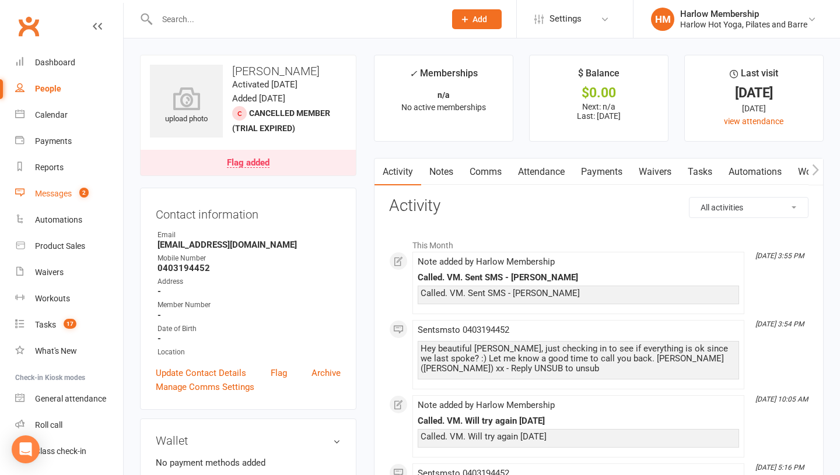
click at [41, 186] on link "Messages 2" at bounding box center [69, 194] width 108 height 26
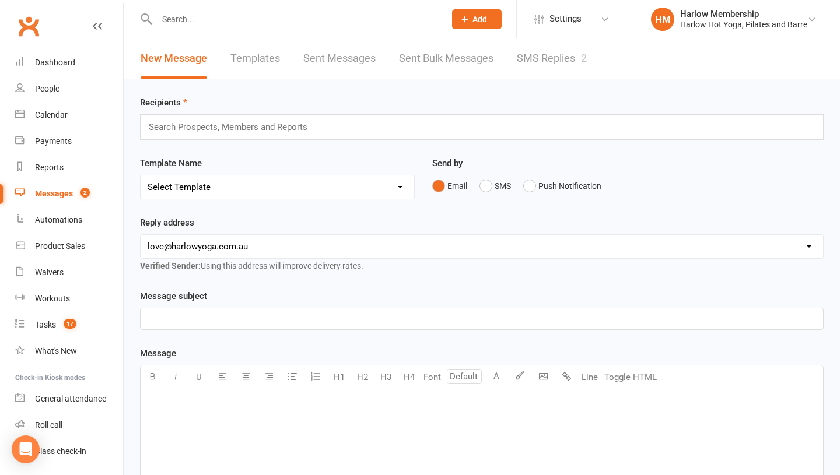
click at [530, 51] on link "SMS Replies 2" at bounding box center [552, 58] width 70 height 40
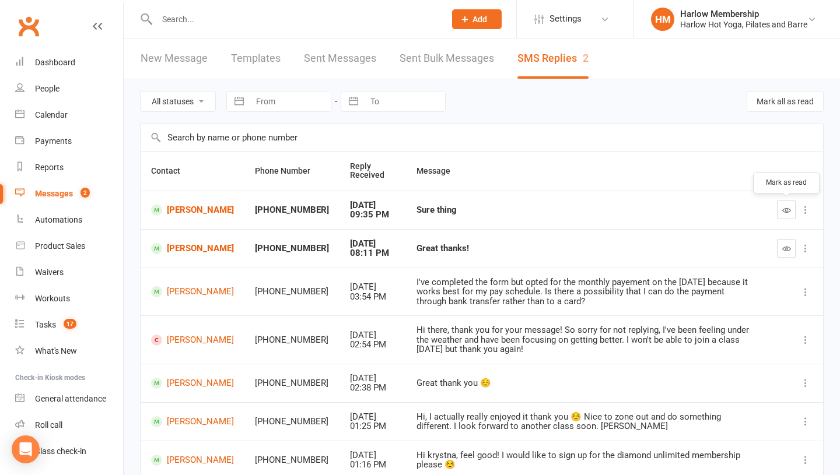
click at [787, 212] on icon "button" at bounding box center [786, 210] width 9 height 9
click at [181, 216] on link "[PERSON_NAME]" at bounding box center [192, 210] width 83 height 11
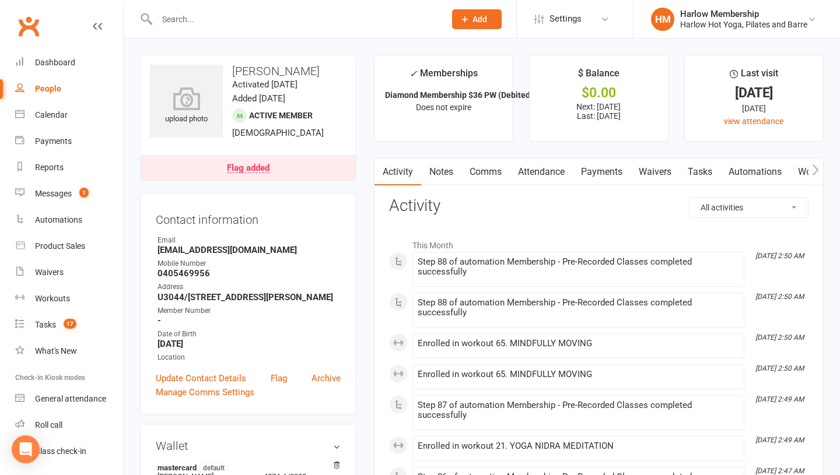
click at [450, 181] on link "Notes" at bounding box center [441, 172] width 40 height 27
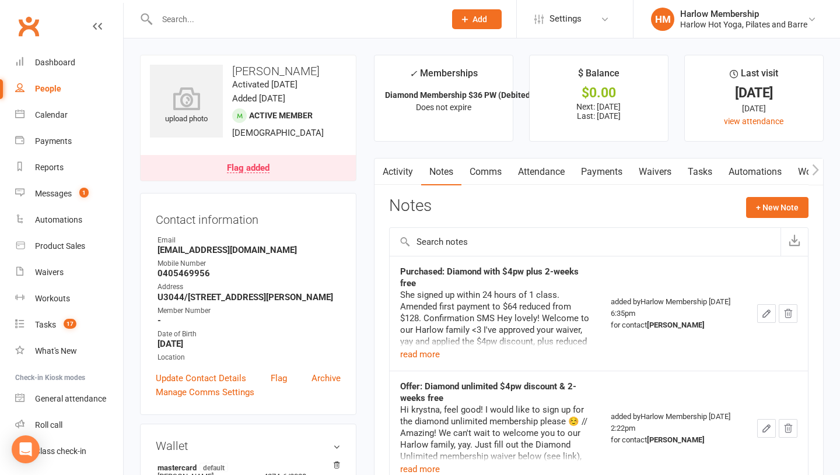
click at [535, 176] on link "Attendance" at bounding box center [541, 172] width 63 height 27
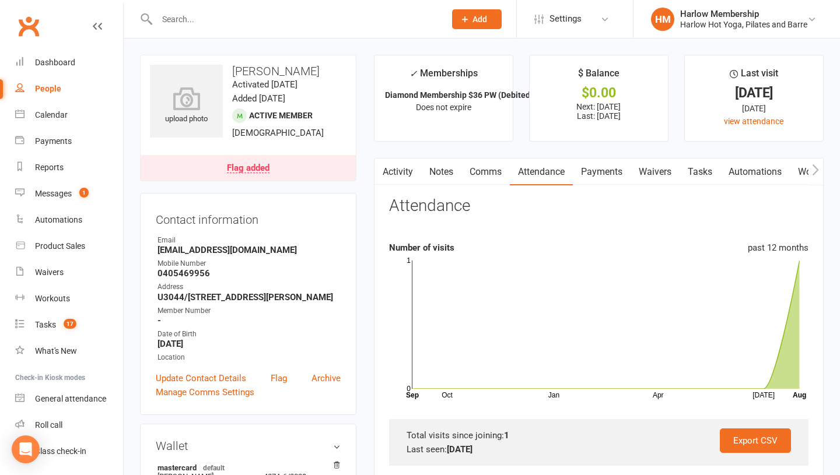
click at [608, 177] on link "Payments" at bounding box center [602, 172] width 58 height 27
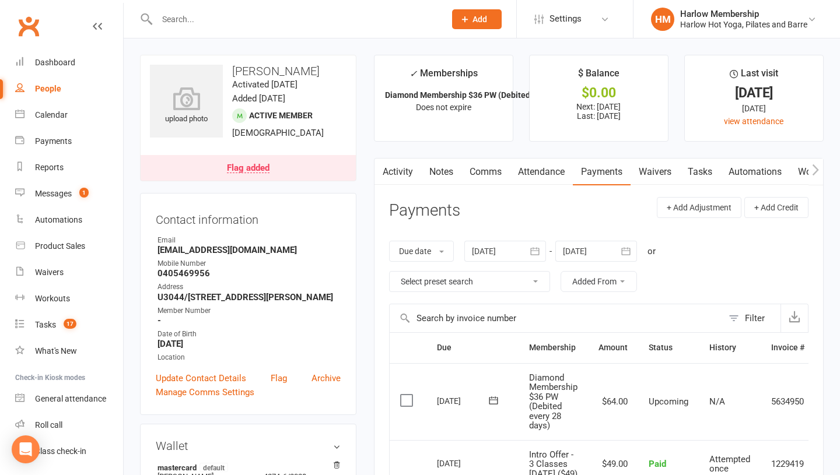
click at [650, 173] on link "Waivers" at bounding box center [654, 172] width 49 height 27
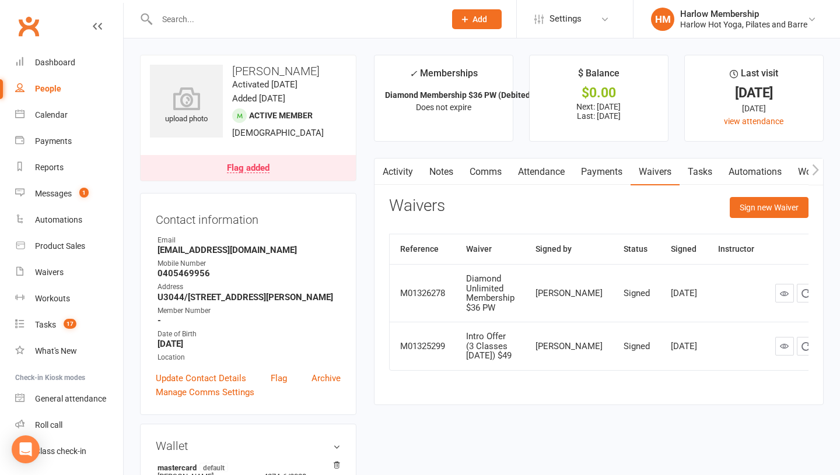
click at [700, 173] on link "Tasks" at bounding box center [699, 172] width 41 height 27
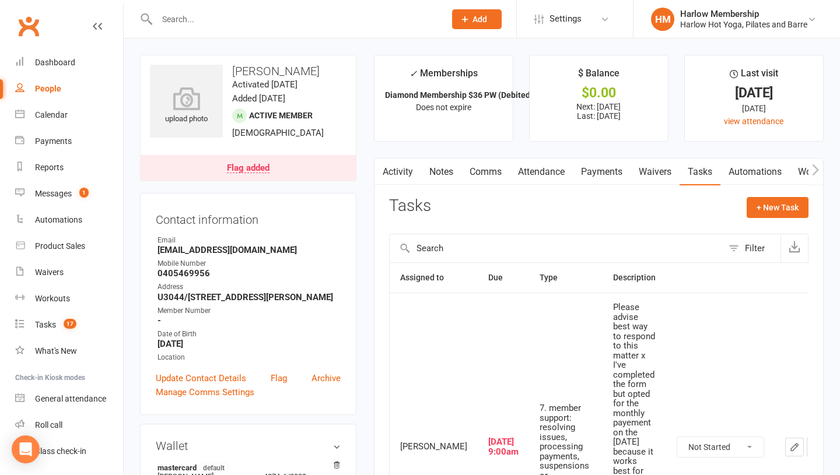
click at [395, 173] on link "Activity" at bounding box center [397, 172] width 47 height 27
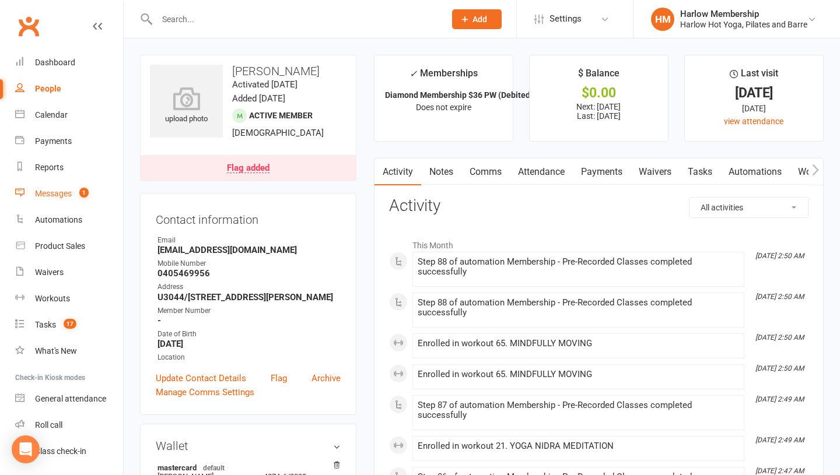
click at [67, 198] on div "Messages" at bounding box center [53, 193] width 37 height 9
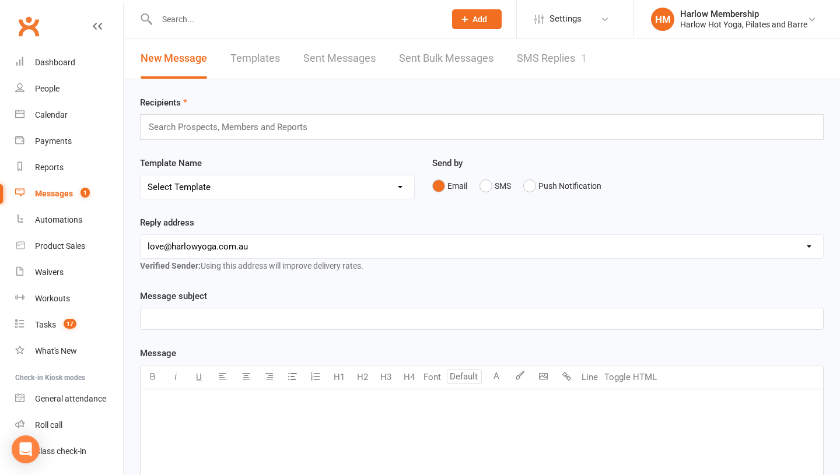
click at [546, 40] on link "SMS Replies 1" at bounding box center [552, 58] width 70 height 40
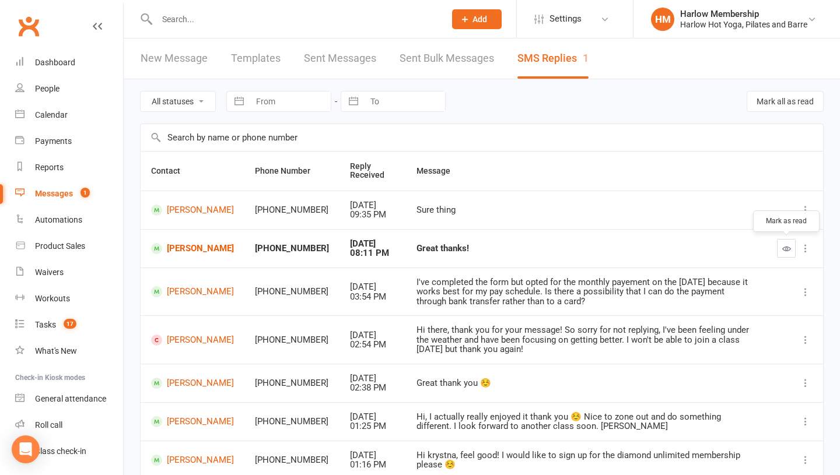
click at [786, 248] on icon "button" at bounding box center [786, 248] width 9 height 9
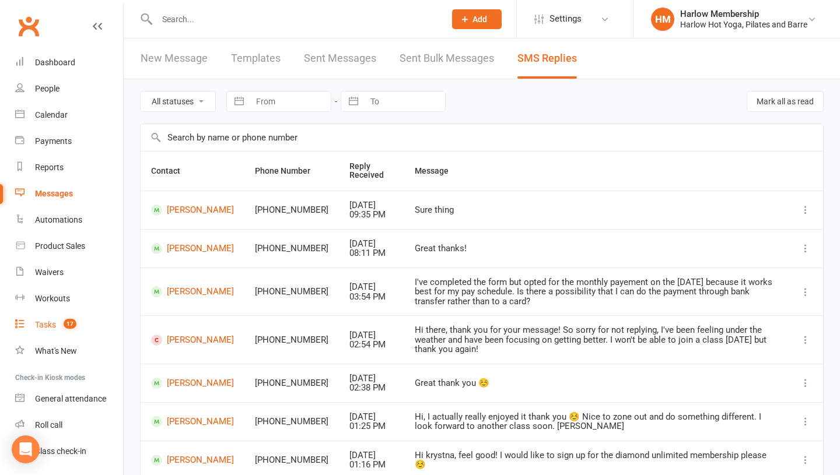
click at [68, 324] on span "17" at bounding box center [70, 324] width 13 height 10
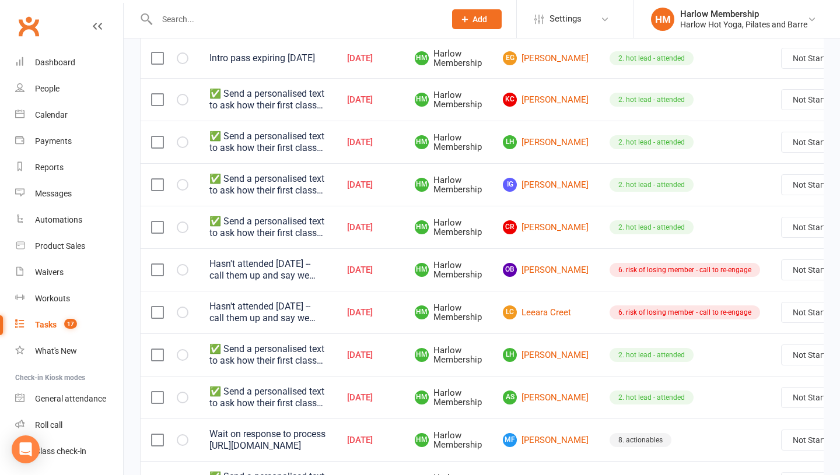
scroll to position [391, 0]
click at [535, 269] on link "OB Olivia Brandle" at bounding box center [546, 271] width 86 height 14
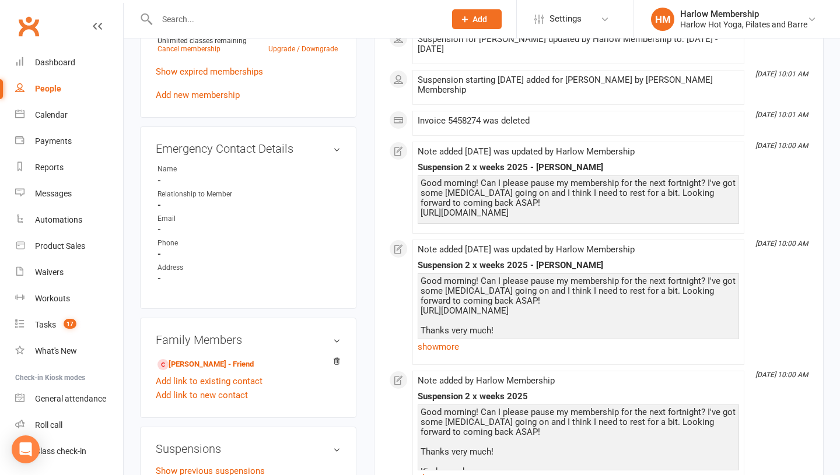
scroll to position [674, 0]
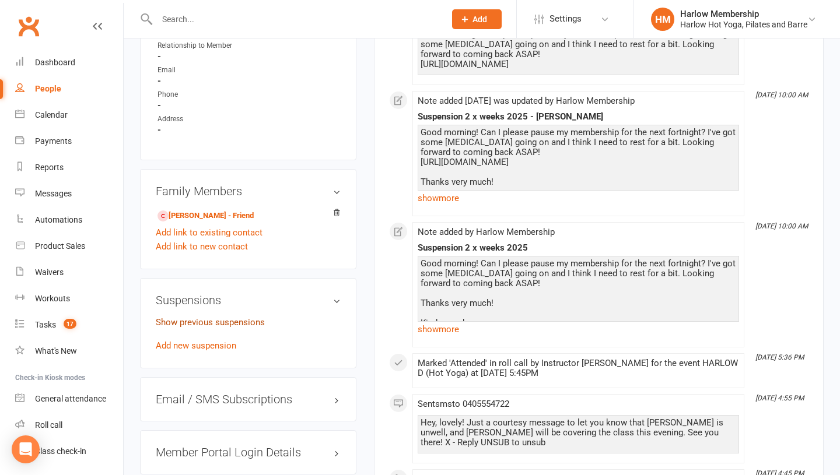
click at [210, 324] on link "Show previous suspensions" at bounding box center [210, 322] width 109 height 10
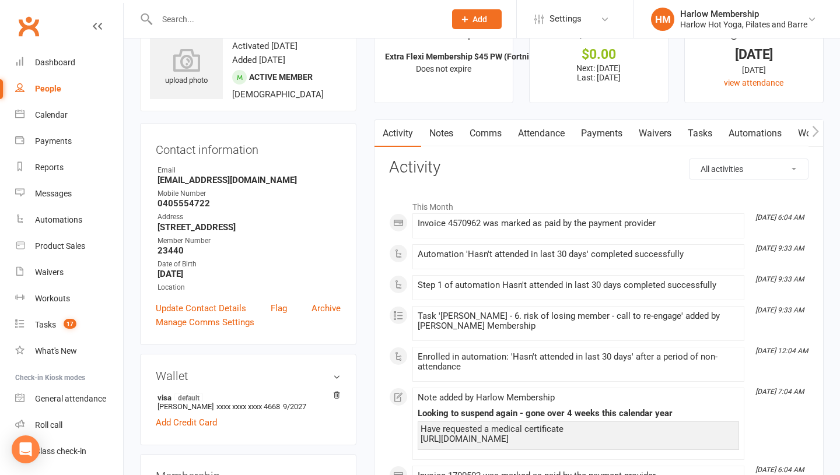
scroll to position [0, 0]
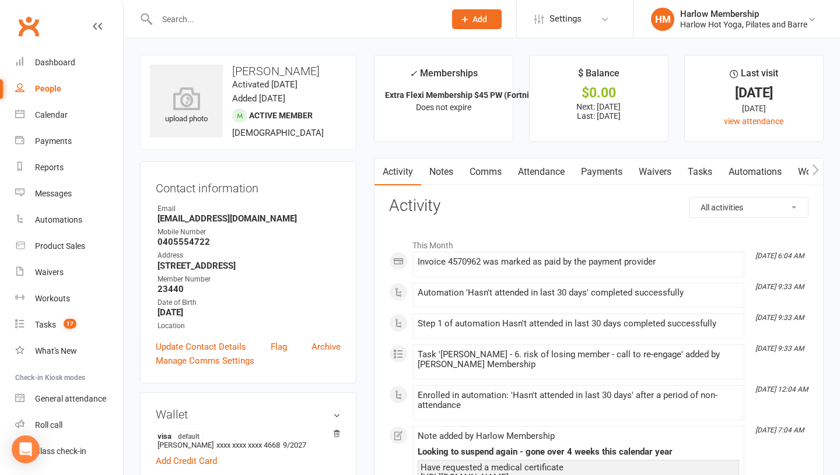
click at [478, 162] on link "Comms" at bounding box center [485, 172] width 48 height 27
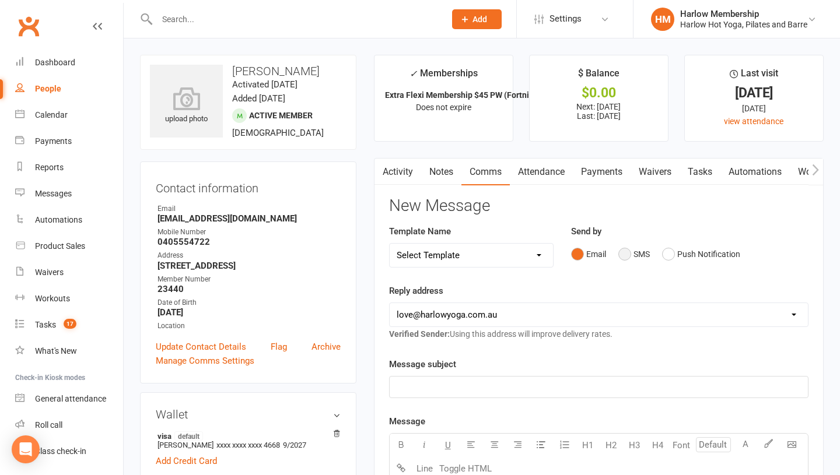
click at [631, 248] on button "SMS" at bounding box center [633, 254] width 31 height 22
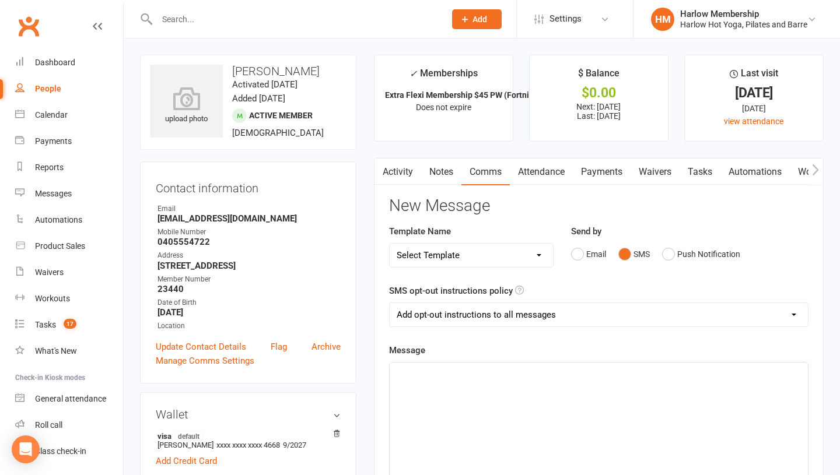
click at [431, 261] on select "Select Template [Email] Birthday Comp Pass [Push Notification] Booking Created …" at bounding box center [471, 255] width 163 height 23
click at [51, 330] on link "Tasks 17" at bounding box center [69, 325] width 108 height 26
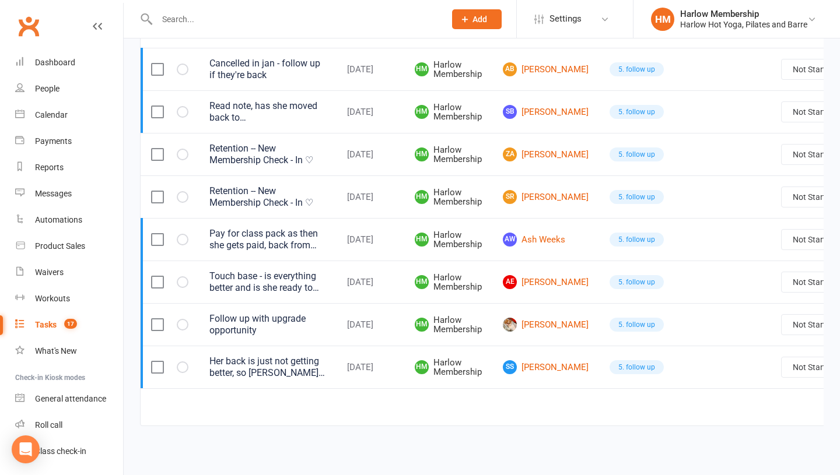
scroll to position [897, 0]
click at [44, 282] on link "Waivers" at bounding box center [69, 272] width 108 height 26
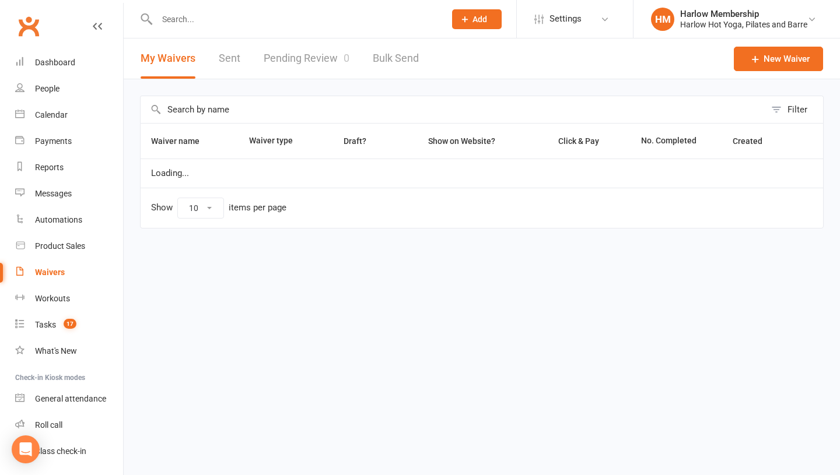
select select "100"
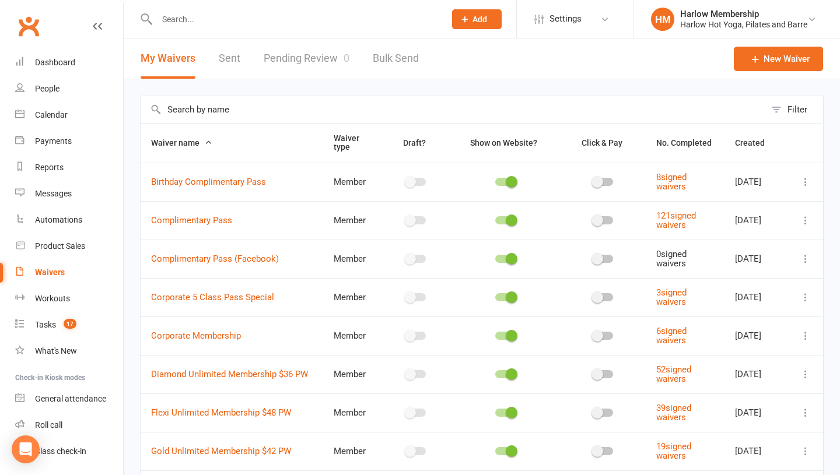
click at [230, 64] on link "Sent" at bounding box center [230, 58] width 22 height 40
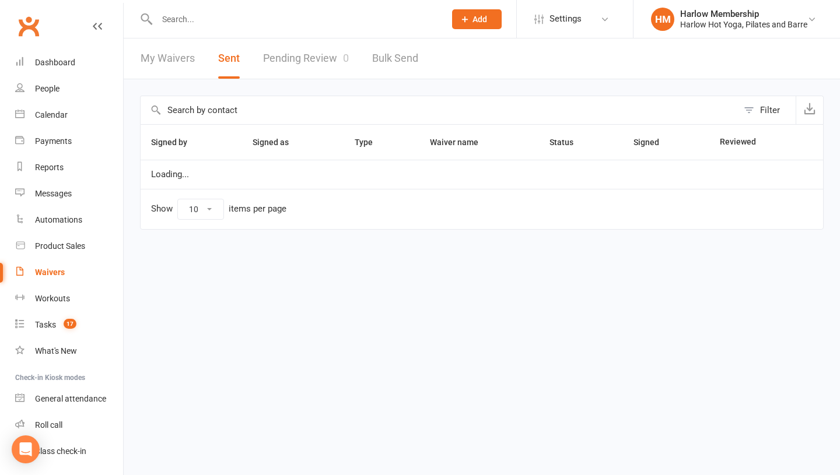
select select "100"
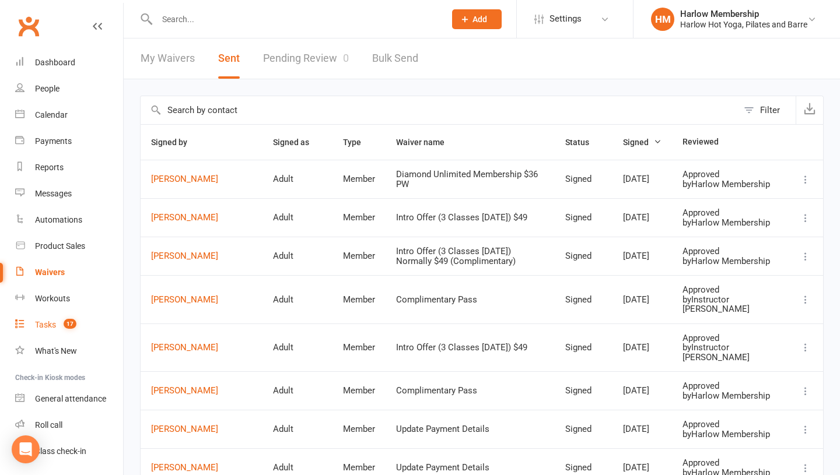
click at [51, 325] on div "Tasks" at bounding box center [45, 324] width 21 height 9
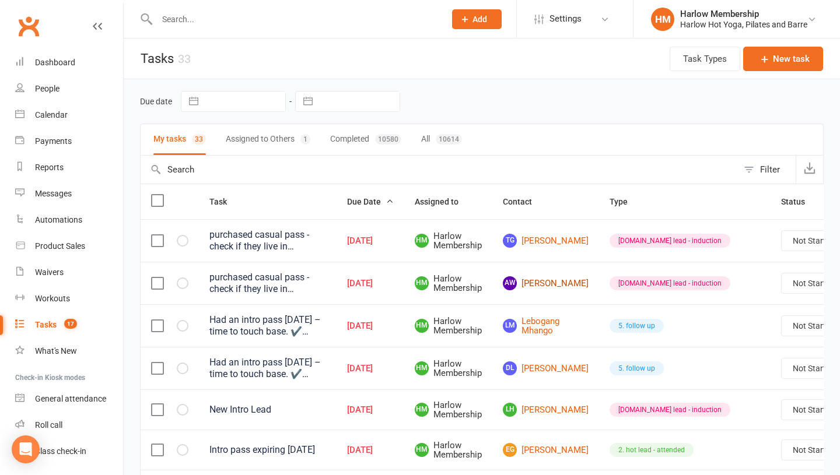
click at [534, 286] on link "Aw Alice williams" at bounding box center [546, 283] width 86 height 14
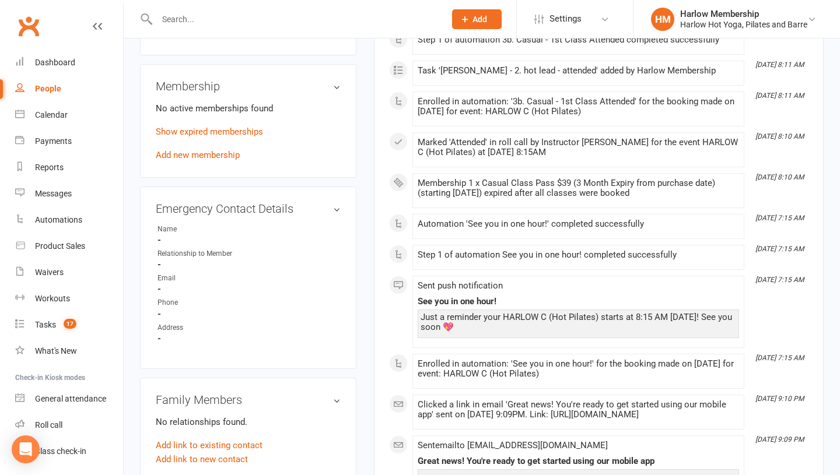
scroll to position [424, 0]
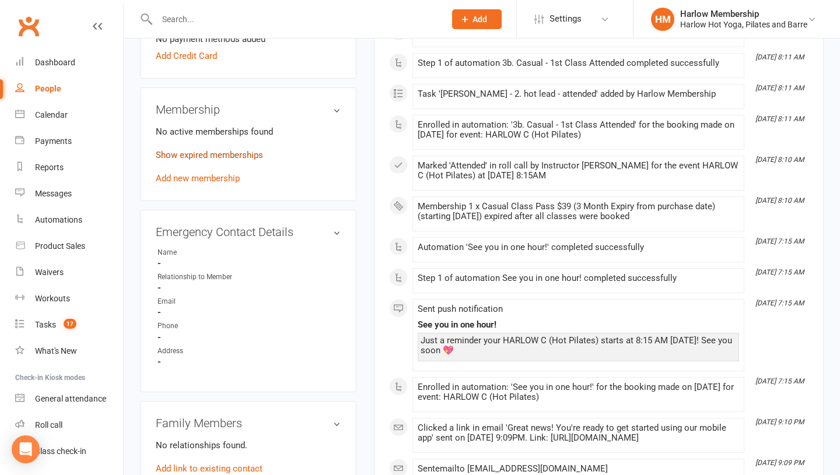
click at [197, 159] on link "Show expired memberships" at bounding box center [209, 155] width 107 height 10
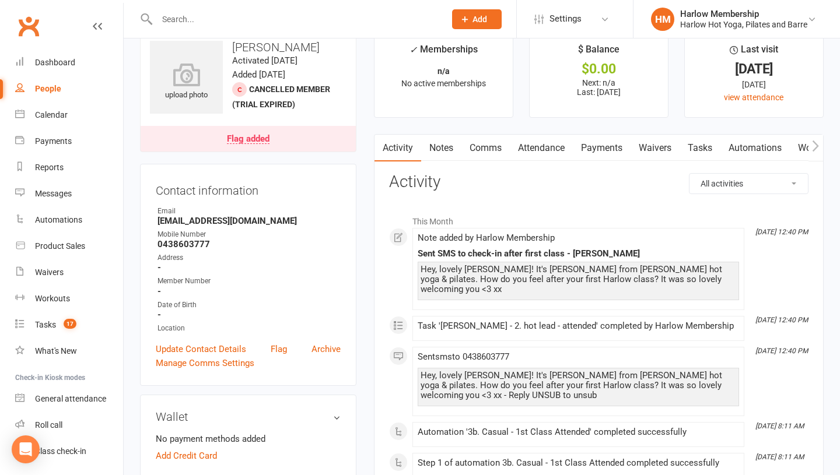
scroll to position [0, 0]
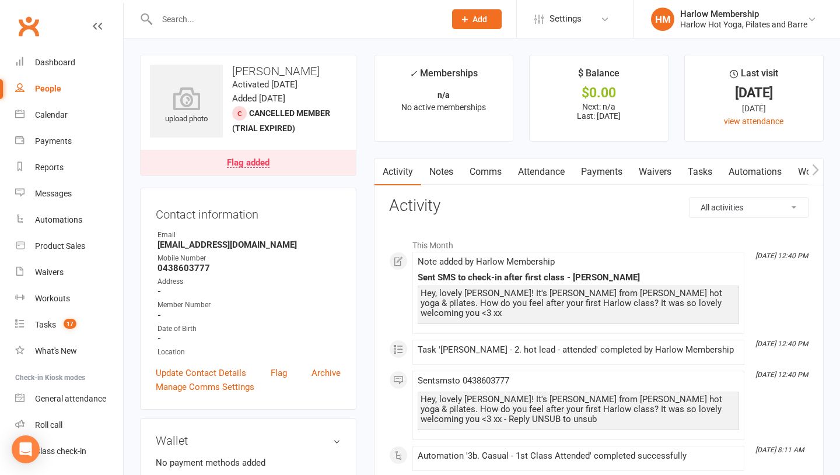
click at [693, 169] on link "Tasks" at bounding box center [699, 172] width 41 height 27
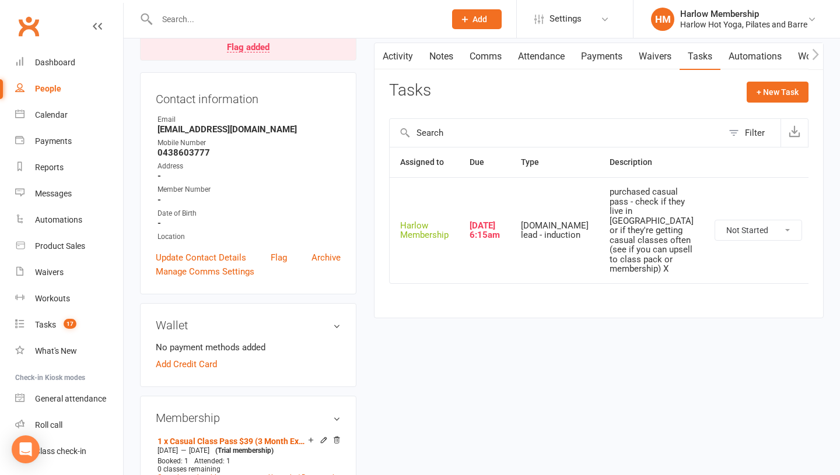
scroll to position [113, 0]
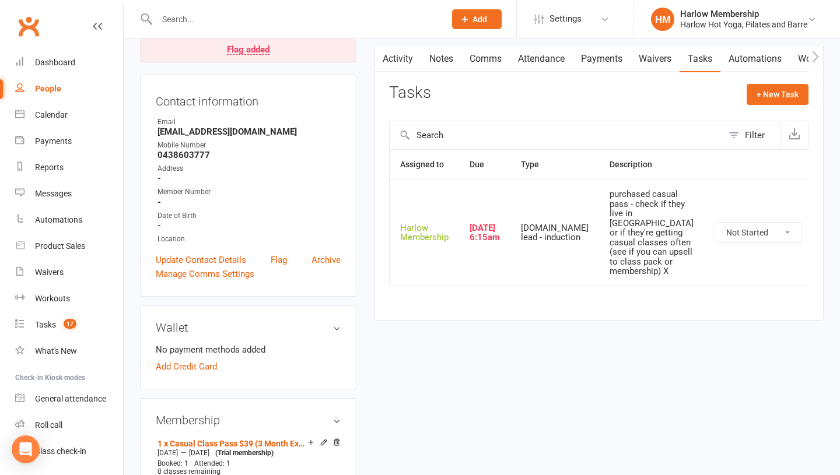
click at [715, 243] on select "Not Started In Progress Waiting Complete" at bounding box center [758, 233] width 86 height 20
select select "unstarted"
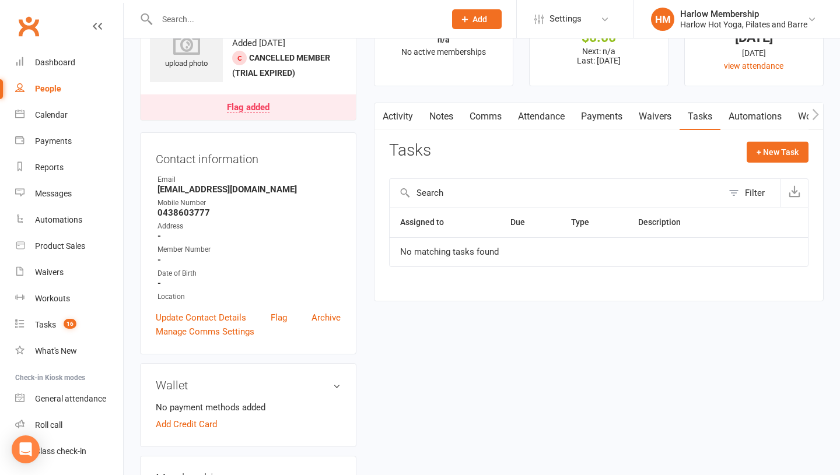
scroll to position [0, 0]
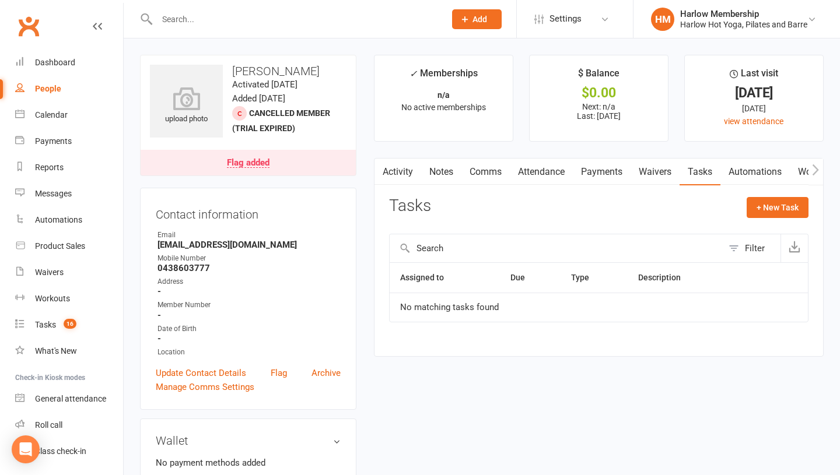
click at [478, 177] on link "Comms" at bounding box center [485, 172] width 48 height 27
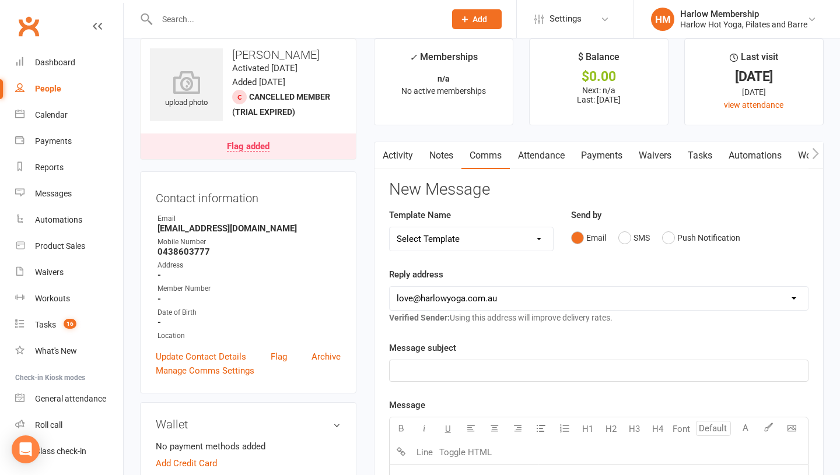
scroll to position [16, 0]
click at [630, 236] on button "SMS" at bounding box center [633, 238] width 31 height 22
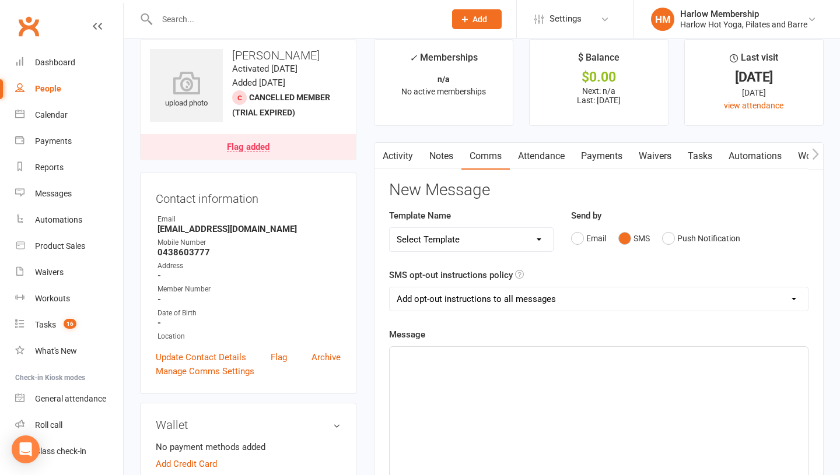
click at [503, 369] on div "﻿" at bounding box center [599, 434] width 418 height 175
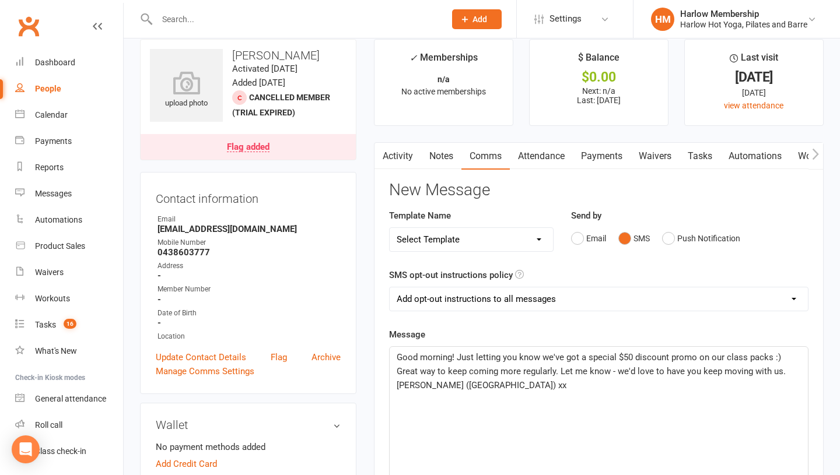
scroll to position [62, 0]
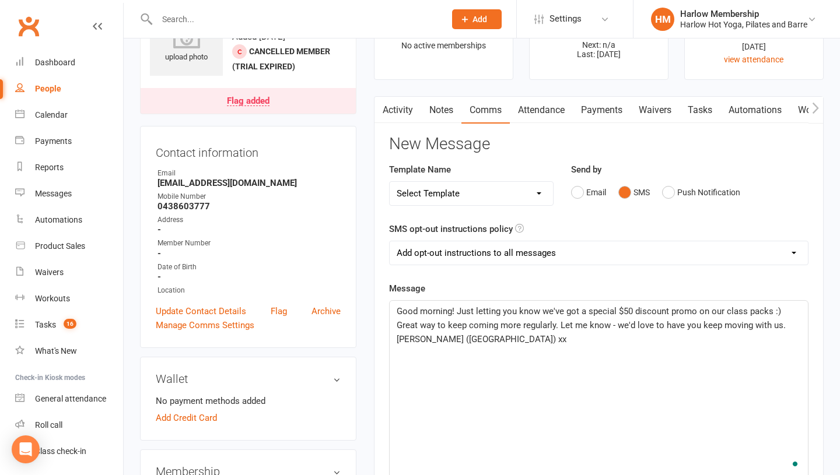
click at [450, 308] on span "Good morning! Just letting you know we've got a special $50 discount promo on o…" at bounding box center [592, 325] width 391 height 38
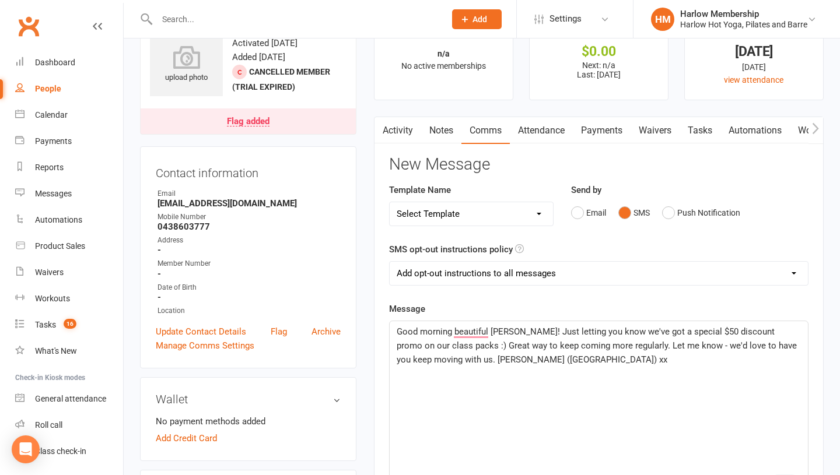
scroll to position [50, 0]
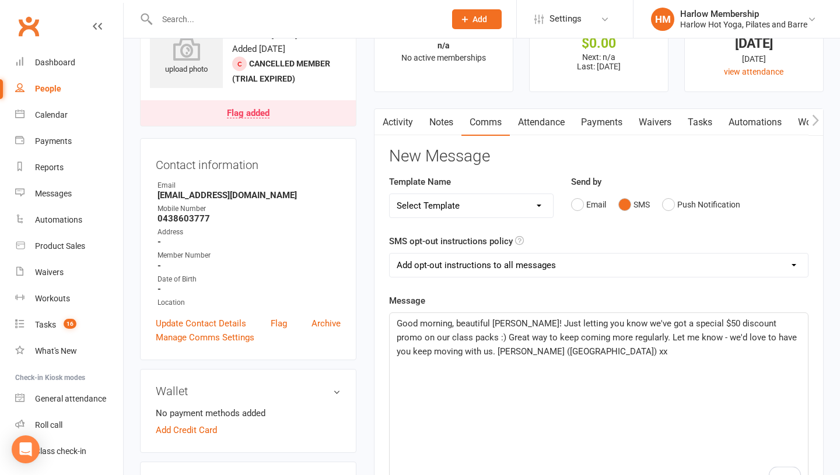
click at [667, 339] on span "Good morning, beautiful Alice! Just letting you know we've got a special $50 di…" at bounding box center [598, 337] width 402 height 38
click at [663, 356] on p "Good morning, beautiful Alice! Just letting you know we've got a special $50 di…" at bounding box center [599, 338] width 404 height 42
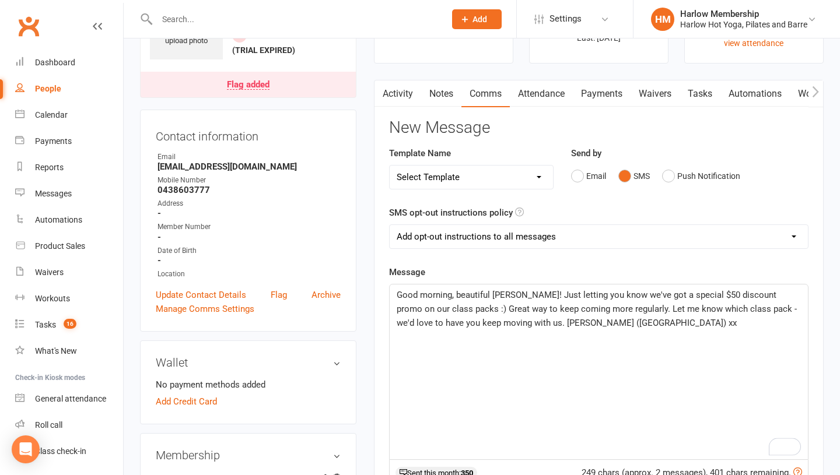
scroll to position [80, 0]
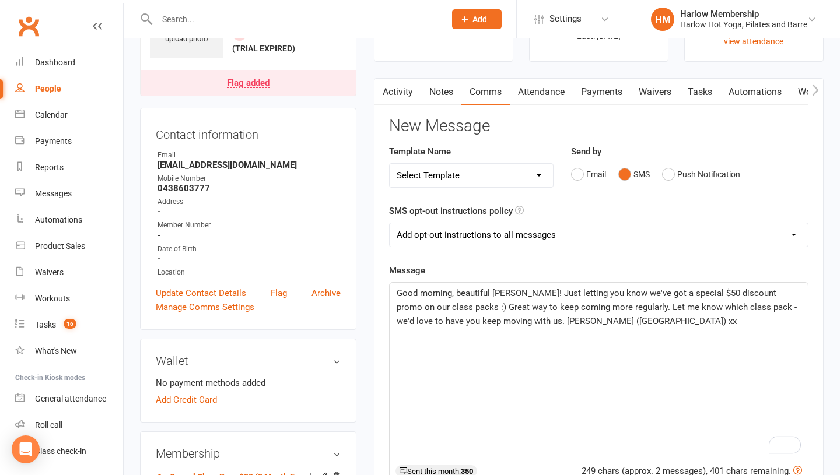
click at [732, 308] on span "Good morning, beautiful Alice! Just letting you know we've got a special $50 di…" at bounding box center [598, 307] width 402 height 38
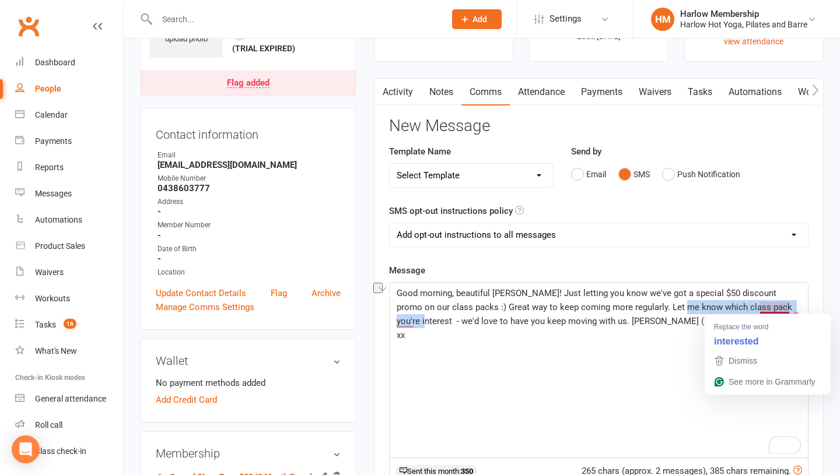
drag, startPoint x: 699, startPoint y: 304, endPoint x: 791, endPoint y: 305, distance: 91.5
click at [791, 305] on span "Good morning, beautiful Alice! Just letting you know we've got a special $50 di…" at bounding box center [596, 314] width 398 height 52
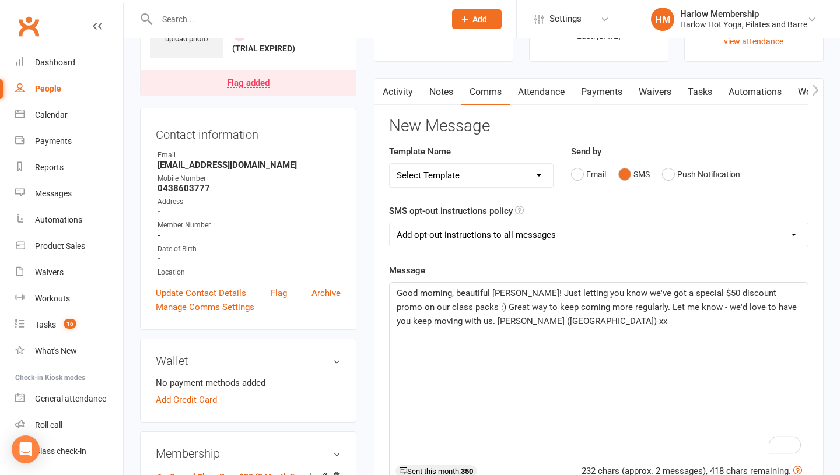
click at [703, 327] on p "Good morning, beautiful Alice! Just letting you know we've got a special $50 di…" at bounding box center [599, 307] width 404 height 42
click at [606, 309] on span "Good morning, beautiful Alice! Just letting you know we've got a special $50 di…" at bounding box center [598, 307] width 402 height 38
click at [604, 312] on span "Good morning, beautiful Alice! Just letting you know we've got a special $50 di…" at bounding box center [598, 307] width 402 height 38
click at [597, 329] on div "Good morning, beautiful Alice! Just letting you know we've got a special $50 di…" at bounding box center [599, 370] width 418 height 175
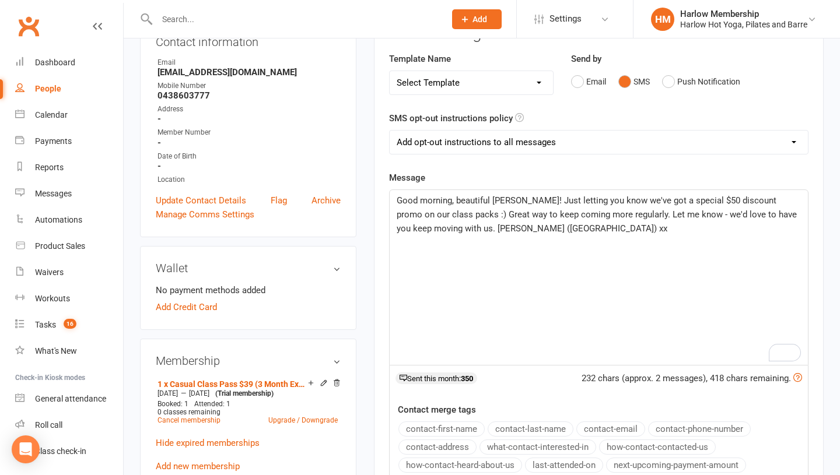
scroll to position [184, 0]
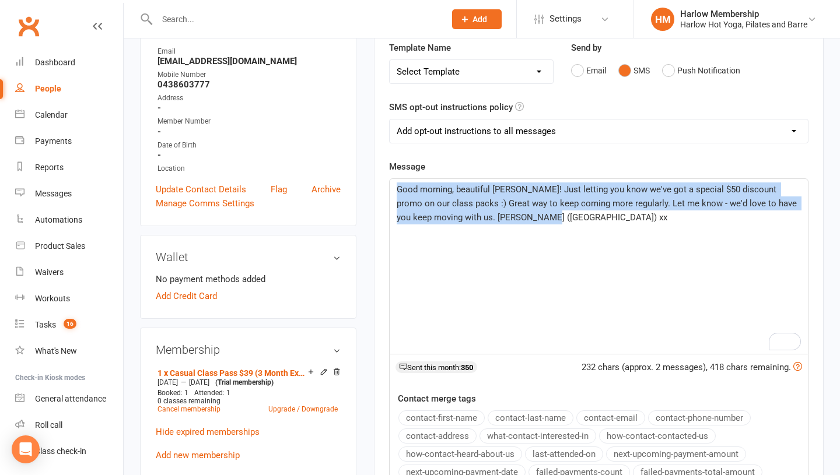
drag, startPoint x: 557, startPoint y: 268, endPoint x: 390, endPoint y: 166, distance: 196.8
click at [390, 166] on div "Message Good morning, beautiful Alice! Just letting you know we've got a specia…" at bounding box center [598, 344] width 419 height 369
copy span "Good morning, beautiful Alice! Just letting you know we've got a special $50 di…"
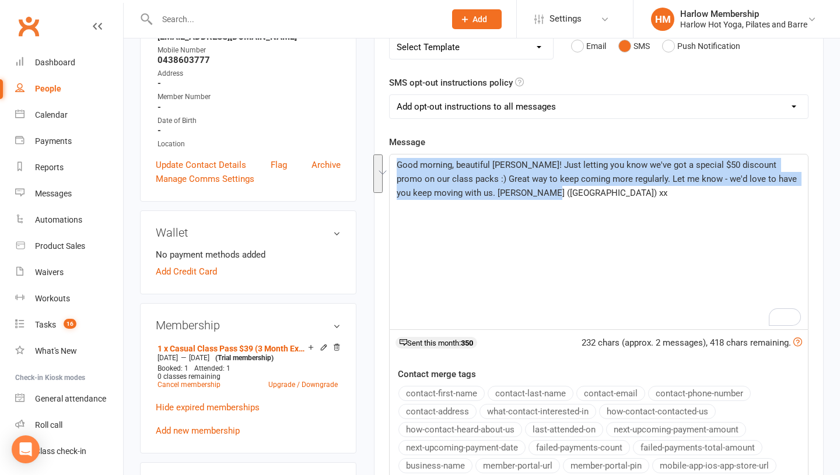
scroll to position [210, 0]
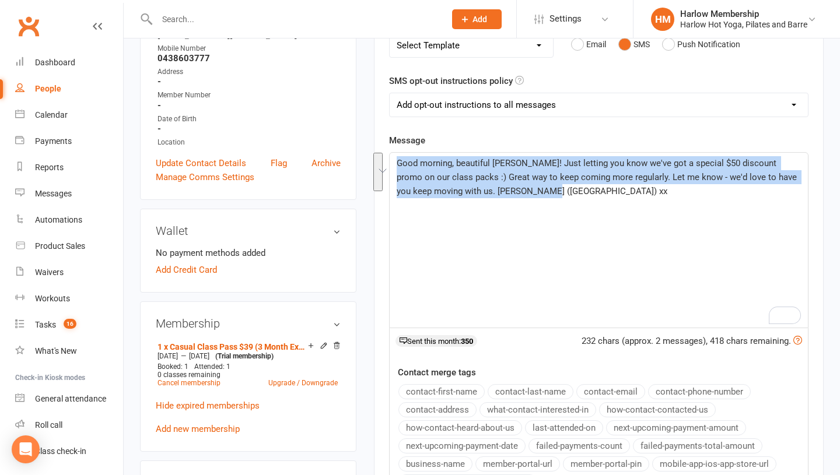
click at [580, 176] on span "Good morning, beautiful Alice! Just letting you know we've got a special $50 di…" at bounding box center [598, 177] width 402 height 38
drag, startPoint x: 574, startPoint y: 197, endPoint x: 369, endPoint y: 121, distance: 218.6
click at [369, 121] on main "✓ Memberships n/a No active memberships $ Balance $0.00 Next: n/a Last: 7 Aug 2…" at bounding box center [598, 233] width 467 height 777
copy span "Good morning, beautiful Alice! Just letting you know we've got a special $50 di…"
click at [567, 197] on p "Good morning, beautiful Alice! Just letting you know we've got a special $50 di…" at bounding box center [599, 177] width 404 height 42
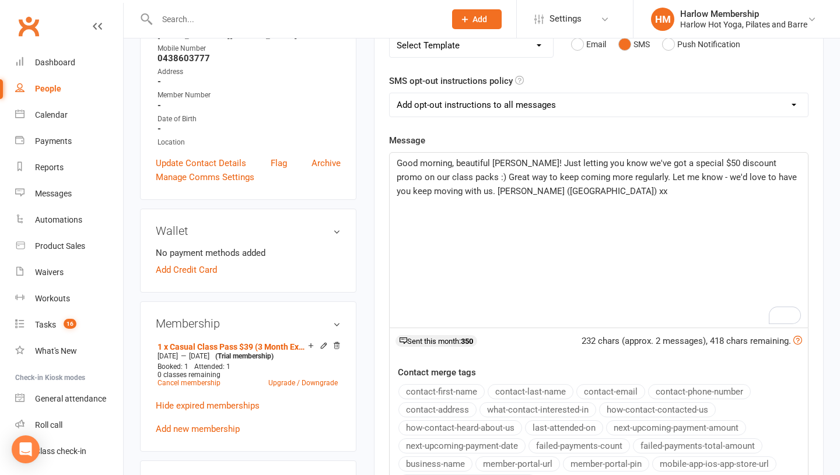
click at [462, 195] on span "Good morning, beautiful Alice! Just letting you know we've got a special $50 di…" at bounding box center [598, 177] width 402 height 38
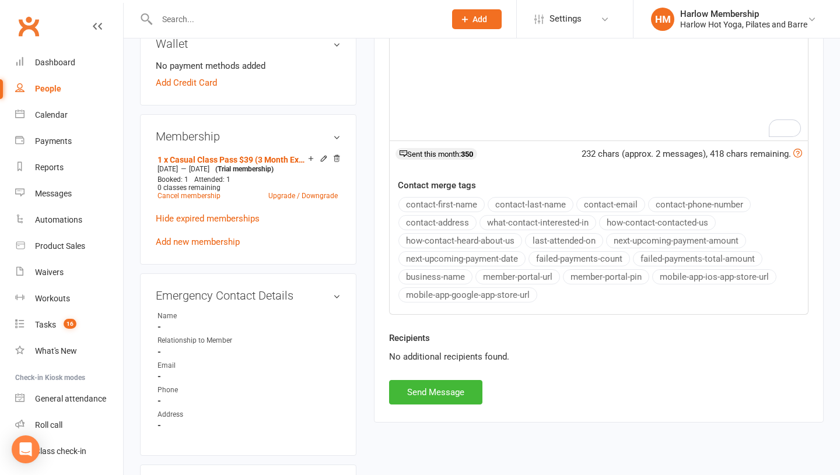
scroll to position [411, 0]
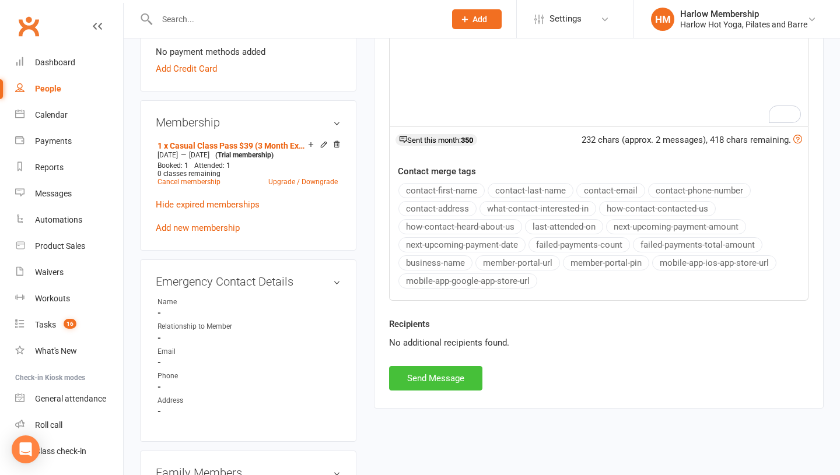
click at [436, 376] on button "Send Message" at bounding box center [435, 378] width 93 height 24
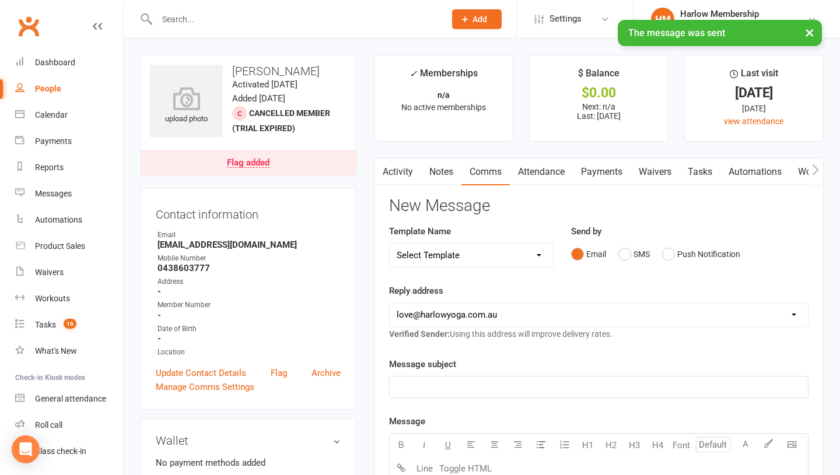
click at [436, 163] on link "Notes" at bounding box center [441, 172] width 40 height 27
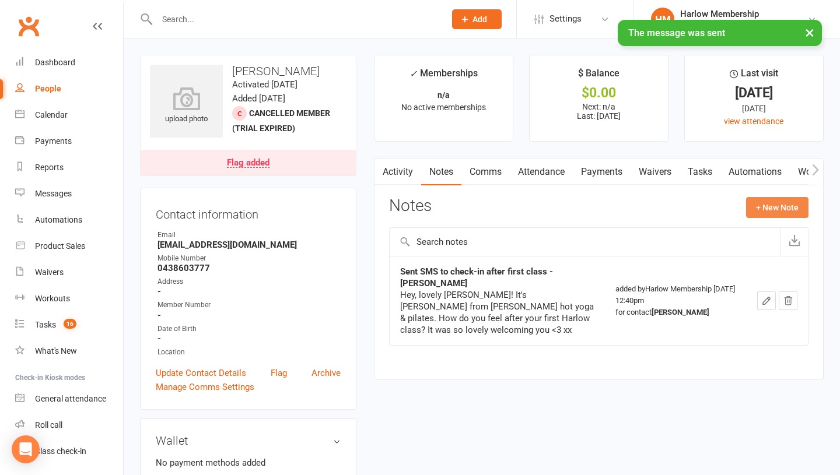
click at [779, 207] on button "+ New Note" at bounding box center [777, 207] width 62 height 21
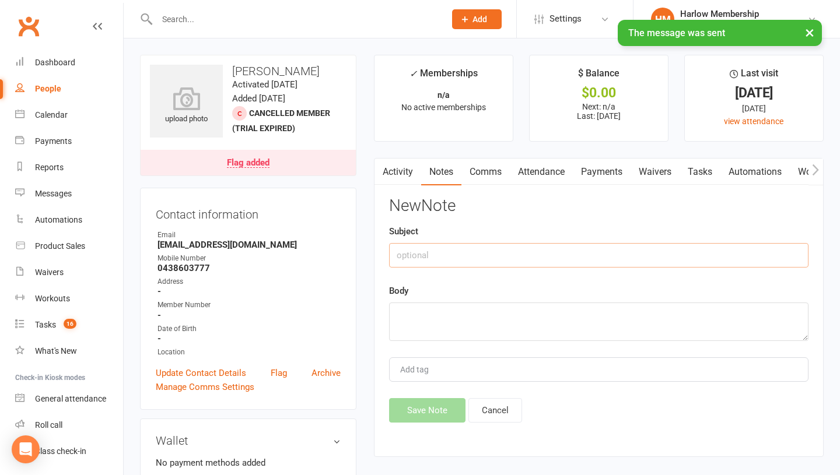
click at [454, 251] on input "text" at bounding box center [598, 255] width 419 height 24
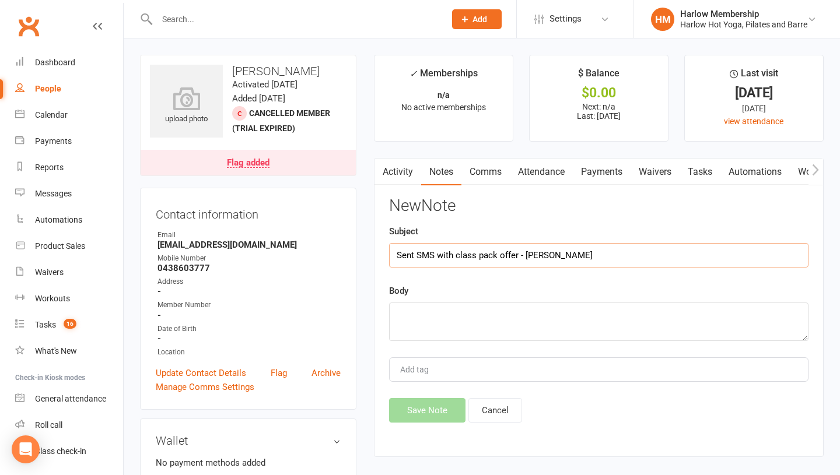
type input "Sent SMS with class pack offer - Krystyna"
click at [438, 323] on textarea at bounding box center [598, 322] width 419 height 38
paste textarea "Good morning, beautiful Alice! Just letting you know we've got a special $50 di…"
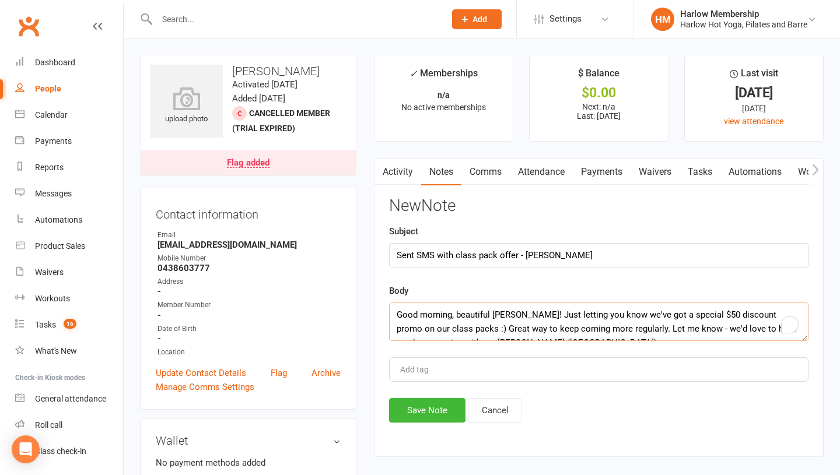
scroll to position [8, 0]
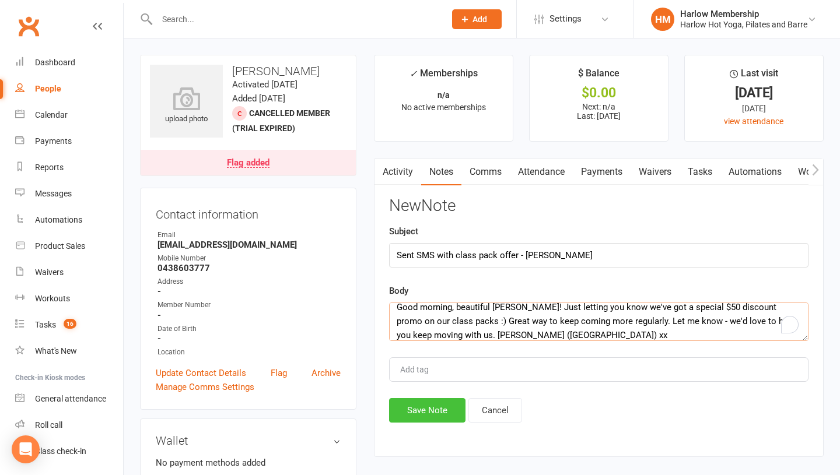
type textarea "Good morning, beautiful Alice! Just letting you know we've got a special $50 di…"
click at [408, 412] on button "Save Note" at bounding box center [427, 410] width 76 height 24
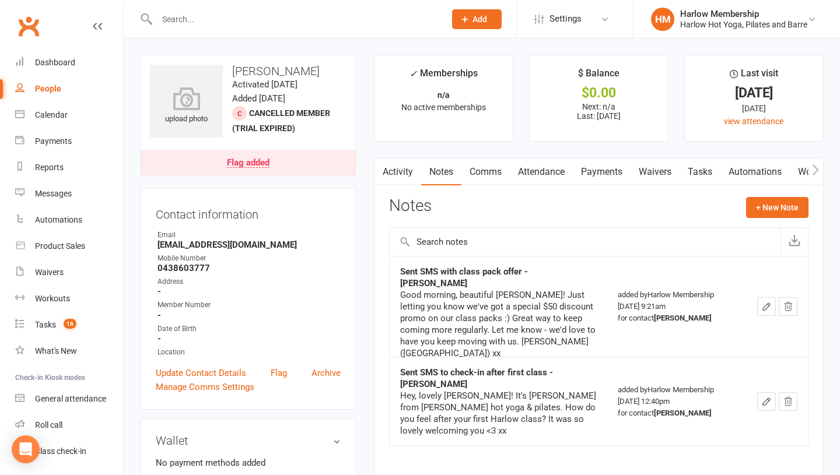
click at [704, 176] on link "Tasks" at bounding box center [699, 172] width 41 height 27
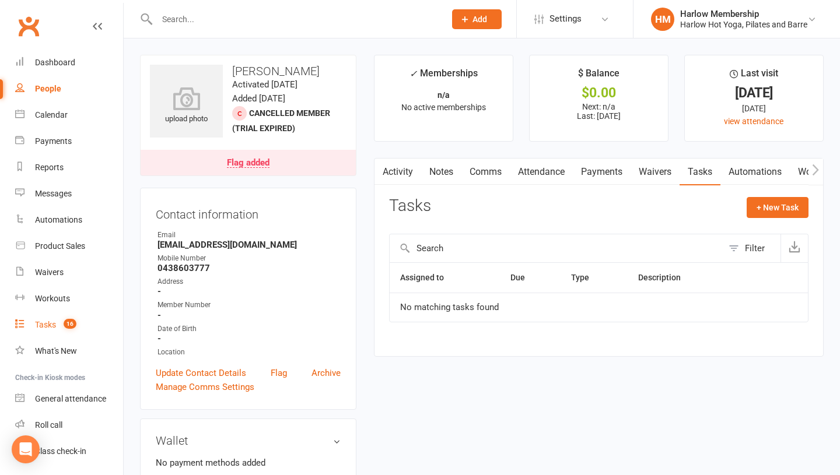
click at [47, 327] on div "Tasks" at bounding box center [45, 324] width 21 height 9
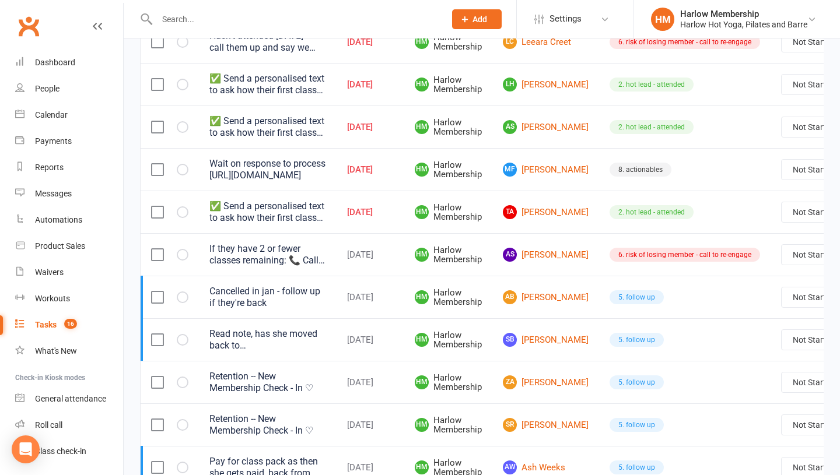
scroll to position [646, 0]
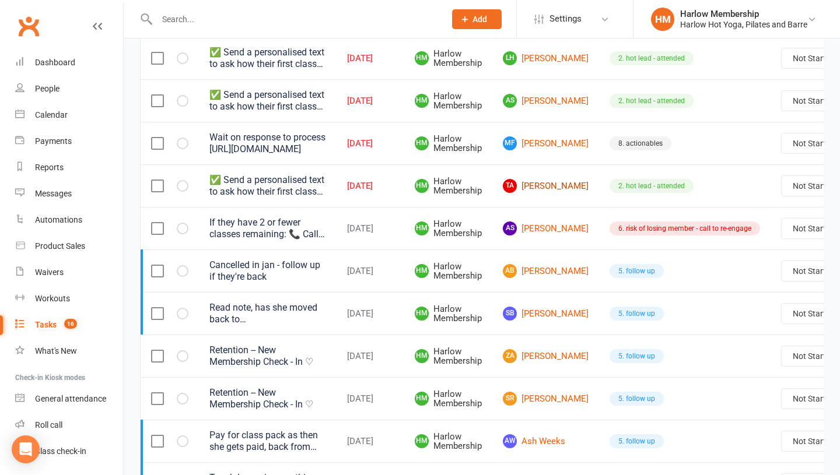
click at [530, 193] on link "TA Timitayo Ajetunmobi" at bounding box center [546, 186] width 86 height 14
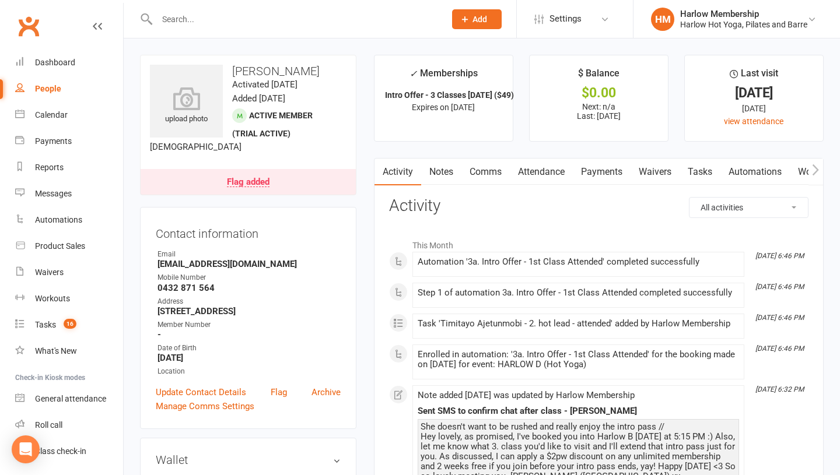
click at [445, 177] on link "Notes" at bounding box center [441, 172] width 40 height 27
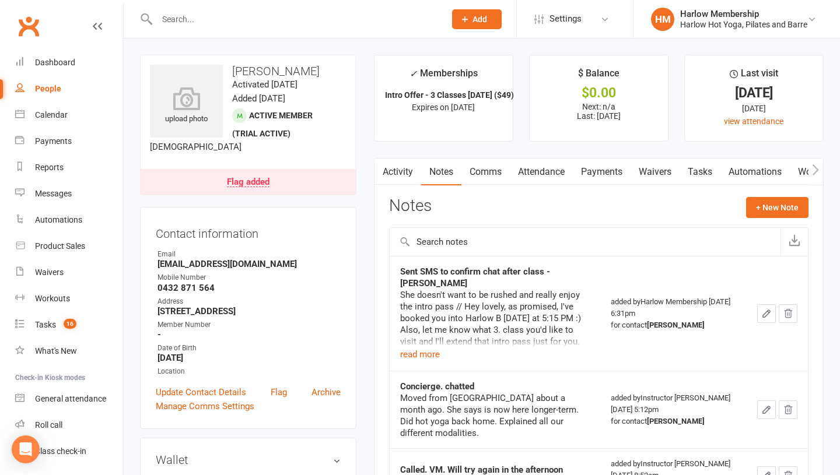
click at [483, 182] on link "Comms" at bounding box center [485, 172] width 48 height 27
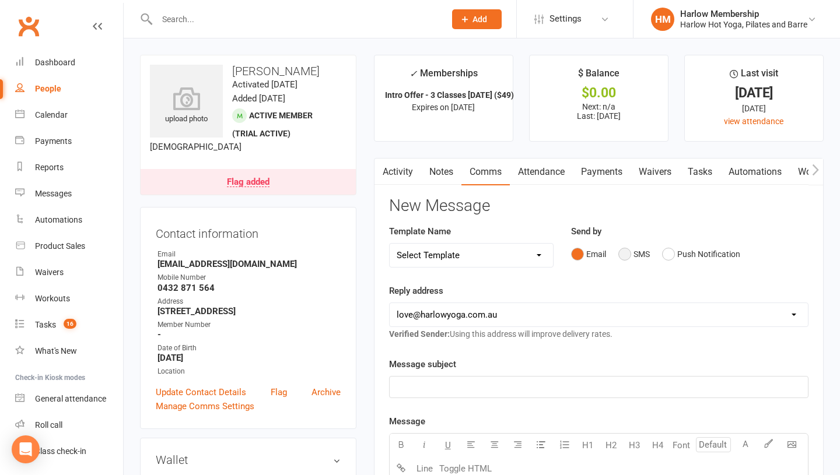
click at [627, 253] on button "SMS" at bounding box center [633, 254] width 31 height 22
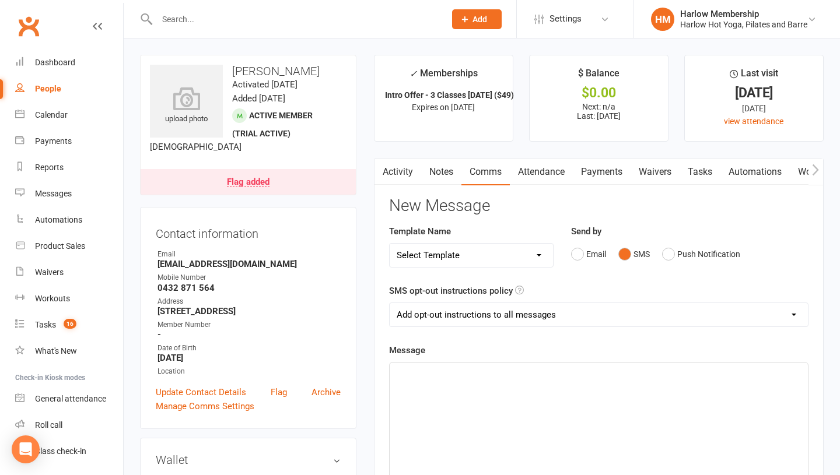
scroll to position [19, 0]
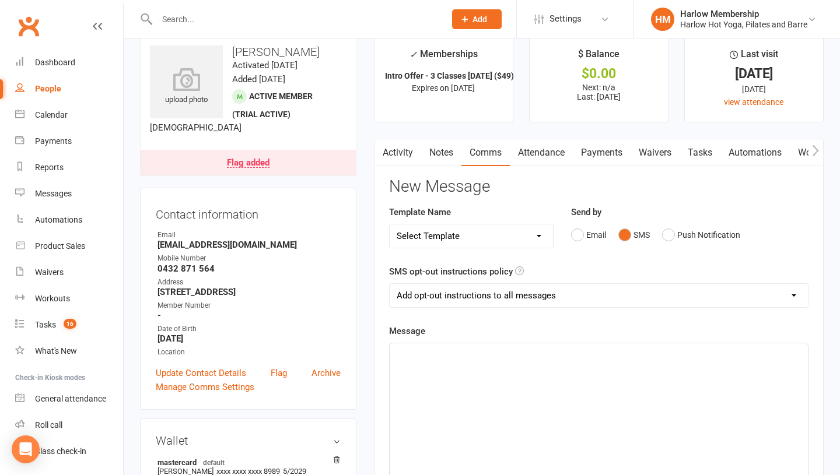
click at [459, 404] on div "﻿" at bounding box center [599, 430] width 418 height 175
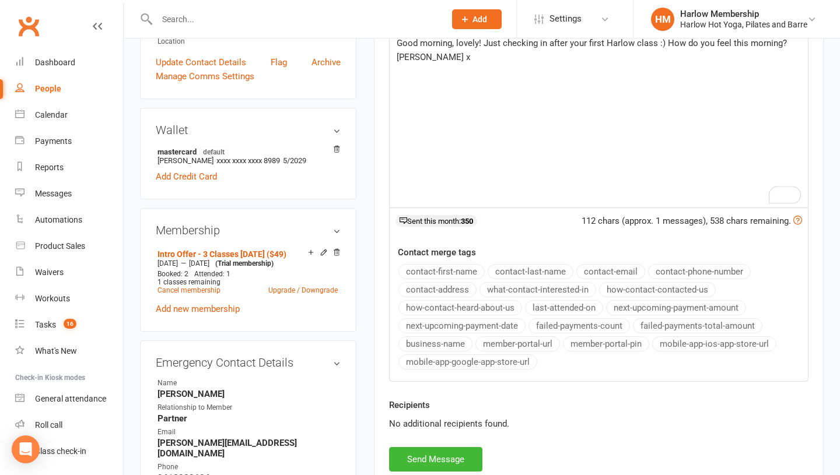
scroll to position [341, 0]
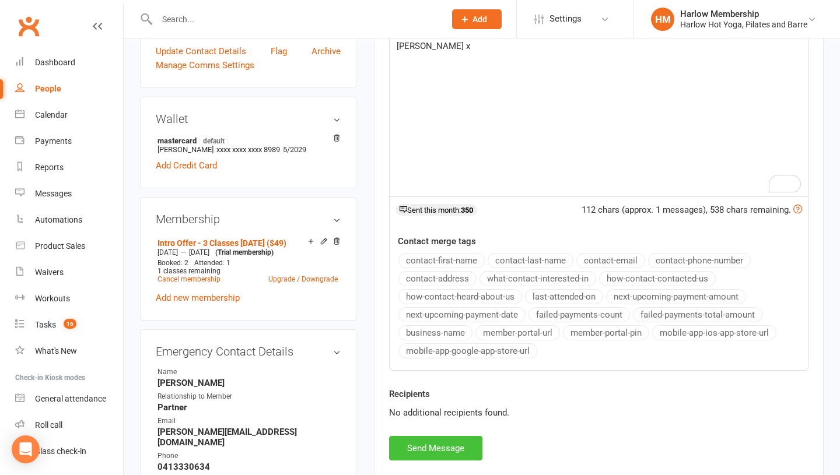
click at [450, 449] on button "Send Message" at bounding box center [435, 448] width 93 height 24
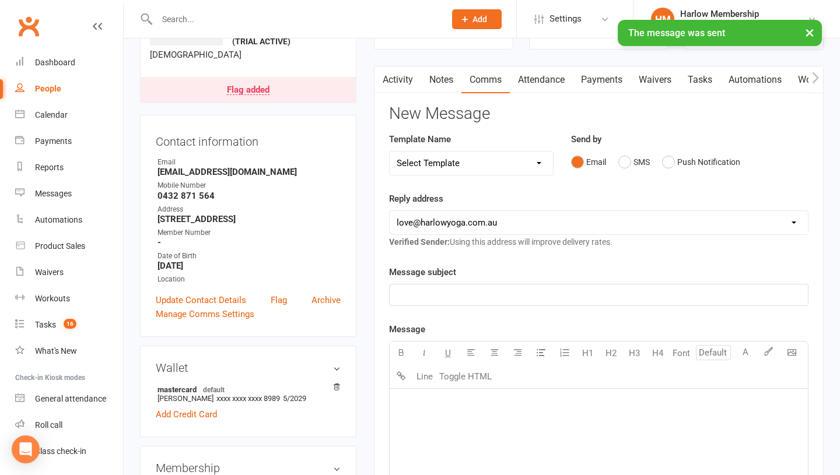
scroll to position [0, 0]
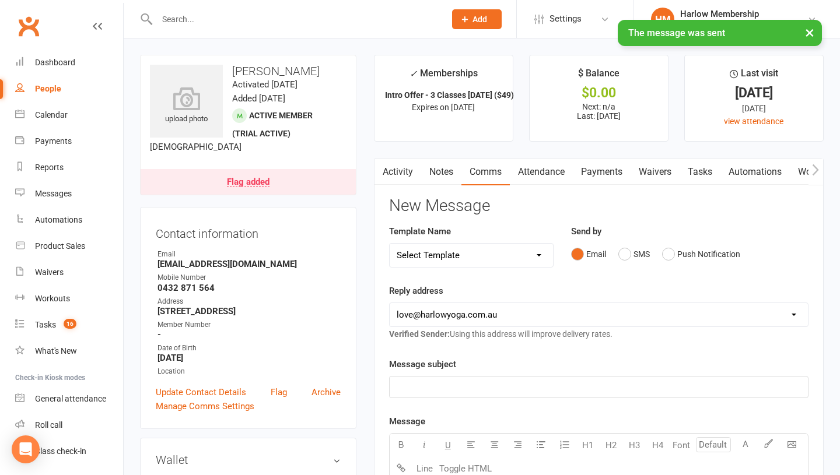
click at [442, 173] on link "Notes" at bounding box center [441, 172] width 40 height 27
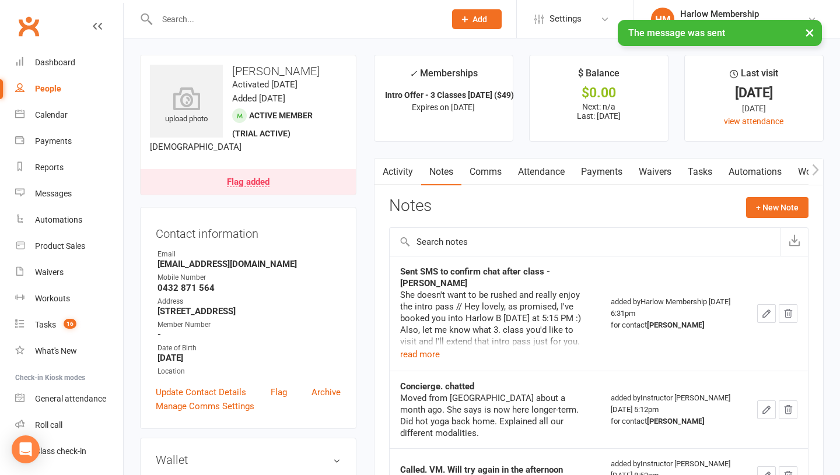
click at [703, 175] on link "Tasks" at bounding box center [699, 172] width 41 height 27
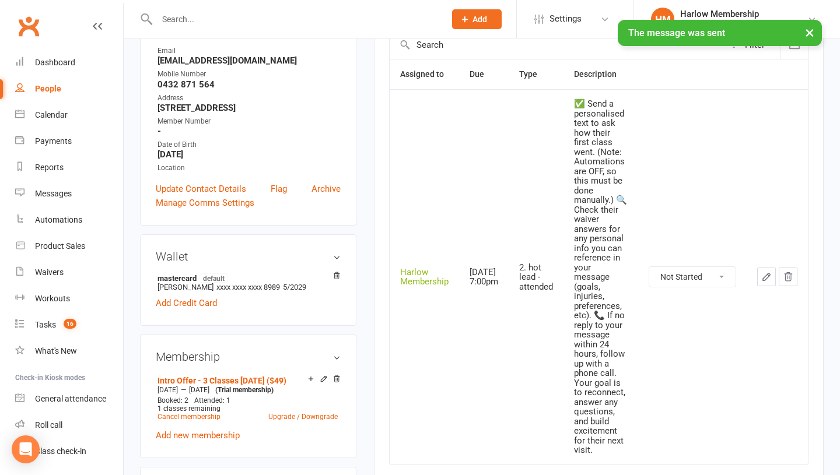
scroll to position [266, 0]
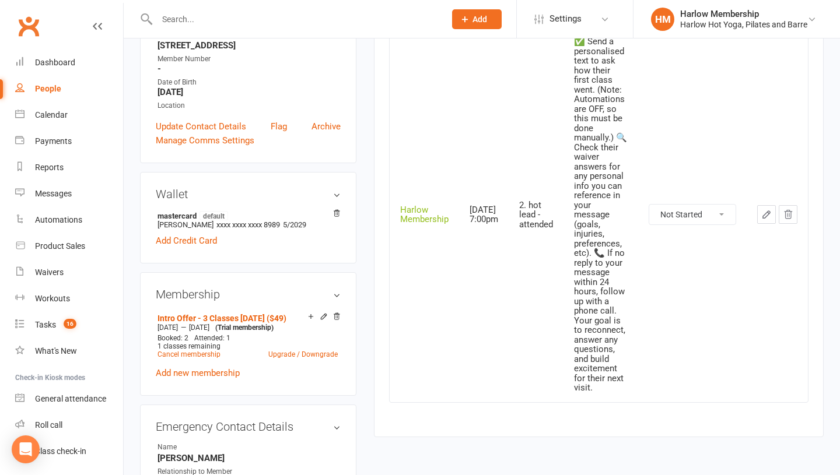
click at [693, 217] on select "Not Started In Progress Waiting Complete" at bounding box center [692, 215] width 86 height 20
select select "unstarted"
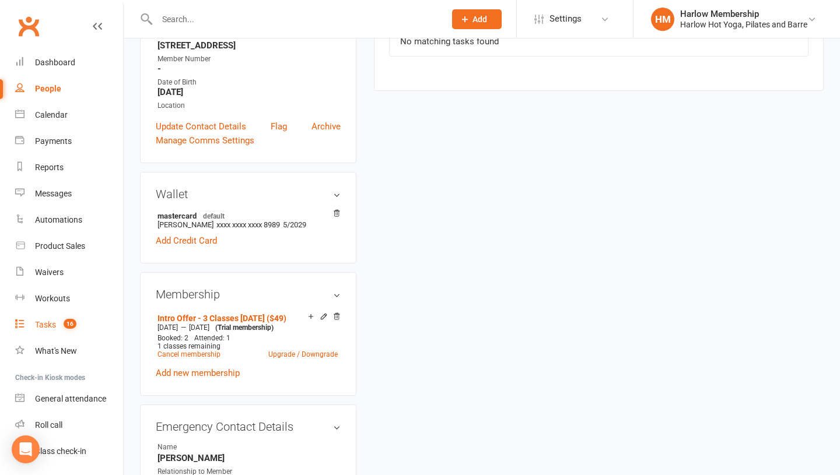
click at [55, 327] on div "Tasks" at bounding box center [45, 324] width 21 height 9
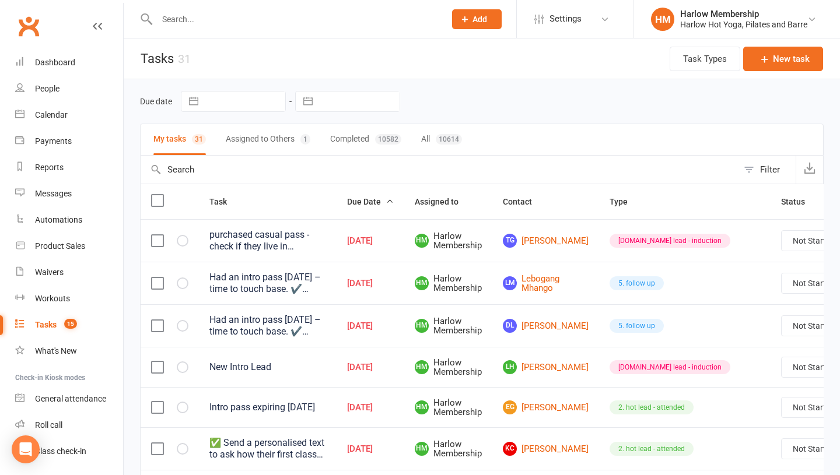
scroll to position [198, 0]
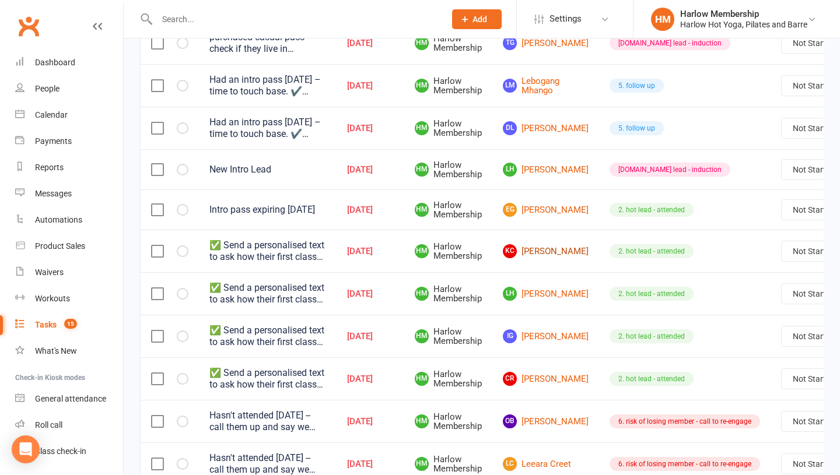
click at [534, 250] on link "KC Kiara Carbone" at bounding box center [546, 251] width 86 height 14
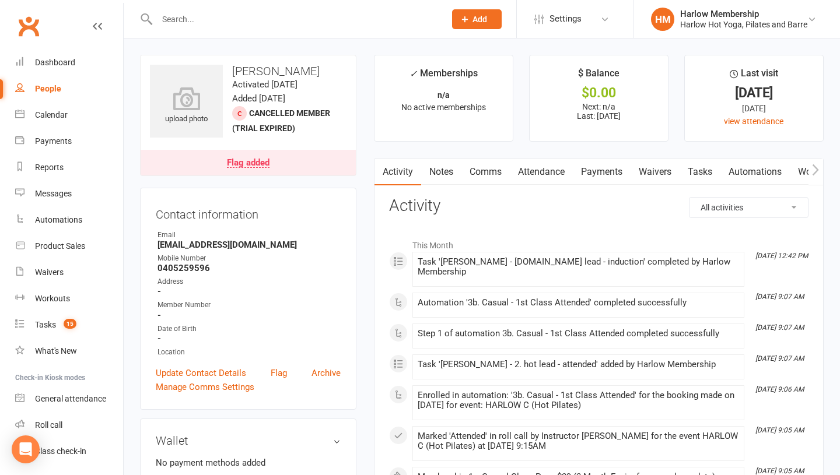
click at [706, 176] on link "Tasks" at bounding box center [699, 172] width 41 height 27
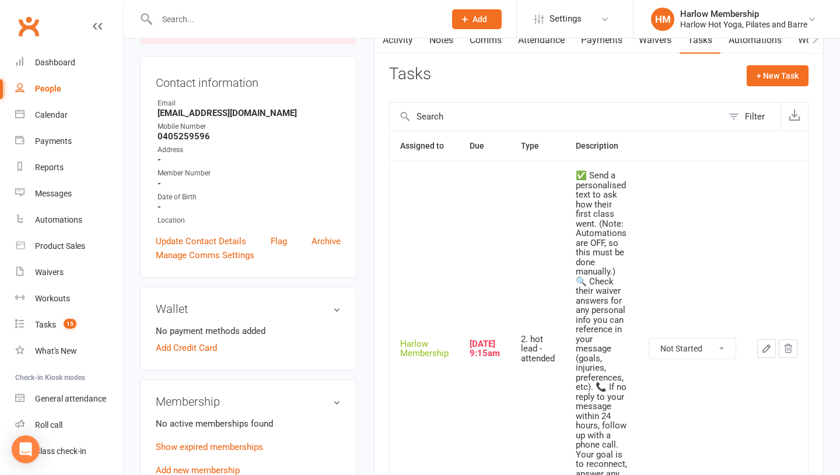
scroll to position [289, 0]
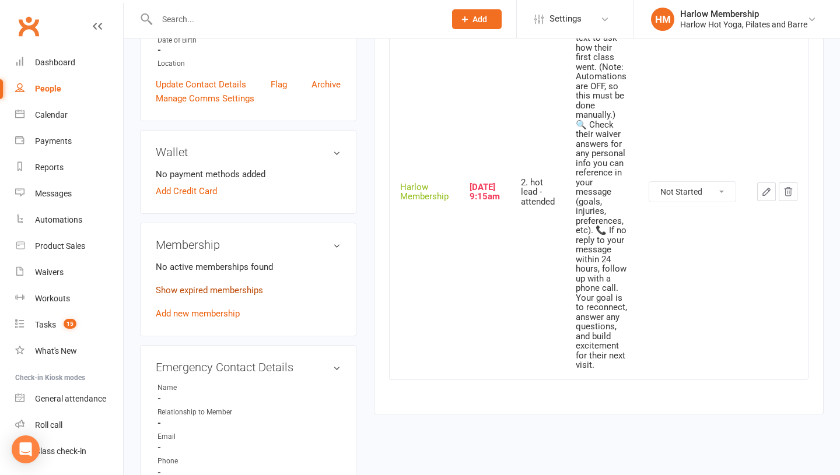
click at [234, 294] on link "Show expired memberships" at bounding box center [209, 290] width 107 height 10
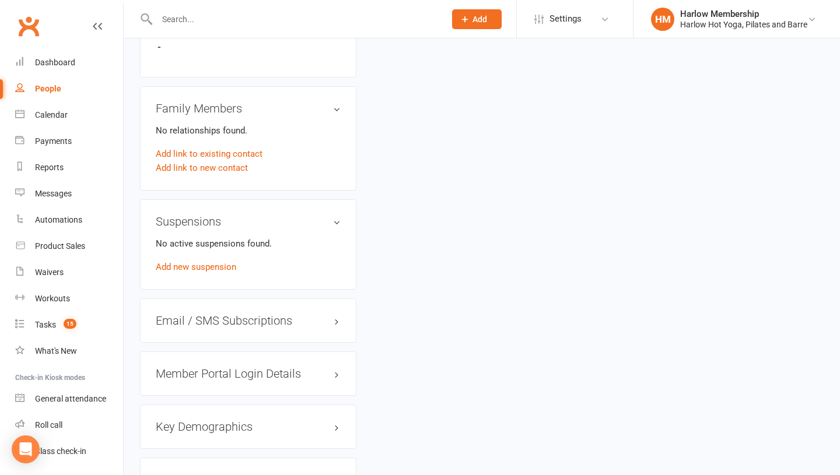
scroll to position [780, 0]
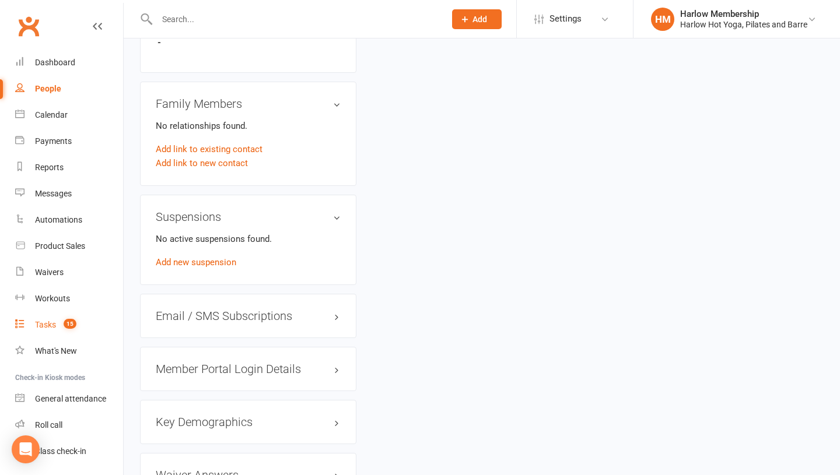
click at [74, 322] on span "15" at bounding box center [70, 324] width 13 height 10
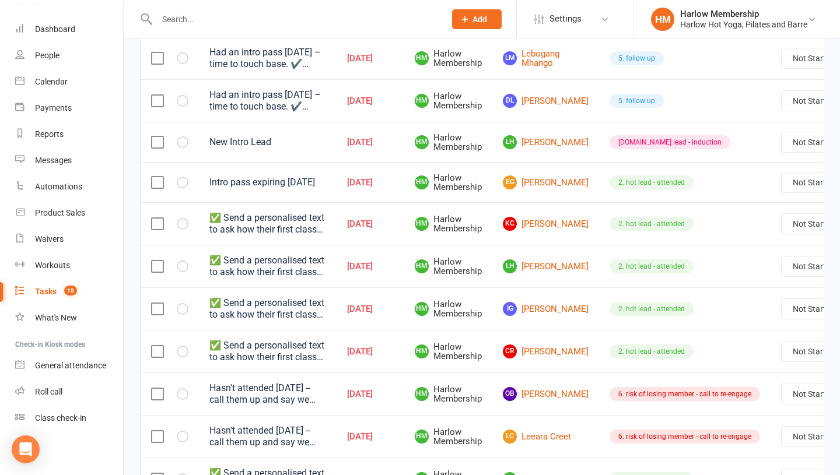
scroll to position [226, 0]
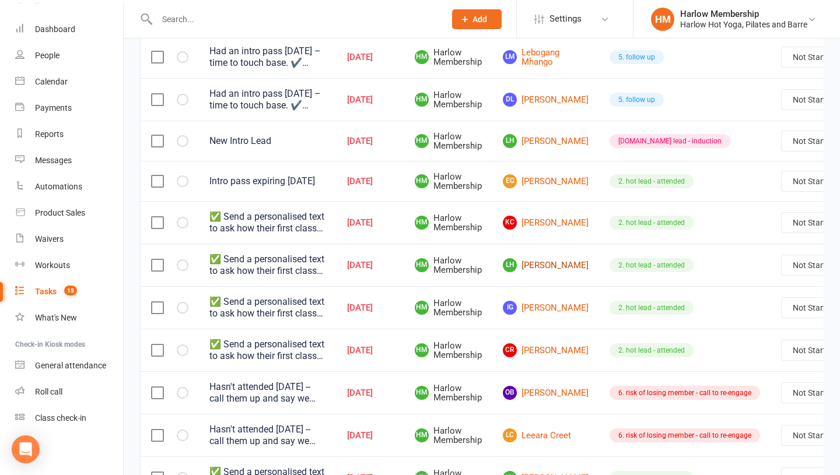
click at [535, 270] on link "LH Lisa Haimes" at bounding box center [546, 265] width 86 height 14
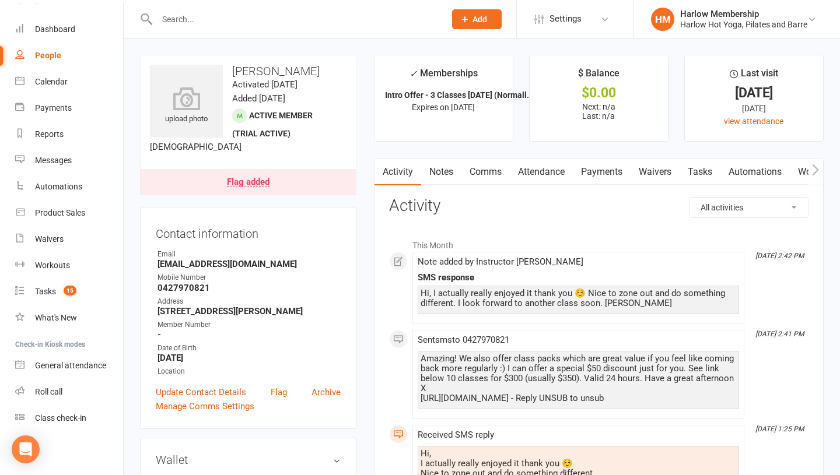
click at [700, 173] on link "Tasks" at bounding box center [699, 172] width 41 height 27
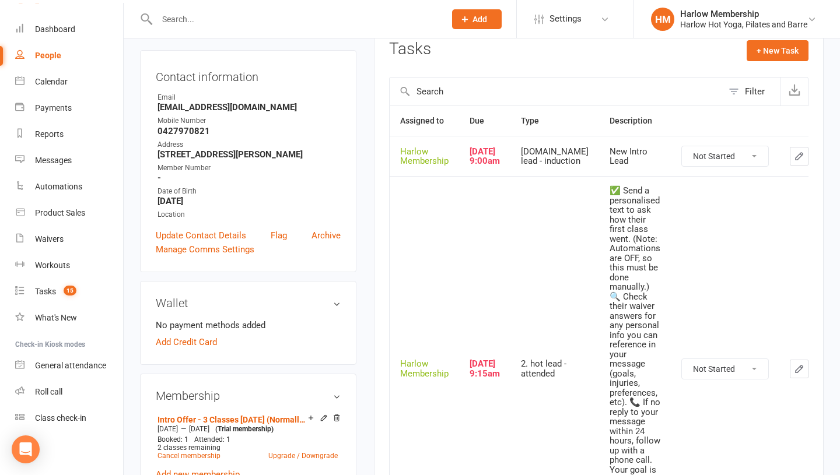
scroll to position [194, 0]
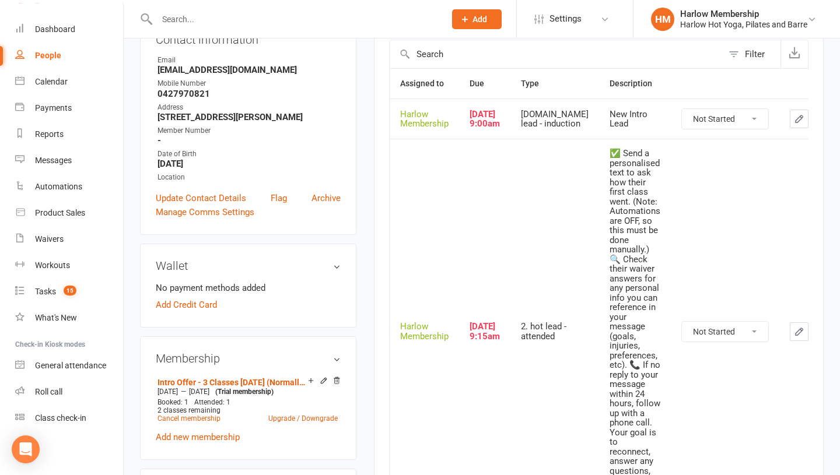
click at [682, 129] on select "Not Started In Progress Waiting Complete" at bounding box center [725, 119] width 86 height 20
select select "unstarted"
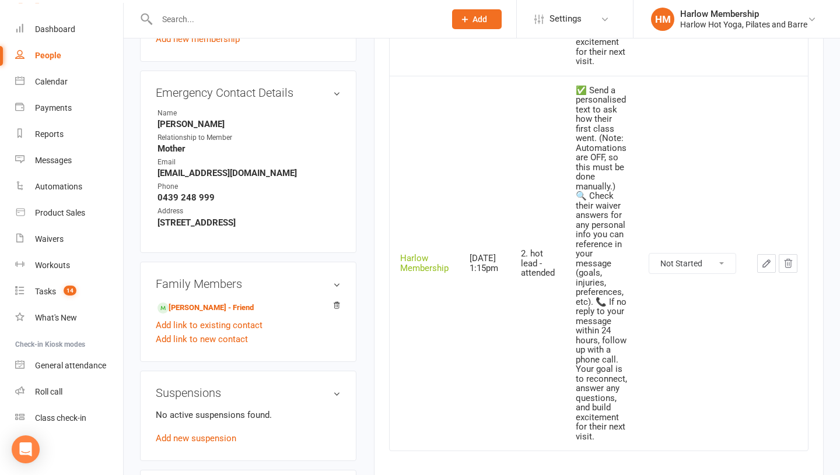
scroll to position [591, 0]
click at [204, 315] on link "Lauren Kelly - Friend" at bounding box center [205, 309] width 96 height 12
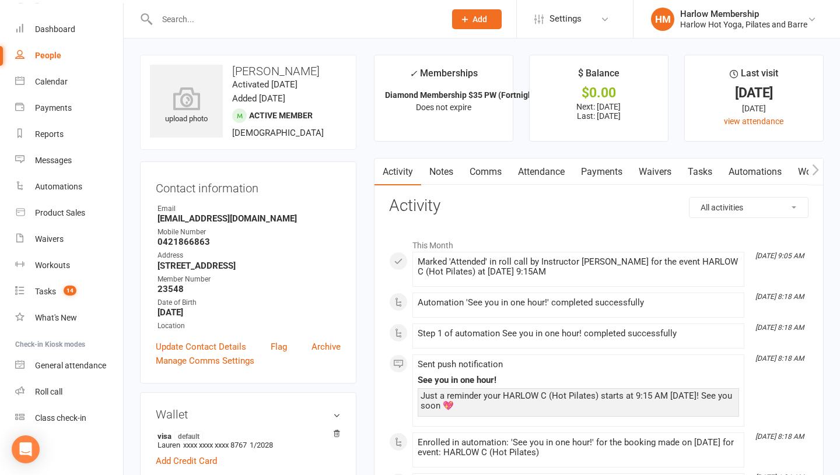
click at [535, 173] on link "Attendance" at bounding box center [541, 172] width 63 height 27
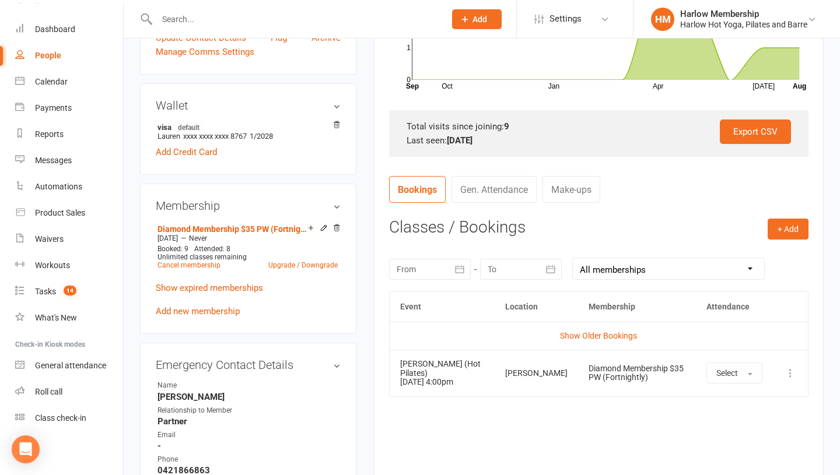
scroll to position [315, 0]
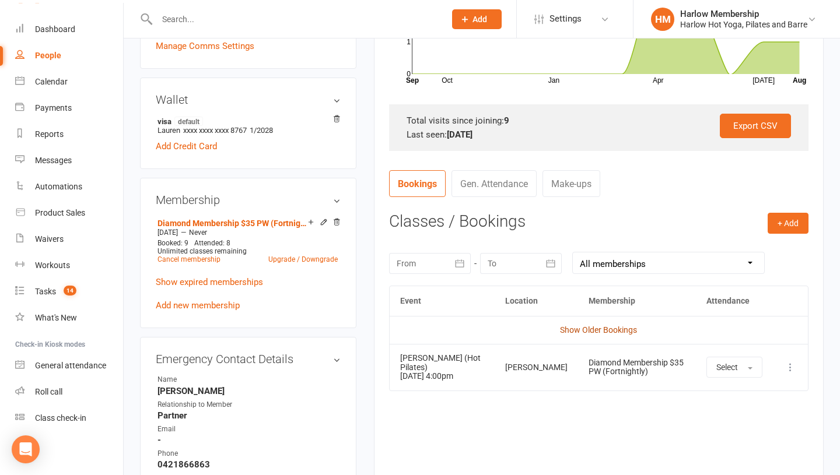
click at [578, 331] on link "Show Older Bookings" at bounding box center [598, 329] width 77 height 9
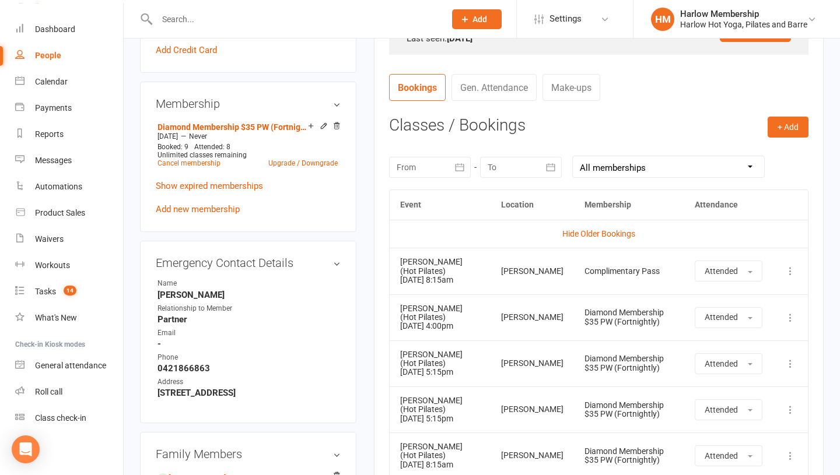
scroll to position [405, 0]
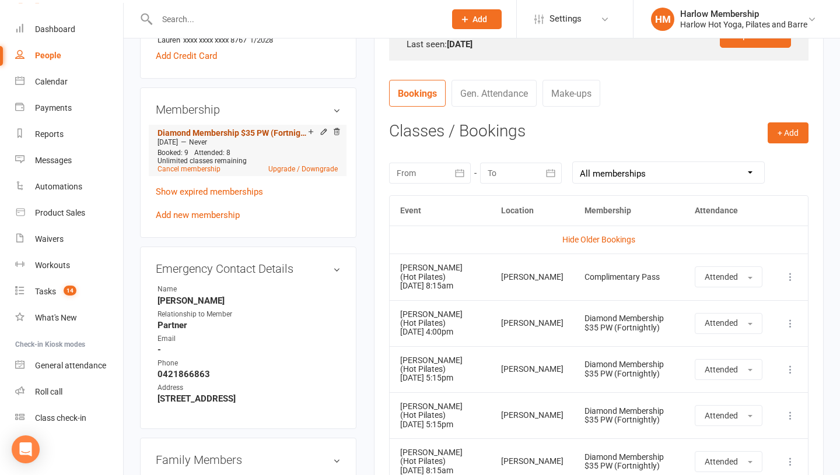
click at [215, 138] on link "Diamond Membership $35 PW (Fortnightly)" at bounding box center [232, 132] width 150 height 9
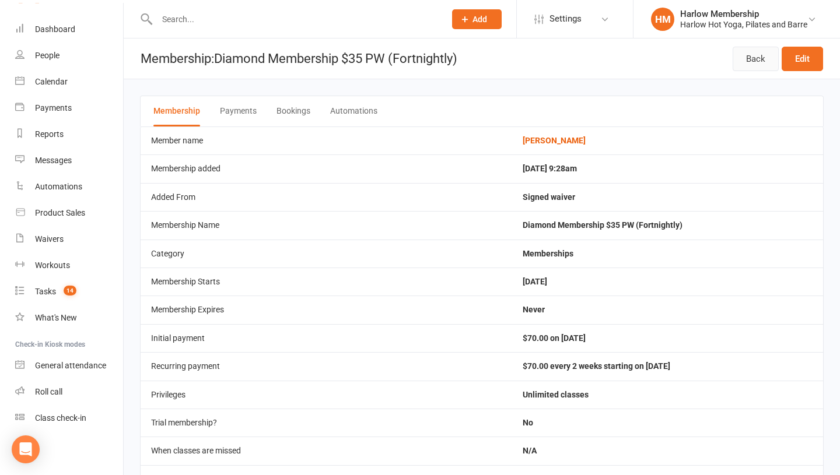
click at [748, 64] on link "Back" at bounding box center [755, 59] width 46 height 24
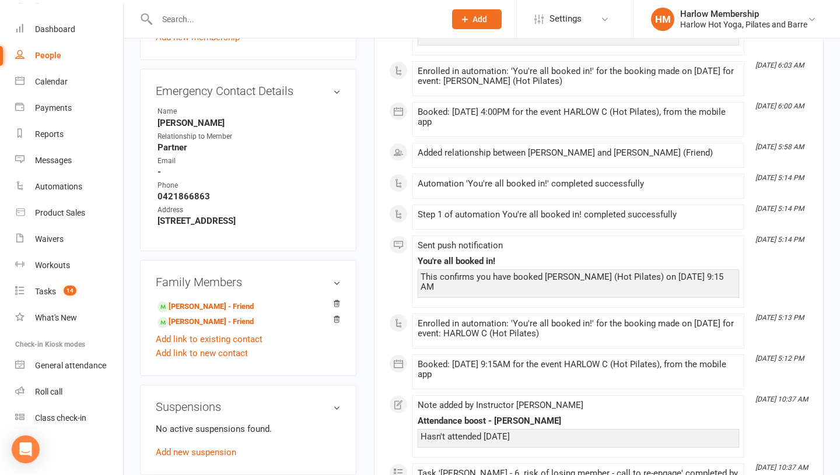
scroll to position [647, 0]
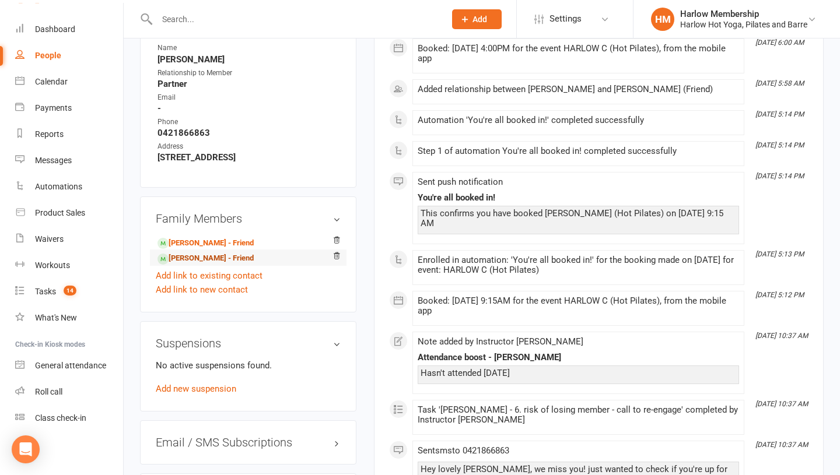
click at [202, 265] on link "Lisa Haimes - Friend" at bounding box center [205, 258] width 96 height 12
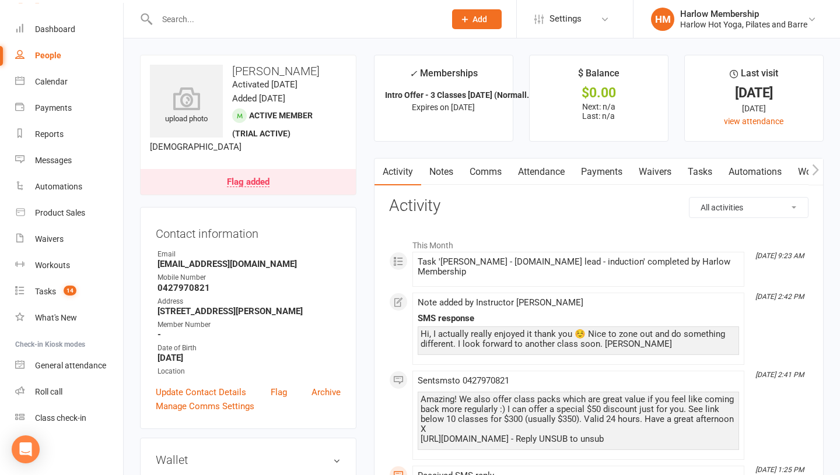
scroll to position [13, 0]
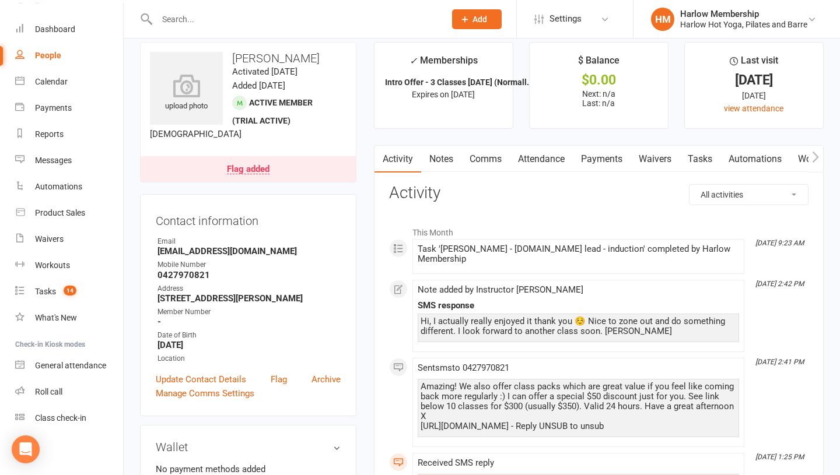
click at [431, 161] on link "Notes" at bounding box center [441, 159] width 40 height 27
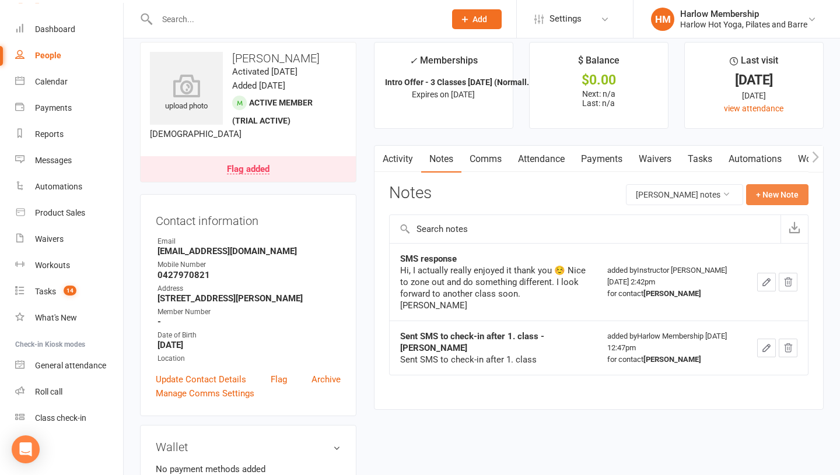
click at [763, 198] on button "+ New Note" at bounding box center [777, 194] width 62 height 21
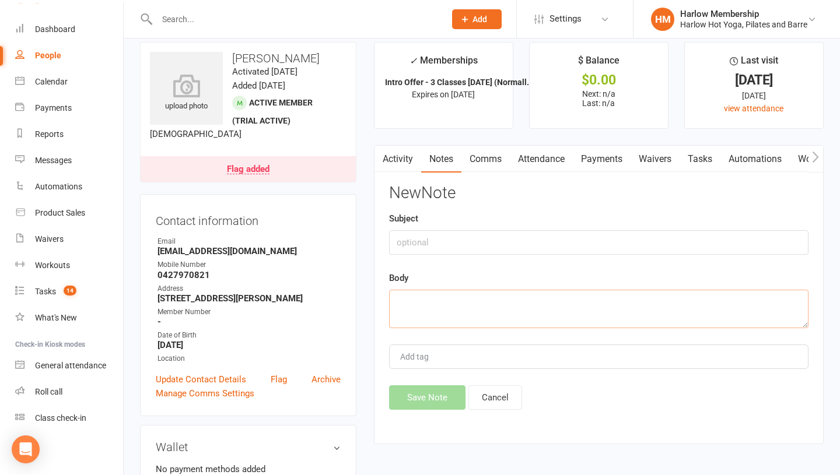
click at [411, 315] on textarea at bounding box center [598, 309] width 419 height 38
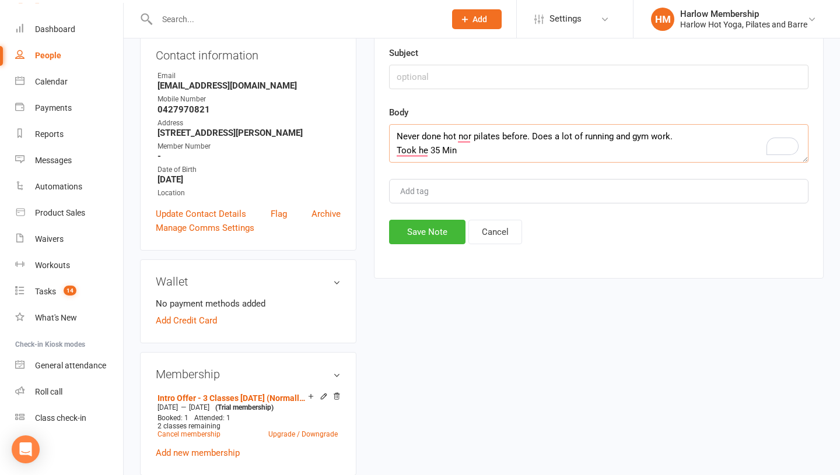
scroll to position [8, 0]
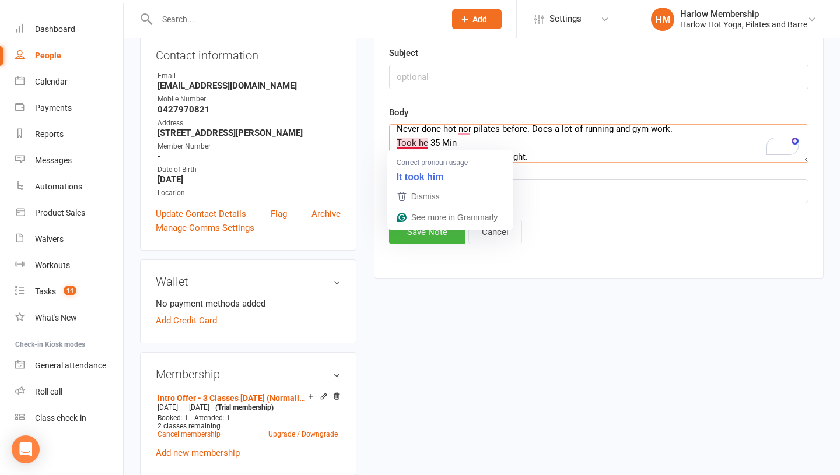
click at [419, 142] on textarea "Never done hot nor pilates before. Does a lot of running and gym work. Took he …" at bounding box center [598, 143] width 419 height 38
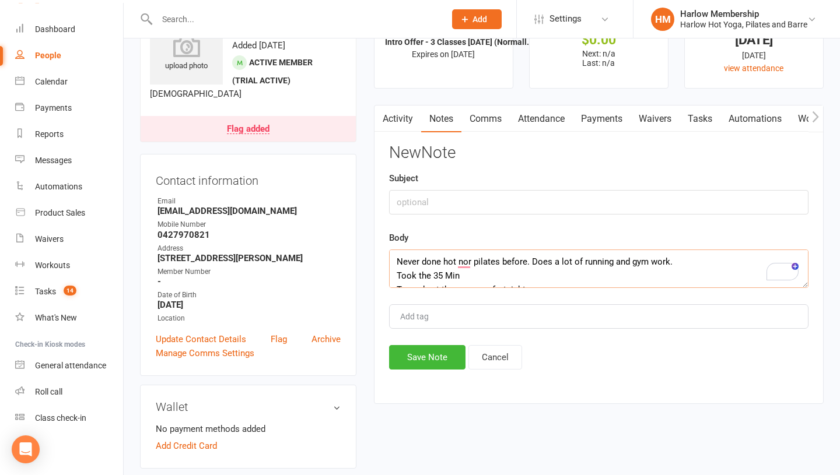
scroll to position [0, 0]
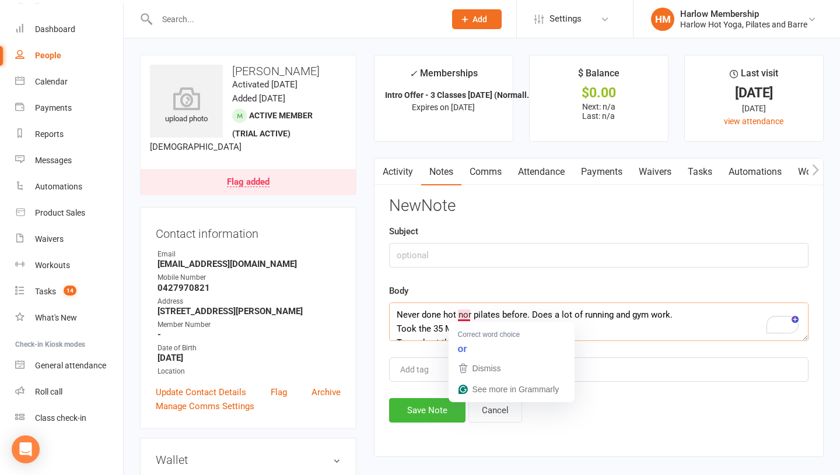
click at [463, 316] on textarea "Never done hot nor pilates before. Does a lot of running and gym work. Took the…" at bounding box center [598, 322] width 419 height 38
click at [685, 321] on textarea "Never done hot or pilates before. Does a lot of running and gym work. Took the …" at bounding box center [598, 322] width 419 height 38
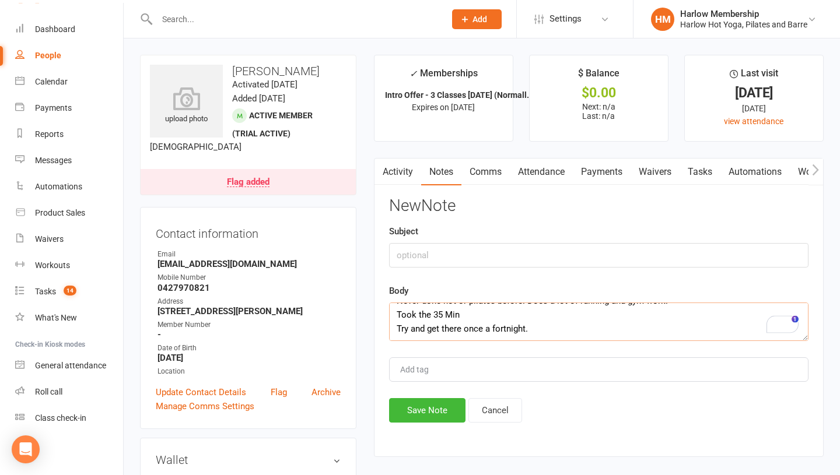
scroll to position [14, 0]
click at [429, 318] on textarea "Never done hot or pilates before. Does a lot of running and gym work. Took the …" at bounding box center [598, 322] width 419 height 38
type textarea "Never done hot or pilates before. Does a lot of running and gym work. Took her …"
click at [412, 266] on input "text" at bounding box center [598, 255] width 419 height 24
type input "Called. chatted - Krystyna"
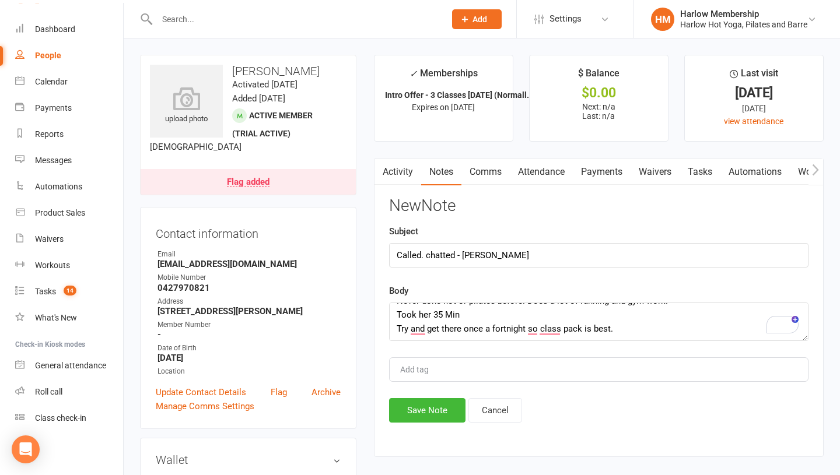
click at [417, 394] on div "New Note Subject Called. chatted - Krystyna Body Never done hot or pilates befo…" at bounding box center [598, 310] width 419 height 226
click at [414, 405] on button "Save Note" at bounding box center [427, 410] width 76 height 24
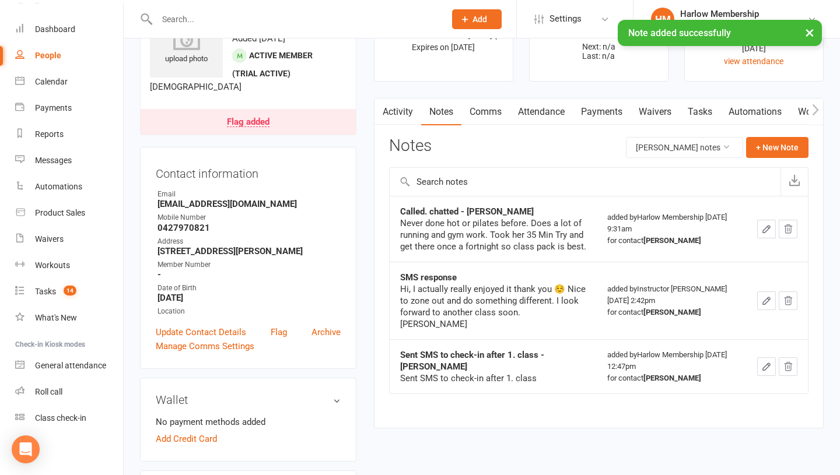
scroll to position [79, 0]
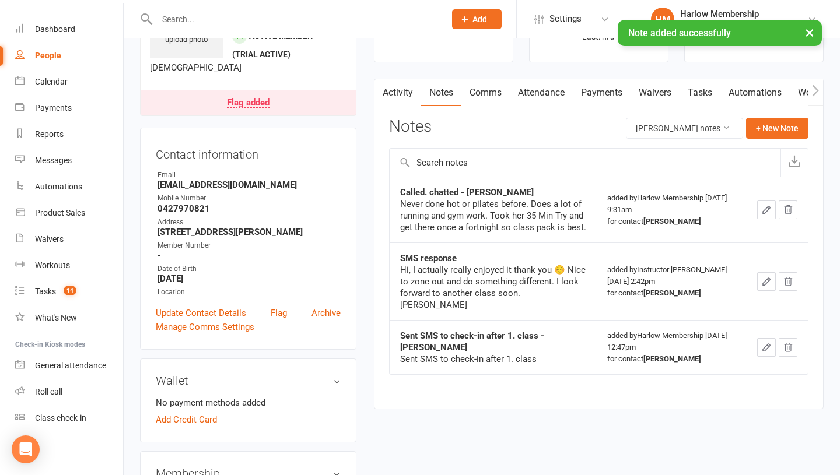
click at [765, 210] on icon "button" at bounding box center [766, 210] width 10 height 10
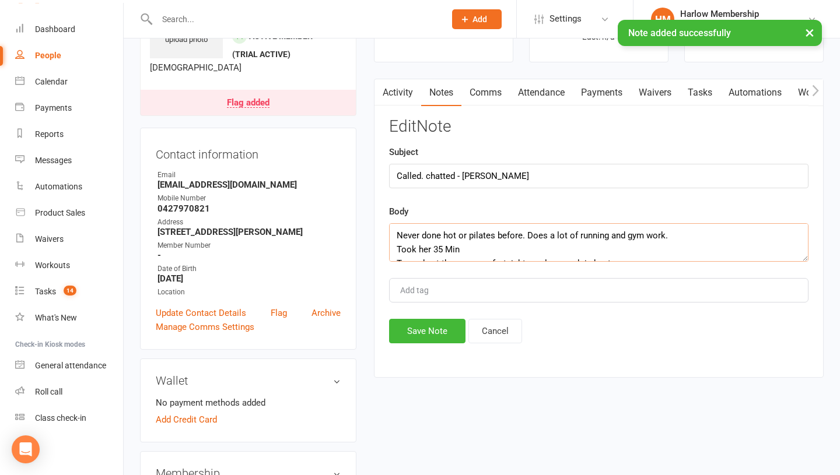
click at [513, 250] on textarea "Never done hot or pilates before. Does a lot of running and gym work. Took her …" at bounding box center [598, 242] width 419 height 38
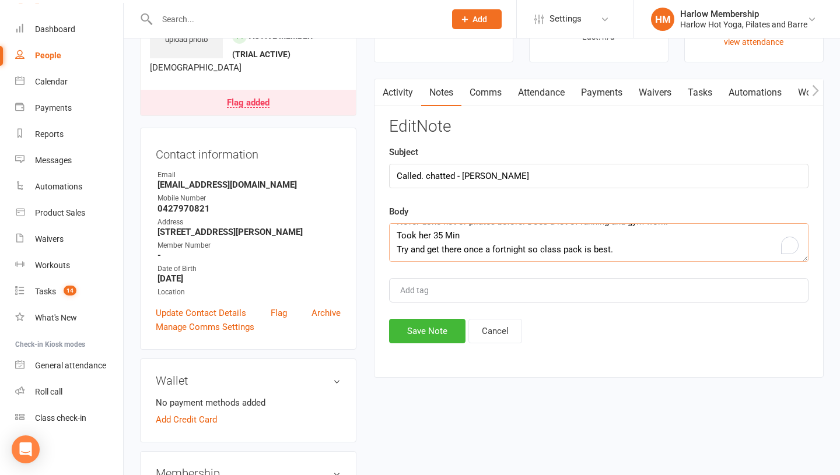
click at [624, 244] on textarea "Never done hot or pilates before. Does a lot of running and gym work. Took her …" at bounding box center [598, 242] width 419 height 38
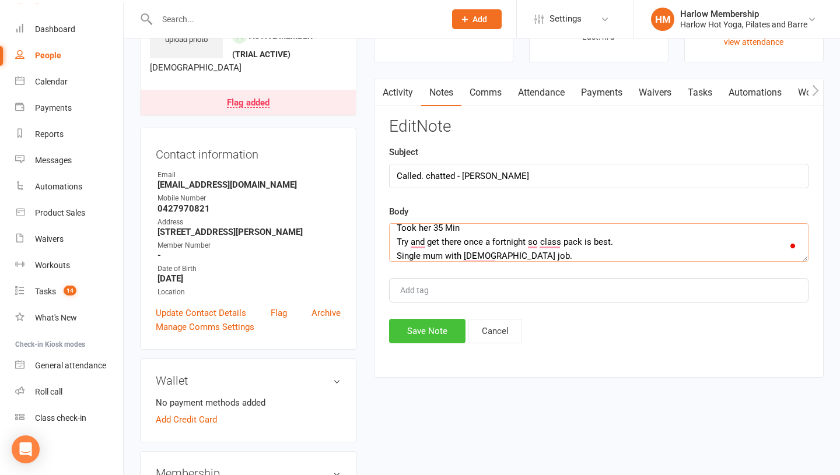
type textarea "Never done hot or pilates before. Does a lot of running and gym work. Took her …"
click at [413, 331] on button "Save Note" at bounding box center [427, 331] width 76 height 24
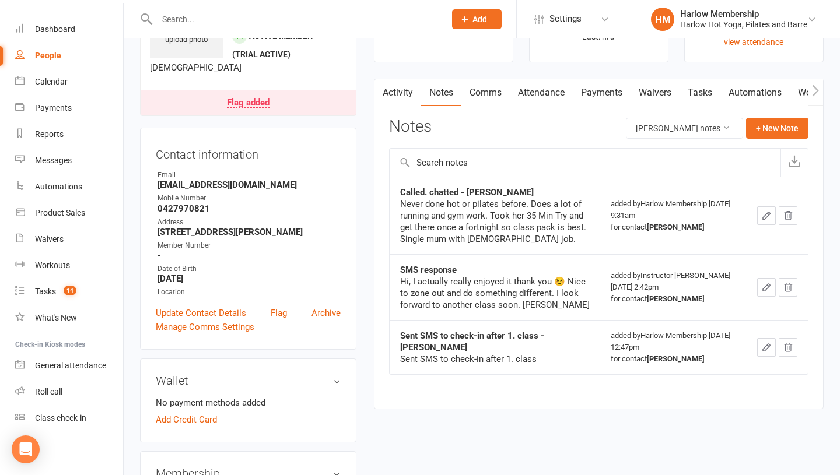
click at [699, 85] on link "Tasks" at bounding box center [699, 92] width 41 height 27
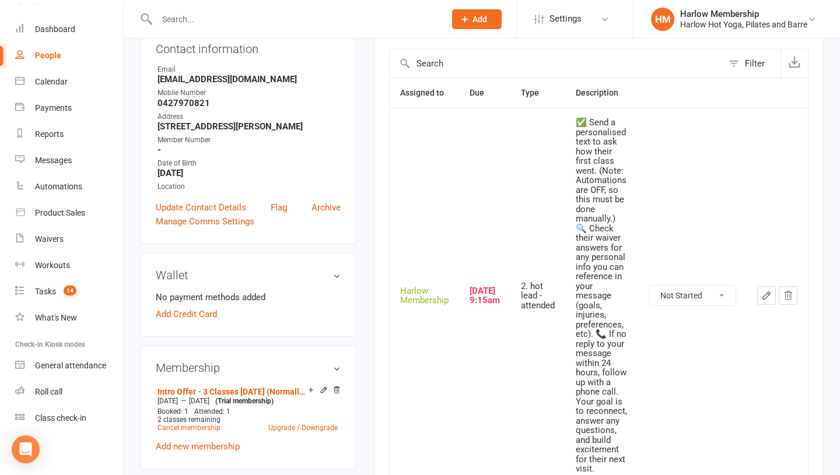
scroll to position [220, 0]
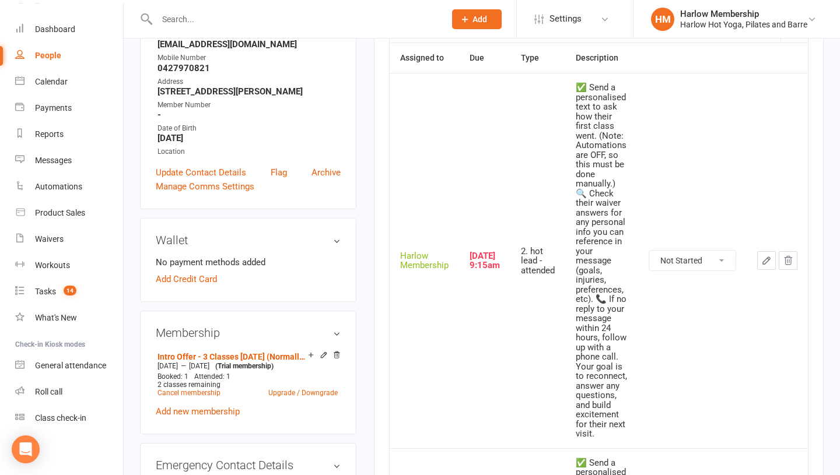
click at [678, 262] on select "Not Started In Progress Waiting Complete" at bounding box center [692, 261] width 86 height 20
select select "unstarted"
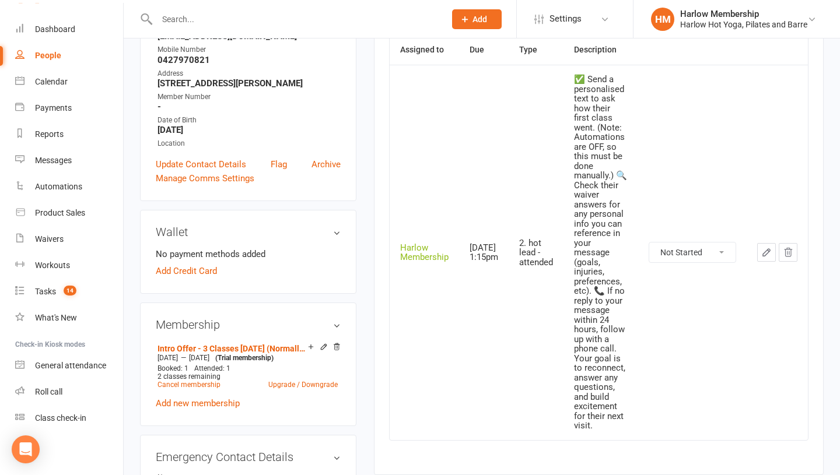
scroll to position [230, 0]
click at [679, 243] on select "Not Started In Progress Waiting Complete" at bounding box center [692, 251] width 86 height 20
select select "unstarted"
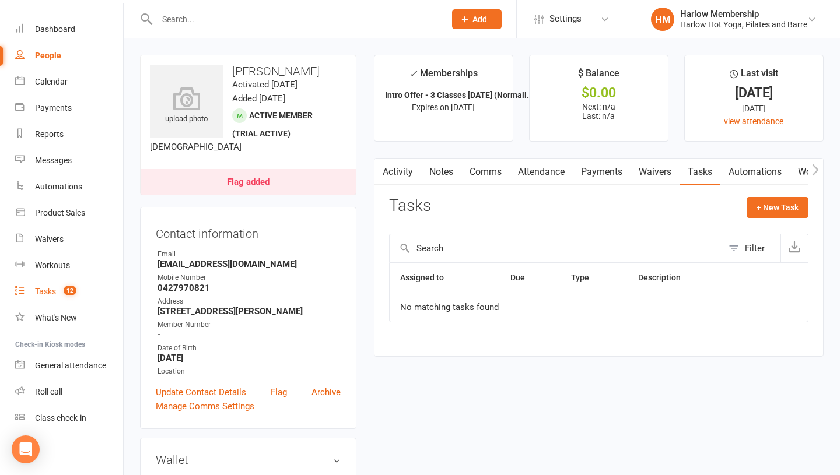
click at [54, 289] on div "Tasks" at bounding box center [45, 291] width 21 height 9
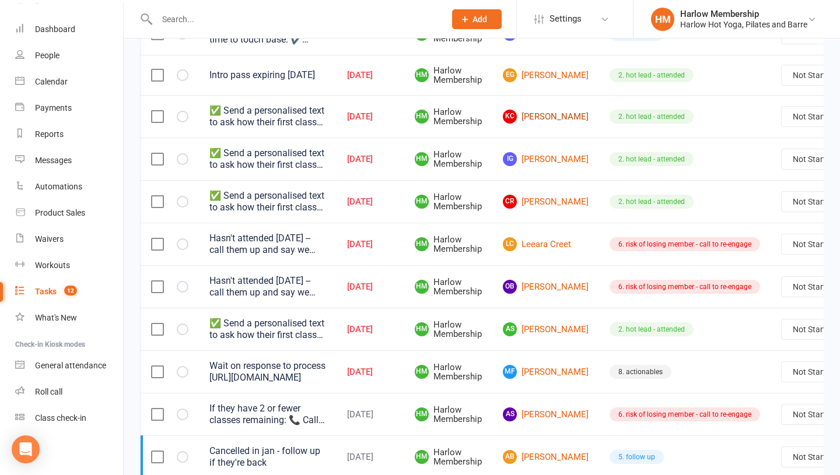
scroll to position [291, 0]
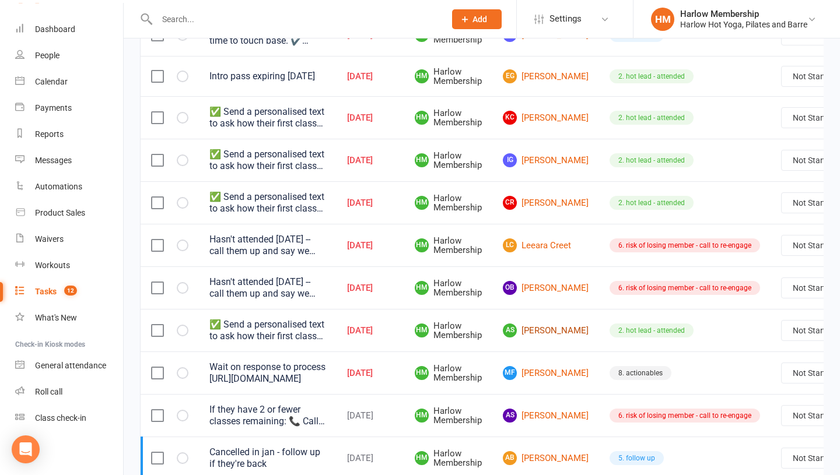
click at [546, 330] on link "AS Alice Sevil" at bounding box center [546, 331] width 86 height 14
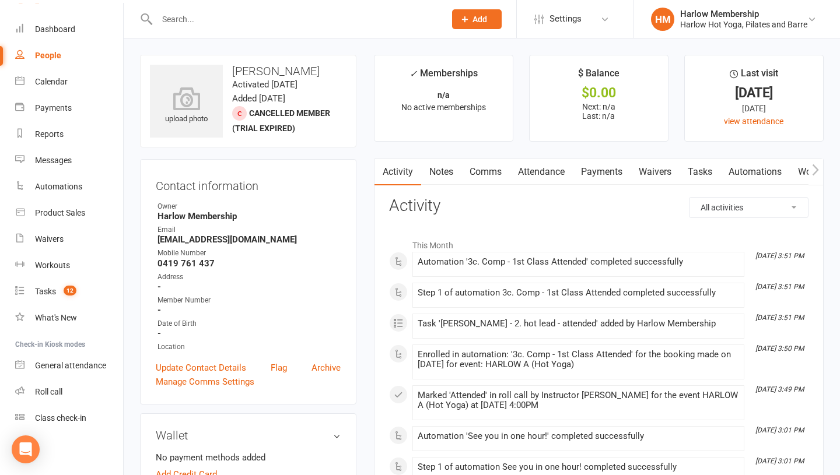
scroll to position [248, 0]
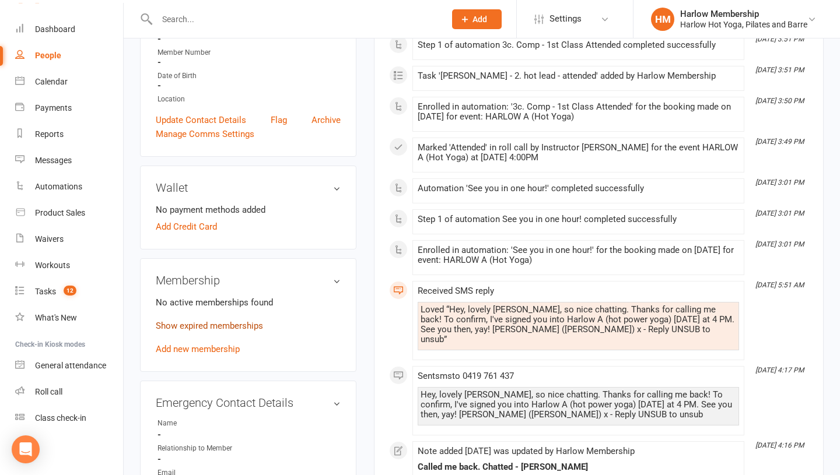
click at [192, 330] on link "Show expired memberships" at bounding box center [209, 326] width 107 height 10
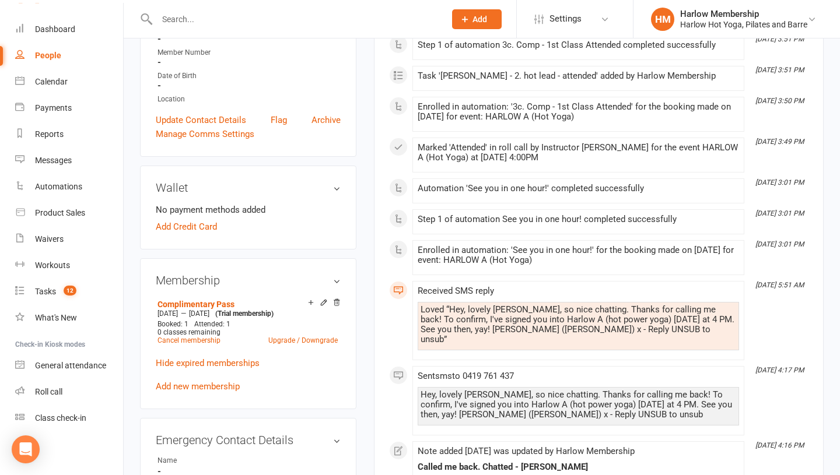
scroll to position [0, 0]
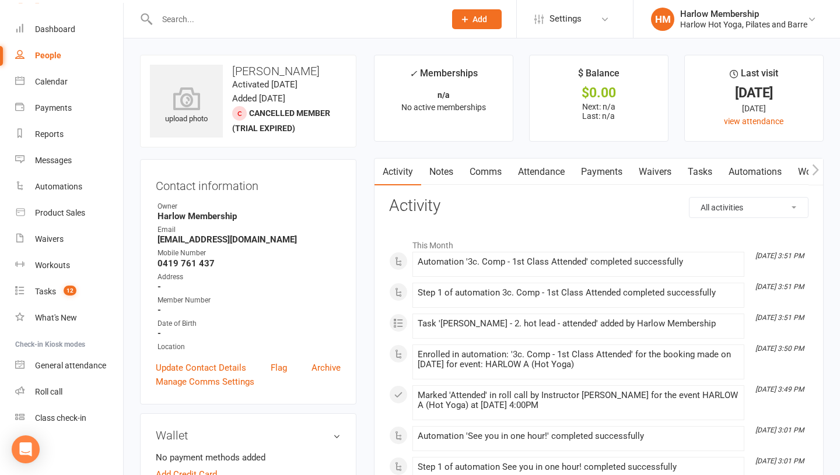
click at [448, 177] on link "Notes" at bounding box center [441, 172] width 40 height 27
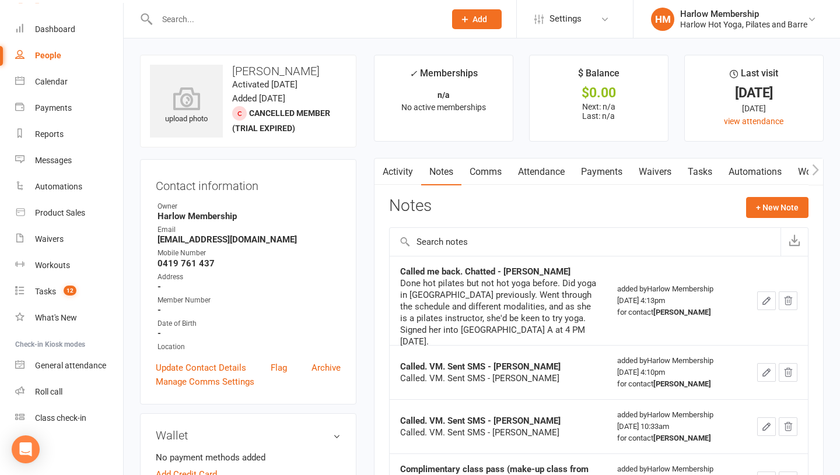
click at [472, 171] on link "Comms" at bounding box center [485, 172] width 48 height 27
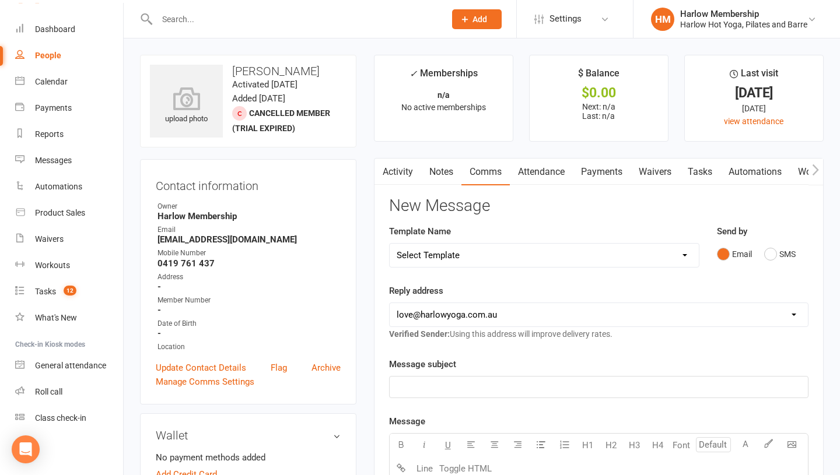
click at [762, 258] on div "Email SMS" at bounding box center [763, 254] width 92 height 22
click at [769, 257] on button "SMS" at bounding box center [779, 254] width 31 height 22
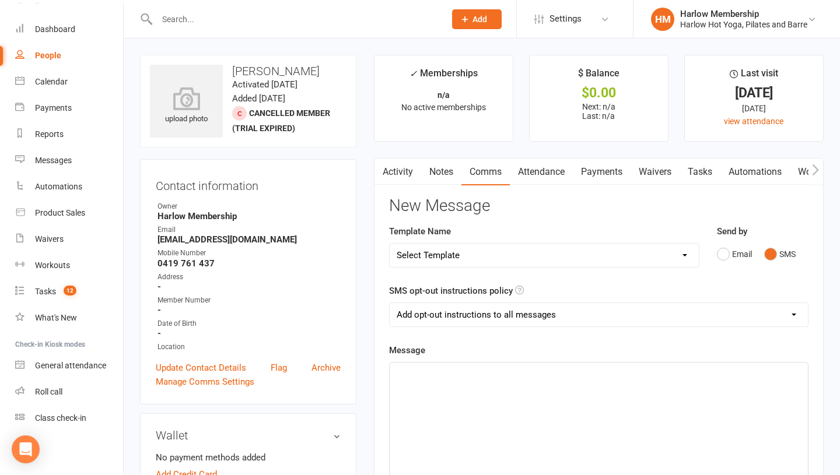
click at [498, 392] on div "﻿" at bounding box center [599, 450] width 418 height 175
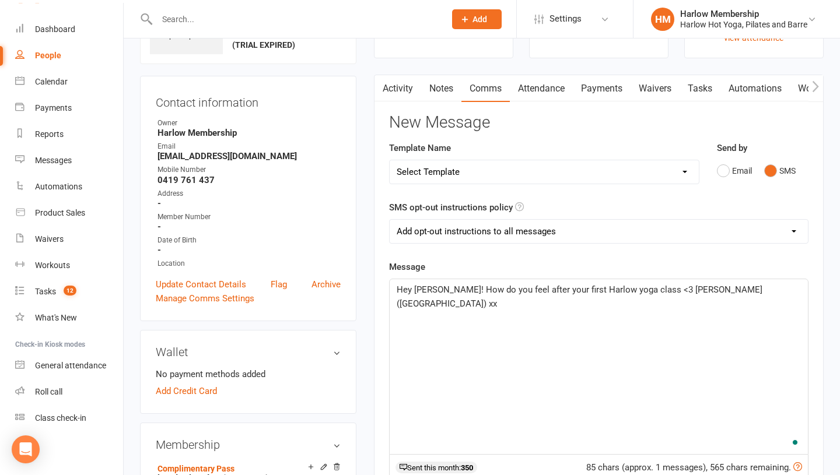
scroll to position [111, 0]
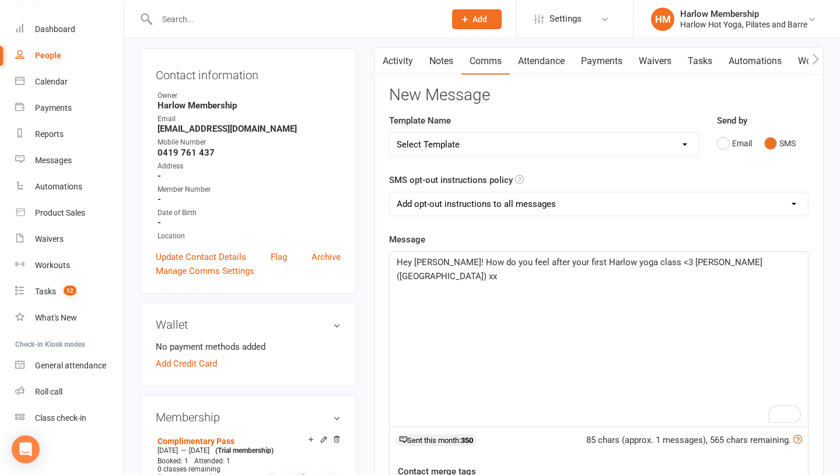
click at [415, 266] on span "Hey Alice! How do you feel after your first Harlow yoga class <3 Krystyna (Harl…" at bounding box center [581, 269] width 368 height 24
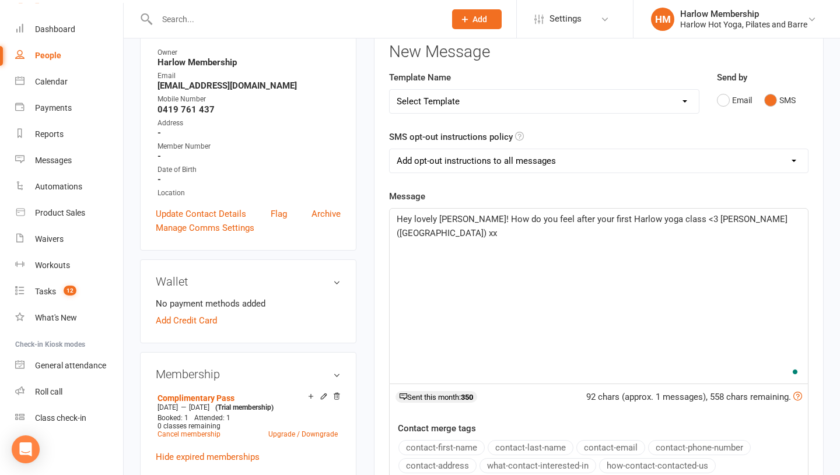
scroll to position [155, 0]
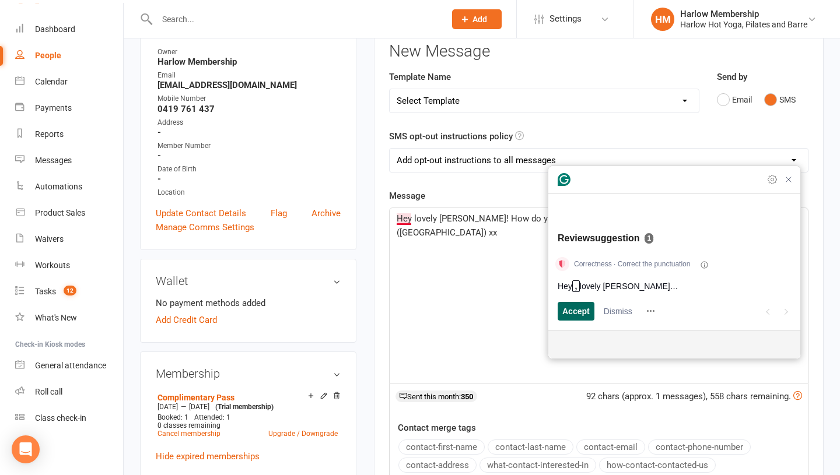
click at [567, 306] on span "Accept" at bounding box center [575, 311] width 27 height 12
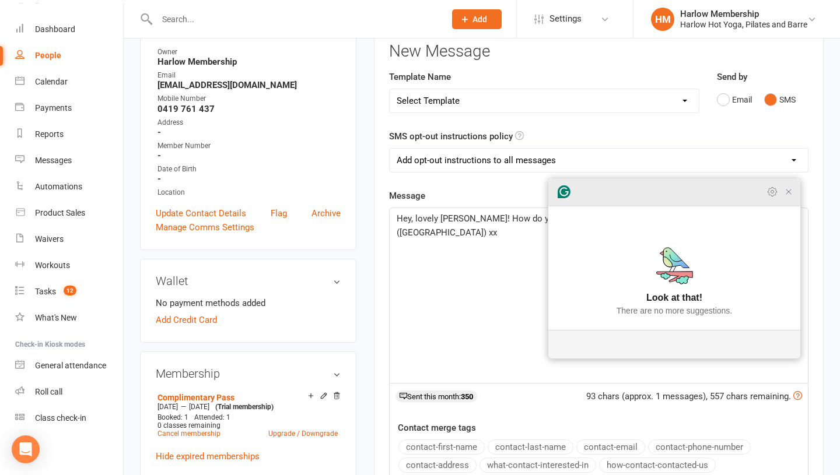
click at [787, 197] on icon "Close Grammarly Assistant" at bounding box center [788, 191] width 9 height 9
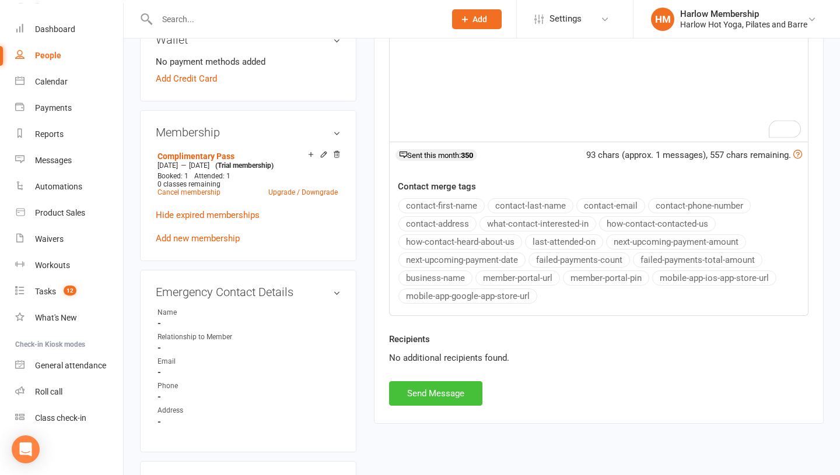
click at [461, 390] on button "Send Message" at bounding box center [435, 393] width 93 height 24
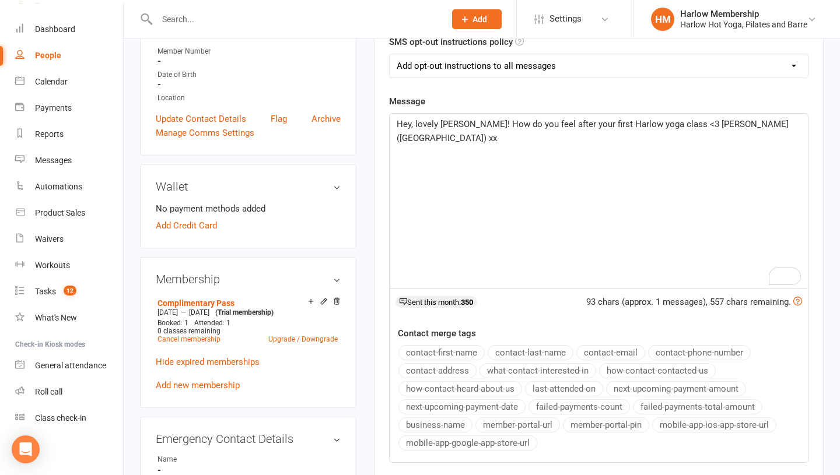
scroll to position [0, 0]
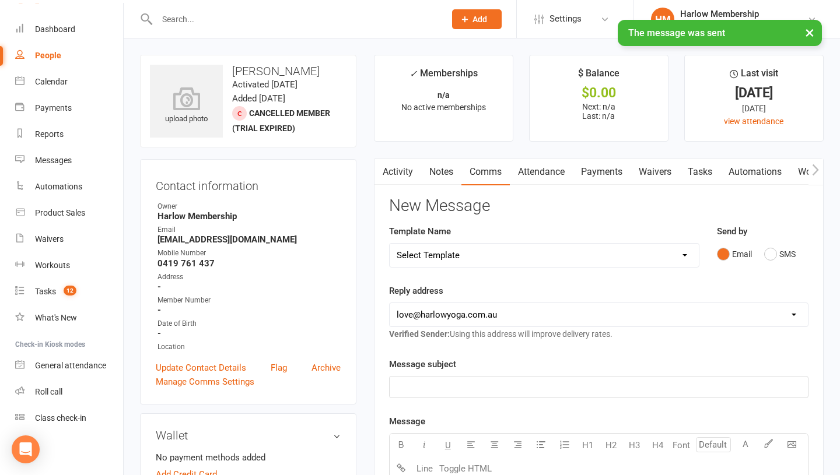
click at [438, 168] on link "Notes" at bounding box center [441, 172] width 40 height 27
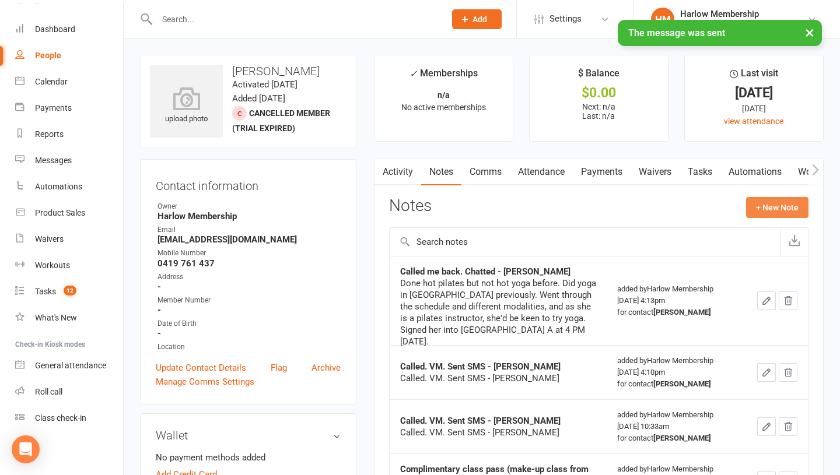
click at [756, 211] on button "+ New Note" at bounding box center [777, 207] width 62 height 21
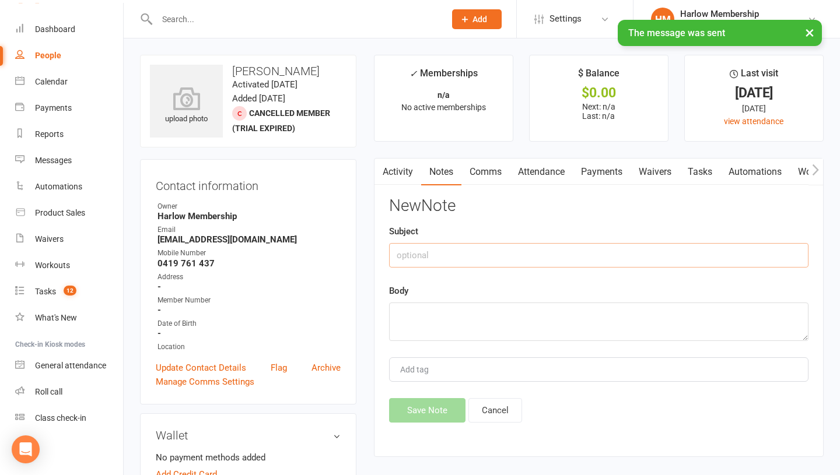
click at [456, 250] on input "text" at bounding box center [598, 255] width 419 height 24
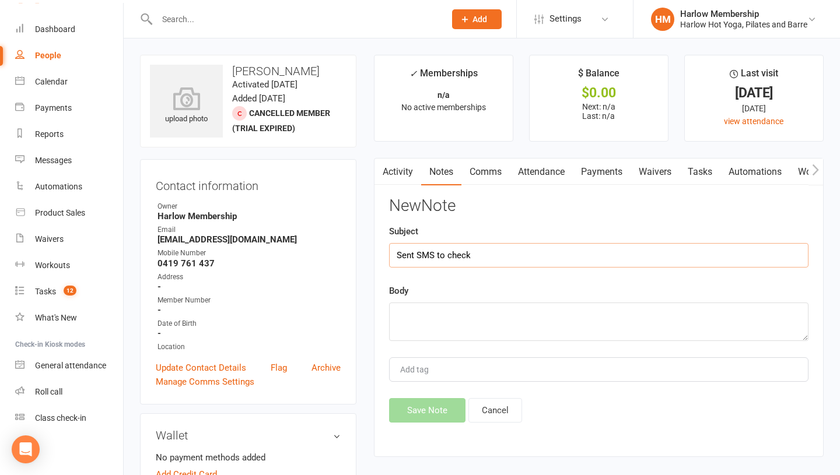
type input "Sent SMS to check-"
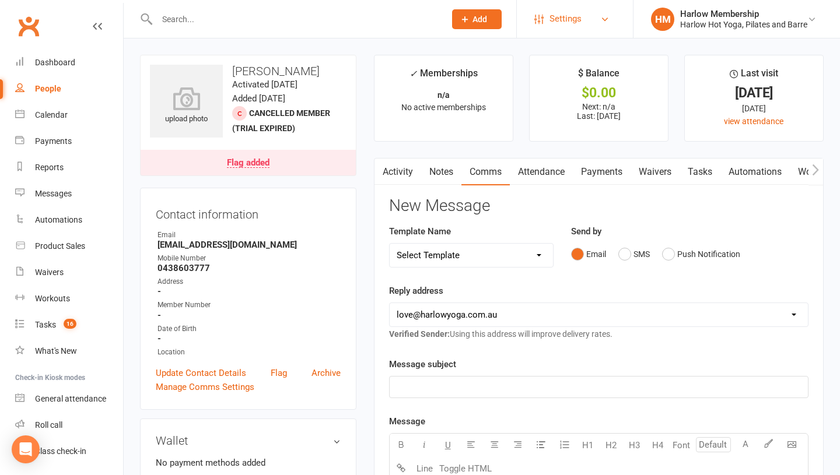
click at [584, 30] on link "Settings" at bounding box center [574, 19] width 81 height 26
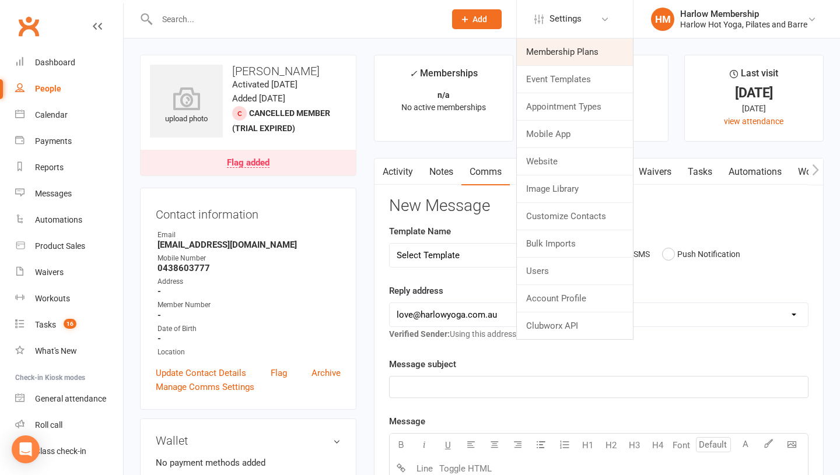
click at [575, 51] on link "Membership Plans" at bounding box center [575, 51] width 116 height 27
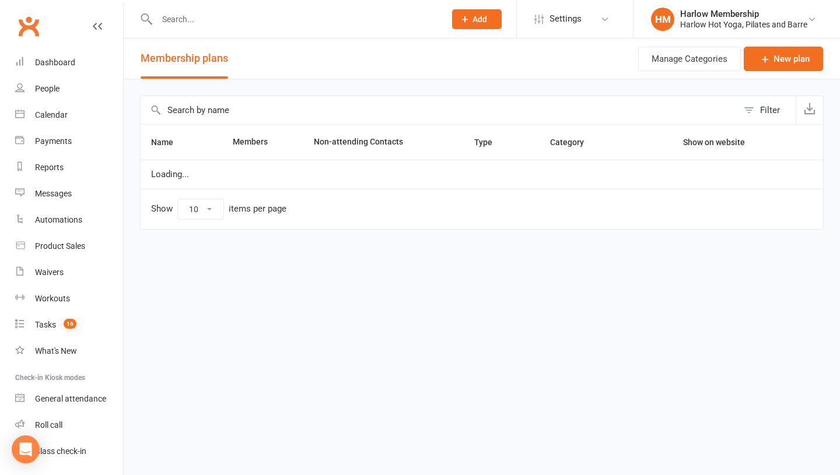
select select "100"
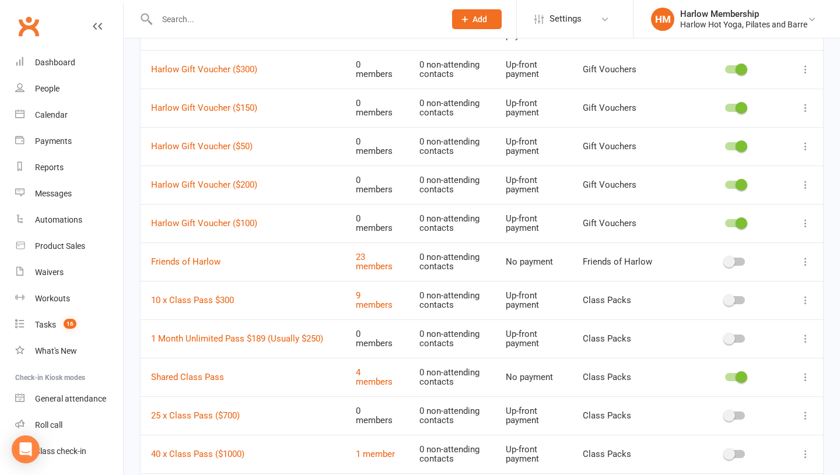
scroll to position [878, 0]
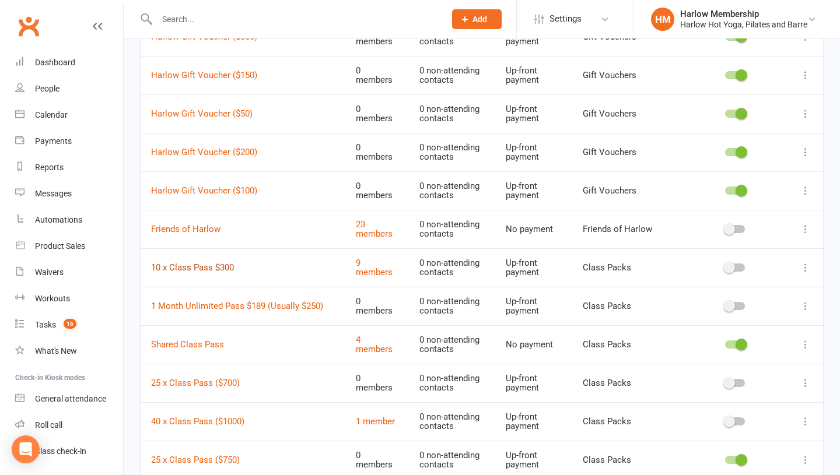
click at [203, 263] on link "10 x Class Pass $300" at bounding box center [192, 267] width 83 height 10
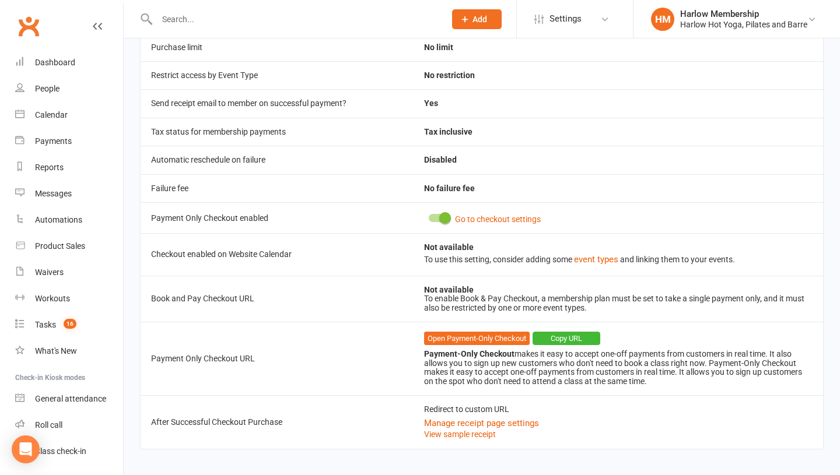
scroll to position [417, 0]
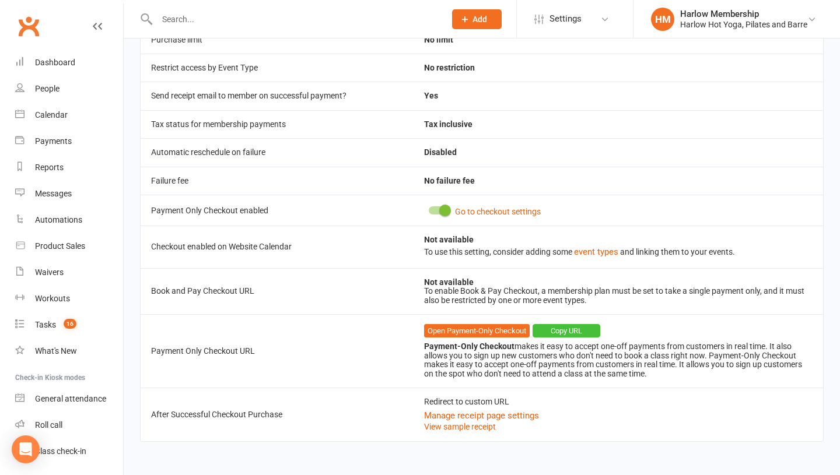
click at [552, 329] on button "Copy URL" at bounding box center [566, 331] width 68 height 14
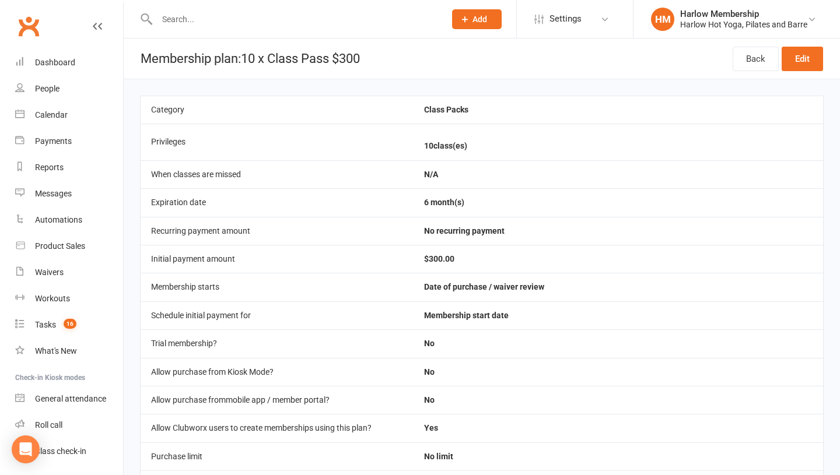
scroll to position [33, 0]
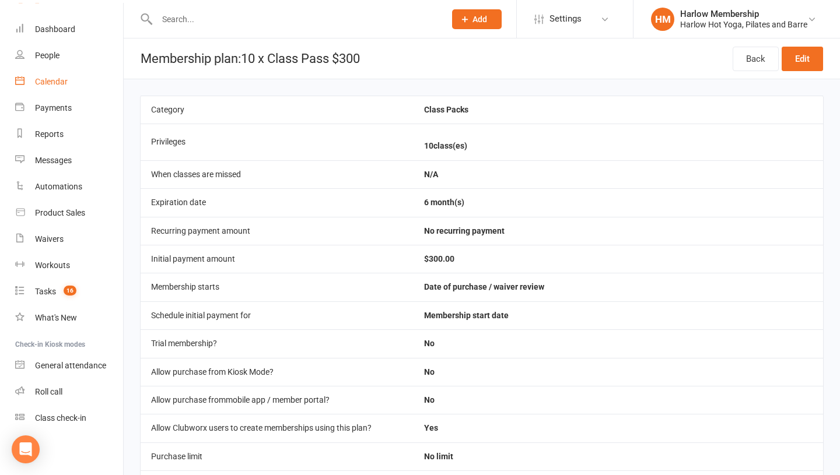
click at [45, 80] on div "Calendar" at bounding box center [51, 81] width 33 height 9
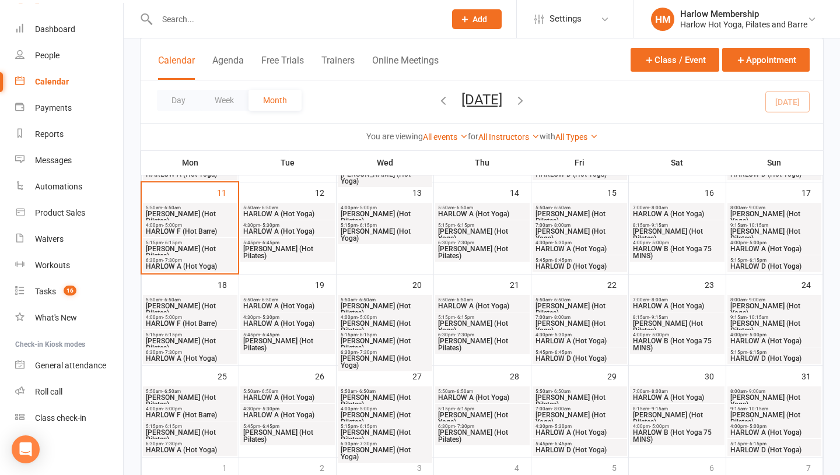
scroll to position [258, 0]
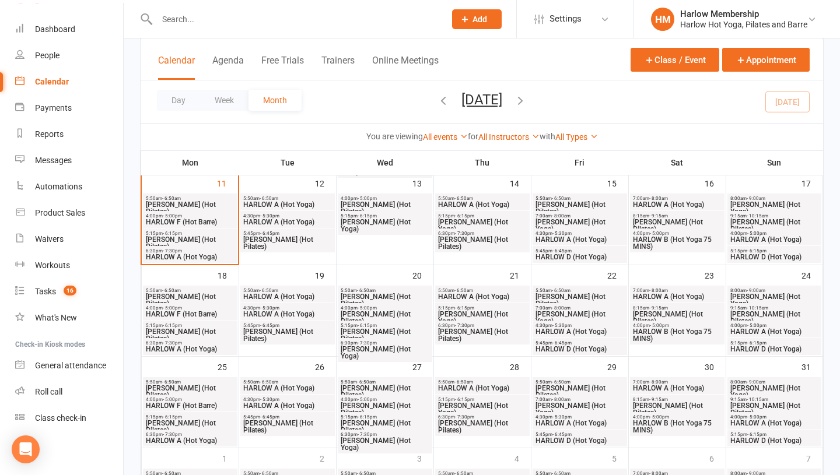
click at [190, 349] on span "HARLOW A (Hot Yoga)" at bounding box center [190, 349] width 90 height 7
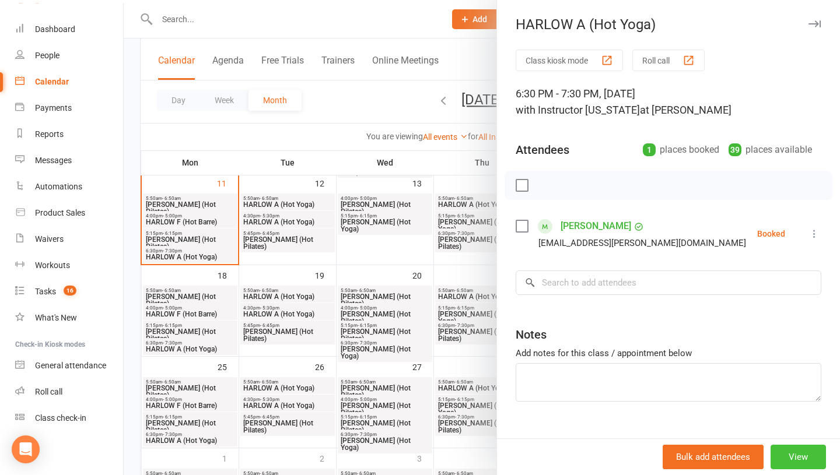
click at [798, 455] on button "View" at bounding box center [797, 457] width 55 height 24
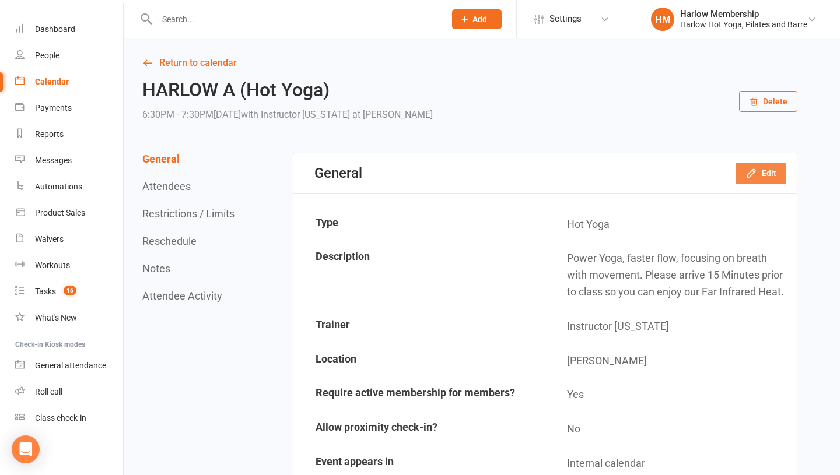
click at [776, 169] on button "Edit" at bounding box center [760, 173] width 51 height 21
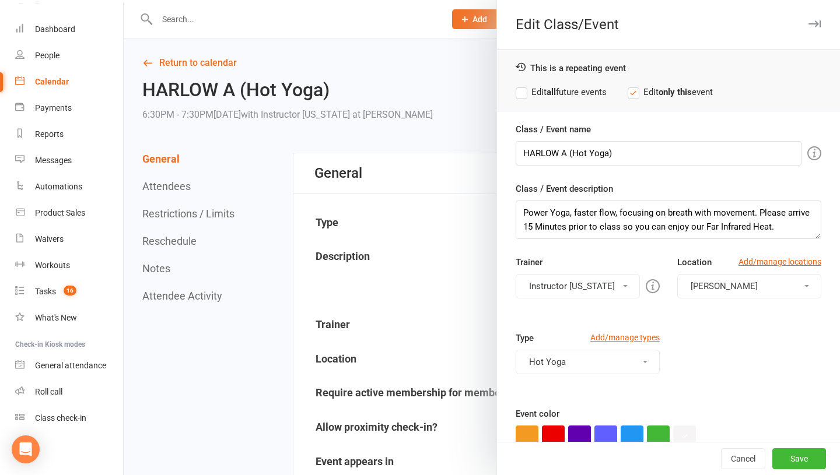
click at [554, 277] on button "Instructor Georgia" at bounding box center [577, 286] width 124 height 24
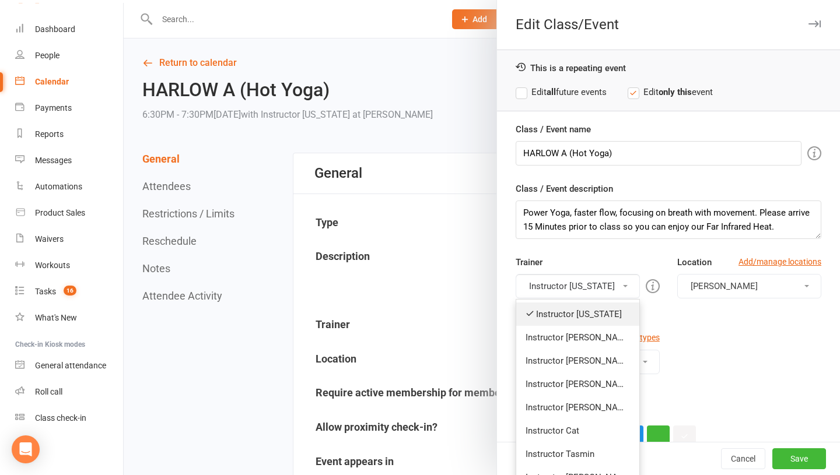
click at [557, 319] on link "Instructor Georgia" at bounding box center [577, 314] width 123 height 23
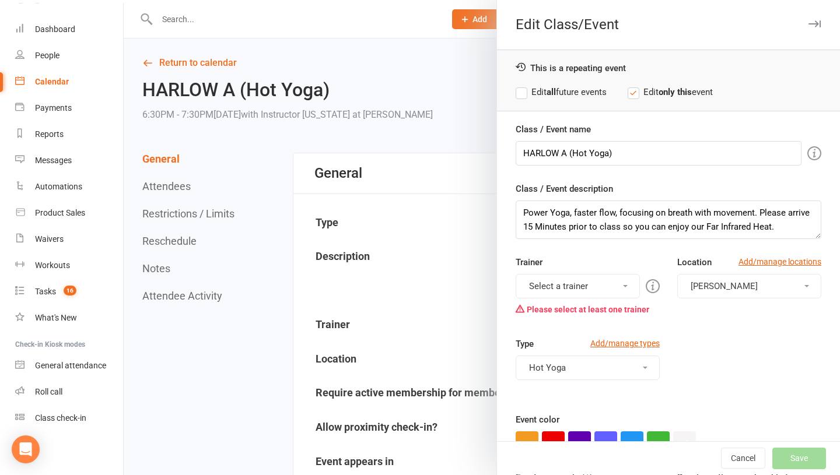
click at [569, 294] on button "Select a trainer" at bounding box center [577, 286] width 124 height 24
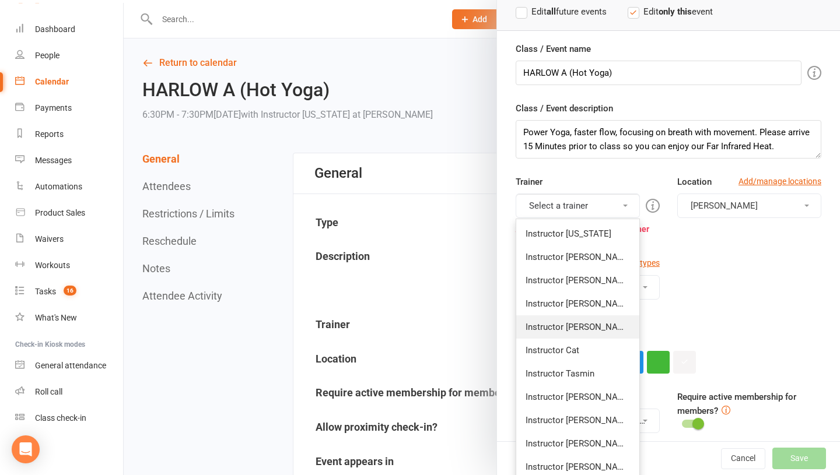
scroll to position [90, 0]
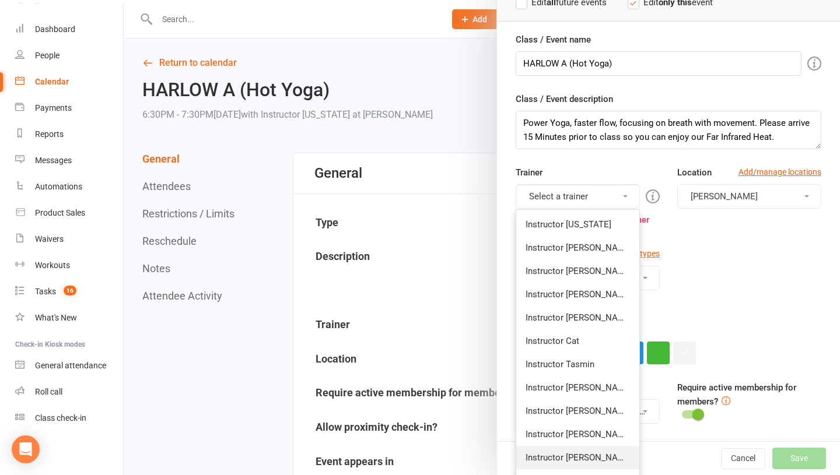
click at [560, 454] on link "Instructor [PERSON_NAME]" at bounding box center [577, 457] width 123 height 23
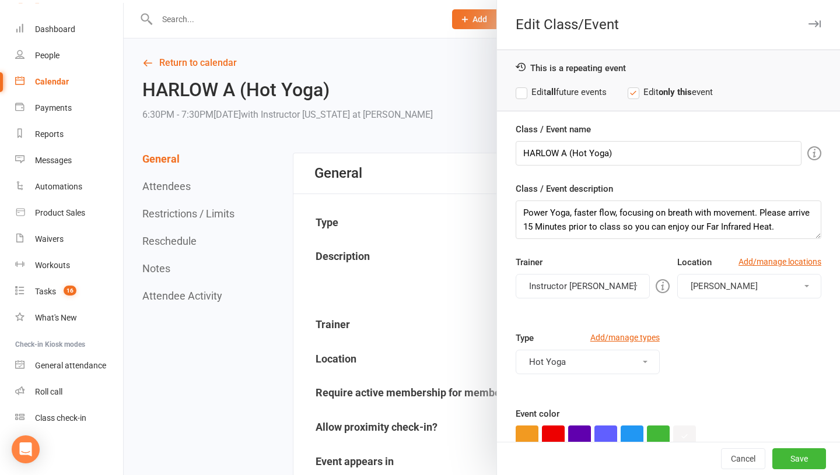
scroll to position [131, 0]
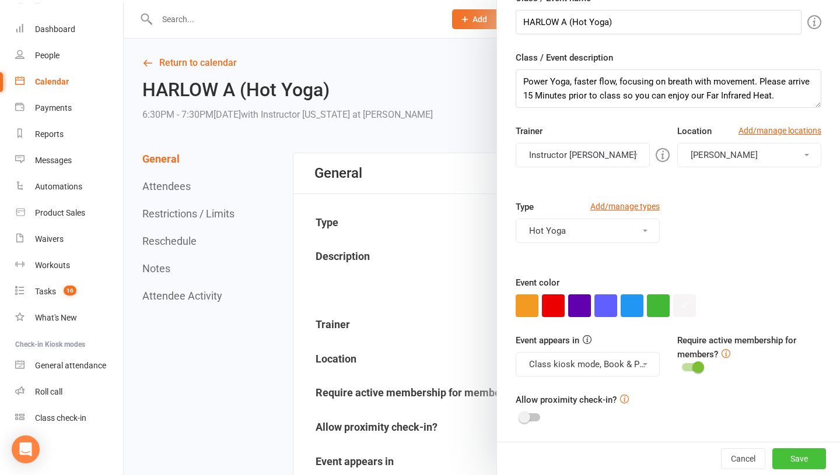
click at [785, 458] on button "Save" at bounding box center [799, 458] width 54 height 21
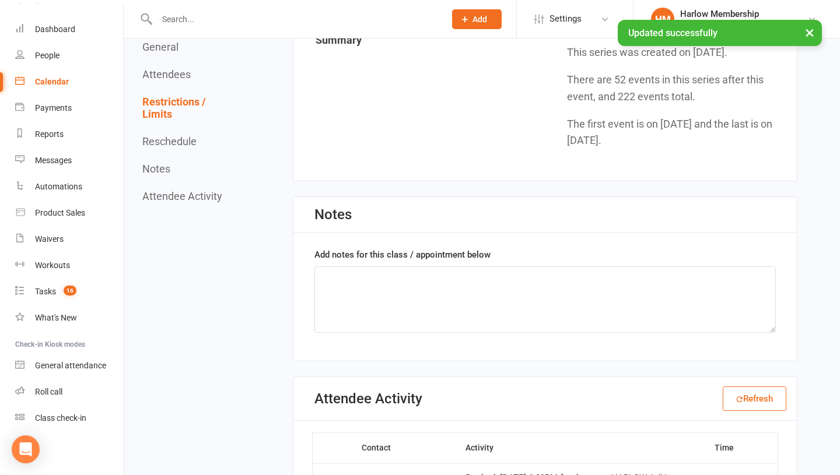
scroll to position [1530, 0]
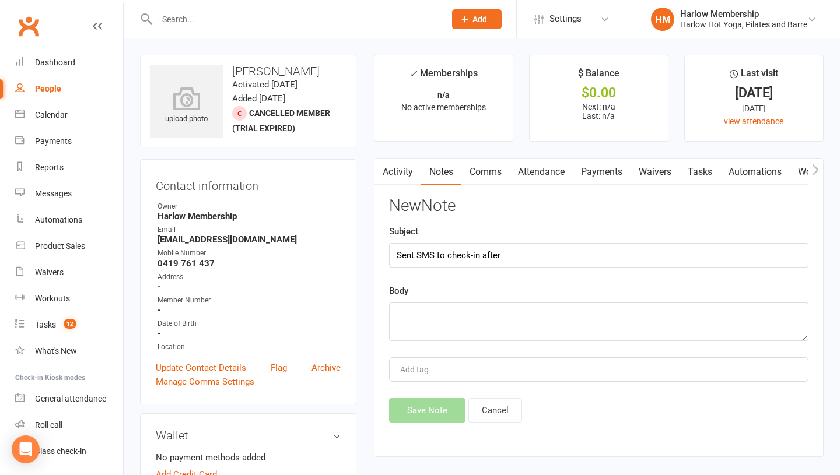
scroll to position [33, 0]
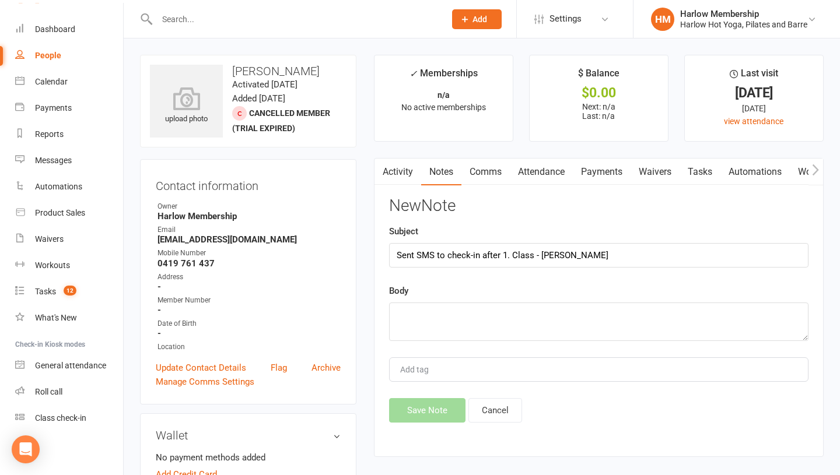
type input "Sent SMS to check-in after 1. Class - Krystyna"
click at [424, 314] on textarea at bounding box center [598, 322] width 419 height 38
type textarea "v"
paste textarea "Good morning, beautiful [PERSON_NAME]! Just letting you know we've got a specia…"
type textarea "Good morning, beautiful [PERSON_NAME]! Just letting you know we've got a specia…"
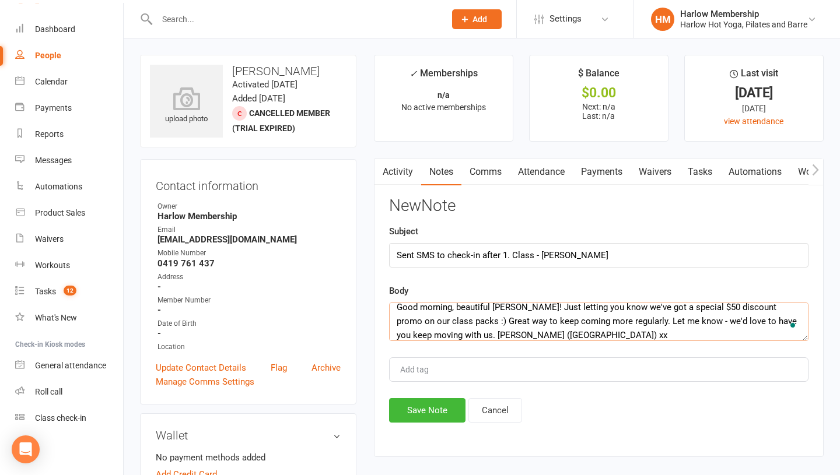
scroll to position [8, 0]
click at [437, 310] on textarea "Good morning, beautiful [PERSON_NAME]! Just letting you know we've got a specia…" at bounding box center [598, 322] width 419 height 38
click at [437, 310] on textarea "Good morning, beautiful Alice! Just letting you know we've got a special $50 di…" at bounding box center [598, 322] width 419 height 38
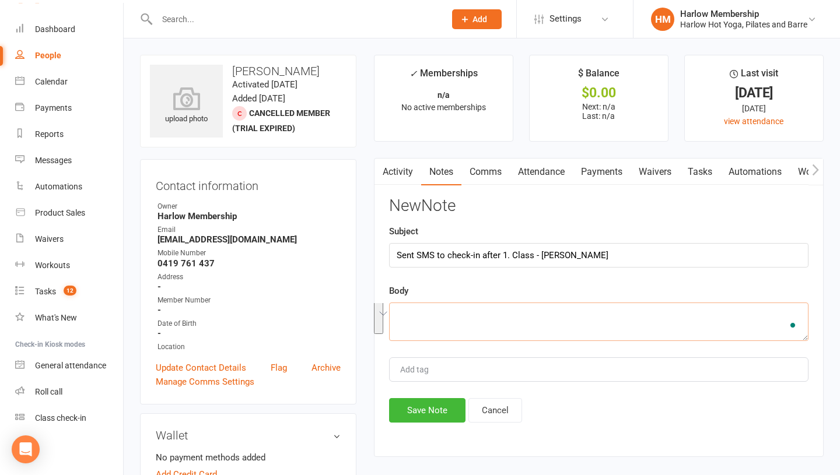
scroll to position [0, 0]
click at [440, 254] on input "Sent SMS to check-in after 1. Class - Krystyna" at bounding box center [598, 255] width 419 height 24
click at [426, 318] on textarea "To enrich screen reader interactions, please activate Accessibility in Grammarl…" at bounding box center [598, 322] width 419 height 38
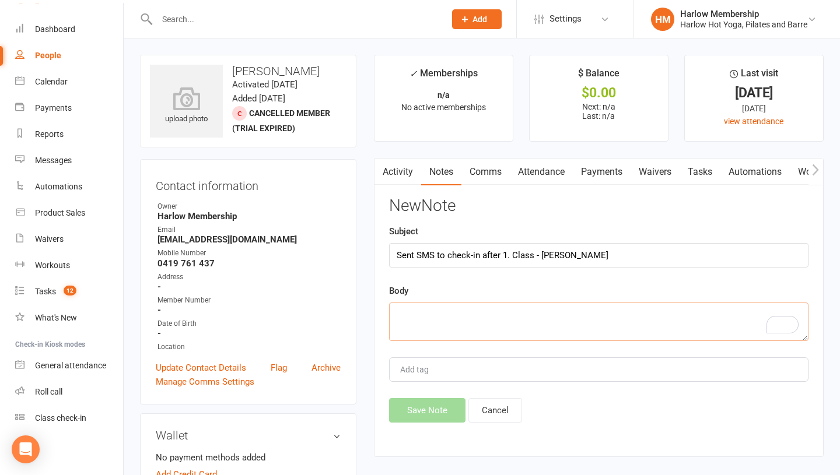
paste textarea "Sent SMS to check-in after 1. Class - Krystyna"
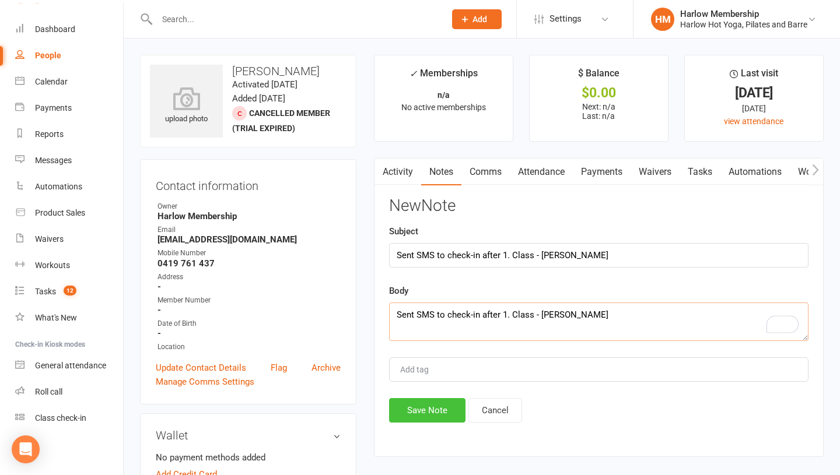
type textarea "Sent SMS to check-in after 1. Class - Krystyna"
click at [419, 416] on button "Save Note" at bounding box center [427, 410] width 76 height 24
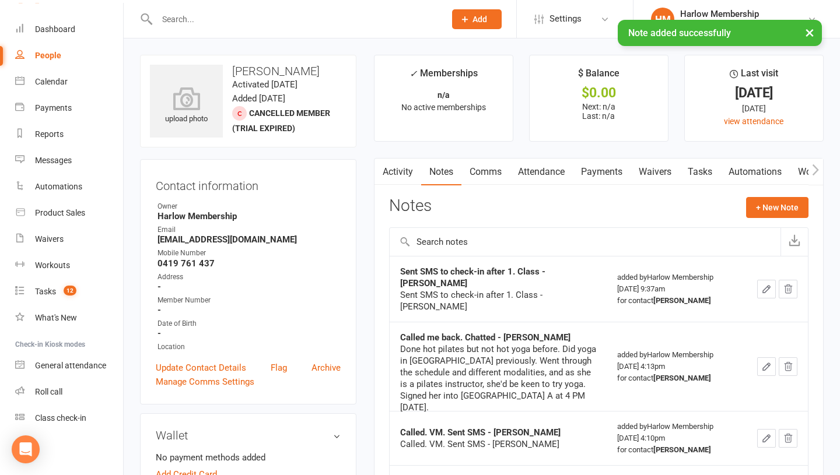
click at [706, 177] on link "Tasks" at bounding box center [699, 172] width 41 height 27
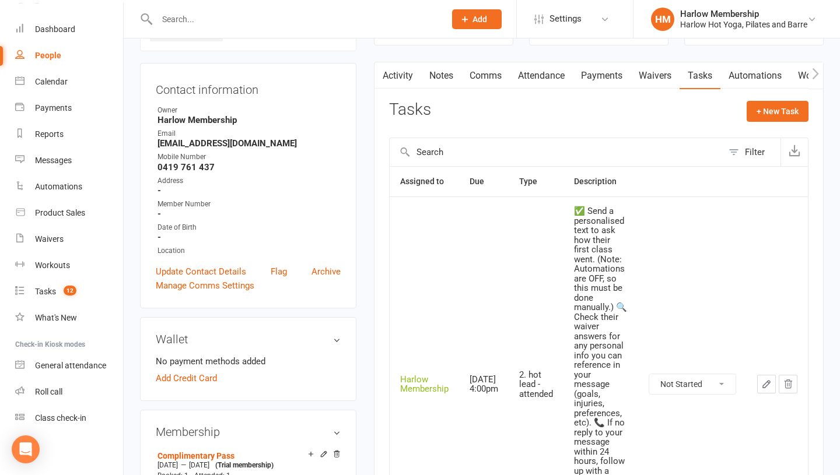
scroll to position [215, 0]
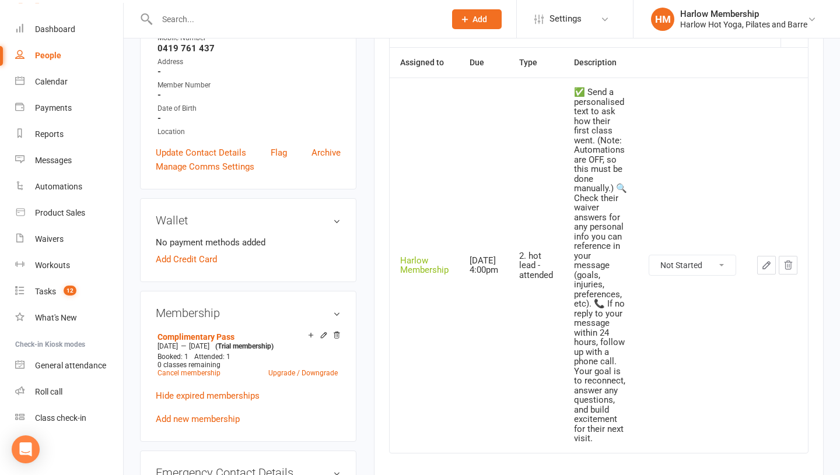
click at [673, 273] on select "Not Started In Progress Waiting Complete" at bounding box center [692, 265] width 86 height 20
select select "unstarted"
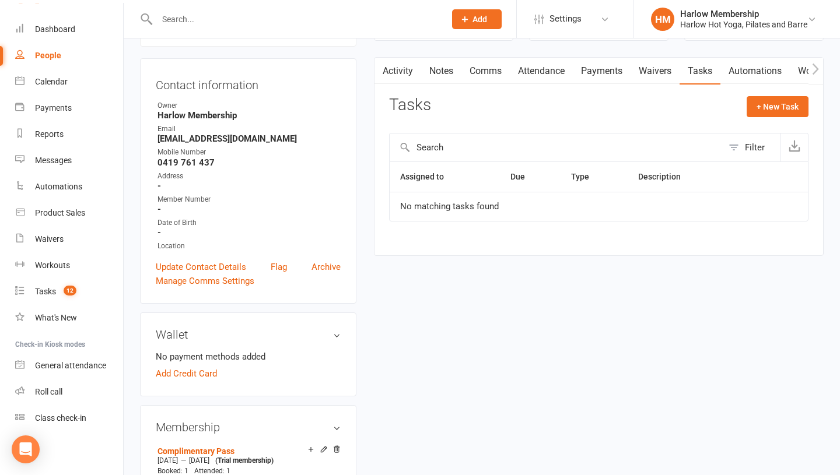
scroll to position [0, 0]
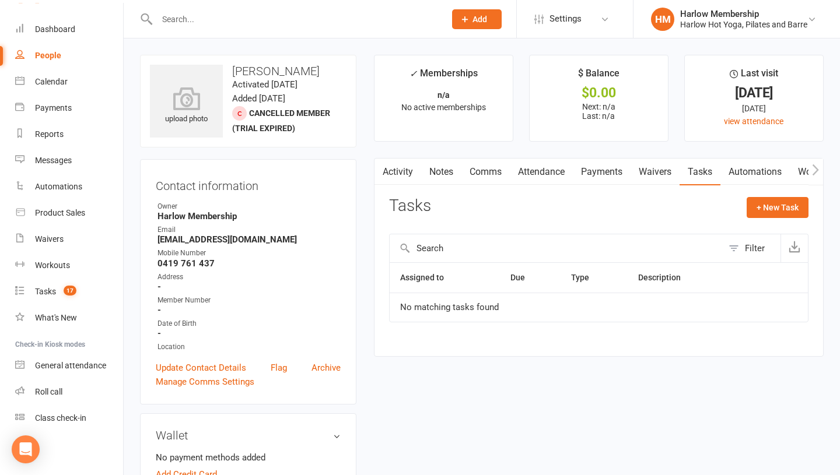
click at [438, 177] on link "Notes" at bounding box center [441, 172] width 40 height 27
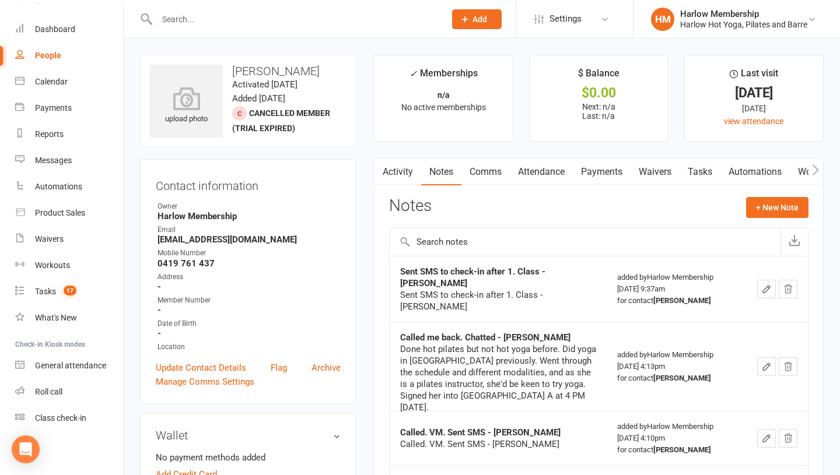
click at [184, 19] on input "text" at bounding box center [294, 19] width 283 height 16
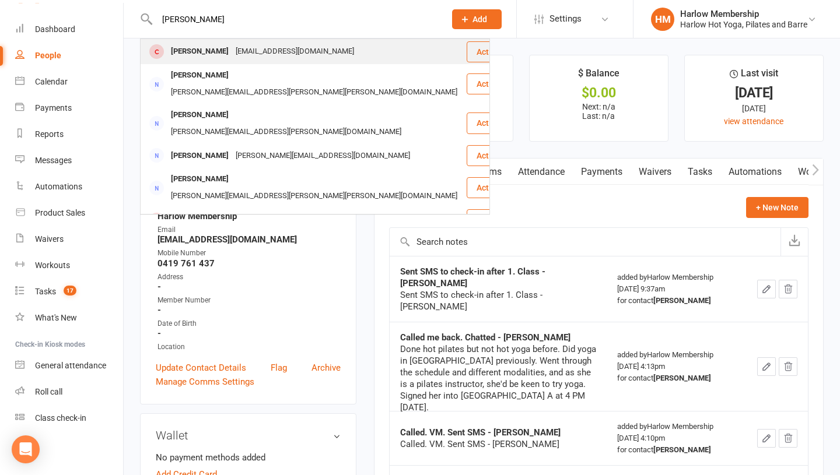
type input "Alice williams"
click at [170, 44] on div "Alice williams" at bounding box center [199, 51] width 65 height 17
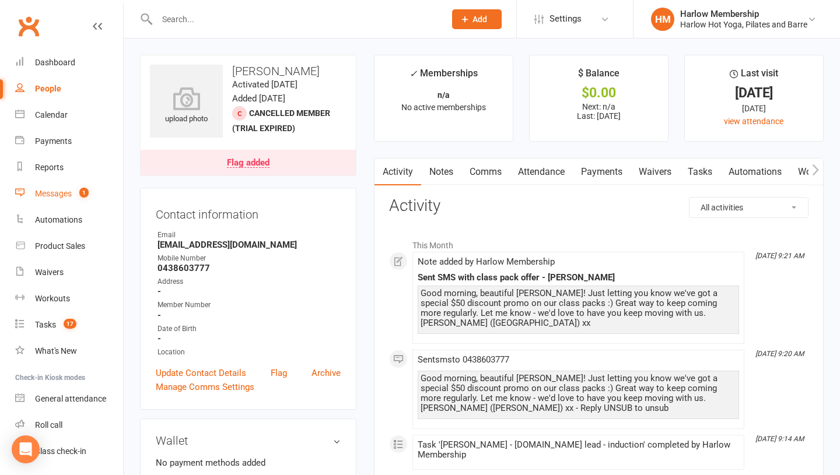
click at [68, 181] on link "Messages 1" at bounding box center [69, 194] width 108 height 26
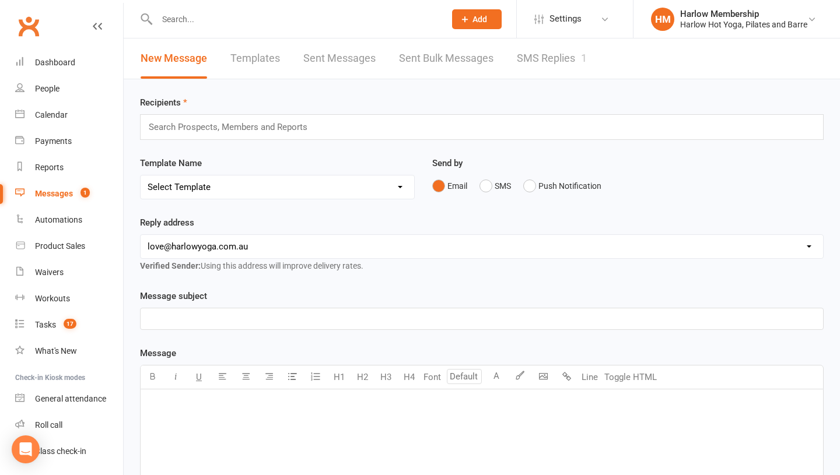
click at [529, 64] on link "SMS Replies 1" at bounding box center [552, 58] width 70 height 40
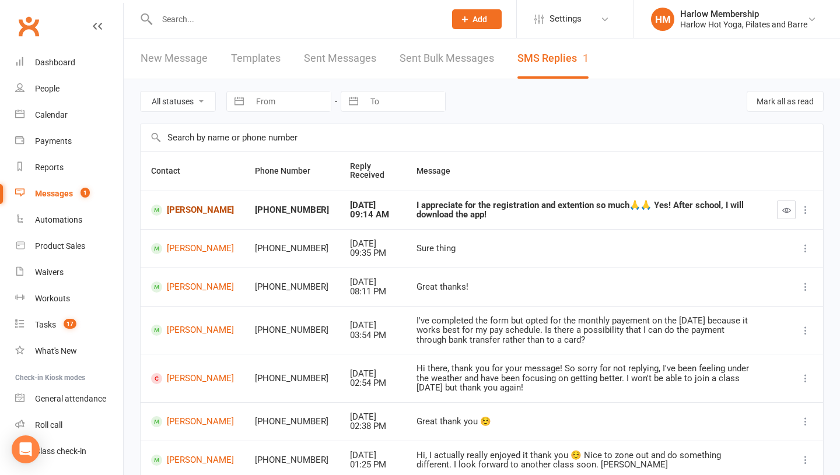
click at [180, 210] on link "[PERSON_NAME]" at bounding box center [192, 210] width 83 height 11
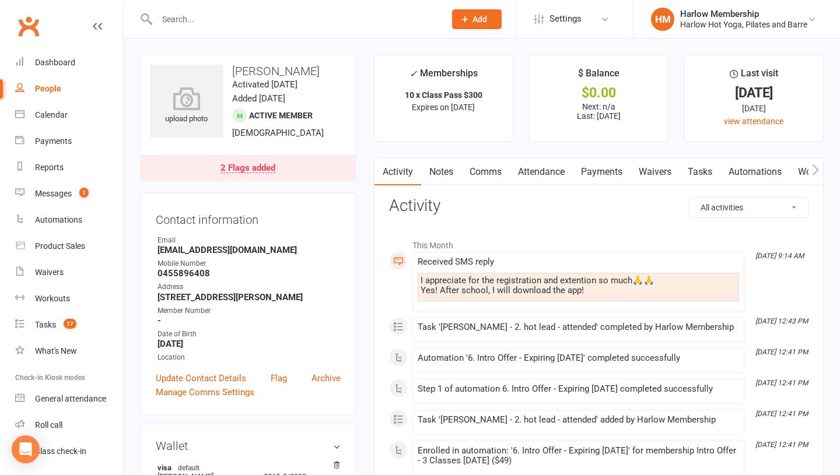
click at [713, 177] on link "Tasks" at bounding box center [699, 172] width 41 height 27
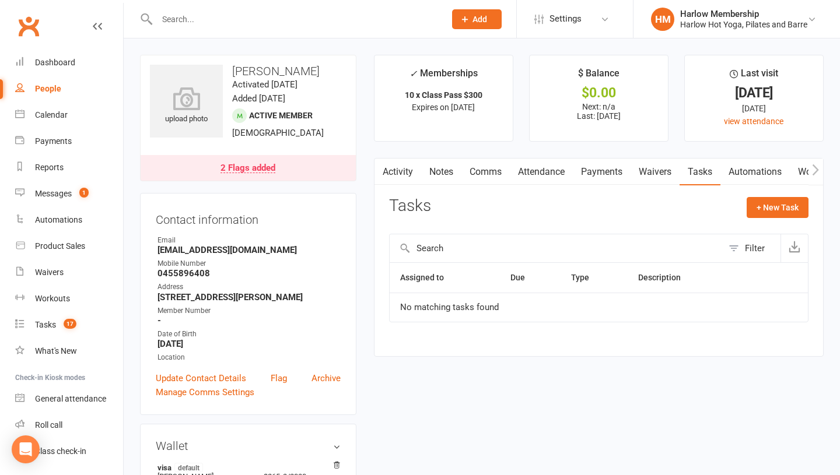
click at [648, 176] on link "Waivers" at bounding box center [654, 172] width 49 height 27
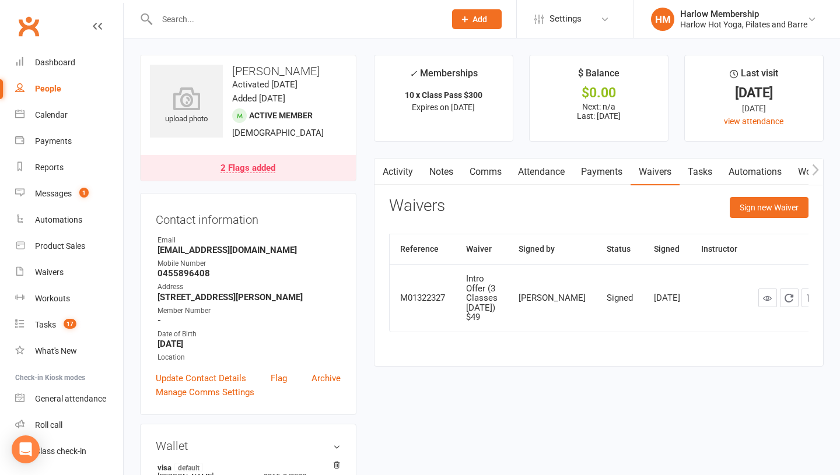
click at [757, 176] on link "Automations" at bounding box center [754, 172] width 69 height 27
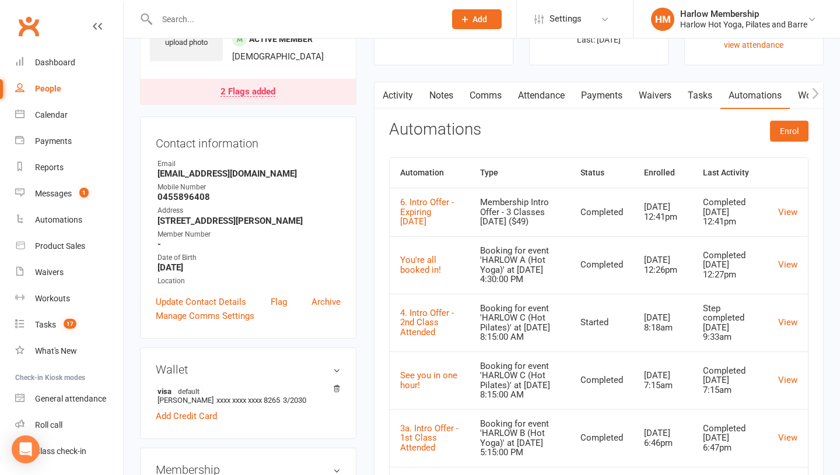
scroll to position [79, 0]
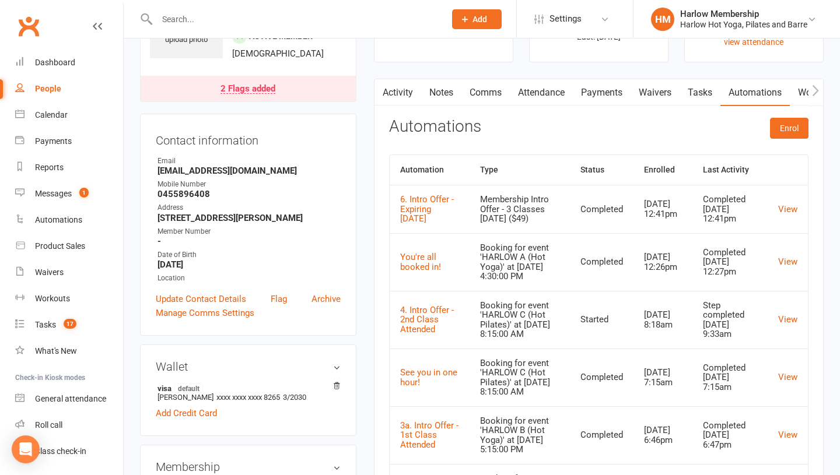
click at [594, 96] on link "Payments" at bounding box center [602, 92] width 58 height 27
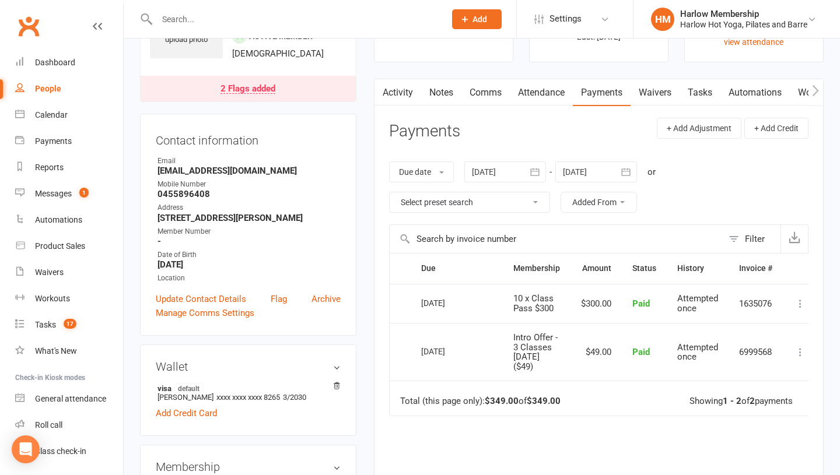
click at [814, 94] on icon "button" at bounding box center [815, 90] width 6 height 11
click at [644, 89] on link "Mobile App" at bounding box center [644, 92] width 63 height 27
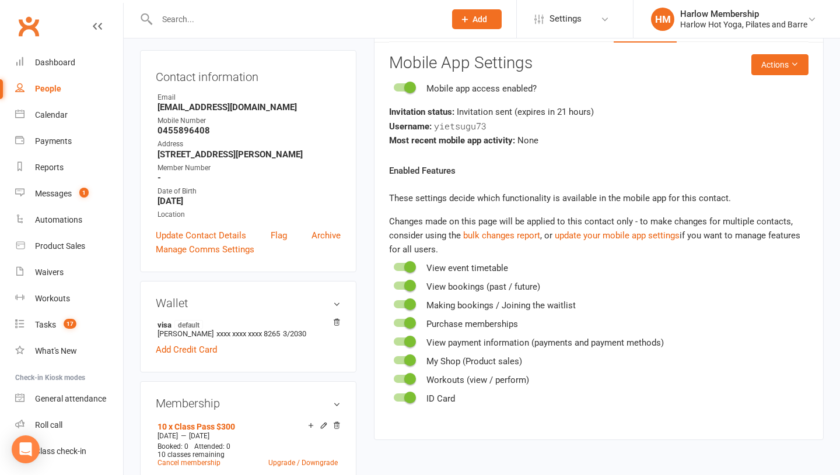
scroll to position [141, 0]
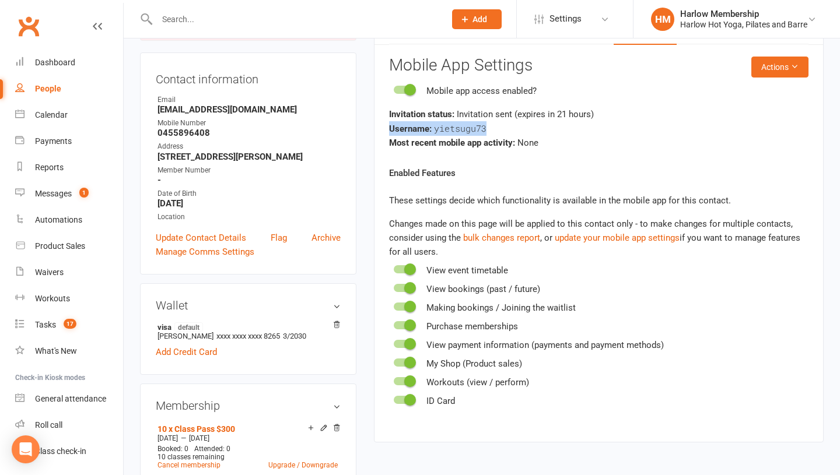
drag, startPoint x: 492, startPoint y: 128, endPoint x: 367, endPoint y: 123, distance: 124.9
click at [367, 123] on main "✓ Memberships 10 x Class Pass $300 Expires on 8th February, 2026 $ Balance $0.0…" at bounding box center [598, 184] width 467 height 540
copy div "Username: yietsugu73"
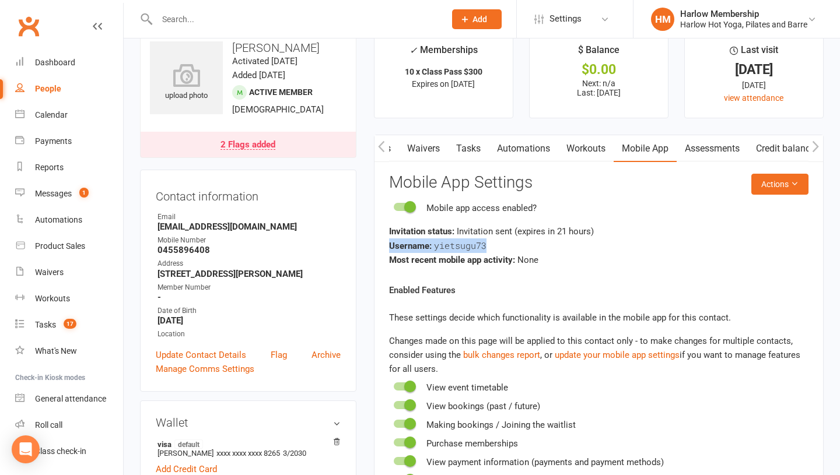
scroll to position [0, 0]
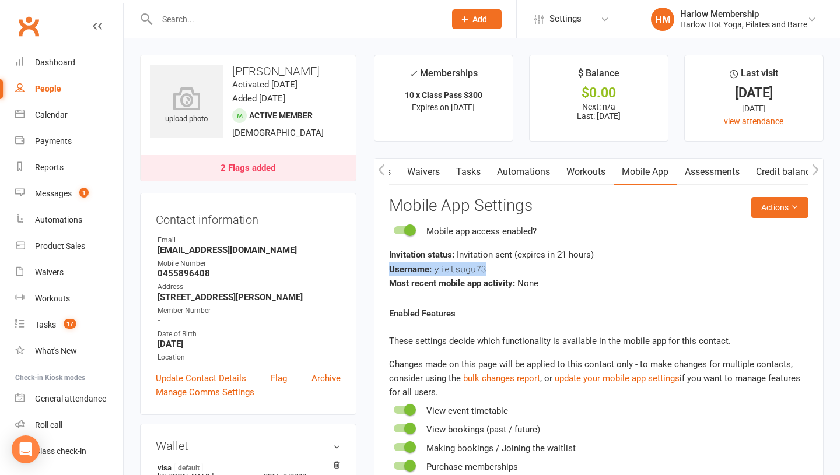
click at [390, 174] on link "Payments" at bounding box center [370, 172] width 58 height 27
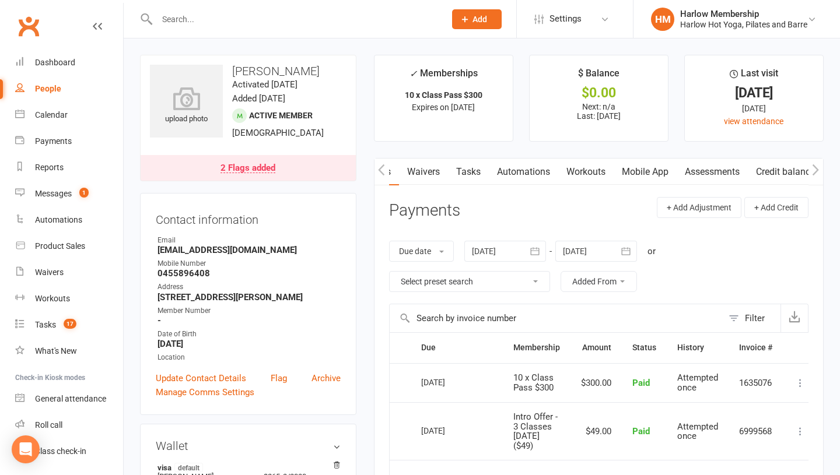
click at [380, 176] on button "button" at bounding box center [381, 172] width 15 height 26
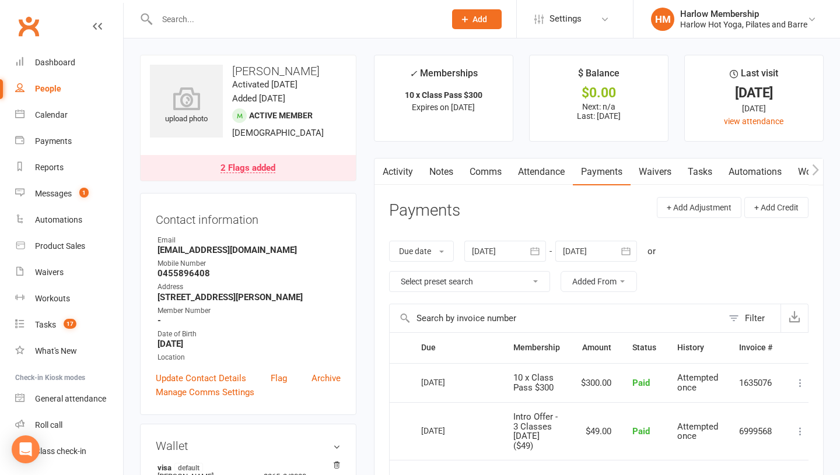
click at [480, 171] on link "Comms" at bounding box center [485, 172] width 48 height 27
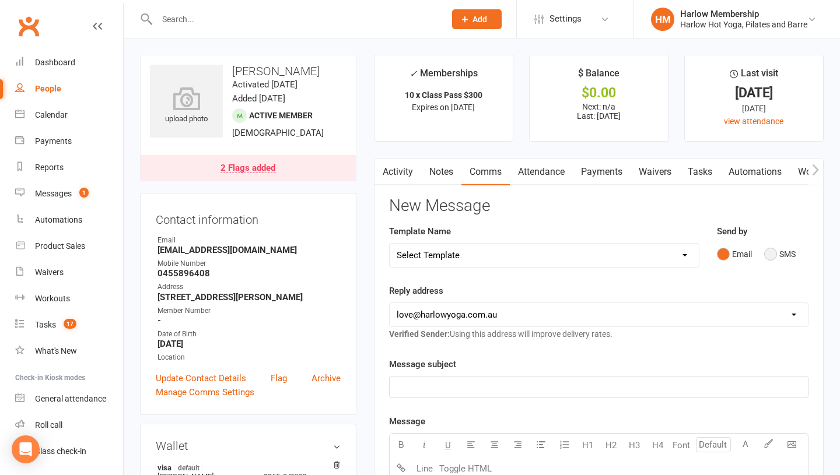
click at [771, 264] on button "SMS" at bounding box center [779, 254] width 31 height 22
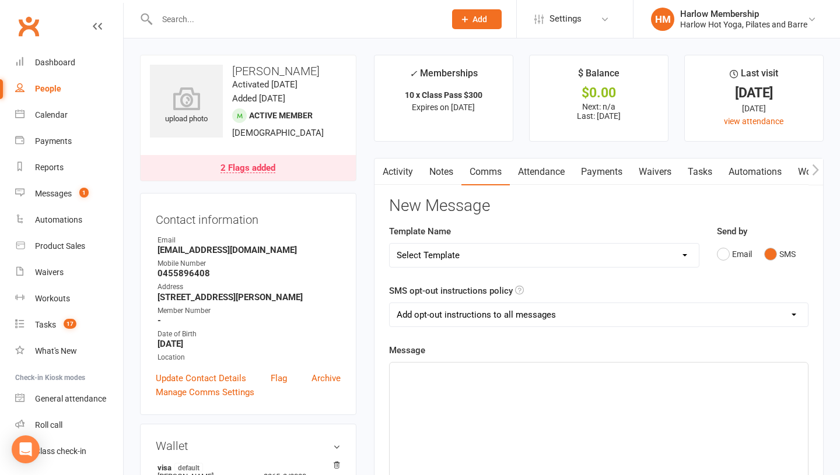
click at [482, 400] on div "﻿" at bounding box center [599, 450] width 418 height 175
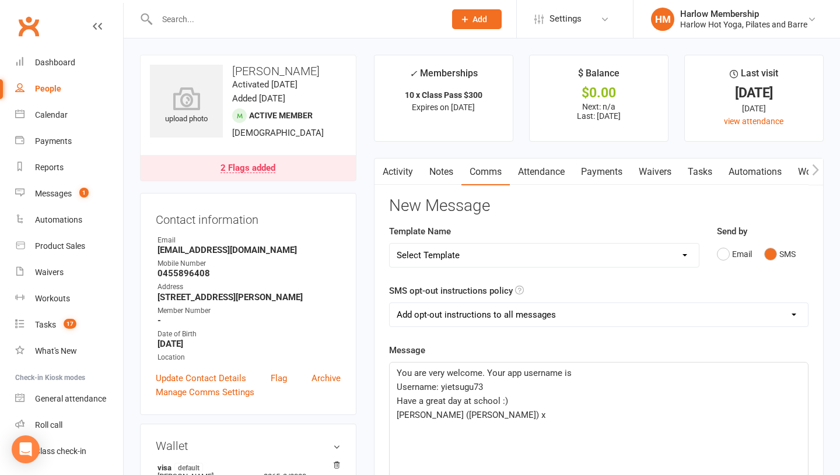
scroll to position [76, 0]
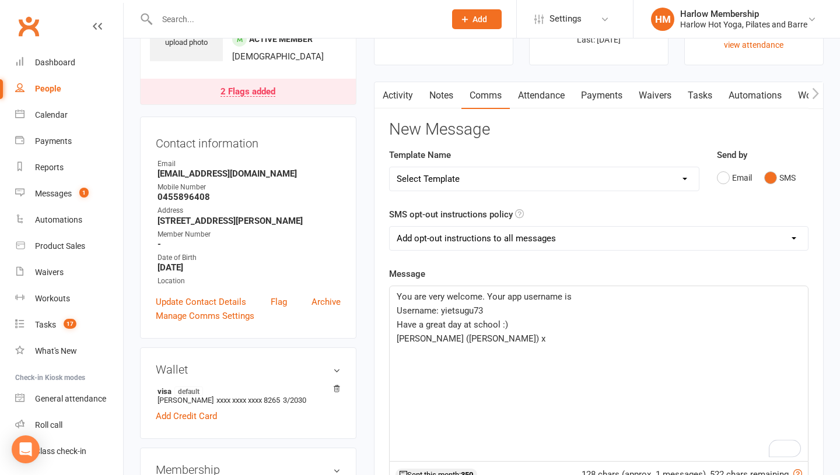
drag, startPoint x: 573, startPoint y: 299, endPoint x: 568, endPoint y: 339, distance: 40.6
click at [573, 300] on p "You are very welcome. Your app username is" at bounding box center [599, 297] width 404 height 14
drag, startPoint x: 438, startPoint y: 311, endPoint x: 392, endPoint y: 308, distance: 46.2
click at [392, 308] on div "You are very welcome. Your app username is Username: yietsugu73 Have a great da…" at bounding box center [599, 373] width 418 height 175
click at [397, 327] on span "Krystyna (Harlow) x" at bounding box center [471, 325] width 149 height 10
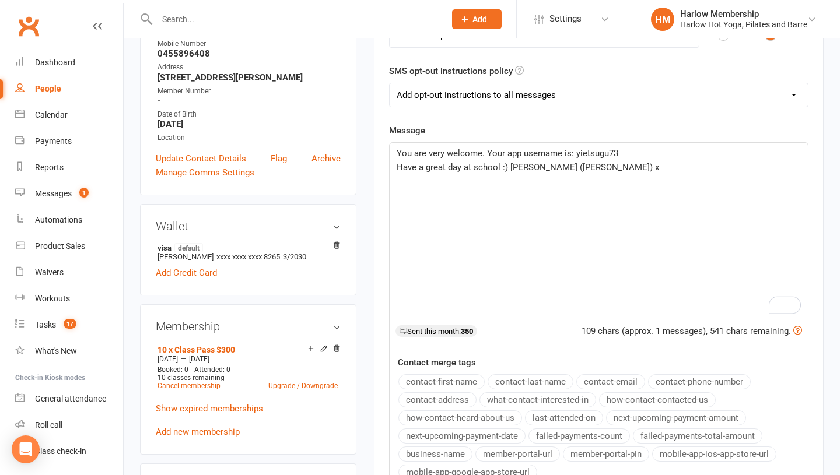
scroll to position [226, 0]
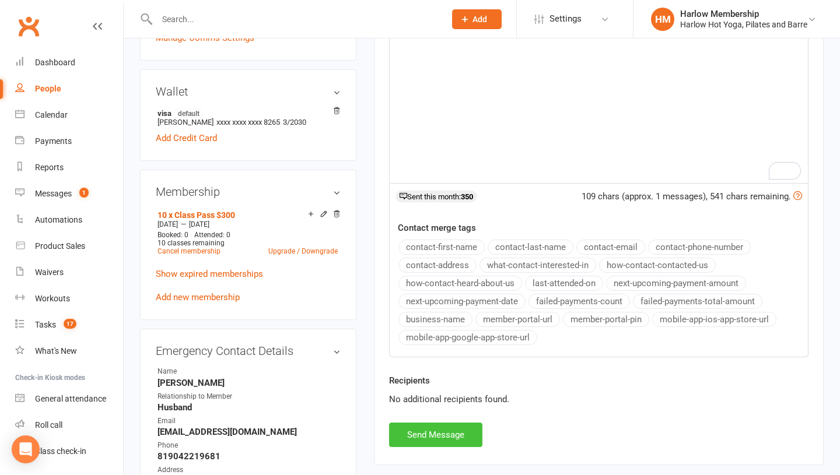
click at [455, 431] on button "Send Message" at bounding box center [435, 435] width 93 height 24
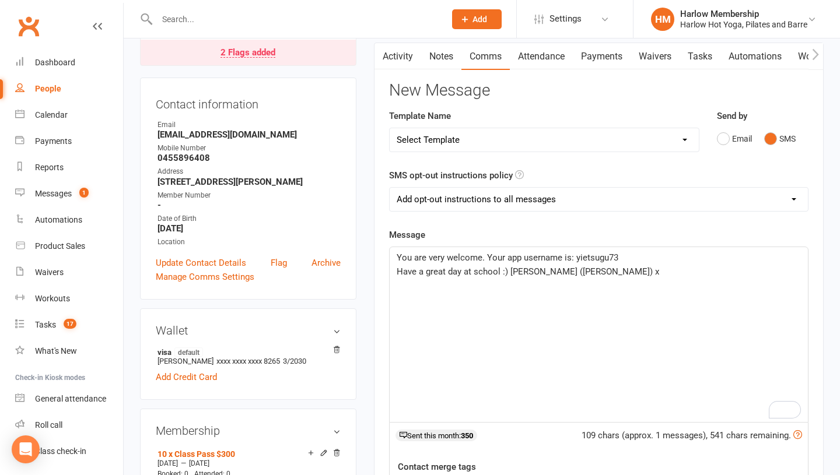
scroll to position [0, 0]
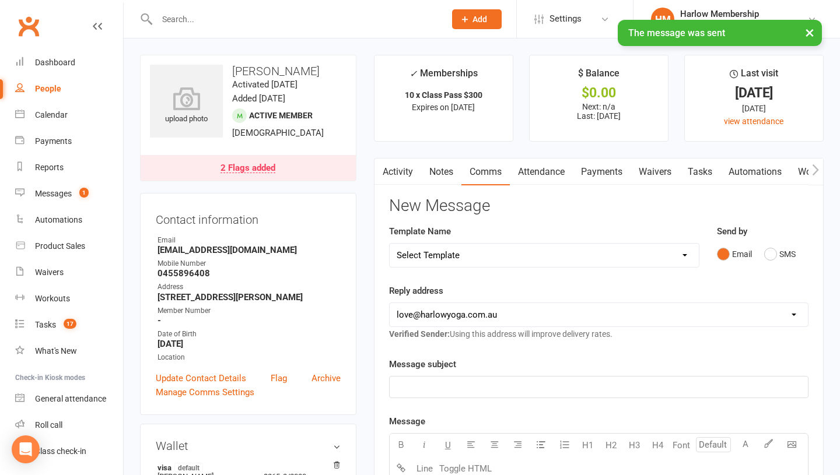
click at [431, 176] on link "Notes" at bounding box center [441, 172] width 40 height 27
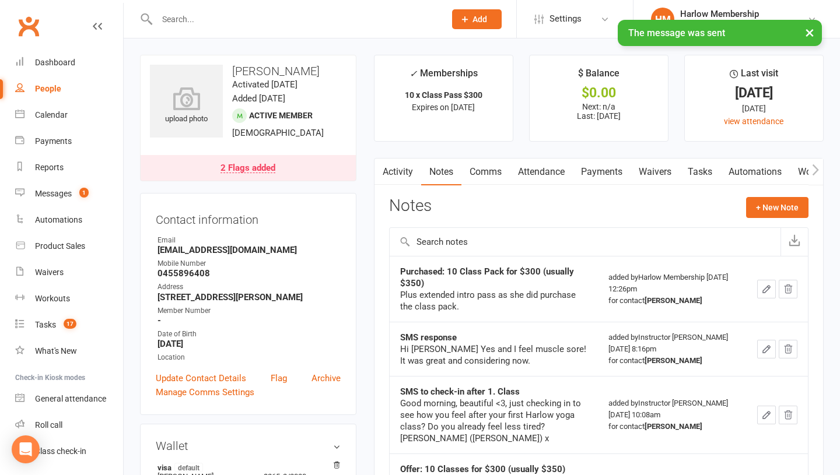
click at [404, 171] on link "Activity" at bounding box center [397, 172] width 47 height 27
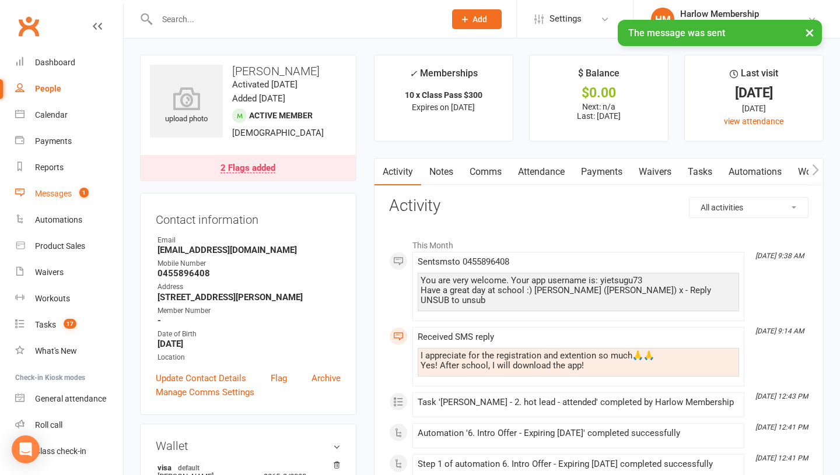
click at [26, 196] on link "Messages 1" at bounding box center [69, 194] width 108 height 26
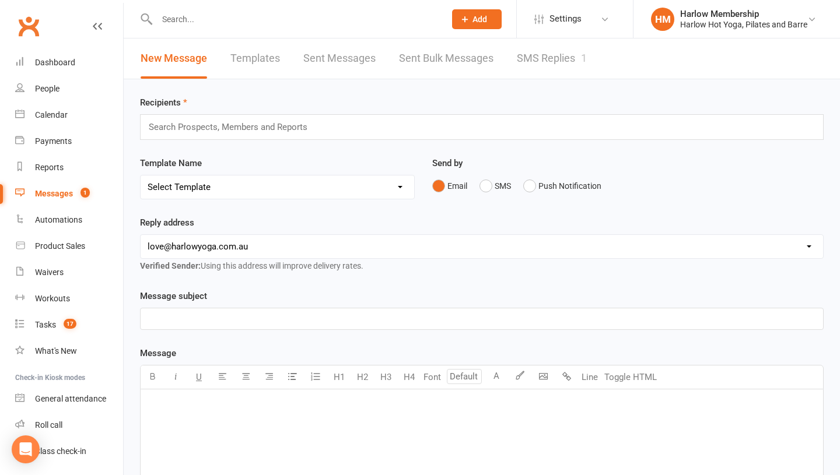
click at [542, 44] on link "SMS Replies 1" at bounding box center [552, 58] width 70 height 40
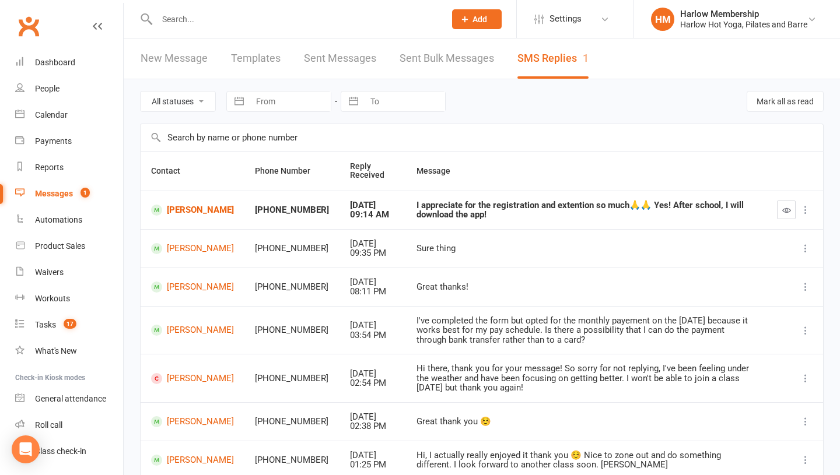
click at [788, 211] on icon "button" at bounding box center [786, 210] width 9 height 9
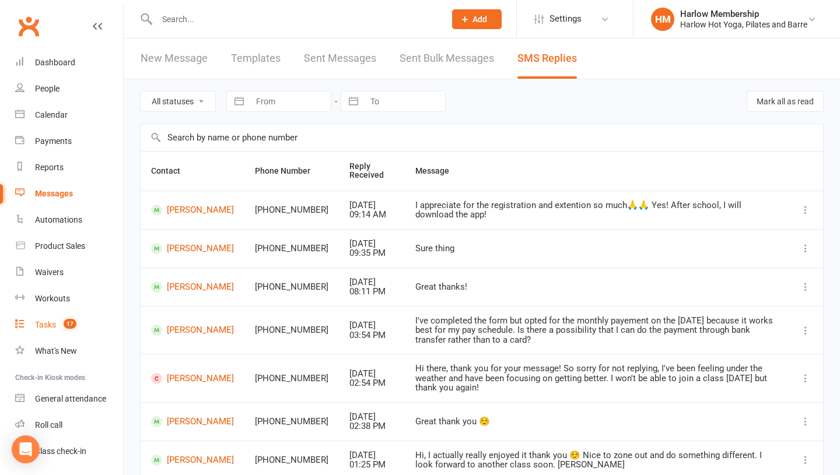
click at [51, 328] on div "Tasks" at bounding box center [45, 324] width 21 height 9
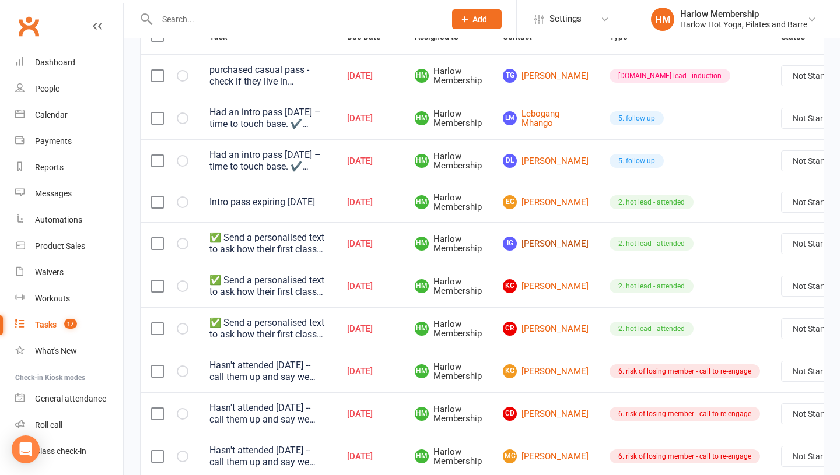
scroll to position [164, 0]
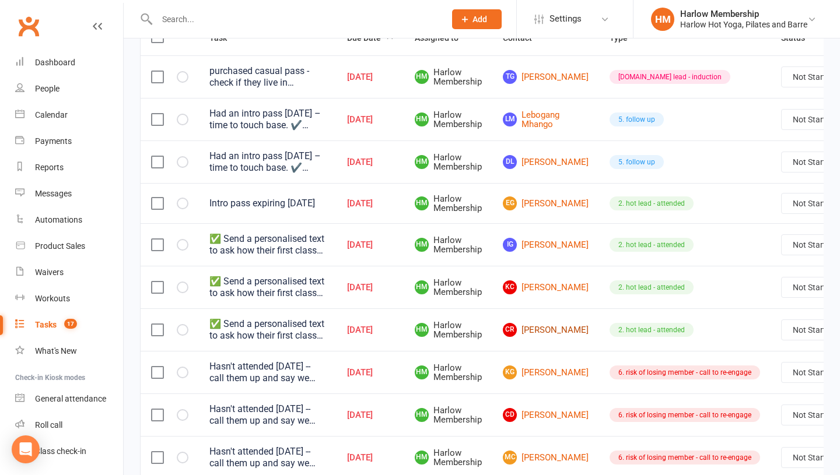
click at [541, 331] on link "CR [PERSON_NAME]" at bounding box center [546, 330] width 86 height 14
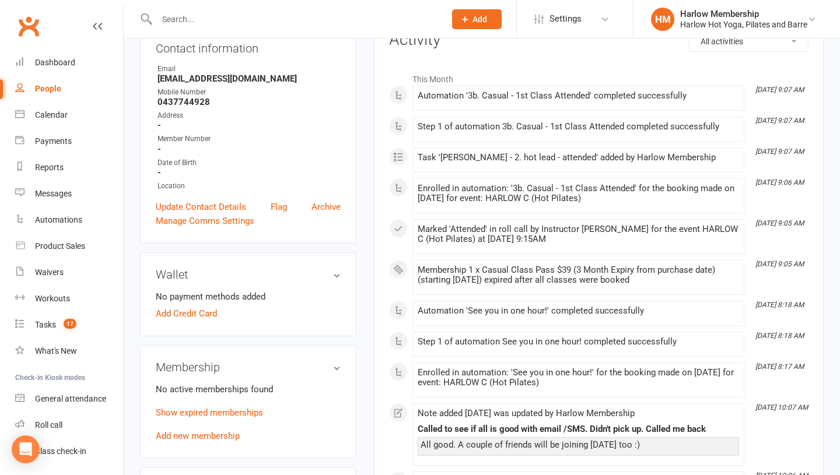
scroll to position [165, 0]
click at [215, 416] on link "Show expired memberships" at bounding box center [209, 414] width 107 height 10
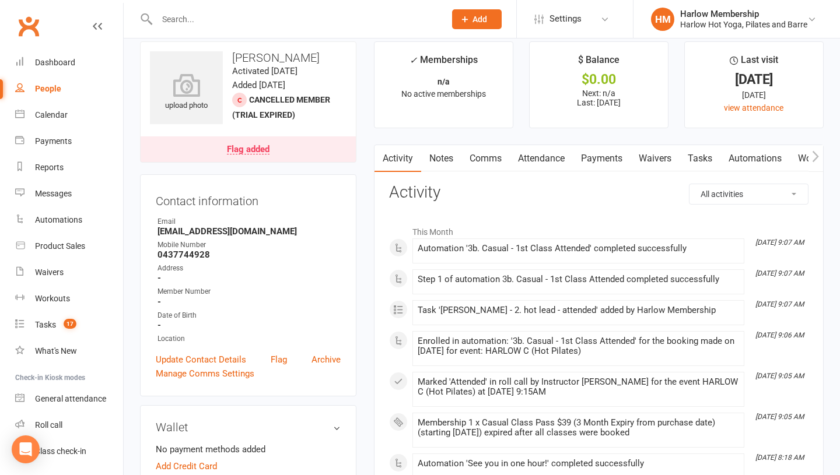
scroll to position [8, 0]
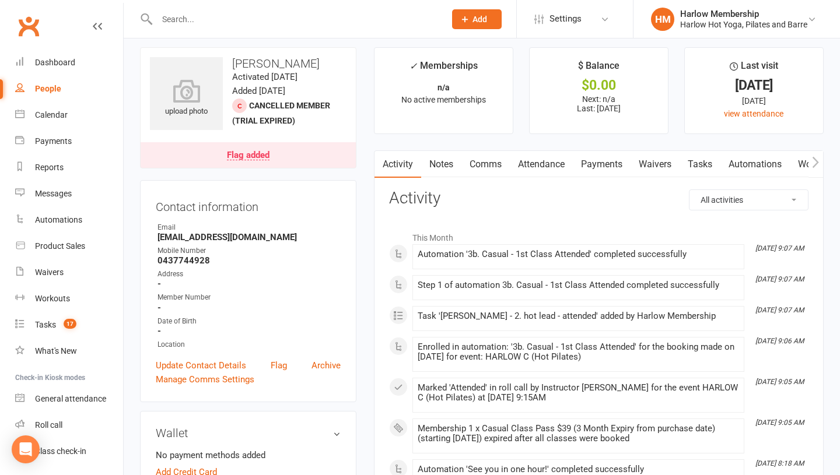
click at [443, 156] on link "Notes" at bounding box center [441, 164] width 40 height 27
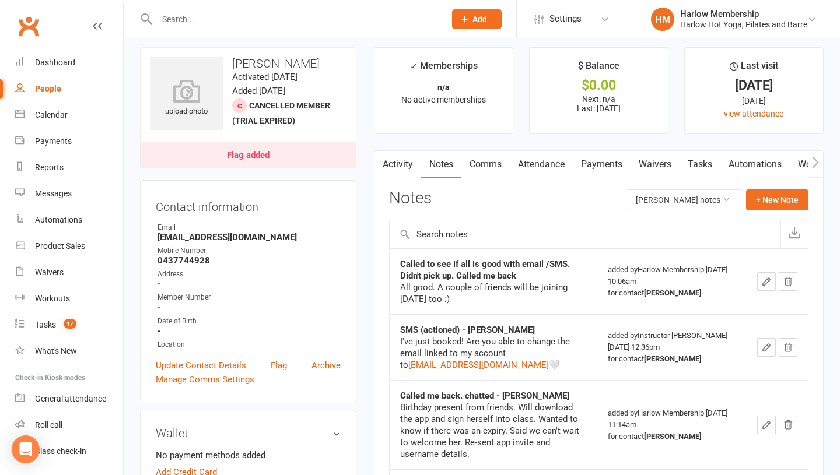
click at [472, 154] on link "Comms" at bounding box center [485, 164] width 48 height 27
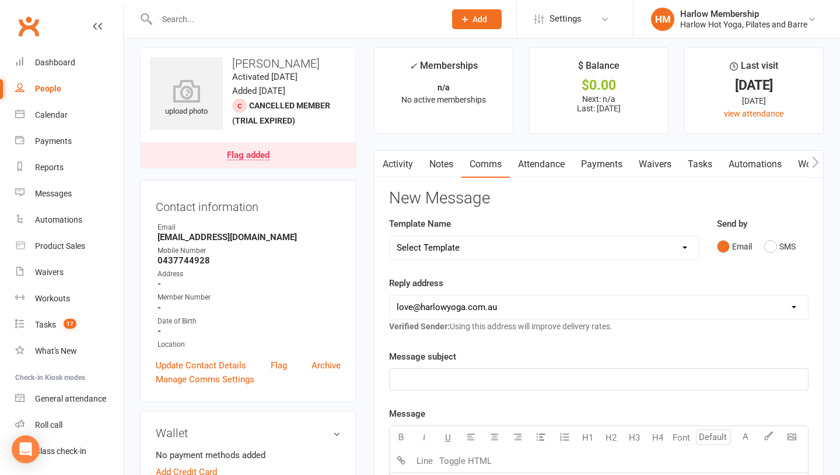
click at [759, 250] on div "Email SMS" at bounding box center [763, 247] width 92 height 22
click at [773, 250] on button "SMS" at bounding box center [779, 247] width 31 height 22
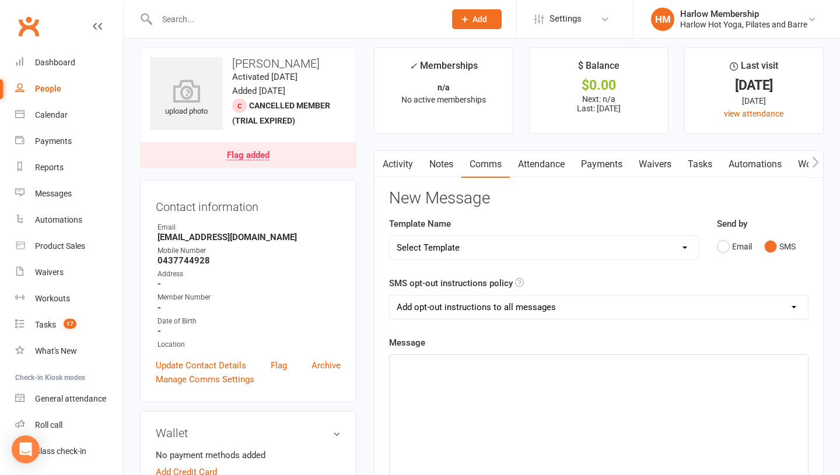
click at [541, 402] on div "﻿" at bounding box center [599, 442] width 418 height 175
click at [412, 364] on span "Hey [PERSON_NAME]! How do you feel after your first Harlow hot pilates class <3…" at bounding box center [594, 372] width 395 height 24
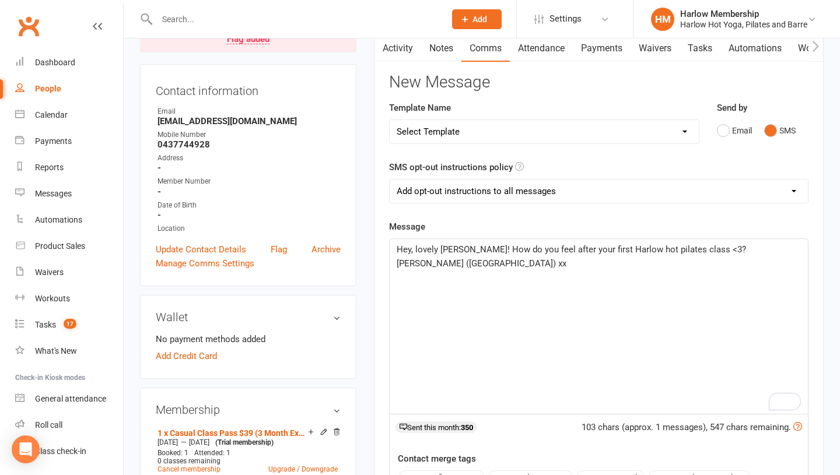
scroll to position [125, 0]
click at [485, 254] on p "Hey, lovely Claudia! How do you feel after your first Harlow hot pilates class …" at bounding box center [599, 255] width 404 height 28
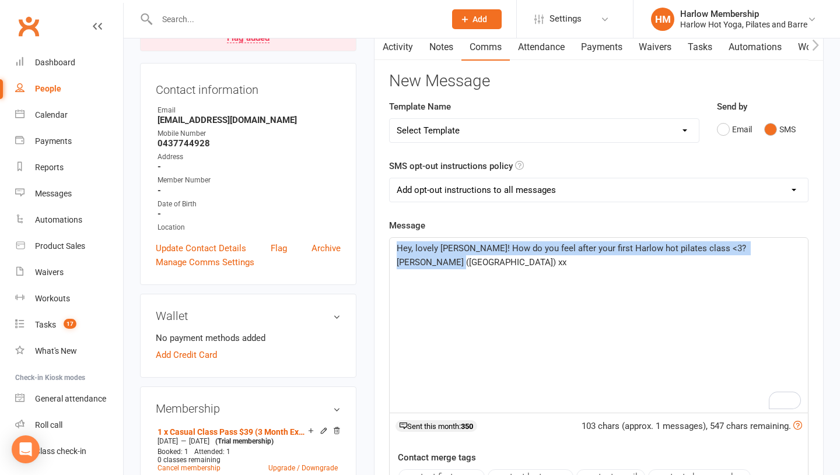
click at [485, 254] on p "Hey, lovely Claudia! How do you feel after your first Harlow hot pilates class …" at bounding box center [599, 255] width 404 height 28
copy span "Hey, lovely Claudia! How do you feel after your first Harlow hot pilates class …"
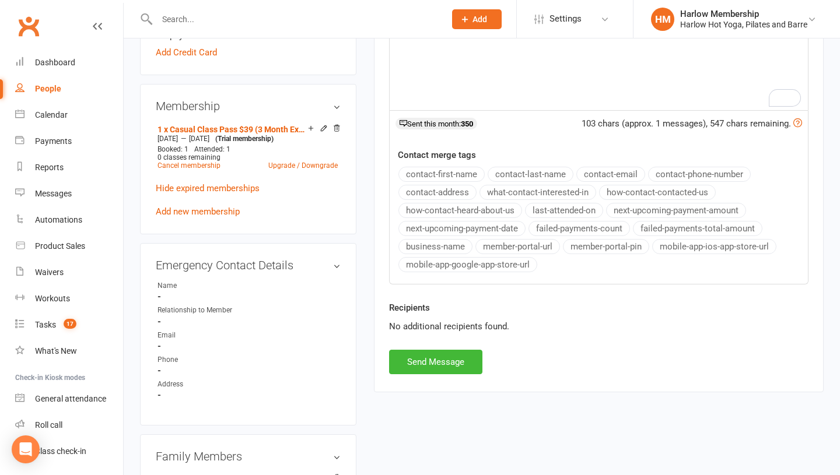
scroll to position [429, 0]
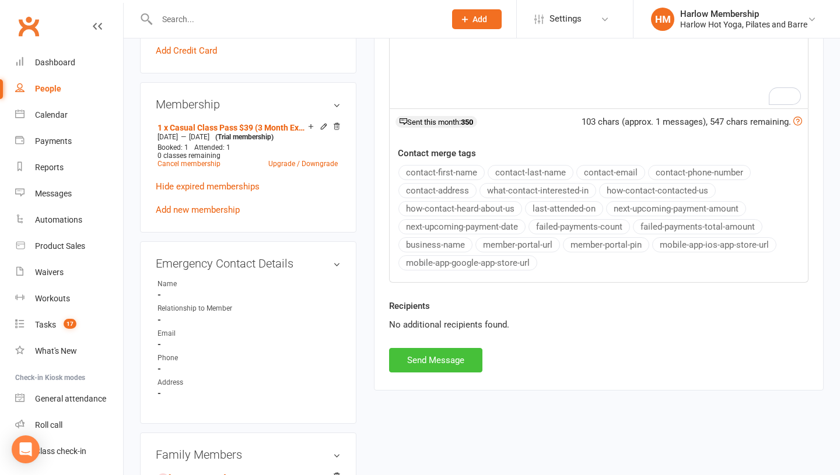
click at [413, 354] on button "Send Message" at bounding box center [435, 360] width 93 height 24
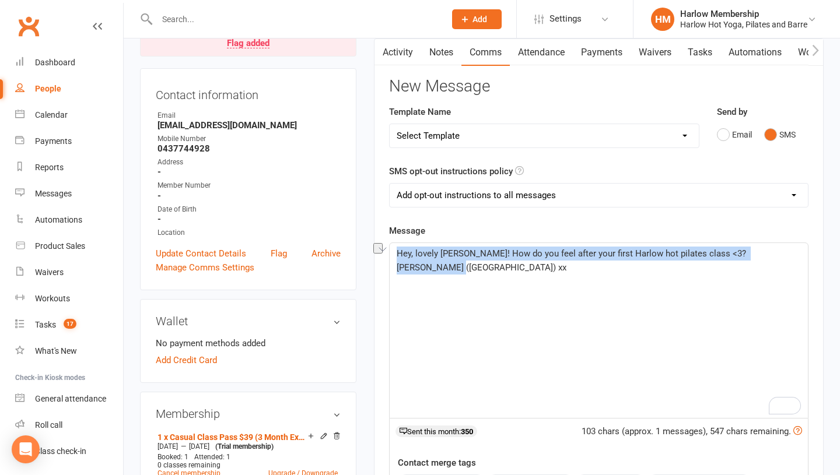
scroll to position [0, 0]
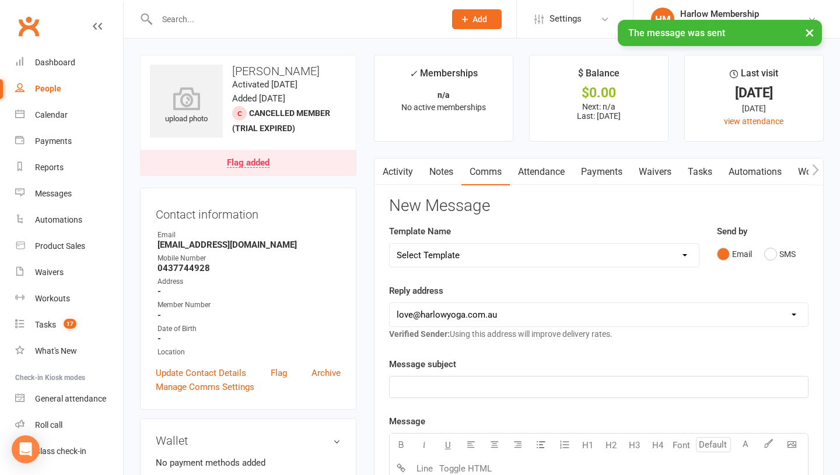
click at [441, 168] on link "Notes" at bounding box center [441, 172] width 40 height 27
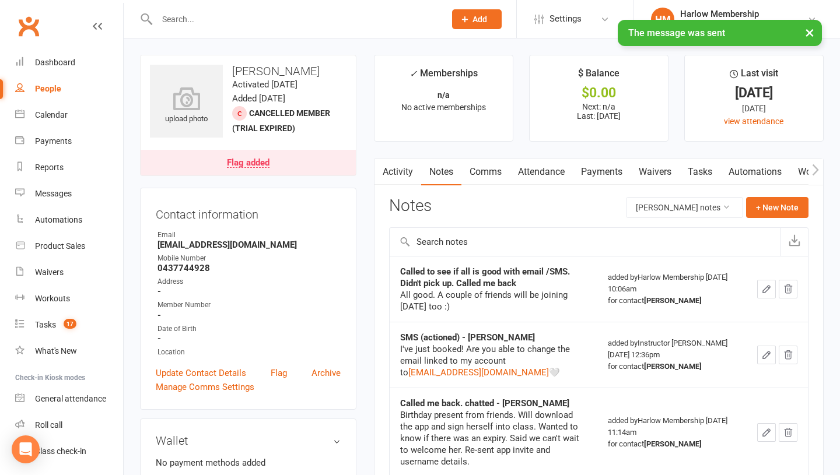
click at [406, 167] on link "Activity" at bounding box center [397, 172] width 47 height 27
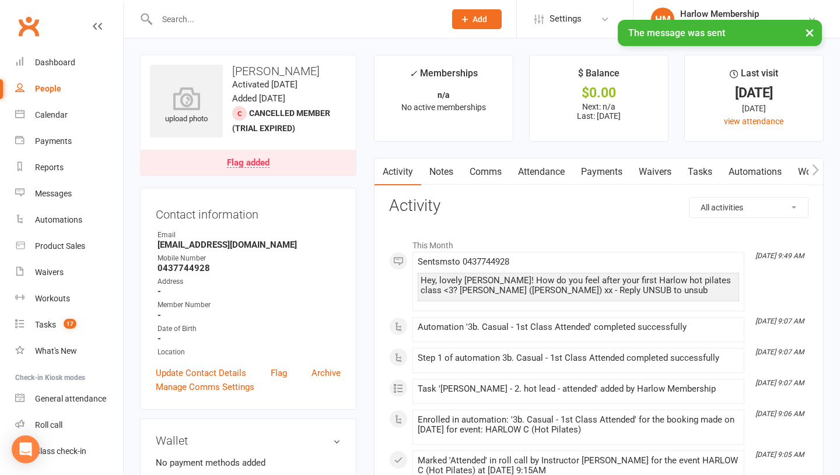
click at [437, 171] on link "Notes" at bounding box center [441, 172] width 40 height 27
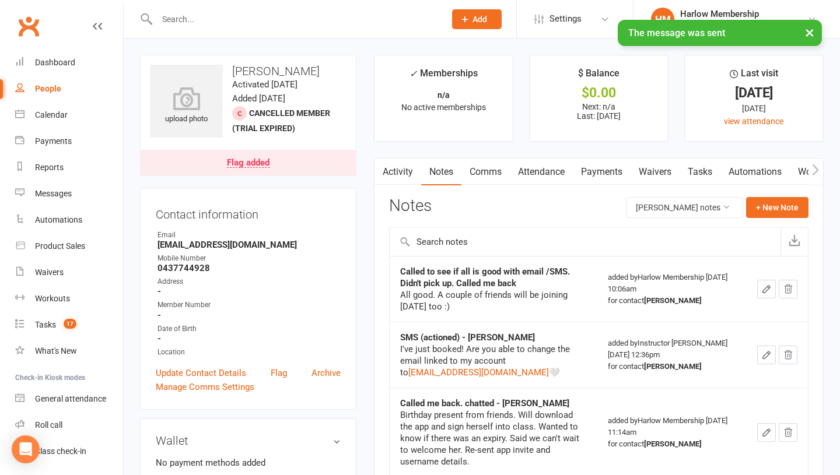
click at [388, 180] on button "button" at bounding box center [381, 172] width 15 height 26
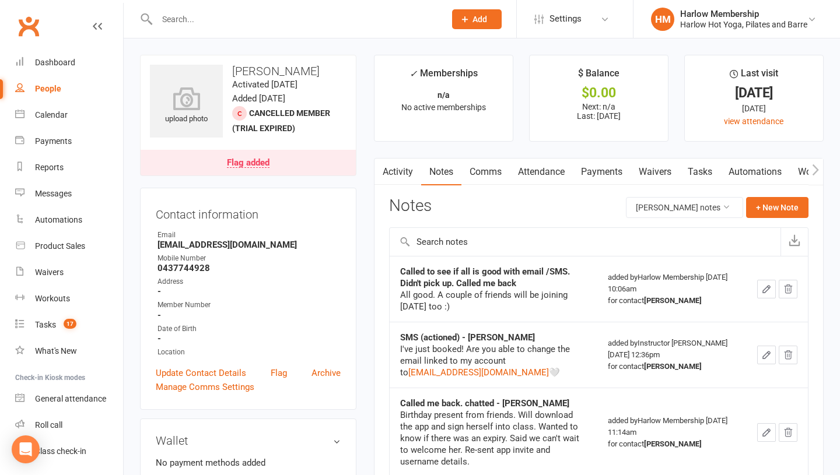
click at [392, 174] on link "Activity" at bounding box center [397, 172] width 47 height 27
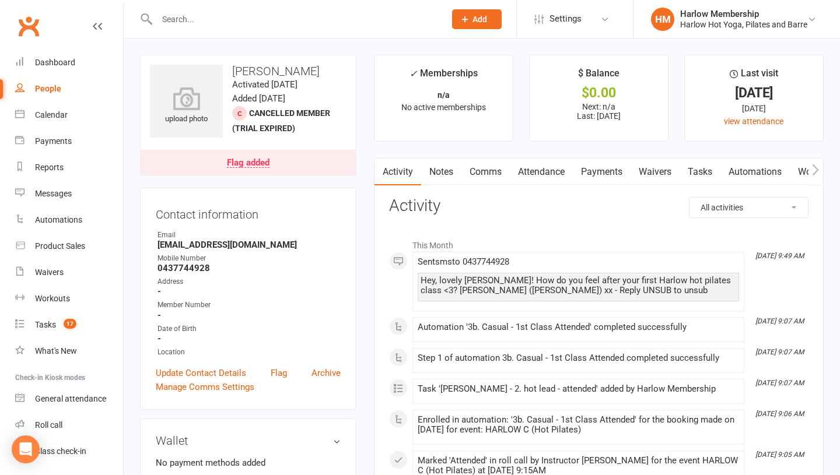
click at [436, 174] on link "Notes" at bounding box center [441, 172] width 40 height 27
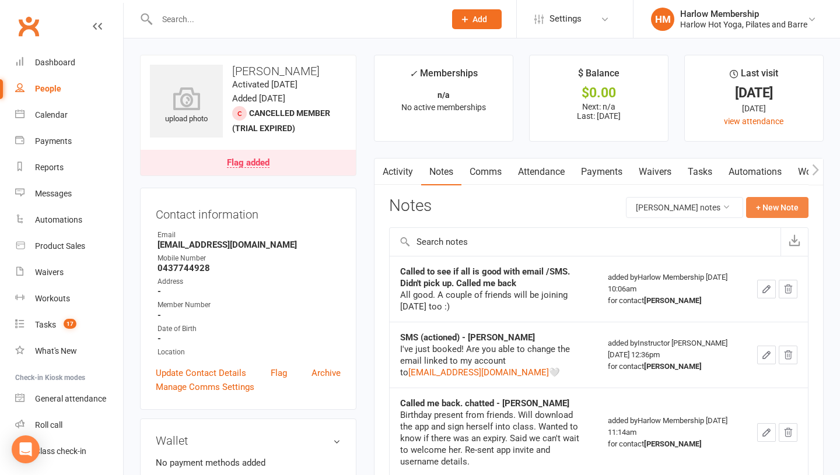
click at [768, 212] on button "+ New Note" at bounding box center [777, 207] width 62 height 21
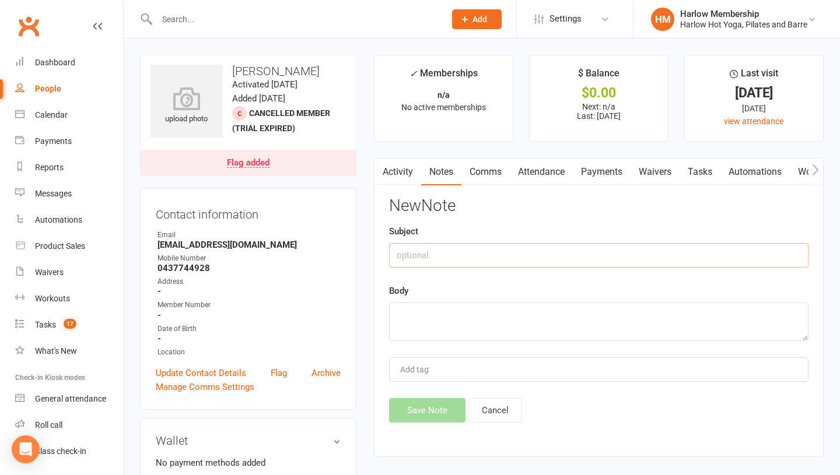
click at [415, 258] on input "text" at bounding box center [598, 255] width 419 height 24
type input "Sent SMS to check-in after 1. class"
click at [409, 332] on textarea at bounding box center [598, 322] width 419 height 38
paste textarea "Hey, lovely Claudia! How do you feel after your first Harlow hot pilates class …"
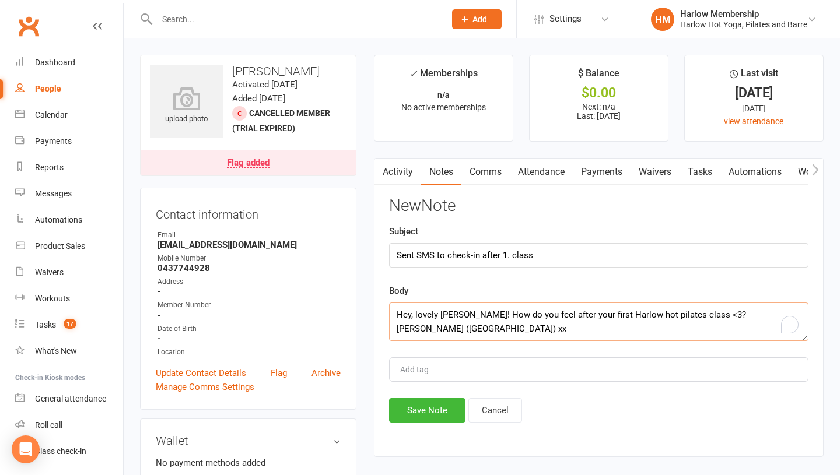
type textarea "Hey, lovely Claudia! How do you feel after your first Harlow hot pilates class …"
click at [396, 259] on input "Sent SMS to check-in after 1. class" at bounding box center [598, 255] width 419 height 24
click at [649, 251] on input "Called. Didn't pick-up. Sent SMS to check-in after 1. class" at bounding box center [598, 255] width 419 height 24
type input "Called. Didn't pick-up. Sent SMS to check-in after 1. class - Krystyna"
click at [431, 398] on button "Save Note" at bounding box center [427, 410] width 76 height 24
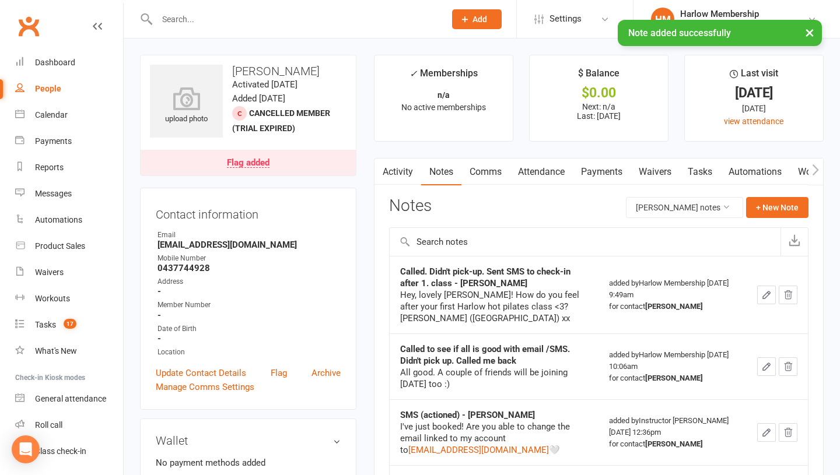
click at [700, 164] on link "Tasks" at bounding box center [699, 172] width 41 height 27
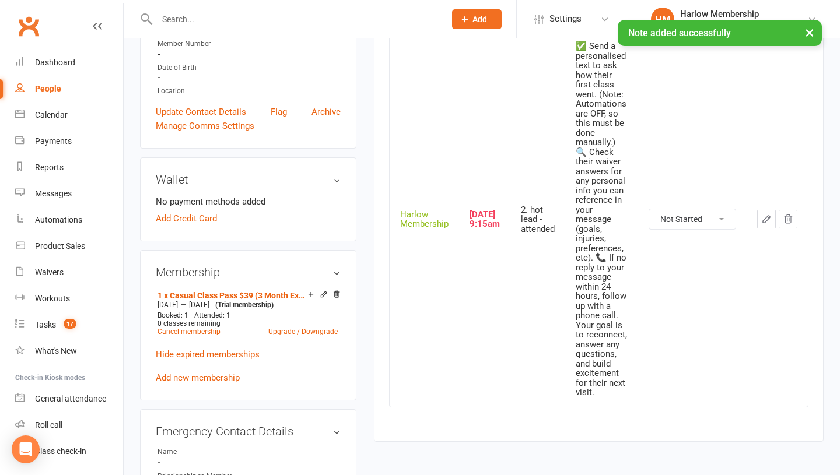
scroll to position [250, 0]
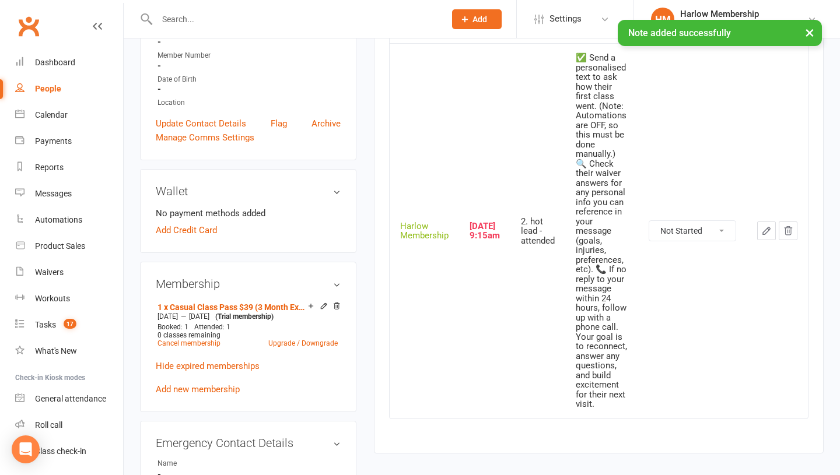
click at [680, 225] on select "Not Started In Progress Waiting Complete" at bounding box center [692, 231] width 86 height 20
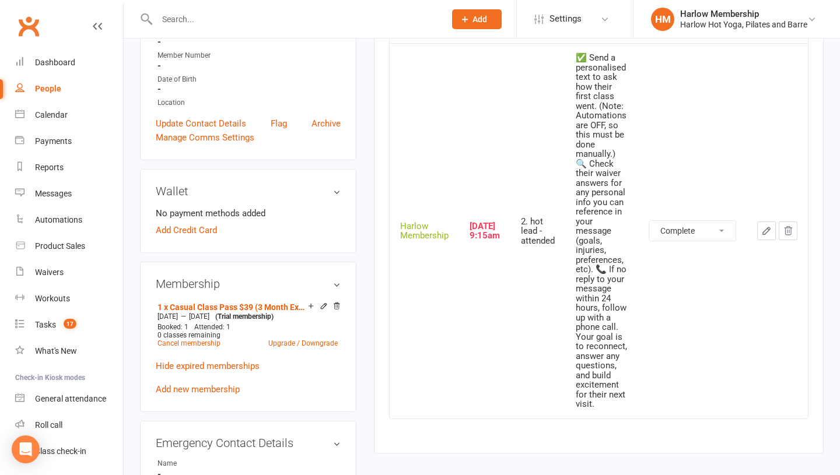
select select "unstarted"
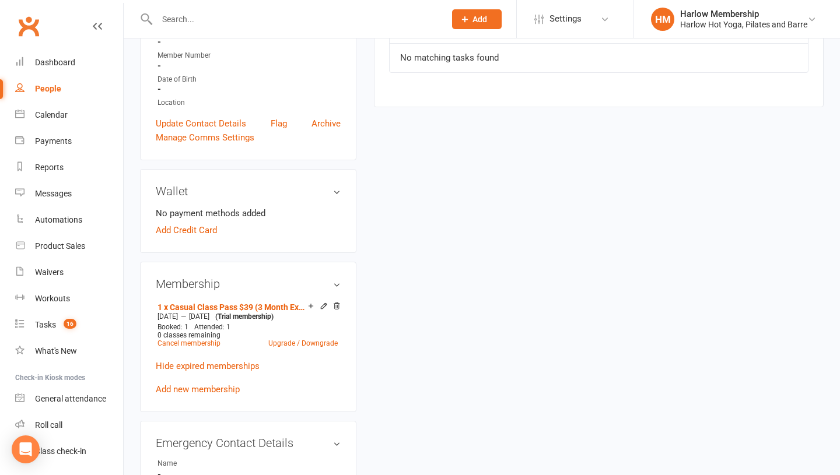
scroll to position [0, 0]
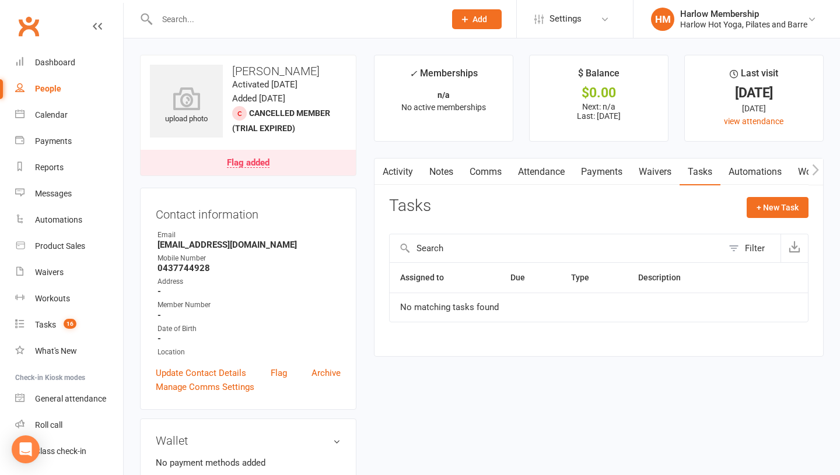
click at [433, 183] on link "Notes" at bounding box center [441, 172] width 40 height 27
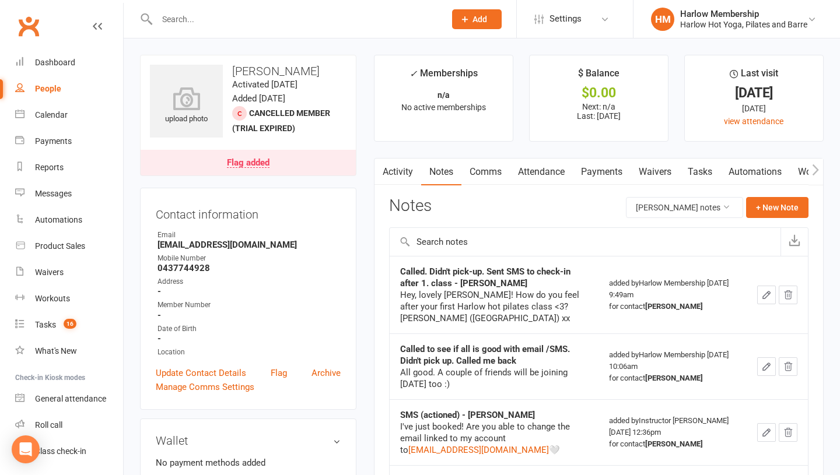
click at [705, 180] on link "Tasks" at bounding box center [699, 172] width 41 height 27
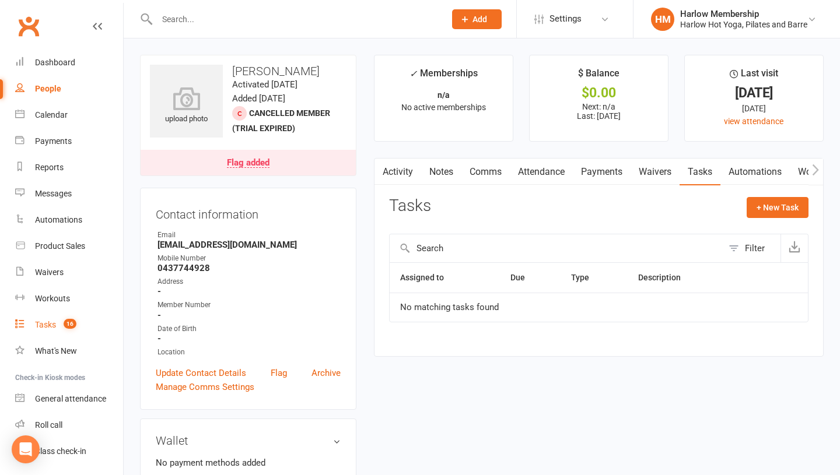
click at [71, 322] on span "16" at bounding box center [70, 324] width 13 height 10
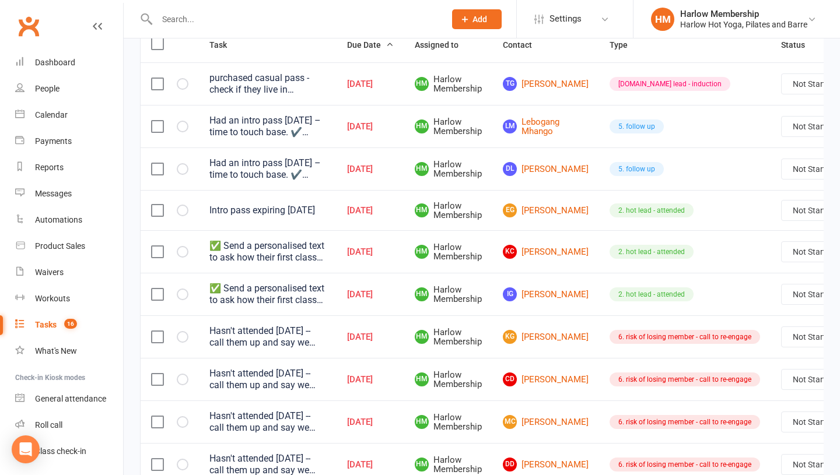
scroll to position [162, 0]
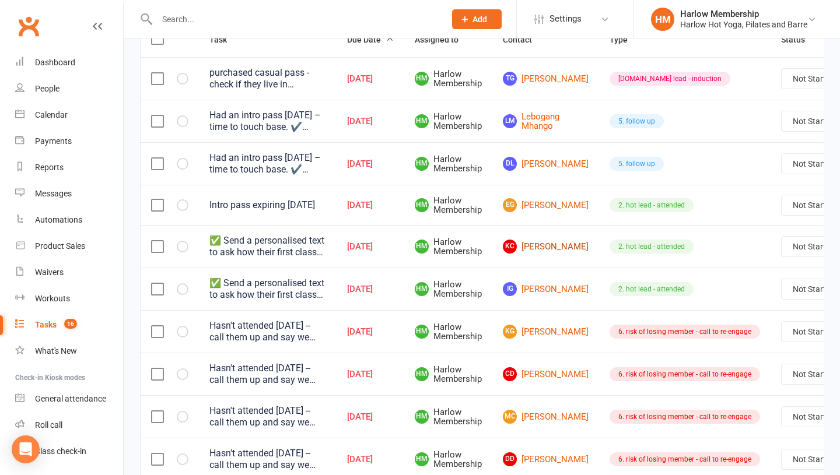
click at [531, 252] on link "KC Kiara Carbone" at bounding box center [546, 247] width 86 height 14
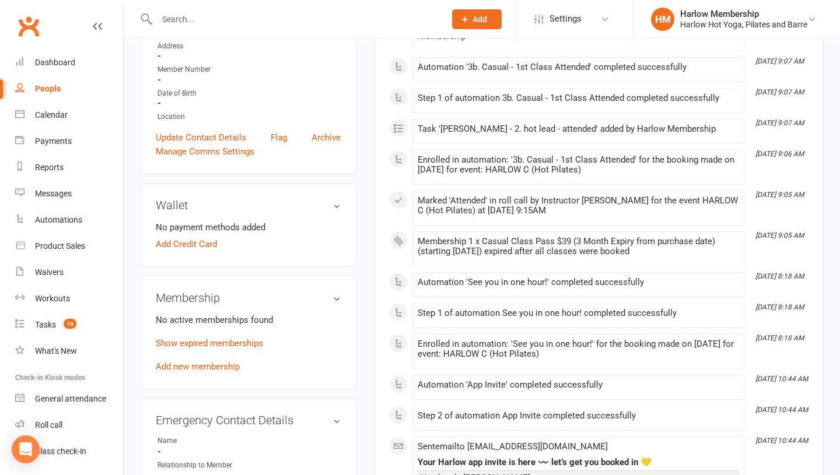
scroll to position [237, 0]
click at [195, 345] on link "Show expired memberships" at bounding box center [209, 342] width 107 height 10
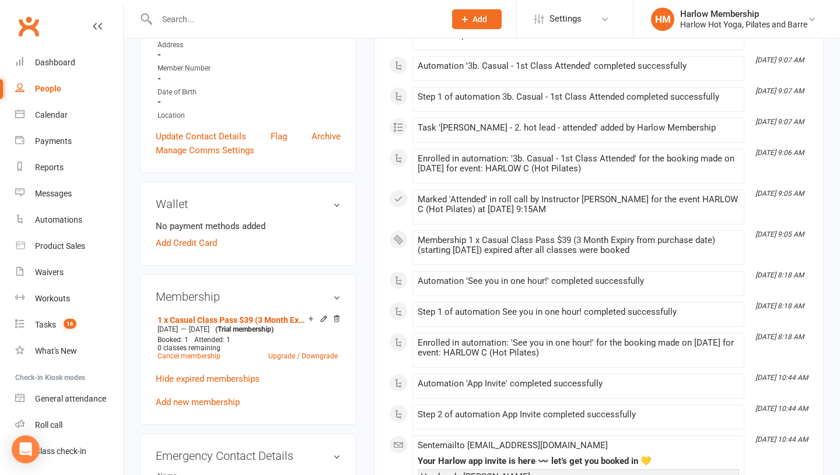
scroll to position [0, 0]
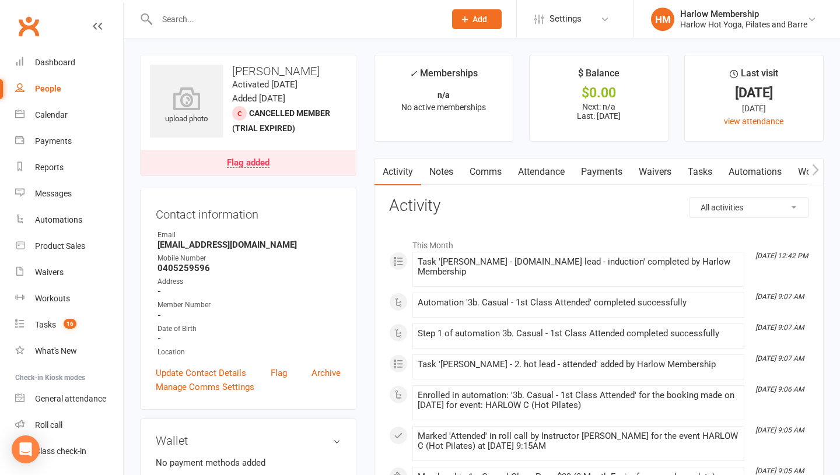
click at [448, 170] on link "Notes" at bounding box center [441, 172] width 40 height 27
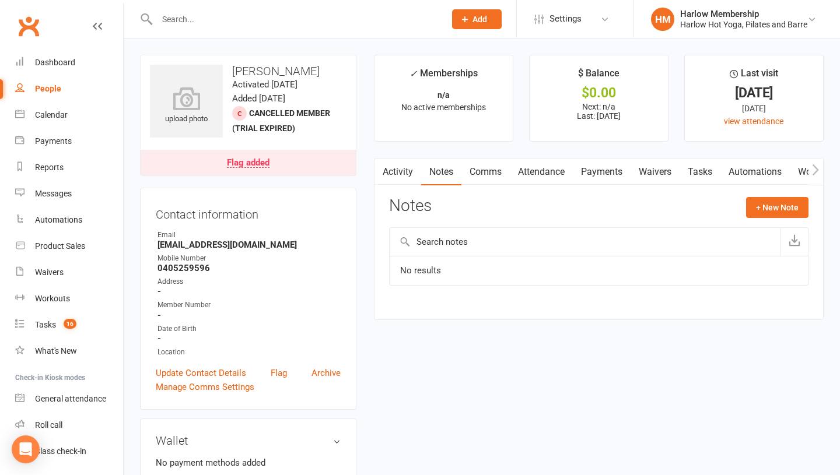
click at [482, 178] on link "Comms" at bounding box center [485, 172] width 48 height 27
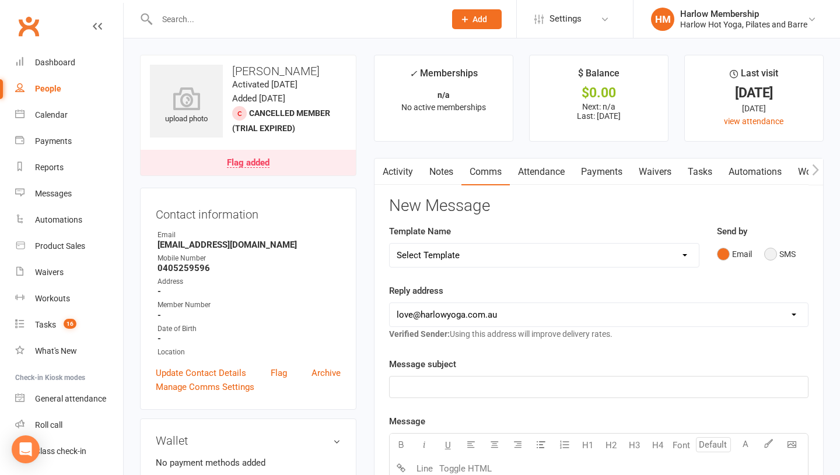
click at [771, 260] on button "SMS" at bounding box center [779, 254] width 31 height 22
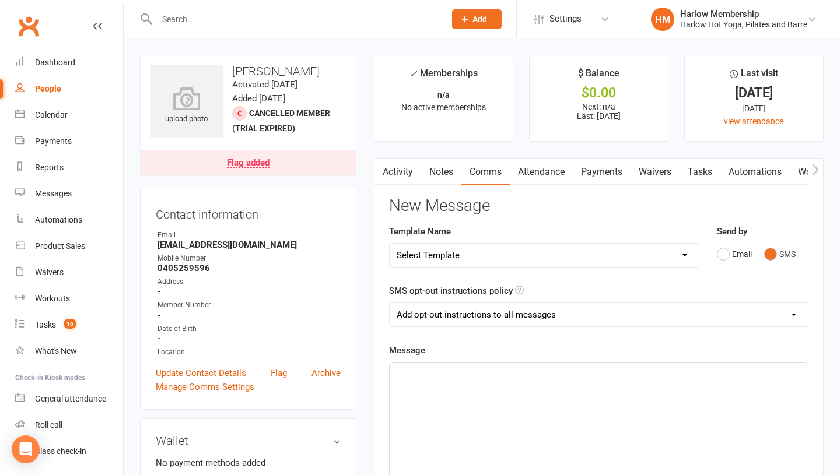
click at [590, 374] on p "﻿" at bounding box center [599, 373] width 404 height 14
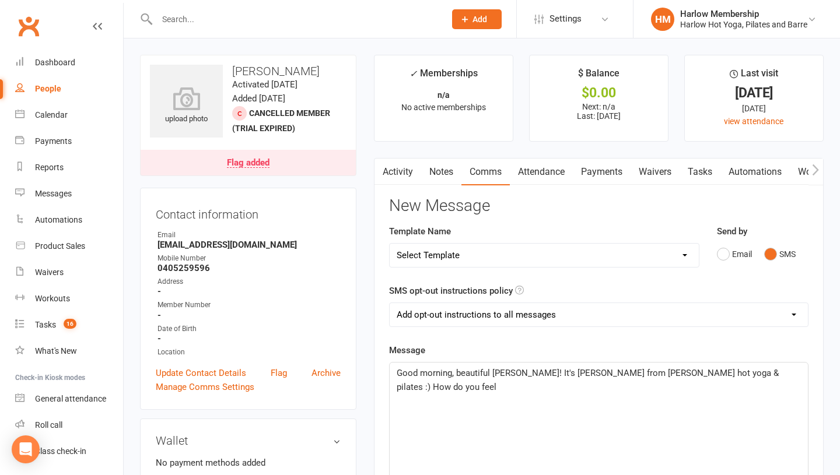
click at [692, 373] on span "Good morning, beautiful Kiara! It's Krystyna from Harlow hot yoga & pilates :) …" at bounding box center [589, 380] width 384 height 24
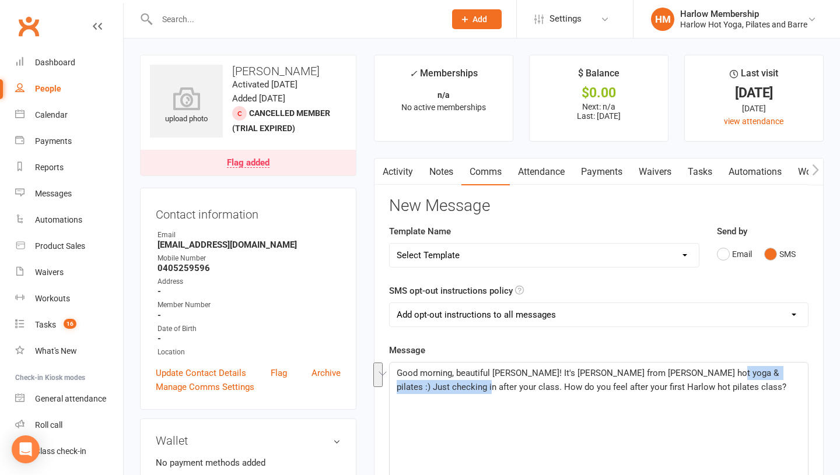
drag, startPoint x: 422, startPoint y: 388, endPoint x: 696, endPoint y: 374, distance: 274.4
click at [696, 374] on span "Good morning, beautiful Kiara! It's Krystyna from Harlow hot yoga & pilates :) …" at bounding box center [592, 380] width 390 height 24
click at [557, 385] on p "Good morning, beautiful Kiara! It's Krystyna from Harlow hot yoga & pilates :) …" at bounding box center [599, 380] width 404 height 28
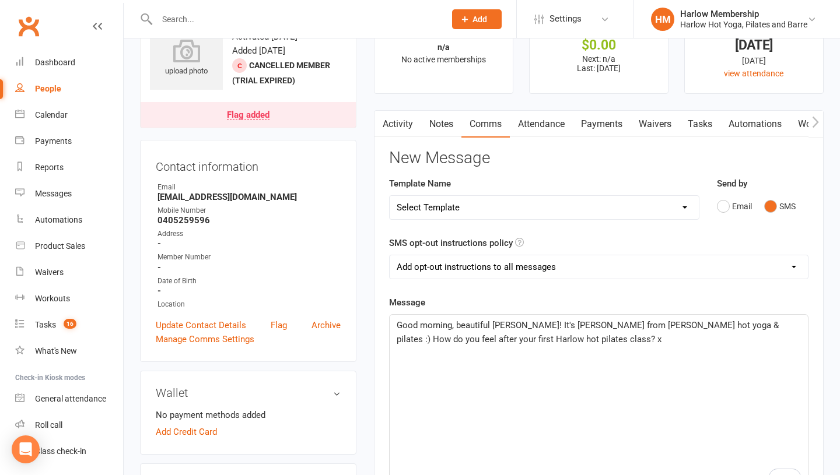
scroll to position [51, 0]
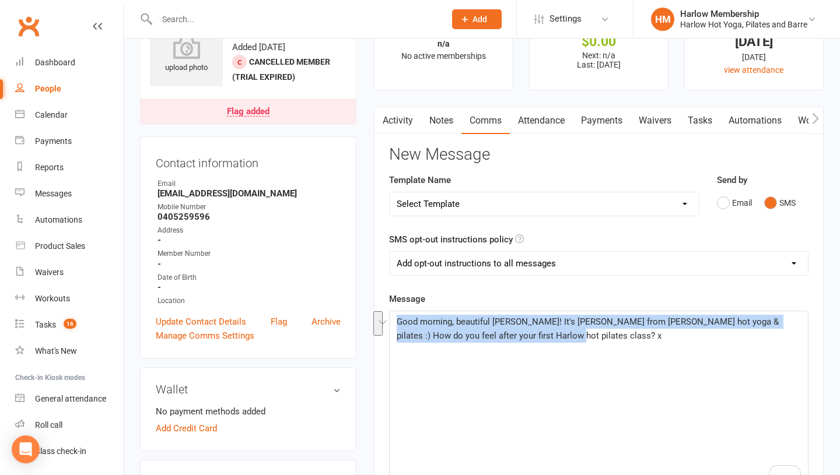
drag, startPoint x: 537, startPoint y: 349, endPoint x: 400, endPoint y: 311, distance: 142.0
click at [400, 311] on div "Good morning, beautiful Kiara! It's Krystyna from Harlow hot yoga & pilates :) …" at bounding box center [599, 398] width 418 height 175
copy span "Good morning, beautiful Kiara! It's Krystyna from Harlow hot yoga & pilates :) …"
click at [571, 363] on div "Good morning, beautiful Kiara! It's Krystyna from Harlow hot yoga & pilates :) …" at bounding box center [599, 398] width 418 height 175
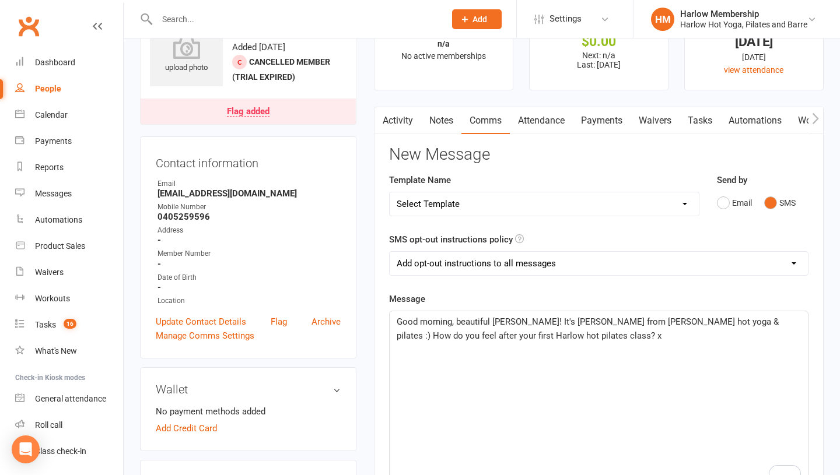
click at [620, 321] on span "Good morning, beautiful Kiara! It's Krystyna from Harlow hot yoga & pilates :) …" at bounding box center [589, 329] width 384 height 24
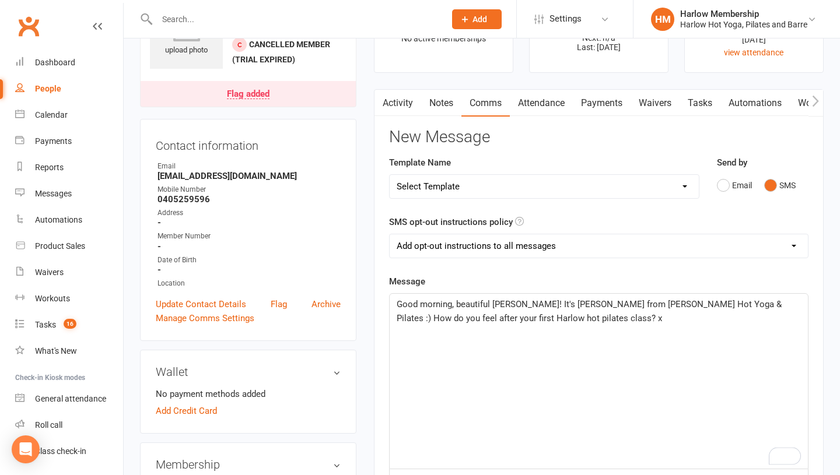
scroll to position [107, 0]
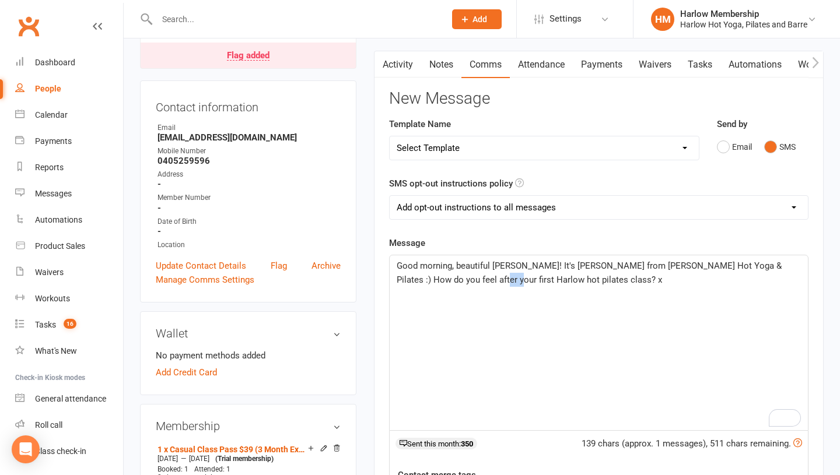
drag, startPoint x: 457, startPoint y: 278, endPoint x: 442, endPoint y: 278, distance: 15.2
click at [442, 278] on span "Good morning, beautiful Kiara! It's Krystyna from Harlow Hot Yoga & Pilates :) …" at bounding box center [590, 273] width 387 height 24
click at [466, 328] on div "Good morning, beautiful Kiara! It's Krystyna from Harlow Hot Yoga & Pilates :) …" at bounding box center [599, 342] width 418 height 175
click at [472, 279] on span "Good morning, beautiful Kiara! It's Krystyna from Harlow Hot Yoga & Pilates :) …" at bounding box center [590, 273] width 387 height 24
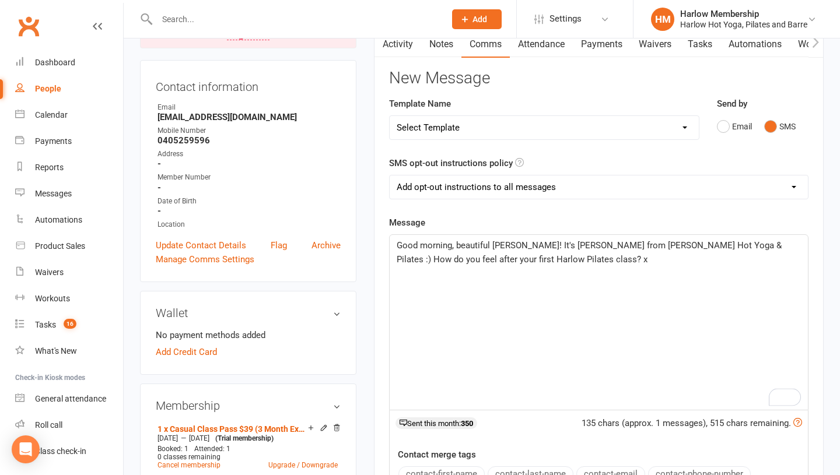
scroll to position [128, 0]
drag, startPoint x: 472, startPoint y: 262, endPoint x: 444, endPoint y: 255, distance: 28.1
click at [444, 255] on span "Good morning, beautiful Kiara! It's Krystyna from Harlow Hot Yoga & Pilates :) …" at bounding box center [590, 252] width 387 height 24
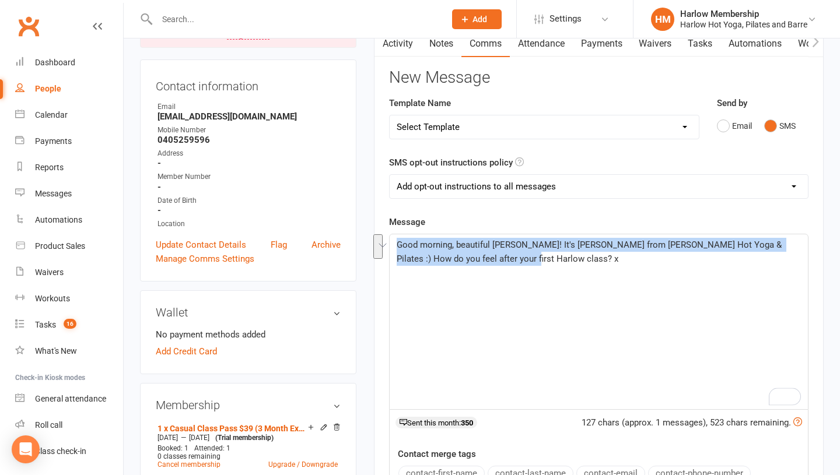
drag, startPoint x: 473, startPoint y: 282, endPoint x: 395, endPoint y: 247, distance: 85.6
click at [395, 247] on div "Good morning, beautiful Kiara! It's Krystyna from Harlow Hot Yoga & Pilates :) …" at bounding box center [599, 321] width 418 height 175
copy span "Good morning, beautiful Kiara! It's Krystyna from Harlow Hot Yoga & Pilates :) …"
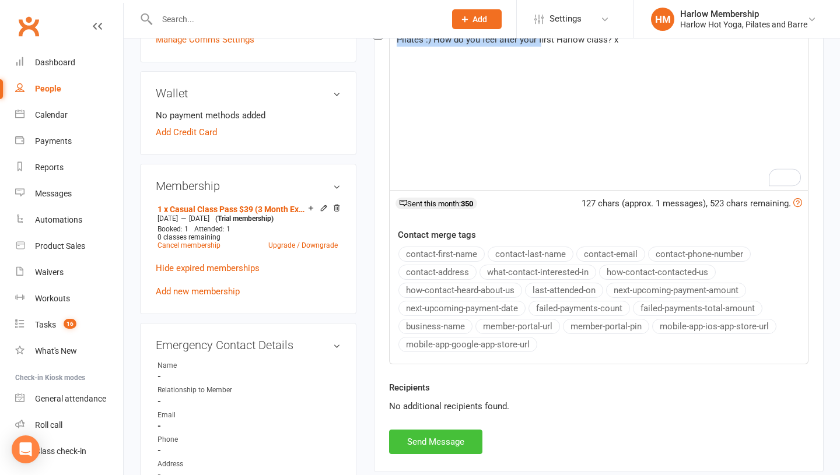
click at [437, 442] on button "Send Message" at bounding box center [435, 442] width 93 height 24
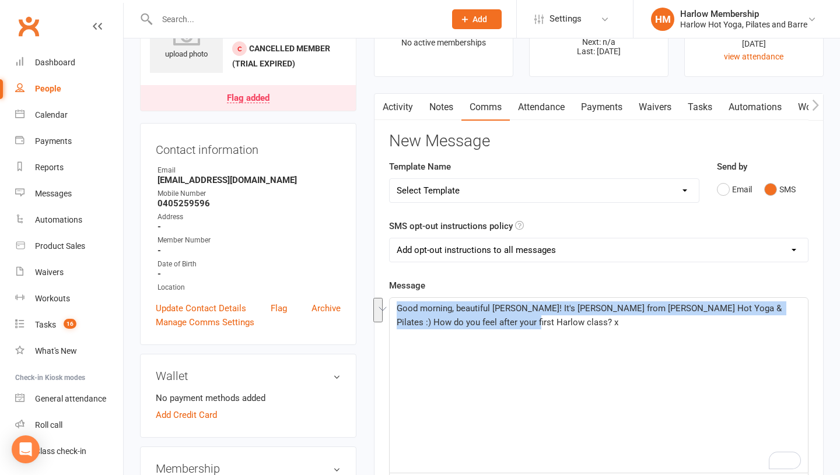
scroll to position [0, 0]
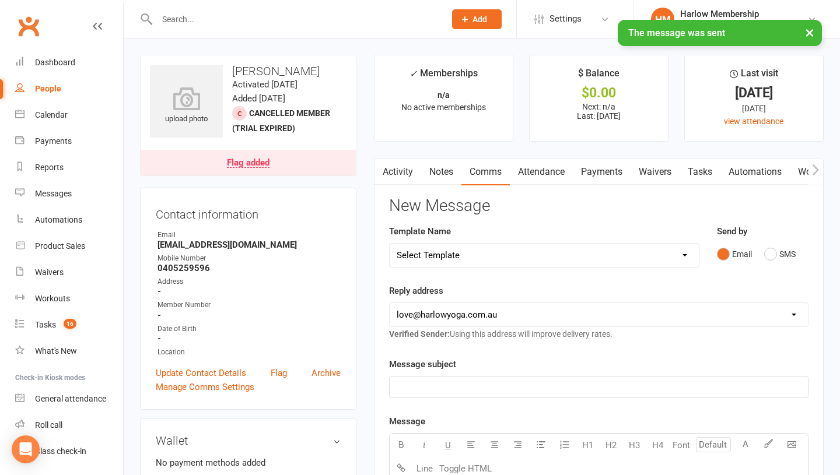
click at [445, 166] on link "Notes" at bounding box center [441, 172] width 40 height 27
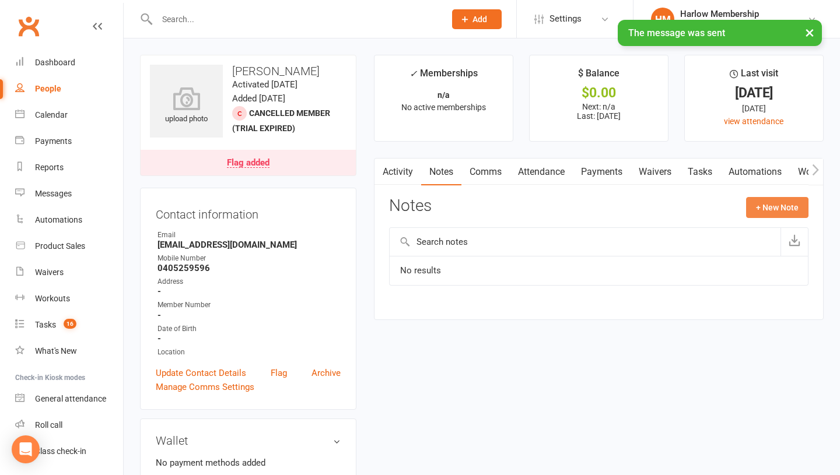
click at [768, 207] on button "+ New Note" at bounding box center [777, 207] width 62 height 21
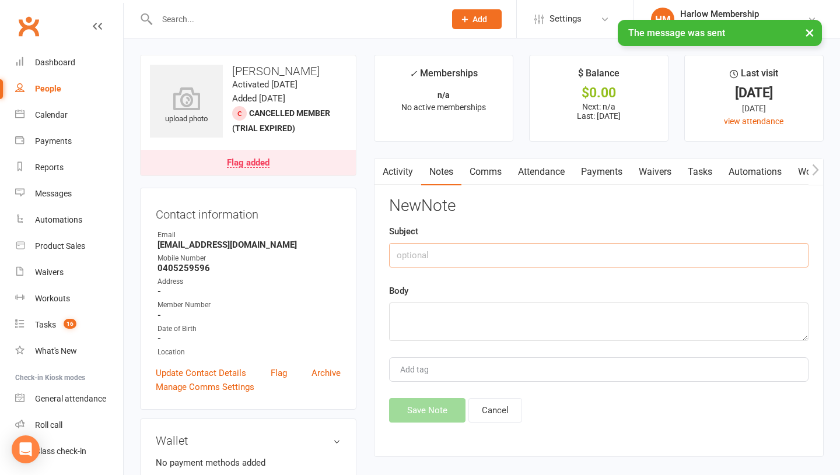
click at [422, 253] on input "text" at bounding box center [598, 255] width 419 height 24
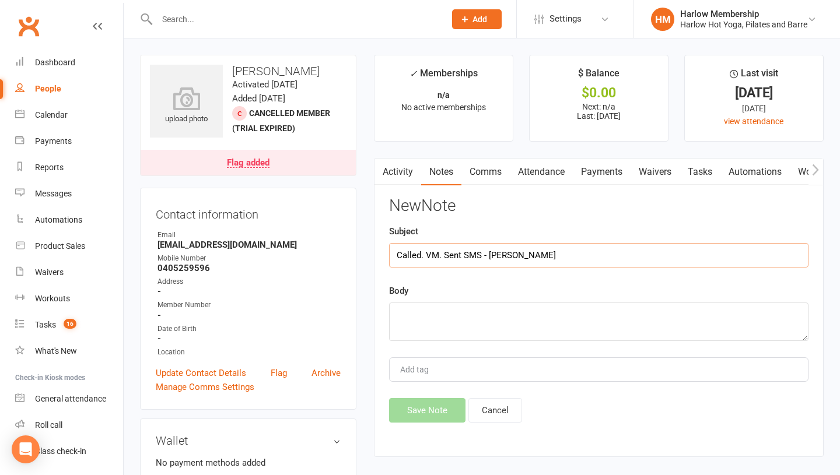
type input "Called. VM. Sent SMS - [PERSON_NAME]"
click at [407, 331] on textarea at bounding box center [598, 322] width 419 height 38
paste textarea "Good morning, beautiful Kiara! It's Krystyna from Harlow Hot Yoga & Pilates :) …"
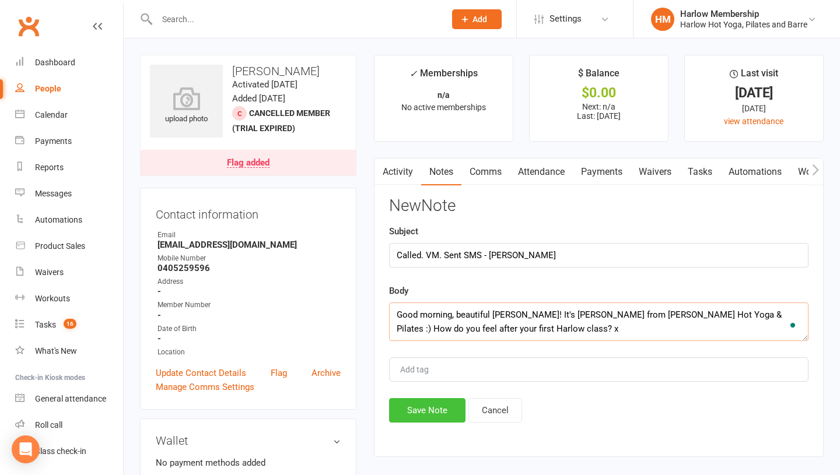
type textarea "Good morning, beautiful Kiara! It's Krystyna from Harlow Hot Yoga & Pilates :) …"
click at [418, 413] on button "Save Note" at bounding box center [427, 410] width 76 height 24
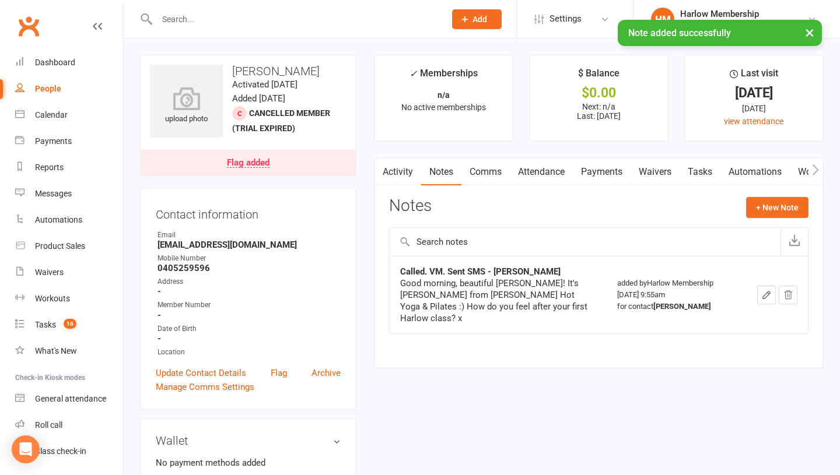
click at [710, 188] on div "Activity Notes Comms Attendance Payments Waivers Tasks Automations Workouts Mob…" at bounding box center [599, 263] width 450 height 211
click at [703, 166] on link "Tasks" at bounding box center [699, 172] width 41 height 27
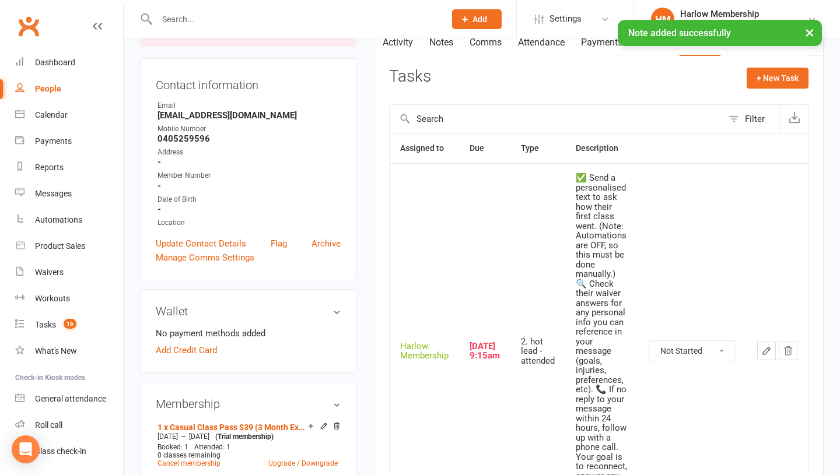
scroll to position [134, 0]
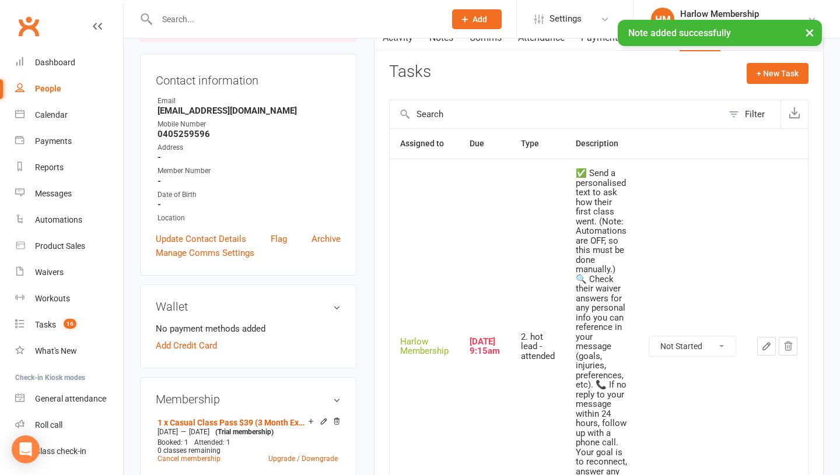
click at [672, 342] on select "Not Started In Progress Waiting Complete" at bounding box center [692, 346] width 86 height 20
select select "unstarted"
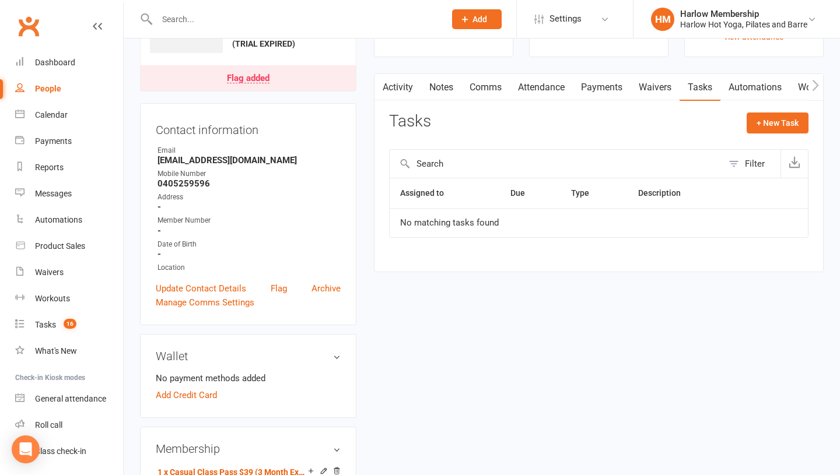
scroll to position [0, 0]
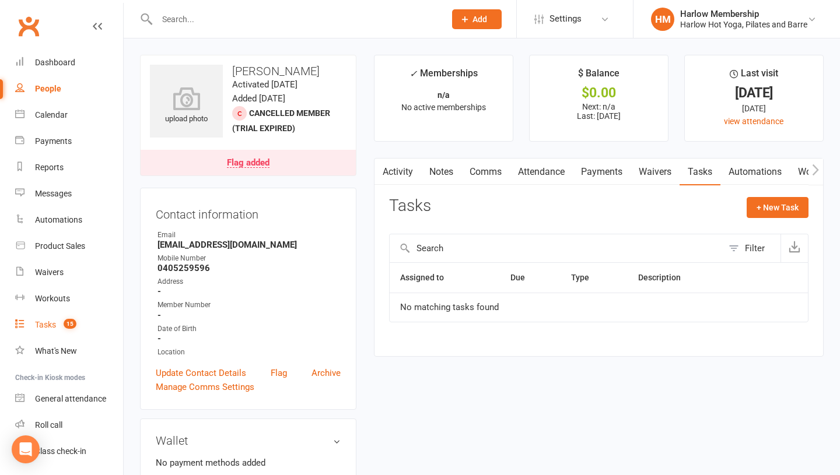
click at [40, 326] on div "Tasks" at bounding box center [45, 324] width 21 height 9
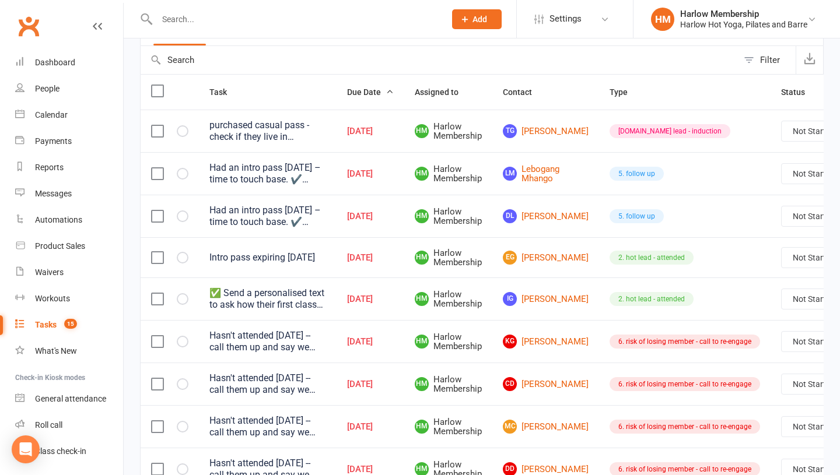
scroll to position [111, 0]
click at [522, 294] on link "IG Isabella Grasic" at bounding box center [546, 298] width 86 height 14
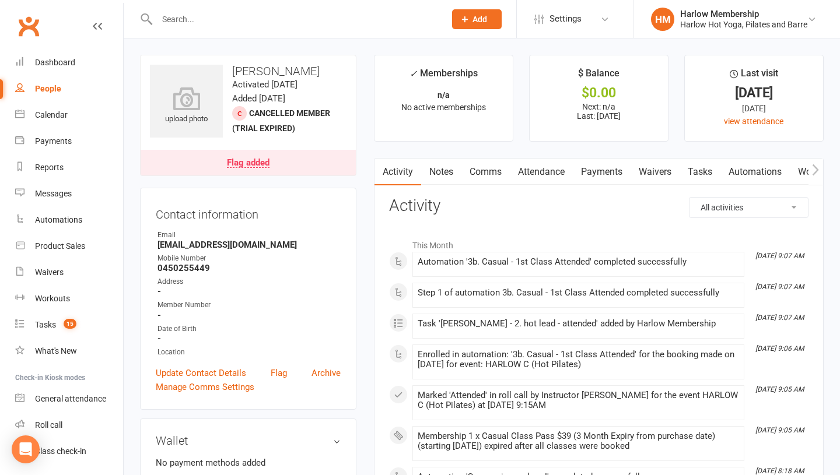
click at [440, 167] on link "Notes" at bounding box center [441, 172] width 40 height 27
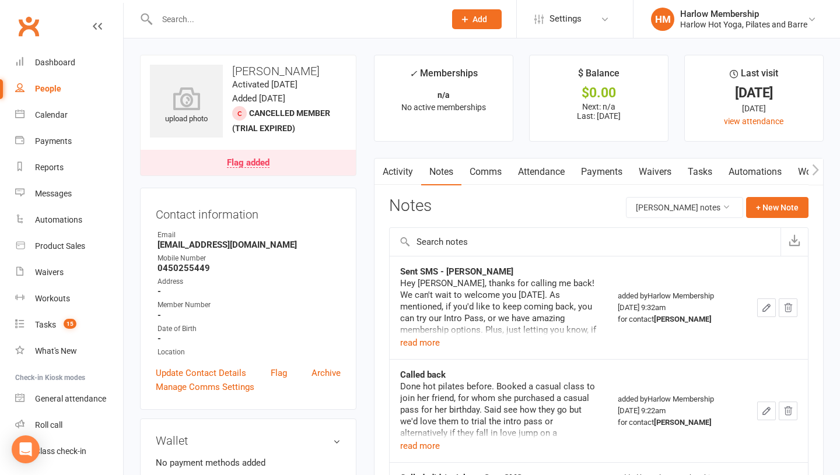
click at [478, 170] on link "Comms" at bounding box center [485, 172] width 48 height 27
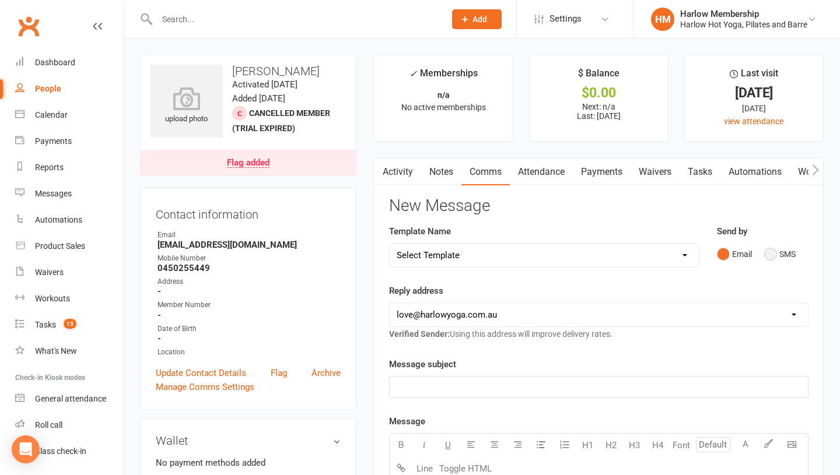
click at [764, 250] on button "SMS" at bounding box center [779, 254] width 31 height 22
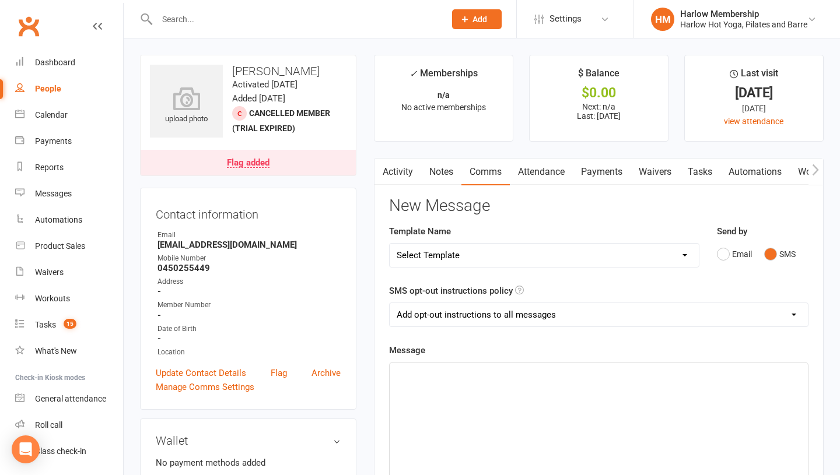
click at [569, 375] on p "﻿" at bounding box center [599, 373] width 404 height 14
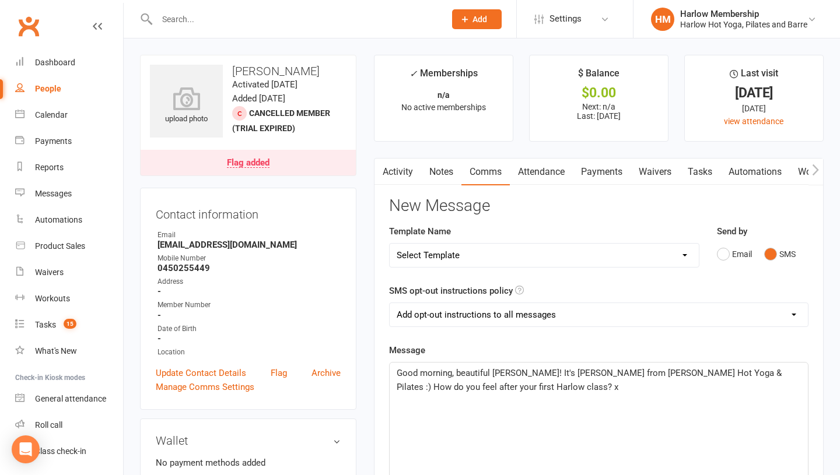
click at [510, 373] on span "Good morning, beautiful Kiara! It's Krystyna from Harlow Hot Yoga & Pilates :) …" at bounding box center [590, 380] width 387 height 24
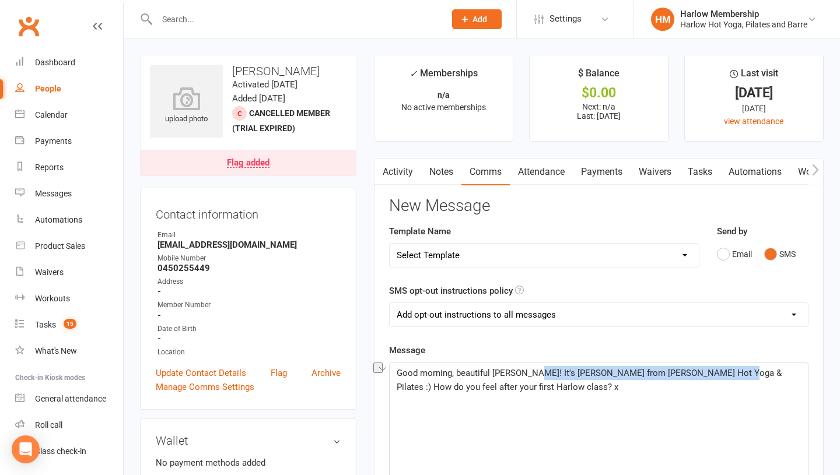
drag, startPoint x: 707, startPoint y: 374, endPoint x: 527, endPoint y: 373, distance: 180.8
click at [527, 373] on span "Good morning, beautiful Isabella! It's Krystyna from Harlow Hot Yoga & Pilates …" at bounding box center [590, 380] width 387 height 24
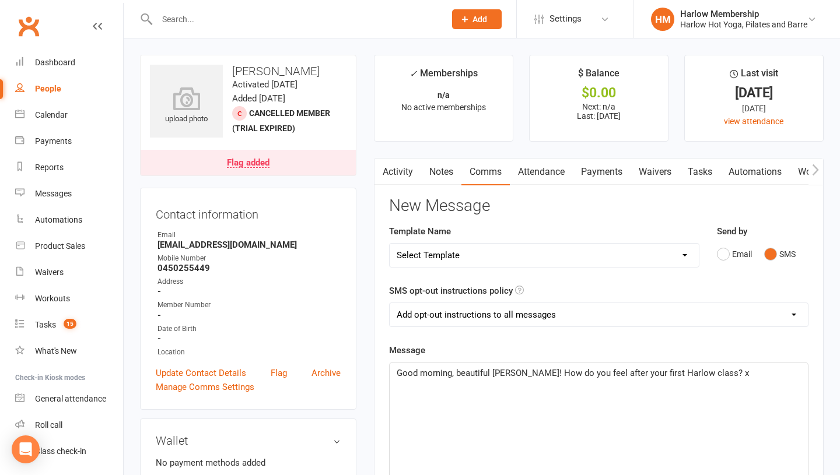
scroll to position [29, 0]
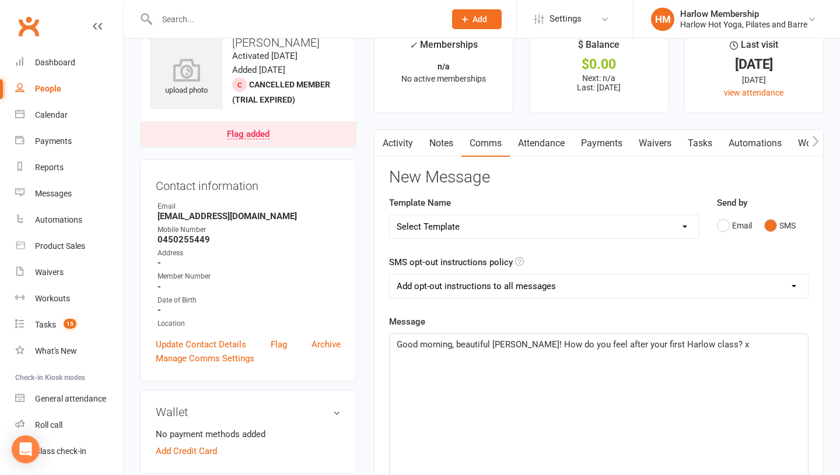
click at [702, 345] on span "Good morning, beautiful Isabella! How do you feel after your first Harlow class…" at bounding box center [573, 344] width 352 height 10
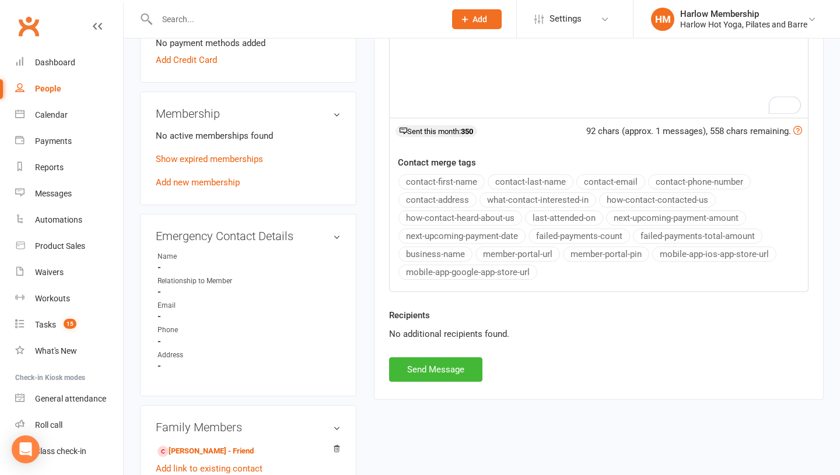
scroll to position [0, 0]
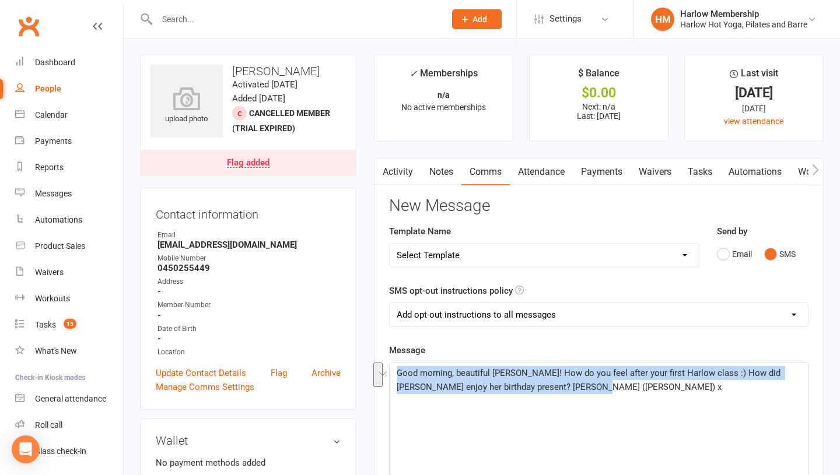
drag, startPoint x: 566, startPoint y: 397, endPoint x: 383, endPoint y: 361, distance: 187.2
copy span "Good morning, beautiful Isabella! How do you feel after your first Harlow class…"
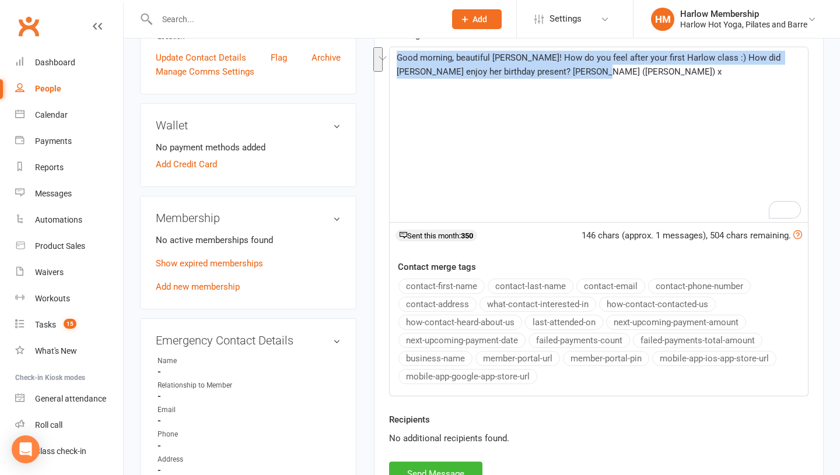
scroll to position [333, 0]
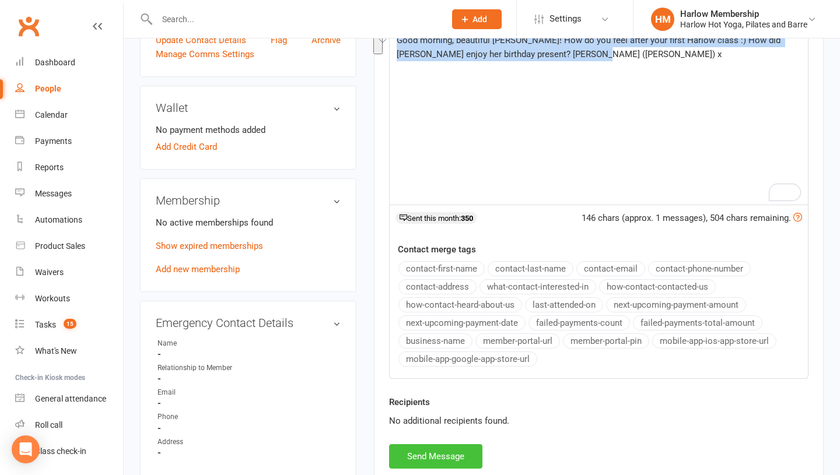
click at [439, 456] on button "Send Message" at bounding box center [435, 456] width 93 height 24
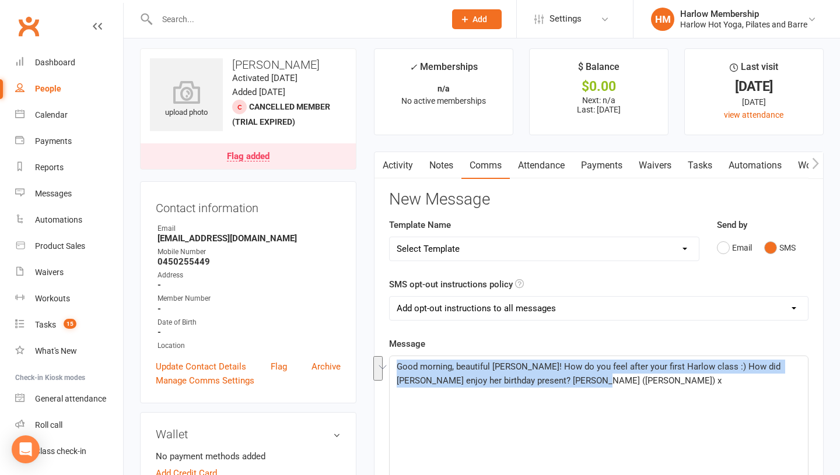
scroll to position [0, 0]
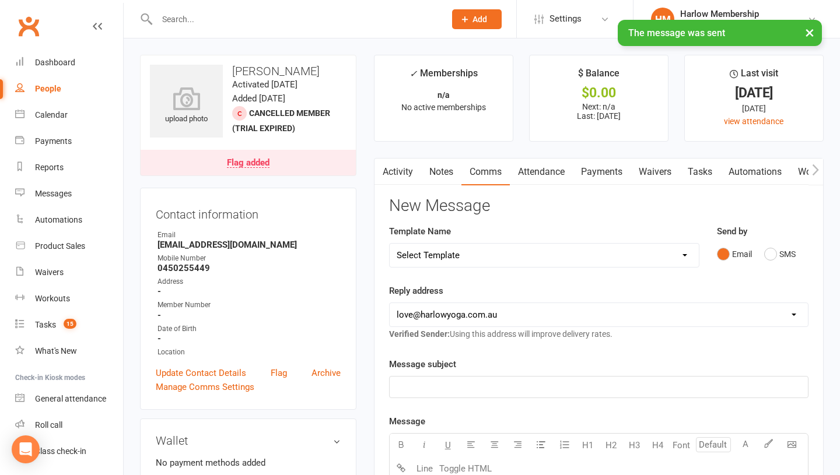
click at [445, 176] on link "Notes" at bounding box center [441, 172] width 40 height 27
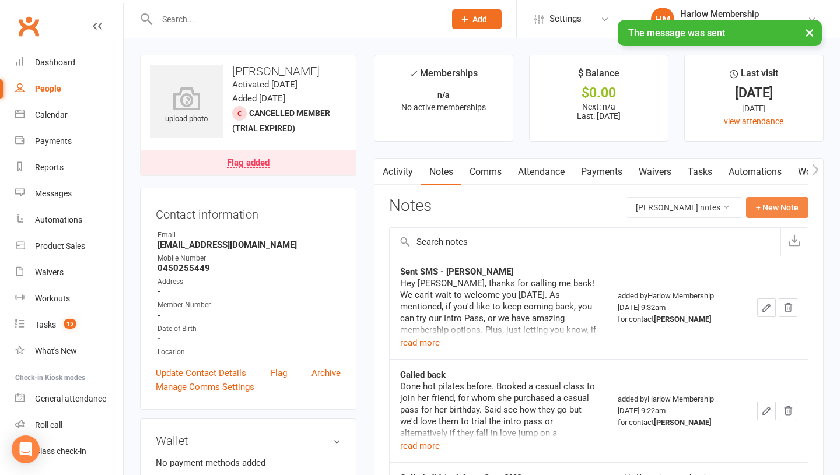
click at [758, 206] on button "+ New Note" at bounding box center [777, 207] width 62 height 21
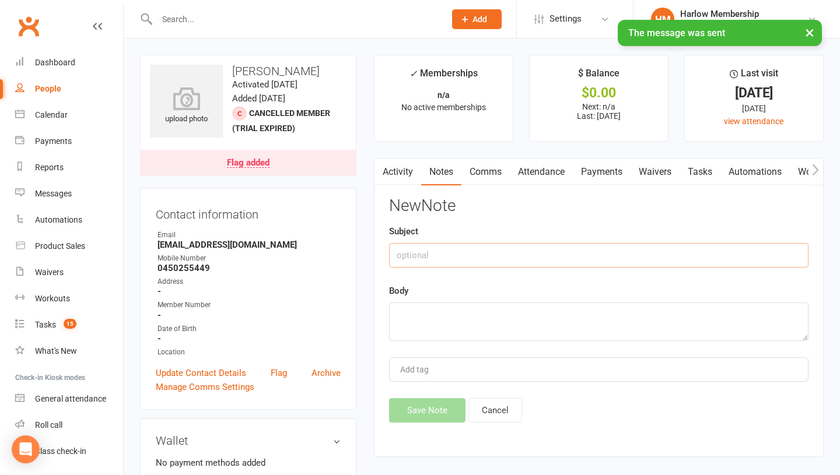
click at [433, 255] on input "text" at bounding box center [598, 255] width 419 height 24
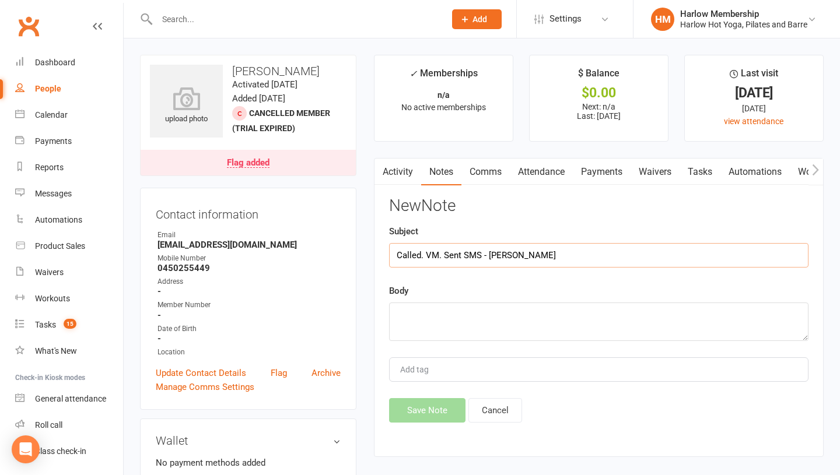
type input "Called. VM. Sent SMS - [PERSON_NAME]"
click at [422, 335] on textarea at bounding box center [598, 322] width 419 height 38
paste textarea "Good morning, beautiful Isabella! How do you feel after your first Harlow class…"
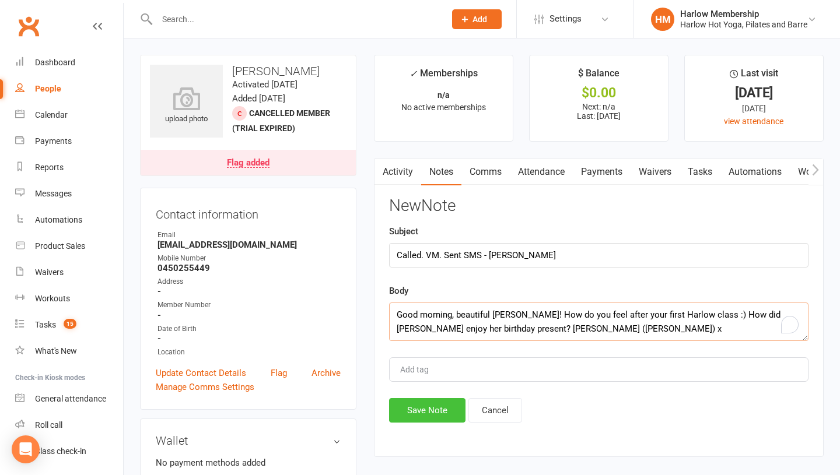
type textarea "Good morning, beautiful Isabella! How do you feel after your first Harlow class…"
click at [415, 417] on button "Save Note" at bounding box center [427, 410] width 76 height 24
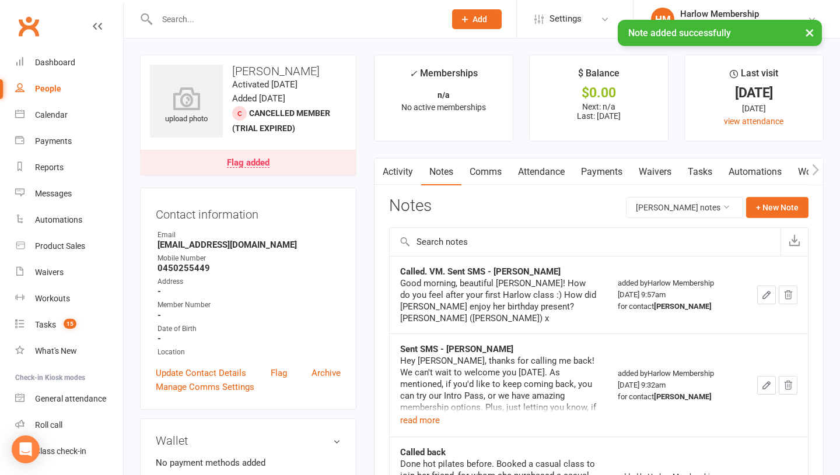
click at [707, 164] on link "Tasks" at bounding box center [699, 172] width 41 height 27
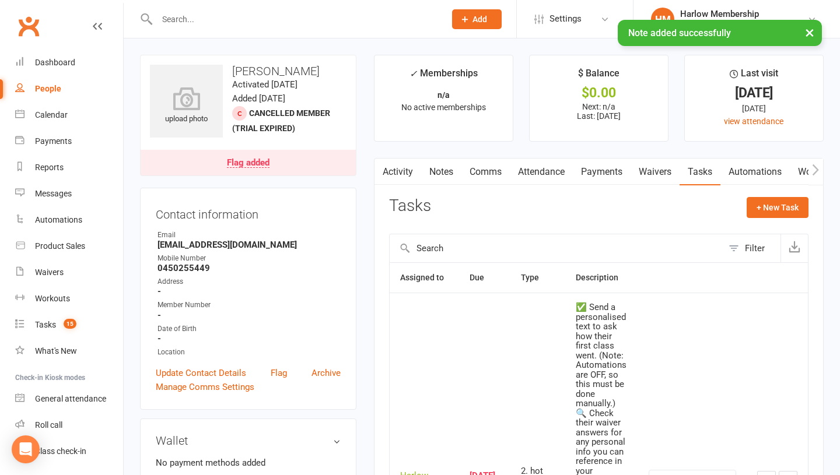
scroll to position [184, 0]
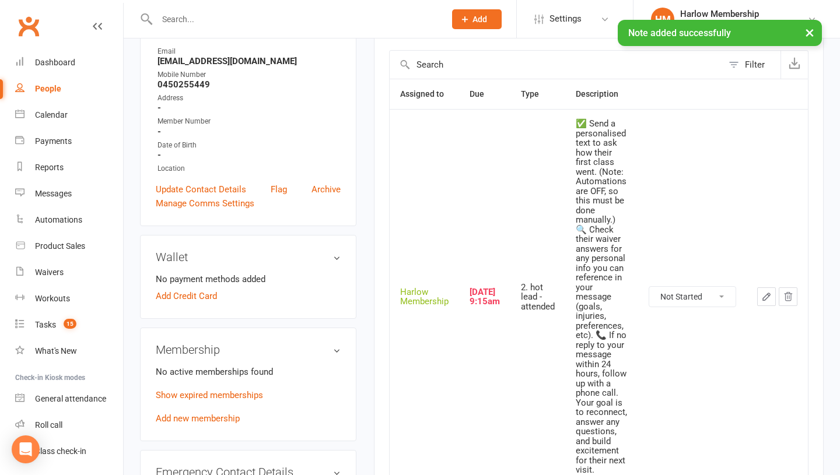
click at [678, 284] on td "Not Started In Progress Waiting Complete" at bounding box center [692, 297] width 108 height 376
click at [677, 304] on select "Not Started In Progress Waiting Complete" at bounding box center [692, 297] width 86 height 20
select select "unstarted"
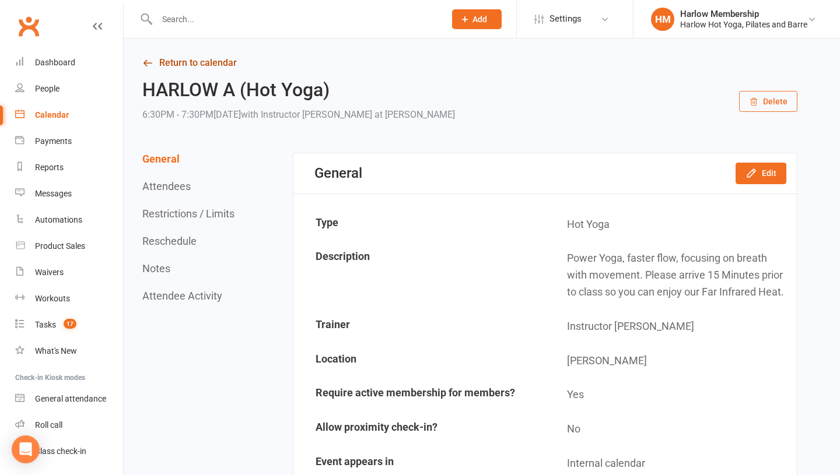
click at [183, 57] on link "Return to calendar" at bounding box center [469, 63] width 655 height 16
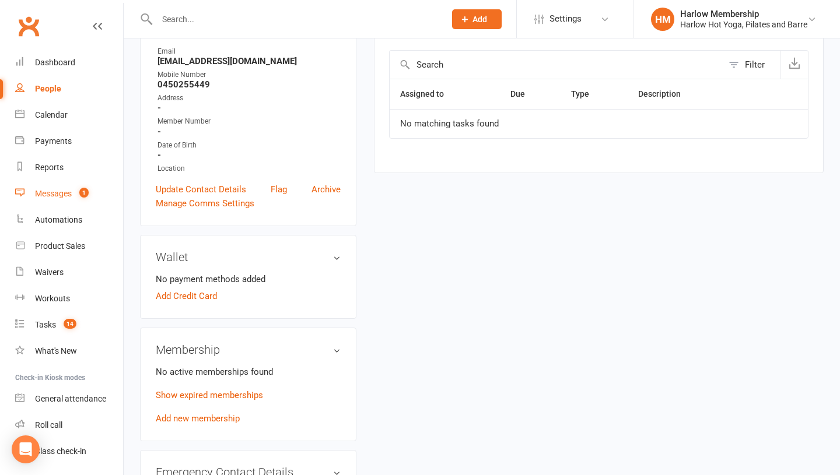
click at [48, 192] on div "Messages" at bounding box center [53, 193] width 37 height 9
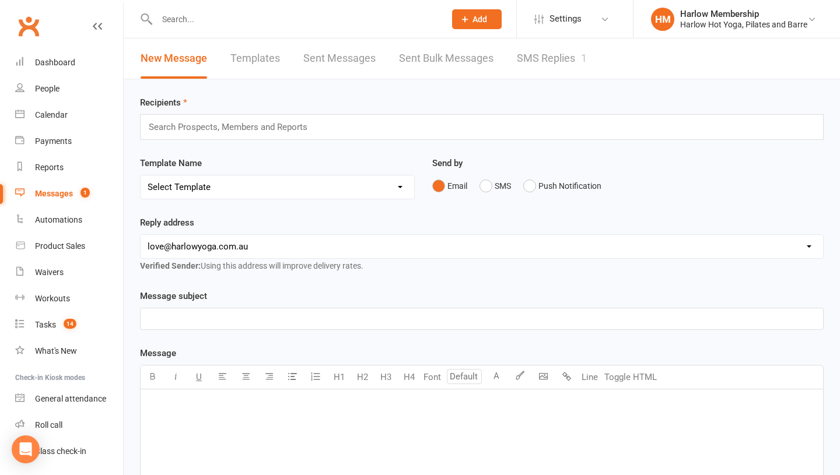
click at [549, 72] on link "SMS Replies 1" at bounding box center [552, 58] width 70 height 40
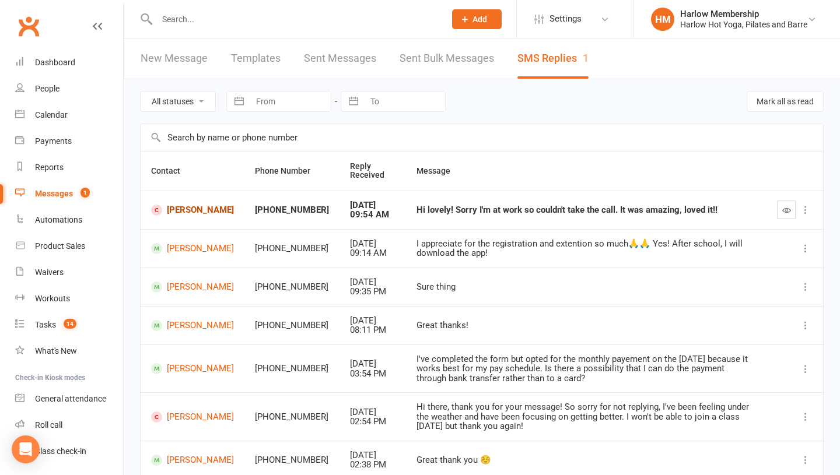
click at [178, 211] on link "[PERSON_NAME]" at bounding box center [192, 210] width 83 height 11
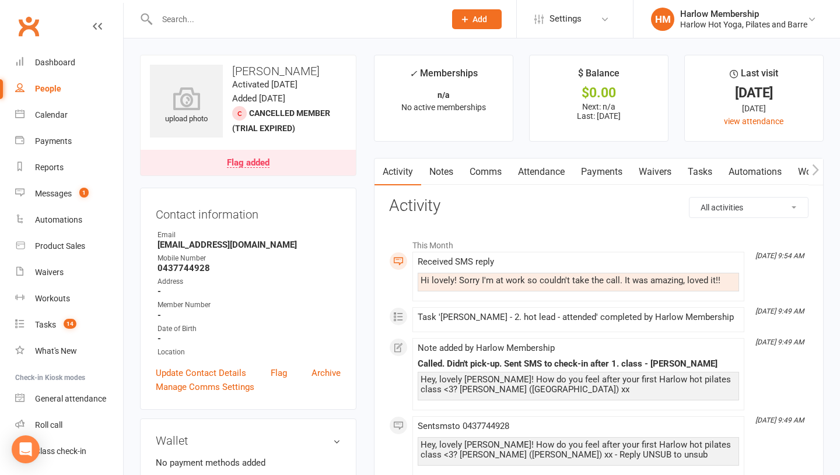
click at [438, 278] on div "Hi lovely! Sorry I'm at work so couldn't take the call. It was amazing, loved i…" at bounding box center [577, 281] width 315 height 10
copy div "Hi lovely! Sorry I'm at work so couldn't take the call. It was amazing, loved i…"
click at [451, 177] on link "Notes" at bounding box center [441, 172] width 40 height 27
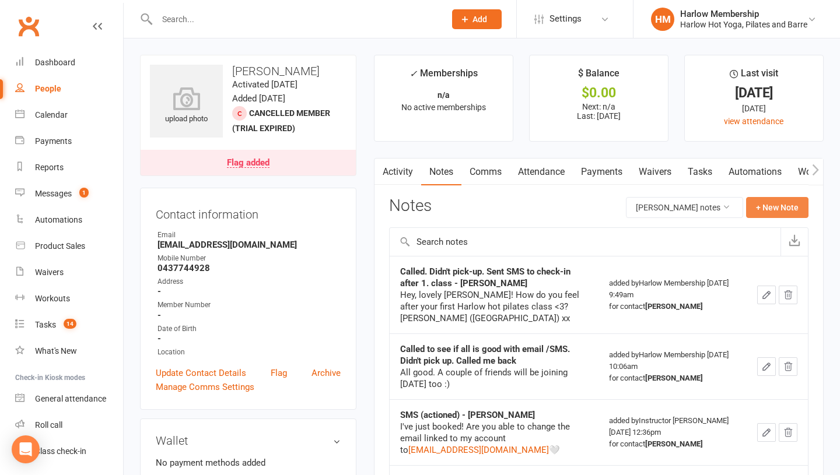
click at [778, 205] on button "+ New Note" at bounding box center [777, 207] width 62 height 21
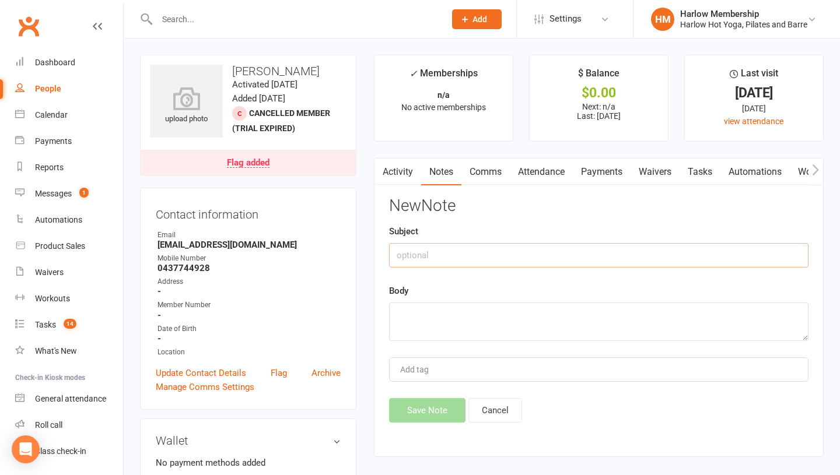
click at [423, 267] on input "text" at bounding box center [598, 255] width 419 height 24
type input "SMS response"
click at [406, 332] on textarea at bounding box center [598, 322] width 419 height 38
paste textarea "Hi lovely! Sorry I'm at work so couldn't take the call. It was amazing, loved i…"
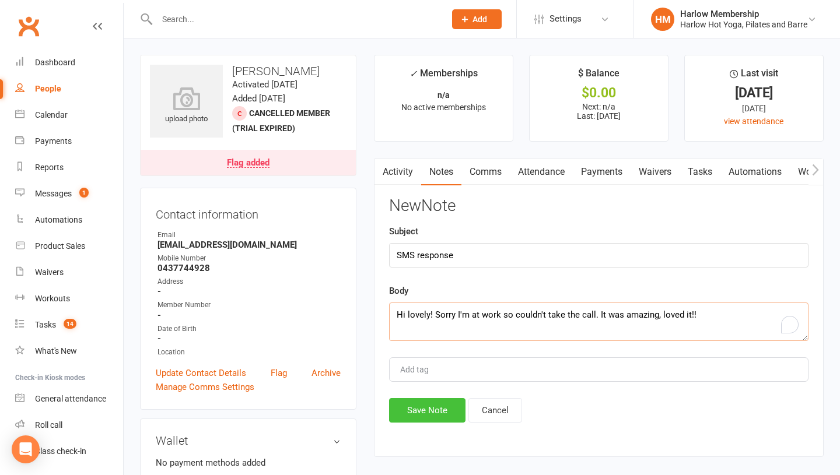
type textarea "Hi lovely! Sorry I'm at work so couldn't take the call. It was amazing, loved i…"
click at [423, 418] on button "Save Note" at bounding box center [427, 410] width 76 height 24
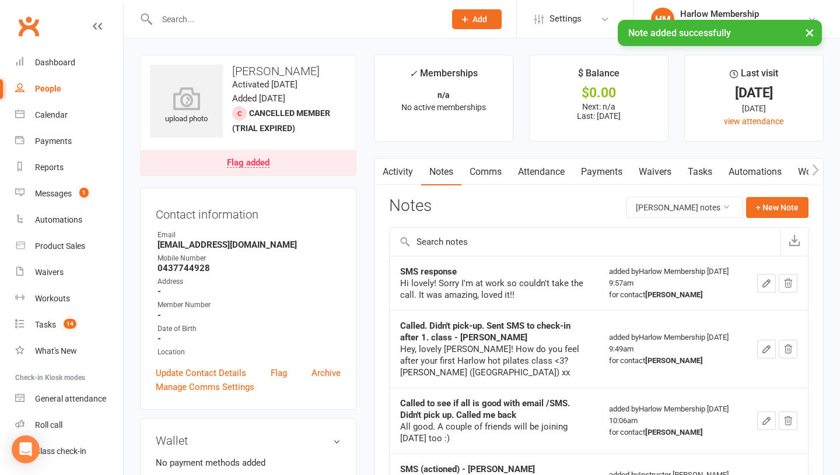
click at [486, 176] on link "Comms" at bounding box center [485, 172] width 48 height 27
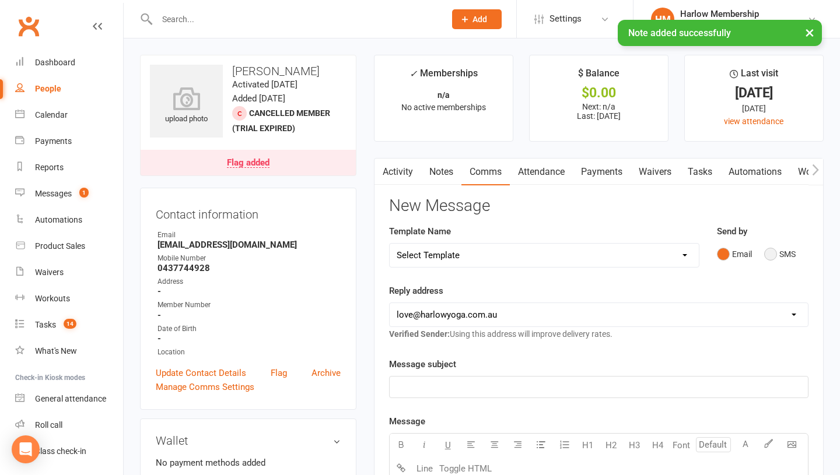
click at [771, 258] on button "SMS" at bounding box center [779, 254] width 31 height 22
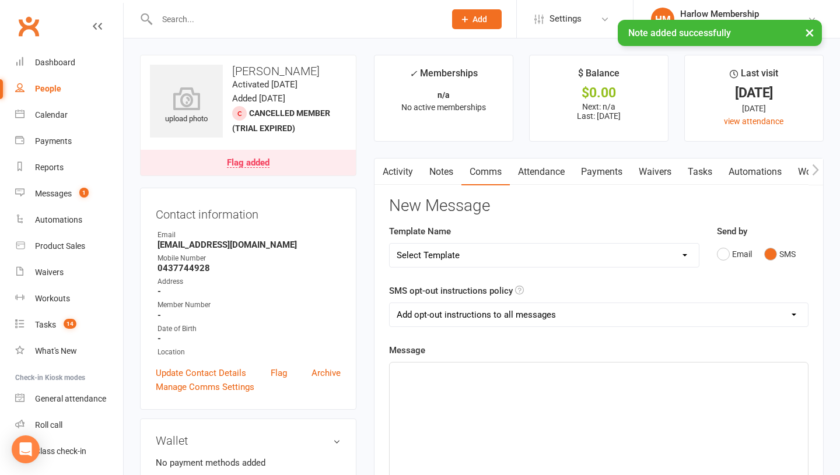
click at [605, 380] on p "﻿" at bounding box center [599, 373] width 404 height 14
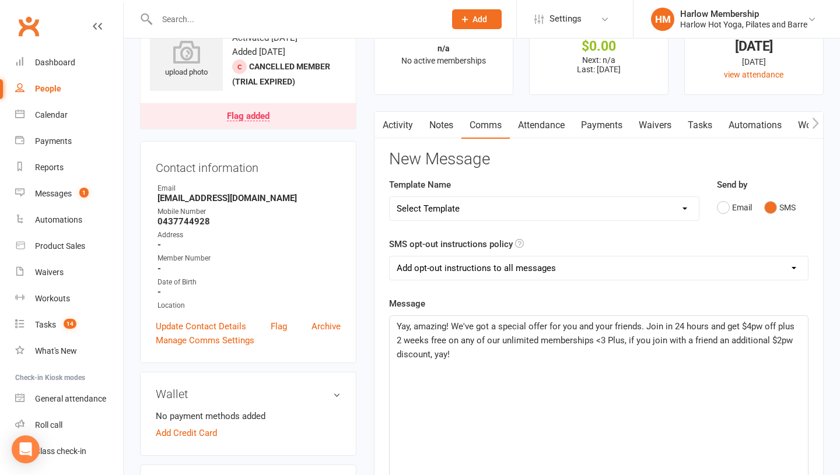
scroll to position [71, 0]
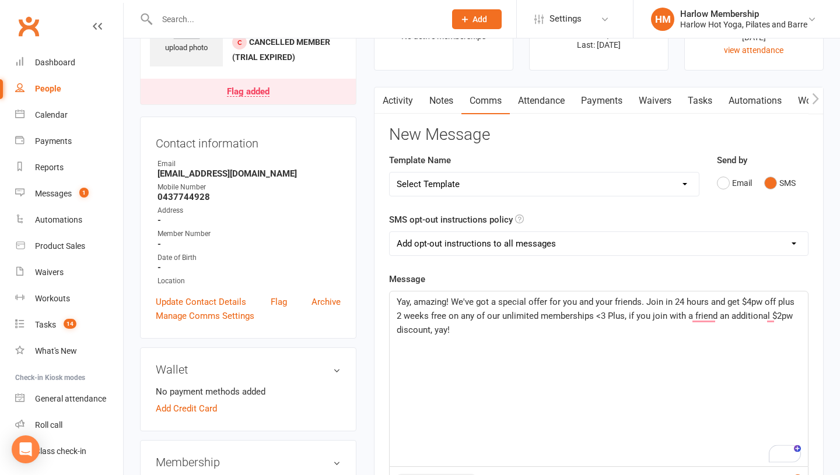
click at [766, 304] on span "Yay, amazing! We've got a special offer for you and your friends. Join in 24 ho…" at bounding box center [597, 316] width 400 height 38
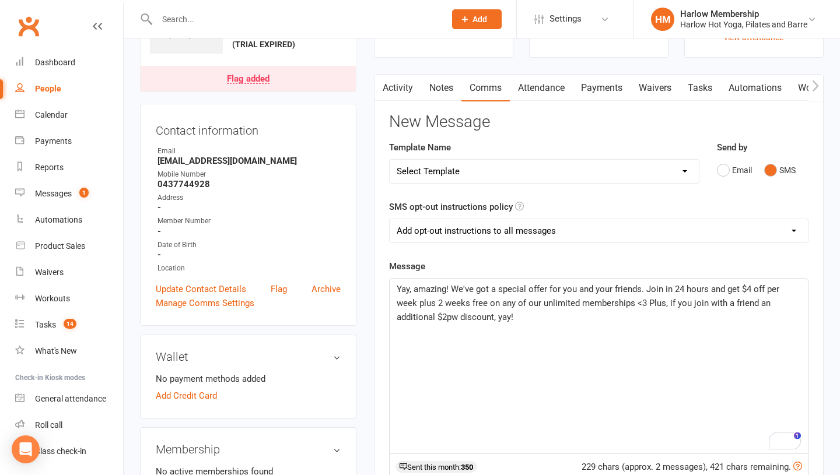
scroll to position [87, 0]
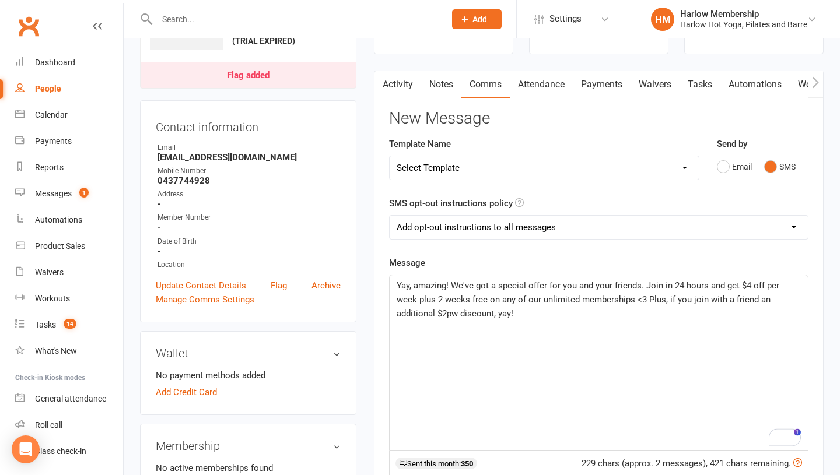
click at [531, 311] on p "Yay, amazing! We've got a special offer for you and your friends. Join in 24 ho…" at bounding box center [599, 300] width 404 height 42
click at [640, 285] on span "Yay, amazing! We've got a special offer for you and your friends. Join in 24 ho…" at bounding box center [589, 299] width 385 height 38
click at [577, 315] on p "Yay, amazing! We've got a special offer for you and your friends. Join in 24 ho…" at bounding box center [599, 300] width 404 height 42
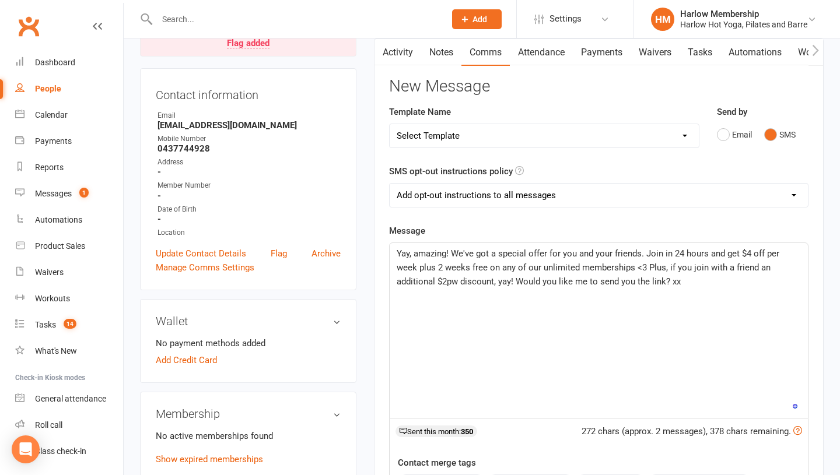
scroll to position [121, 0]
click at [449, 252] on span "Yay, amazing! We've got a special offer for you and your friends. Join in 24 ho…" at bounding box center [589, 266] width 385 height 38
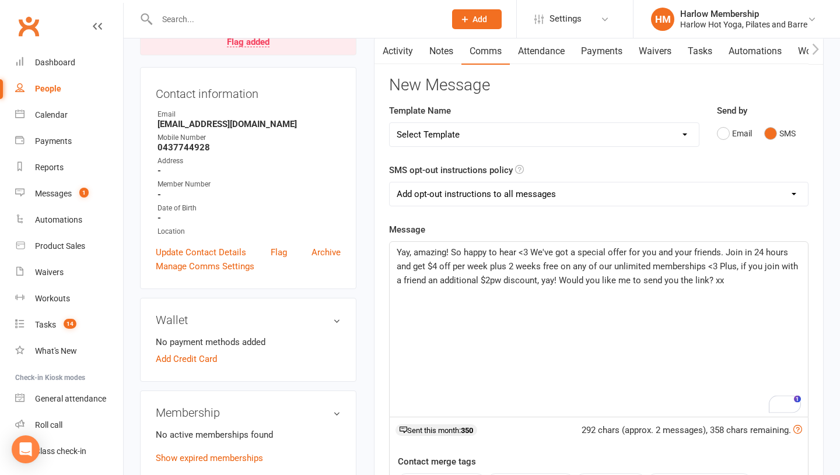
click at [719, 265] on span "Yay, amazing! So happy to hear <3 We've got a special offer for you and your fr…" at bounding box center [599, 266] width 404 height 38
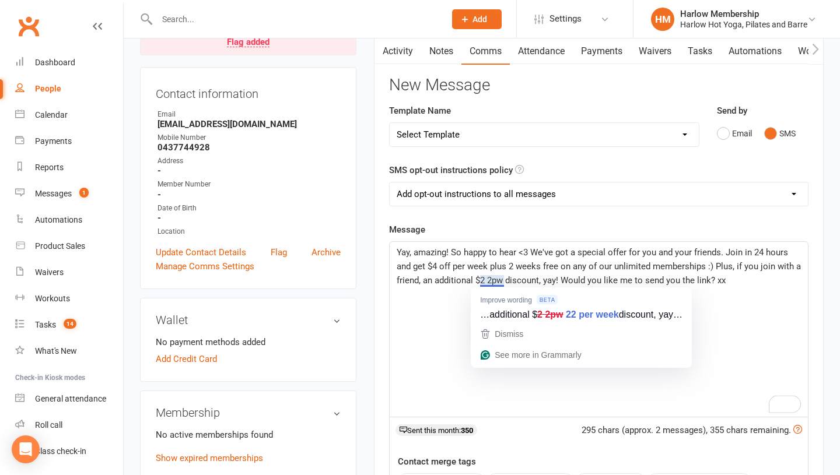
click at [492, 281] on span "Yay, amazing! So happy to hear <3 We've got a special offer for you and your fr…" at bounding box center [600, 266] width 406 height 38
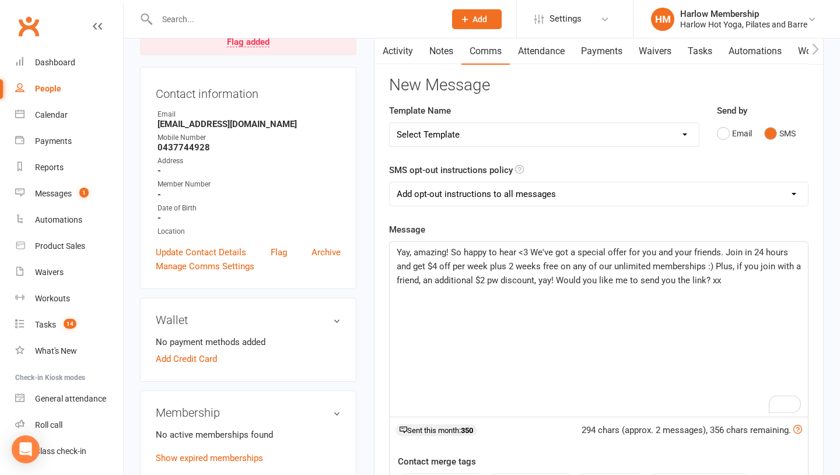
click at [501, 278] on span "Yay, amazing! So happy to hear <3 We've got a special offer for you and your fr…" at bounding box center [600, 266] width 406 height 38
click at [487, 280] on span "Yay, amazing! So happy to hear <3 We've got a special offer for you and your fr…" at bounding box center [600, 266] width 406 height 38
click at [617, 288] on div "Yay, amazing! So happy to hear <3 We've got a special offer for you and your fr…" at bounding box center [599, 329] width 418 height 175
click at [626, 256] on span "Yay, amazing! So happy to hear <3 We've got a special offer for you and your fr…" at bounding box center [600, 266] width 406 height 38
drag, startPoint x: 724, startPoint y: 251, endPoint x: 687, endPoint y: 250, distance: 36.2
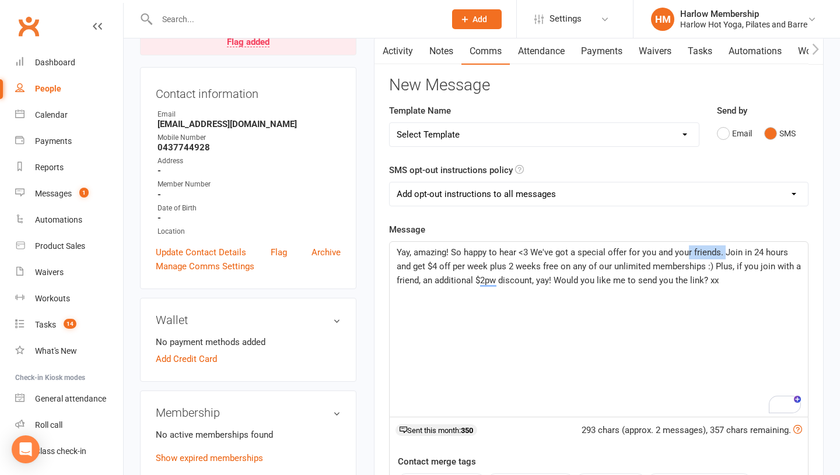
click at [687, 250] on span "Yay, amazing! So happy to hear <3 We've got a special offer for you and your fr…" at bounding box center [600, 266] width 406 height 38
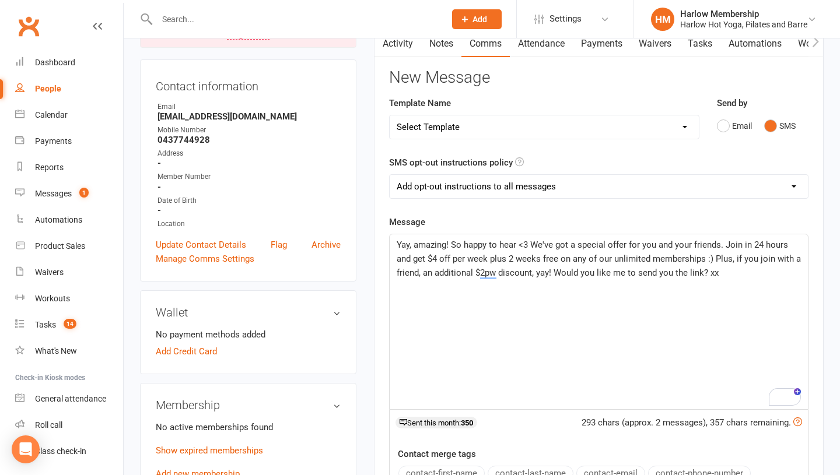
scroll to position [129, 0]
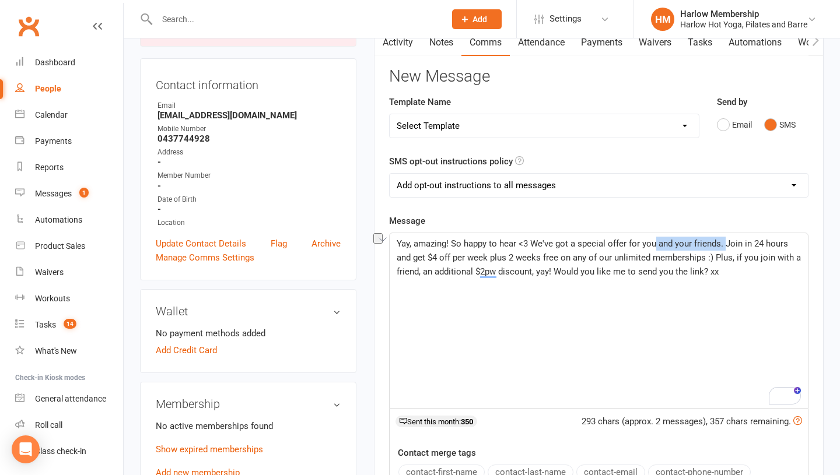
drag, startPoint x: 723, startPoint y: 241, endPoint x: 653, endPoint y: 240, distance: 70.0
click at [653, 240] on span "Yay, amazing! So happy to hear <3 We've got a special offer for you and your fr…" at bounding box center [600, 257] width 406 height 38
click at [750, 258] on span "Yay, amazing! So happy to hear <3 We've got a special offer for you. Join in 24…" at bounding box center [596, 257] width 399 height 38
click at [727, 258] on span "Yay, amazing! So happy to hear <3 We've got a special offer for you. Join in 24…" at bounding box center [596, 257] width 399 height 38
click at [655, 246] on span "Yay, amazing! So happy to hear <3 We've got a special offer for you. Join in 24…" at bounding box center [596, 257] width 399 height 38
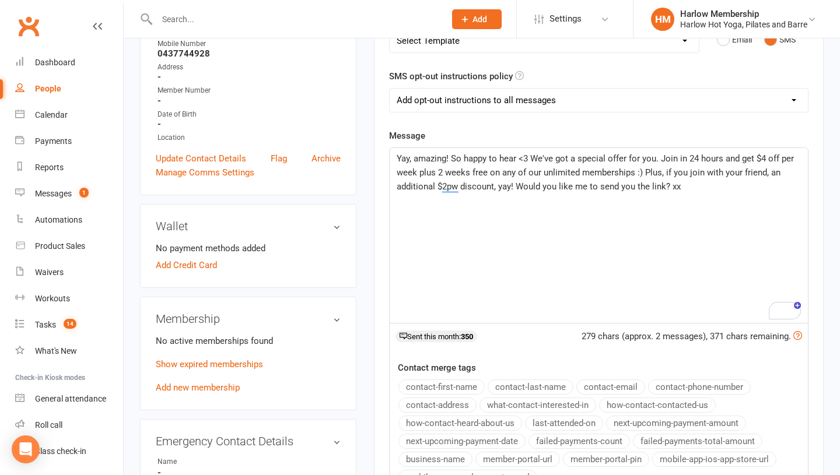
scroll to position [215, 0]
click at [710, 187] on p "Yay, amazing! So happy to hear <3 We've got a special offer for you. Join in 24…" at bounding box center [599, 172] width 404 height 42
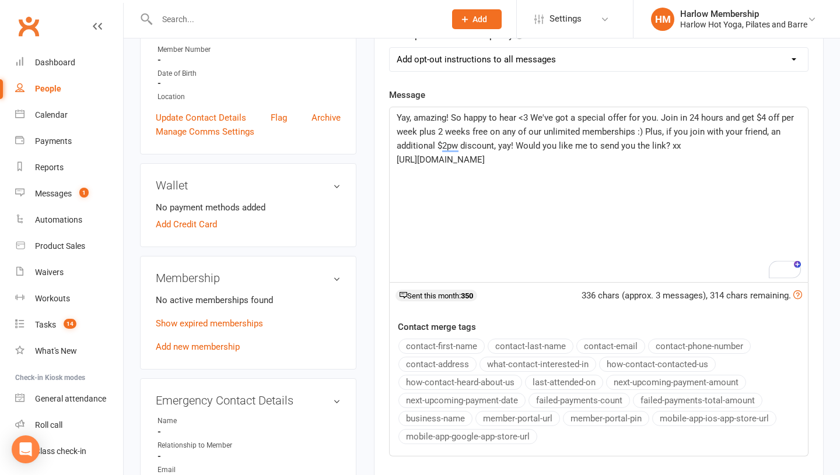
scroll to position [264, 0]
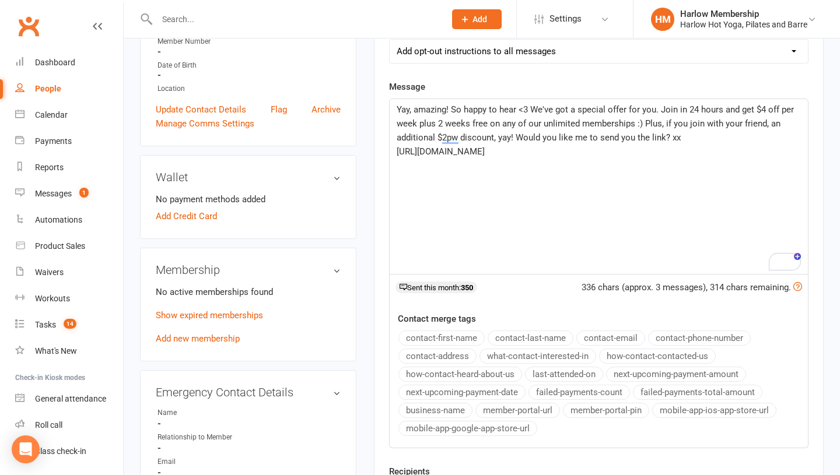
click at [652, 107] on span "Yay, amazing! So happy to hear <3 We've got a special offer for you. Join in 24…" at bounding box center [596, 123] width 399 height 38
drag, startPoint x: 727, startPoint y: 111, endPoint x: 419, endPoint y: 124, distance: 308.8
click at [419, 124] on span "Yay, amazing! So happy to hear <3 We've got a special offer for you and your fr…" at bounding box center [596, 123] width 399 height 38
click at [612, 118] on span "Yay, amazing! So happy to hear <3 We've got a special offer for you and your fr…" at bounding box center [596, 123] width 399 height 38
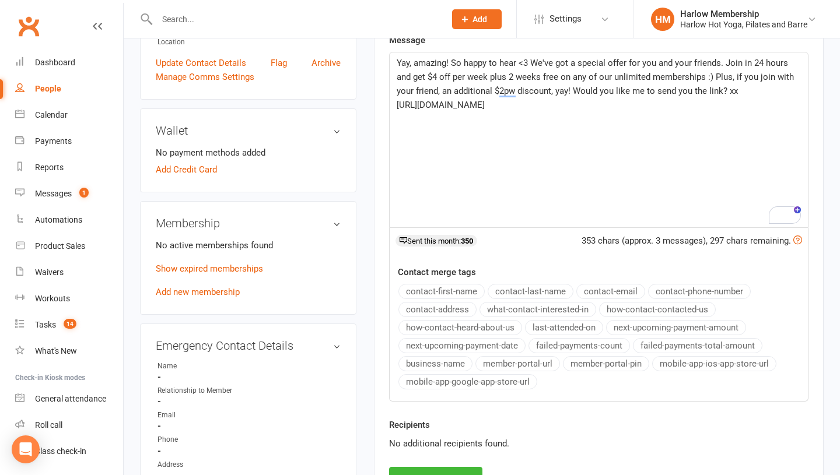
scroll to position [310, 0]
click at [485, 108] on span "[URL][DOMAIN_NAME]" at bounding box center [441, 105] width 88 height 10
click at [599, 93] on span "Yay, amazing! So happy to hear <3 We've got a special offer for you and your fr…" at bounding box center [596, 77] width 399 height 38
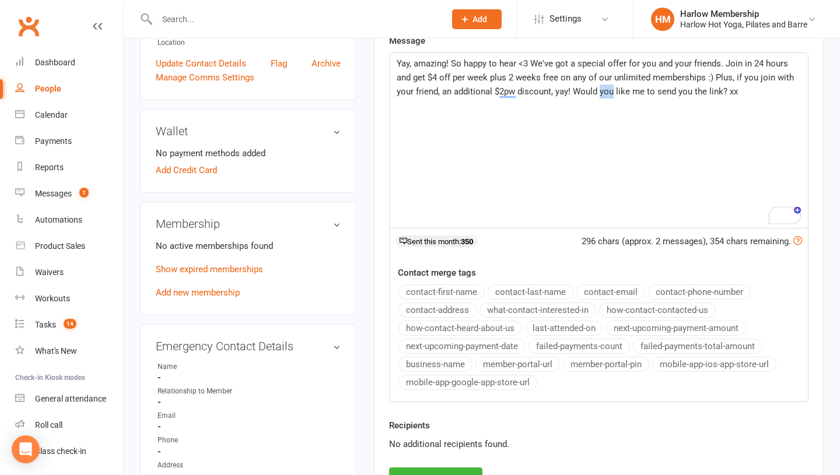
click at [599, 93] on span "Yay, amazing! So happy to hear <3 We've got a special offer for you and your fr…" at bounding box center [596, 77] width 399 height 38
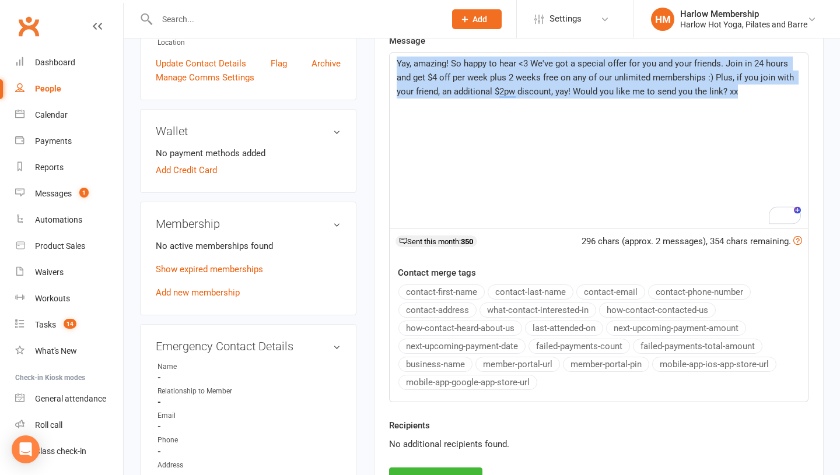
click at [599, 93] on span "Yay, amazing! So happy to hear <3 We've got a special offer for you and your fr…" at bounding box center [596, 77] width 399 height 38
copy span "Yay, amazing! So happy to hear <3 We've got a special offer for you and your fr…"
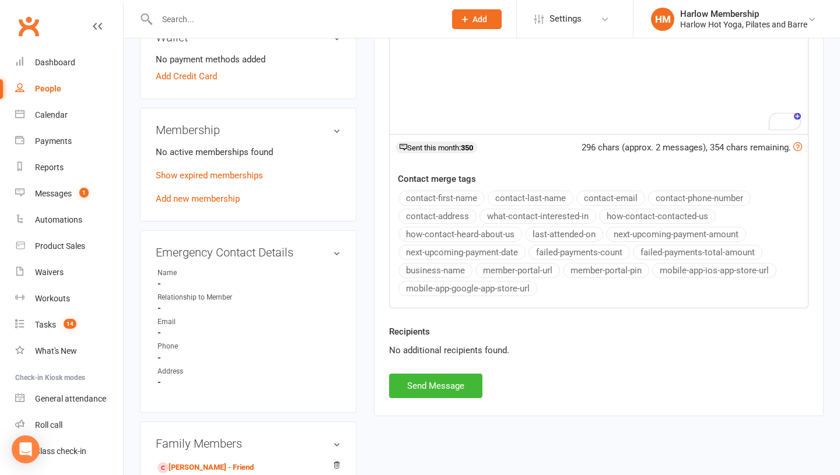
scroll to position [429, 0]
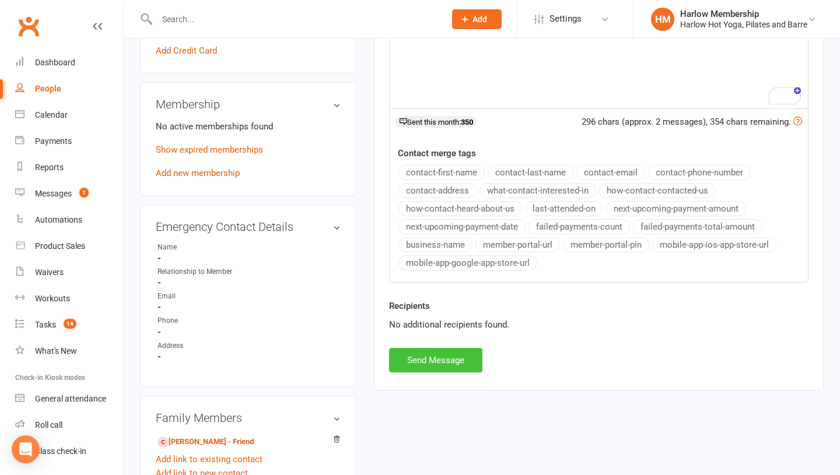
click at [437, 360] on button "Send Message" at bounding box center [435, 360] width 93 height 24
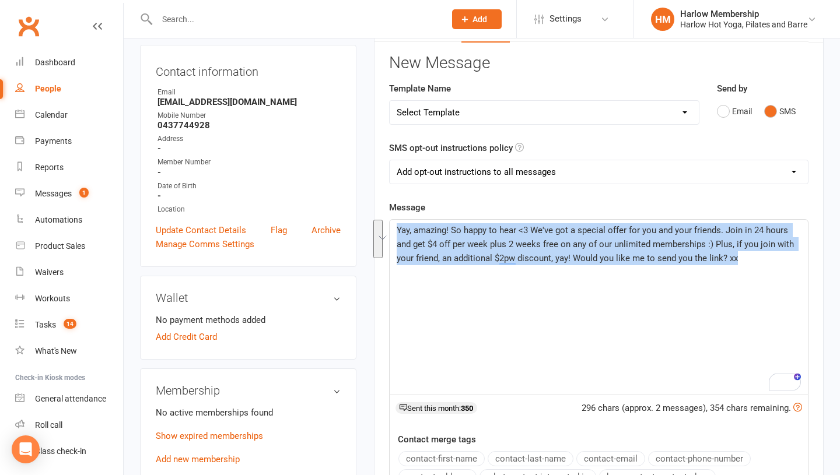
scroll to position [0, 0]
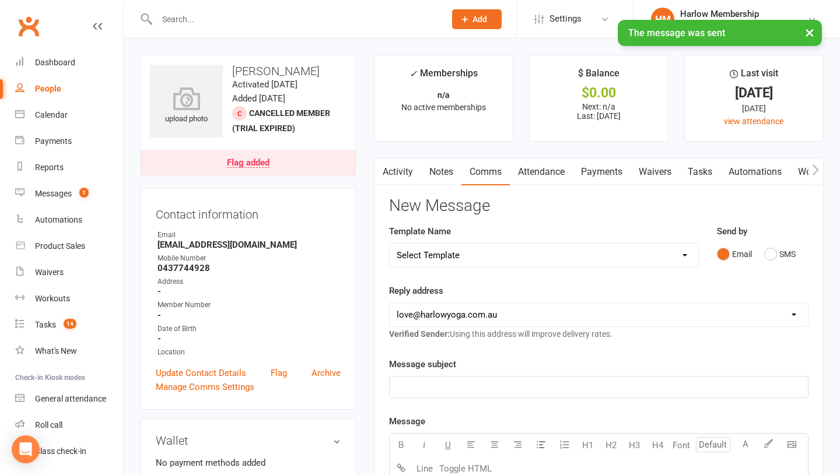
click at [440, 177] on link "Notes" at bounding box center [441, 172] width 40 height 27
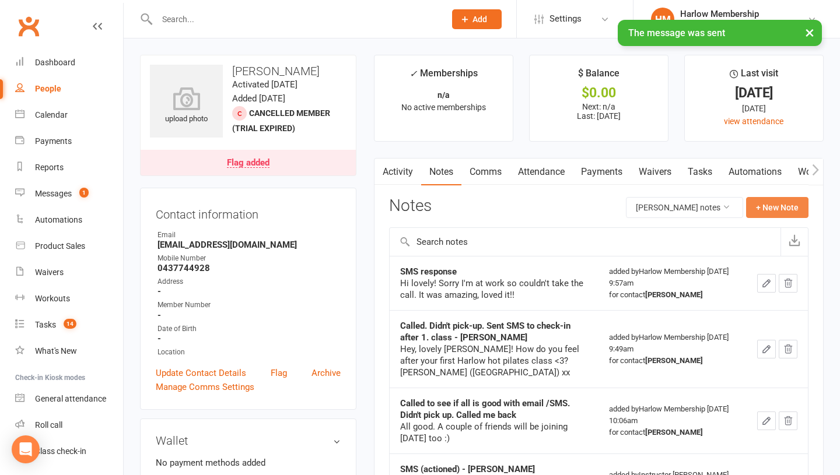
click at [759, 211] on button "+ New Note" at bounding box center [777, 207] width 62 height 21
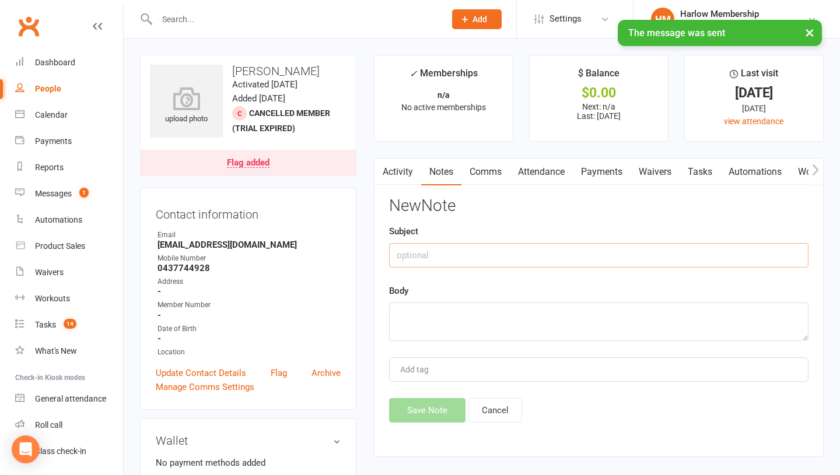
click at [397, 245] on input "text" at bounding box center [598, 255] width 419 height 24
type input "Offer:"
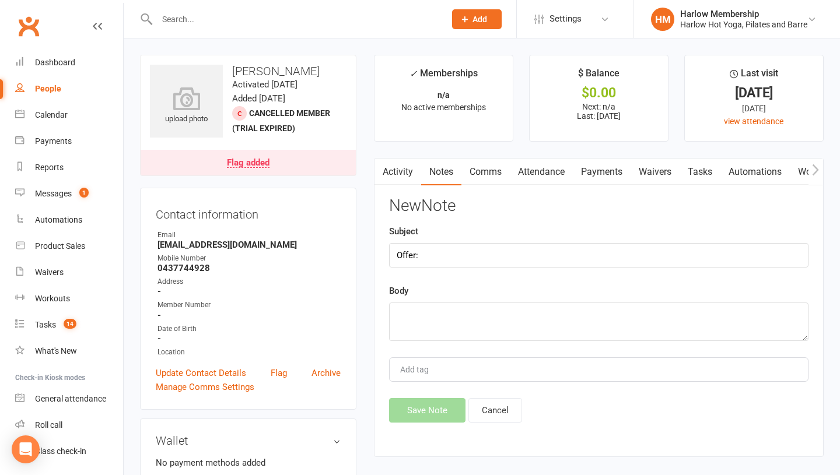
click at [417, 299] on div "Body" at bounding box center [598, 312] width 419 height 57
click at [404, 328] on textarea at bounding box center [598, 322] width 419 height 38
paste textarea "Yay, amazing! So happy to hear <3 We've got a special offer for you and your fr…"
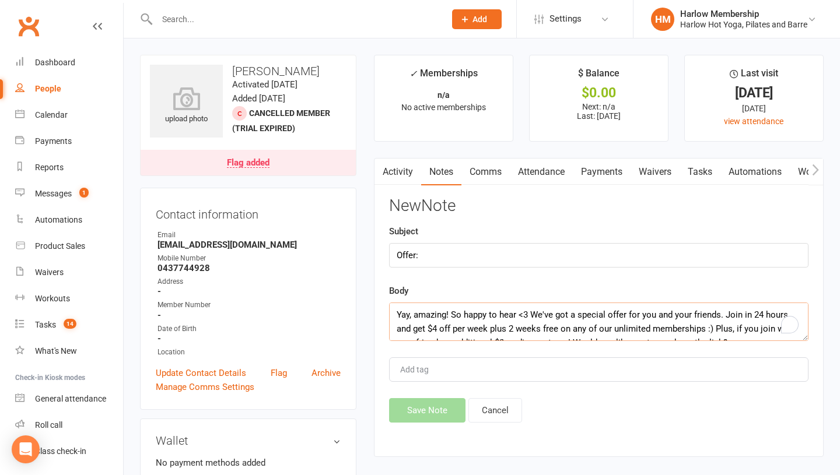
scroll to position [8, 0]
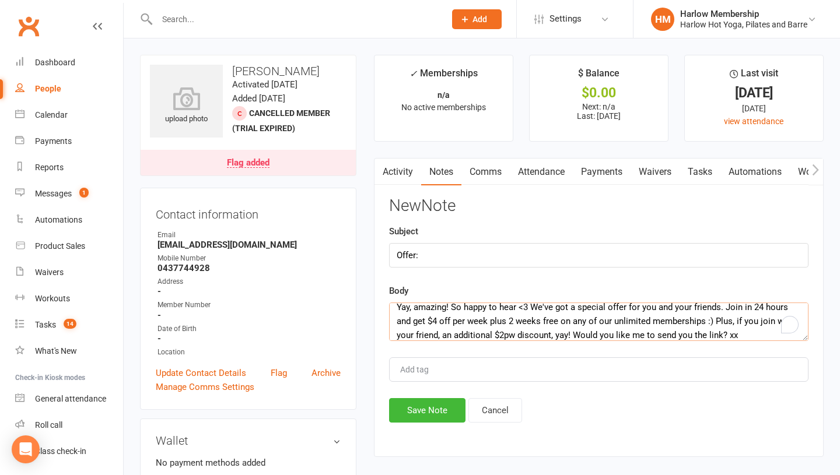
type textarea "Yay, amazing! So happy to hear <3 We've got a special offer for you and your fr…"
click at [436, 256] on input "Offer:" at bounding box center [598, 255] width 419 height 24
type input "Offer - Krystyna"
click at [423, 389] on div "New Note Subject Offer - Krystyna Body Yay, amazing! So happy to hear <3 We've …" at bounding box center [598, 310] width 419 height 226
click at [420, 406] on button "Save Note" at bounding box center [427, 410] width 76 height 24
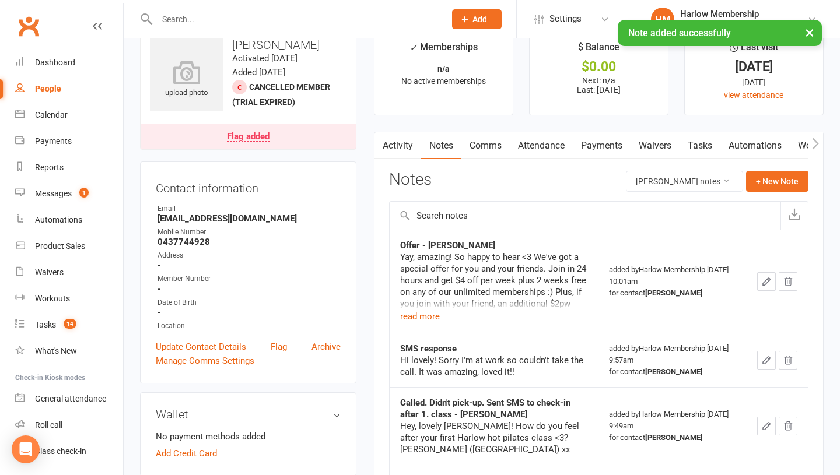
scroll to position [29, 0]
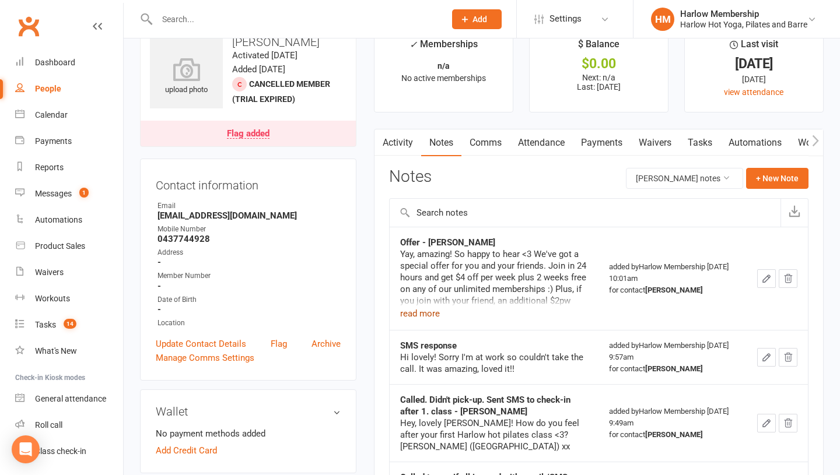
click at [418, 313] on button "read more" at bounding box center [420, 314] width 40 height 14
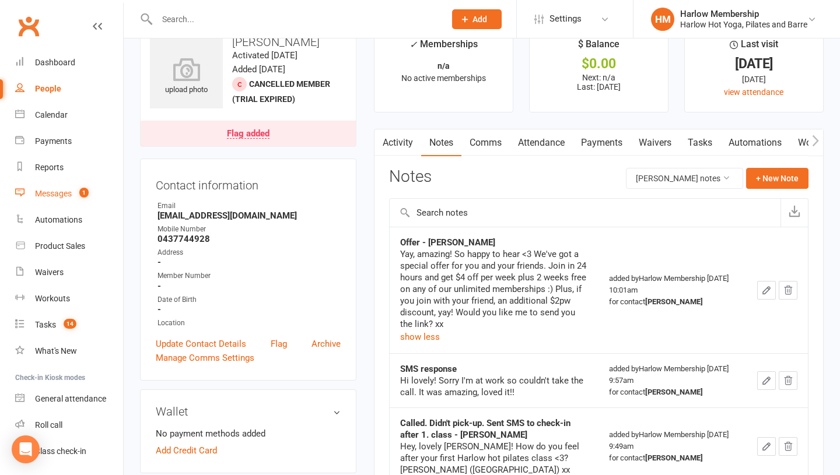
click at [80, 197] on count-badge "1" at bounding box center [80, 193] width 15 height 9
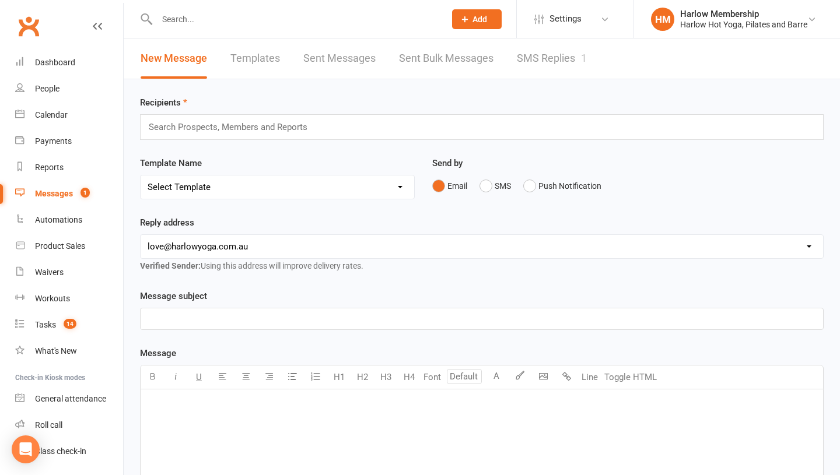
click at [544, 68] on link "SMS Replies 1" at bounding box center [552, 58] width 70 height 40
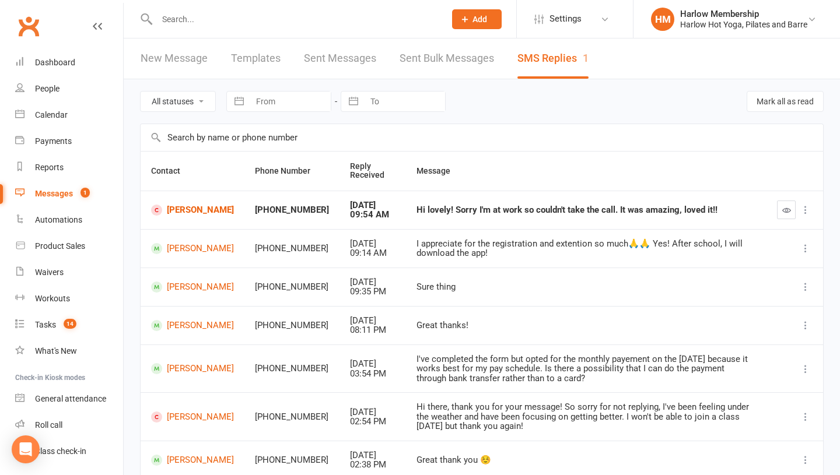
click at [785, 209] on icon "button" at bounding box center [786, 210] width 9 height 9
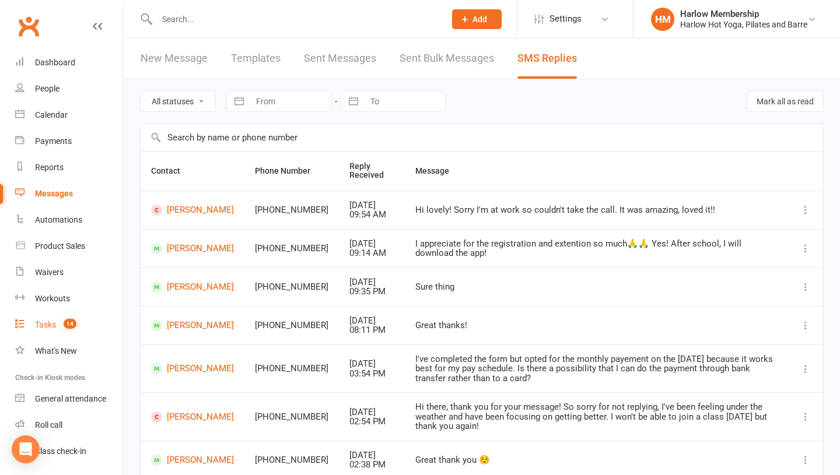
click at [52, 320] on div "Tasks" at bounding box center [45, 324] width 21 height 9
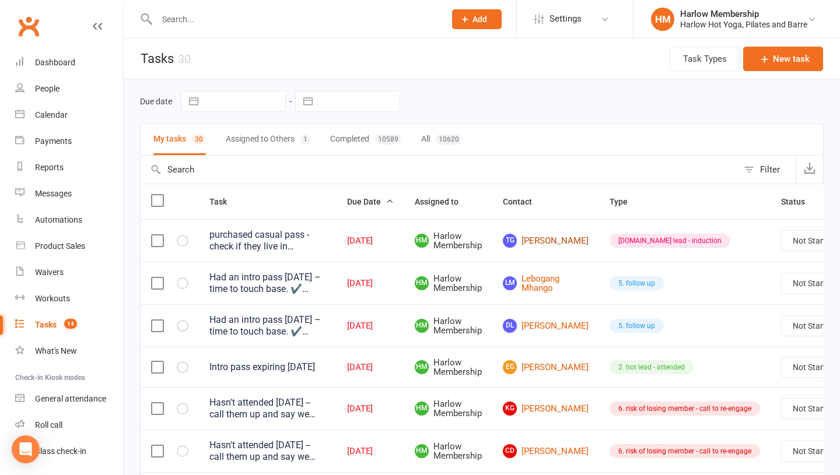
click at [533, 244] on link "TG [PERSON_NAME]" at bounding box center [546, 241] width 86 height 14
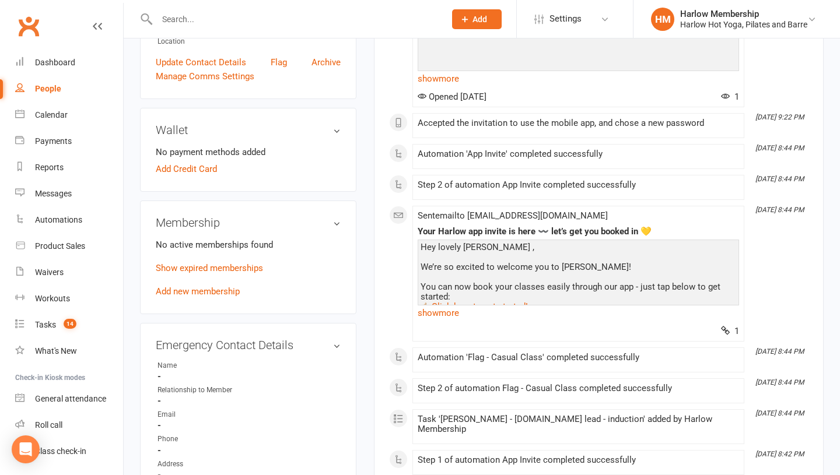
scroll to position [336, 0]
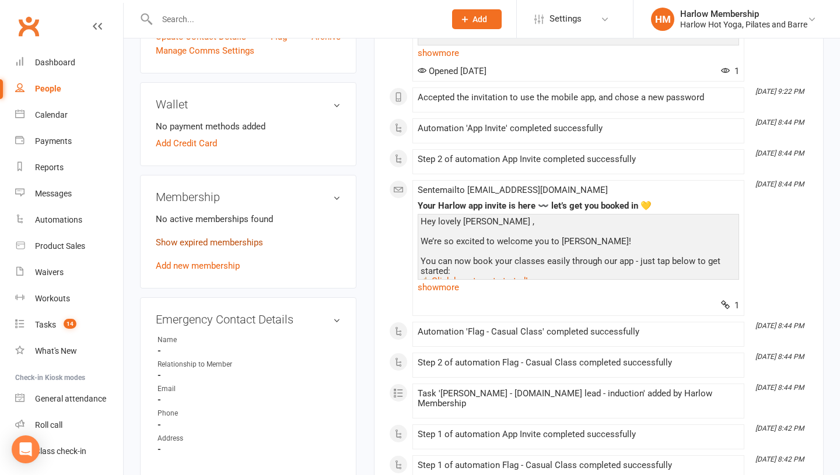
click at [184, 243] on link "Show expired memberships" at bounding box center [209, 242] width 107 height 10
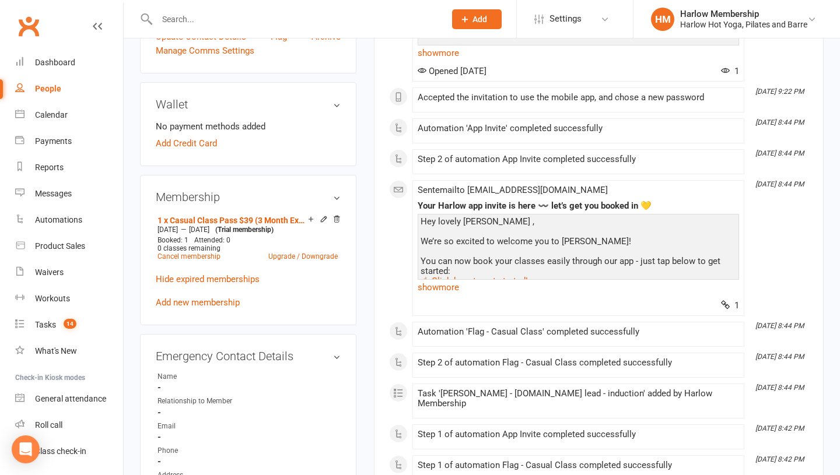
scroll to position [0, 0]
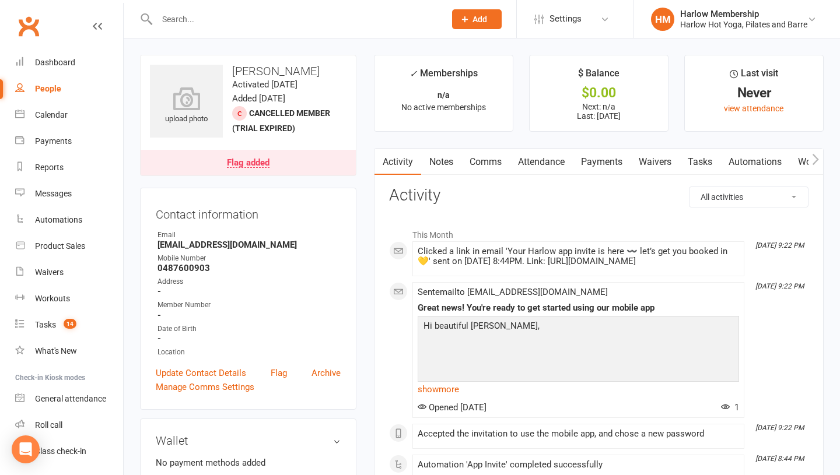
click at [522, 164] on link "Attendance" at bounding box center [541, 162] width 63 height 27
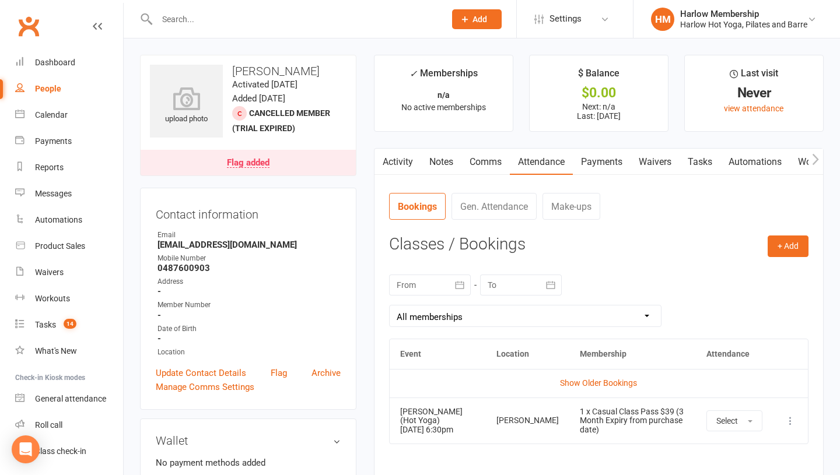
click at [445, 170] on link "Notes" at bounding box center [441, 162] width 40 height 27
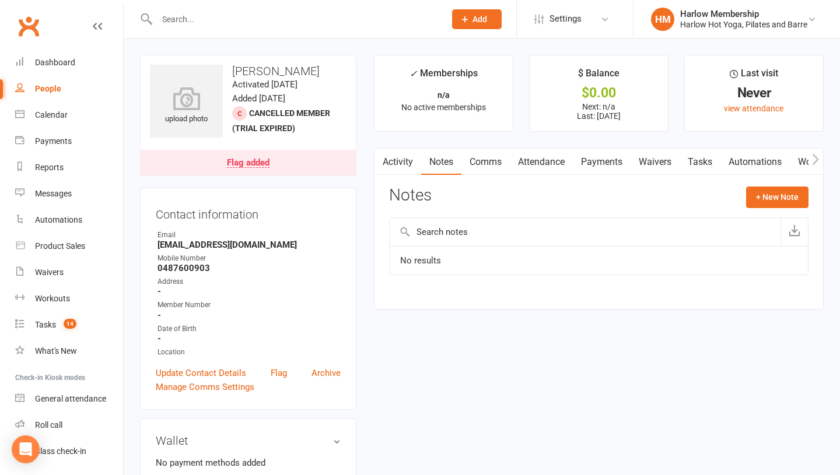
click at [527, 158] on link "Attendance" at bounding box center [541, 162] width 63 height 27
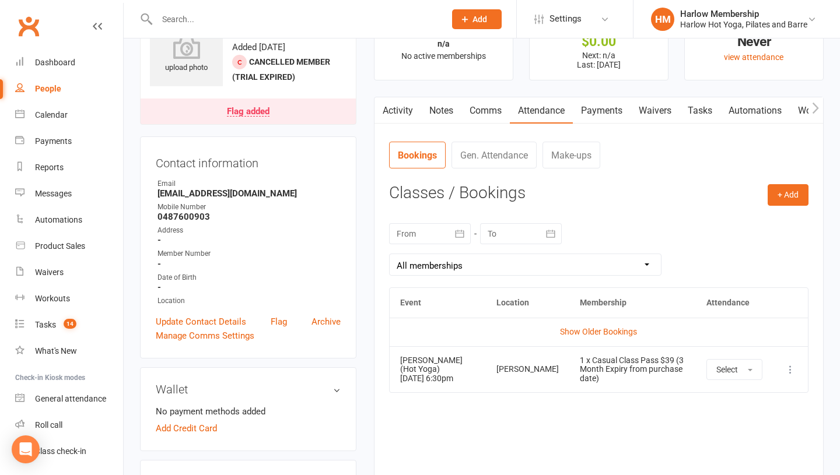
scroll to position [64, 0]
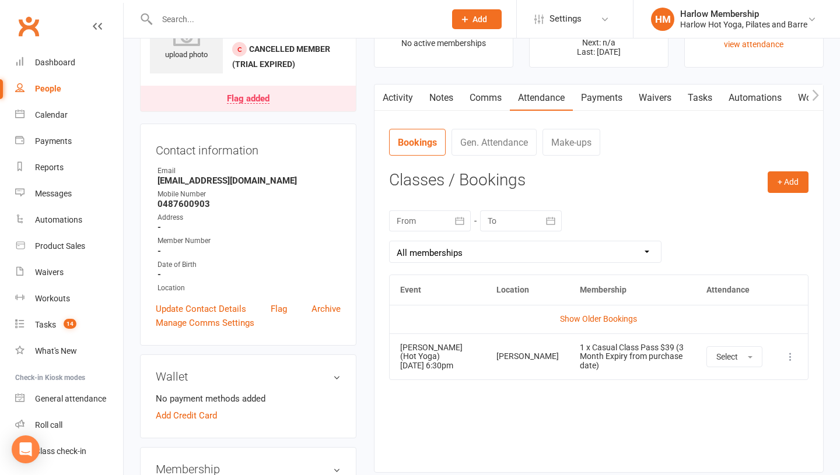
click at [440, 113] on div "Activity Notes Comms Attendance Payments Waivers Tasks Automations Workouts Mob…" at bounding box center [599, 278] width 450 height 389
click at [443, 106] on link "Notes" at bounding box center [441, 98] width 40 height 27
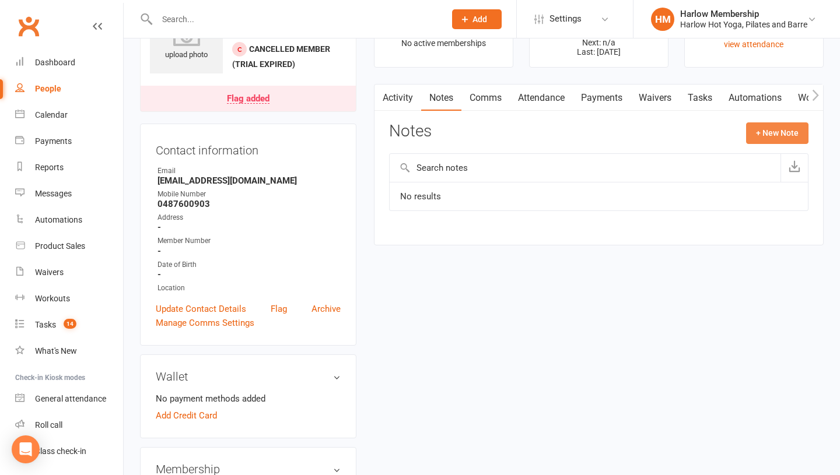
click at [762, 136] on button "+ New Note" at bounding box center [777, 132] width 62 height 21
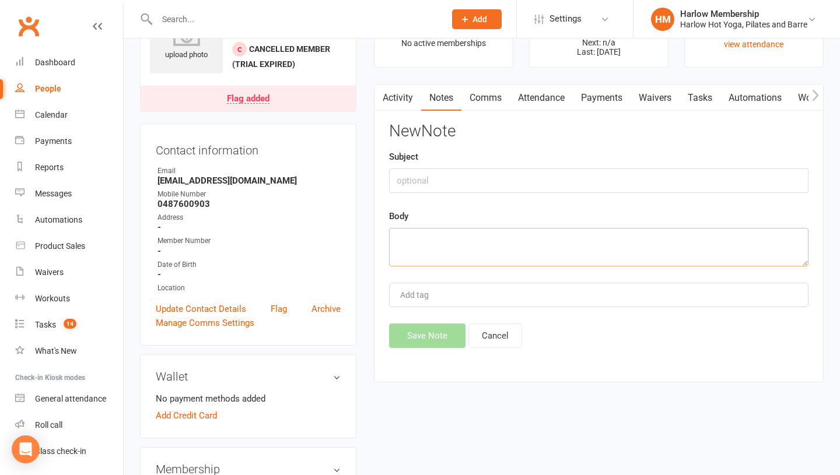
click at [434, 264] on textarea at bounding box center [598, 247] width 419 height 38
paste textarea "Yay, amazing! So happy to hear <3 We've got a special offer for you and your fr…"
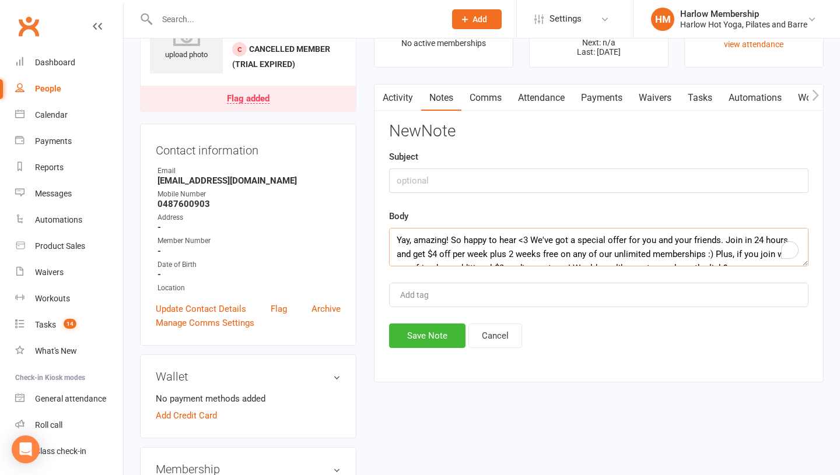
type textarea "Yay, amazing! So happy to hear <3 We've got a special offer for you and your fr…"
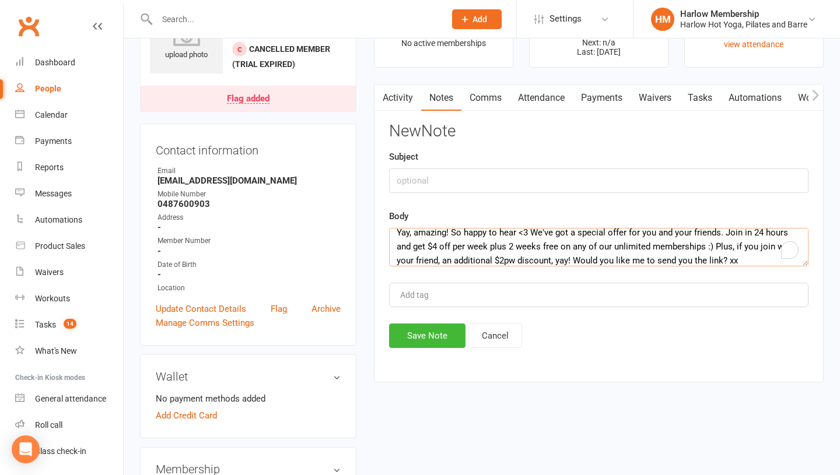
scroll to position [8, 0]
click at [438, 257] on textarea "Yay, amazing! So happy to hear <3 We've got a special offer for you and your fr…" at bounding box center [598, 247] width 419 height 38
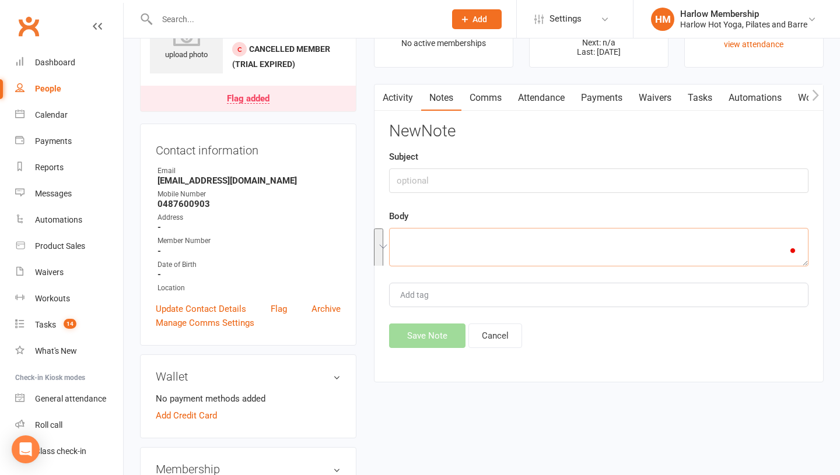
scroll to position [0, 0]
click at [402, 186] on input "text" at bounding box center [598, 181] width 419 height 24
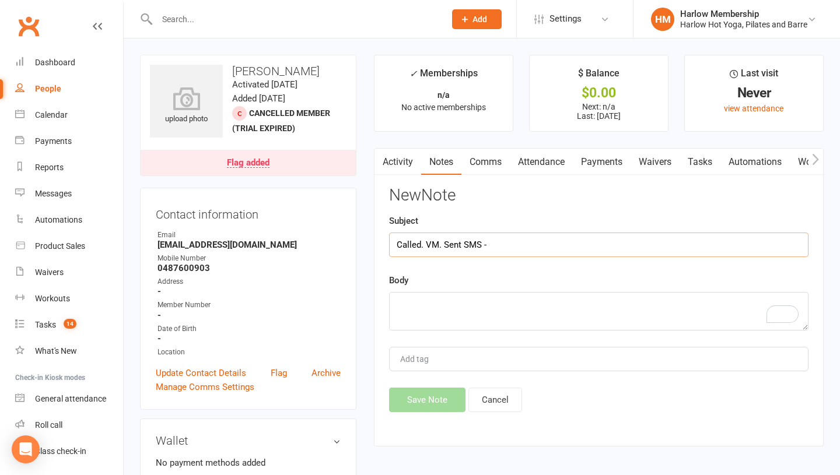
drag, startPoint x: 443, startPoint y: 246, endPoint x: 428, endPoint y: 245, distance: 14.6
click at [427, 245] on input "Called. VM. Sent SMS -" at bounding box center [598, 245] width 419 height 24
type input "Called. Chatted. Sent SMS -"
click at [426, 339] on div "New Note Subject Called. Chatted. Sent SMS - Body Add tag Save Note Cancel" at bounding box center [598, 300] width 419 height 226
click at [411, 320] on textarea "To enrich screen reader interactions, please activate Accessibility in Grammarl…" at bounding box center [598, 311] width 419 height 38
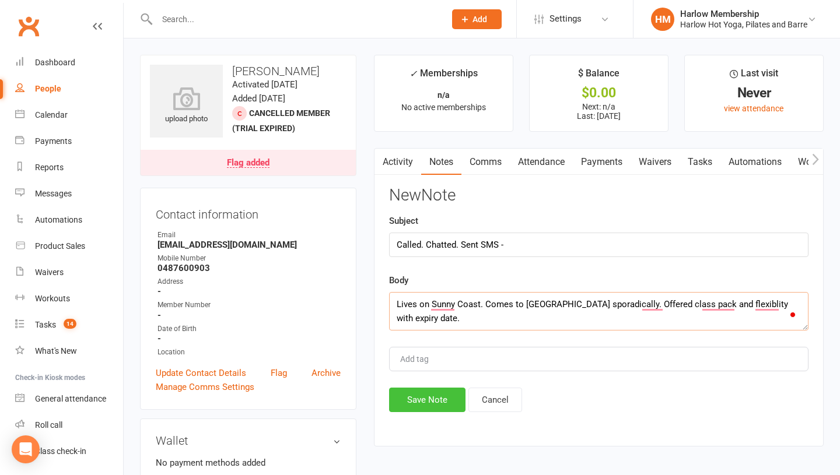
type textarea "Lives on Sunny Coast. Comes to Brisbane sporadically. Offered class pack and fl…"
click at [420, 404] on button "Save Note" at bounding box center [427, 400] width 76 height 24
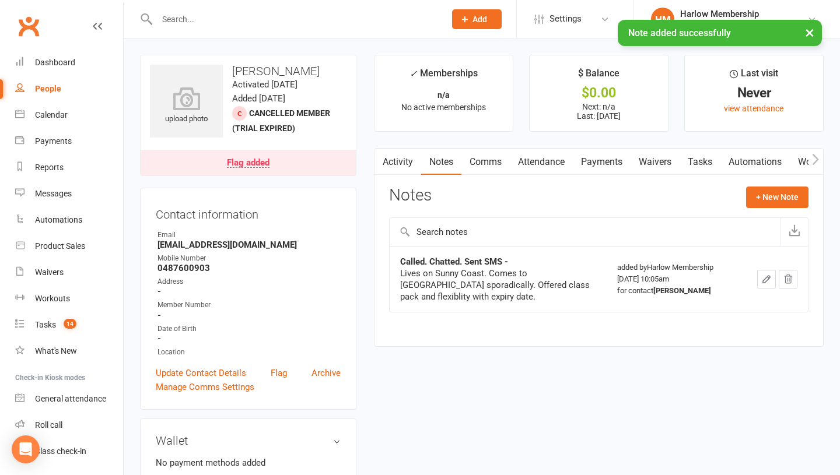
click at [767, 283] on icon "button" at bounding box center [766, 279] width 10 height 10
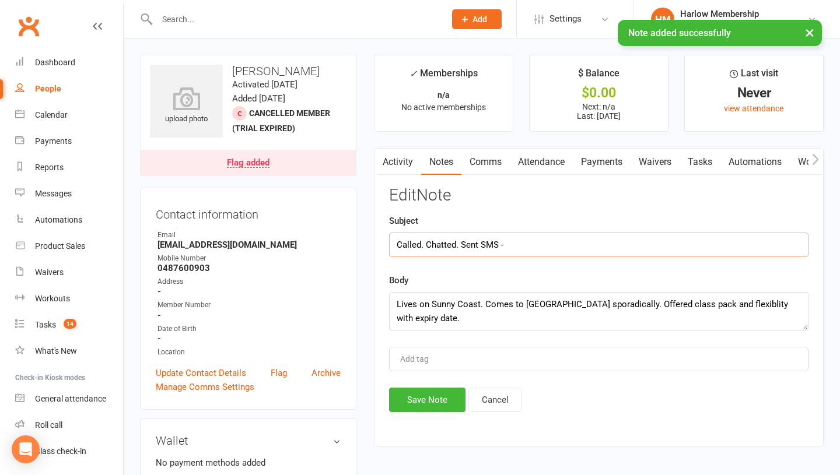
click at [561, 238] on input "Called. Chatted. Sent SMS -" at bounding box center [598, 245] width 419 height 24
type input "Called. Chatted. Sent SMS - Krystyna"
click at [427, 399] on button "Save Note" at bounding box center [427, 400] width 76 height 24
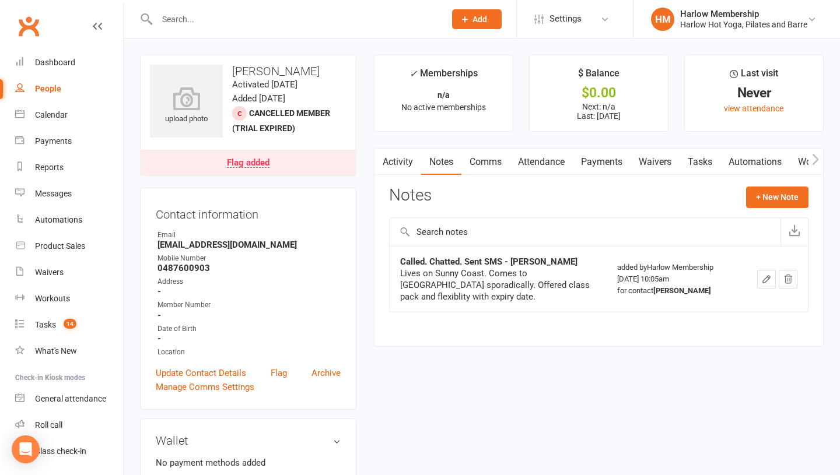
click at [499, 178] on div "Activity Notes Comms Attendance Payments Waivers Tasks Automations Workouts Mob…" at bounding box center [599, 247] width 450 height 199
click at [480, 169] on link "Comms" at bounding box center [485, 162] width 48 height 27
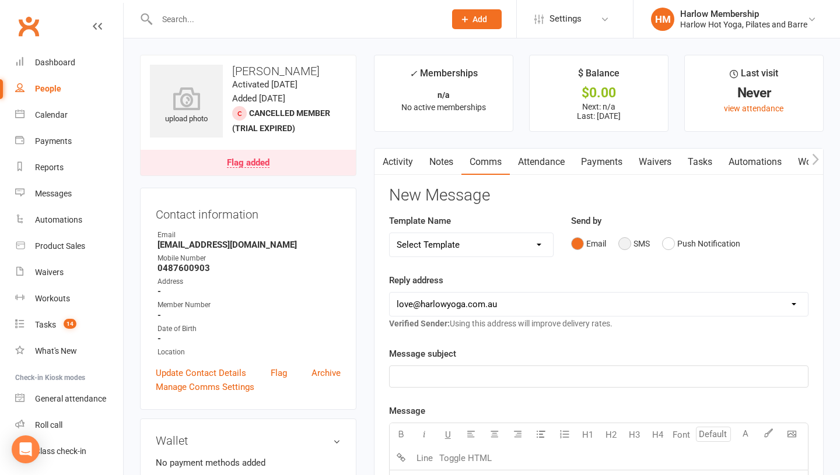
click at [630, 244] on button "SMS" at bounding box center [633, 244] width 31 height 22
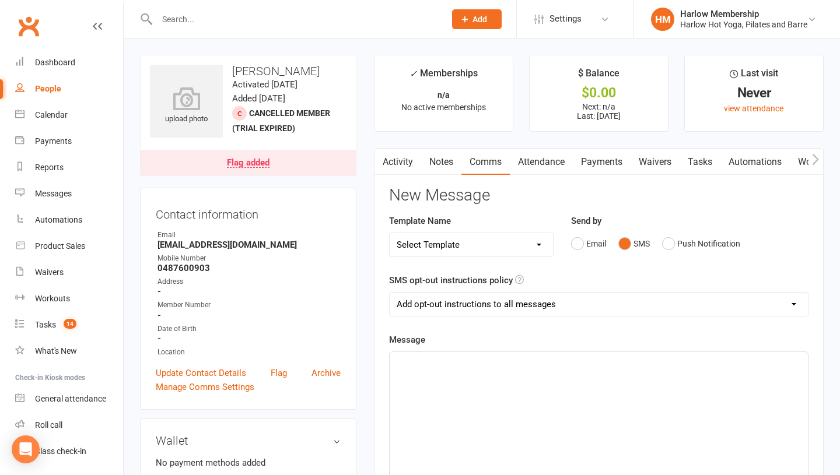
click at [519, 380] on div "﻿" at bounding box center [599, 439] width 418 height 175
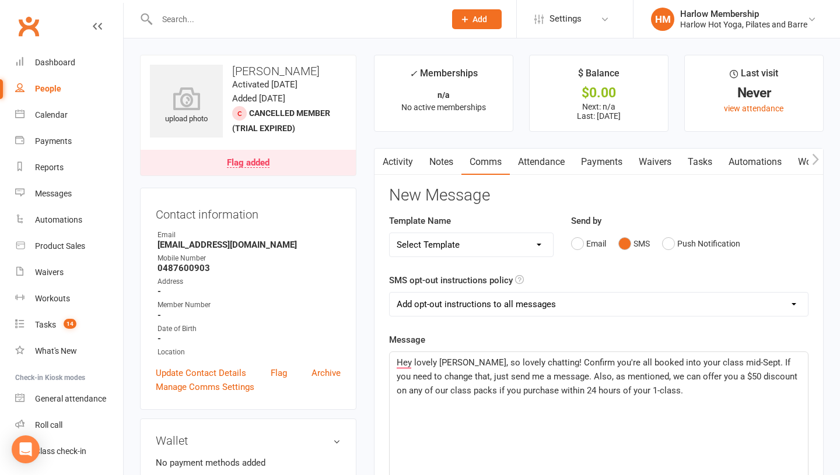
scroll to position [16, 0]
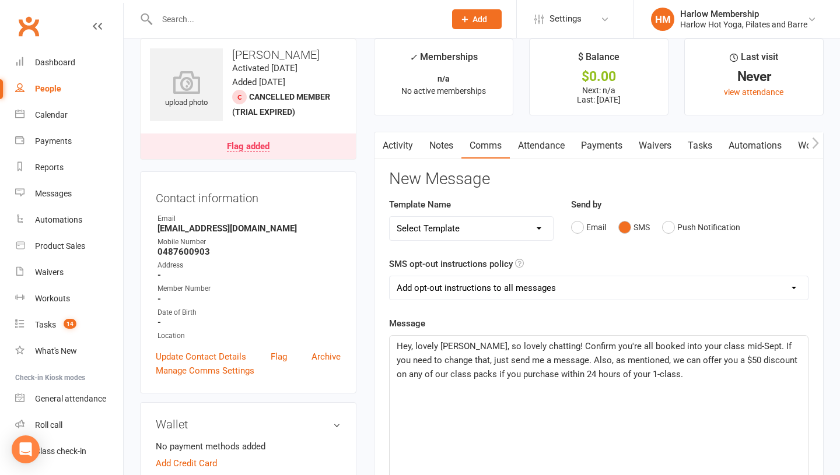
click at [639, 375] on p "Hey, lovely Tracy, so lovely chatting! Confirm you're all booked into your clas…" at bounding box center [599, 360] width 404 height 42
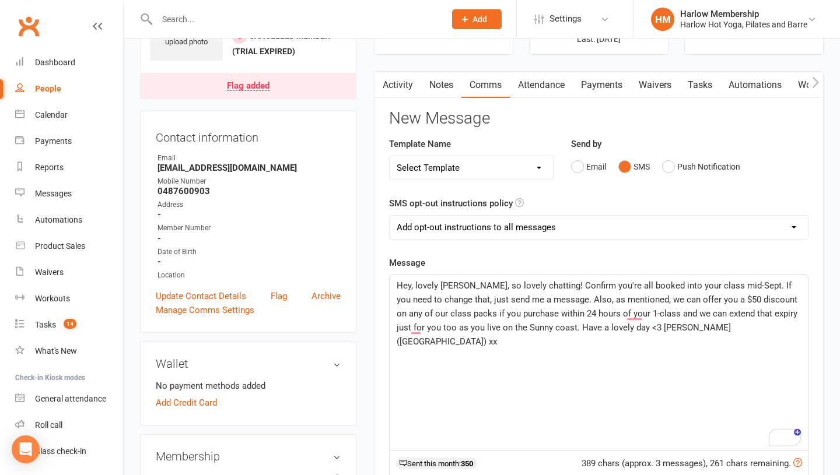
scroll to position [78, 0]
click at [548, 299] on span "Hey, lovely Tracy, so lovely chatting! Confirm you're all booked into your clas…" at bounding box center [599, 312] width 405 height 66
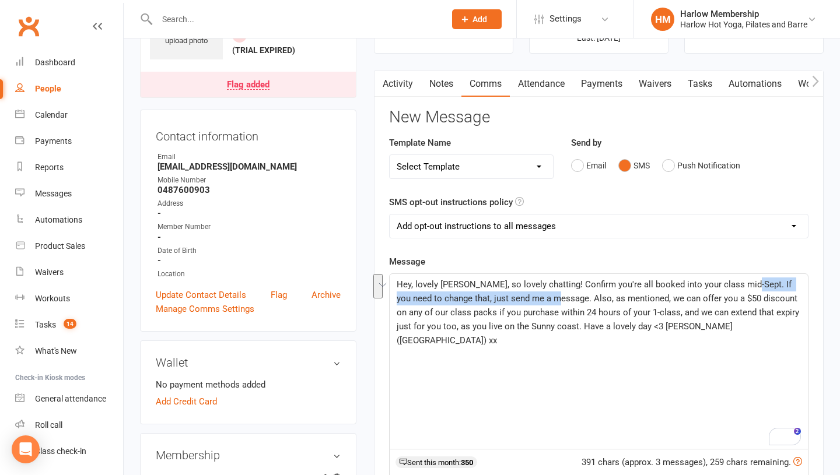
drag, startPoint x: 546, startPoint y: 300, endPoint x: 734, endPoint y: 282, distance: 188.6
click at [734, 282] on span "Hey, lovely Tracy, so lovely chatting! Confirm you're all booked into your clas…" at bounding box center [599, 312] width 405 height 66
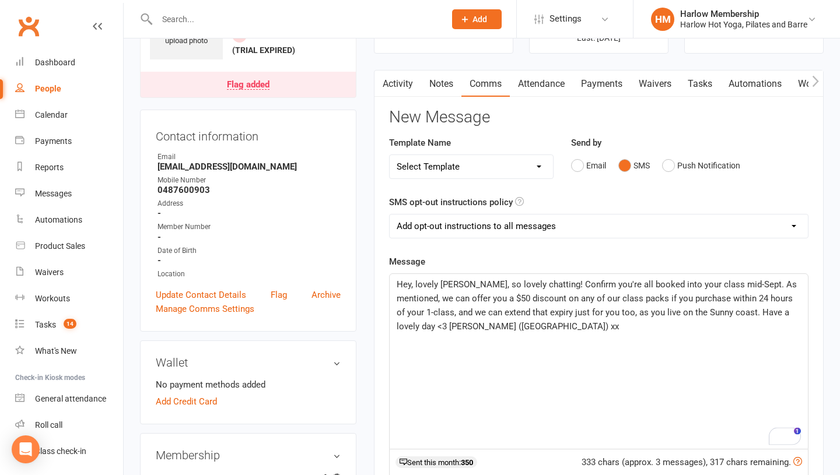
click at [525, 328] on p "Hey, lovely Tracy, so lovely chatting! Confirm you're all booked into your clas…" at bounding box center [599, 306] width 404 height 56
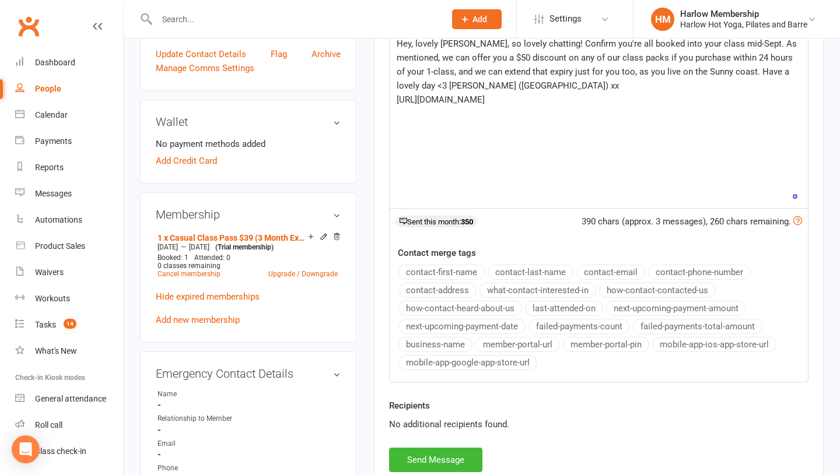
scroll to position [318, 0]
click at [717, 77] on span "Hey, lovely Tracy, so lovely chatting! Confirm you're all booked into your clas…" at bounding box center [598, 65] width 402 height 52
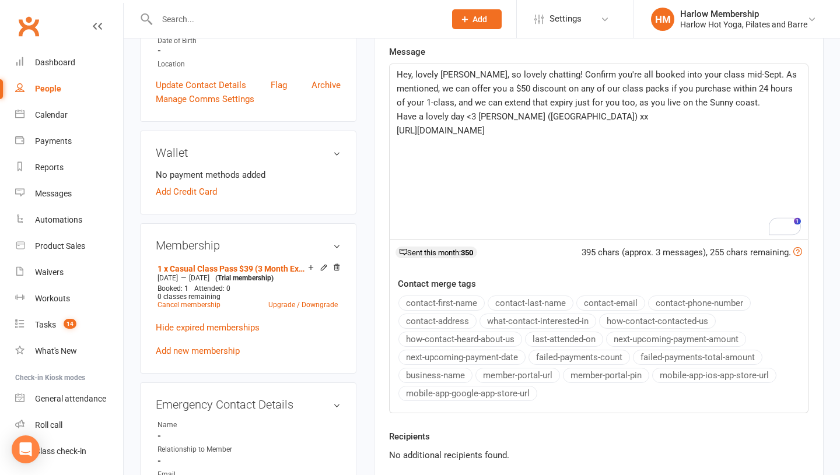
scroll to position [287, 0]
click at [485, 126] on span "https://www.harlowyoga.com.au/yogapilatesmembership" at bounding box center [441, 131] width 88 height 10
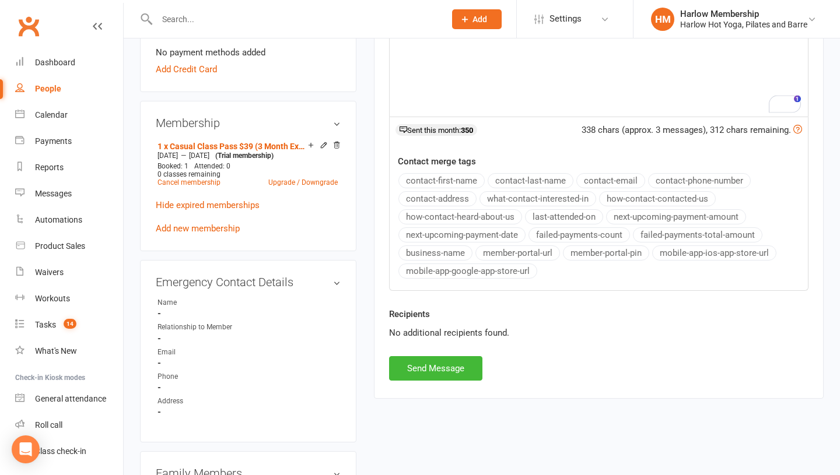
click at [426, 355] on div "Recipients No additional recipients found." at bounding box center [598, 331] width 437 height 49
click at [422, 361] on button "Send Message" at bounding box center [435, 368] width 93 height 24
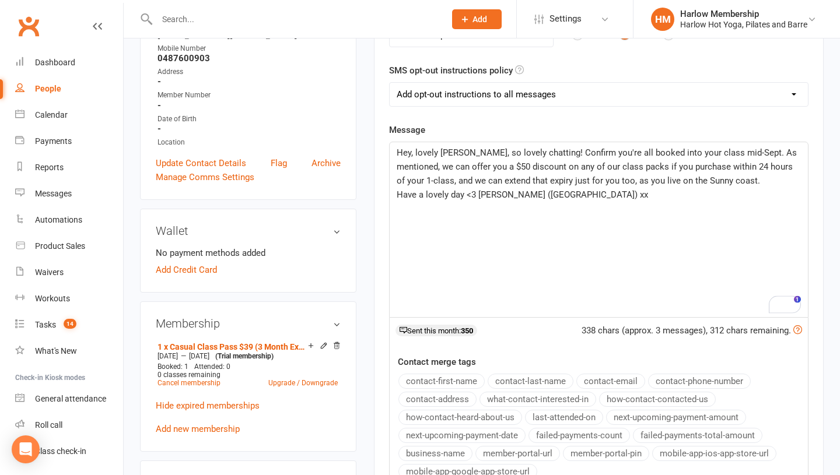
scroll to position [0, 0]
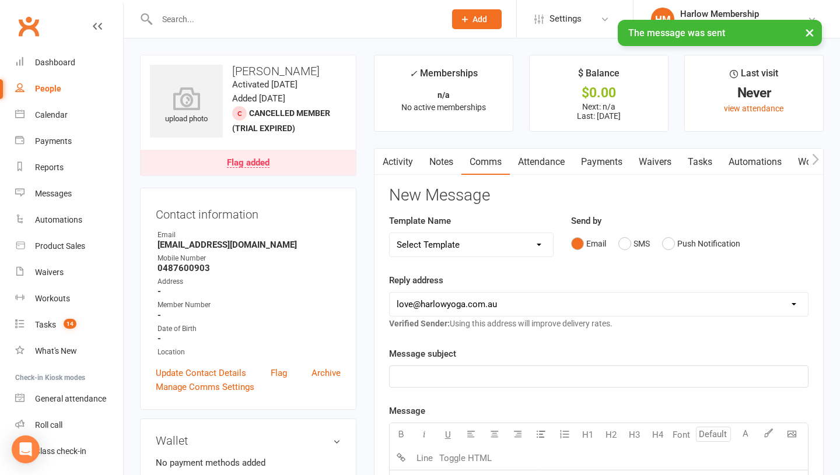
click at [434, 167] on link "Notes" at bounding box center [441, 162] width 40 height 27
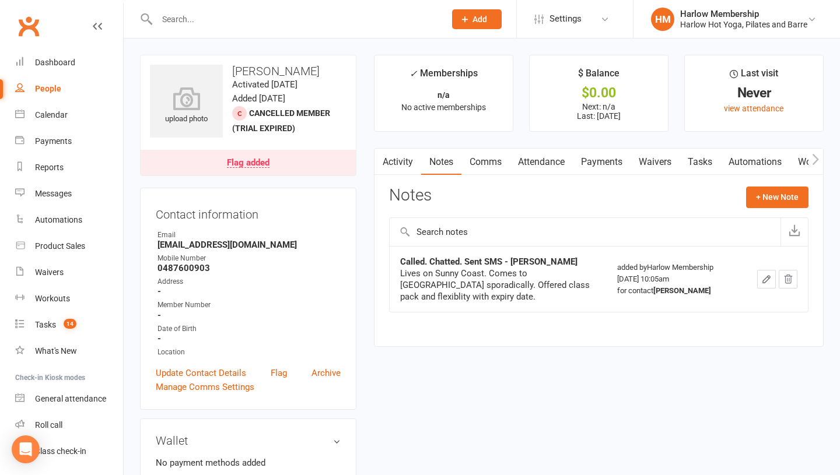
click at [699, 162] on link "Tasks" at bounding box center [699, 162] width 41 height 27
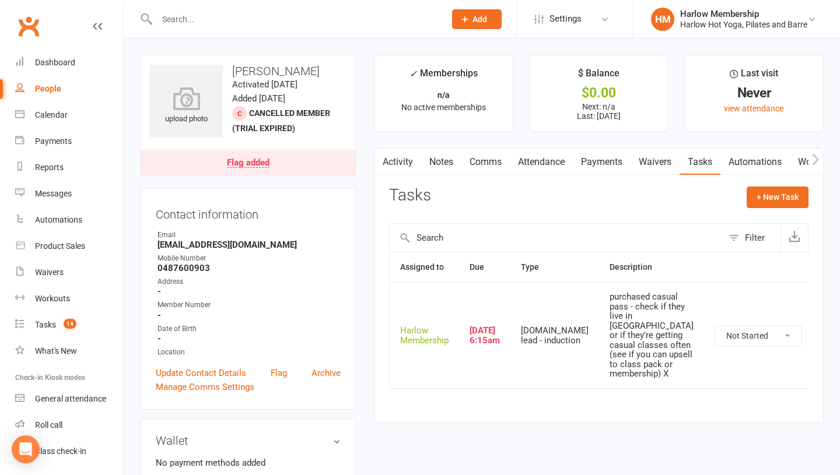
click at [715, 346] on select "Not Started In Progress Waiting Complete" at bounding box center [758, 336] width 86 height 20
select select "unstarted"
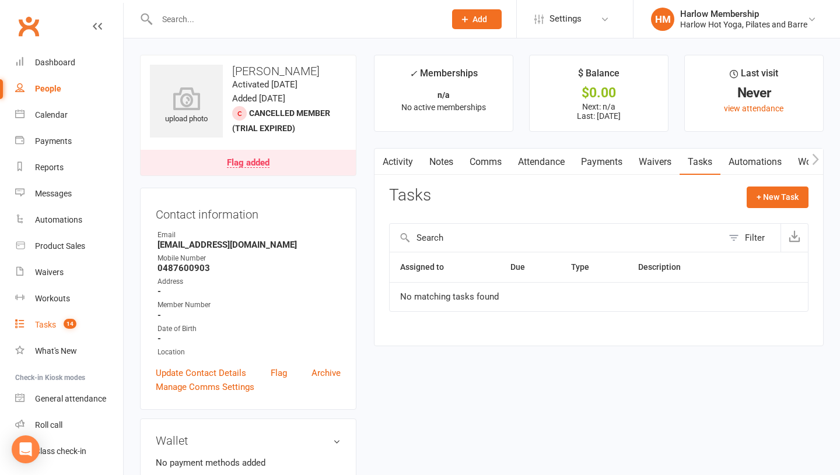
click at [48, 326] on div "Tasks" at bounding box center [45, 324] width 21 height 9
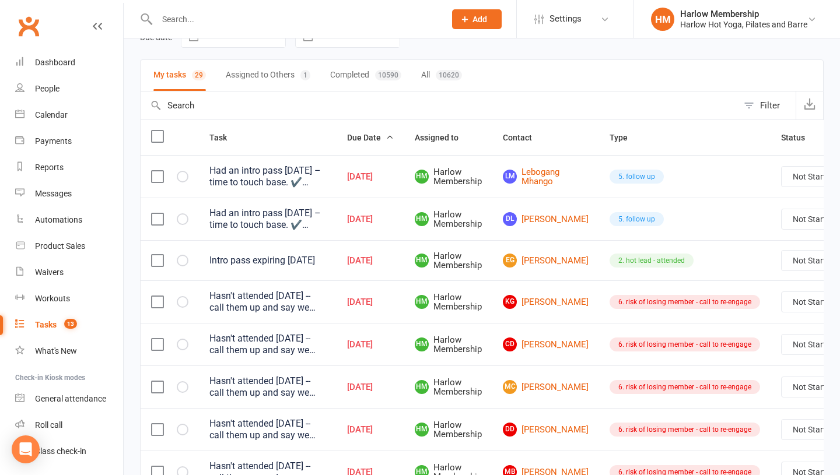
scroll to position [66, 0]
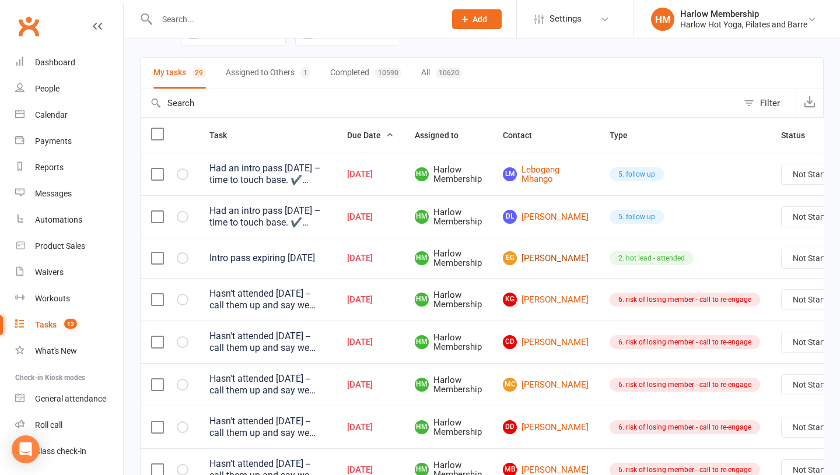
click at [531, 263] on link "EG Ellen Graham" at bounding box center [546, 258] width 86 height 14
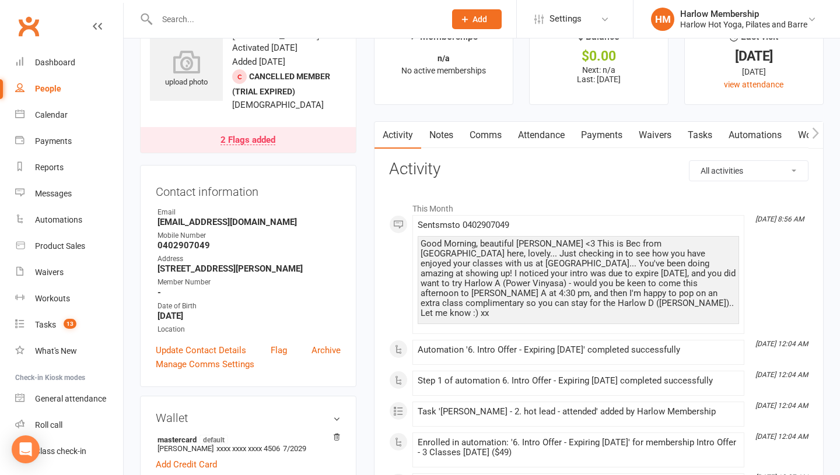
scroll to position [51, 0]
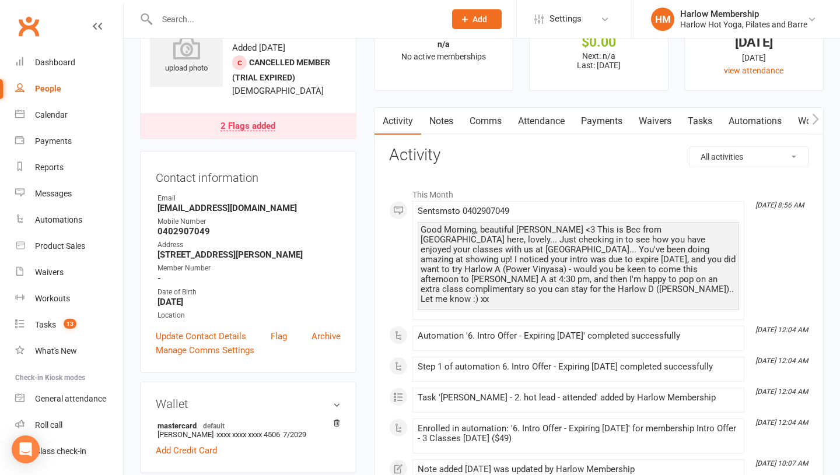
click at [696, 120] on link "Tasks" at bounding box center [699, 121] width 41 height 27
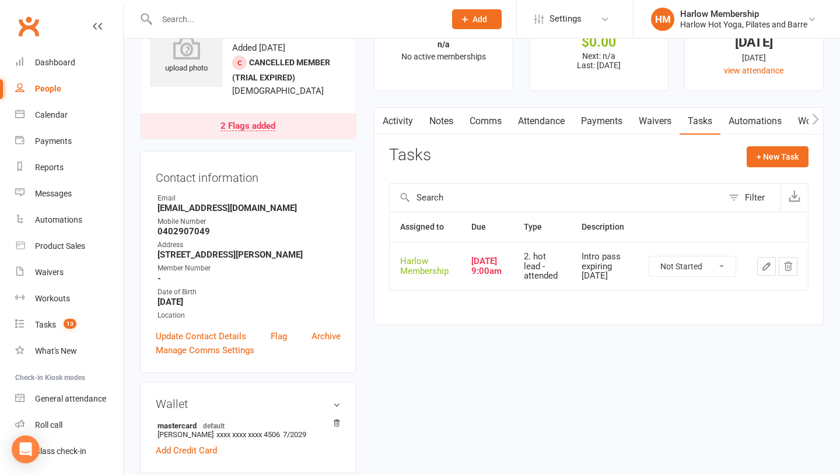
click at [703, 265] on select "Not Started In Progress Waiting Complete" at bounding box center [692, 267] width 86 height 20
select select "unstarted"
click at [444, 124] on link "Notes" at bounding box center [441, 121] width 40 height 27
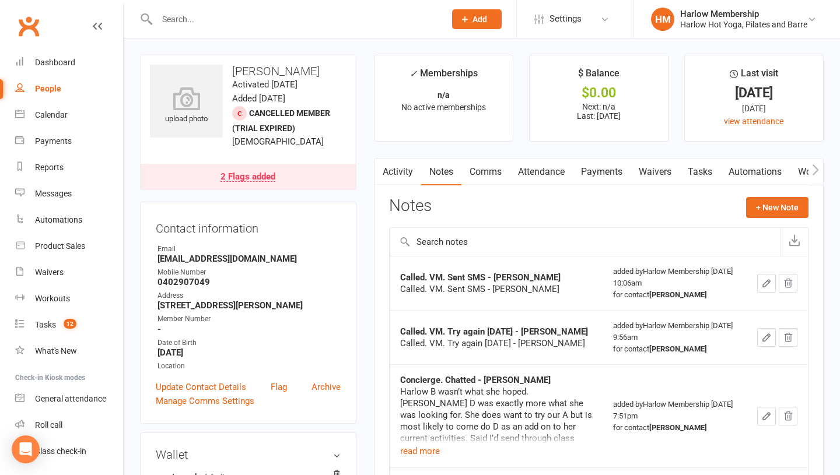
click at [702, 174] on link "Tasks" at bounding box center [699, 172] width 41 height 27
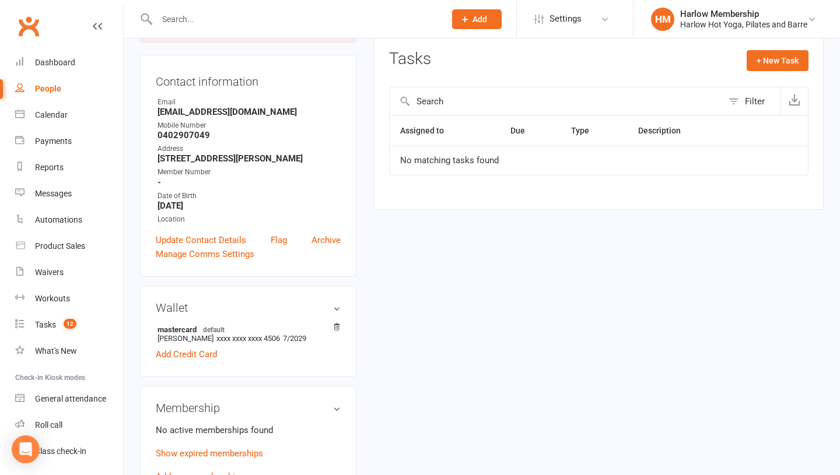
scroll to position [146, 0]
click at [59, 327] on count-badge "12" at bounding box center [67, 324] width 19 height 9
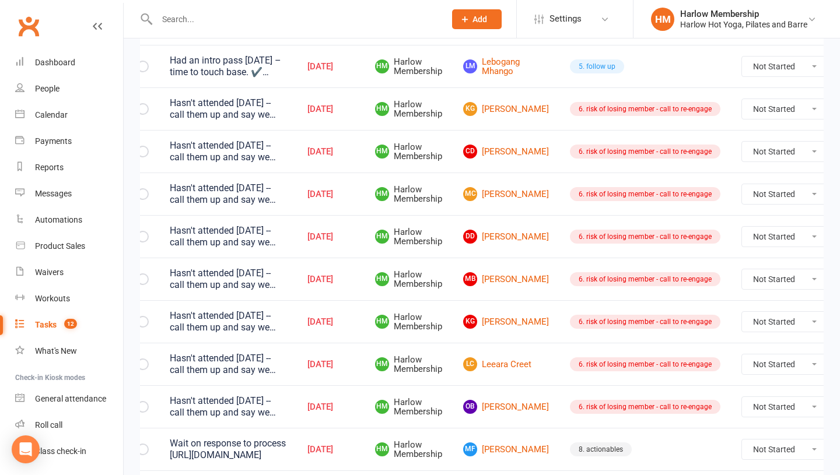
scroll to position [0, 72]
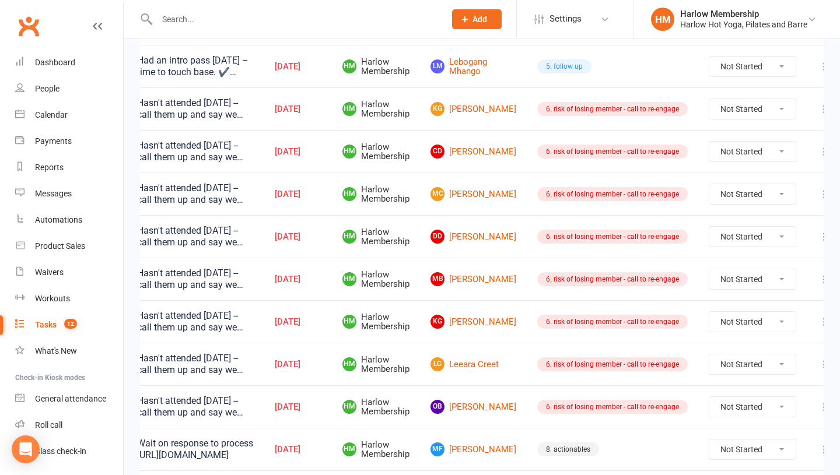
click at [711, 236] on select "Not Started In Progress Waiting Complete" at bounding box center [752, 237] width 86 height 20
select select "unstarted"
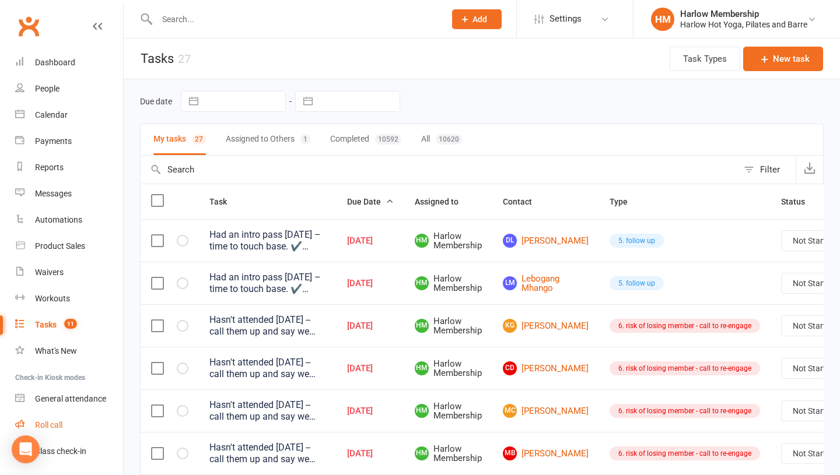
scroll to position [33, 0]
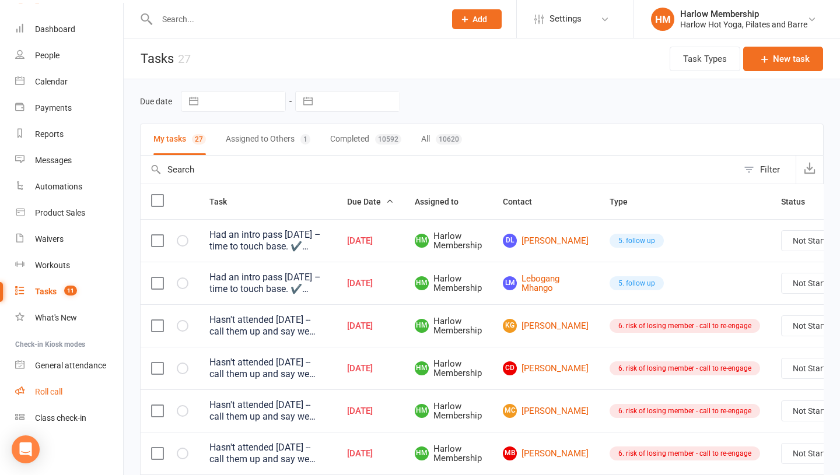
click at [46, 387] on div "Roll call" at bounding box center [48, 391] width 27 height 9
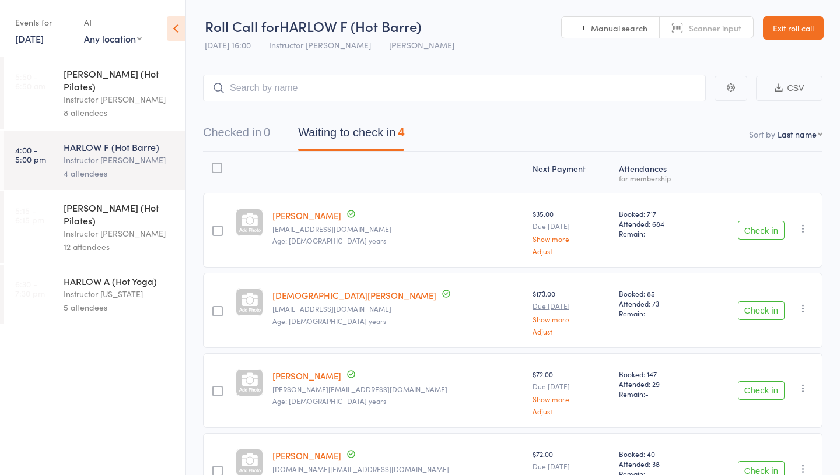
click at [22, 42] on link "[DATE]" at bounding box center [29, 38] width 29 height 13
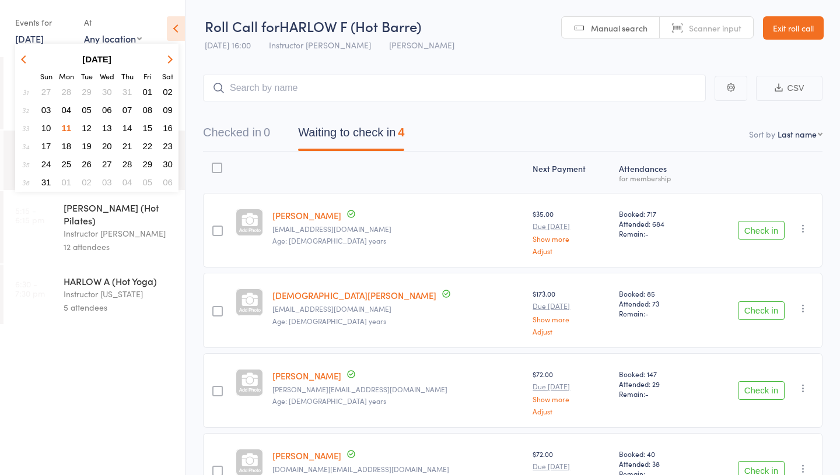
click at [52, 125] on button "10" at bounding box center [46, 128] width 18 height 16
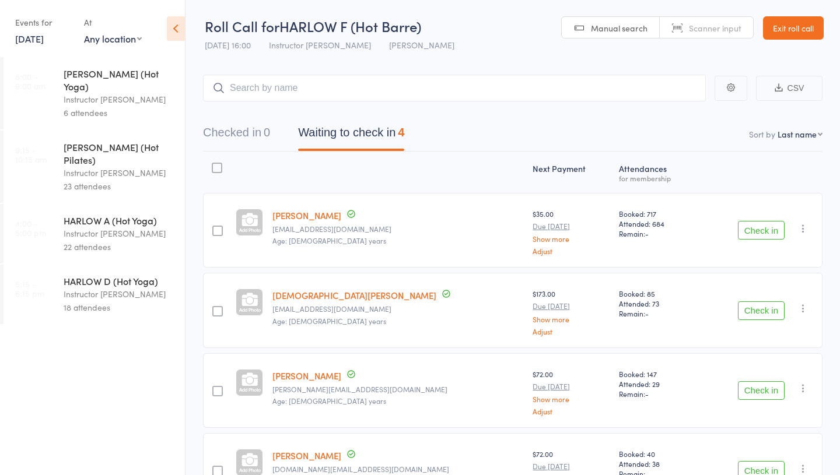
click at [87, 93] on div "Instructor [PERSON_NAME]" at bounding box center [119, 99] width 111 height 13
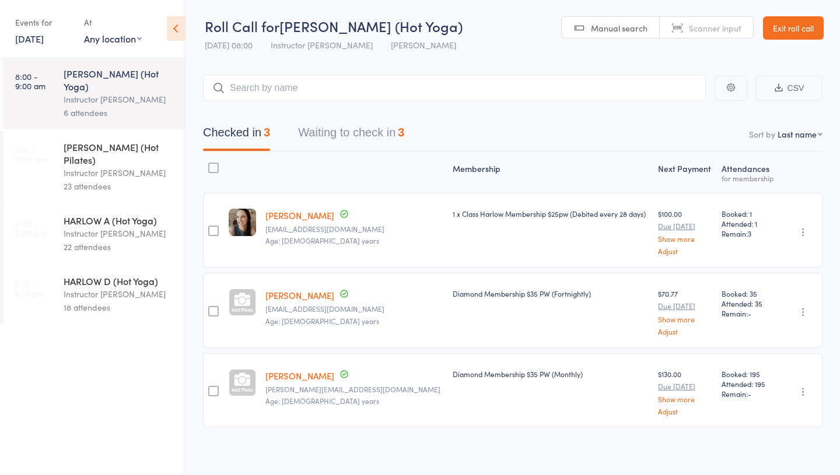
scroll to position [5, 0]
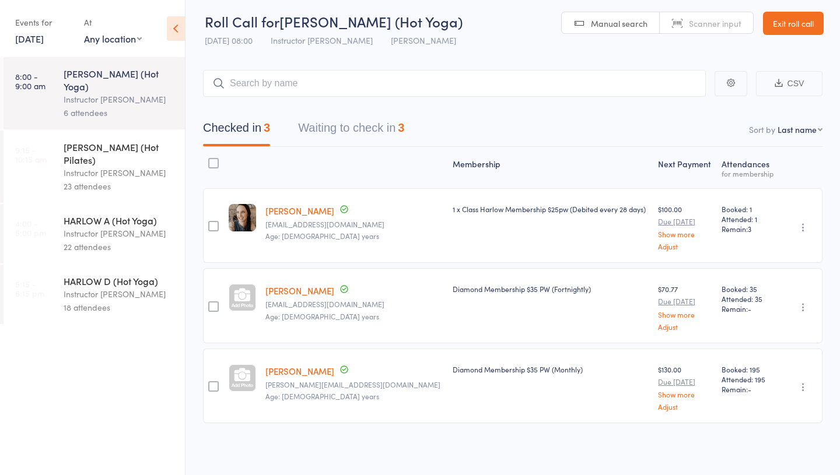
click at [113, 166] on div "Instructor Ali" at bounding box center [119, 172] width 111 height 13
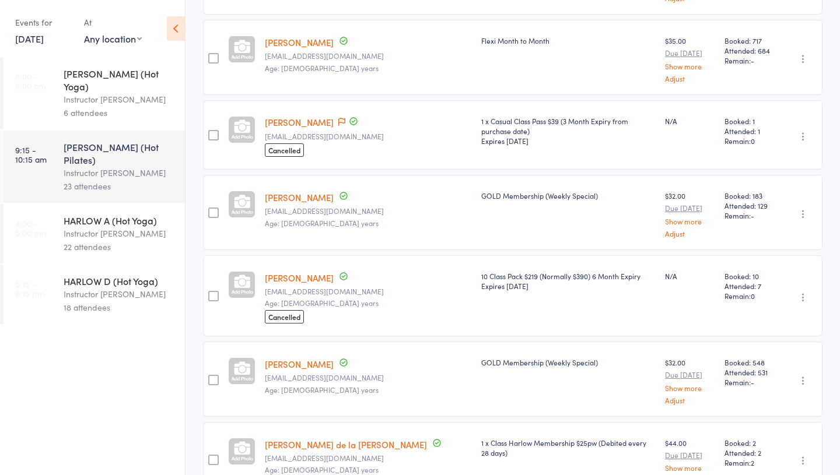
scroll to position [264, 0]
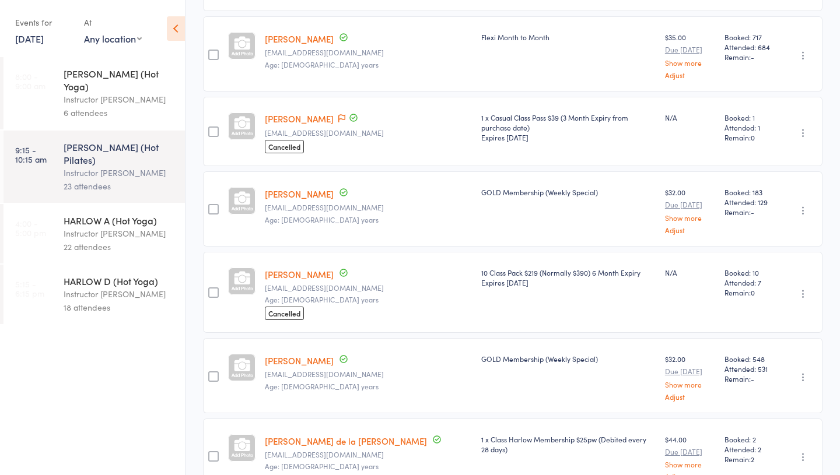
click at [293, 269] on link "Ashleigh Ernst" at bounding box center [299, 274] width 69 height 12
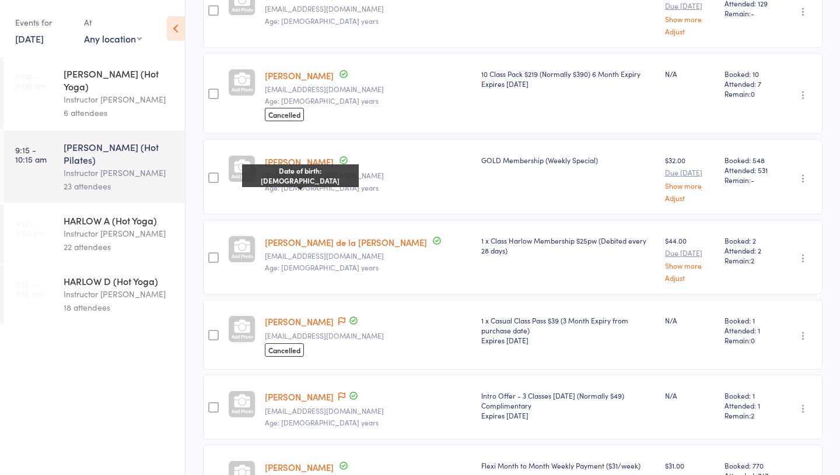
scroll to position [464, 0]
click at [309, 237] on link "Maria de la paz Garcia Nunez" at bounding box center [346, 241] width 162 height 12
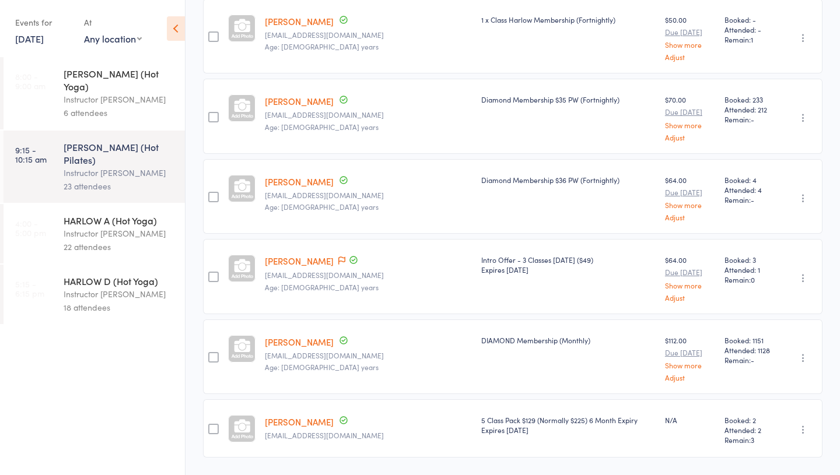
scroll to position [1492, 0]
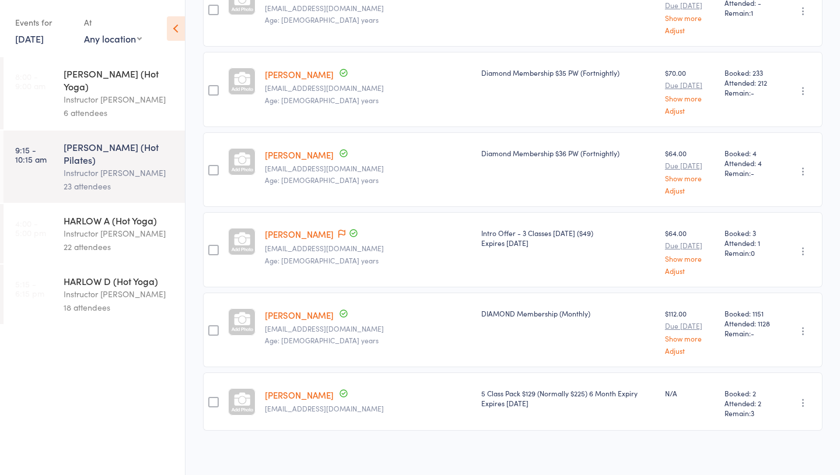
click at [96, 227] on div "Instructor [PERSON_NAME]" at bounding box center [119, 233] width 111 height 13
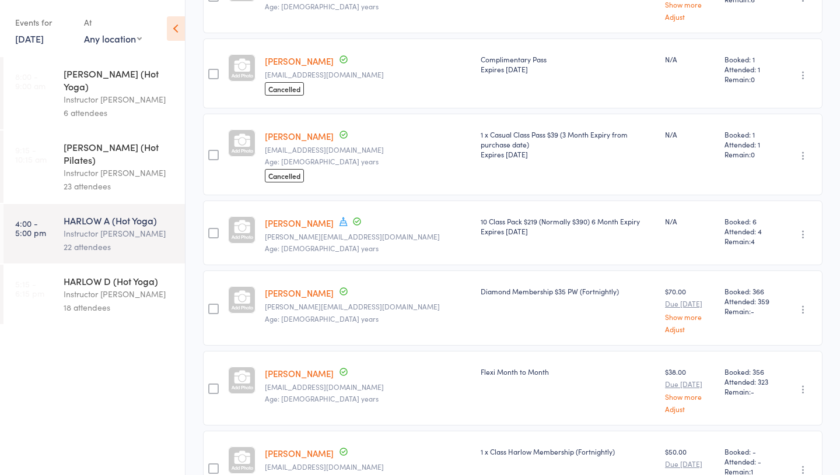
scroll to position [1226, 0]
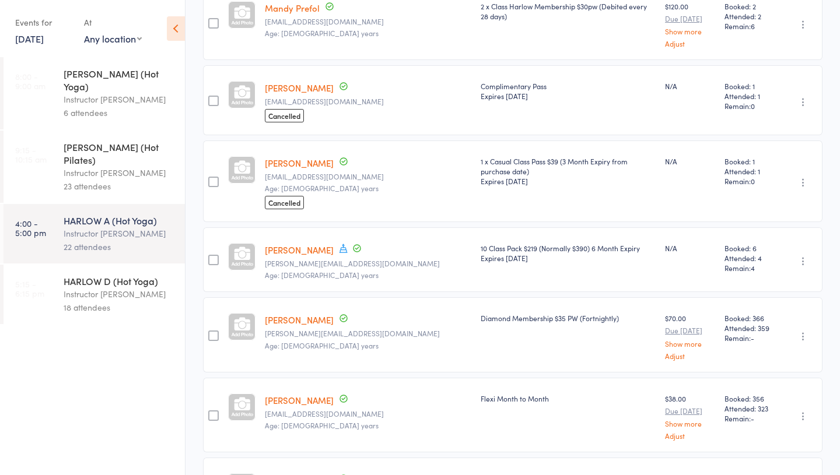
click at [291, 157] on link "Justene Sharp" at bounding box center [299, 163] width 69 height 12
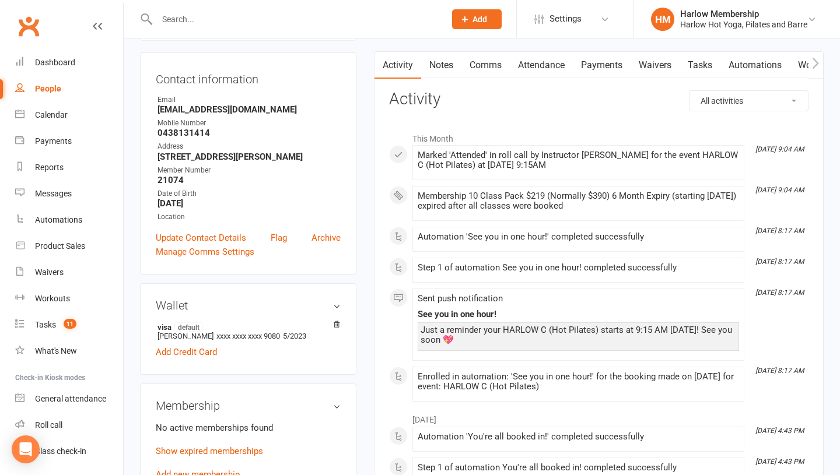
scroll to position [179, 0]
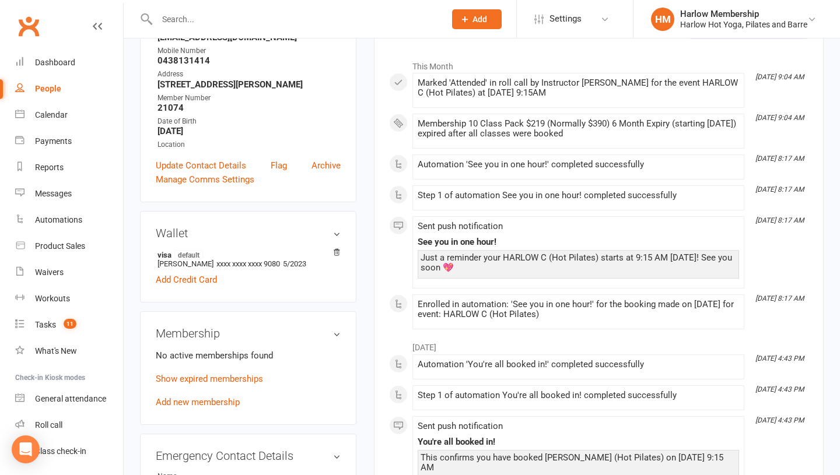
click at [215, 385] on p "Show expired memberships" at bounding box center [248, 379] width 185 height 14
click at [198, 383] on link "Show expired memberships" at bounding box center [209, 379] width 107 height 10
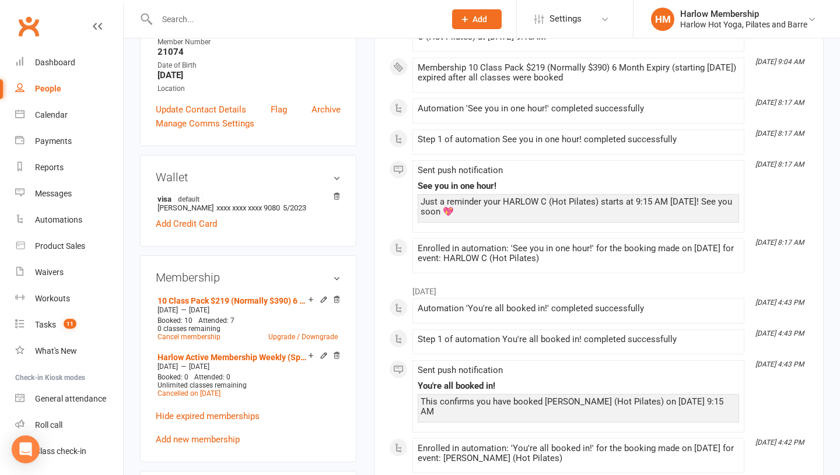
scroll to position [0, 0]
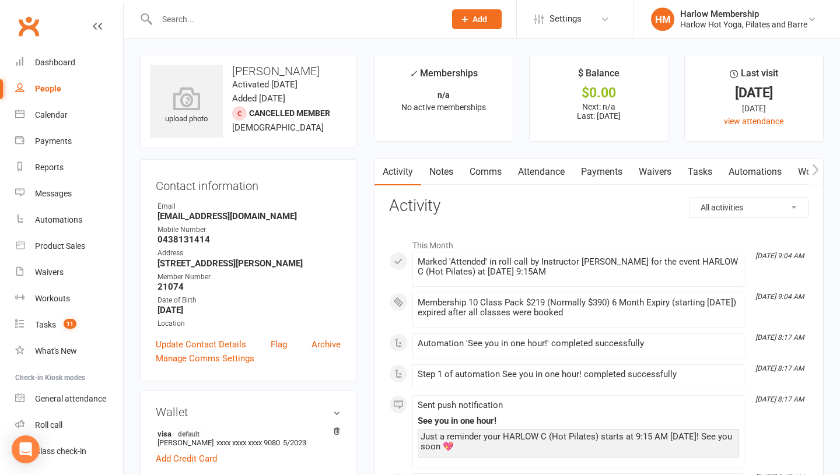
click at [478, 171] on link "Comms" at bounding box center [485, 172] width 48 height 27
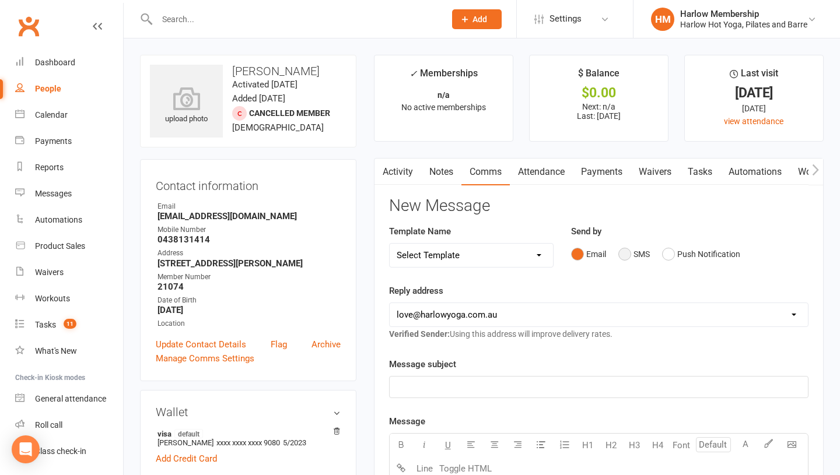
click at [618, 252] on button "SMS" at bounding box center [633, 254] width 31 height 22
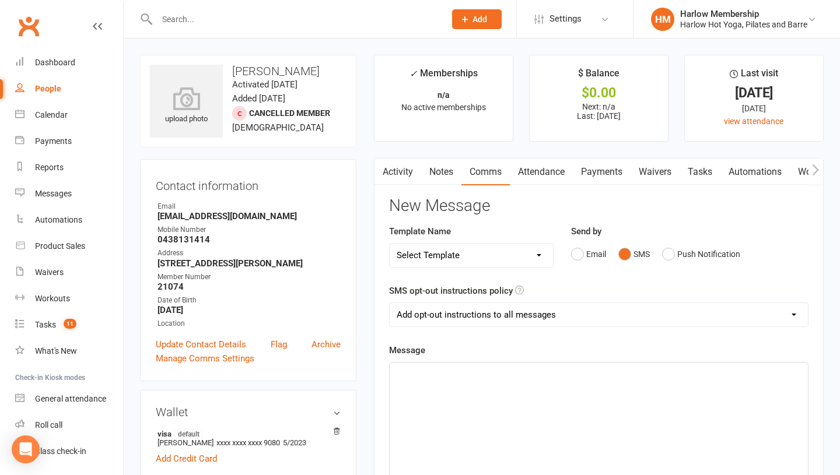
click at [563, 433] on div "﻿" at bounding box center [599, 450] width 418 height 175
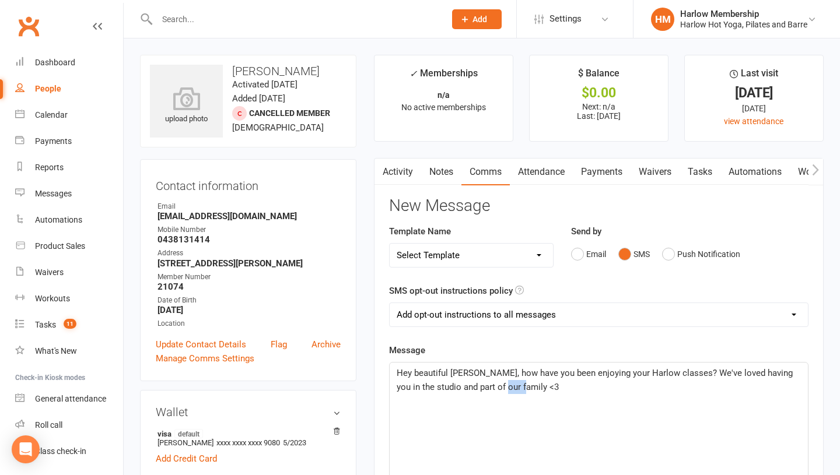
drag, startPoint x: 507, startPoint y: 387, endPoint x: 484, endPoint y: 387, distance: 22.7
click at [484, 387] on span "Hey beautiful Ashleigh, how have you been enjoying your Harlow classes? We've l…" at bounding box center [596, 380] width 398 height 24
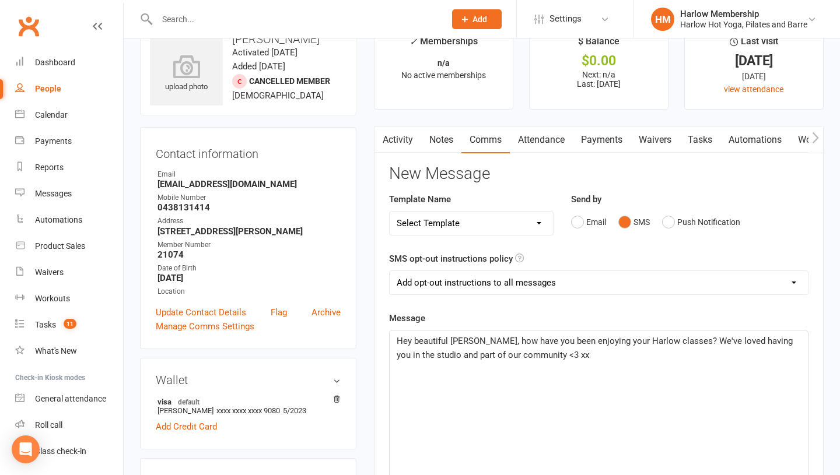
scroll to position [33, 0]
click at [784, 341] on span "Hey beautiful Ashleigh, how have you been enjoying your Harlow classes? We've l…" at bounding box center [596, 347] width 398 height 24
click at [775, 342] on span "Hey beautiful Ashleigh, how have you been enjoying your Harlow classes? We've l…" at bounding box center [596, 347] width 398 height 24
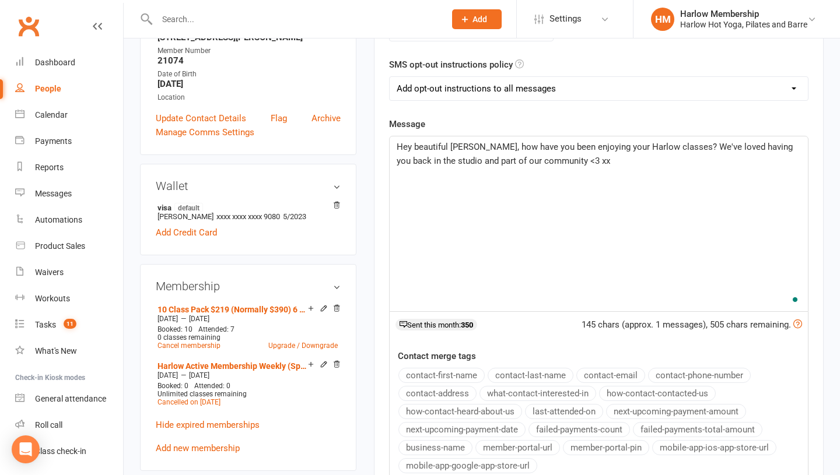
scroll to position [227, 0]
click at [566, 161] on span "Hey beautiful Ashleigh, how have you been enjoying your Harlow classes? We've l…" at bounding box center [596, 153] width 398 height 24
click at [608, 160] on span "Hey beautiful Ashleigh, how have you been enjoying your Harlow classes? We've l…" at bounding box center [596, 153] width 398 height 24
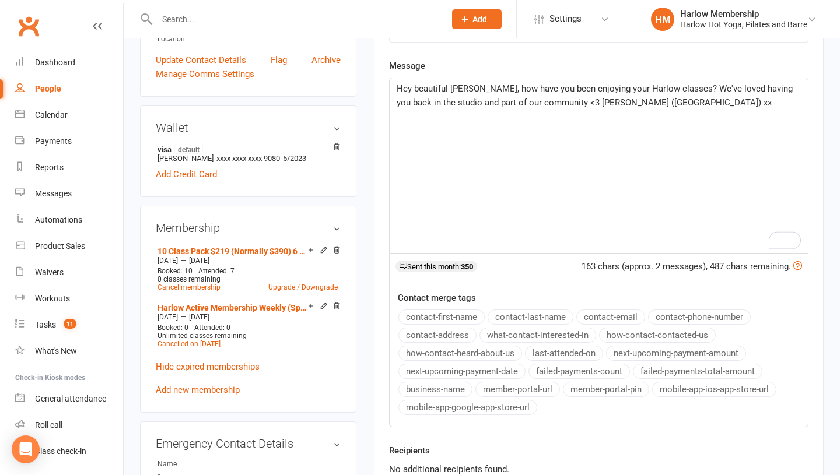
scroll to position [520, 0]
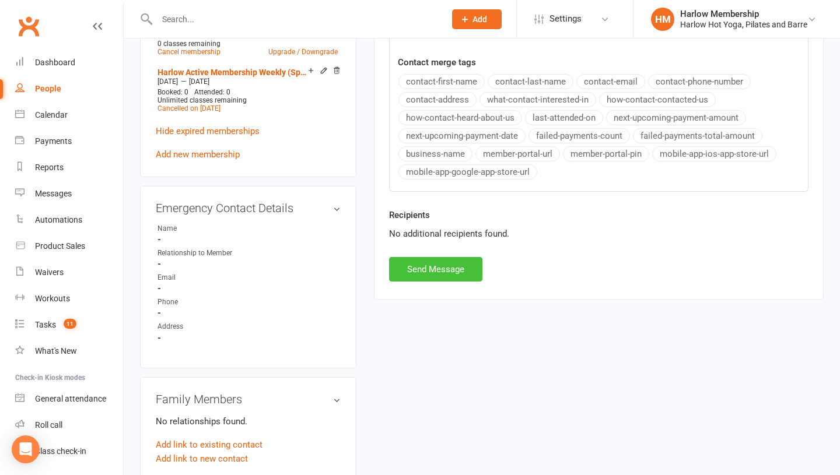
click at [446, 266] on button "Send Message" at bounding box center [435, 269] width 93 height 24
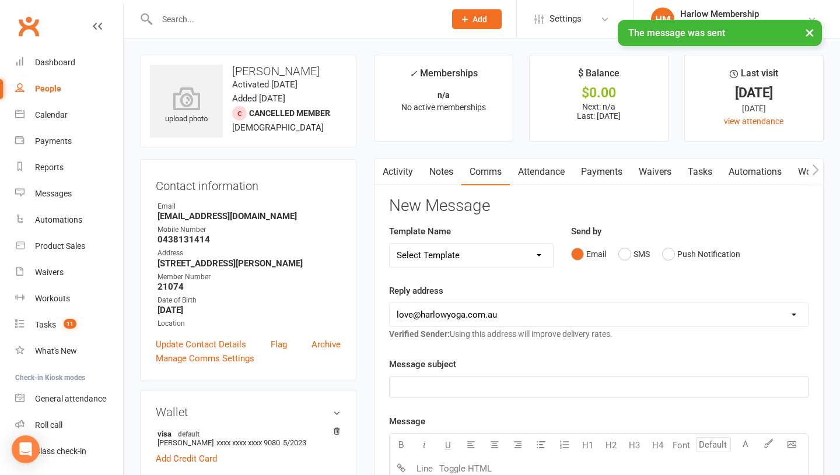
click at [438, 181] on link "Notes" at bounding box center [441, 172] width 40 height 27
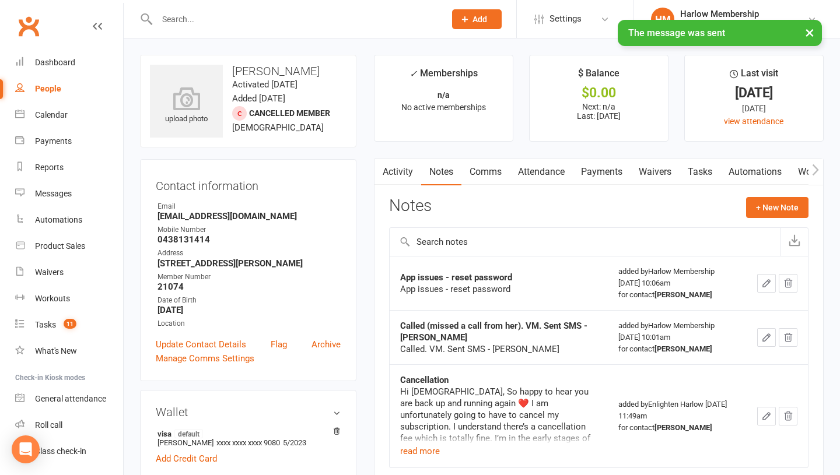
click at [695, 177] on link "Tasks" at bounding box center [699, 172] width 41 height 27
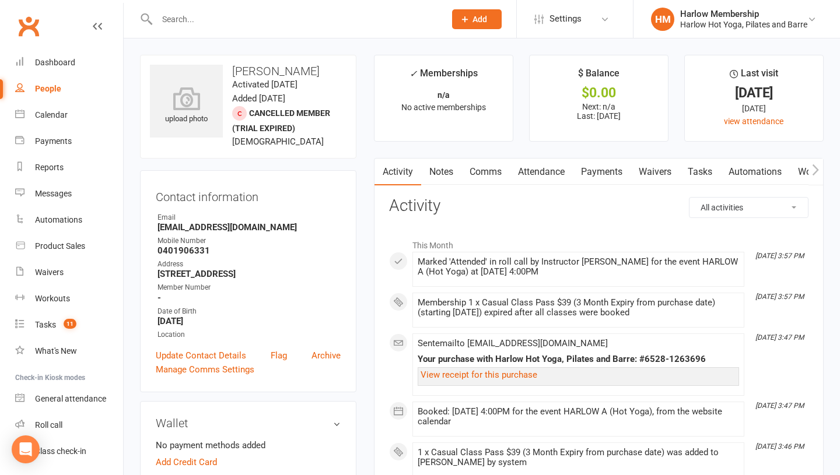
click at [468, 171] on link "Comms" at bounding box center [485, 172] width 48 height 27
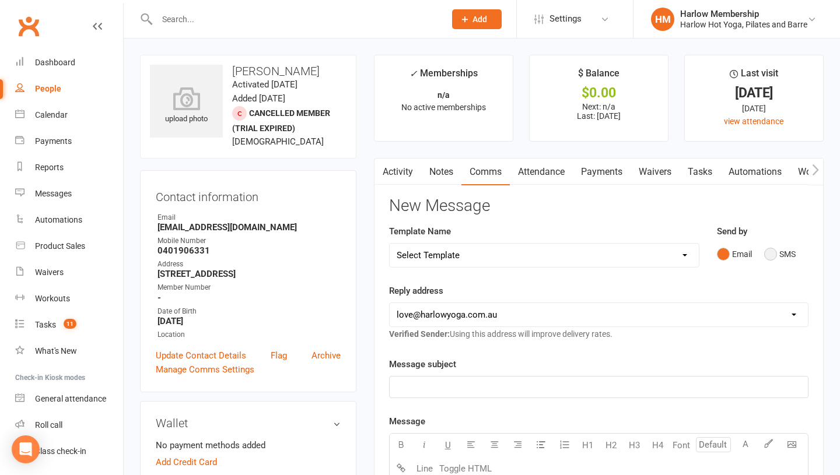
click at [769, 252] on button "SMS" at bounding box center [779, 254] width 31 height 22
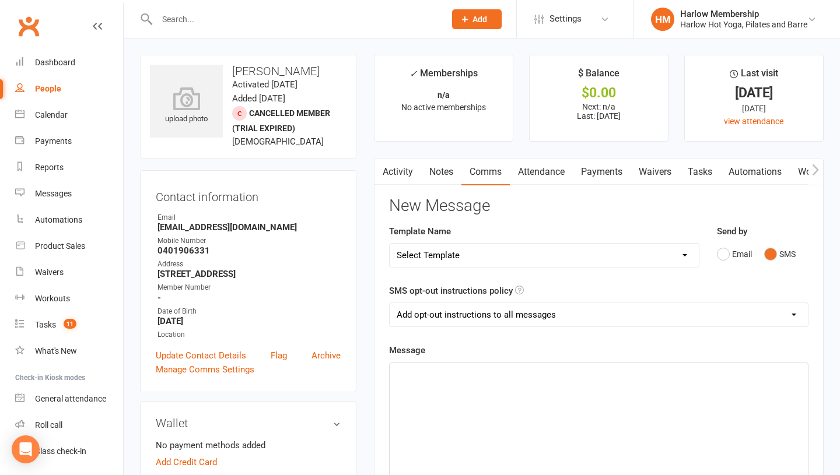
click at [509, 401] on div "﻿" at bounding box center [599, 450] width 418 height 175
click at [633, 380] on p "Hey lovely Justene, thanks for visiting again [DATE] <3" at bounding box center [599, 373] width 404 height 14
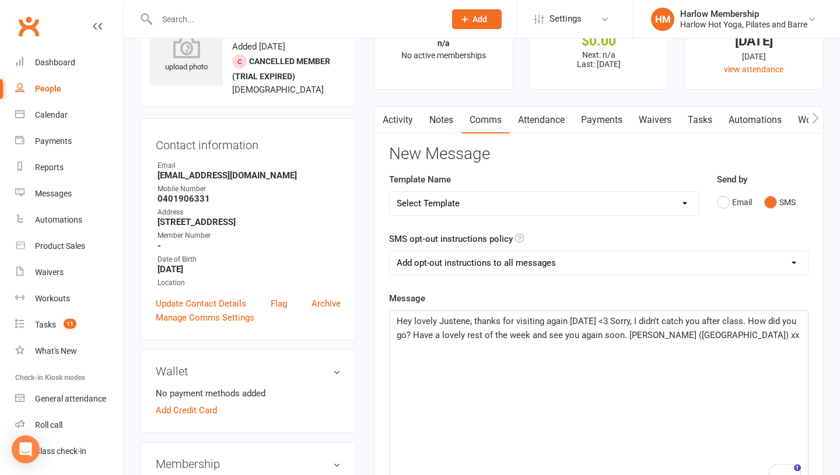
scroll to position [50, 0]
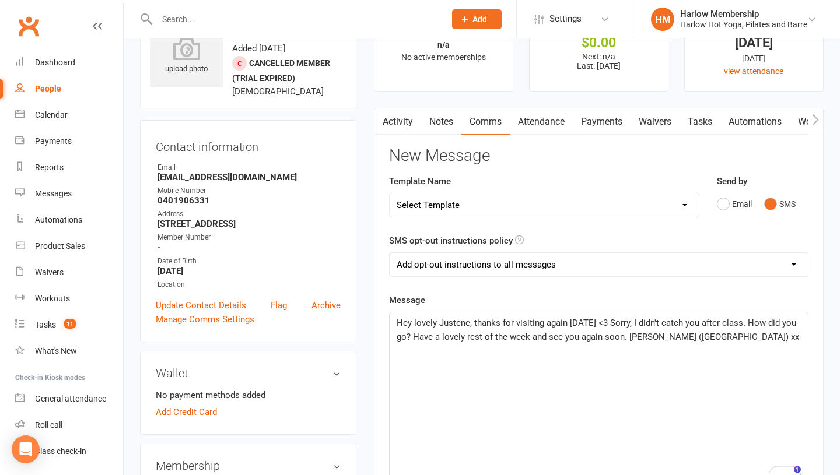
click at [621, 321] on span "Hey lovely Justene, thanks for visiting again [DATE] <3 Sorry, I didn't catch y…" at bounding box center [598, 330] width 402 height 24
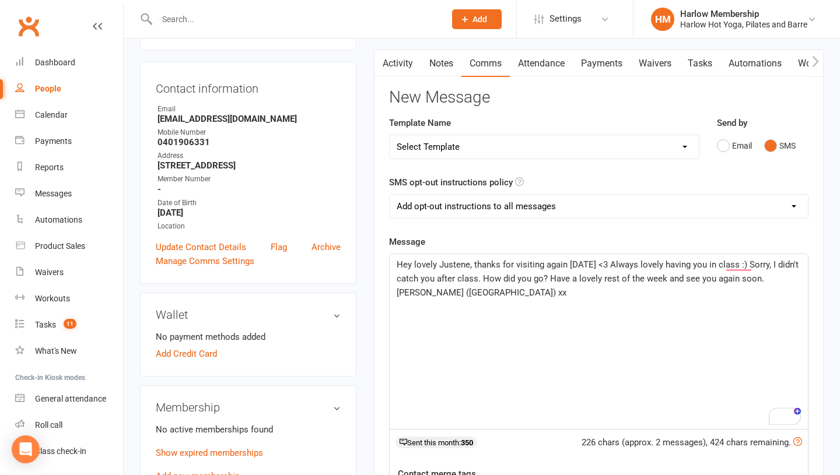
scroll to position [108, 0]
click at [669, 289] on p "Hey lovely Justene, thanks for visiting again [DATE] <3 Always lovely having yo…" at bounding box center [599, 279] width 404 height 42
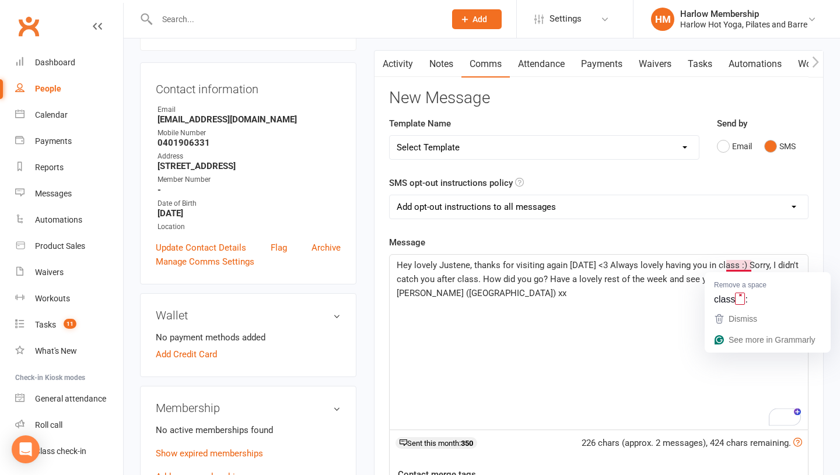
click at [706, 262] on span "Hey lovely Justene, thanks for visiting again [DATE] <3 Always lovely having yo…" at bounding box center [599, 279] width 404 height 38
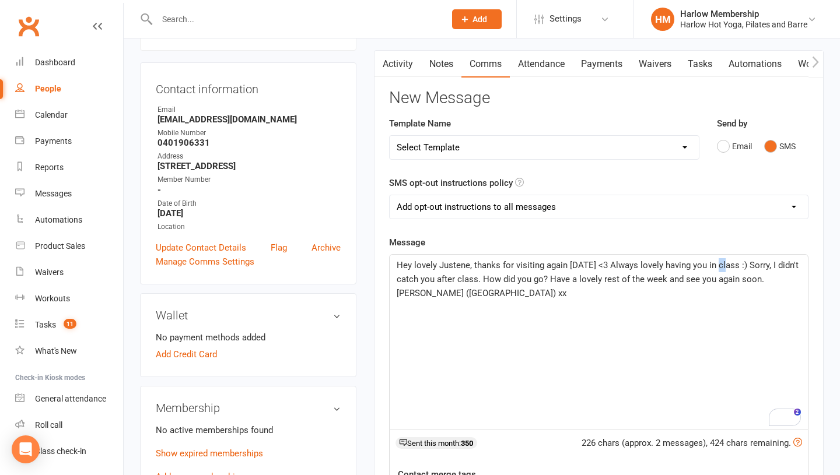
click at [722, 262] on span "Hey lovely Justene, thanks for visiting again [DATE] <3 Always lovely having yo…" at bounding box center [599, 279] width 404 height 38
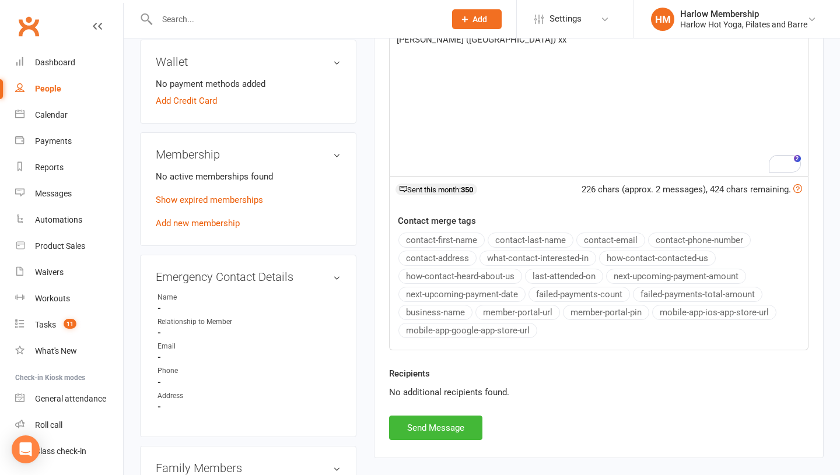
scroll to position [365, 0]
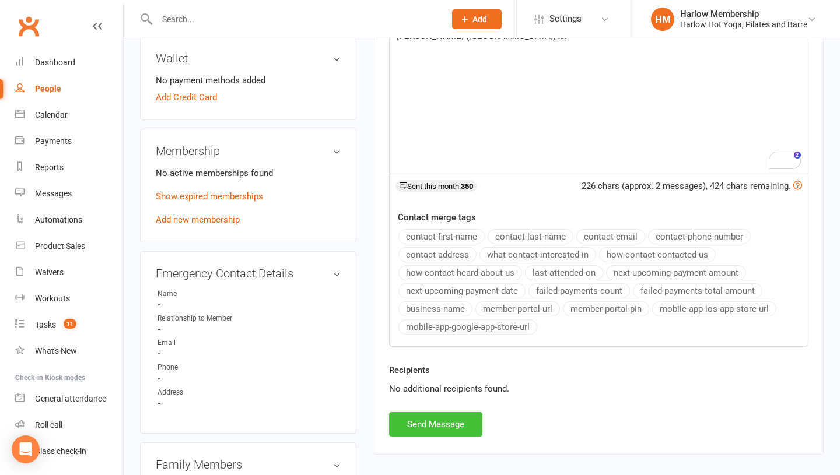
click at [441, 416] on button "Send Message" at bounding box center [435, 424] width 93 height 24
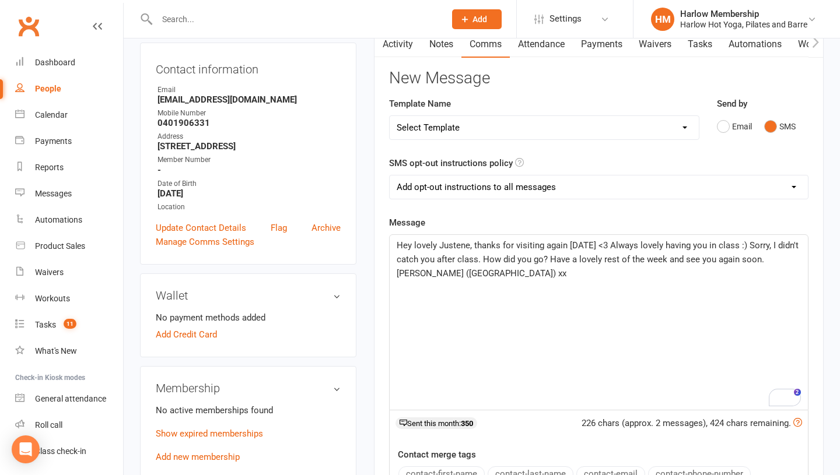
scroll to position [0, 0]
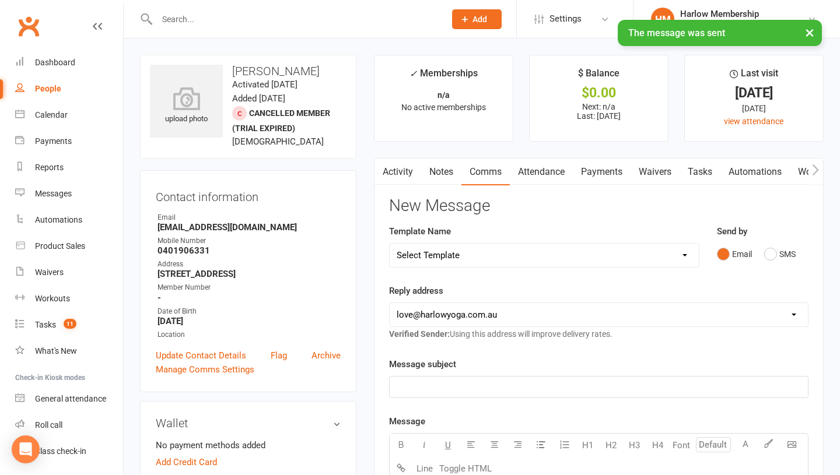
click at [701, 169] on link "Tasks" at bounding box center [699, 172] width 41 height 27
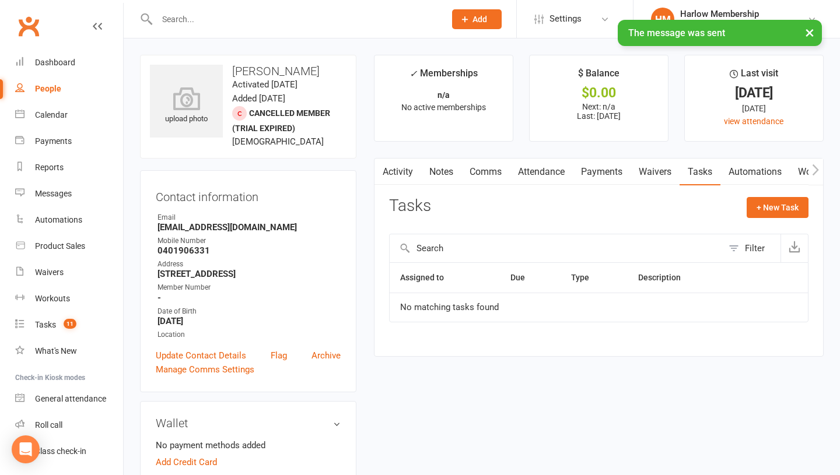
click at [446, 176] on link "Notes" at bounding box center [441, 172] width 40 height 27
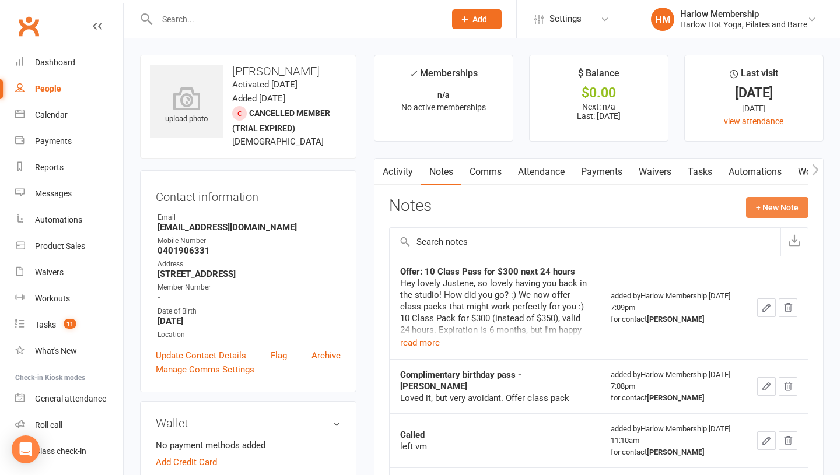
click at [766, 201] on button "+ New Note" at bounding box center [777, 207] width 62 height 21
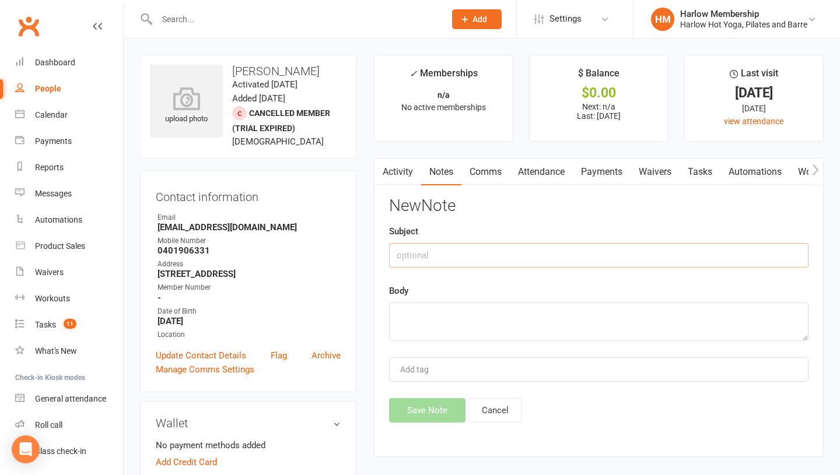
click at [433, 246] on input "text" at bounding box center [598, 255] width 419 height 24
click at [462, 259] on input "Sent SMS to check-in - [PERSON_NAME]" at bounding box center [598, 255] width 419 height 24
type input "Sent SMS to check-in - [PERSON_NAME]"
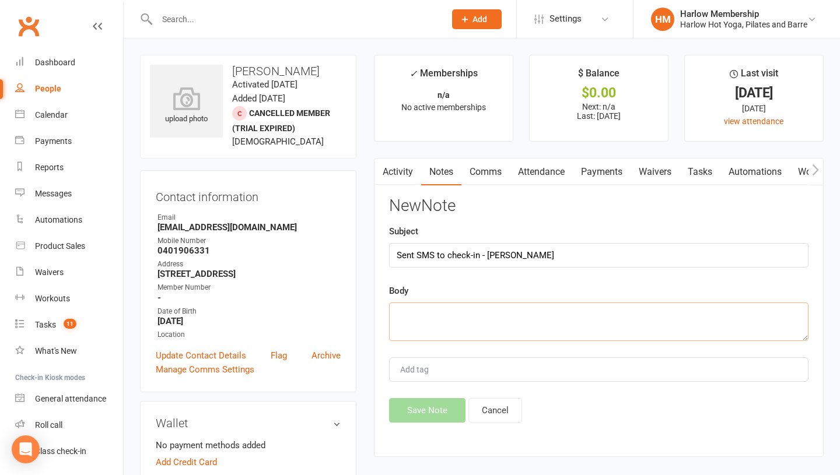
click at [434, 330] on textarea at bounding box center [598, 322] width 419 height 38
paste textarea "Sent SMS to check-in - [PERSON_NAME]"
type textarea "Sent SMS to check-in - [PERSON_NAME]"
click at [412, 416] on button "Save Note" at bounding box center [427, 410] width 76 height 24
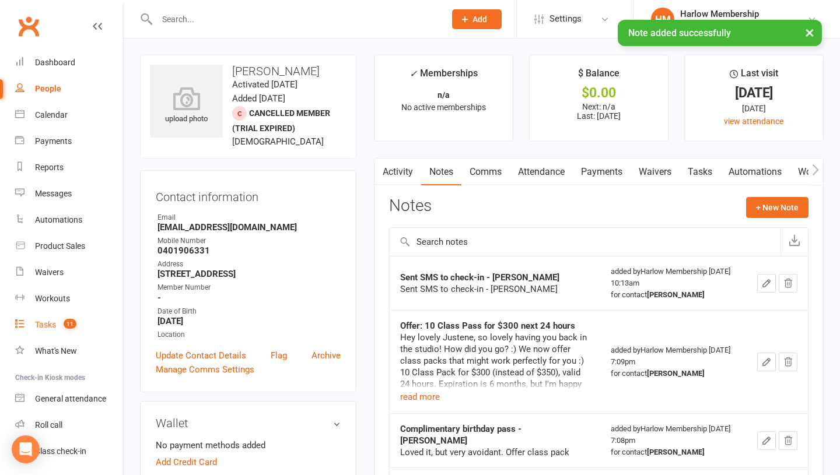
click at [66, 321] on span "11" at bounding box center [70, 324] width 13 height 10
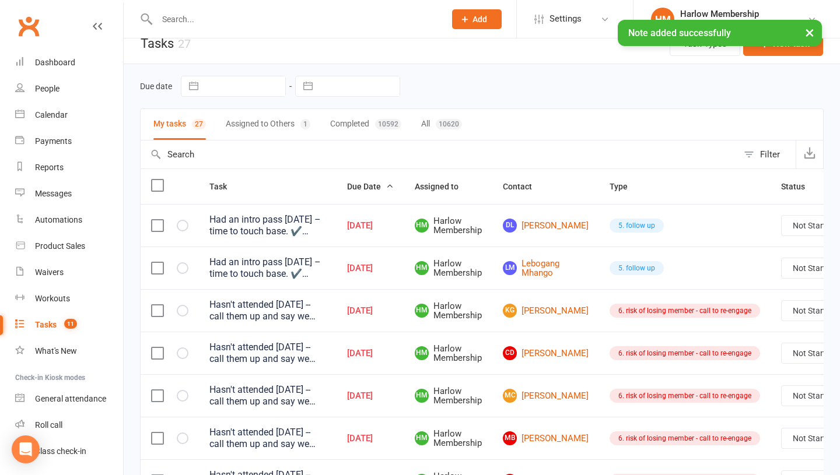
scroll to position [16, 0]
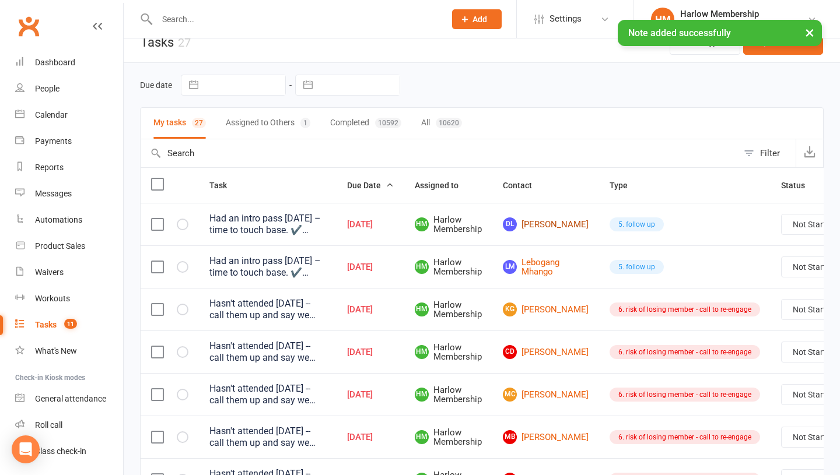
click at [545, 221] on link "DL [PERSON_NAME]" at bounding box center [546, 224] width 86 height 14
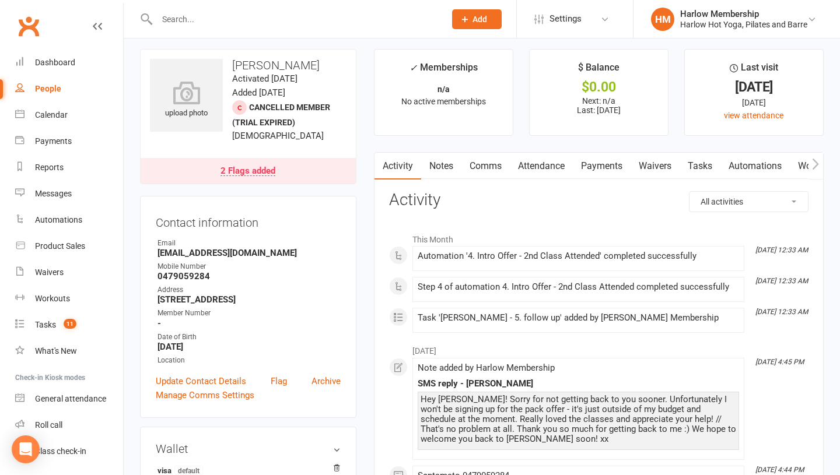
scroll to position [7, 0]
click at [695, 158] on link "Tasks" at bounding box center [699, 165] width 41 height 27
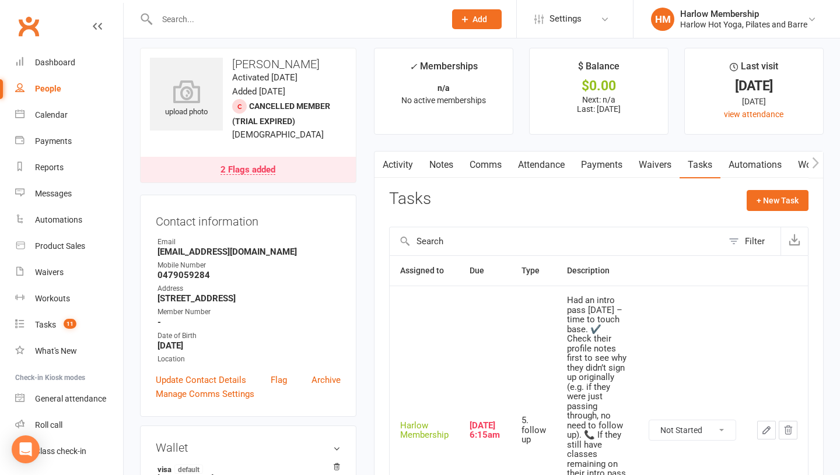
click at [662, 427] on select "Not Started In Progress Waiting Complete" at bounding box center [692, 430] width 86 height 20
select select "unstarted"
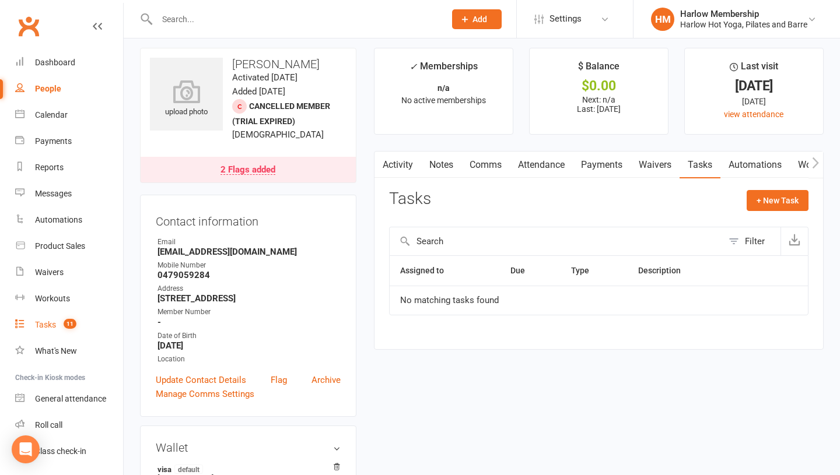
click at [58, 327] on count-badge "11" at bounding box center [67, 324] width 19 height 9
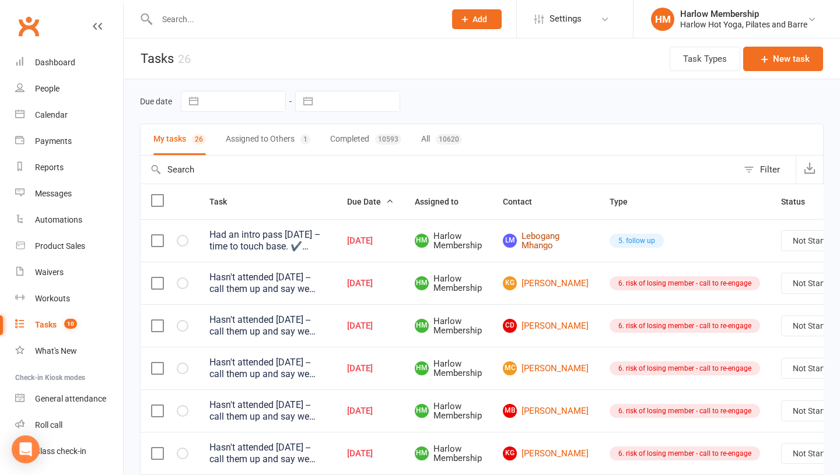
click at [532, 240] on link "LM Lebogang Mhango" at bounding box center [546, 240] width 86 height 19
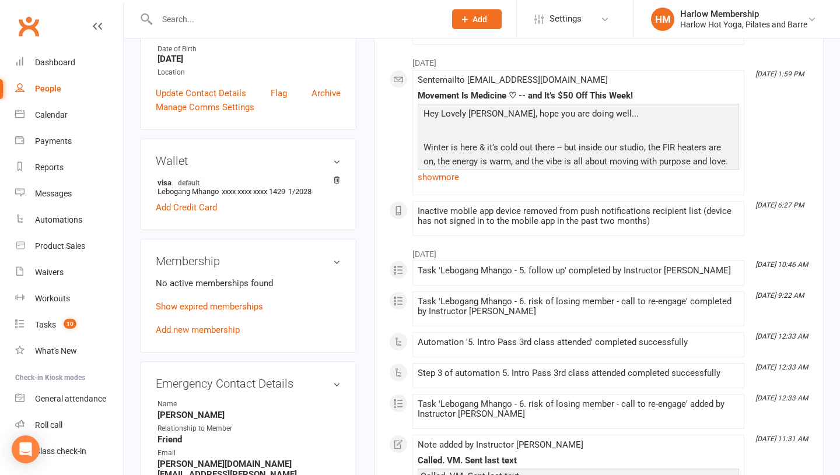
scroll to position [298, 0]
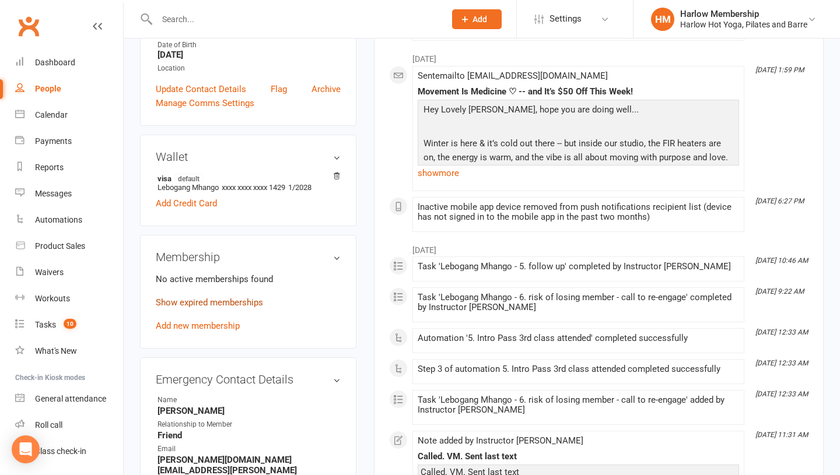
click at [245, 303] on link "Show expired memberships" at bounding box center [209, 302] width 107 height 10
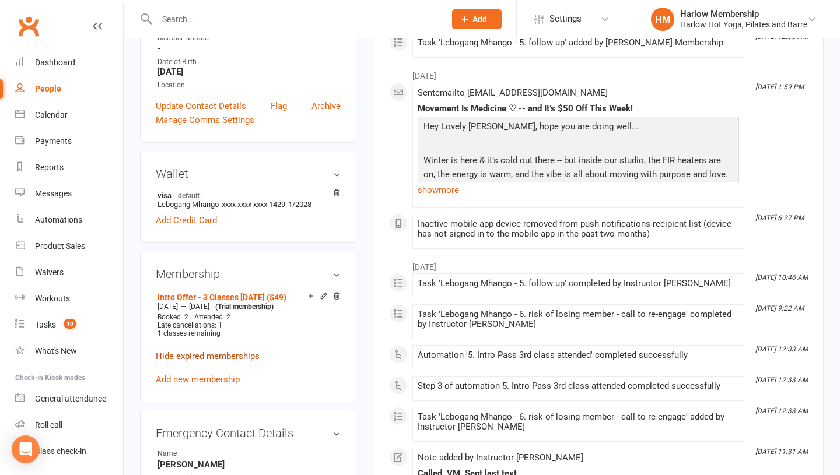
scroll to position [0, 0]
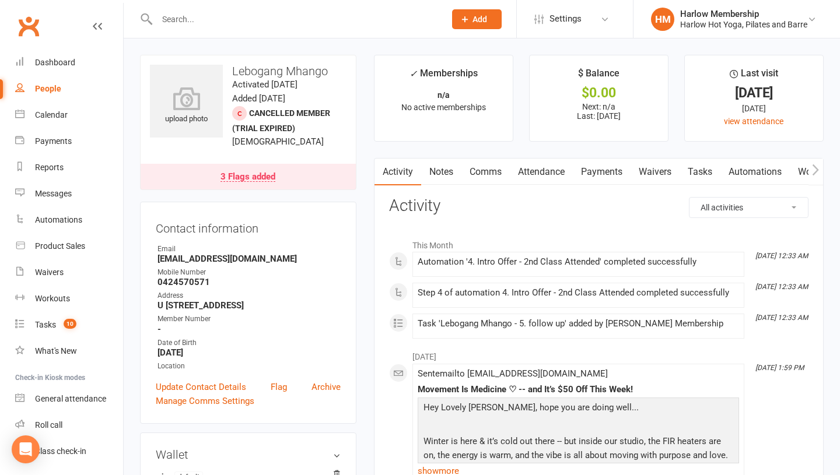
click at [480, 176] on link "Comms" at bounding box center [485, 172] width 48 height 27
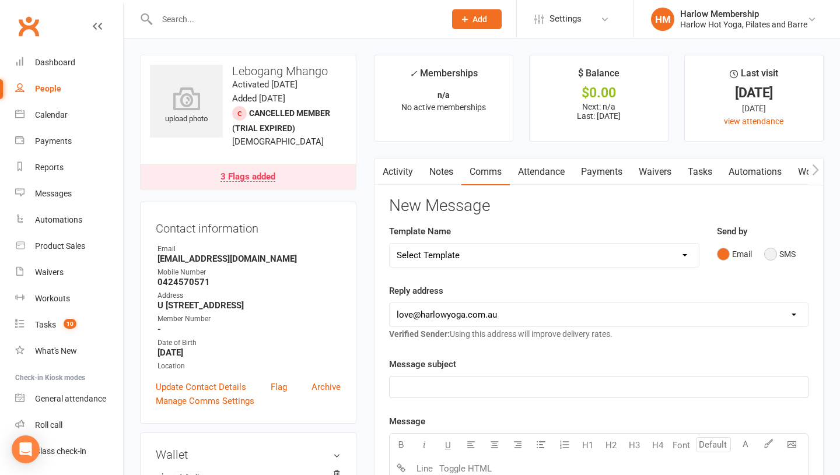
click at [764, 259] on button "SMS" at bounding box center [779, 254] width 31 height 22
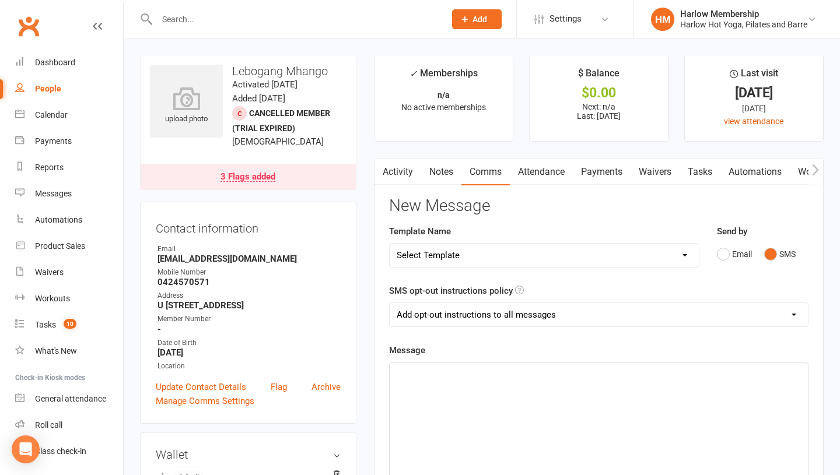
click at [645, 381] on div "﻿" at bounding box center [599, 450] width 418 height 175
click at [482, 374] on span "Hey lovely Lebogang! We miss you <3" at bounding box center [485, 373] width 176 height 10
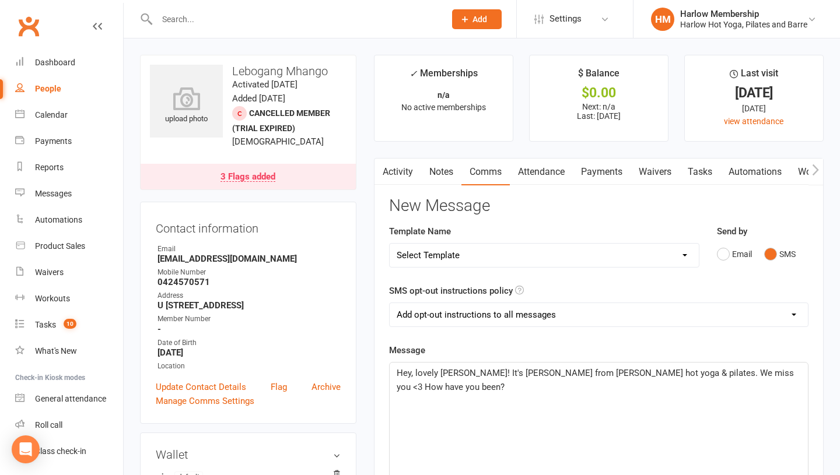
click at [796, 370] on span "Hey, lovely Lebogang! It's Krystyna from Harlow hot yoga & pilates. We miss you…" at bounding box center [596, 380] width 399 height 24
click at [567, 381] on p "Hey, lovely Lebogang! It's Krystyna from Harlow hot yoga & pilates. We miss you…" at bounding box center [599, 380] width 404 height 28
click at [636, 390] on p "Hey, lovely Lebogang! It's Krystyna from Harlow hot yoga & pilates. We miss you…" at bounding box center [599, 380] width 404 height 28
drag, startPoint x: 694, startPoint y: 386, endPoint x: 622, endPoint y: 388, distance: 72.3
click at [622, 388] on p "Hey, lovely Lebogang! It's Krystyna from Harlow hot yoga & pilates. We miss you…" at bounding box center [599, 380] width 404 height 28
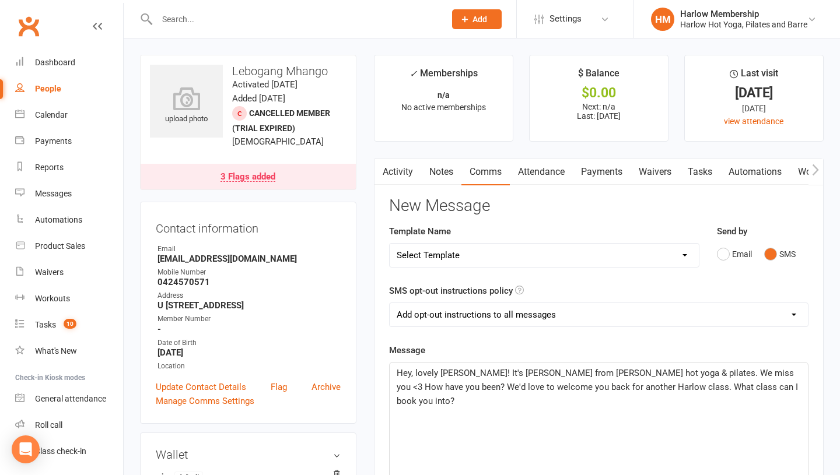
click at [645, 385] on span "Hey, lovely Lebogang! It's Krystyna from Harlow hot yoga & pilates. We miss you…" at bounding box center [599, 387] width 404 height 38
click at [542, 401] on p "Hey, lovely Lebogang! It's Krystyna from Harlow hot yoga & pilates. We miss you…" at bounding box center [599, 387] width 404 height 42
click at [626, 414] on div "Hey, lovely Lebogang! It's Krystyna from Harlow hot yoga & pilates. We miss you…" at bounding box center [599, 450] width 418 height 175
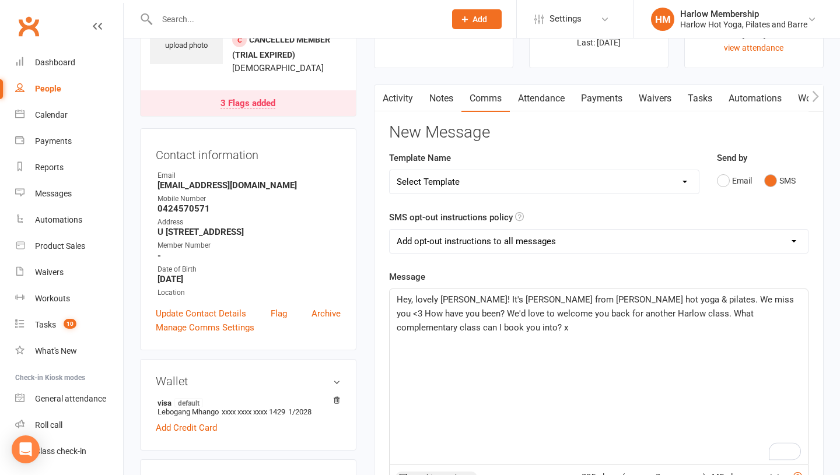
scroll to position [73, 0]
click at [613, 314] on span "Hey, lovely Lebogang! It's Krystyna from Harlow hot yoga & pilates. We miss you…" at bounding box center [596, 314] width 399 height 38
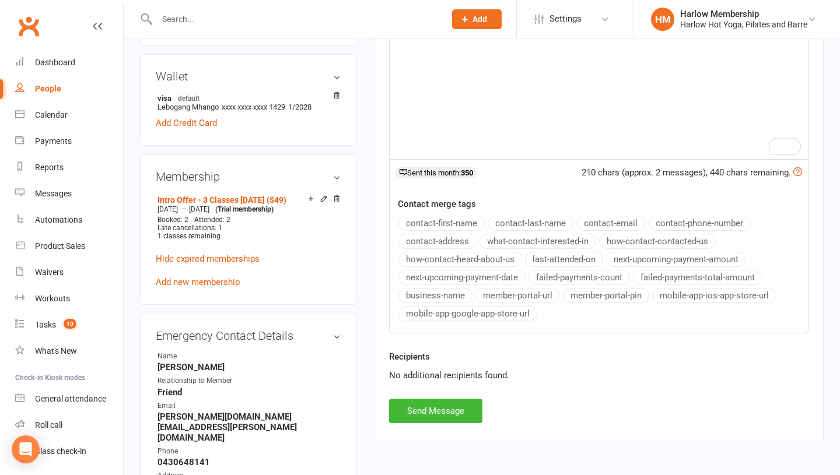
scroll to position [417, 0]
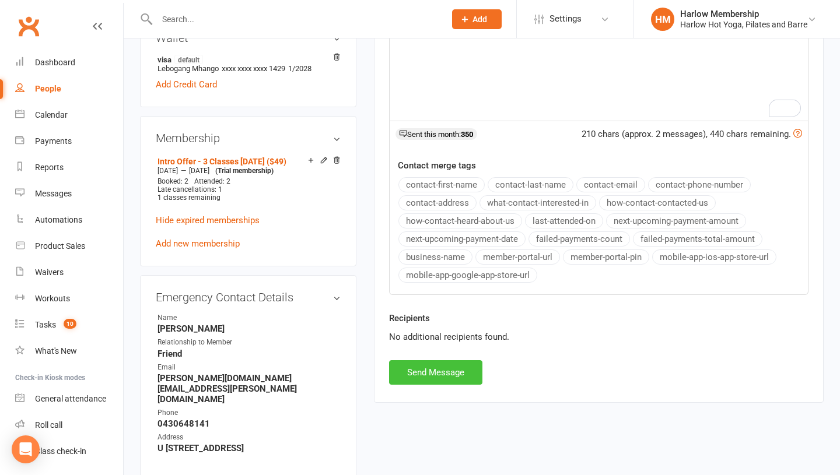
click at [455, 381] on button "Send Message" at bounding box center [435, 372] width 93 height 24
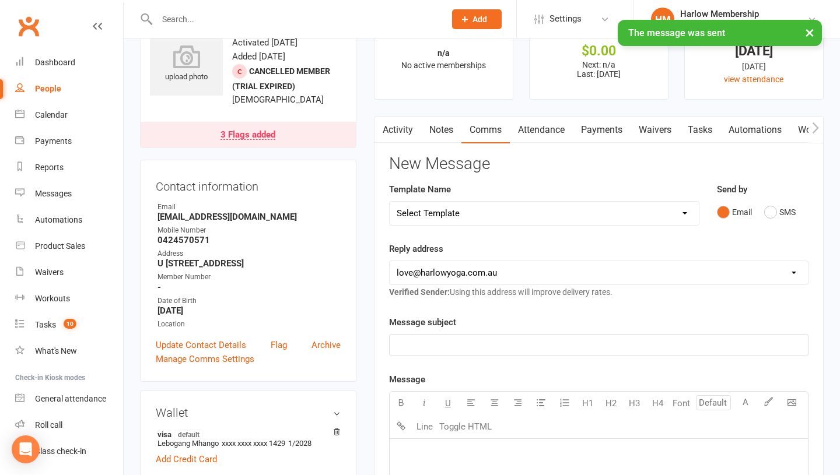
scroll to position [0, 0]
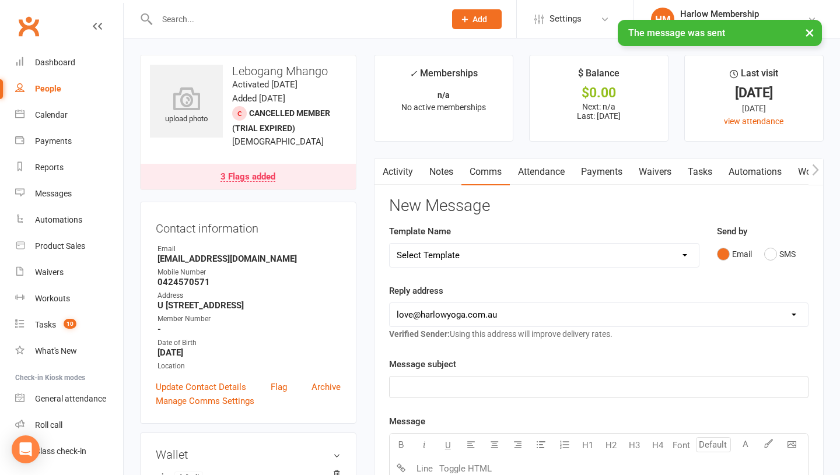
click at [444, 177] on link "Notes" at bounding box center [441, 172] width 40 height 27
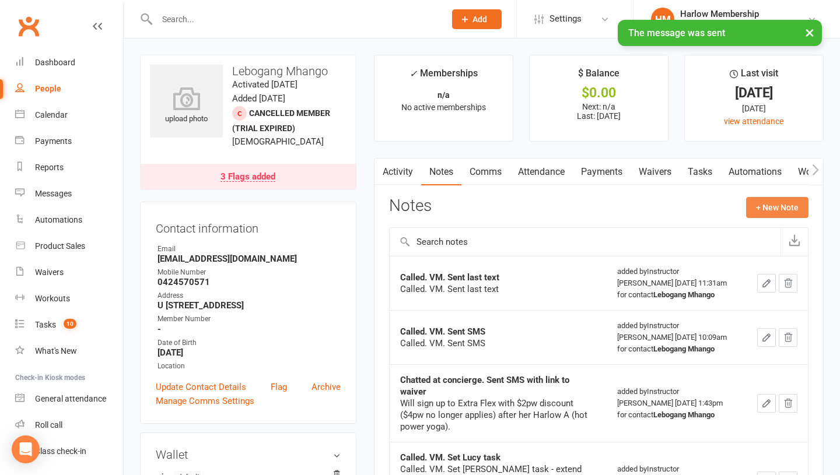
click at [777, 203] on button "+ New Note" at bounding box center [777, 207] width 62 height 21
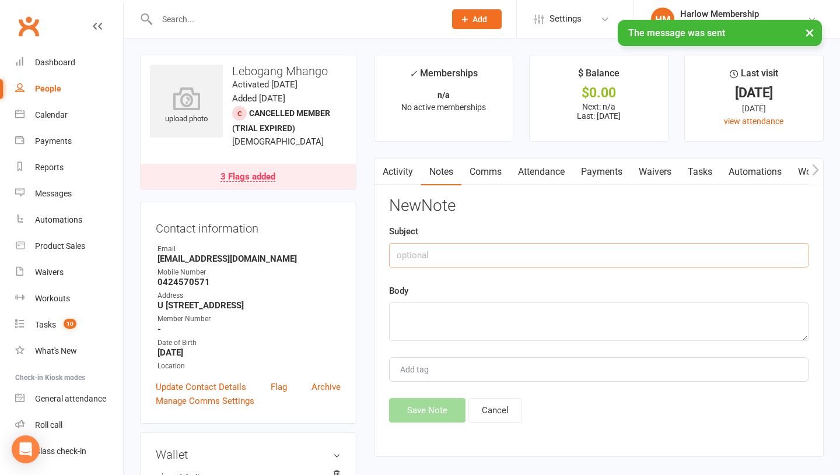
click at [447, 254] on input "text" at bounding box center [598, 255] width 419 height 24
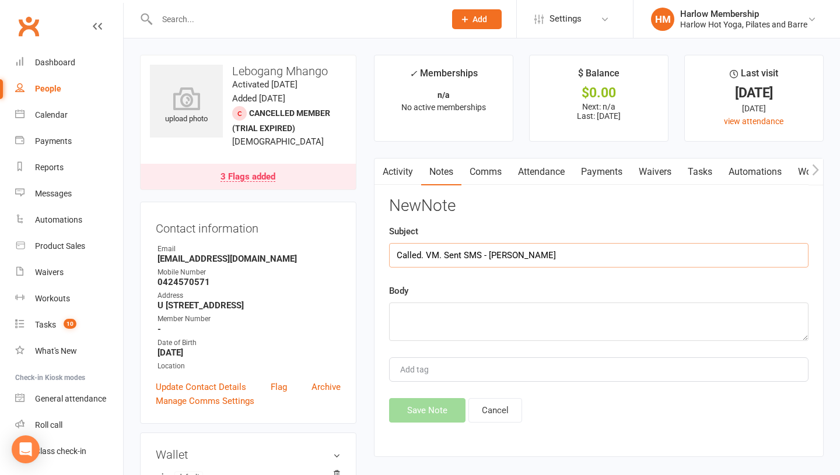
type input "Called. VM. Sent SMS - Krystyna"
click at [430, 337] on textarea at bounding box center [598, 322] width 419 height 38
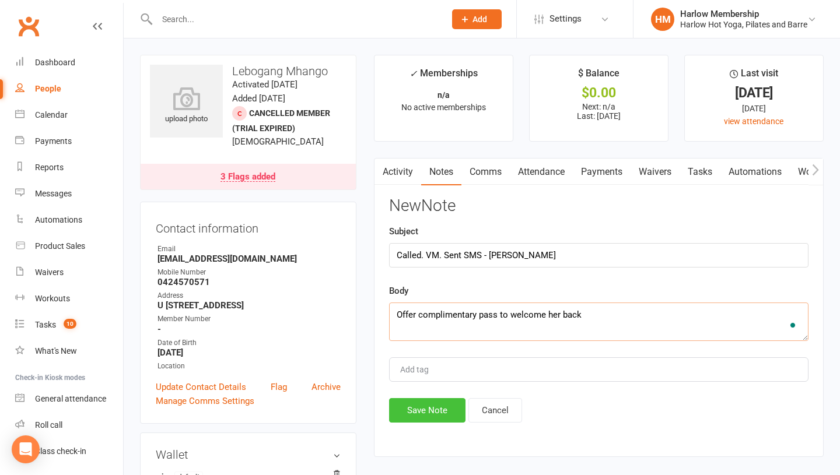
type textarea "Offer complimentary pass to welcome her back"
click at [417, 409] on button "Save Note" at bounding box center [427, 410] width 76 height 24
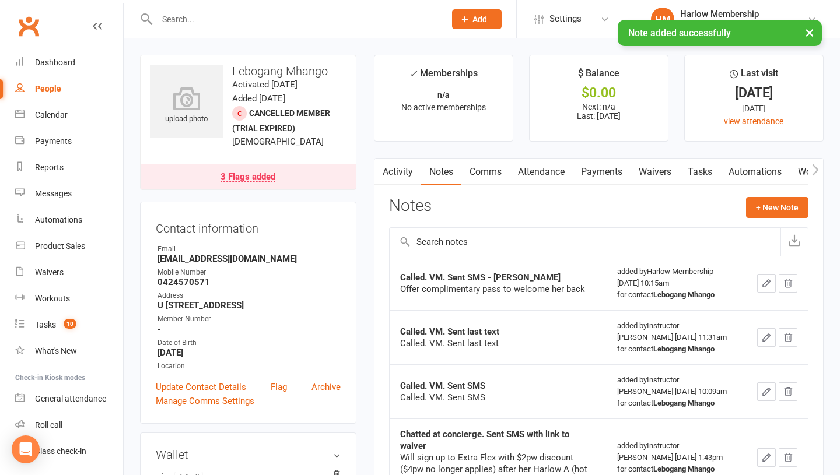
click at [706, 171] on link "Tasks" at bounding box center [699, 172] width 41 height 27
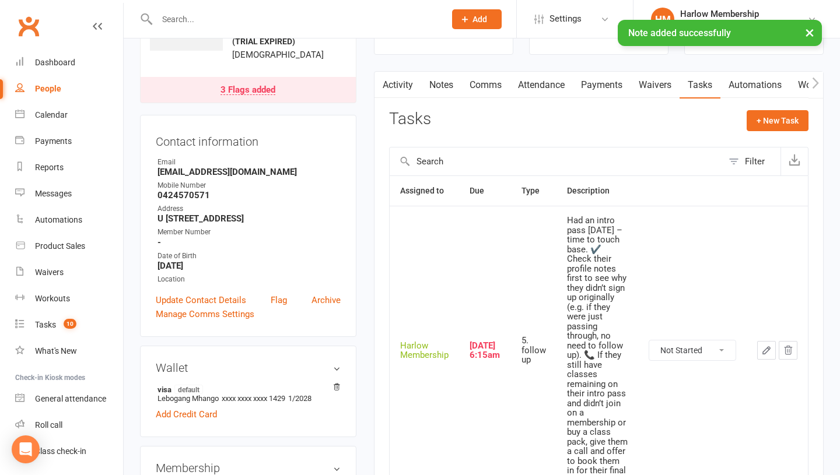
scroll to position [86, 0]
click at [666, 360] on select "Not Started In Progress Waiting Complete" at bounding box center [692, 352] width 86 height 20
select select "unstarted"
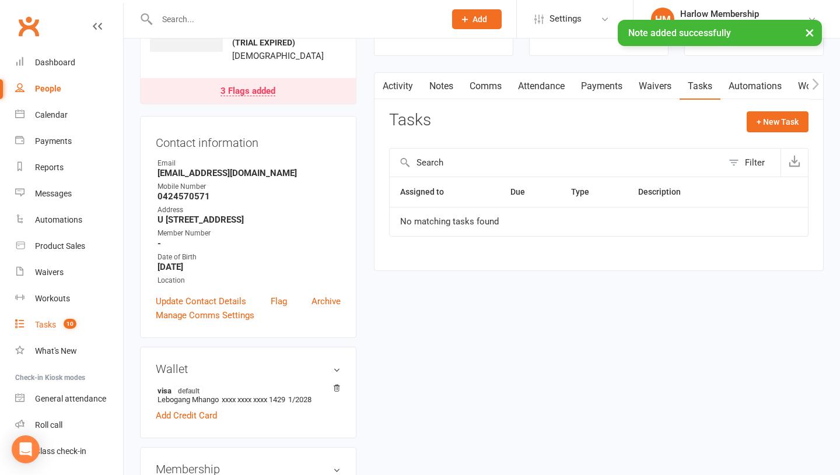
click at [47, 323] on div "Tasks" at bounding box center [45, 324] width 21 height 9
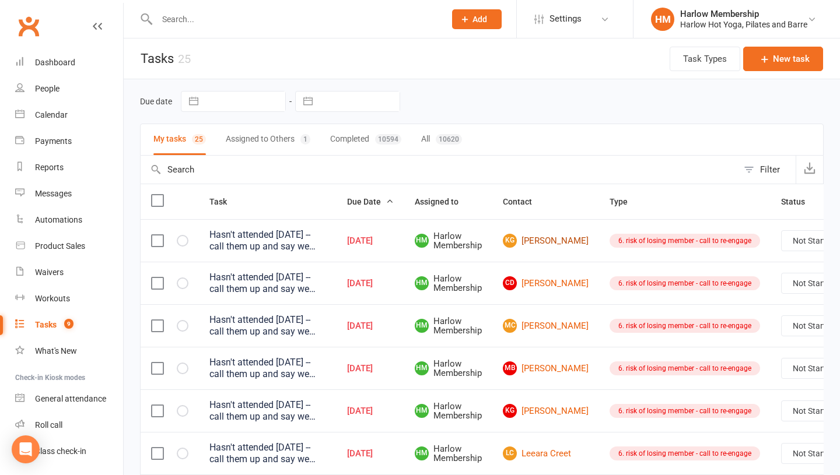
click at [533, 241] on link "KG Katya Gordon" at bounding box center [546, 241] width 86 height 14
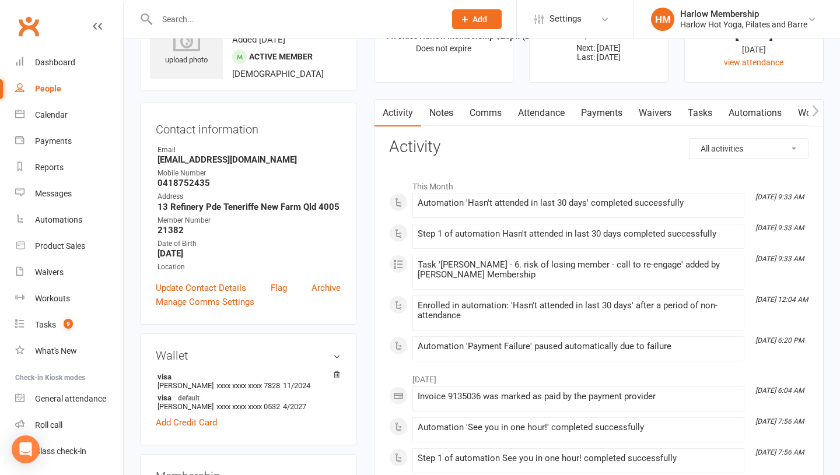
scroll to position [27, 0]
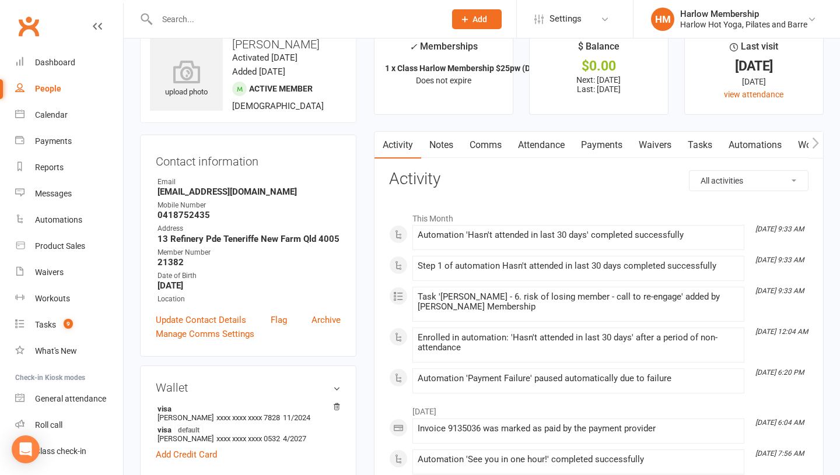
click at [449, 147] on link "Notes" at bounding box center [441, 145] width 40 height 27
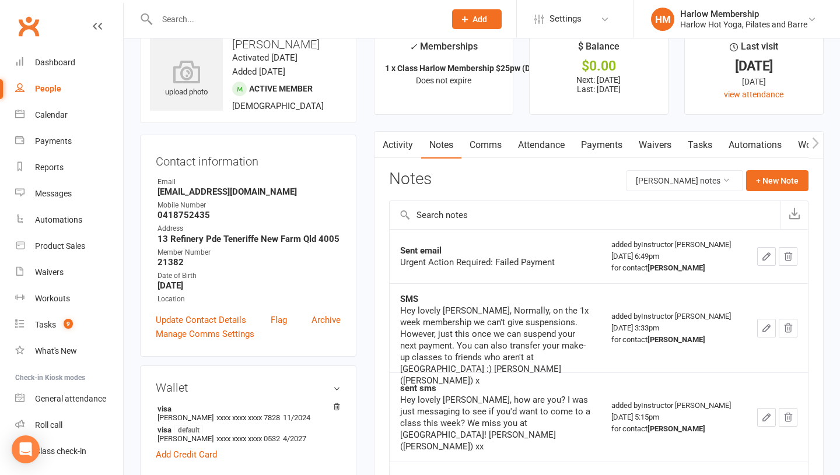
click at [480, 148] on link "Comms" at bounding box center [485, 145] width 48 height 27
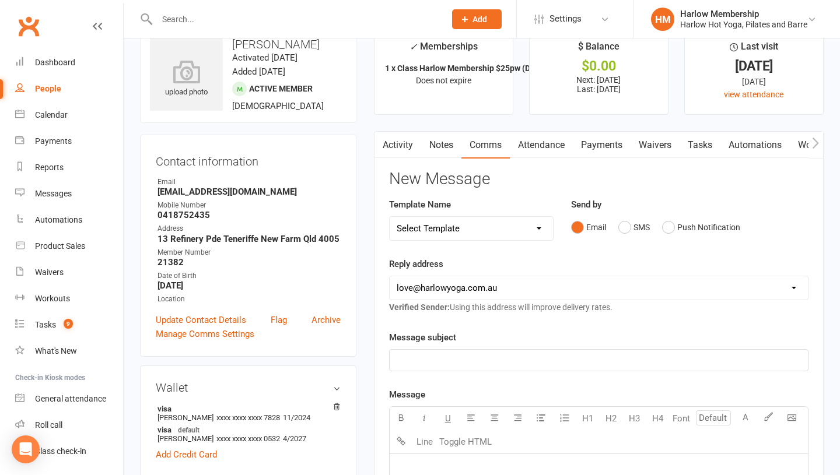
click at [518, 224] on select "Select Template [Email] Birthday Comp Pass [Push Notification] Booking Created …" at bounding box center [471, 228] width 163 height 23
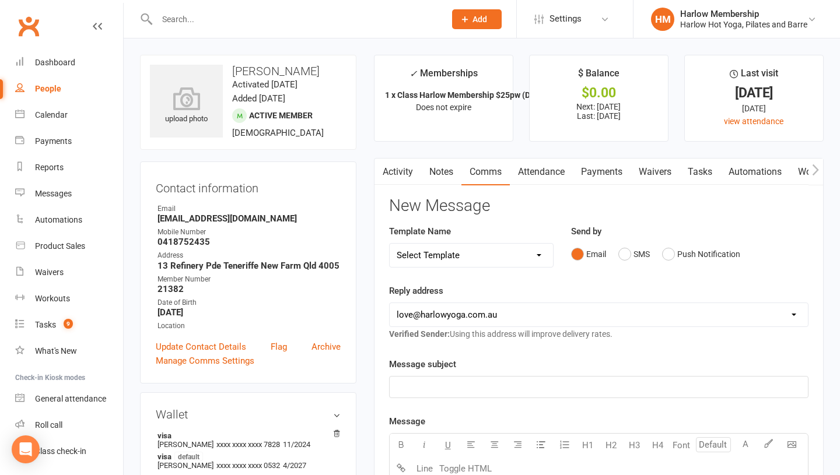
click at [453, 174] on link "Notes" at bounding box center [441, 172] width 40 height 27
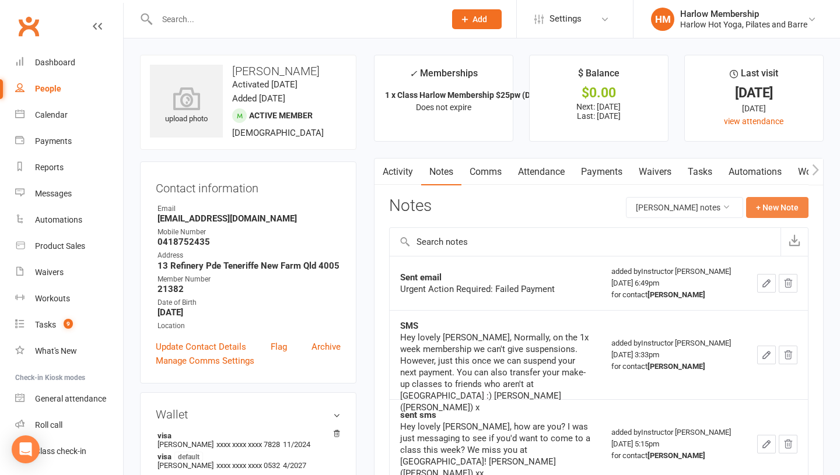
click at [755, 210] on button "+ New Note" at bounding box center [777, 207] width 62 height 21
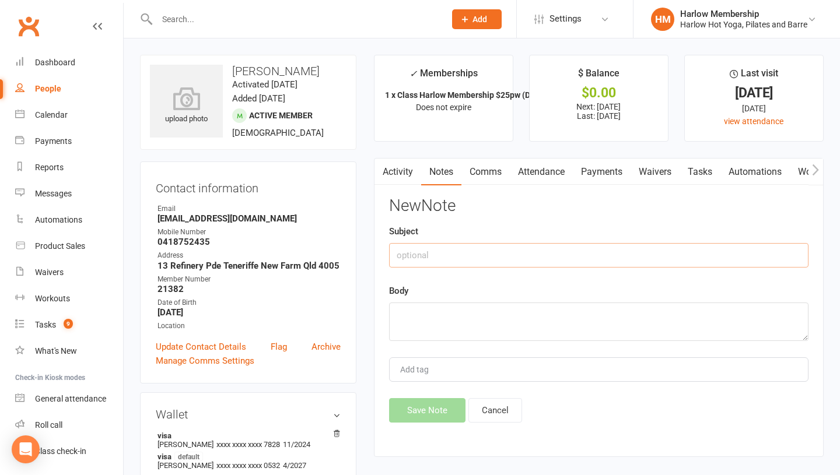
click at [409, 251] on input "text" at bounding box center [598, 255] width 419 height 24
type input "Called."
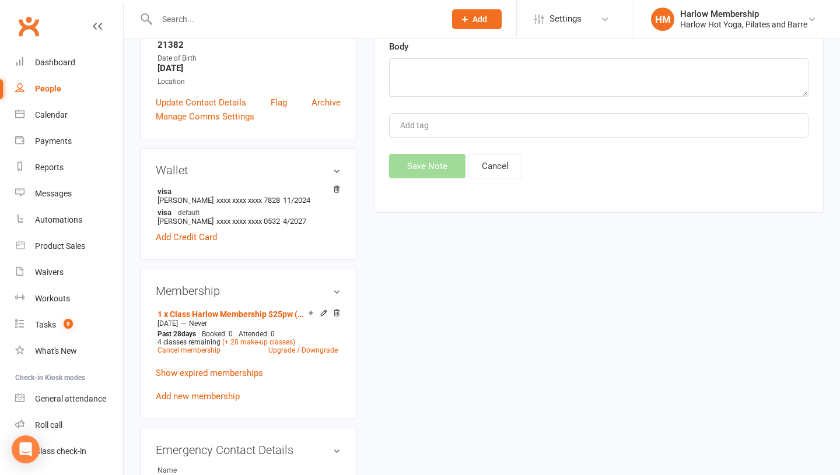
scroll to position [247, 0]
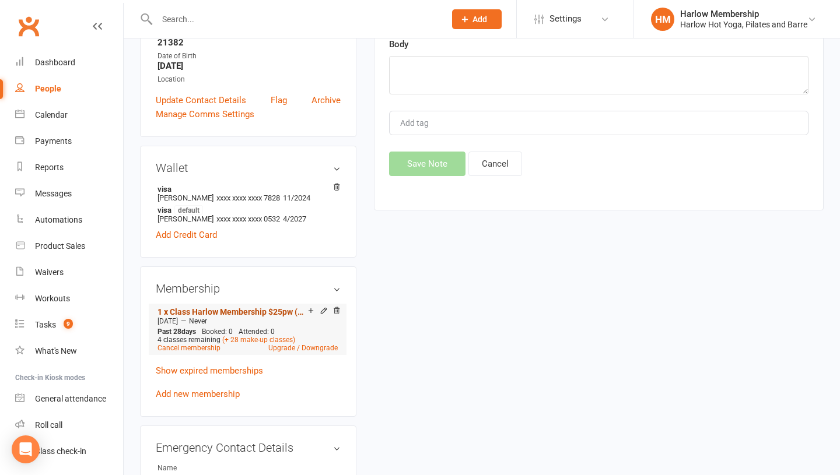
click at [236, 311] on link "1 x Class Harlow Membership $25pw (Debited every 28 days)" at bounding box center [232, 311] width 150 height 9
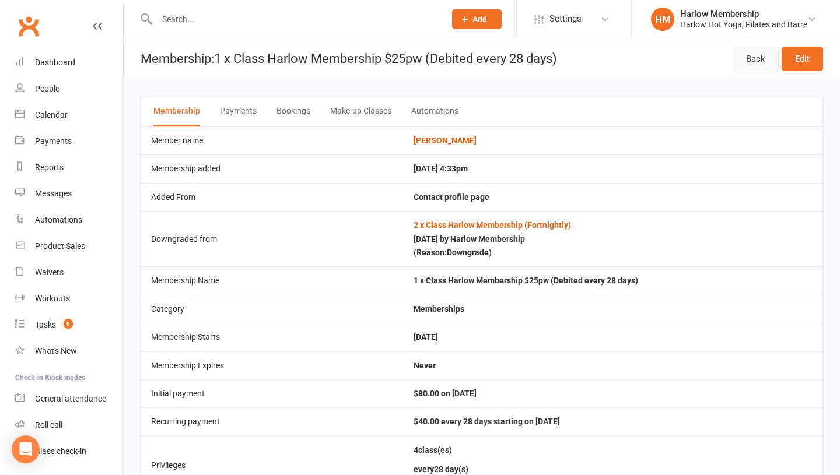
click at [738, 50] on link "Back" at bounding box center [755, 59] width 46 height 24
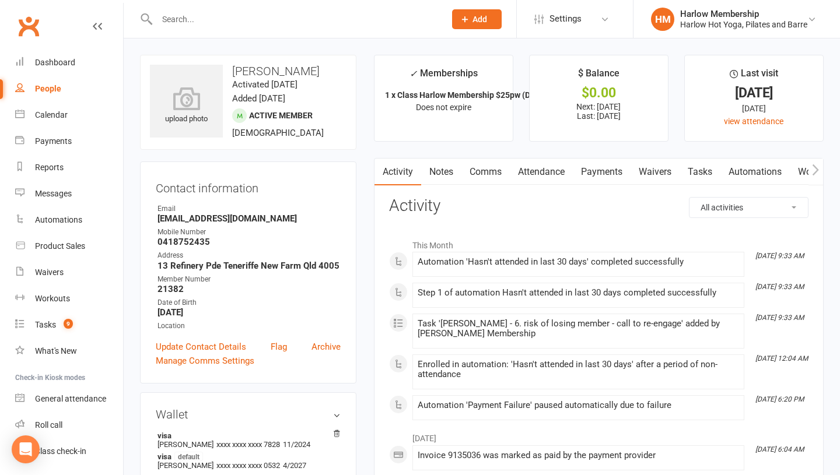
click at [444, 177] on link "Notes" at bounding box center [441, 172] width 40 height 27
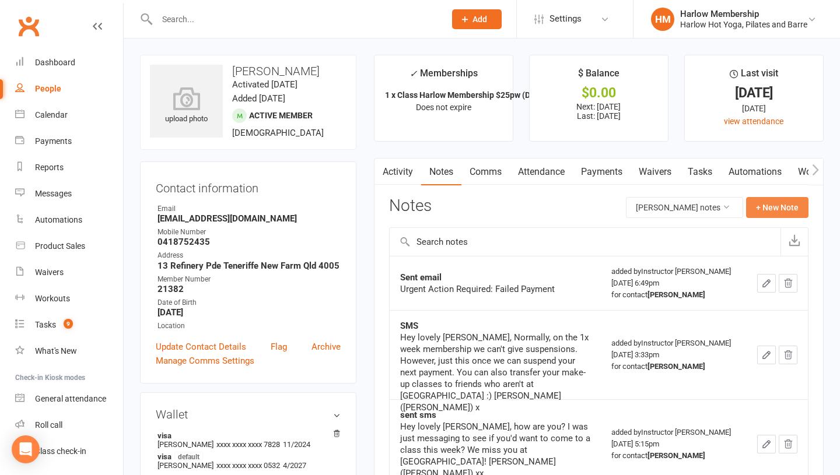
click at [778, 209] on button "+ New Note" at bounding box center [777, 207] width 62 height 21
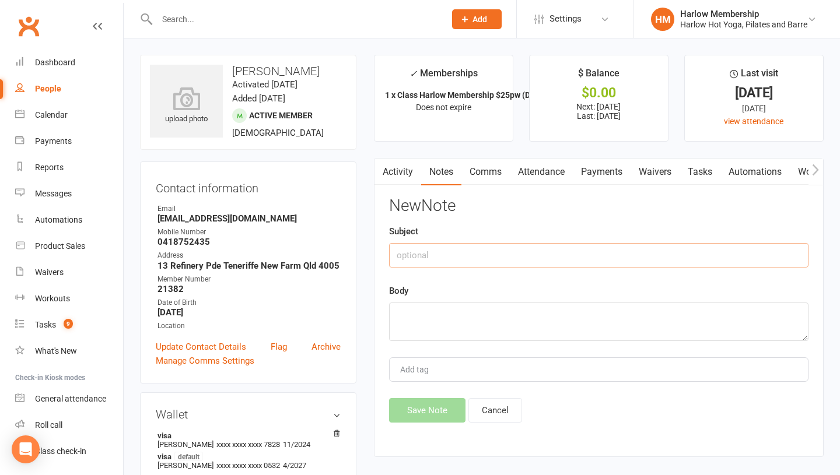
click at [431, 261] on input "text" at bounding box center [598, 255] width 419 height 24
type input "Called. chatted - Krystyna"
type textarea "O"
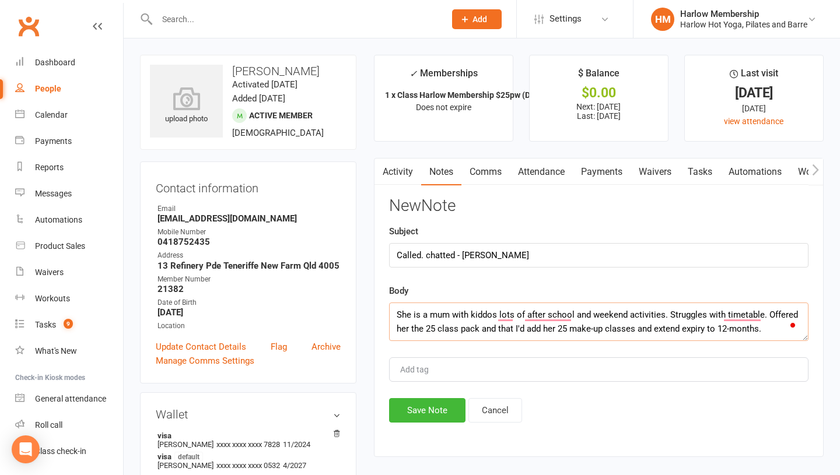
type textarea "She is a mum with kiddos lots of after school and weekend activities. Struggles…"
click at [403, 413] on button "Save Note" at bounding box center [427, 410] width 76 height 24
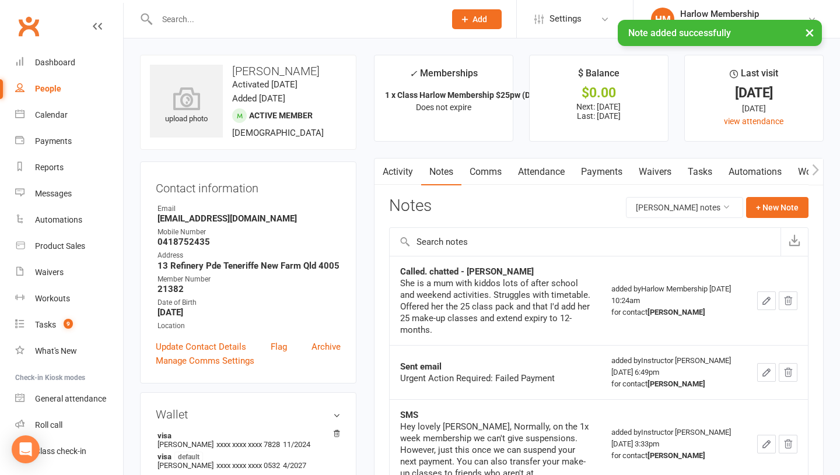
click at [483, 175] on link "Comms" at bounding box center [485, 172] width 48 height 27
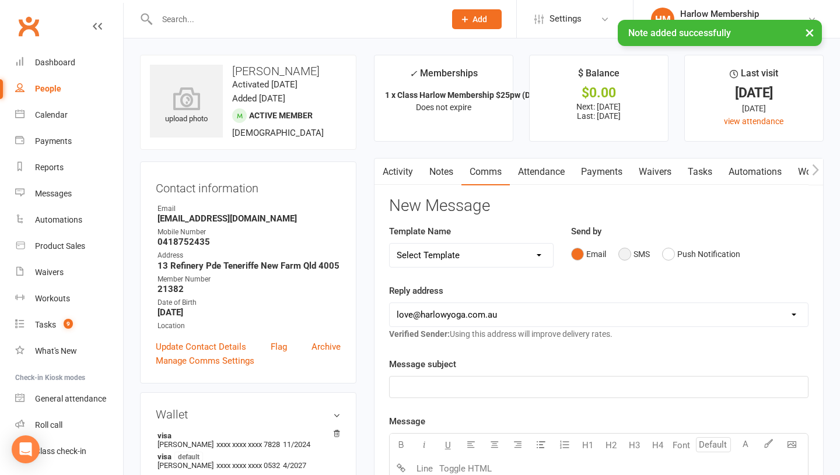
click at [625, 260] on button "SMS" at bounding box center [633, 254] width 31 height 22
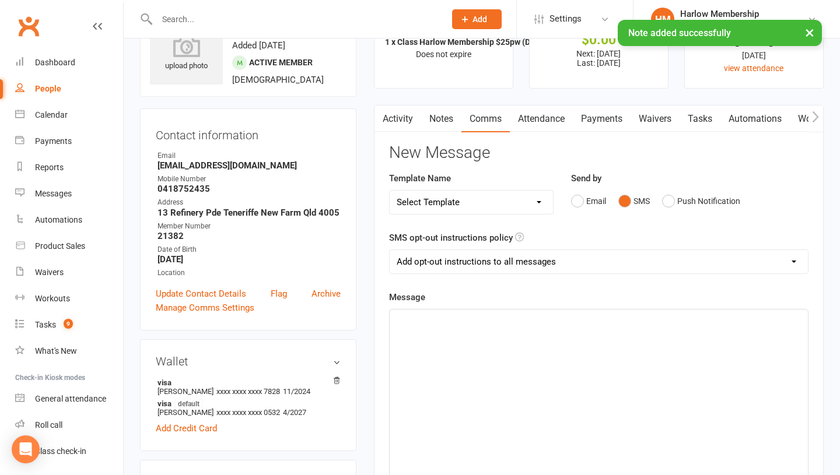
scroll to position [52, 0]
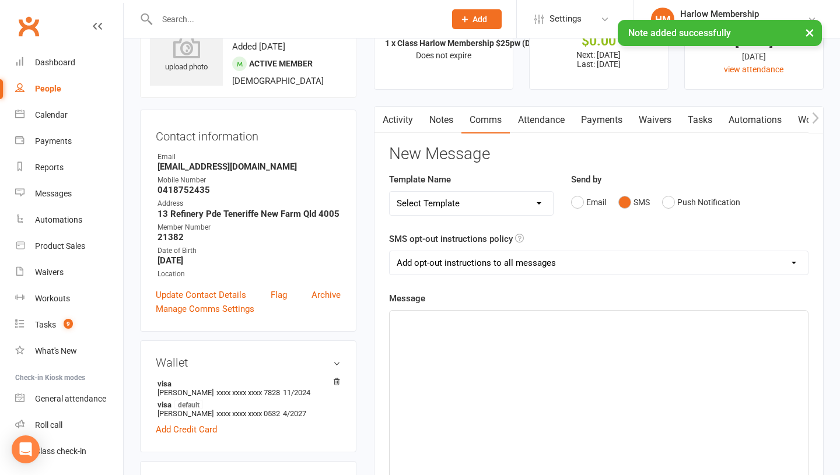
click at [559, 352] on div "﻿" at bounding box center [599, 398] width 418 height 175
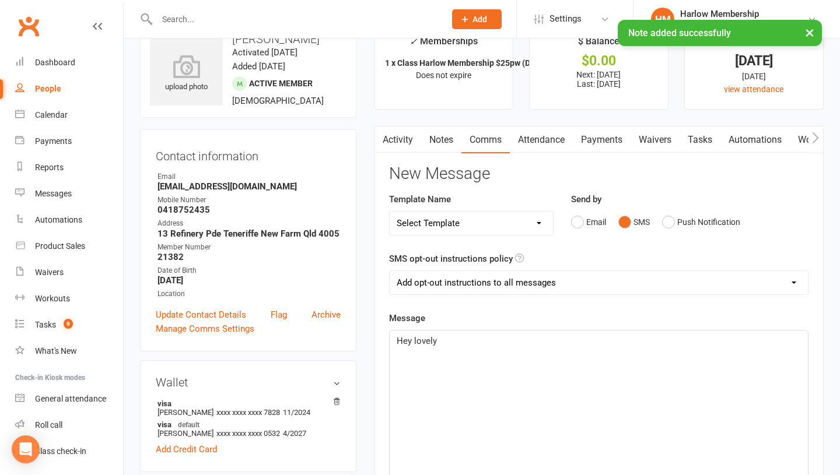
scroll to position [0, 0]
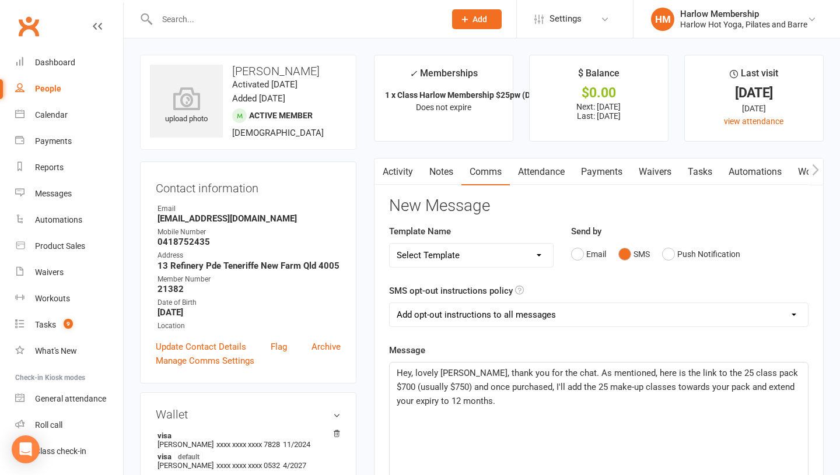
click at [489, 407] on p "Hey, lovely Katya, thank you for the chat. As mentioned, here is the link to th…" at bounding box center [599, 387] width 404 height 42
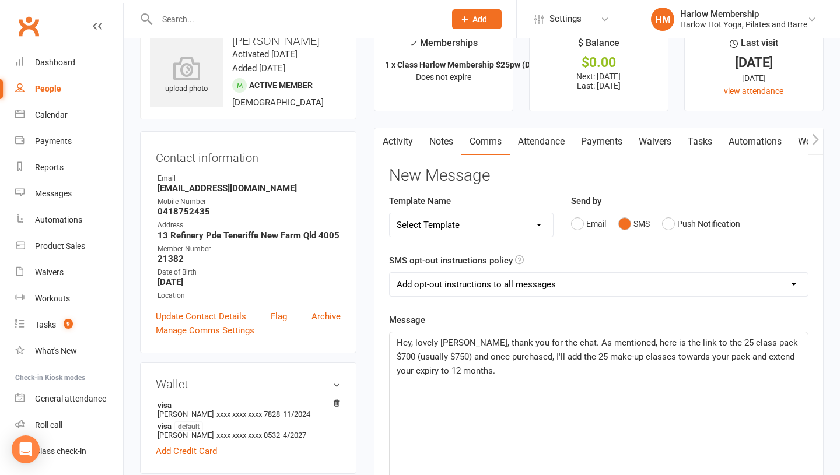
scroll to position [33, 0]
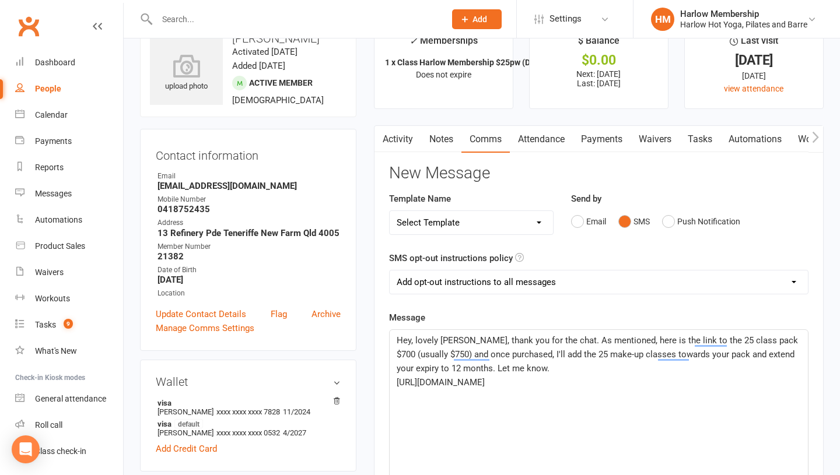
drag, startPoint x: 506, startPoint y: 399, endPoint x: 395, endPoint y: 383, distance: 112.0
click at [395, 383] on div "Hey, lovely Katya, thank you for the chat. As mentioned, here is the link to th…" at bounding box center [599, 417] width 418 height 175
copy span "https://app.clubworx.com/websites/harlow/book_and_pay/offers/f597ffe2-f84c-44a4…"
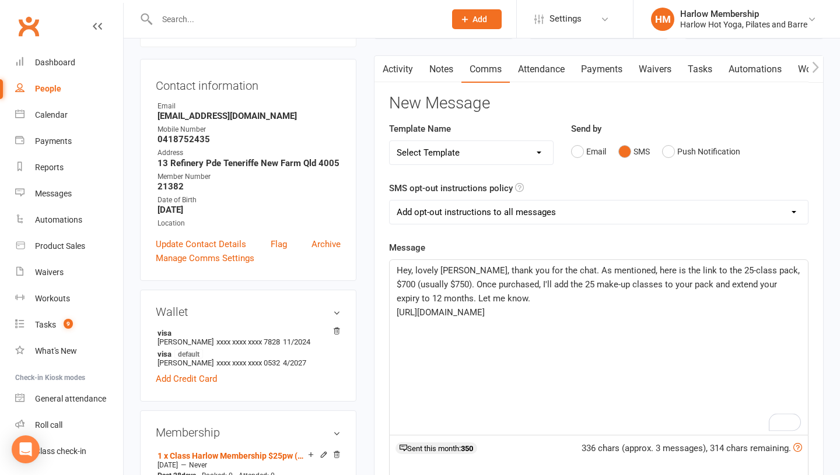
scroll to position [104, 0]
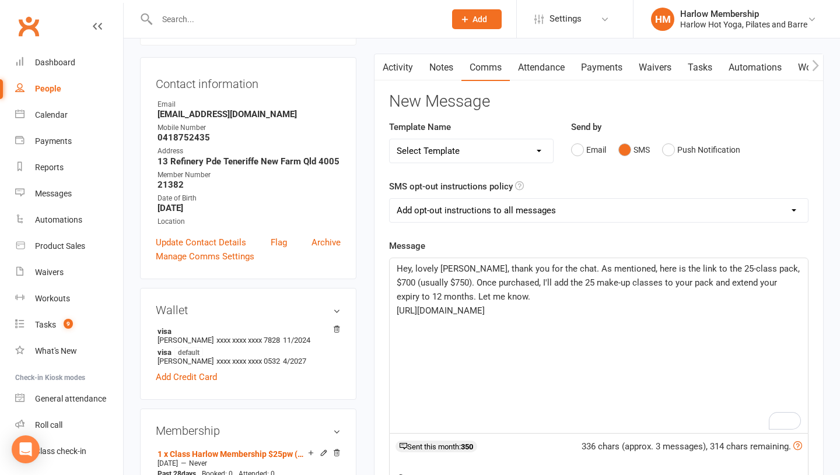
click at [520, 283] on span "Hey, lovely Katya, thank you for the chat. As mentioned, here is the link to th…" at bounding box center [599, 283] width 405 height 38
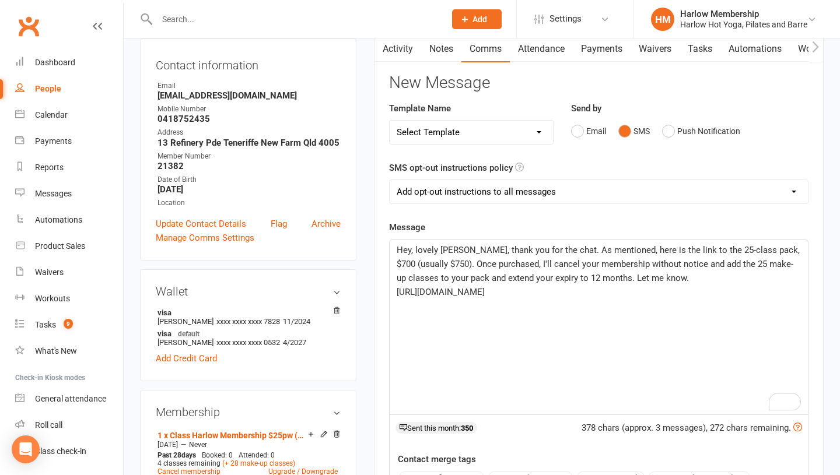
click at [472, 278] on span "Hey, lovely Katya, thank you for the chat. As mentioned, here is the link to th…" at bounding box center [599, 264] width 405 height 38
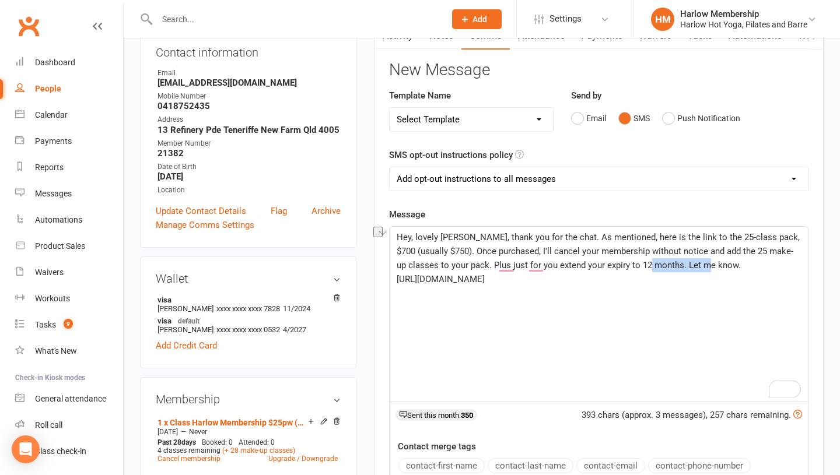
drag, startPoint x: 701, startPoint y: 264, endPoint x: 671, endPoint y: 262, distance: 30.4
click at [671, 262] on p "Hey, lovely Katya, thank you for the chat. As mentioned, here is the link to th…" at bounding box center [599, 251] width 404 height 42
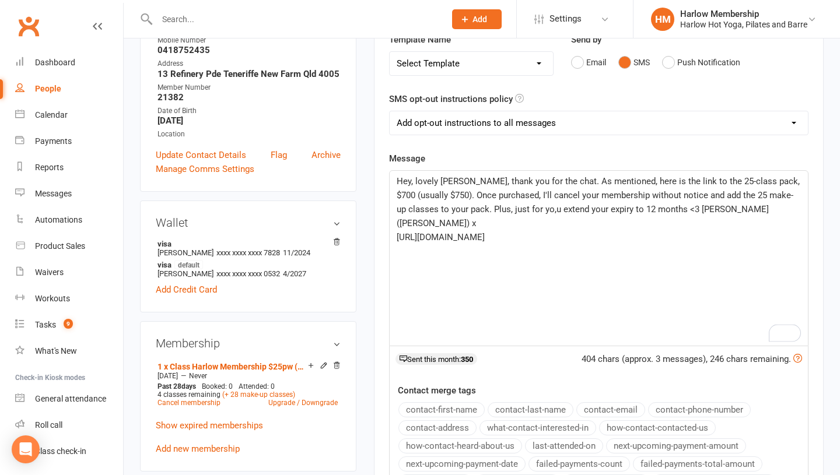
scroll to position [199, 0]
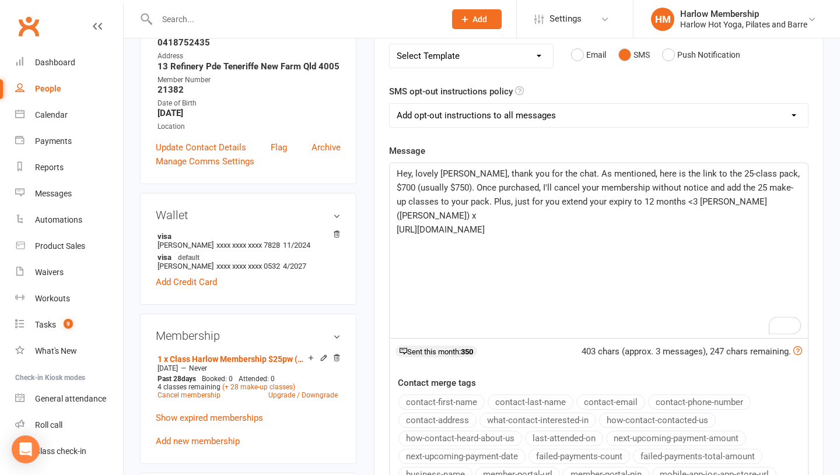
click at [672, 201] on span "Hey, lovely Katya, thank you for the chat. As mentioned, here is the link to th…" at bounding box center [599, 195] width 405 height 52
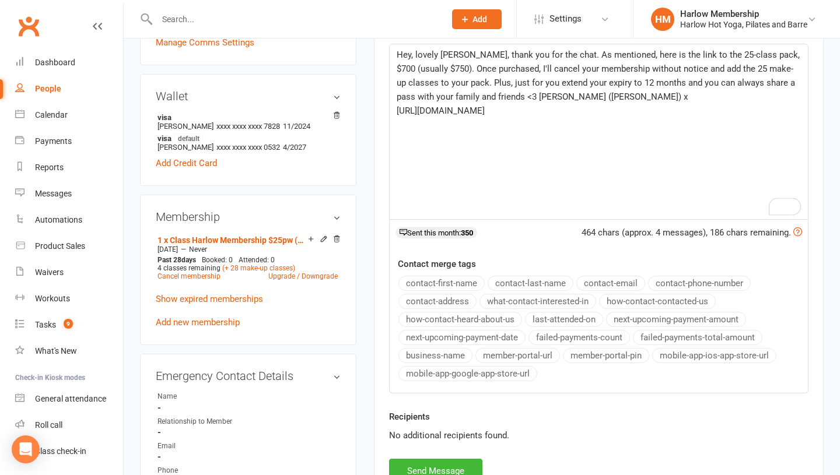
scroll to position [331, 0]
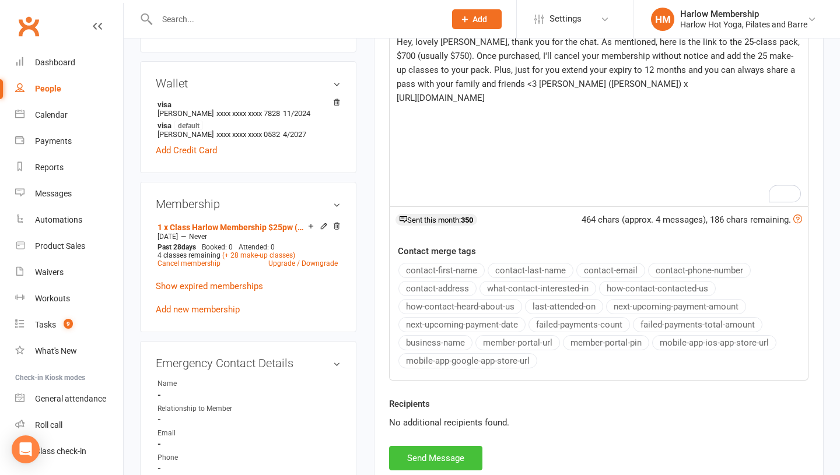
click at [425, 461] on button "Send Message" at bounding box center [435, 458] width 93 height 24
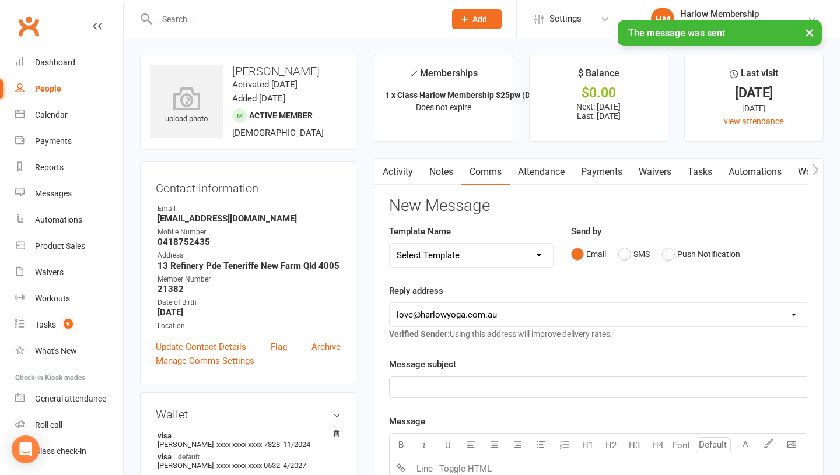
click at [441, 180] on link "Notes" at bounding box center [441, 172] width 40 height 27
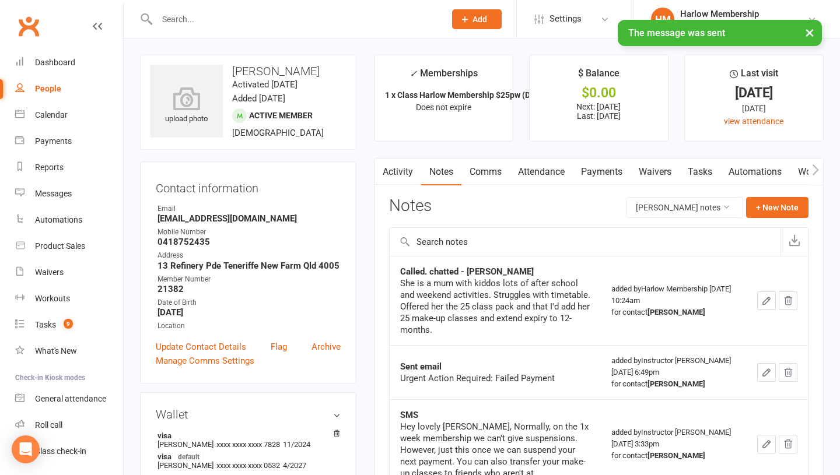
click at [705, 171] on link "Tasks" at bounding box center [699, 172] width 41 height 27
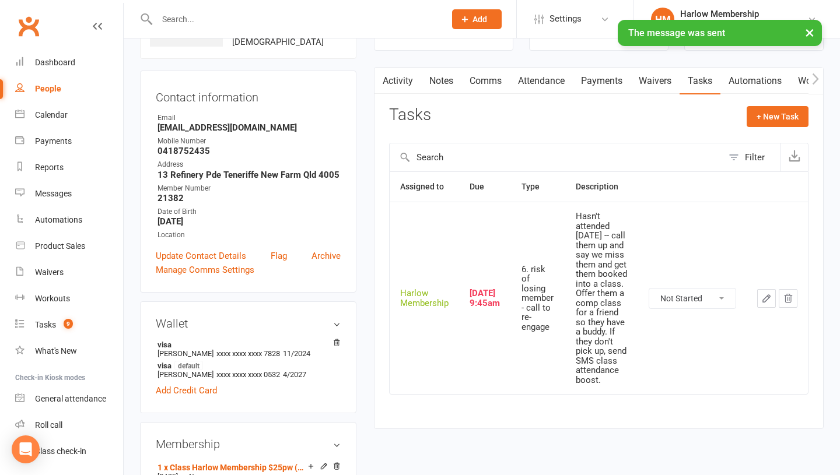
scroll to position [94, 0]
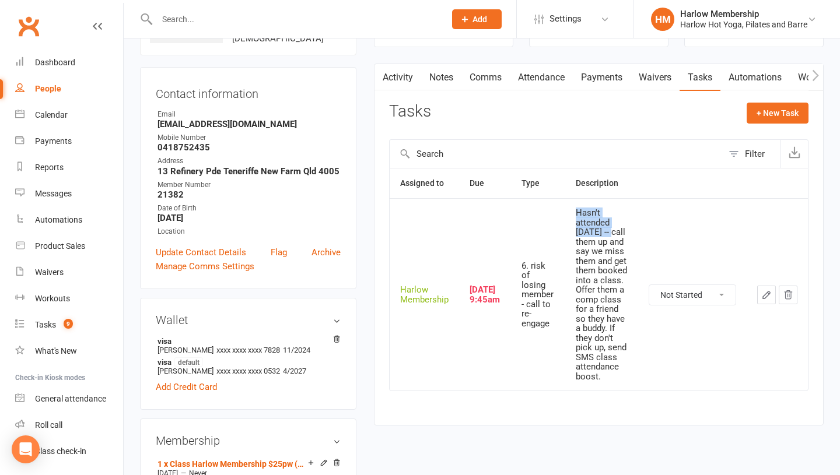
drag, startPoint x: 577, startPoint y: 211, endPoint x: 602, endPoint y: 231, distance: 31.9
click at [602, 231] on div "Hasn't attended [DATE] -- call them up and say we miss them and get them booked…" at bounding box center [602, 294] width 52 height 173
copy div "Hasn't attended [DATE]"
click at [675, 295] on select "Not Started In Progress Waiting Complete" at bounding box center [692, 295] width 86 height 20
select select "unstarted"
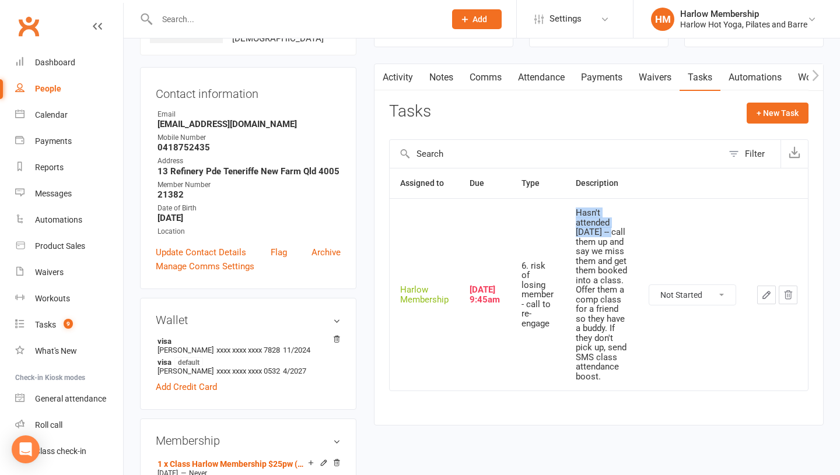
click at [442, 87] on link "Notes" at bounding box center [441, 77] width 40 height 27
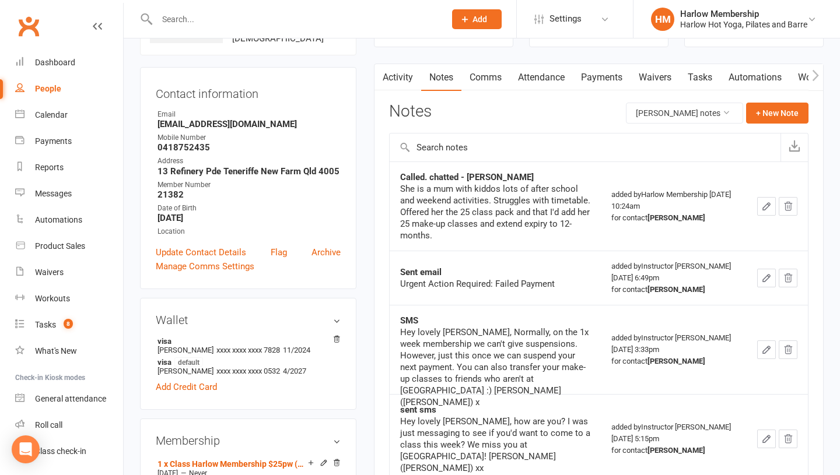
click at [761, 208] on icon "button" at bounding box center [766, 206] width 10 height 10
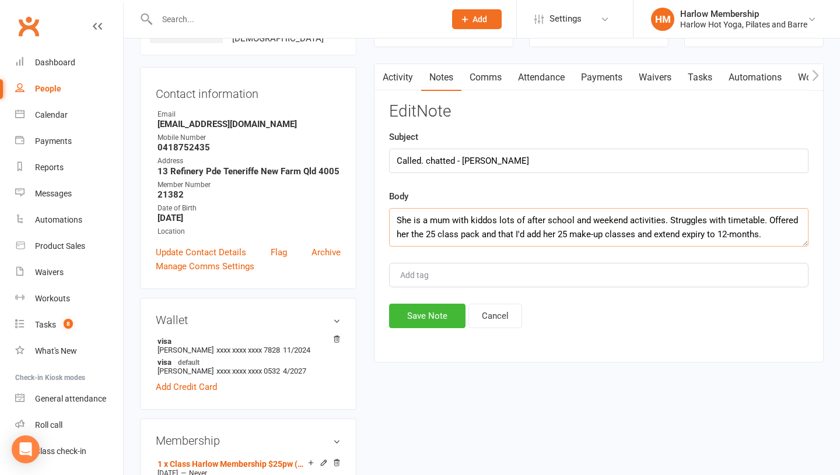
click at [396, 223] on textarea "She is a mum with kiddos lots of after school and weekend activities. Struggles…" at bounding box center [598, 227] width 419 height 38
paste textarea "Hasn't attended in 3 weeks"
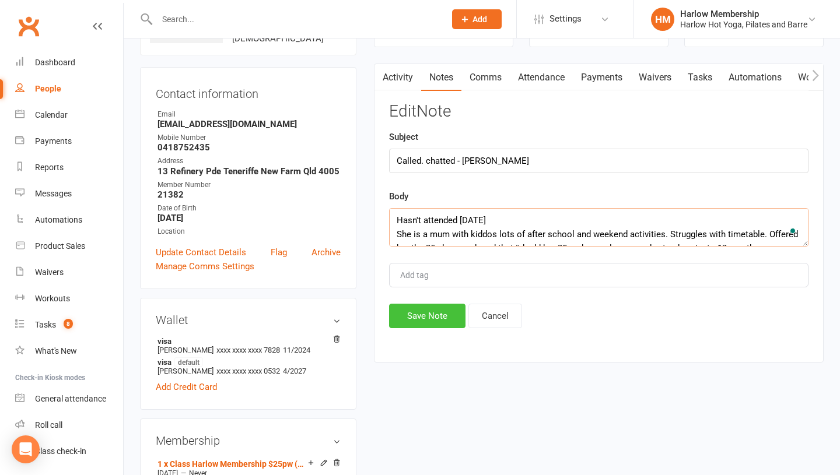
type textarea "Hasn't attended in 3 weeks She is a mum with kiddos lots of after school and we…"
click at [429, 322] on button "Save Note" at bounding box center [427, 316] width 76 height 24
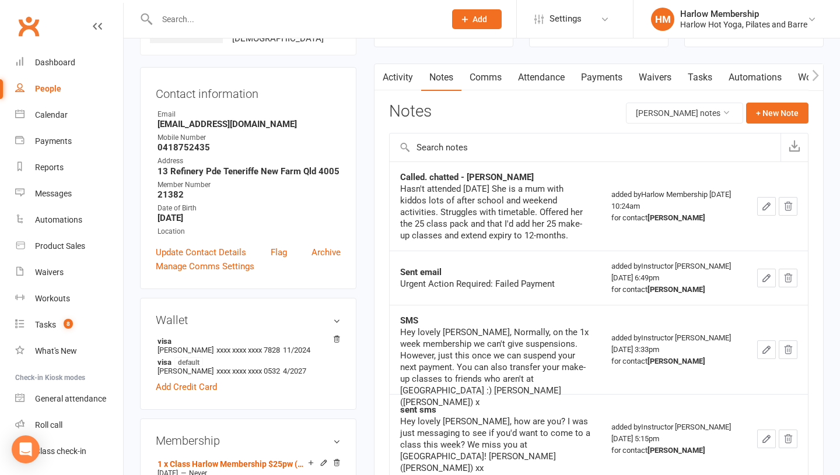
click at [715, 86] on link "Tasks" at bounding box center [699, 77] width 41 height 27
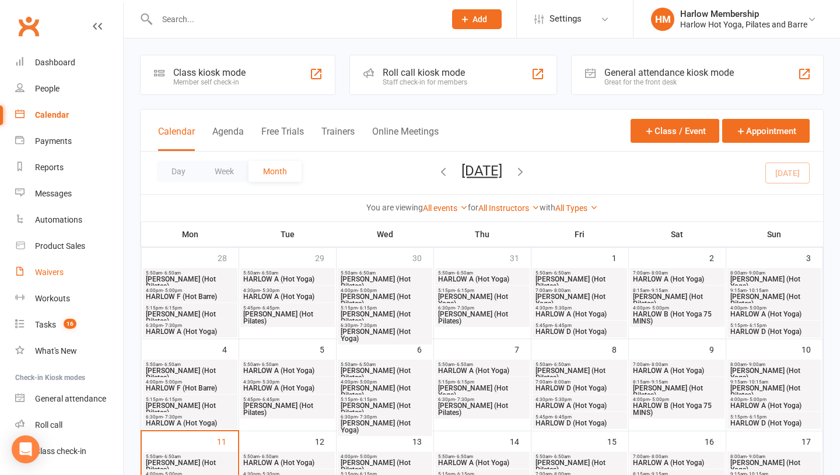
click at [48, 275] on div "Waivers" at bounding box center [49, 272] width 29 height 9
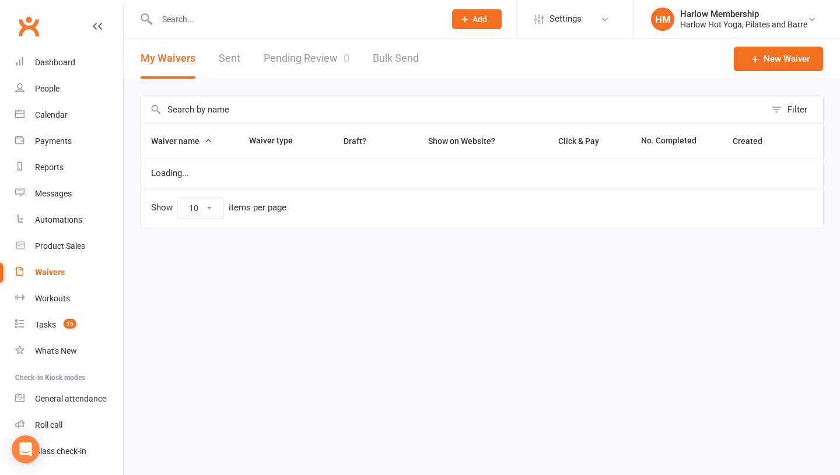
select select "100"
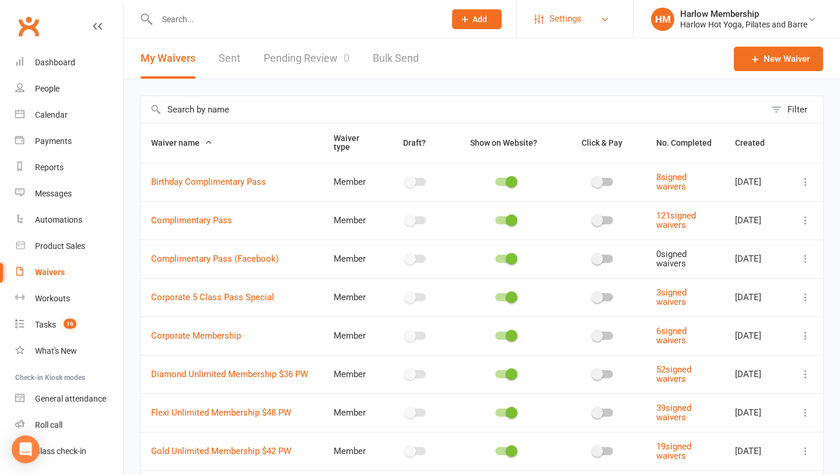
click at [563, 22] on span "Settings" at bounding box center [565, 19] width 32 height 26
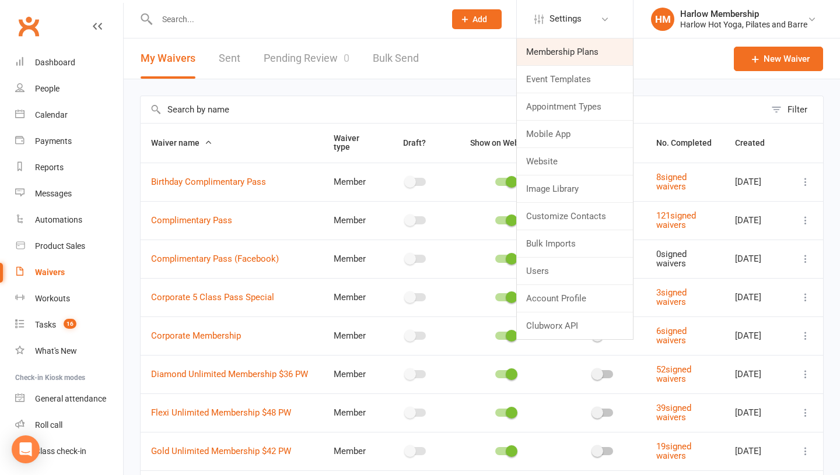
click at [556, 50] on link "Membership Plans" at bounding box center [575, 51] width 116 height 27
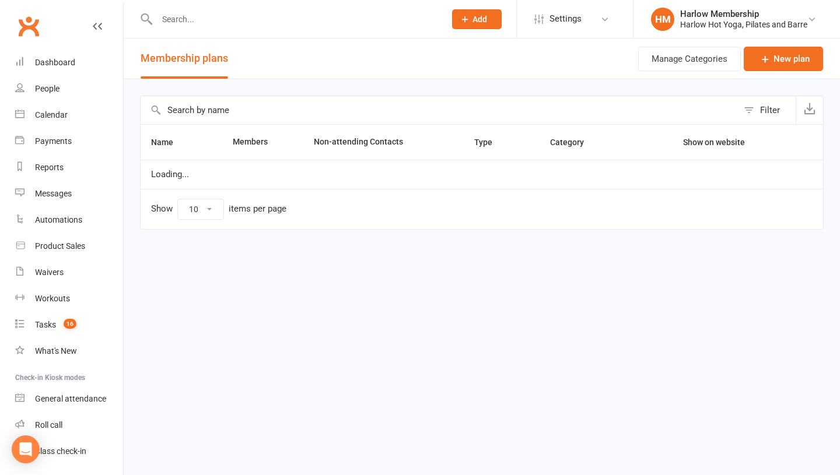
select select "100"
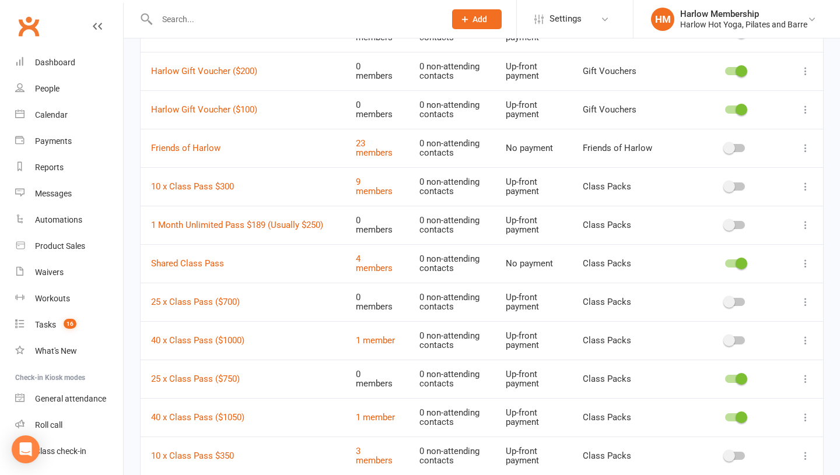
scroll to position [974, 0]
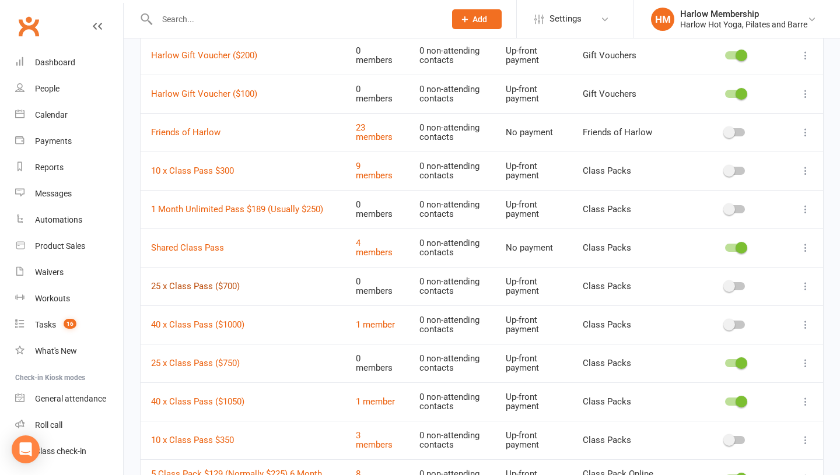
click at [226, 282] on link "25 x Class Pass ($700)" at bounding box center [195, 286] width 89 height 10
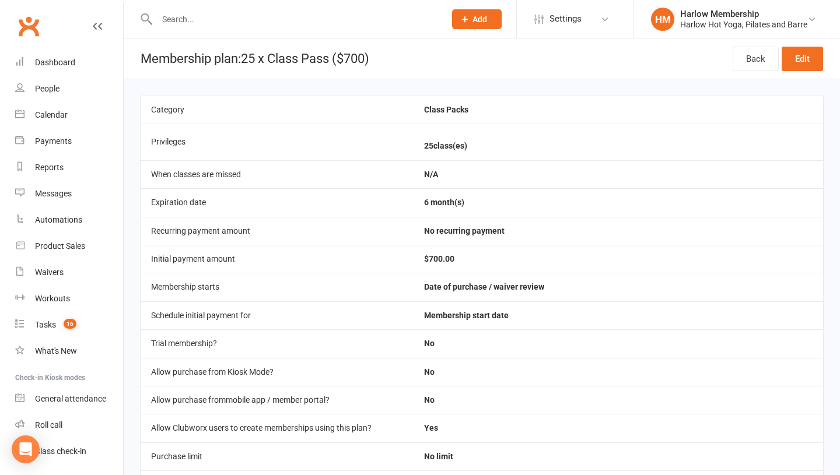
scroll to position [417, 0]
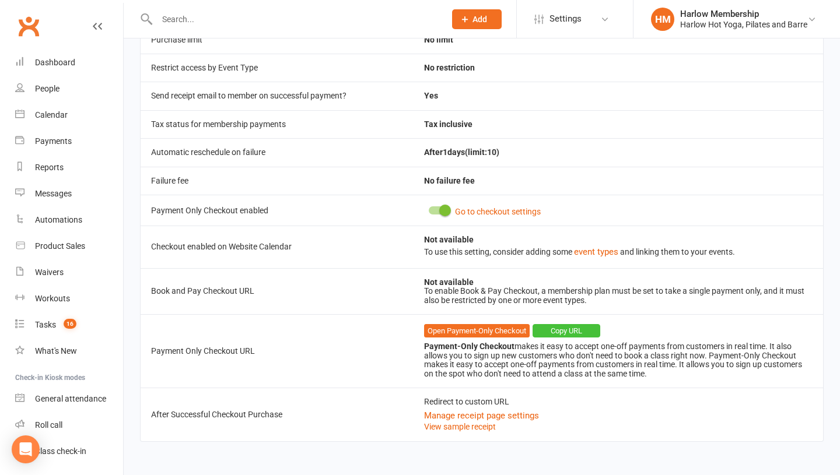
click at [564, 327] on button "Copy URL" at bounding box center [566, 331] width 68 height 14
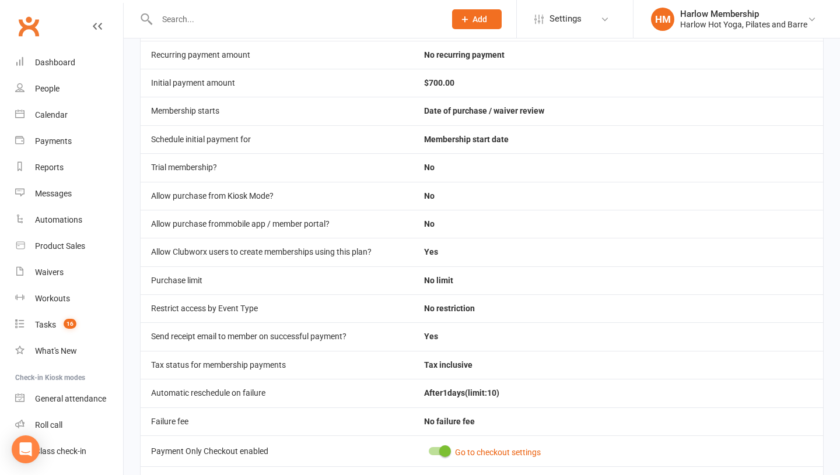
scroll to position [0, 0]
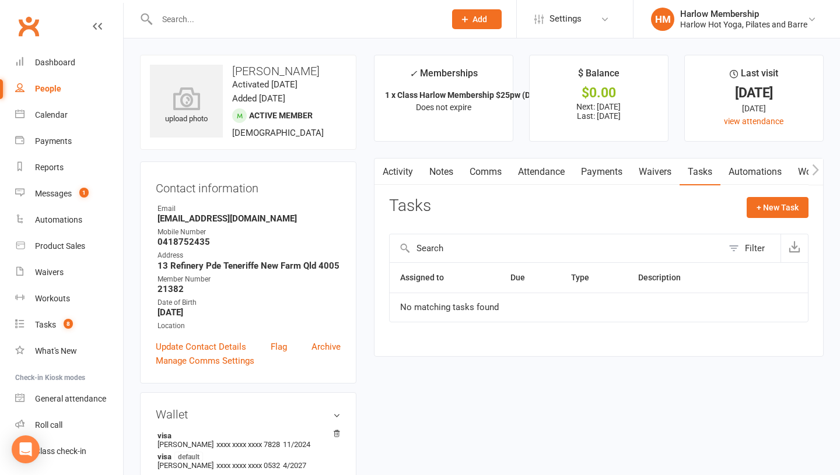
click at [436, 167] on link "Notes" at bounding box center [441, 172] width 40 height 27
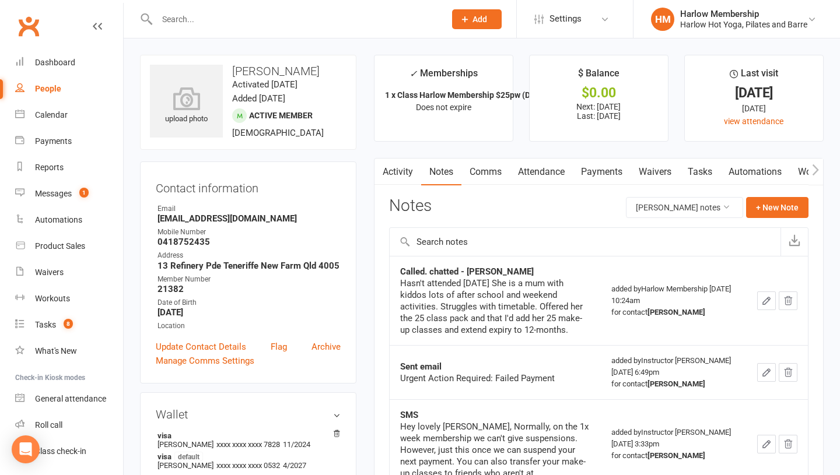
click at [405, 172] on link "Activity" at bounding box center [397, 172] width 47 height 27
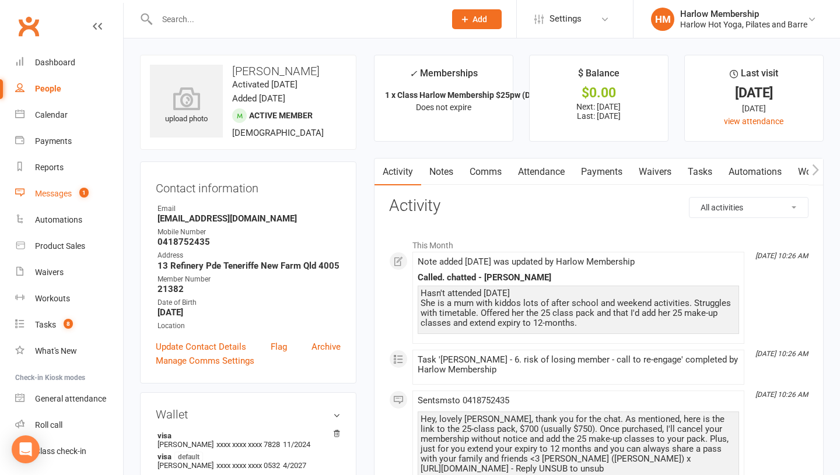
click at [59, 187] on link "Messages 1" at bounding box center [69, 194] width 108 height 26
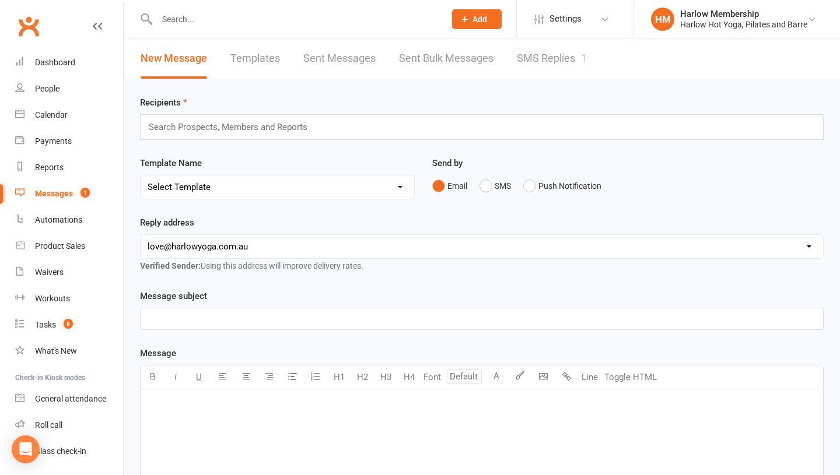
click at [535, 66] on link "SMS Replies 1" at bounding box center [552, 58] width 70 height 40
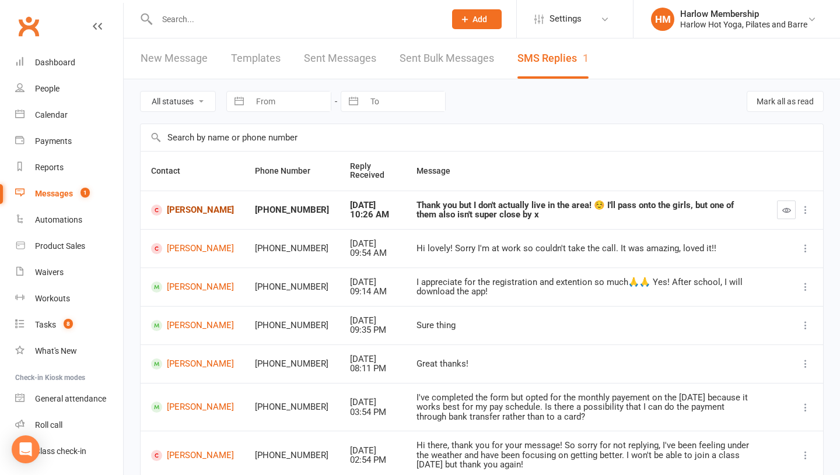
click at [182, 208] on link "Claudia Ricca" at bounding box center [192, 210] width 83 height 11
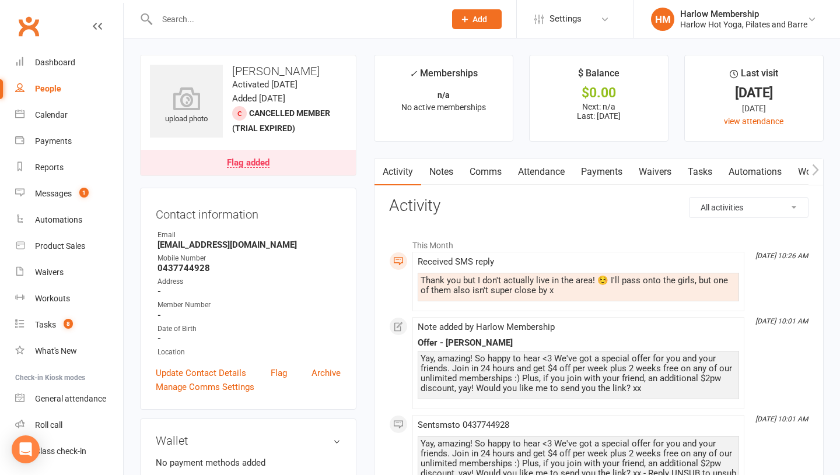
click at [494, 167] on link "Comms" at bounding box center [485, 172] width 48 height 27
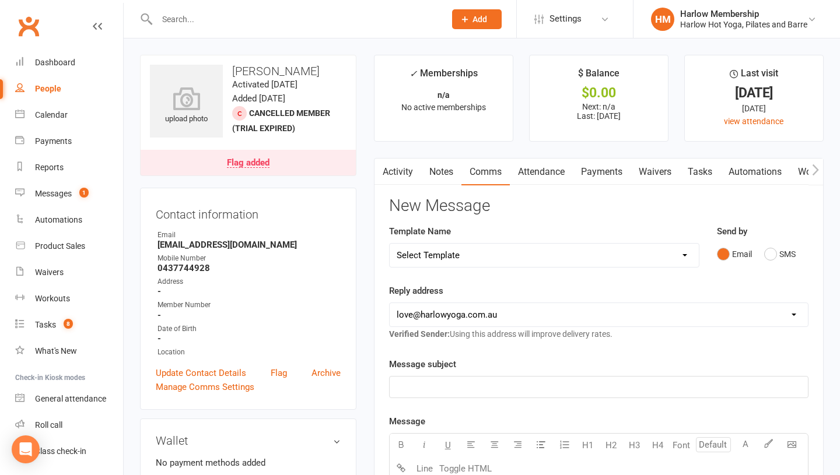
click at [763, 254] on div "Email SMS" at bounding box center [763, 254] width 92 height 22
click at [771, 259] on button "SMS" at bounding box center [779, 254] width 31 height 22
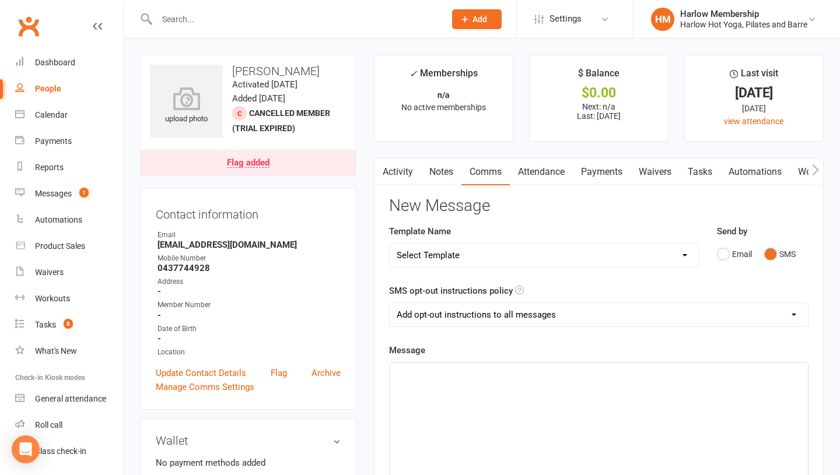
click at [584, 411] on div "﻿" at bounding box center [599, 450] width 418 height 175
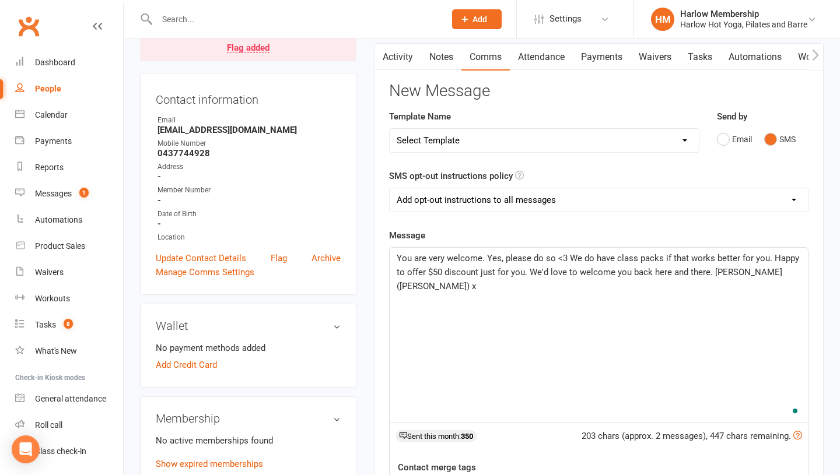
scroll to position [114, 0]
click at [522, 273] on span "You are very welcome. Yes, please do so <3 We do have class packs if that works…" at bounding box center [599, 273] width 405 height 38
drag, startPoint x: 726, startPoint y: 275, endPoint x: 679, endPoint y: 273, distance: 46.7
click at [679, 273] on span "You are very welcome. Yes, please do so <3 We do have class packs if that works…" at bounding box center [599, 273] width 405 height 38
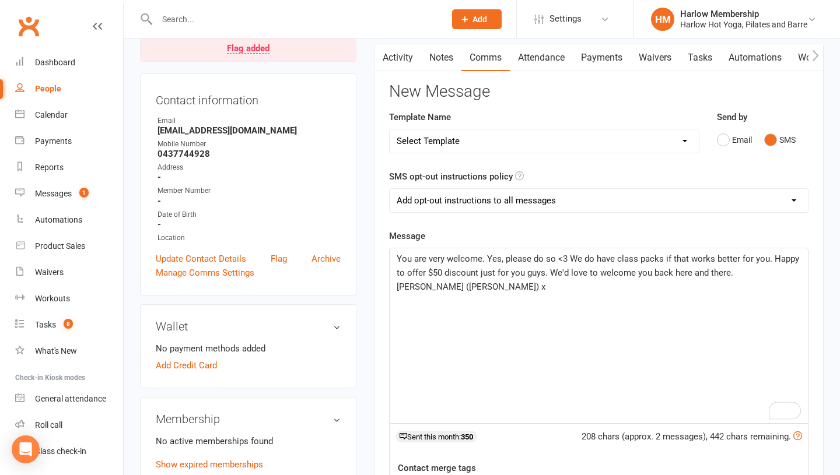
click at [717, 291] on p "You are very welcome. Yes, please do so <3 We do have class packs if that works…" at bounding box center [599, 273] width 404 height 42
click at [463, 290] on p "You are very welcome. Yes, please do so <3 We do have class packs if that works…" at bounding box center [599, 273] width 404 height 42
click at [542, 273] on span "You are very welcome. Yes, please do so <3 We do have class packs if that works…" at bounding box center [599, 273] width 405 height 38
click at [549, 272] on span "You are very welcome. Yes, please do so <3 We do have class packs if that works…" at bounding box center [599, 273] width 405 height 38
click at [542, 273] on span "You are very welcome. Yes, please do so <3 We do have class packs if that works…" at bounding box center [599, 273] width 405 height 38
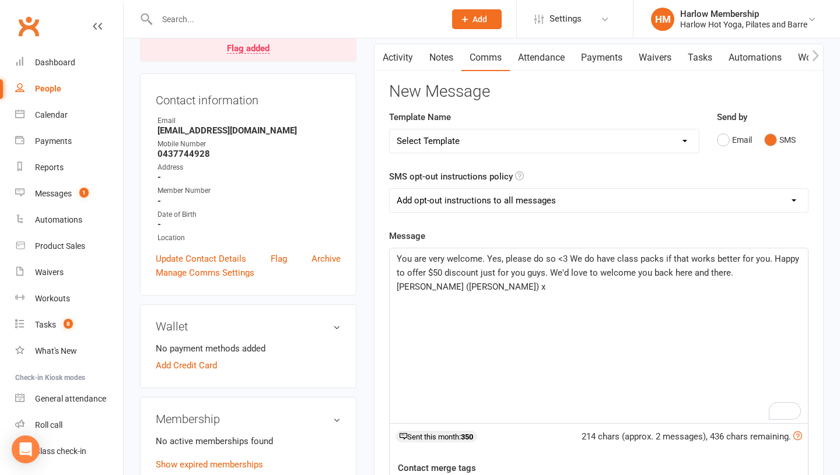
click at [548, 272] on span "You are very welcome. Yes, please do so <3 We do have class packs if that works…" at bounding box center [599, 273] width 405 height 38
click at [733, 268] on span "You are very welcome. Yes, please do so <3 We do have class packs if that works…" at bounding box center [599, 273] width 405 height 38
click at [732, 276] on p "You are very welcome. Yes, please do so <3 We do have class packs if that works…" at bounding box center [599, 266] width 404 height 28
drag, startPoint x: 740, startPoint y: 269, endPoint x: 549, endPoint y: 271, distance: 190.7
click at [549, 271] on p "You are very welcome. Yes, please do so <3 We do have class packs if that works…" at bounding box center [599, 266] width 404 height 28
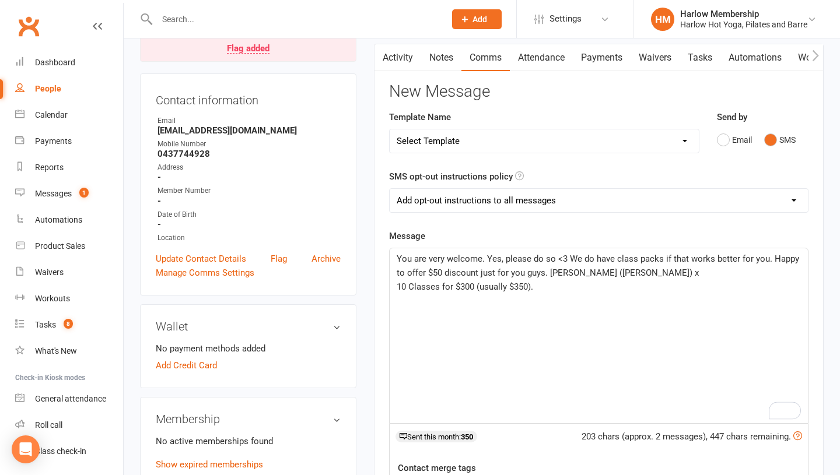
click at [403, 289] on span "10 Classes for $300 (usually $350)." at bounding box center [465, 287] width 136 height 10
click at [548, 271] on span "You are very welcome. Yes, please do so <3 We do have class packs if that works…" at bounding box center [599, 266] width 405 height 24
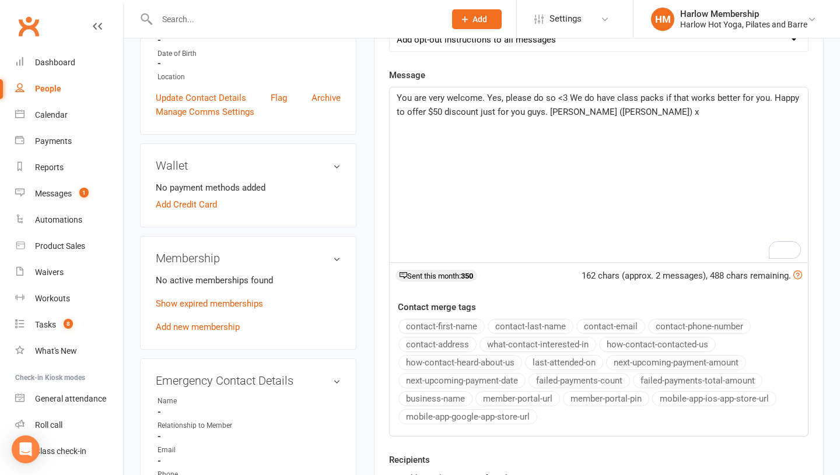
scroll to position [339, 0]
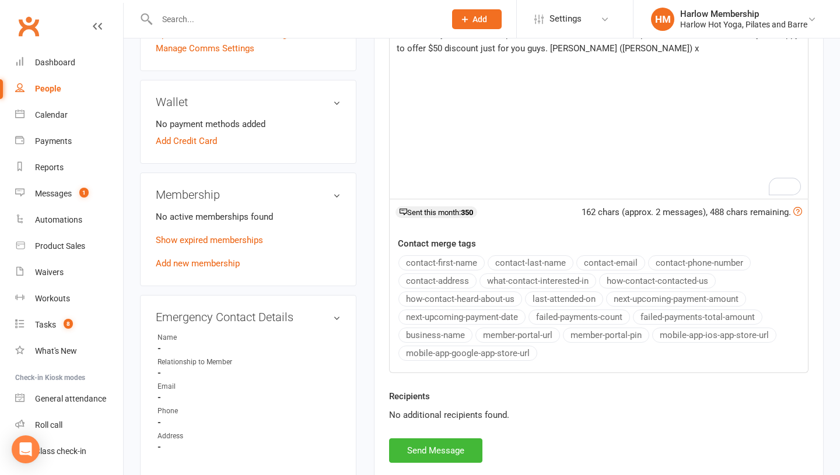
click at [490, 134] on div "You are very welcome. Yes, please do so <3 We do have class packs if that works…" at bounding box center [599, 111] width 418 height 175
click at [441, 449] on button "Send Message" at bounding box center [435, 450] width 93 height 24
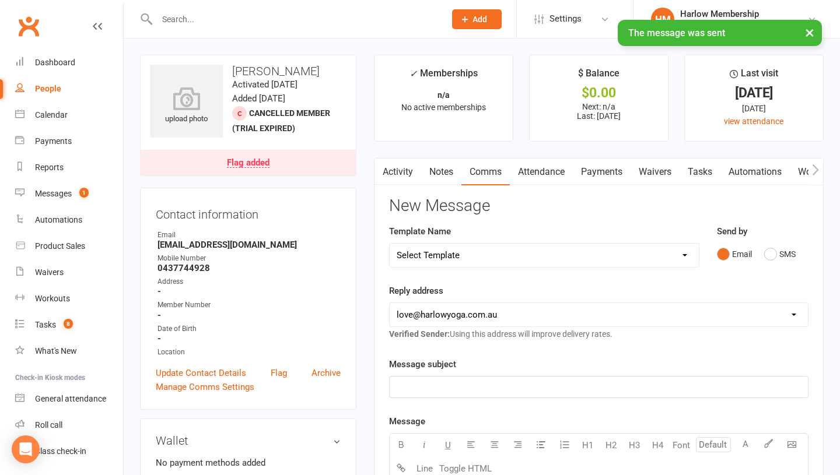
click at [700, 173] on link "Tasks" at bounding box center [699, 172] width 41 height 27
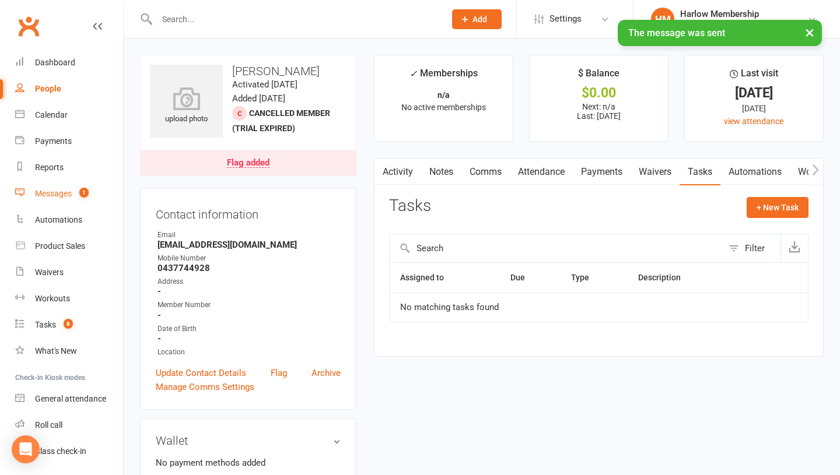
click at [31, 201] on link "Messages 1" at bounding box center [69, 194] width 108 height 26
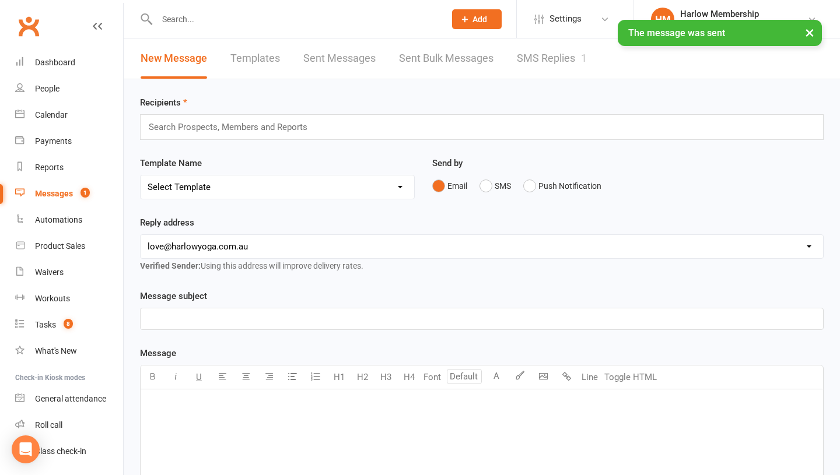
click at [545, 62] on link "SMS Replies 1" at bounding box center [552, 58] width 70 height 40
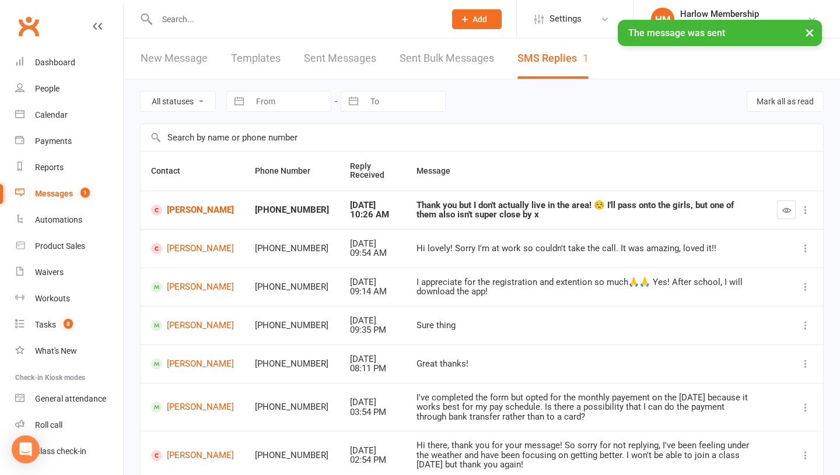
click at [424, 216] on div "Thank you but I don't actually live in the area! ☺️ I'll pass onto the girls, b…" at bounding box center [585, 210] width 339 height 19
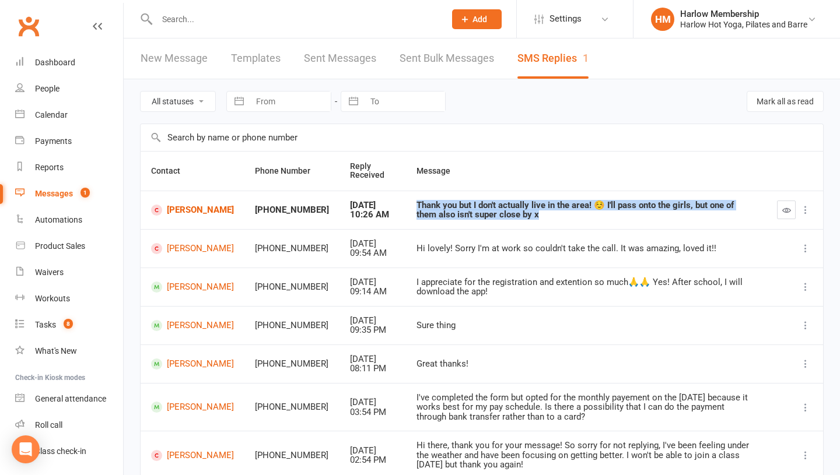
copy div "Thank you but I don't actually live in the area! ☺️ I'll pass onto the girls, b…"
click at [181, 208] on link "Claudia Ricca" at bounding box center [192, 210] width 83 height 11
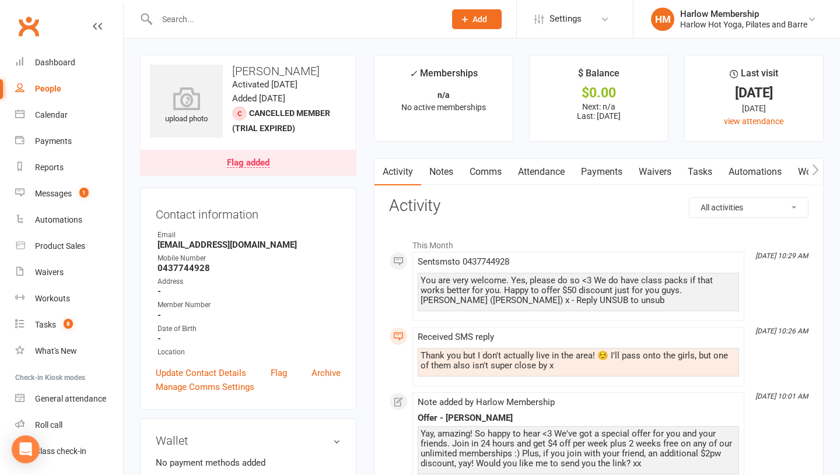
click at [429, 168] on link "Notes" at bounding box center [441, 172] width 40 height 27
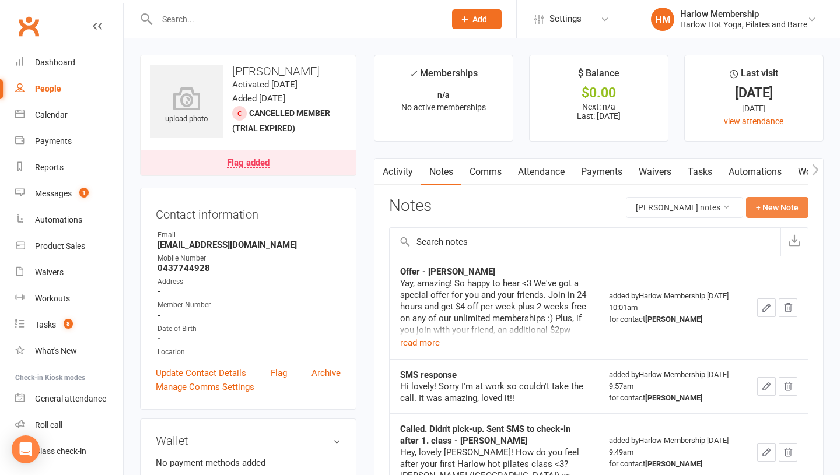
click at [761, 209] on button "+ New Note" at bounding box center [777, 207] width 62 height 21
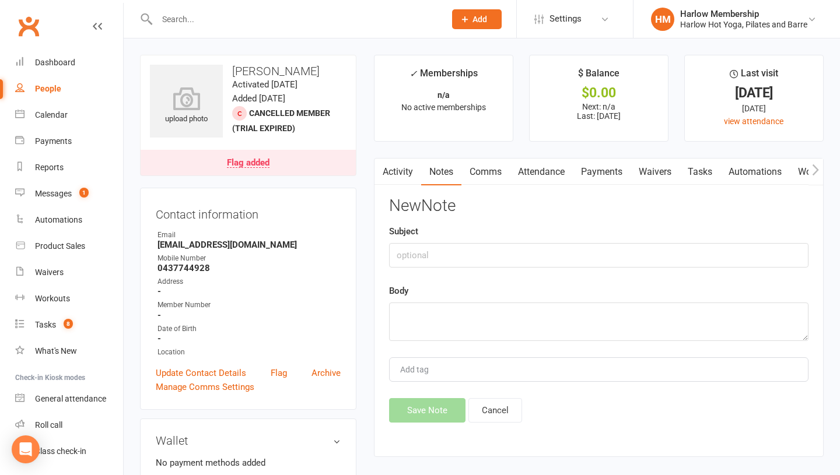
click at [442, 242] on div "Subject" at bounding box center [598, 245] width 419 height 43
click at [435, 251] on input "text" at bounding box center [598, 255] width 419 height 24
type input "SMS response - Krystyna"
click at [412, 332] on textarea at bounding box center [598, 322] width 419 height 38
paste textarea "Thank you but I don't actually live in the area! ☺️ I'll pass onto the girls, b…"
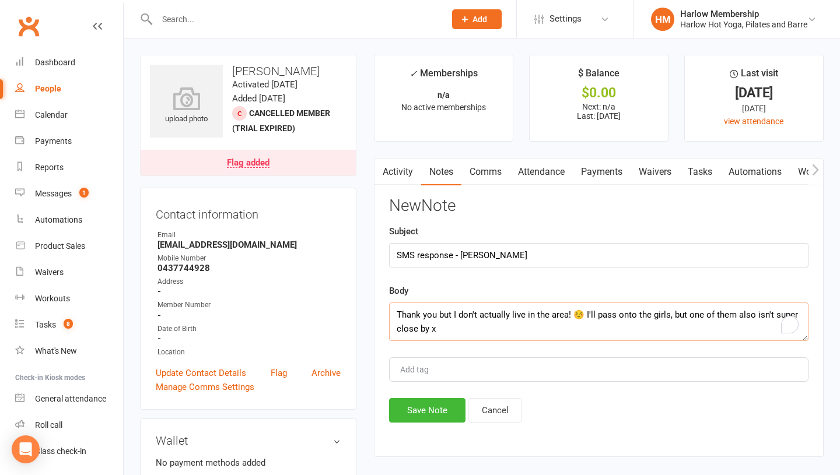
scroll to position [22, 0]
type textarea "Thank you but I don't actually live in the area! ☺️ I'll pass onto the girls, b…"
click at [406, 413] on button "Save Note" at bounding box center [427, 410] width 76 height 24
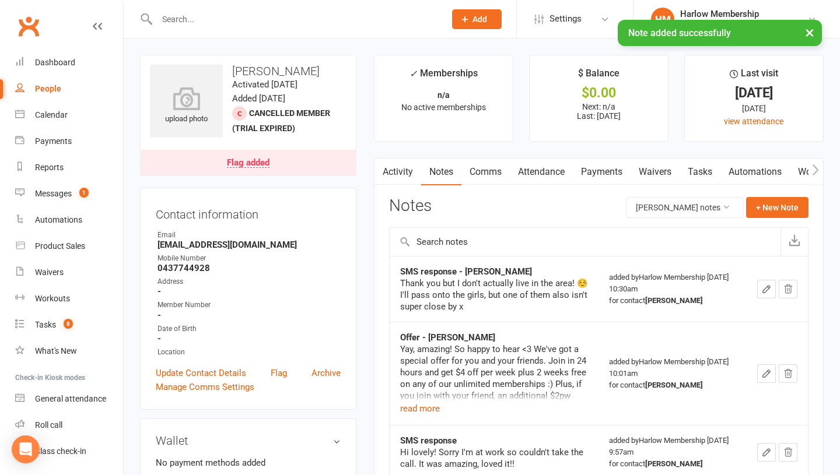
click at [696, 184] on link "Tasks" at bounding box center [699, 172] width 41 height 27
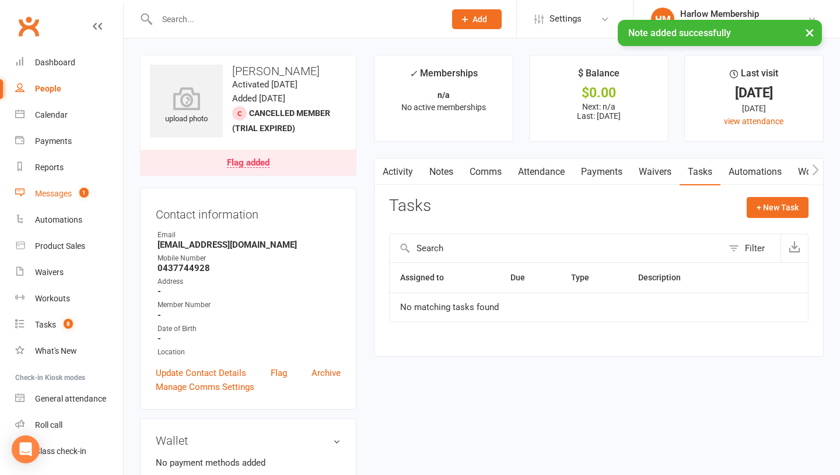
click at [51, 192] on div "Messages" at bounding box center [53, 193] width 37 height 9
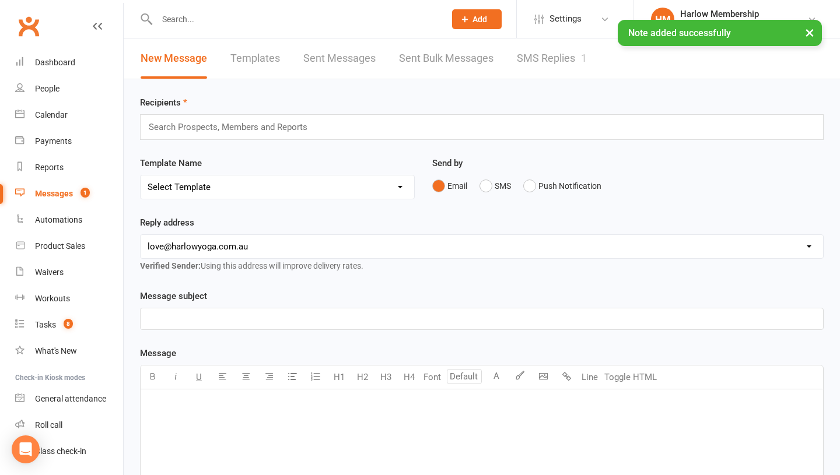
click at [550, 65] on link "SMS Replies 1" at bounding box center [552, 58] width 70 height 40
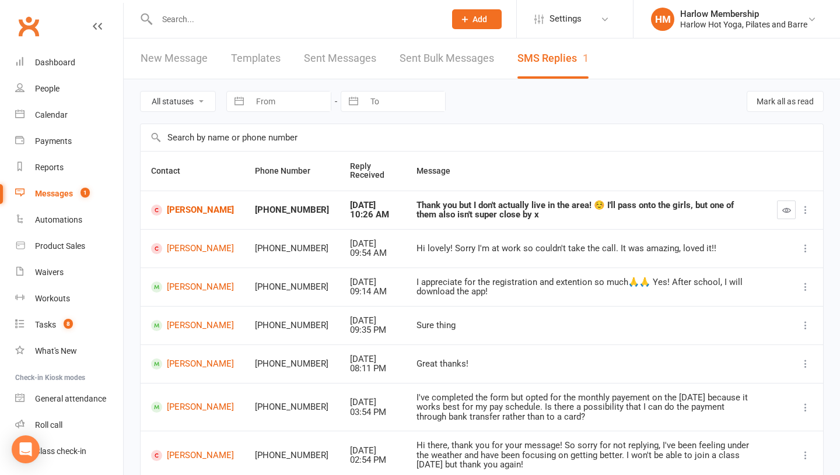
click at [784, 204] on button "button" at bounding box center [786, 210] width 19 height 19
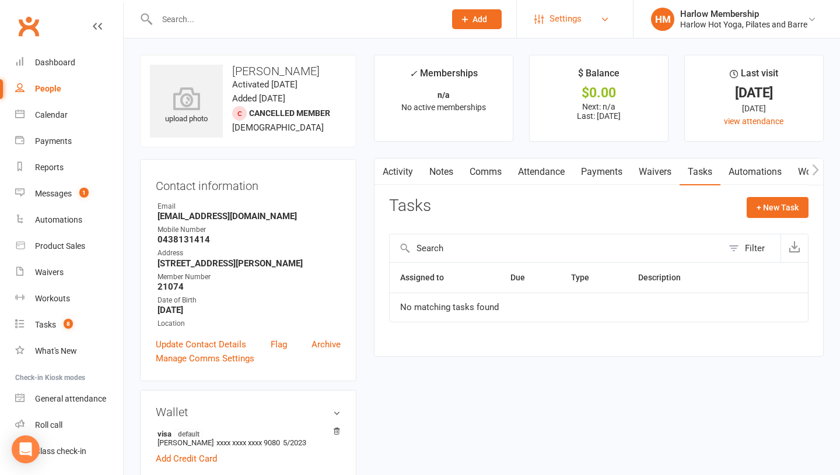
click at [566, 10] on span "Settings" at bounding box center [565, 19] width 32 height 26
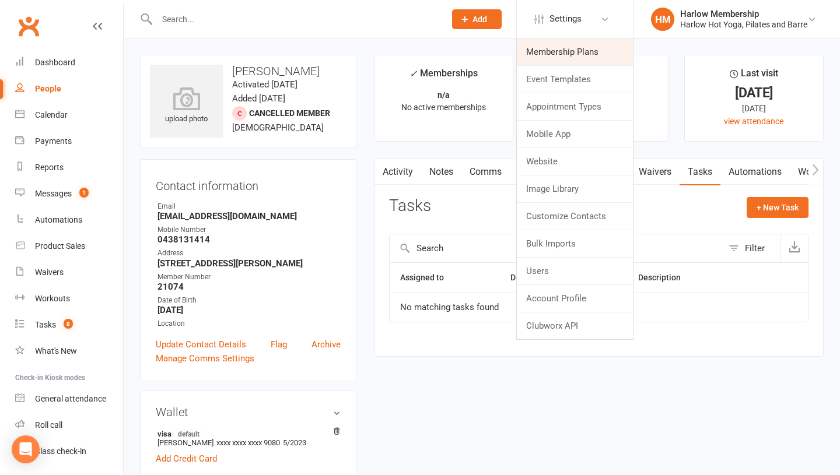
click at [566, 52] on link "Membership Plans" at bounding box center [575, 51] width 116 height 27
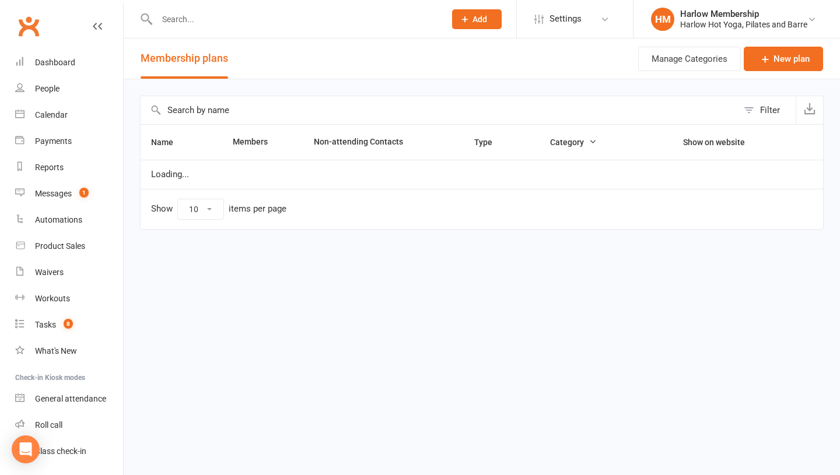
select select "100"
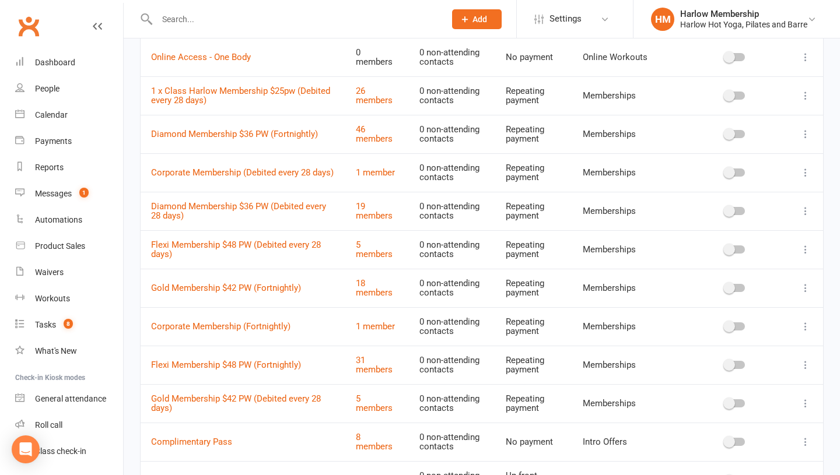
scroll to position [237, 0]
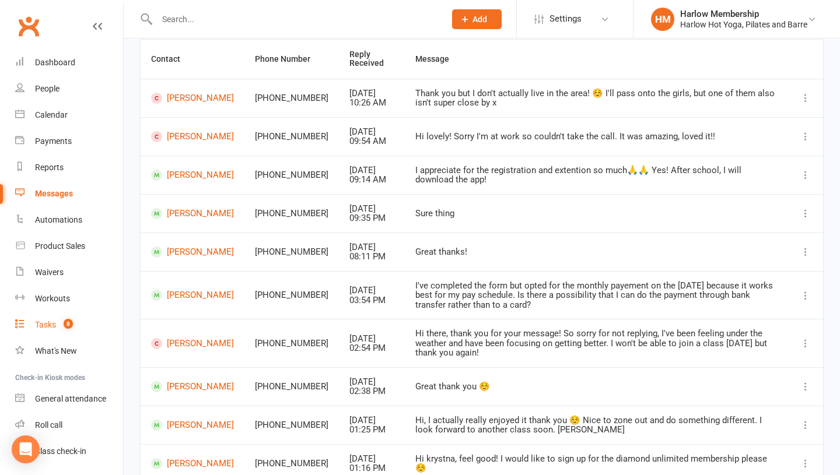
click at [46, 324] on div "Tasks" at bounding box center [45, 324] width 21 height 9
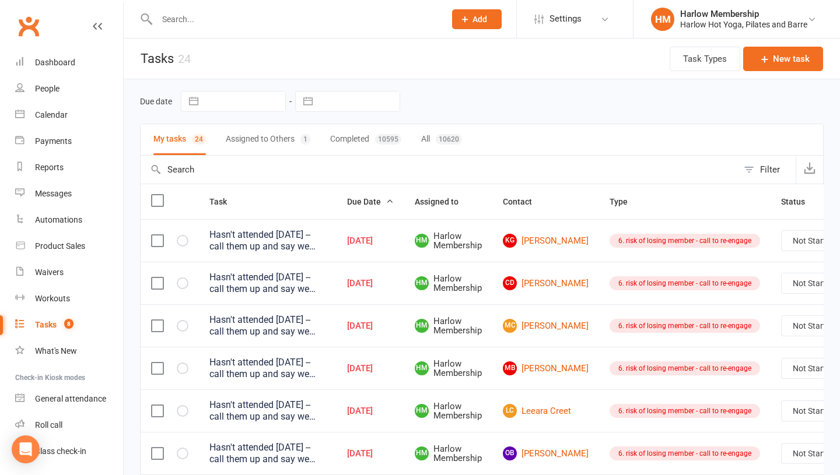
scroll to position [23, 0]
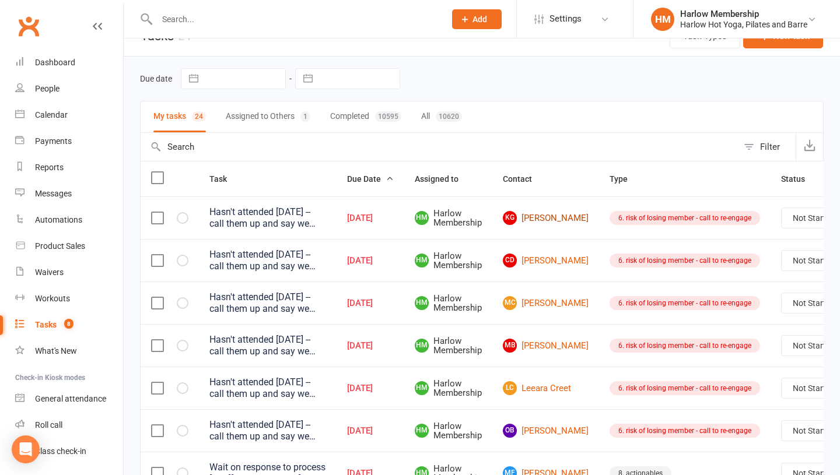
click at [542, 219] on link "KG Kaila Gabriel" at bounding box center [546, 218] width 86 height 14
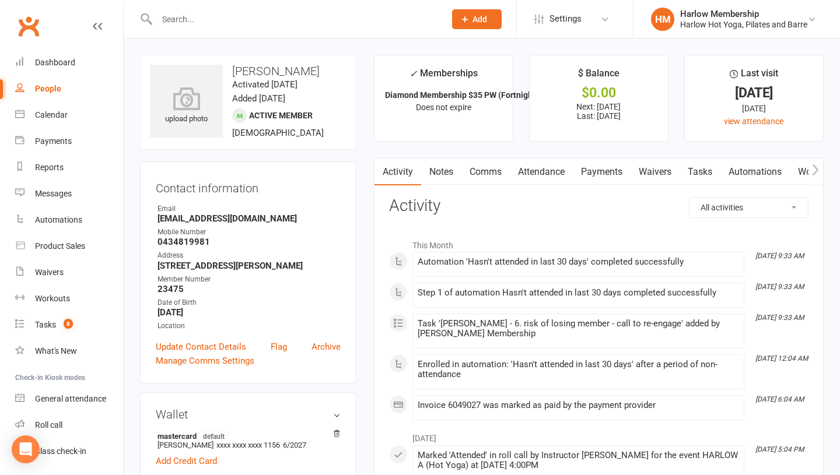
click at [448, 180] on link "Notes" at bounding box center [441, 172] width 40 height 27
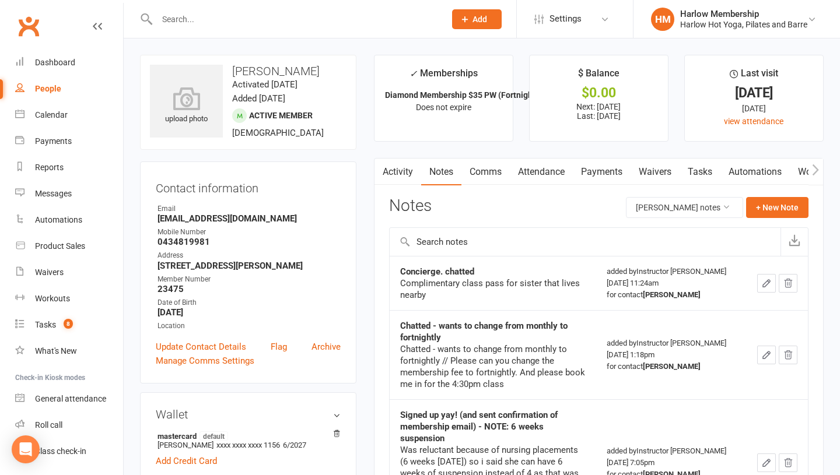
click at [485, 168] on link "Comms" at bounding box center [485, 172] width 48 height 27
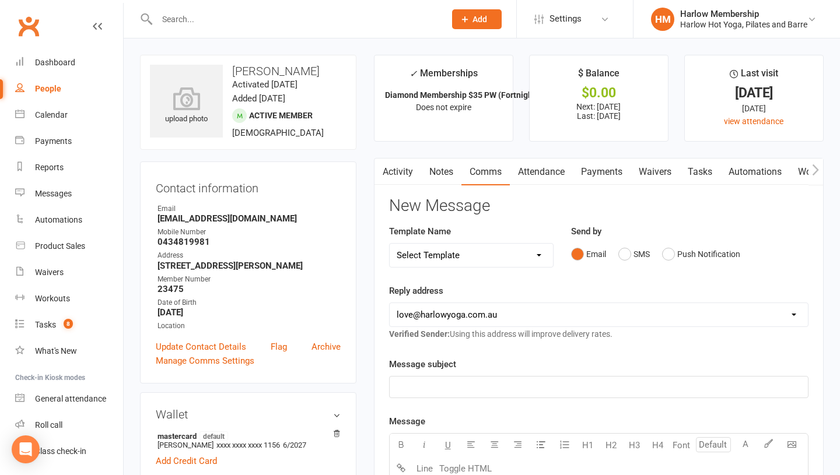
click at [530, 255] on select "Select Template [Email] Birthday Comp Pass [Push Notification] Booking Created …" at bounding box center [471, 255] width 163 height 23
select select "53"
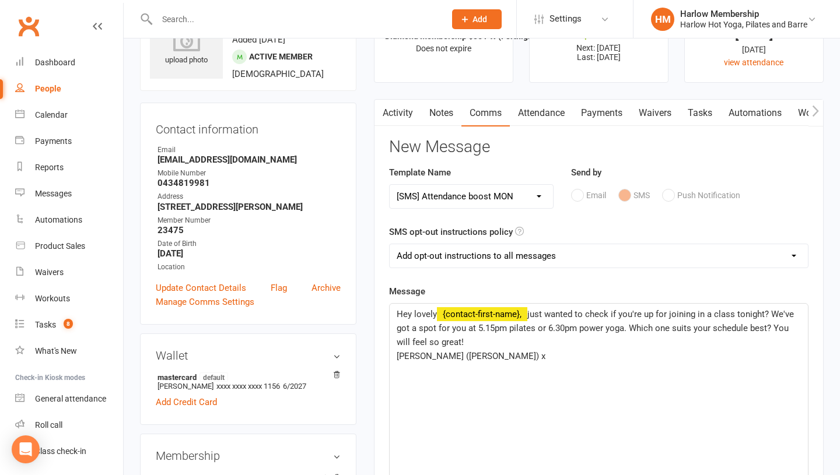
scroll to position [69, 0]
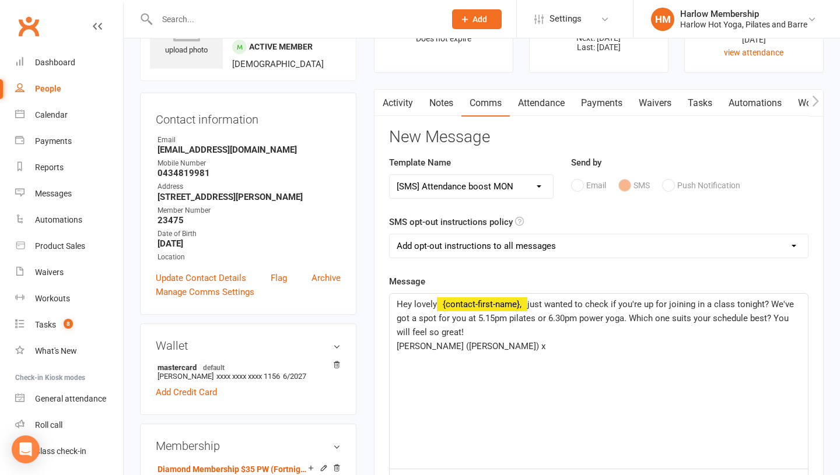
click at [531, 303] on span "just wanted to check if you're up for joining in a class tonight? We've got a s…" at bounding box center [596, 318] width 399 height 38
click at [392, 348] on div "Hey lovely ﻿ {contact-first-name}, we miss you! just wanted to check if you're …" at bounding box center [599, 381] width 418 height 175
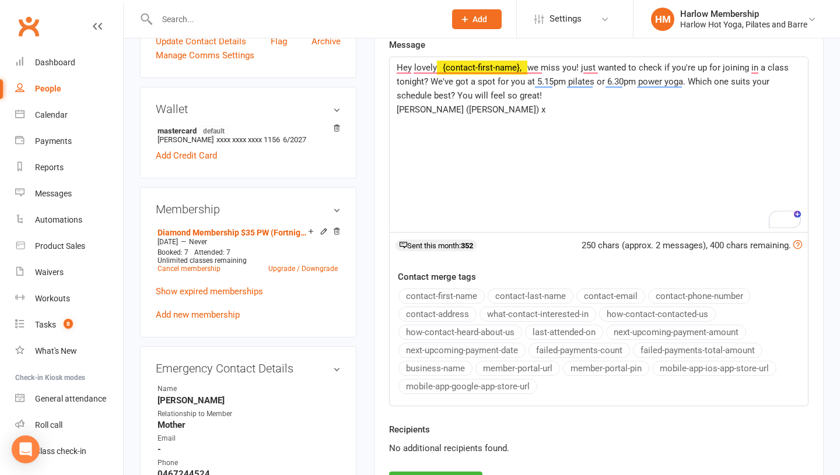
scroll to position [386, 0]
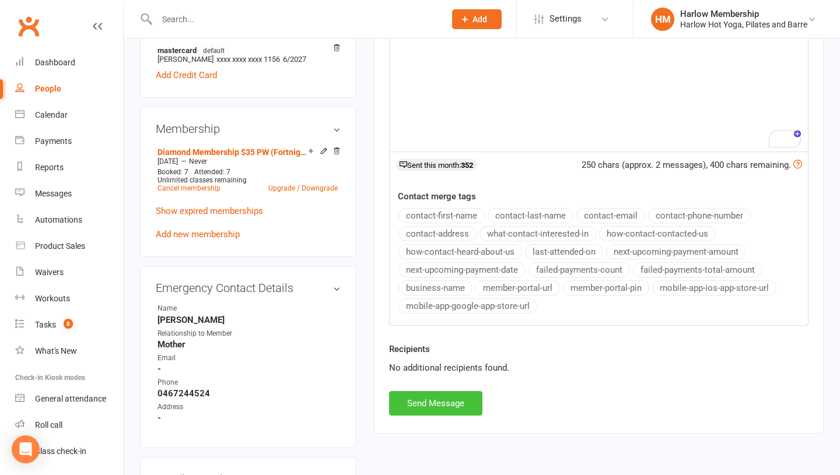
click at [439, 400] on button "Send Message" at bounding box center [435, 403] width 93 height 24
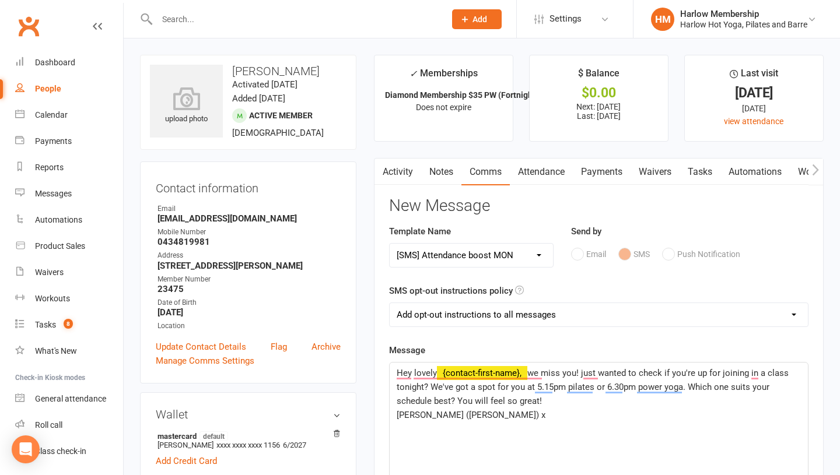
select select
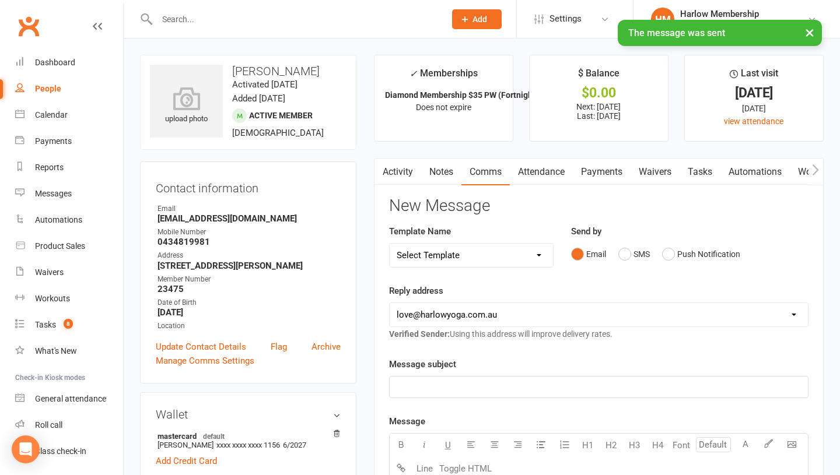
click at [700, 171] on link "Tasks" at bounding box center [699, 172] width 41 height 27
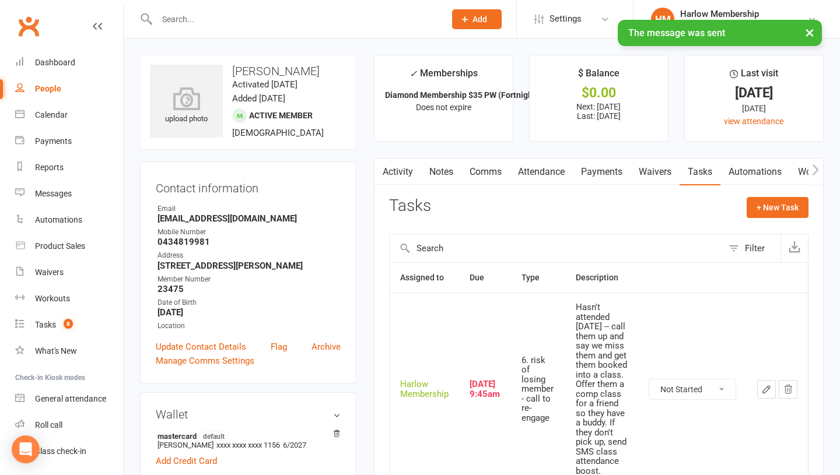
click at [676, 392] on select "Not Started In Progress Waiting Complete" at bounding box center [692, 390] width 86 height 20
drag, startPoint x: 574, startPoint y: 306, endPoint x: 602, endPoint y: 332, distance: 38.0
click at [602, 332] on td "Hasn't attended in 3 weeks -- call them up and say we miss them and get them bo…" at bounding box center [601, 389] width 73 height 192
copy div "Hasn't attended in 3 weeks"
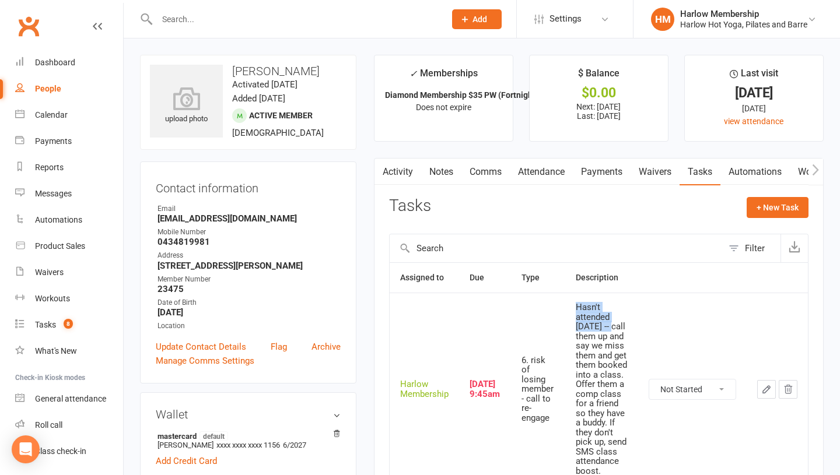
click at [668, 387] on select "Not Started In Progress Waiting Complete" at bounding box center [692, 390] width 86 height 20
select select "unstarted"
click at [440, 174] on link "Notes" at bounding box center [441, 172] width 40 height 27
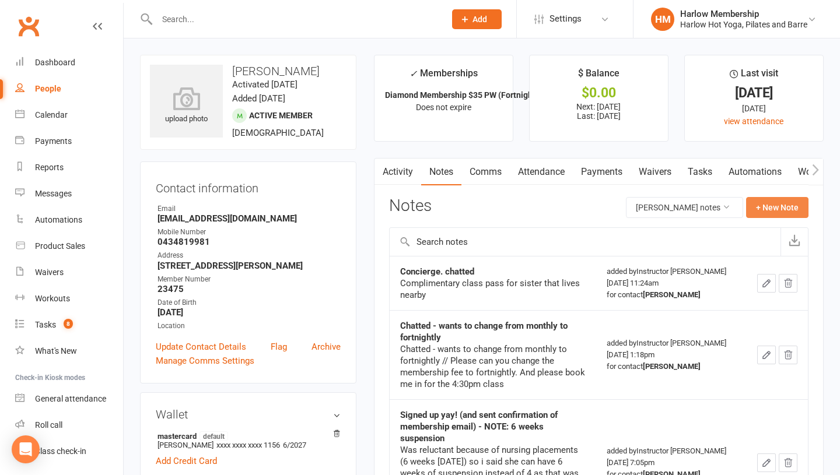
click at [769, 213] on button "+ New Note" at bounding box center [777, 207] width 62 height 21
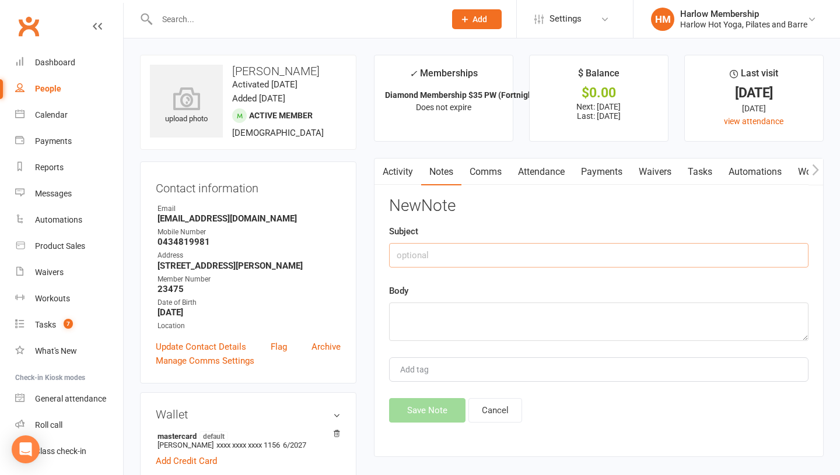
click at [431, 254] on input "text" at bounding box center [598, 255] width 419 height 24
type input "Sent SMS - Krystyna"
click at [412, 305] on textarea at bounding box center [598, 322] width 419 height 38
paste textarea "Hasn't attended in 3 weeks"
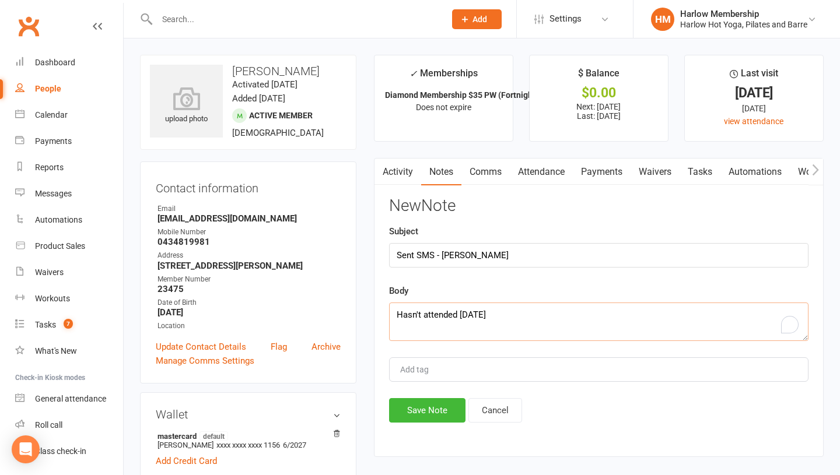
type textarea "Hasn't attended in 3 weeks"
drag, startPoint x: 434, startPoint y: 257, endPoint x: 418, endPoint y: 256, distance: 16.4
click at [418, 256] on input "Sent SMS - Krystyna" at bounding box center [598, 255] width 419 height 24
type input "Sent attendance boost - Krystyna"
click at [423, 412] on button "Save Note" at bounding box center [427, 410] width 76 height 24
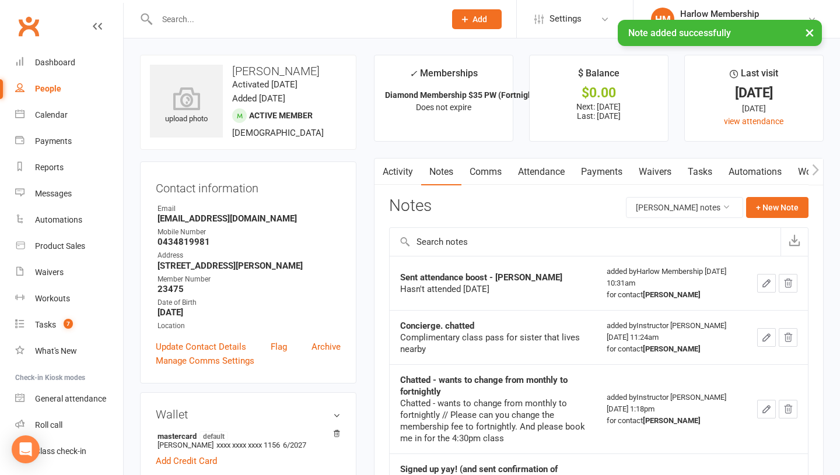
click at [696, 175] on link "Tasks" at bounding box center [699, 172] width 41 height 27
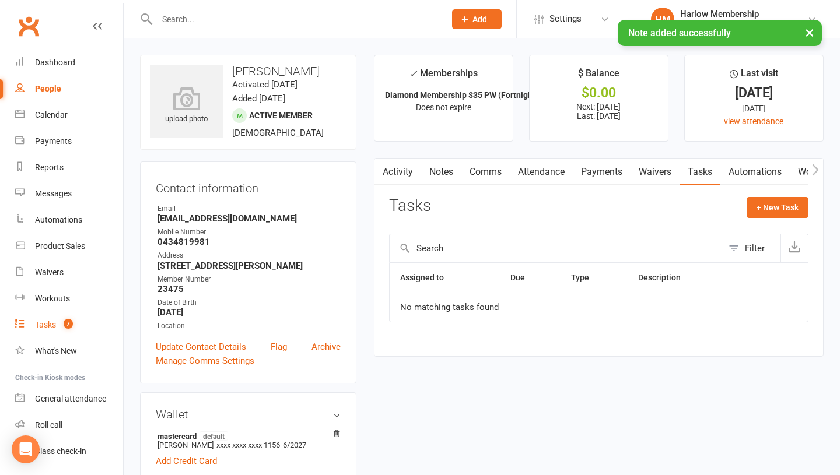
click at [59, 320] on count-badge "7" at bounding box center [65, 324] width 15 height 9
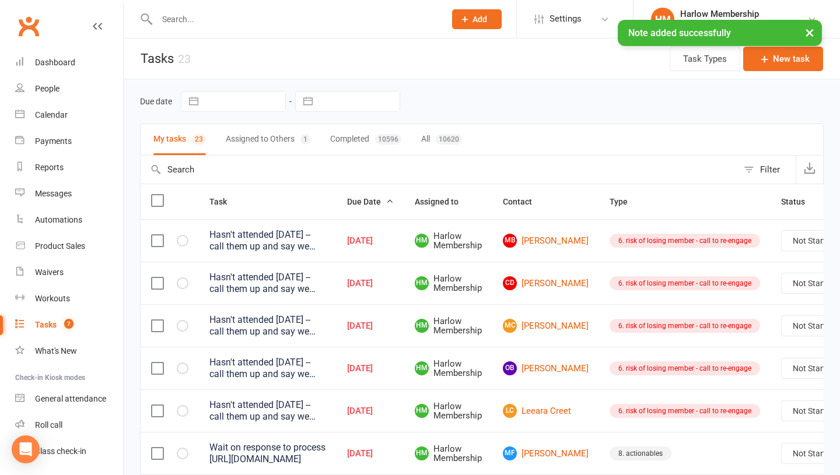
scroll to position [13, 0]
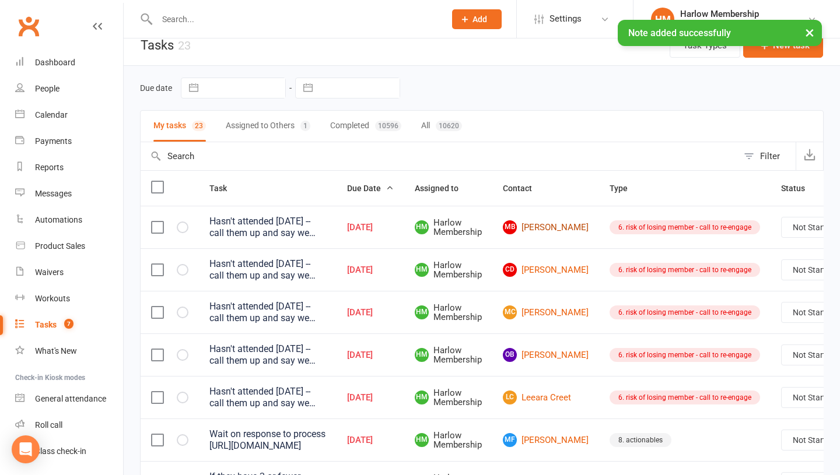
click at [529, 229] on link "MB Madeleine Broughton" at bounding box center [546, 227] width 86 height 14
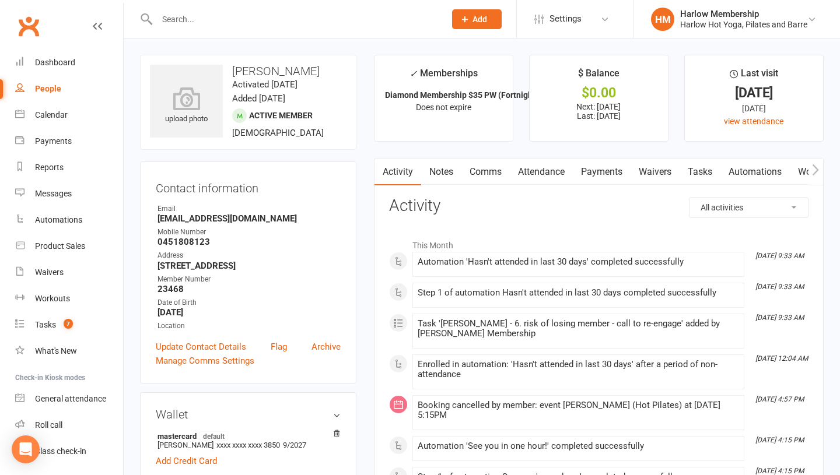
click at [437, 164] on link "Notes" at bounding box center [441, 172] width 40 height 27
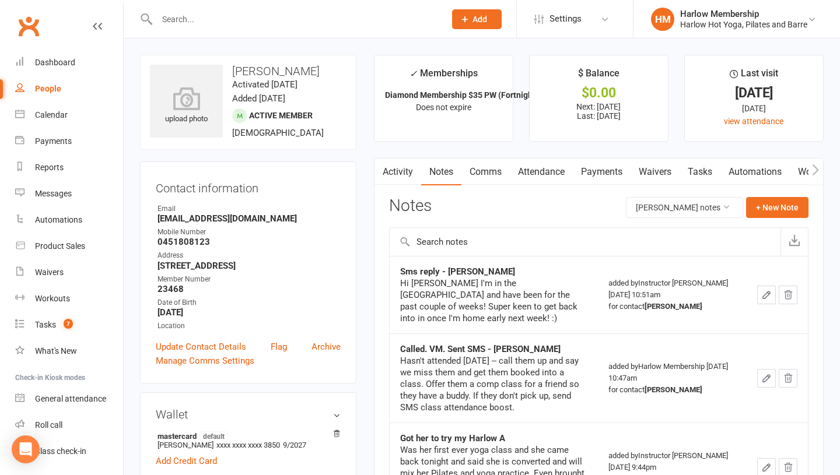
click at [700, 171] on link "Tasks" at bounding box center [699, 172] width 41 height 27
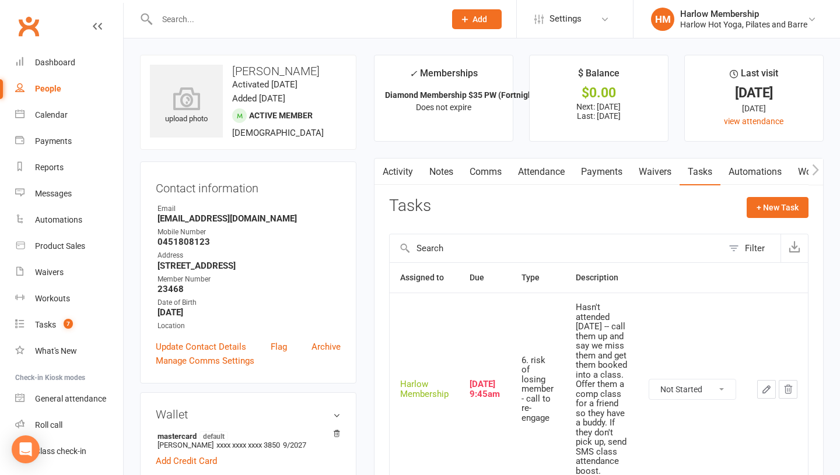
click at [669, 393] on select "Not Started In Progress Waiting Complete" at bounding box center [692, 390] width 86 height 20
select select "unstarted"
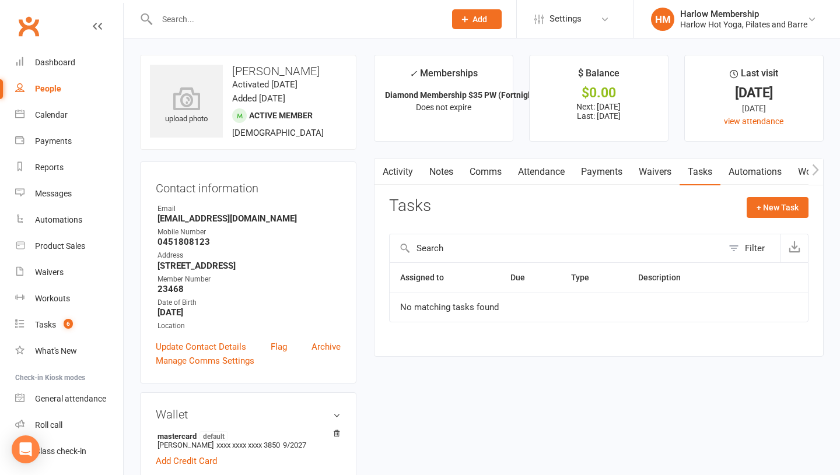
click at [471, 174] on link "Comms" at bounding box center [485, 172] width 48 height 27
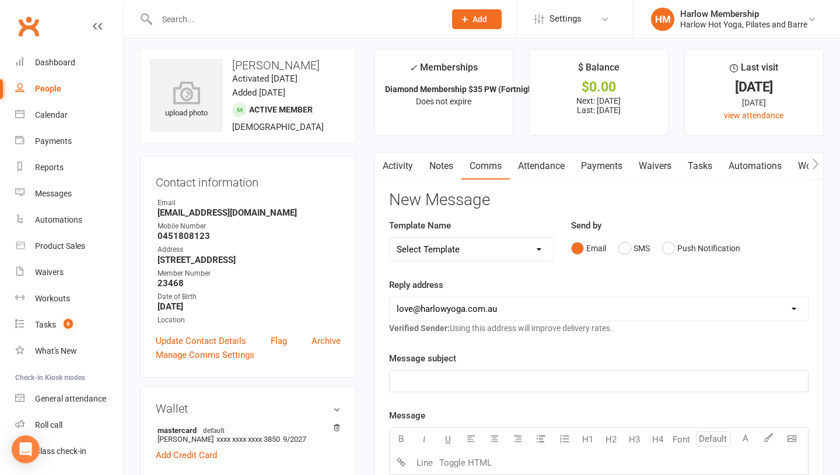
scroll to position [11, 0]
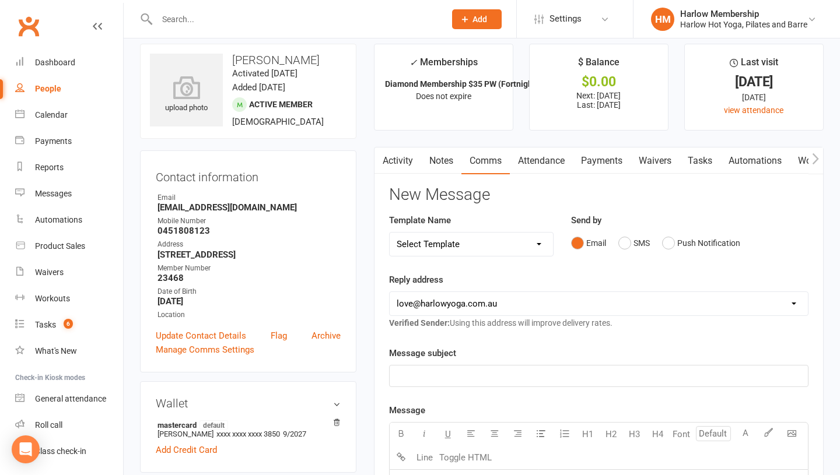
click at [429, 223] on label "Template Name" at bounding box center [420, 220] width 62 height 14
click at [429, 244] on select "Select Template [Email] Birthday Comp Pass [Push Notification] Booking Created …" at bounding box center [471, 244] width 163 height 23
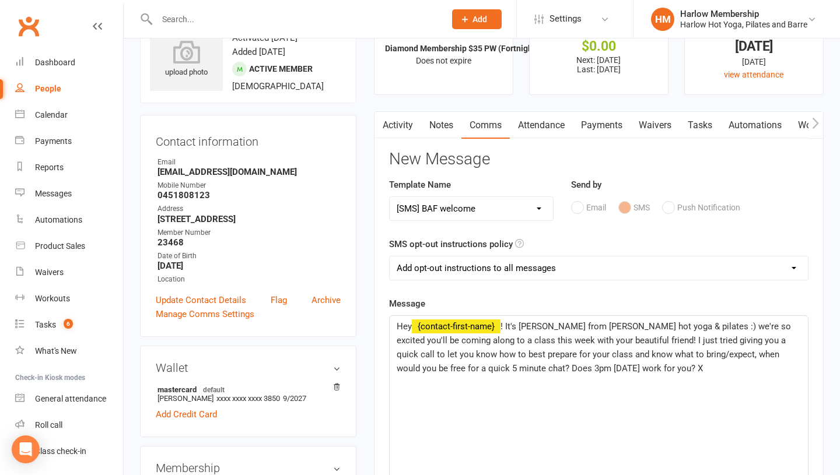
scroll to position [52, 0]
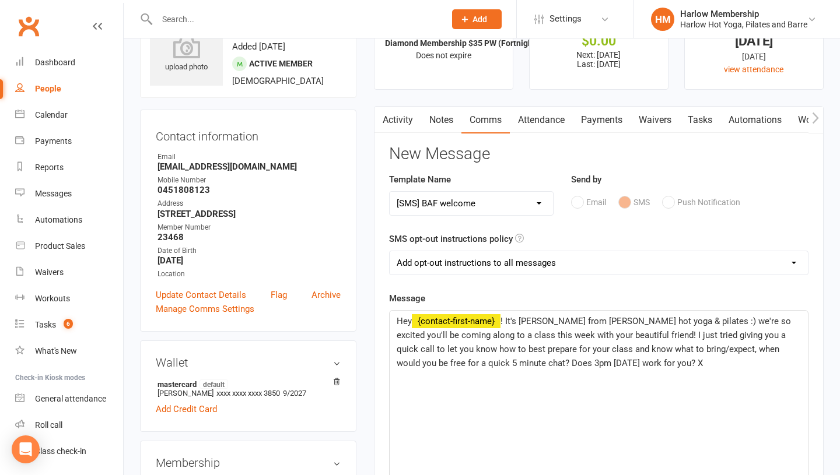
click at [483, 197] on select "Select Template [Email] Birthday Comp Pass [Push Notification] Booking Created …" at bounding box center [471, 203] width 163 height 23
select select "44"
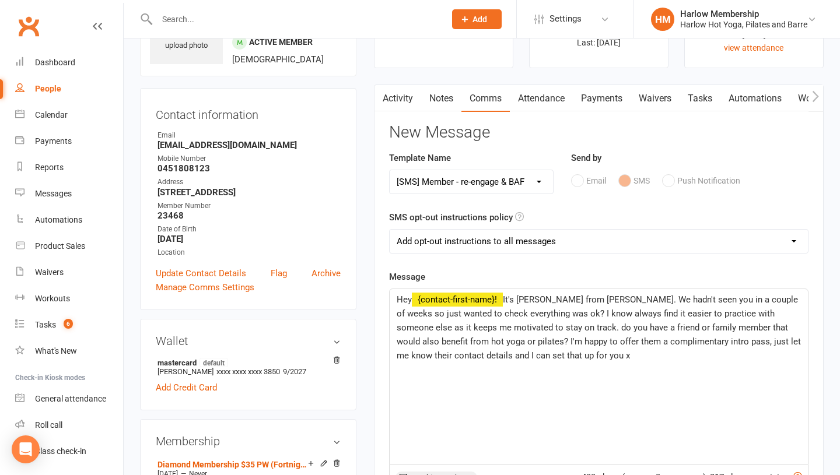
scroll to position [77, 0]
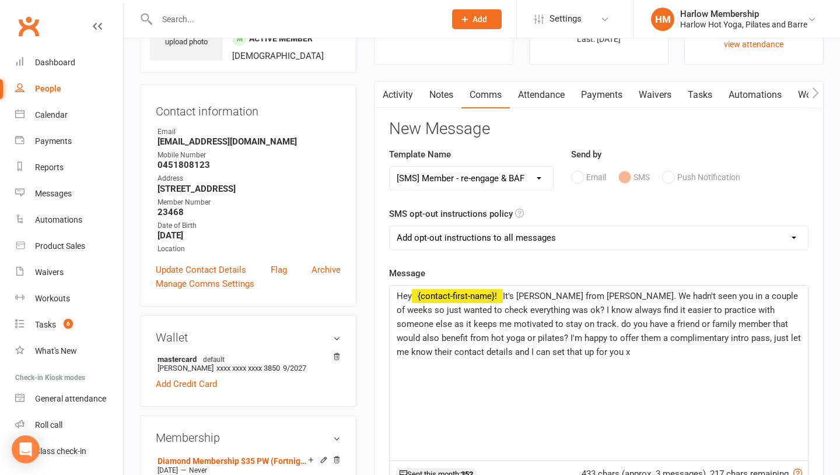
click at [536, 296] on span "It's Lucy from Harlow. We hadn't seen you in a couple of weeks so just wanted t…" at bounding box center [600, 324] width 406 height 66
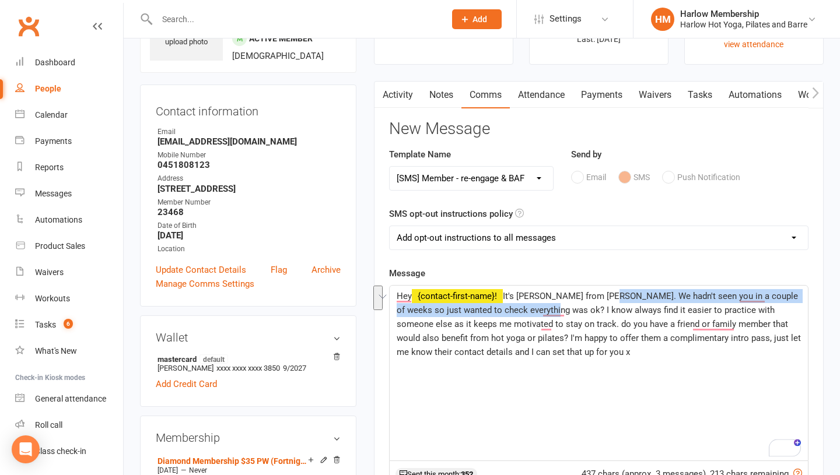
drag, startPoint x: 539, startPoint y: 310, endPoint x: 605, endPoint y: 294, distance: 67.7
click at [605, 294] on span "It's Krystyna from Harlow. We hadn't seen you in a couple of weeks so just want…" at bounding box center [600, 324] width 406 height 66
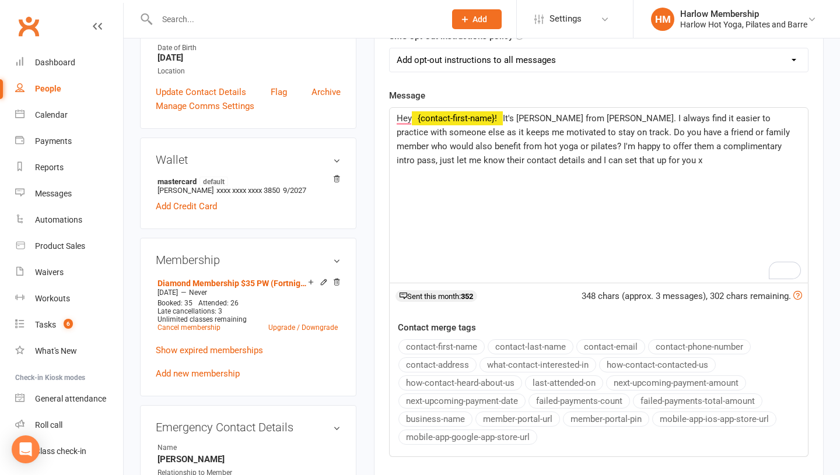
scroll to position [422, 0]
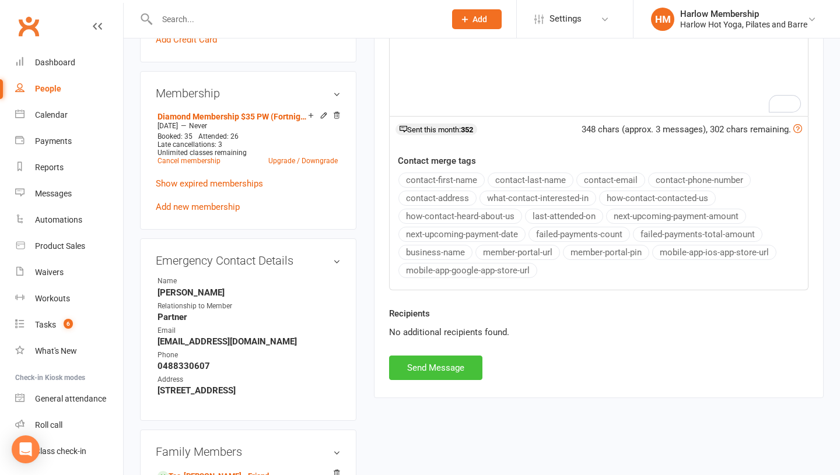
click at [449, 365] on button "Send Message" at bounding box center [435, 368] width 93 height 24
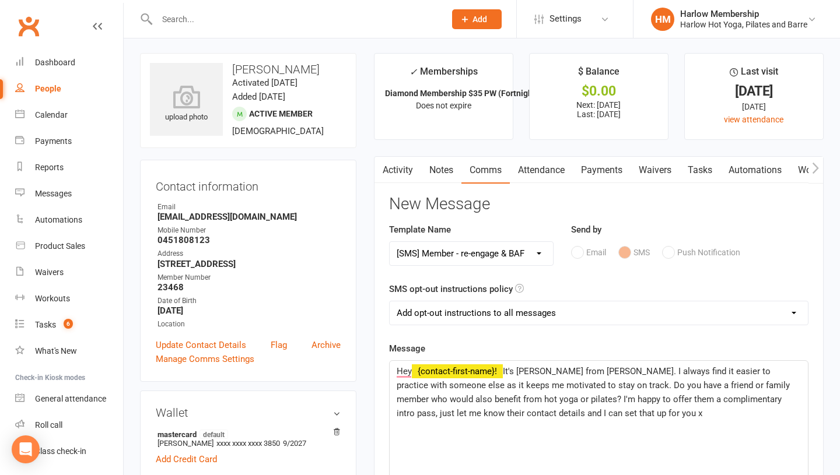
scroll to position [0, 0]
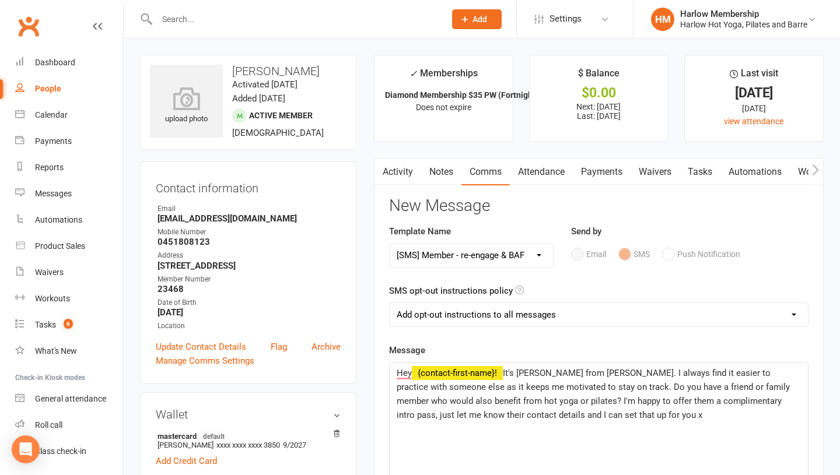
select select
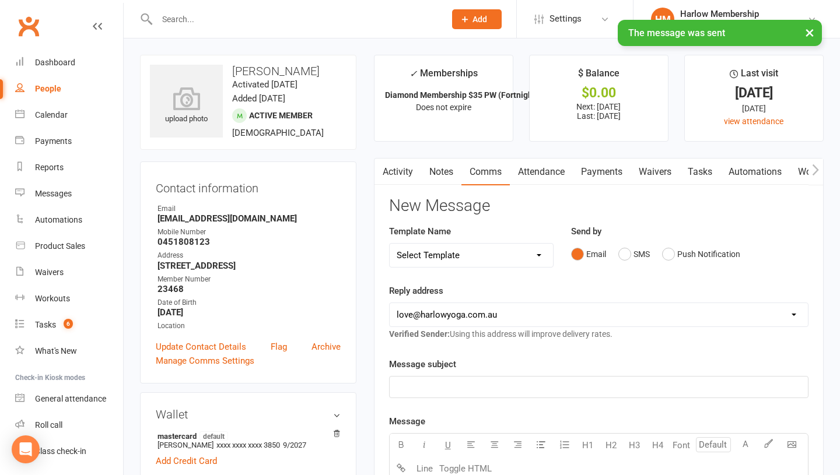
click at [694, 176] on link "Tasks" at bounding box center [699, 172] width 41 height 27
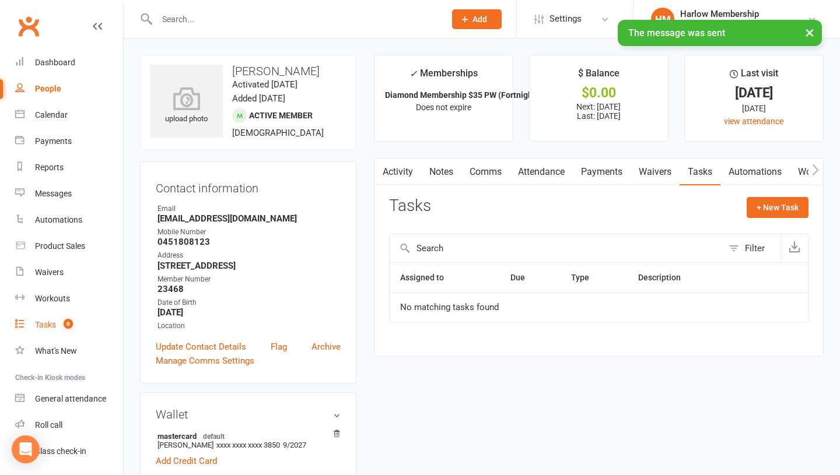
click at [52, 328] on div "Tasks" at bounding box center [45, 324] width 21 height 9
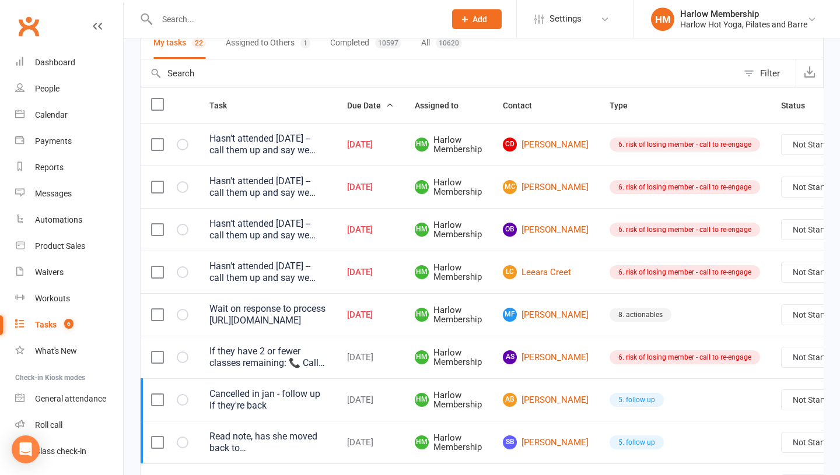
scroll to position [96, 0]
click at [540, 152] on link "CD Charles Donne" at bounding box center [546, 145] width 86 height 14
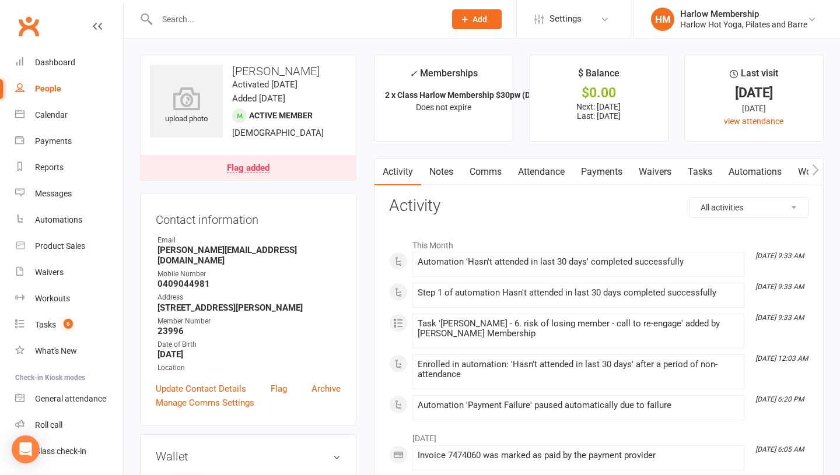
click at [443, 177] on link "Notes" at bounding box center [441, 172] width 40 height 27
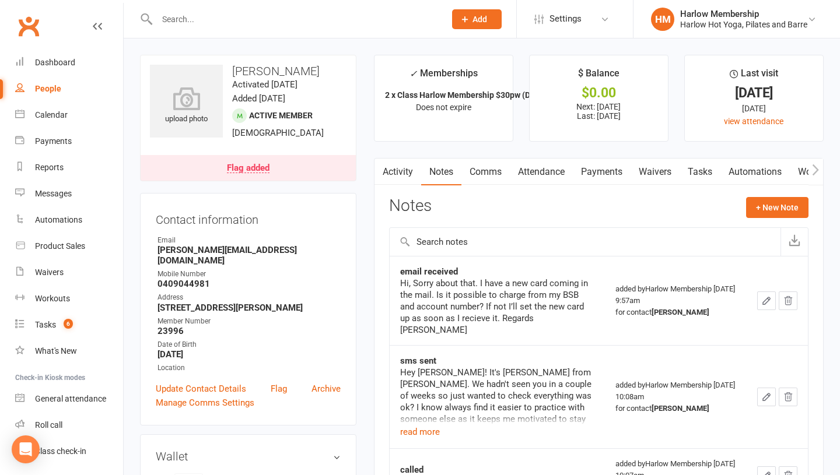
click at [622, 175] on link "Payments" at bounding box center [602, 172] width 58 height 27
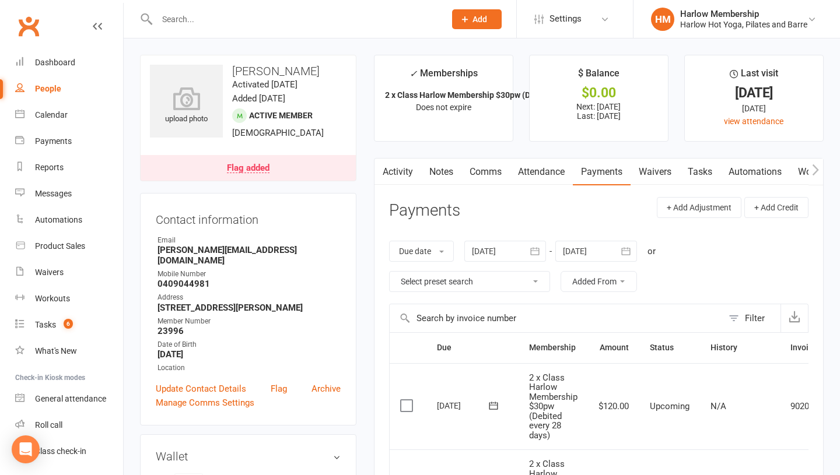
click at [485, 166] on link "Comms" at bounding box center [485, 172] width 48 height 27
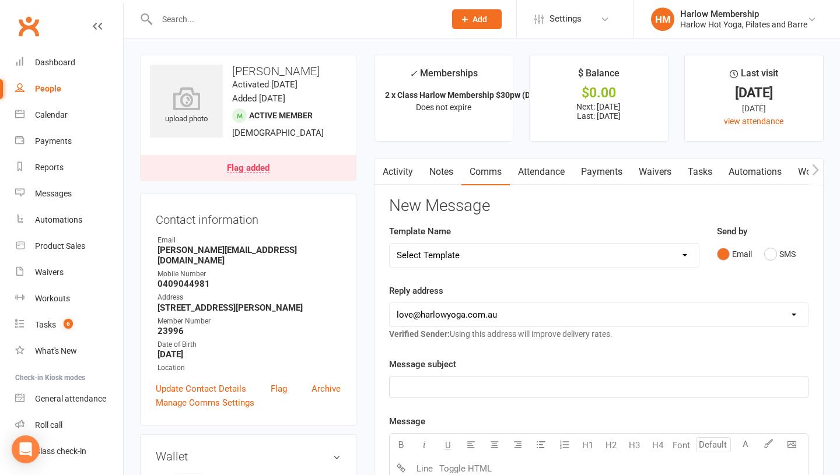
click at [488, 251] on select "Select Template [Email] Birthday Comp Pass [Push Notification] Booking Created …" at bounding box center [544, 255] width 309 height 23
select select "53"
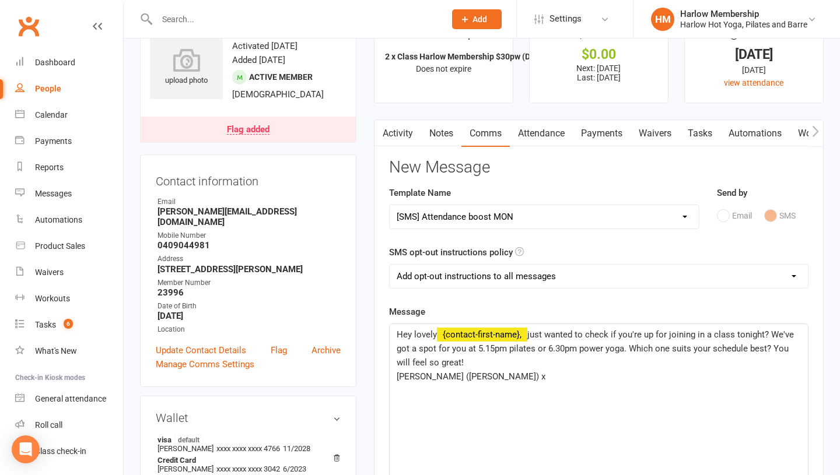
scroll to position [47, 0]
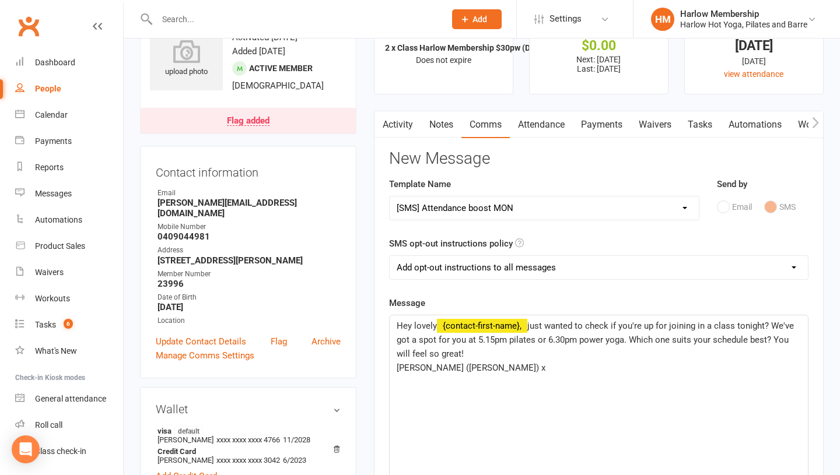
click at [529, 328] on span "just wanted to check if you're up for joining in a class tonight? We've got a s…" at bounding box center [596, 340] width 399 height 38
drag, startPoint x: 418, startPoint y: 369, endPoint x: 389, endPoint y: 369, distance: 29.2
click at [388, 369] on main "✓ Memberships 2 x Class Harlow Membership $30pw (Debited... Does not expire $ B…" at bounding box center [598, 396] width 467 height 777
click at [482, 371] on p "Krystyna (Harlow) x" at bounding box center [599, 368] width 404 height 14
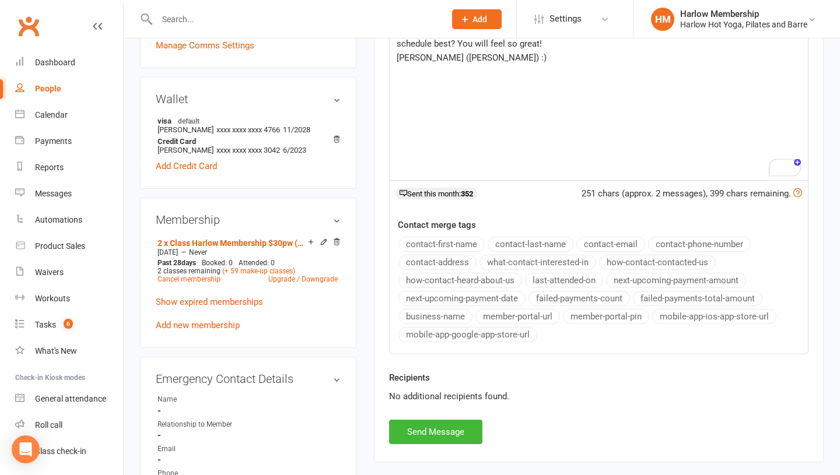
scroll to position [401, 0]
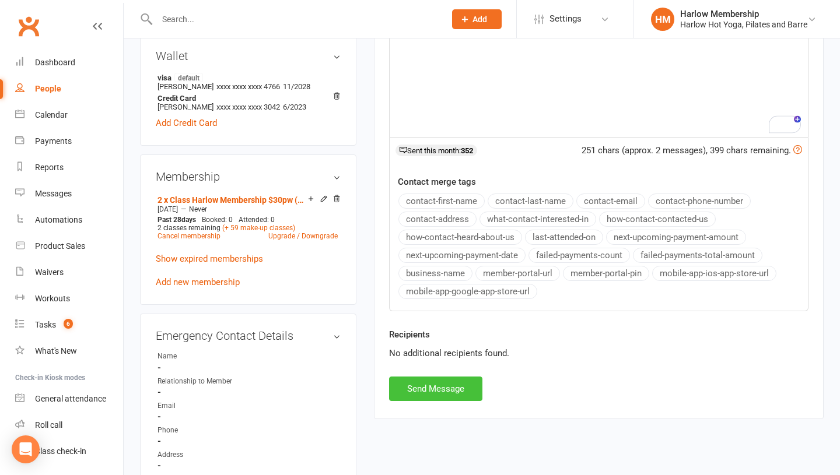
click at [422, 381] on button "Send Message" at bounding box center [435, 389] width 93 height 24
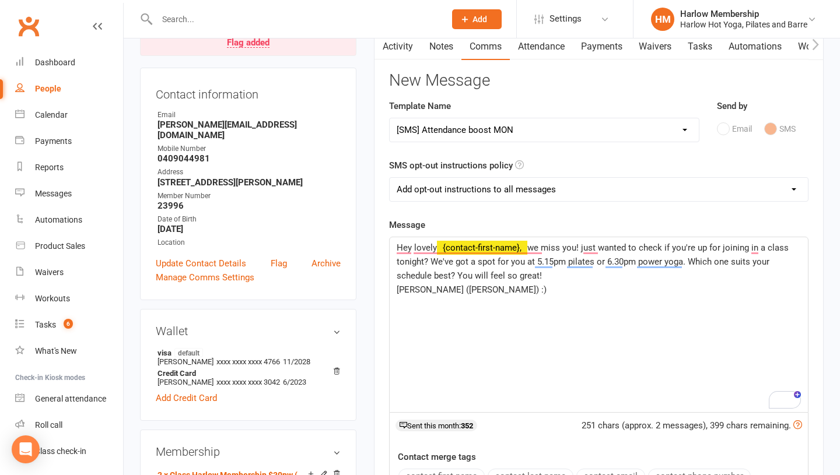
scroll to position [0, 0]
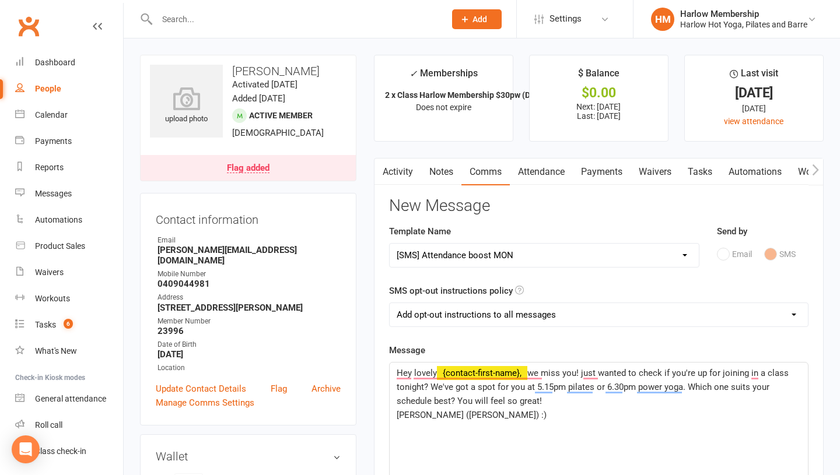
select select
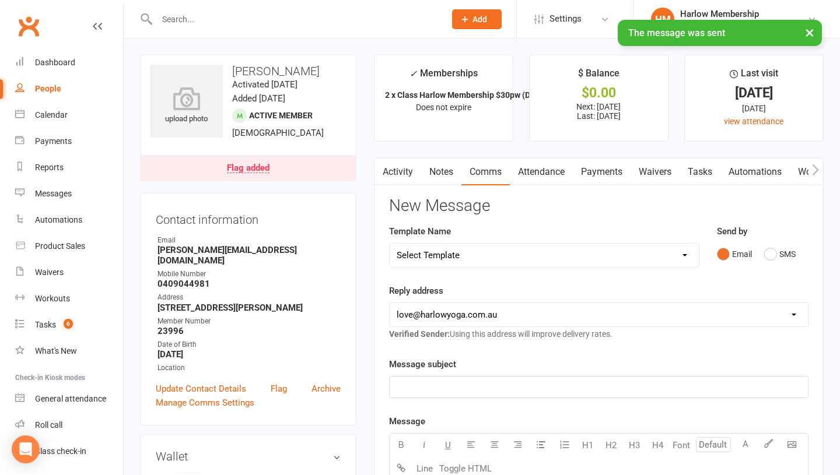
click at [464, 176] on link "Comms" at bounding box center [485, 172] width 48 height 27
click at [445, 176] on link "Notes" at bounding box center [441, 172] width 40 height 27
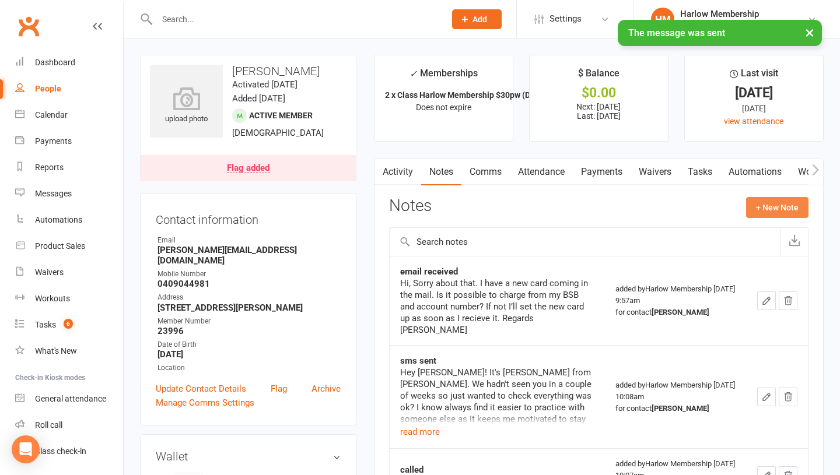
click at [775, 214] on button "+ New Note" at bounding box center [777, 207] width 62 height 21
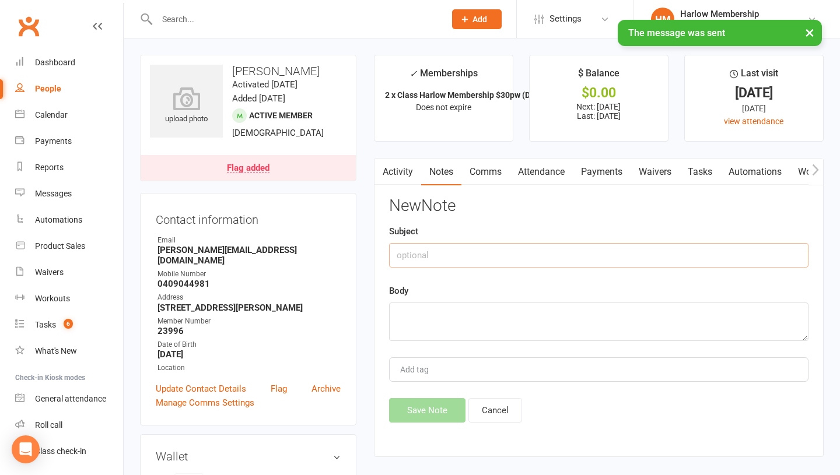
click at [413, 257] on input "text" at bounding box center [598, 255] width 419 height 24
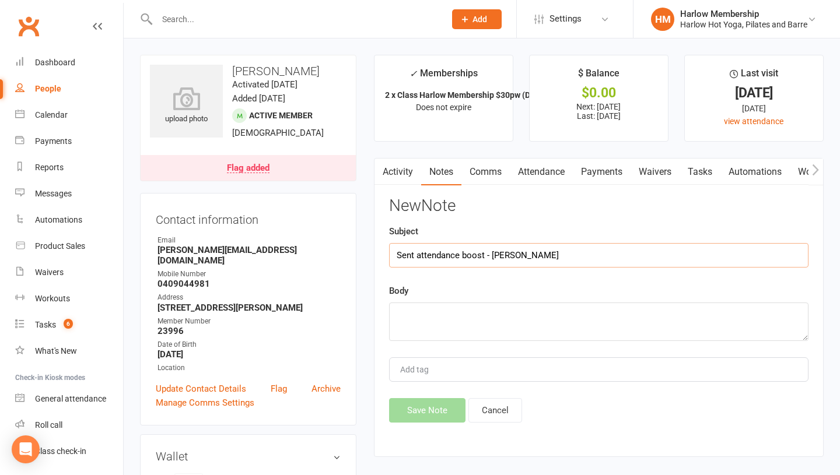
type input "Sent attendance boost - Krystyna"
click at [404, 324] on textarea at bounding box center [598, 322] width 419 height 38
paste textarea "Hasn't attended in 3 weeks"
type textarea "Hasn't attended in 3 weeks"
click at [412, 420] on button "Save Note" at bounding box center [427, 410] width 76 height 24
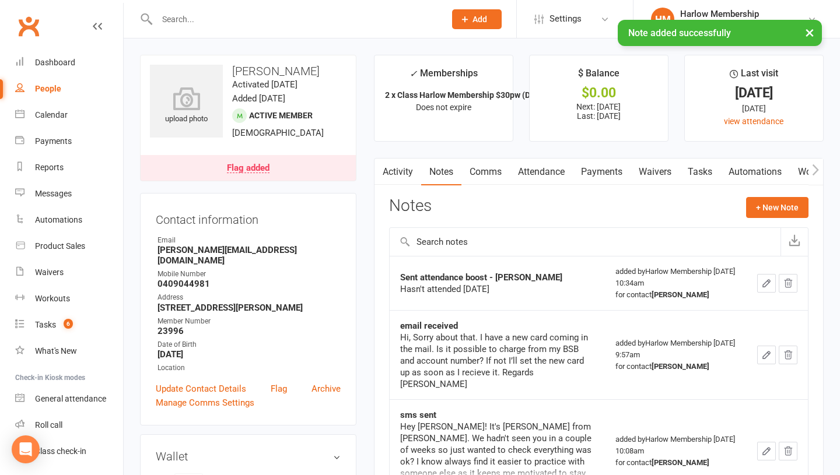
click at [694, 170] on link "Tasks" at bounding box center [699, 172] width 41 height 27
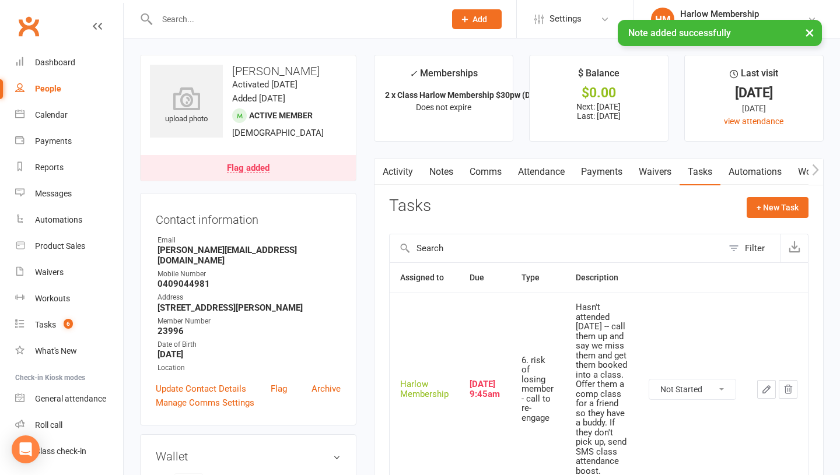
click at [669, 384] on select "Not Started In Progress Waiting Complete" at bounding box center [692, 390] width 86 height 20
select select "unstarted"
click at [59, 332] on link "Tasks 6" at bounding box center [69, 325] width 108 height 26
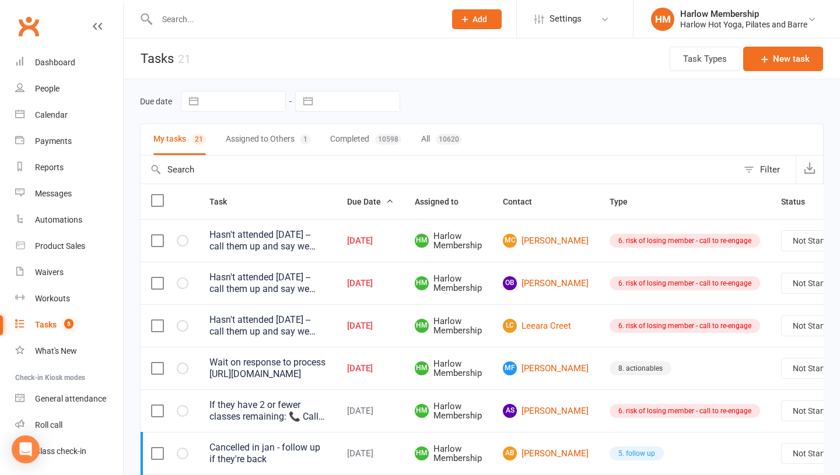
scroll to position [42, 0]
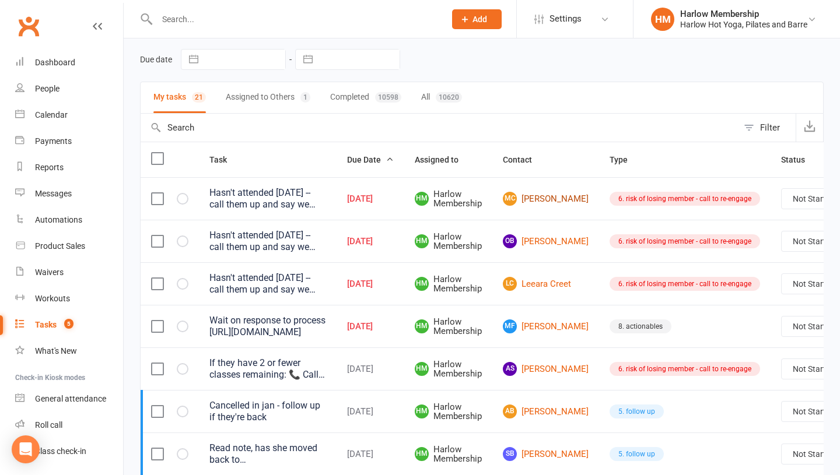
click at [538, 202] on link "MC Meghan Crabb" at bounding box center [546, 199] width 86 height 14
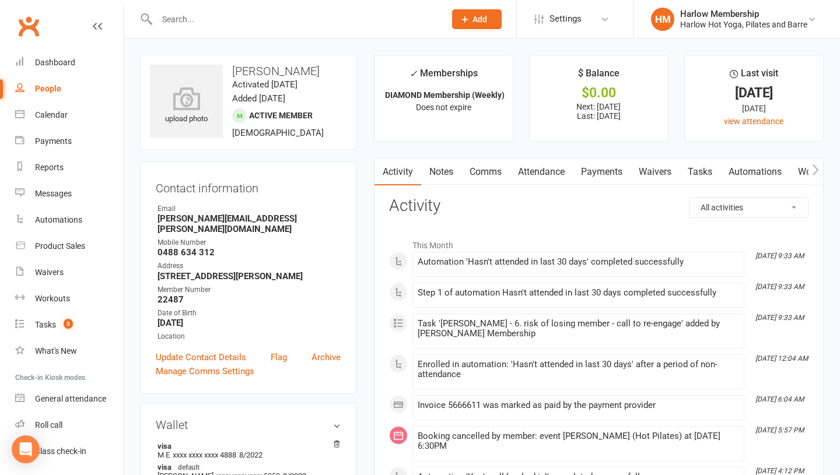
click at [442, 170] on link "Notes" at bounding box center [441, 172] width 40 height 27
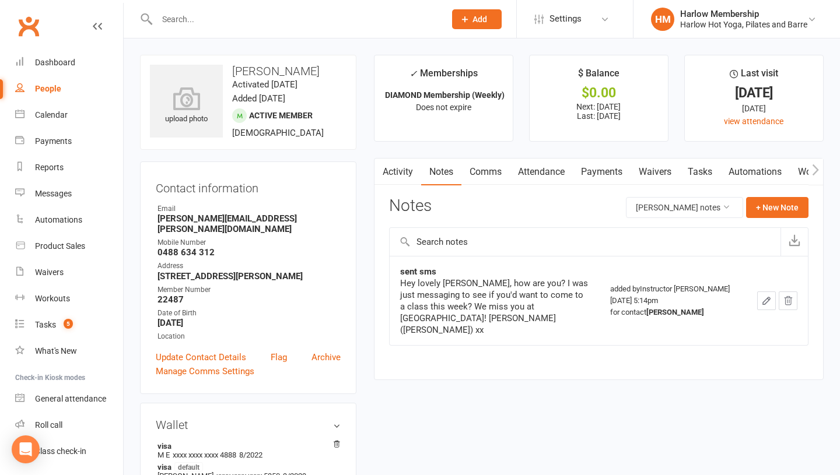
click at [536, 173] on link "Attendance" at bounding box center [541, 172] width 63 height 27
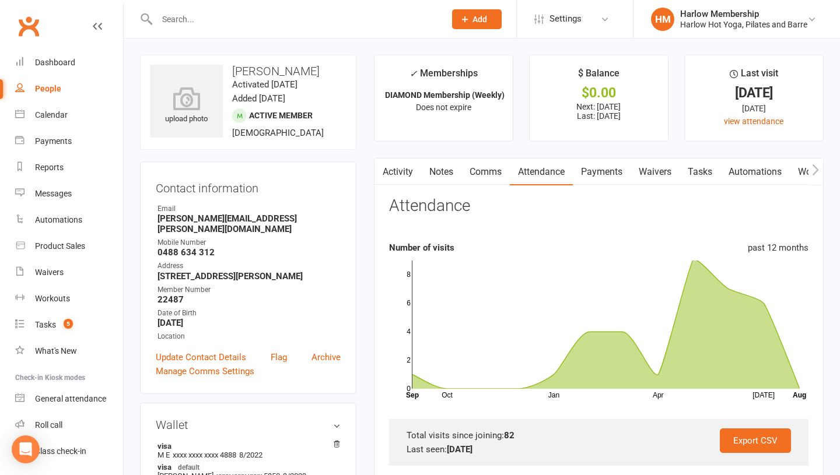
click at [482, 180] on link "Comms" at bounding box center [485, 172] width 48 height 27
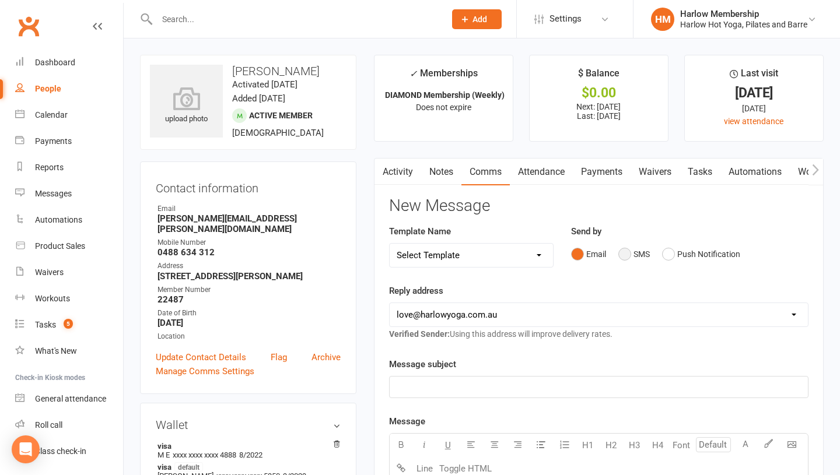
click at [627, 256] on button "SMS" at bounding box center [633, 254] width 31 height 22
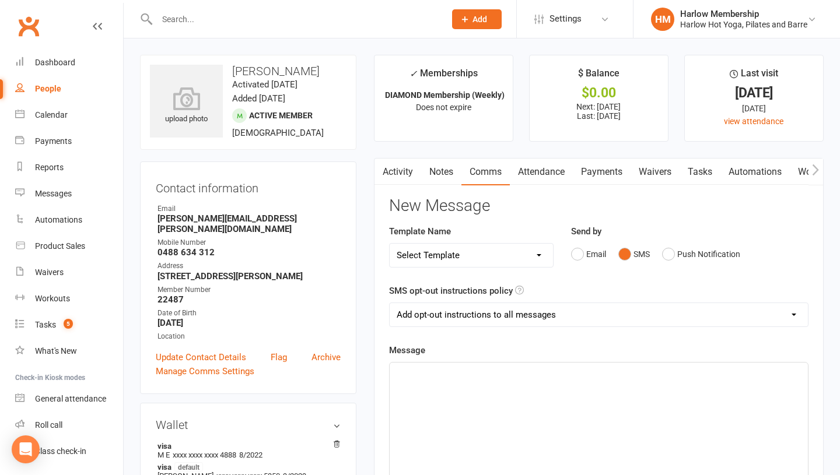
click at [527, 386] on div "﻿" at bounding box center [599, 450] width 418 height 175
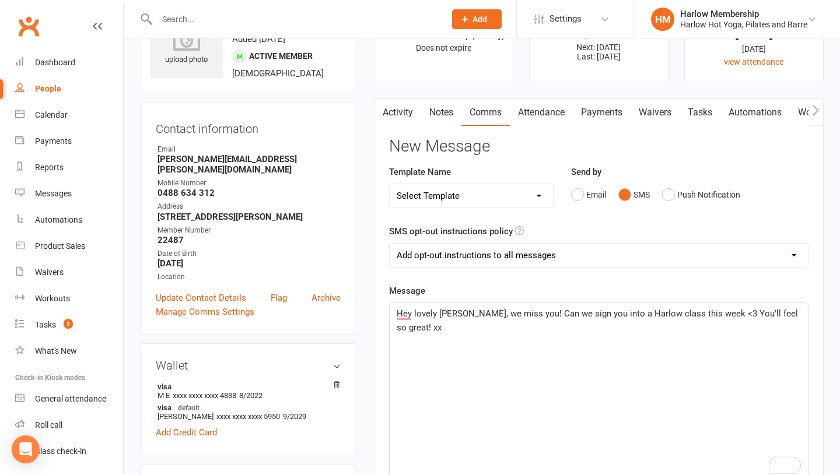
scroll to position [65, 0]
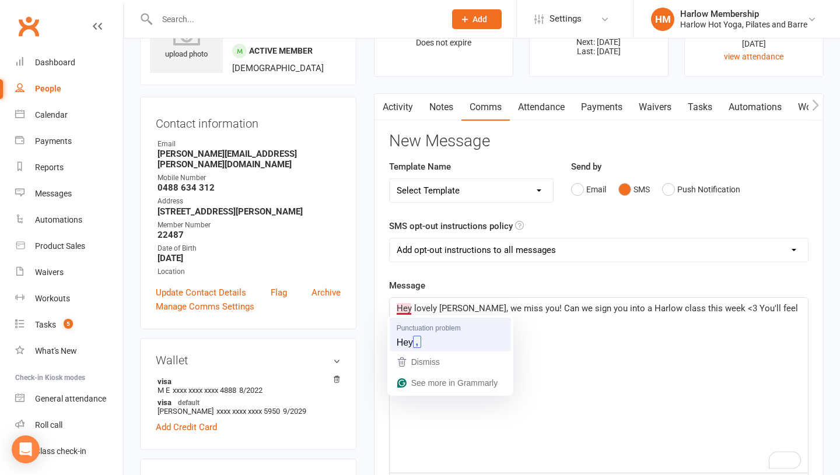
click at [405, 327] on span "Punctuation problem" at bounding box center [429, 327] width 64 height 11
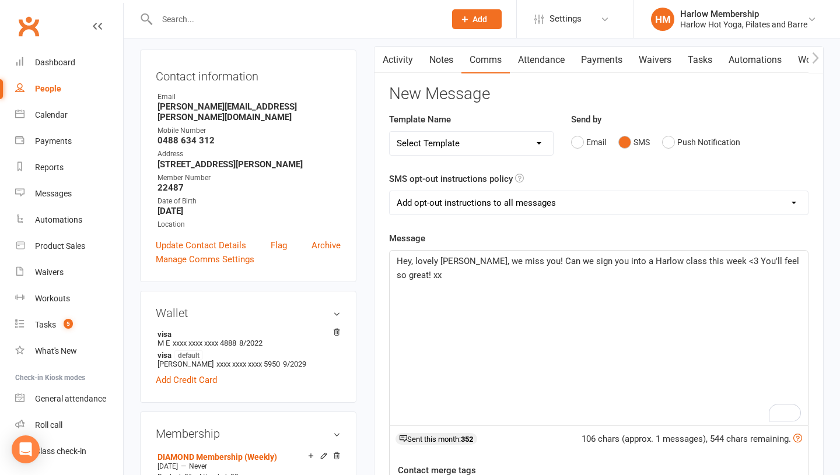
scroll to position [111, 0]
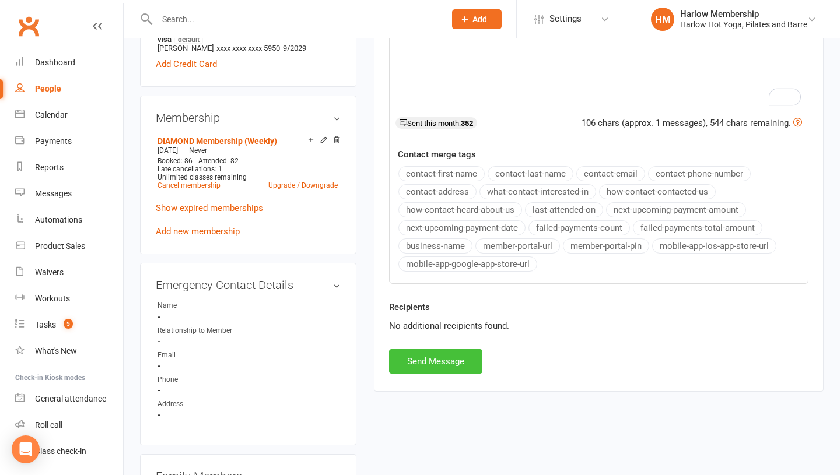
click at [417, 356] on button "Send Message" at bounding box center [435, 361] width 93 height 24
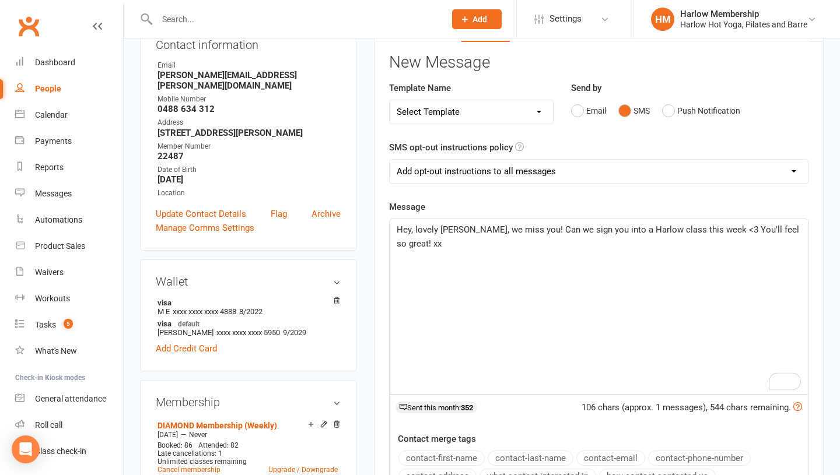
scroll to position [0, 0]
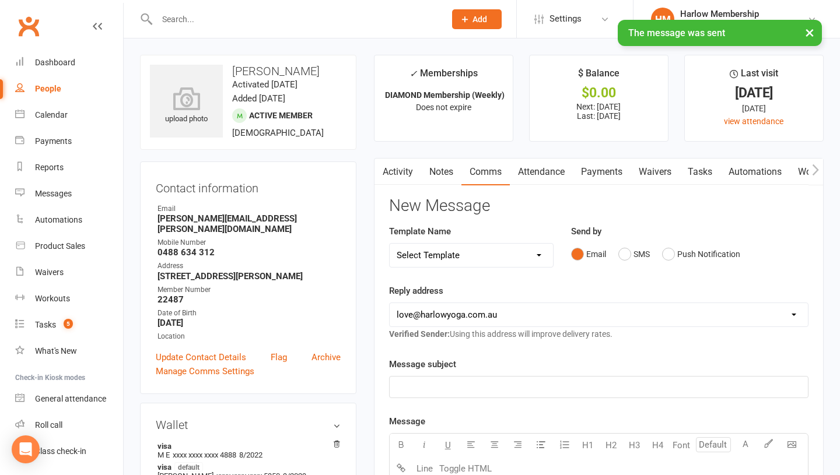
click at [440, 172] on link "Notes" at bounding box center [441, 172] width 40 height 27
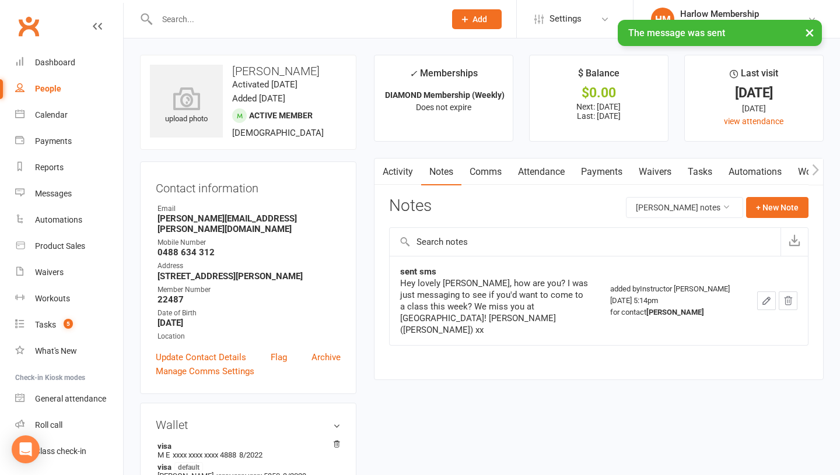
click at [706, 167] on link "Tasks" at bounding box center [699, 172] width 41 height 27
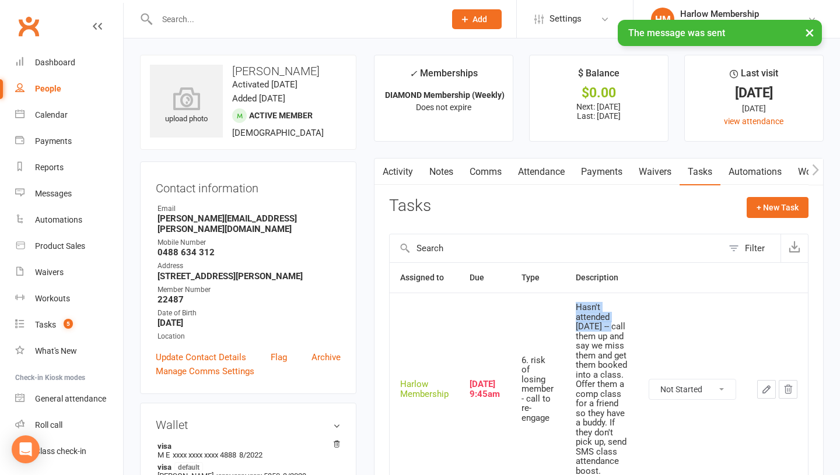
drag, startPoint x: 601, startPoint y: 328, endPoint x: 566, endPoint y: 311, distance: 39.4
click at [566, 311] on td "Hasn't attended in 3 weeks -- call them up and say we miss them and get them bo…" at bounding box center [601, 389] width 73 height 192
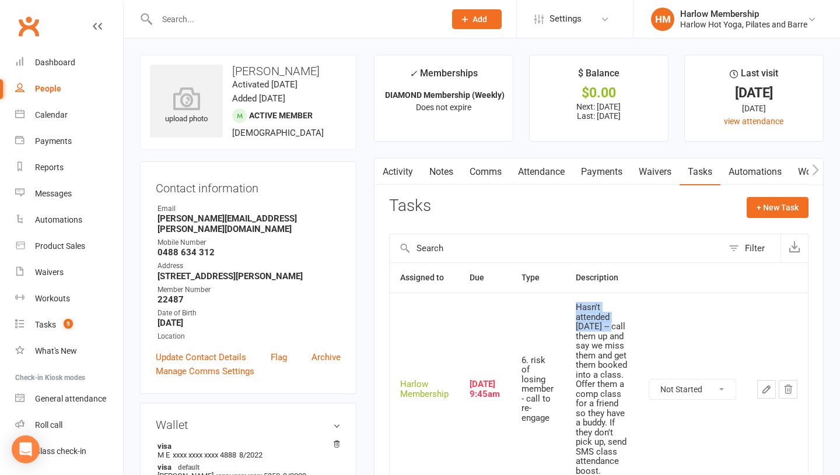
copy div "Hasn't attended in 3 weeks"
click at [690, 388] on select "Not Started In Progress Waiting Complete" at bounding box center [692, 390] width 86 height 20
select select "unstarted"
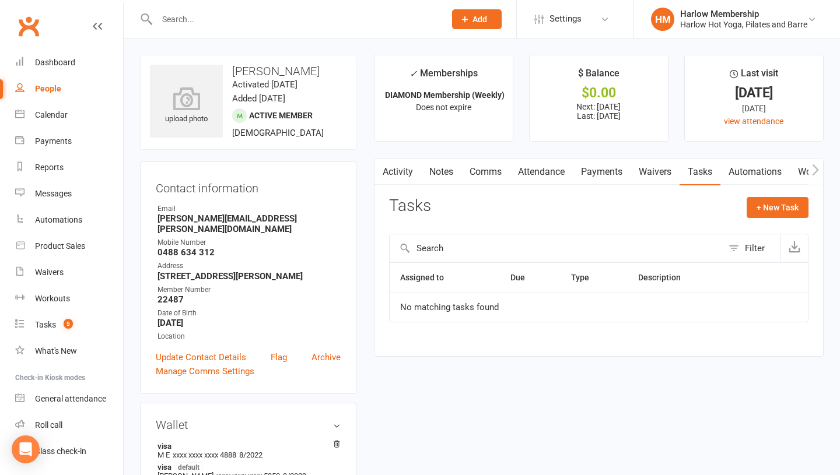
click at [430, 166] on link "Notes" at bounding box center [441, 172] width 40 height 27
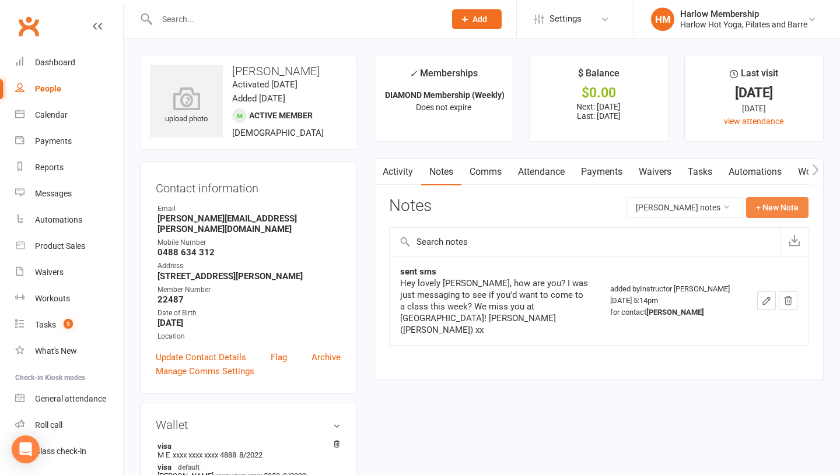
click at [756, 212] on button "+ New Note" at bounding box center [777, 207] width 62 height 21
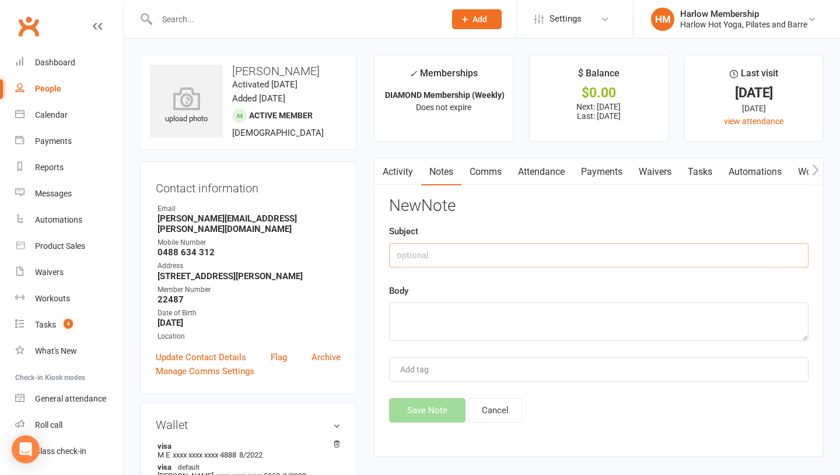
click at [414, 262] on input "text" at bounding box center [598, 255] width 419 height 24
type input "sent sms - Krystyna"
click at [410, 346] on div "New Note Subject sent sms - Krystyna Body Add tag Save Note Cancel" at bounding box center [598, 310] width 419 height 226
click at [406, 334] on textarea at bounding box center [598, 322] width 419 height 38
paste textarea "Hasn't attended in 3 weeks"
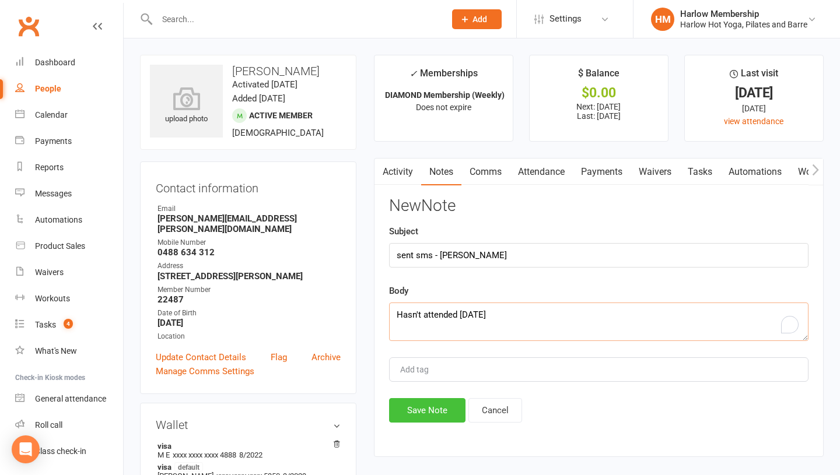
type textarea "Hasn't attended in 3 weeks"
click at [429, 420] on button "Save Note" at bounding box center [427, 410] width 76 height 24
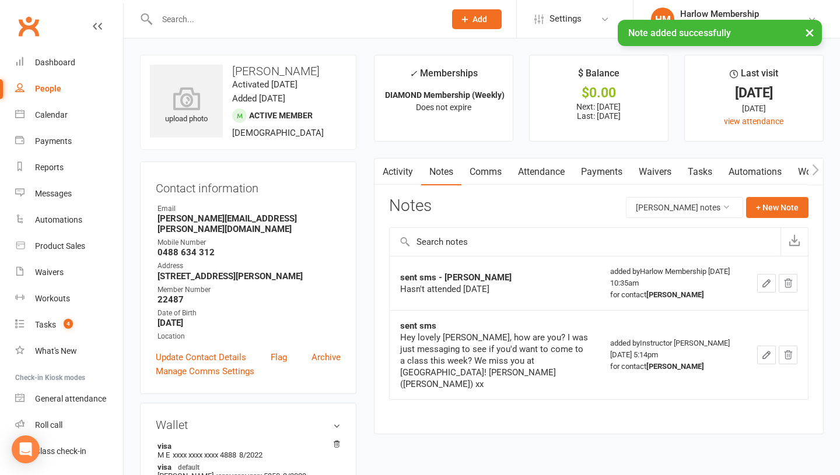
click at [396, 165] on link "Activity" at bounding box center [397, 172] width 47 height 27
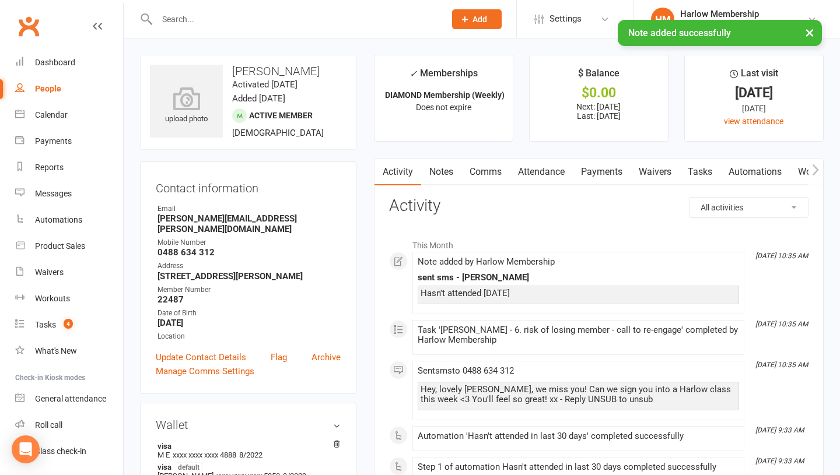
scroll to position [66, 0]
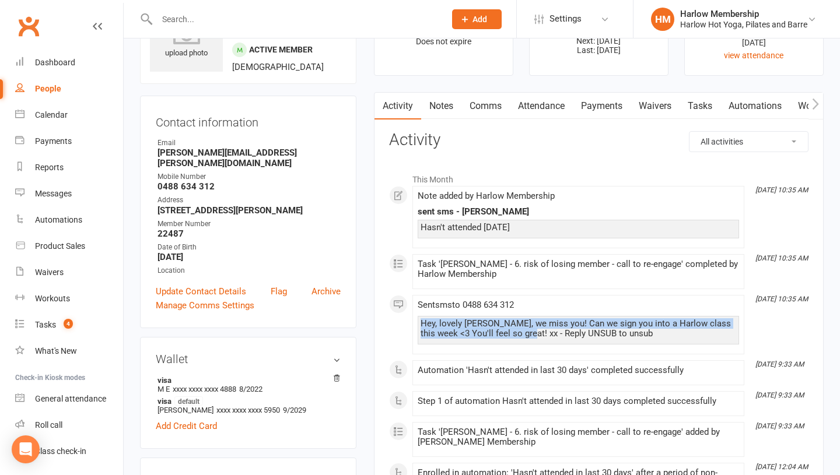
drag, startPoint x: 517, startPoint y: 334, endPoint x: 415, endPoint y: 314, distance: 104.4
click at [415, 314] on li "Aug 11, 10:35 AM Sent sms to 0488 634 312 Hey, lovely Meghan, we miss you! Can …" at bounding box center [578, 324] width 332 height 59
copy div "Hey, lovely Meghan, we miss you! Can we sign you into a Harlow class this week …"
click at [434, 104] on link "Notes" at bounding box center [441, 106] width 40 height 27
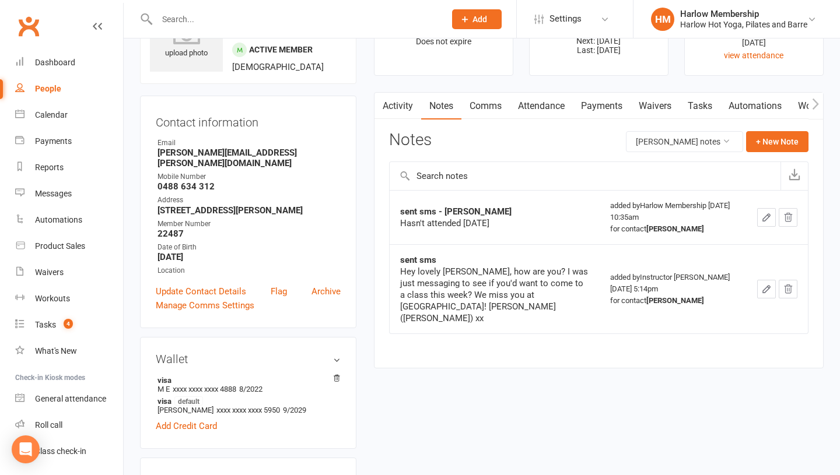
click at [765, 216] on icon "button" at bounding box center [766, 217] width 7 height 7
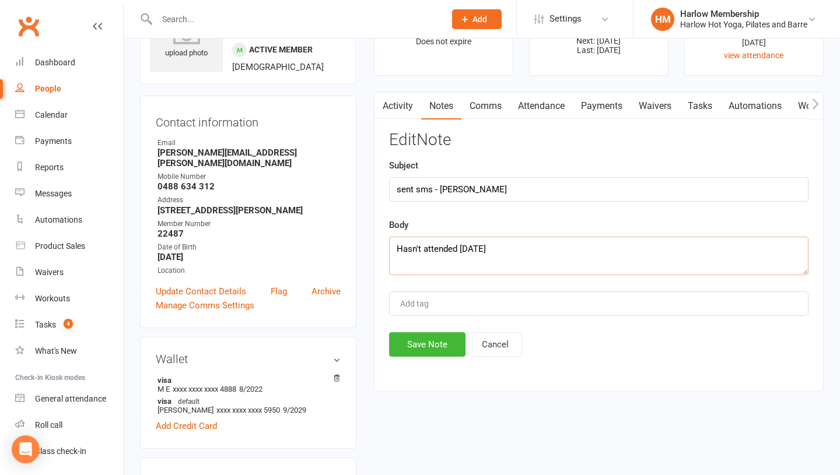
click at [529, 250] on textarea "Hasn't attended [DATE]" at bounding box center [598, 256] width 419 height 38
paste textarea "Hey, lovely Meghan, we miss you! Can we sign you into a Harlow class this week …"
type textarea "Hasn't attended in 3 weeks // Hey, lovely Meghan, we miss you! Can we sign you …"
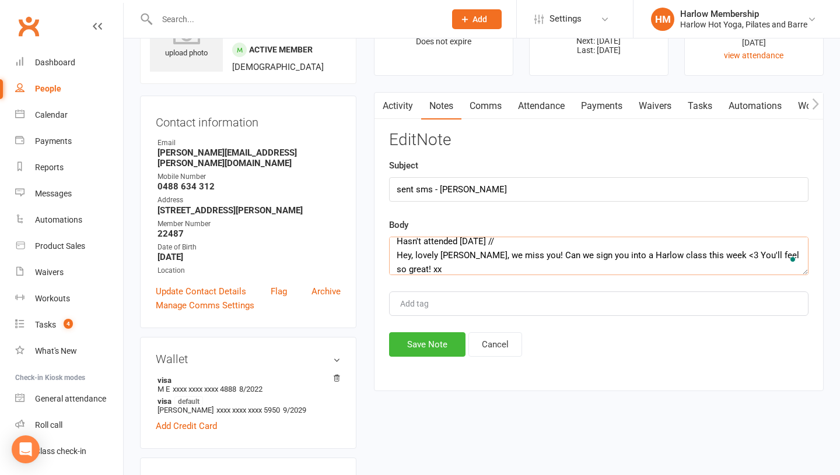
scroll to position [8, 0]
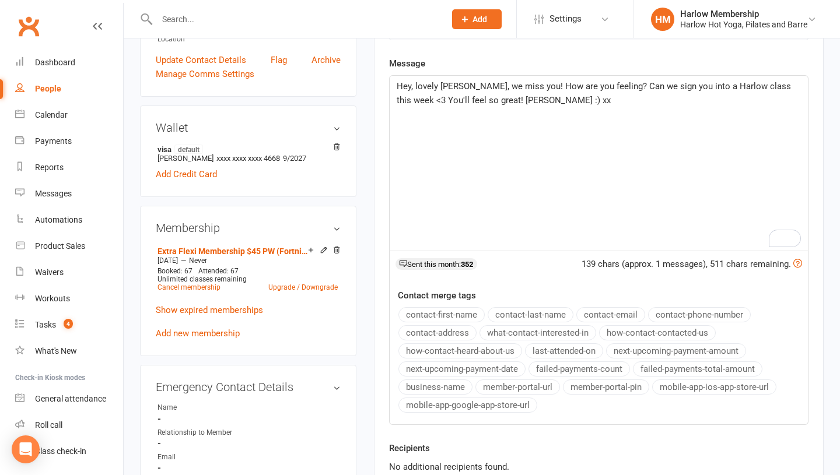
scroll to position [287, 0]
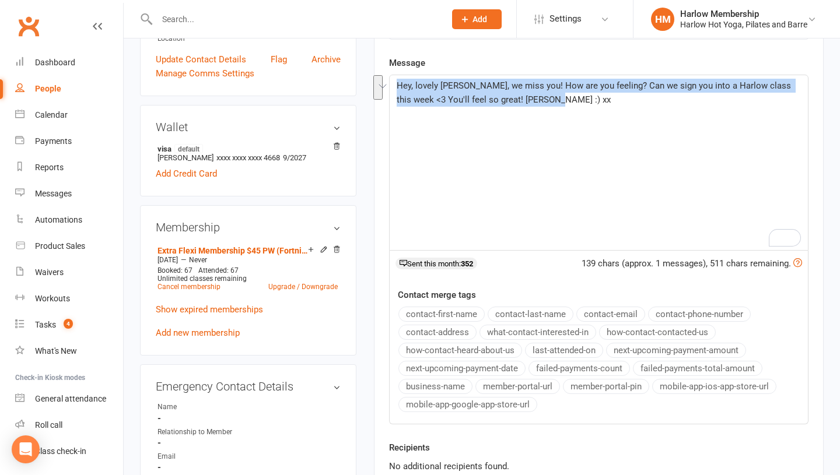
drag, startPoint x: 466, startPoint y: 101, endPoint x: 398, endPoint y: 90, distance: 69.8
click at [397, 90] on div "Hey, lovely [PERSON_NAME], we miss you! How are you feeling? Can we sign you in…" at bounding box center [599, 162] width 418 height 175
copy span "Hey, lovely [PERSON_NAME], we miss you! How are you feeling? Can we sign you in…"
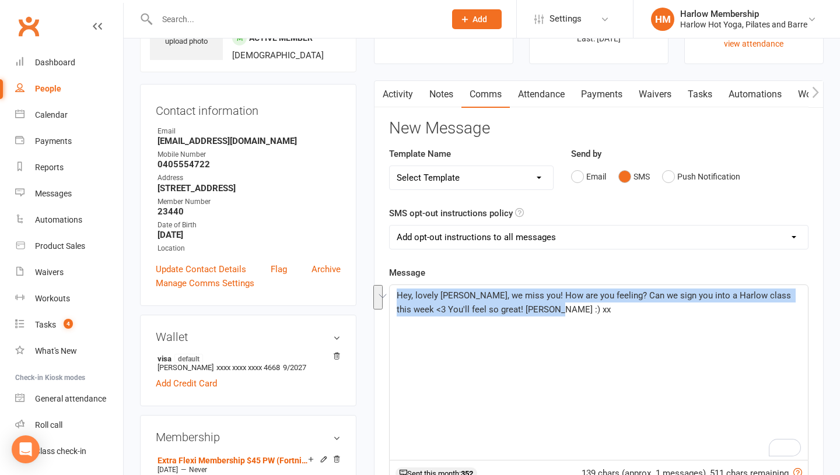
scroll to position [65, 0]
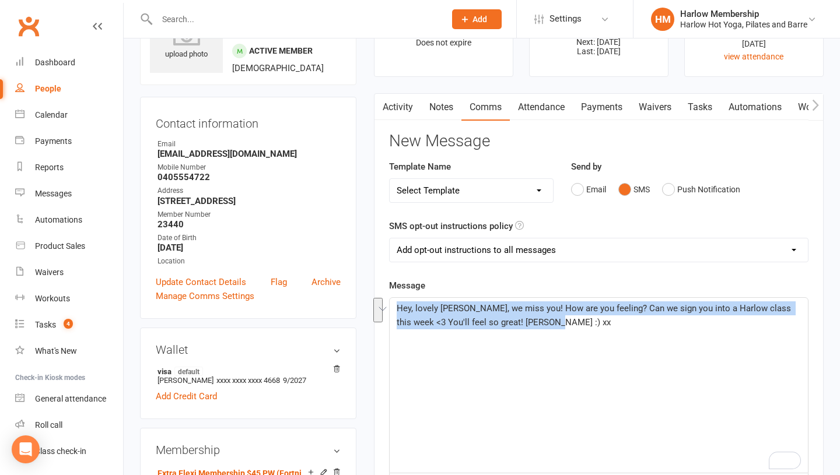
click at [400, 114] on link "Activity" at bounding box center [397, 107] width 47 height 27
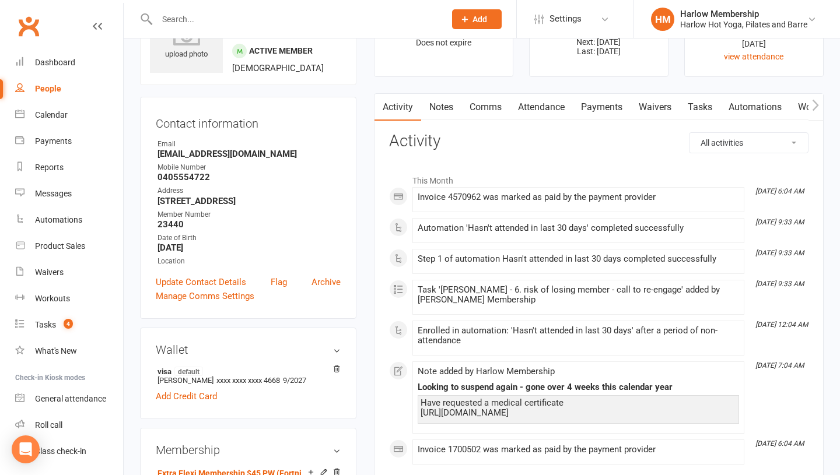
click at [433, 106] on link "Notes" at bounding box center [441, 107] width 40 height 27
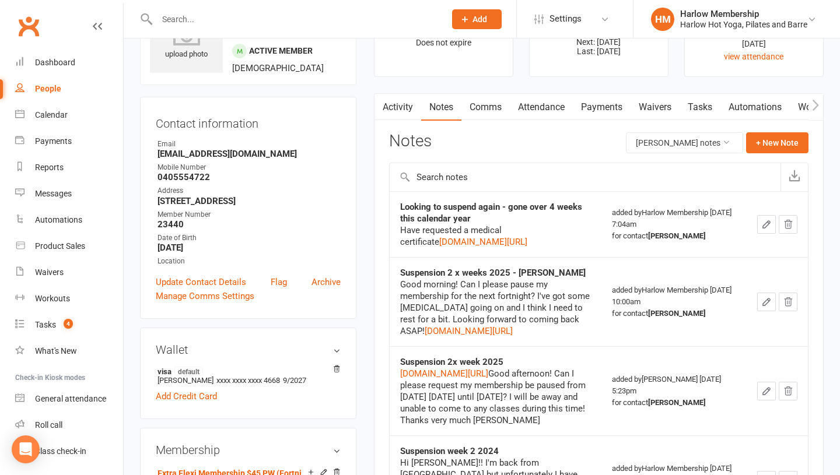
click at [492, 104] on link "Comms" at bounding box center [485, 107] width 48 height 27
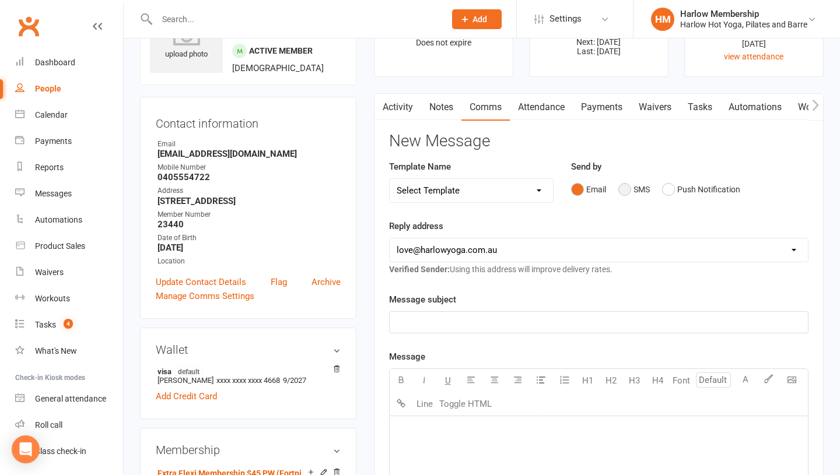
click at [633, 191] on button "SMS" at bounding box center [633, 189] width 31 height 22
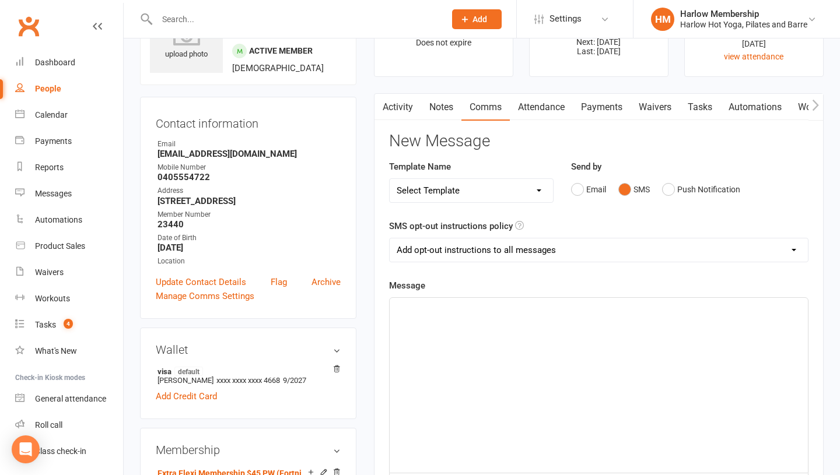
click at [543, 429] on div "﻿" at bounding box center [599, 385] width 418 height 175
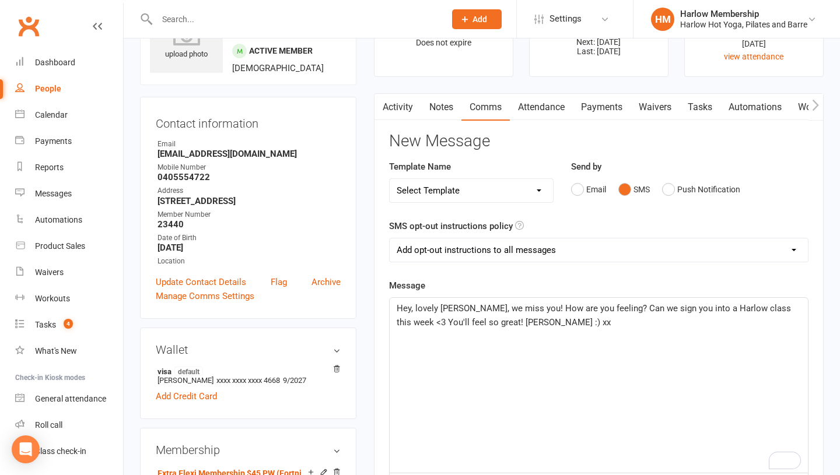
click at [604, 310] on span "Hey, lovely Olivia, we miss you! How are you feeling? Can we sign you into a Ha…" at bounding box center [595, 315] width 397 height 24
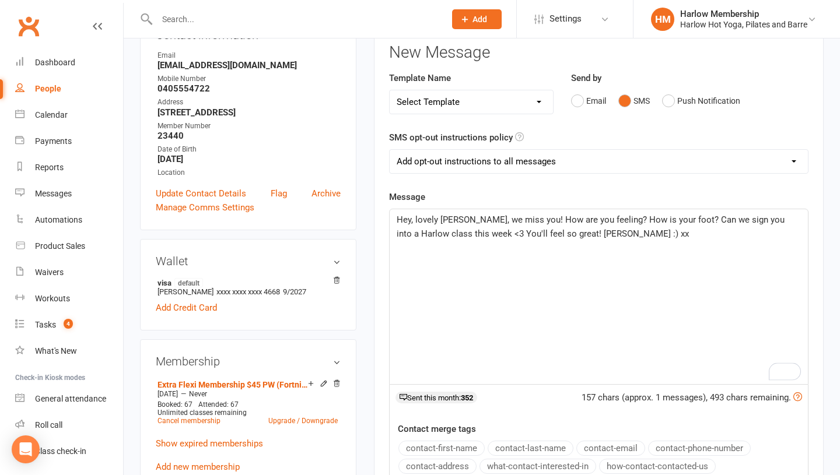
scroll to position [164, 0]
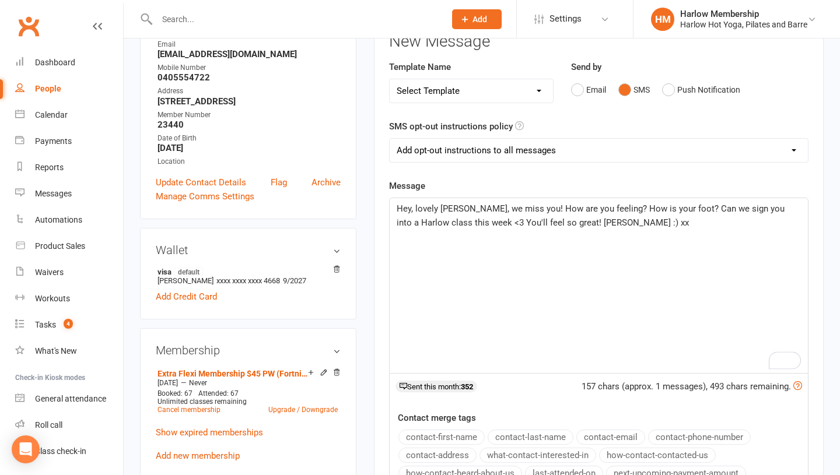
click at [472, 222] on span "Hey, lovely Olivia, we miss you! How are you feeling? How is your foot? Can we …" at bounding box center [592, 216] width 390 height 24
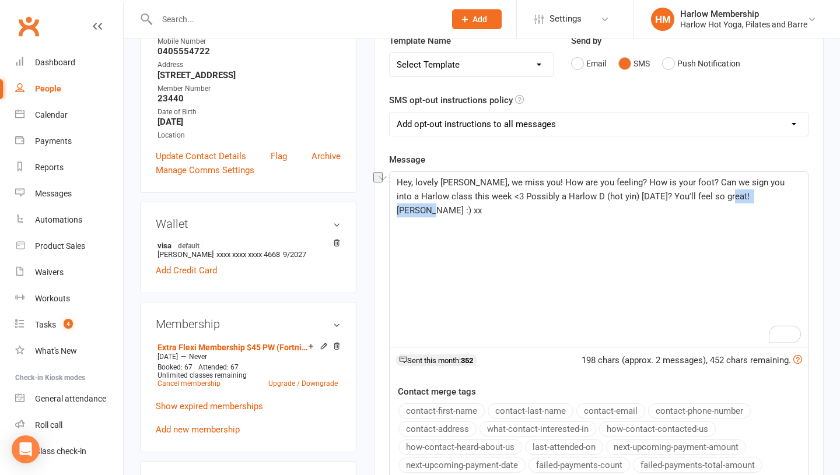
drag, startPoint x: 745, startPoint y: 198, endPoint x: 699, endPoint y: 194, distance: 45.6
click at [699, 194] on span "Hey, lovely Olivia, we miss you! How are you feeling? How is your foot? Can we …" at bounding box center [592, 196] width 390 height 38
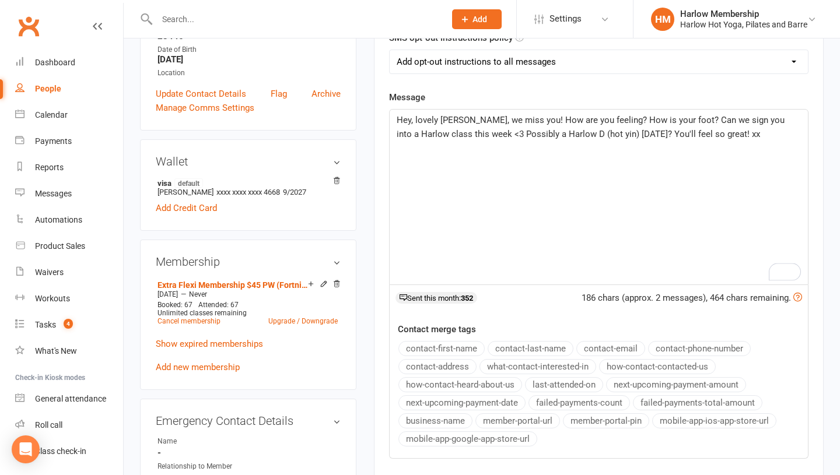
scroll to position [254, 0]
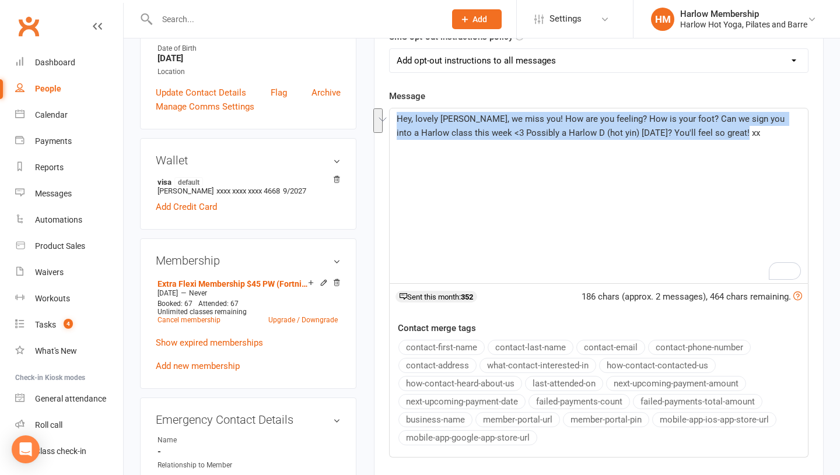
drag, startPoint x: 736, startPoint y: 136, endPoint x: 381, endPoint y: 99, distance: 357.6
click at [381, 99] on div "Activity Notes Comms Attendance Payments Waivers Tasks Automations Workouts Mob…" at bounding box center [599, 234] width 450 height 661
copy span "Hey, lovely Olivia, we miss you! How are you feeling? How is your foot? Can we …"
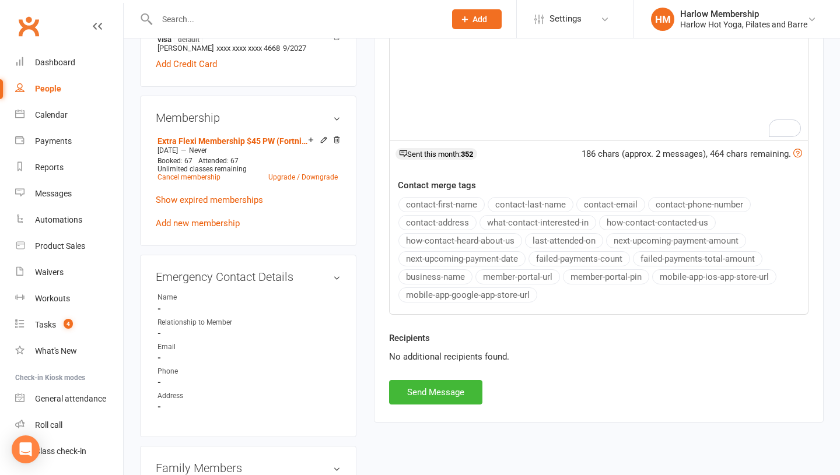
scroll to position [443, 0]
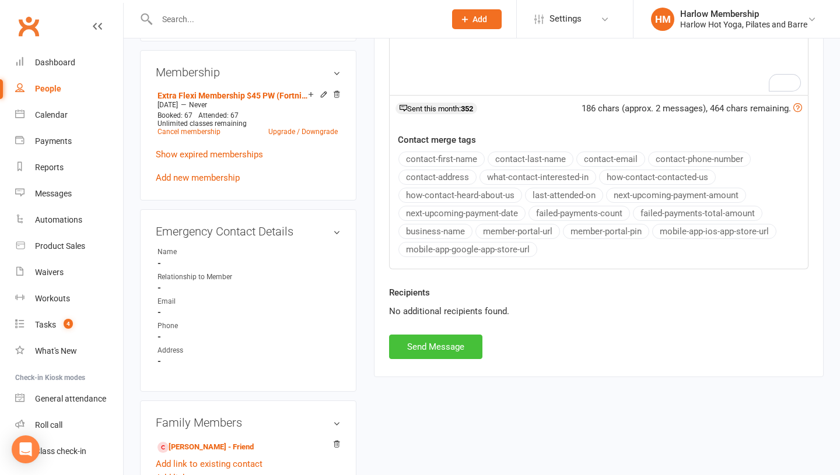
click at [426, 346] on button "Send Message" at bounding box center [435, 347] width 93 height 24
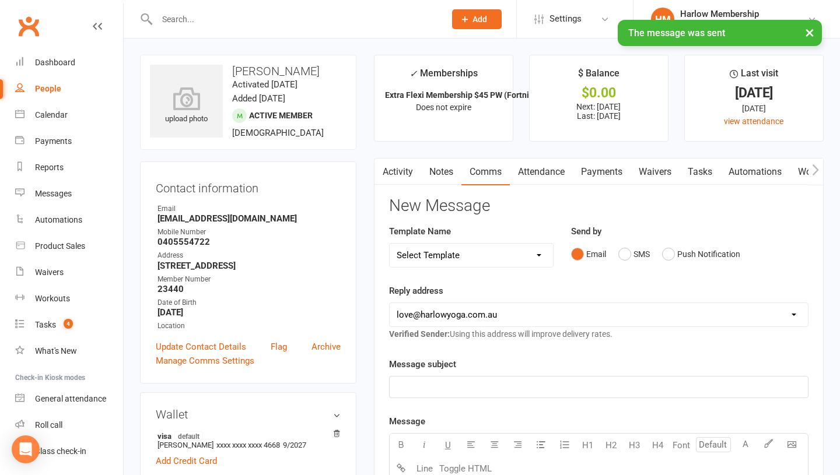
click at [695, 175] on link "Tasks" at bounding box center [699, 172] width 41 height 27
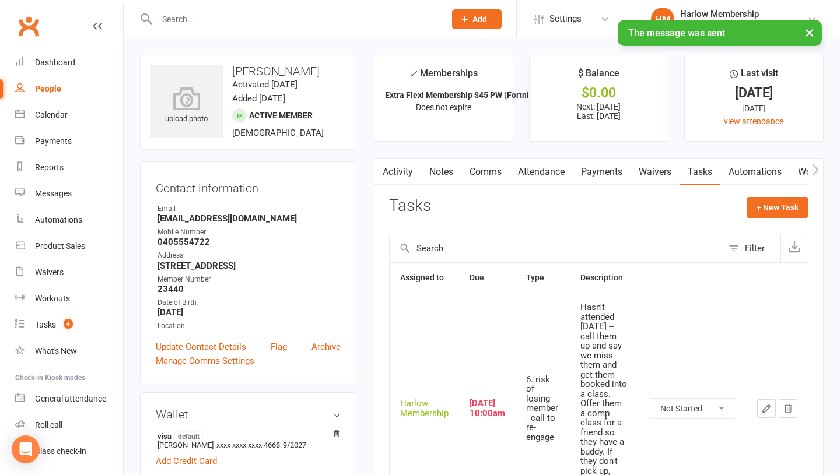
click at [670, 407] on select "Not Started In Progress Waiting Complete" at bounding box center [692, 409] width 86 height 20
select select "unstarted"
click at [475, 174] on link "Comms" at bounding box center [485, 172] width 48 height 27
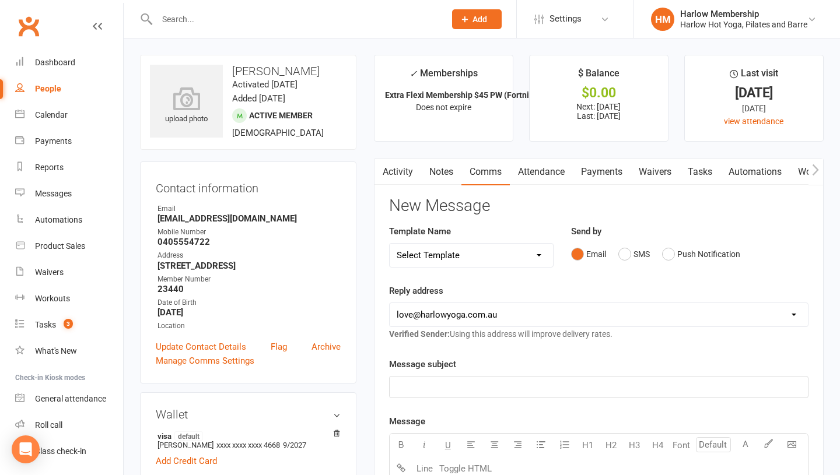
click at [448, 164] on link "Notes" at bounding box center [441, 172] width 40 height 27
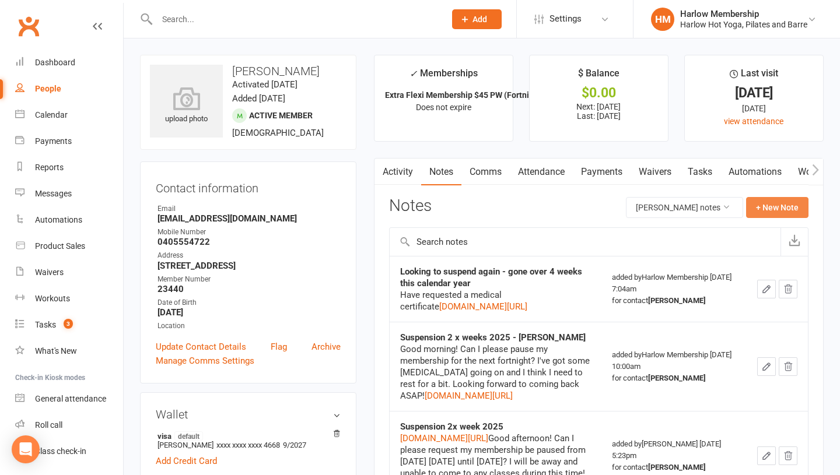
click at [778, 205] on button "+ New Note" at bounding box center [777, 207] width 62 height 21
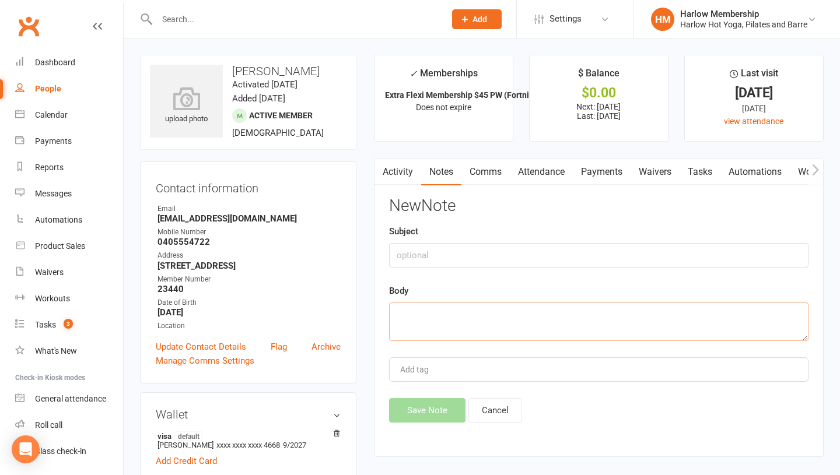
click at [396, 320] on textarea at bounding box center [598, 322] width 419 height 38
paste textarea "Hey, lovely Olivia, we miss you! How are you feeling? How is your foot? Can we …"
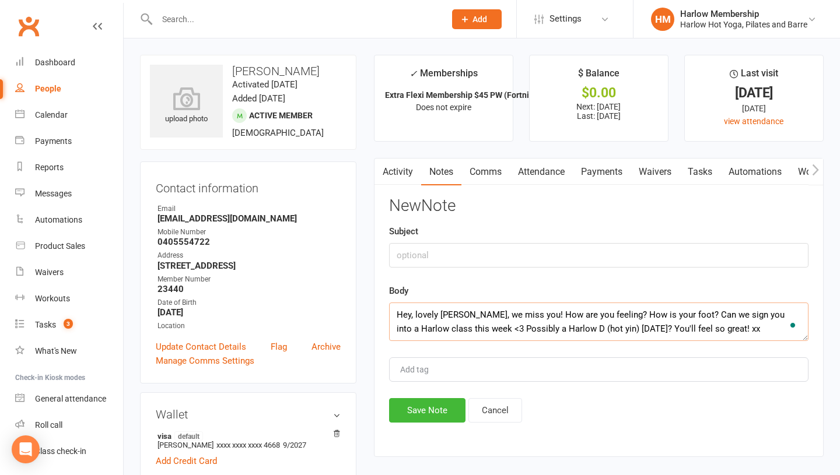
type textarea "Hey, lovely Olivia, we miss you! How are you feeling? How is your foot? Can we …"
click at [423, 257] on input "text" at bounding box center [598, 255] width 419 height 24
type input "Sent SMS to check-in - Krystyna"
click at [418, 408] on button "Save Note" at bounding box center [427, 410] width 76 height 24
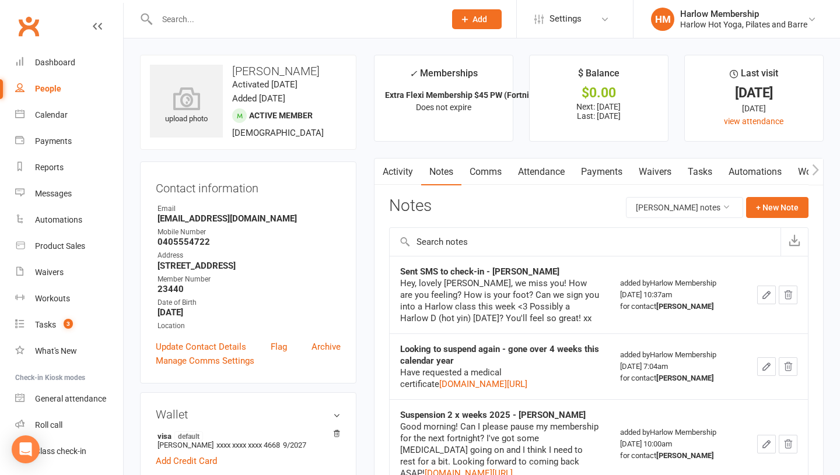
click at [696, 169] on link "Tasks" at bounding box center [699, 172] width 41 height 27
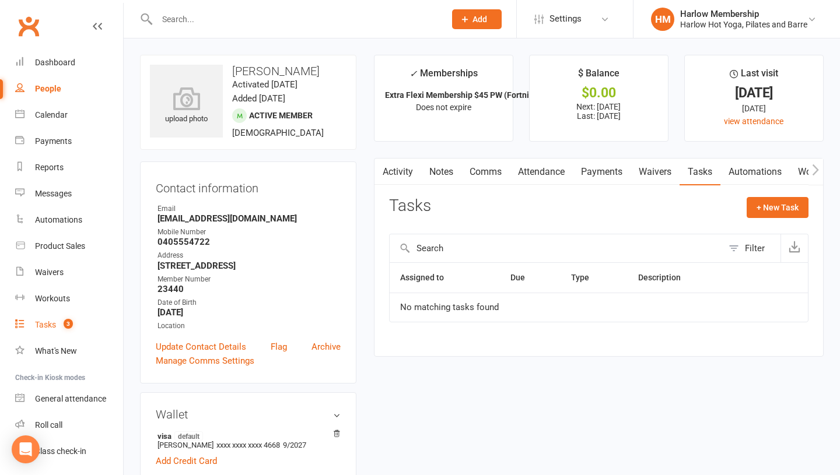
click at [55, 328] on div "Tasks" at bounding box center [45, 324] width 21 height 9
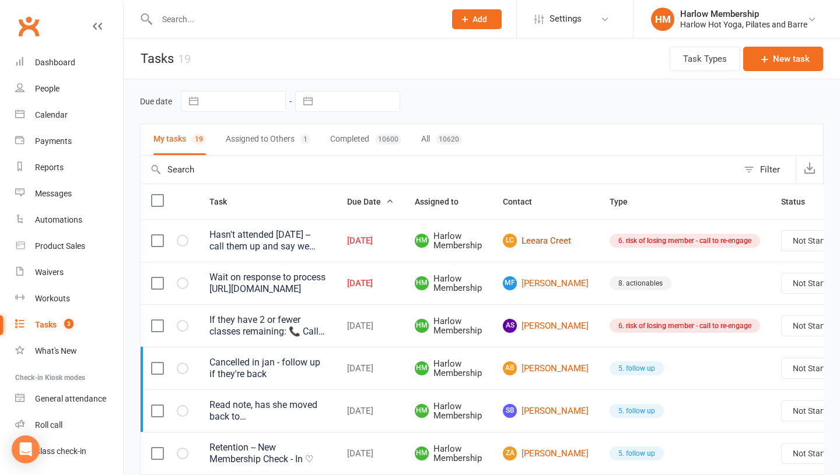
click at [542, 241] on link "LC Leeara Creet" at bounding box center [546, 241] width 86 height 14
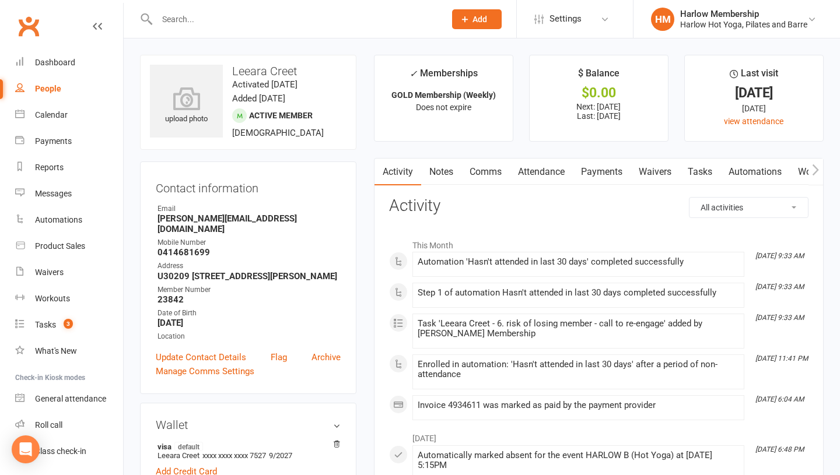
click at [498, 167] on link "Comms" at bounding box center [485, 172] width 48 height 27
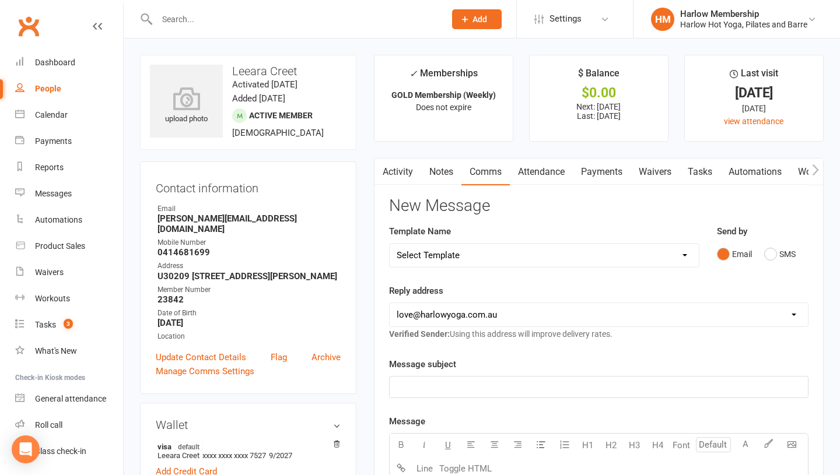
click at [484, 245] on select "Select Template [Email] Birthday Comp Pass [Push Notification] Booking Created …" at bounding box center [544, 255] width 309 height 23
click at [780, 250] on button "SMS" at bounding box center [779, 254] width 31 height 22
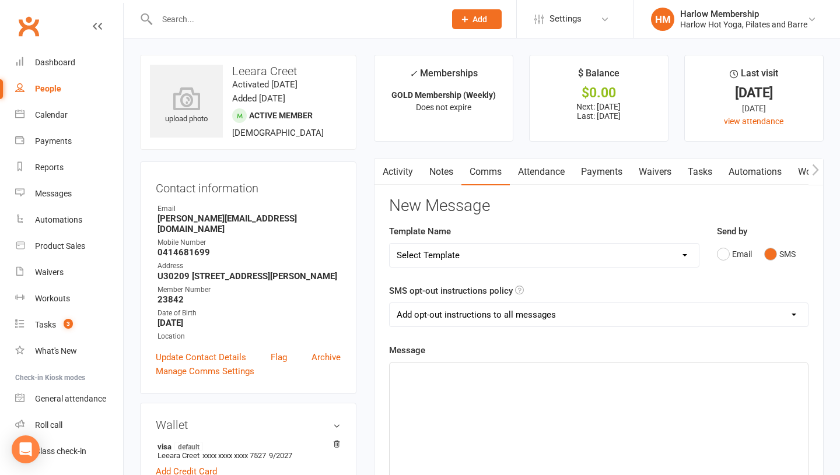
click at [606, 401] on div "﻿" at bounding box center [599, 450] width 418 height 175
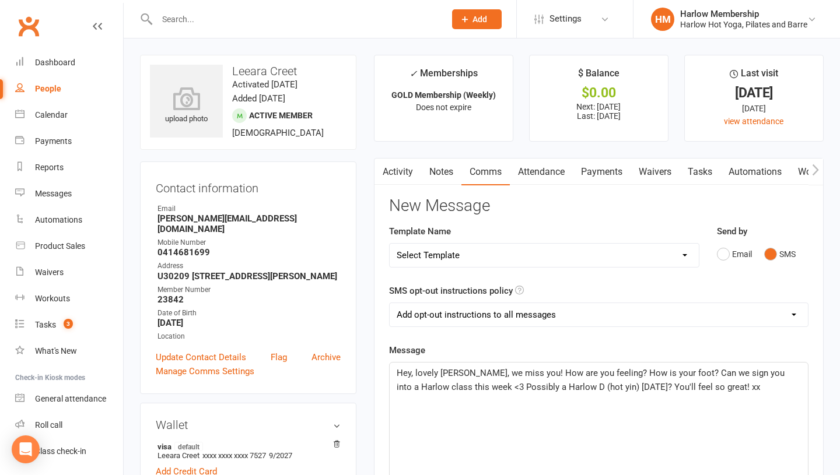
click at [458, 377] on span "Hey, lovely Olivia, we miss you! How are you feeling? How is your foot? Can we …" at bounding box center [592, 380] width 390 height 24
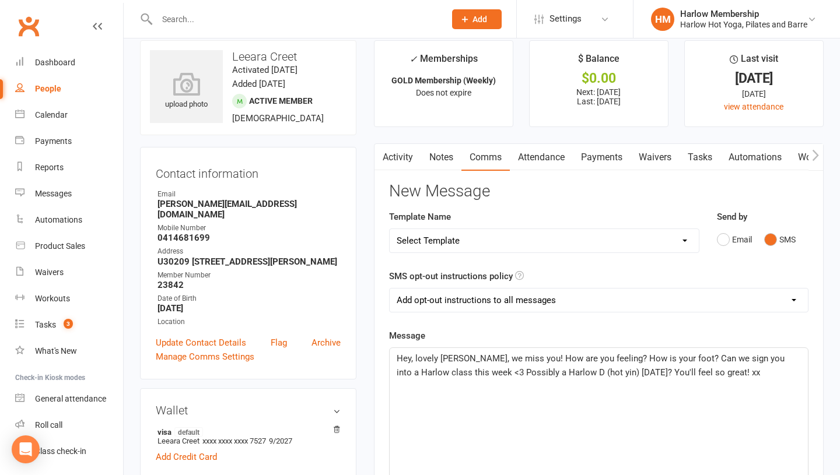
scroll to position [16, 0]
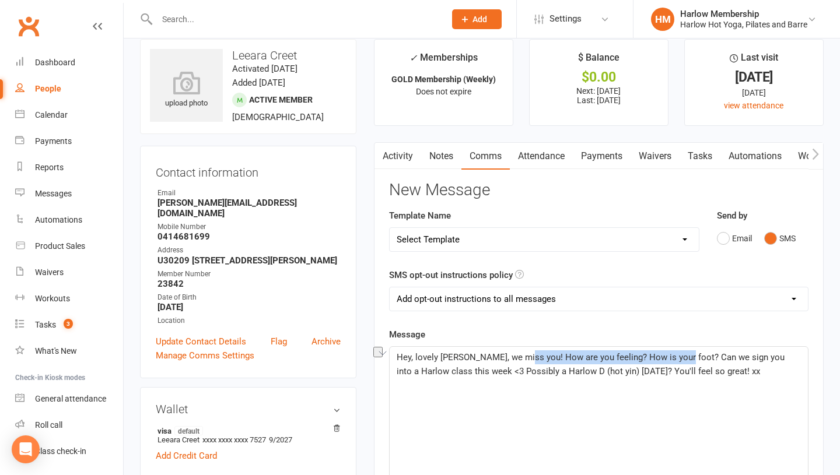
drag, startPoint x: 676, startPoint y: 354, endPoint x: 522, endPoint y: 357, distance: 154.0
click at [521, 357] on span "Hey, lovely Leeara, we miss you! How are you feeling? How is your foot? Can we …" at bounding box center [592, 364] width 390 height 24
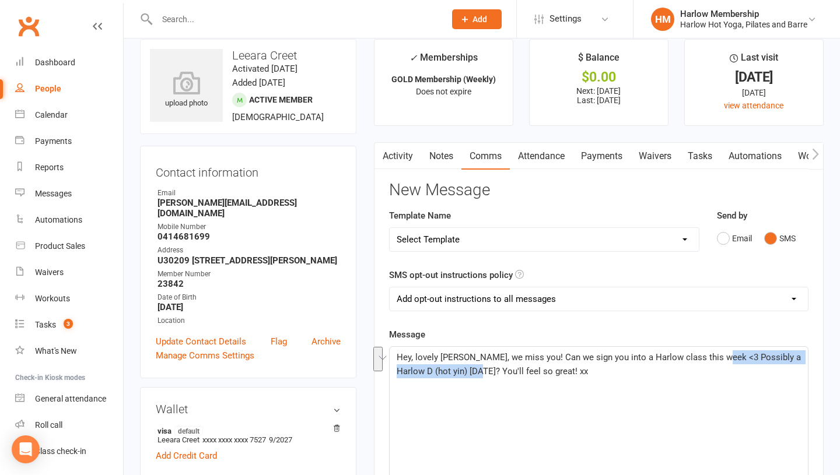
drag, startPoint x: 714, startPoint y: 357, endPoint x: 471, endPoint y: 373, distance: 243.7
click at [471, 373] on span "Hey, lovely Leeara, we miss you! Can we sign you into a Harlow class this week …" at bounding box center [600, 364] width 406 height 24
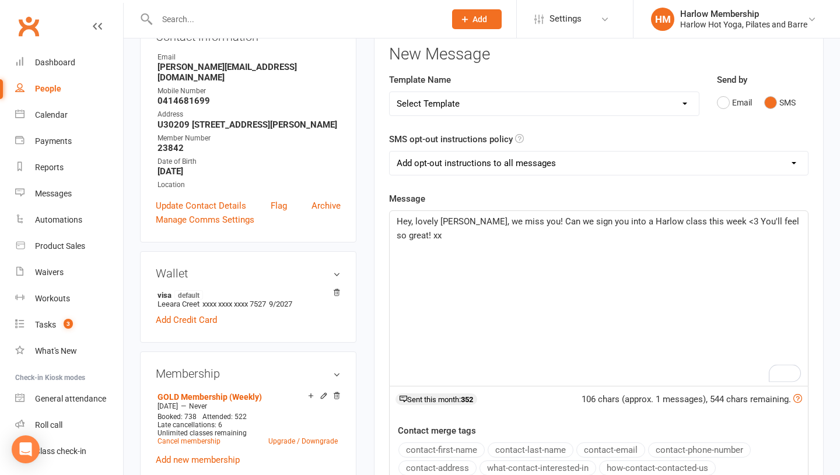
scroll to position [151, 0]
click at [794, 226] on span "Hey, lovely Leeara, we miss you! Can we sign you into a Harlow class this week …" at bounding box center [599, 229] width 405 height 24
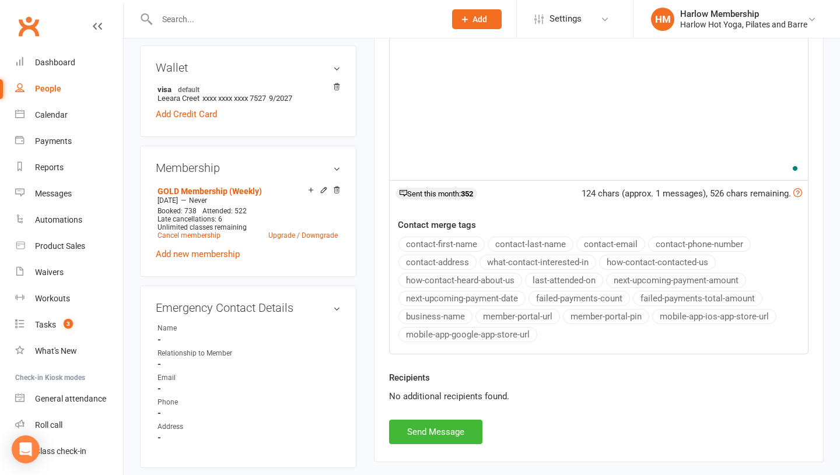
scroll to position [373, 0]
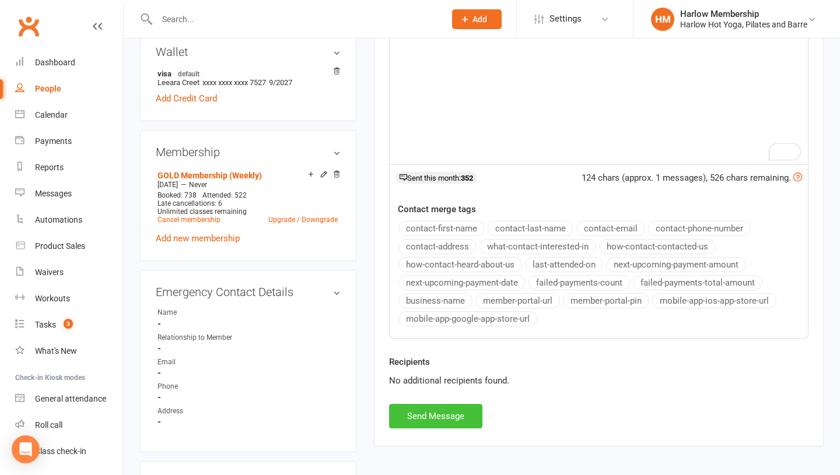
click at [436, 423] on button "Send Message" at bounding box center [435, 416] width 93 height 24
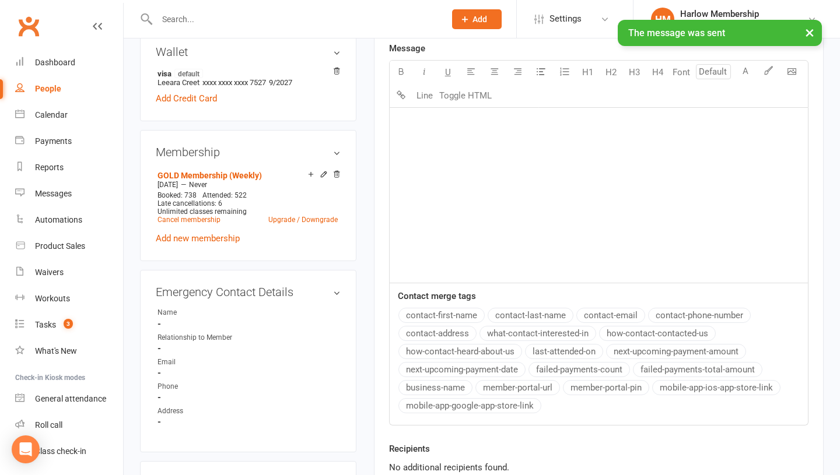
scroll to position [0, 0]
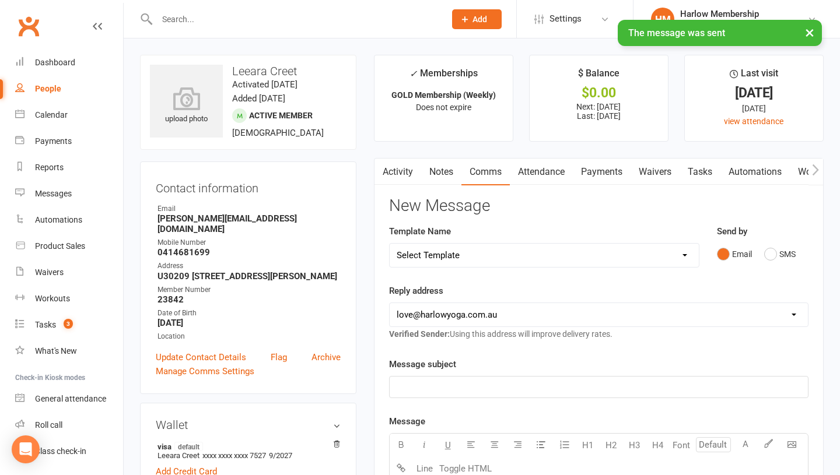
click at [438, 172] on link "Notes" at bounding box center [441, 172] width 40 height 27
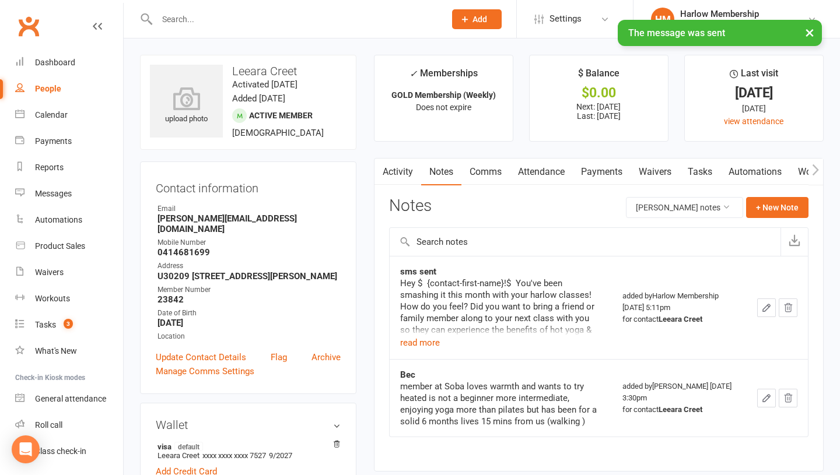
click at [398, 170] on link "Activity" at bounding box center [397, 172] width 47 height 27
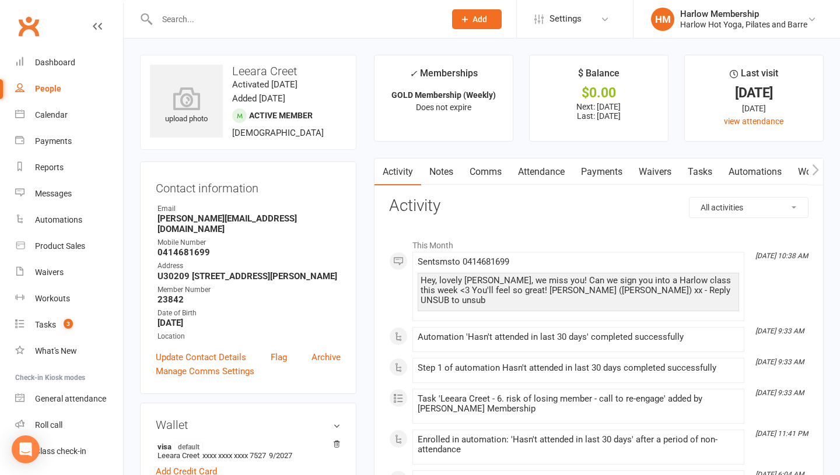
click at [452, 171] on link "Notes" at bounding box center [441, 172] width 40 height 27
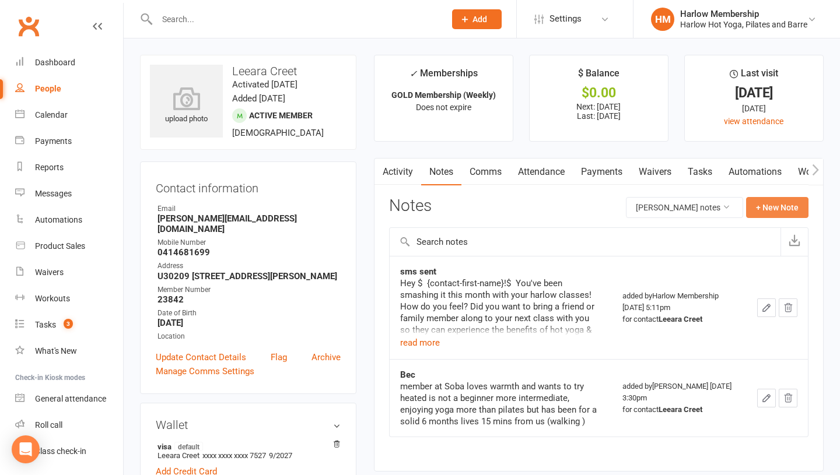
click at [757, 202] on button "+ New Note" at bounding box center [777, 207] width 62 height 21
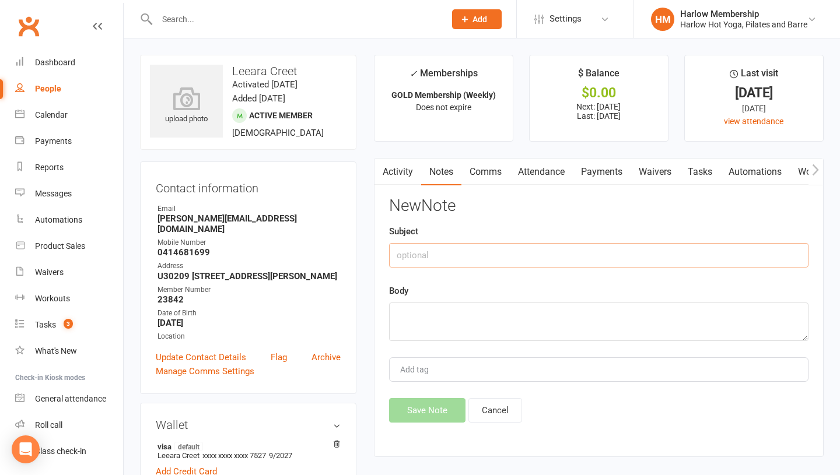
click at [444, 256] on input "text" at bounding box center [598, 255] width 419 height 24
type input "Sent sms - Krystyna"
click at [426, 332] on textarea at bounding box center [598, 322] width 419 height 38
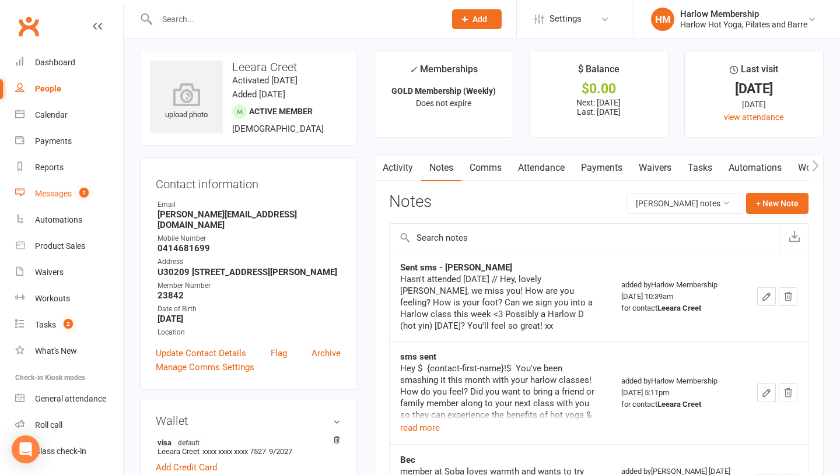
click at [57, 192] on div "Messages" at bounding box center [53, 193] width 37 height 9
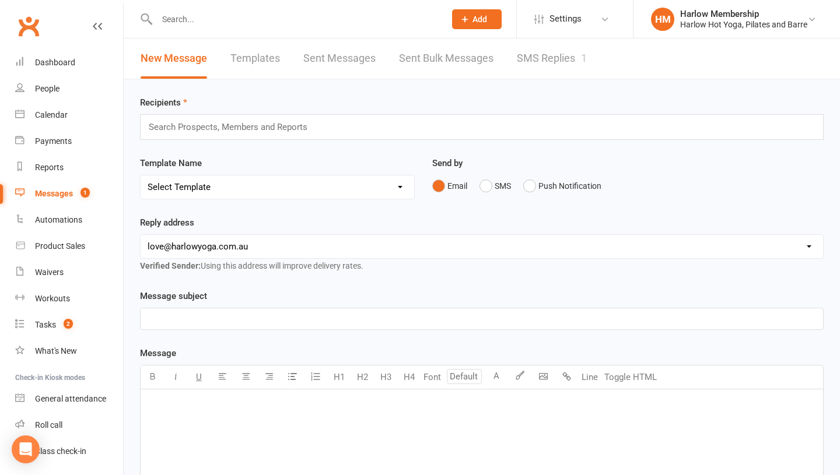
click at [519, 68] on link "SMS Replies 1" at bounding box center [552, 58] width 70 height 40
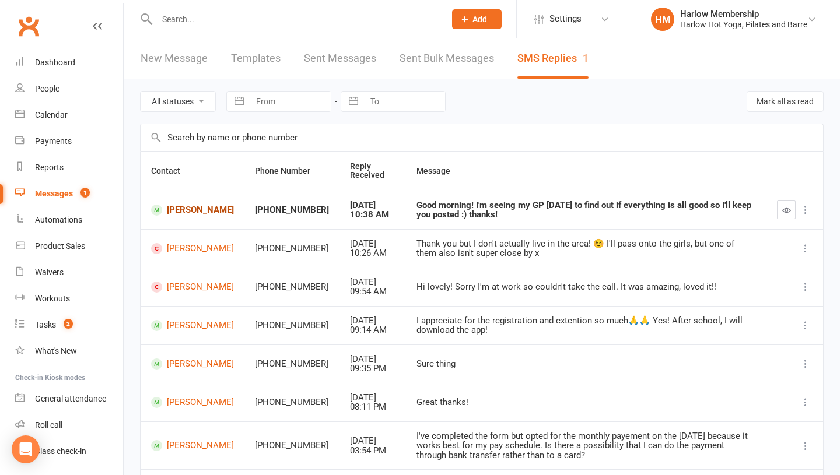
click at [199, 212] on link "[PERSON_NAME]" at bounding box center [192, 210] width 83 height 11
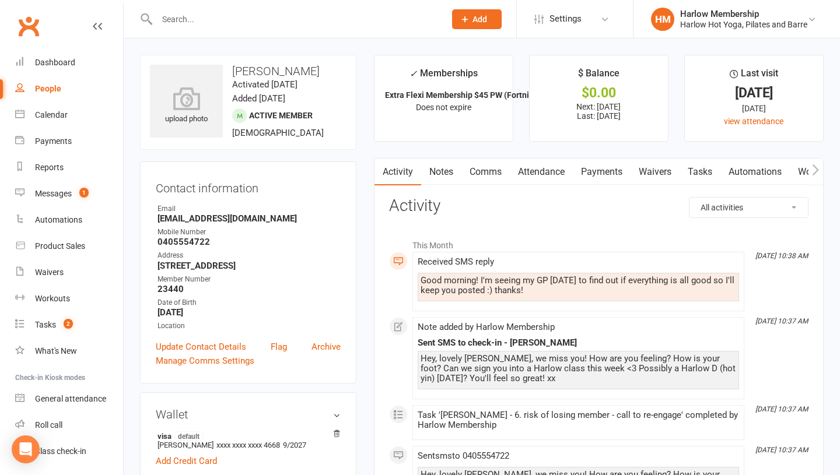
click at [486, 178] on link "Comms" at bounding box center [485, 172] width 48 height 27
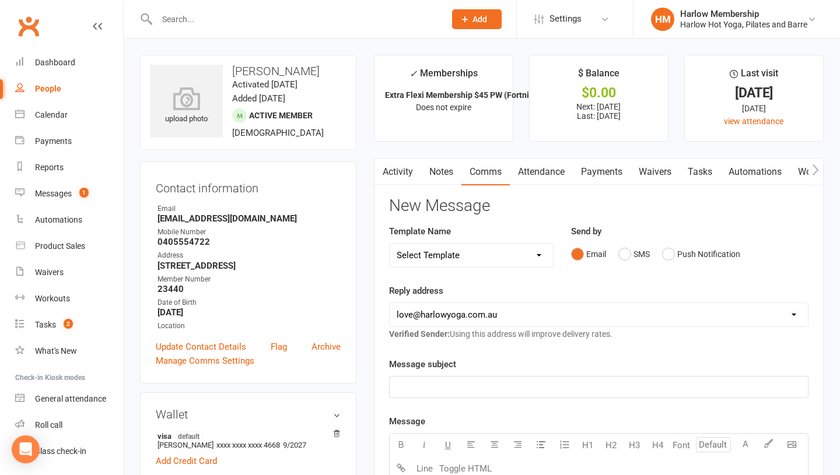
click at [615, 254] on div "Email SMS Push Notification" at bounding box center [689, 254] width 237 height 22
click at [632, 255] on button "SMS" at bounding box center [633, 254] width 31 height 22
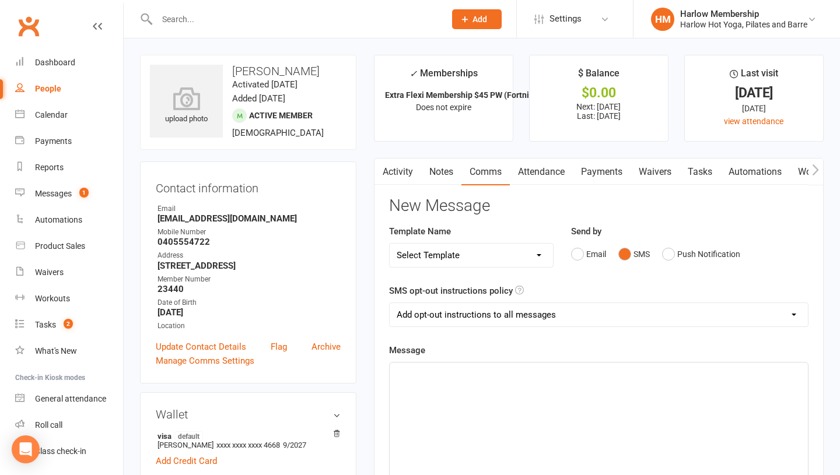
click at [545, 420] on div "﻿" at bounding box center [599, 450] width 418 height 175
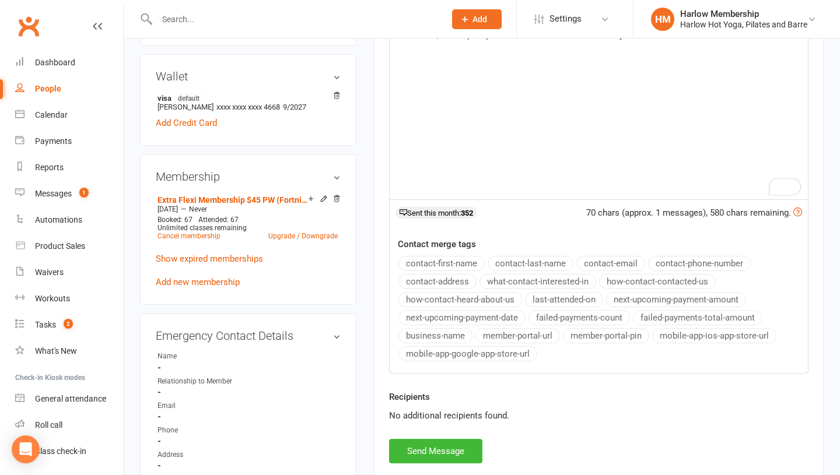
scroll to position [340, 0]
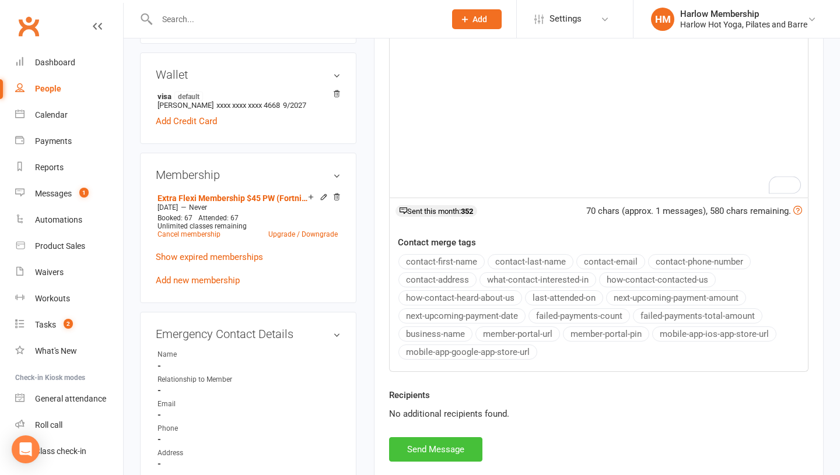
click at [436, 453] on button "Send Message" at bounding box center [435, 449] width 93 height 24
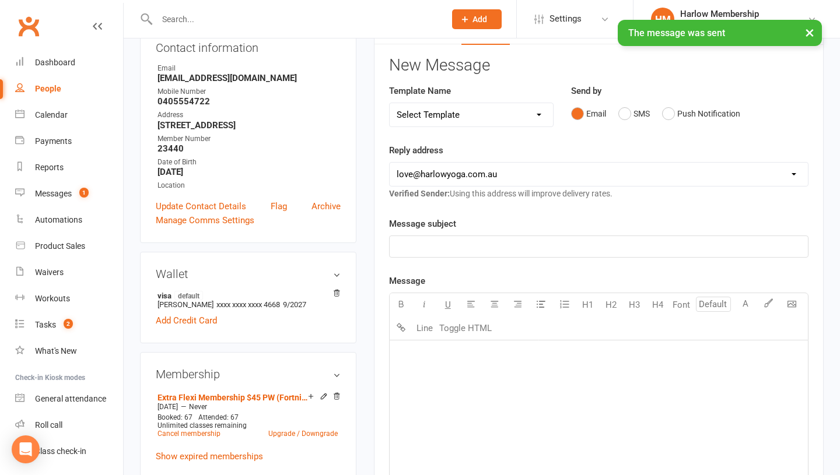
scroll to position [0, 0]
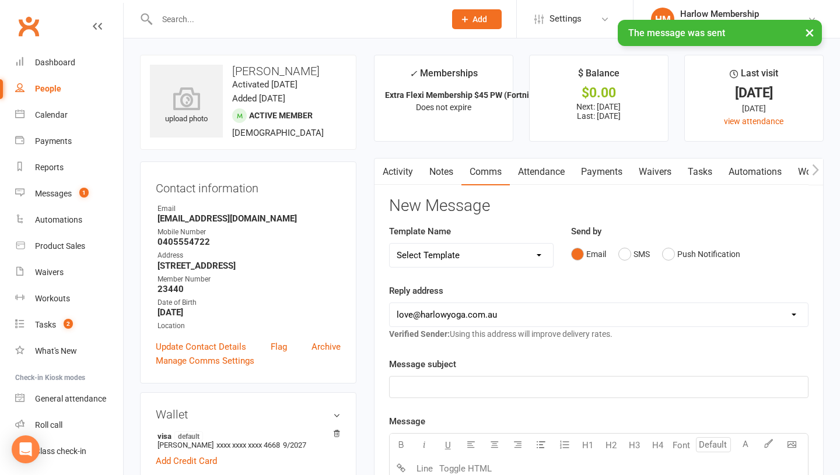
click at [397, 169] on link "Activity" at bounding box center [397, 172] width 47 height 27
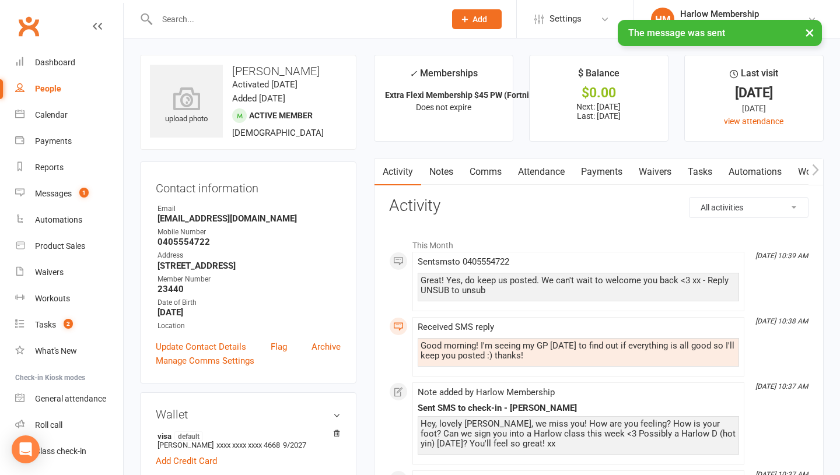
click at [483, 353] on div "Good morning! I'm seeing my GP tomorrow to find out if everything is all good s…" at bounding box center [577, 351] width 315 height 20
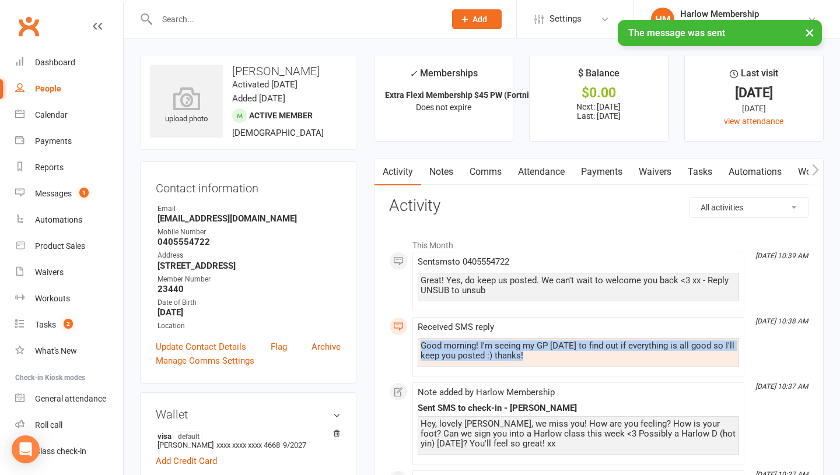
click at [483, 353] on div "Good morning! I'm seeing my GP tomorrow to find out if everything is all good s…" at bounding box center [577, 351] width 315 height 20
copy div "Good morning! I'm seeing my GP tomorrow to find out if everything is all good s…"
click at [440, 177] on link "Notes" at bounding box center [441, 172] width 40 height 27
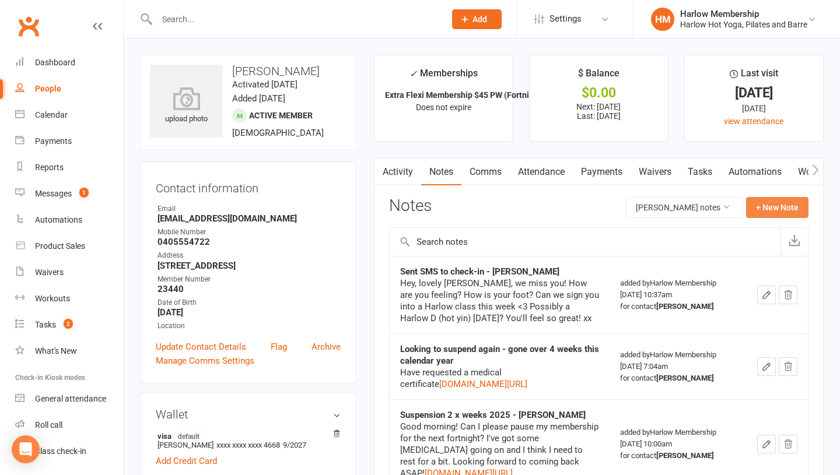
click at [778, 206] on button "+ New Note" at bounding box center [777, 207] width 62 height 21
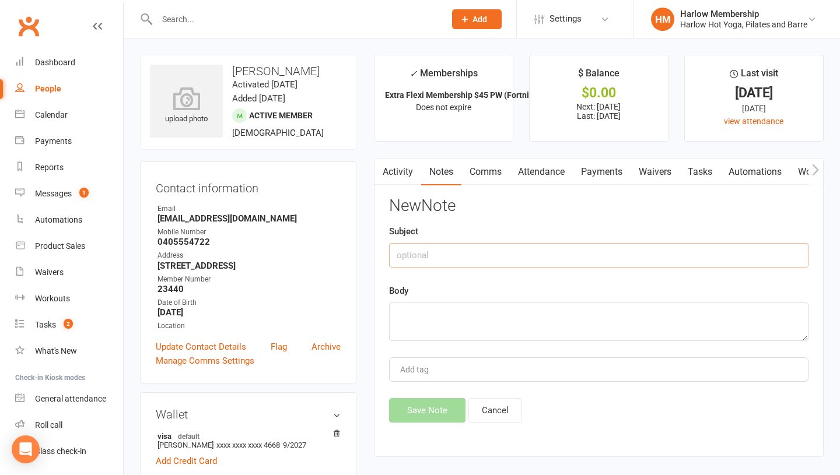
click at [539, 259] on input "text" at bounding box center [598, 255] width 419 height 24
type input "SMS response"
click at [517, 311] on textarea at bounding box center [598, 322] width 419 height 38
paste textarea "Good morning! I'm seeing my GP tomorrow to find out if everything is all good s…"
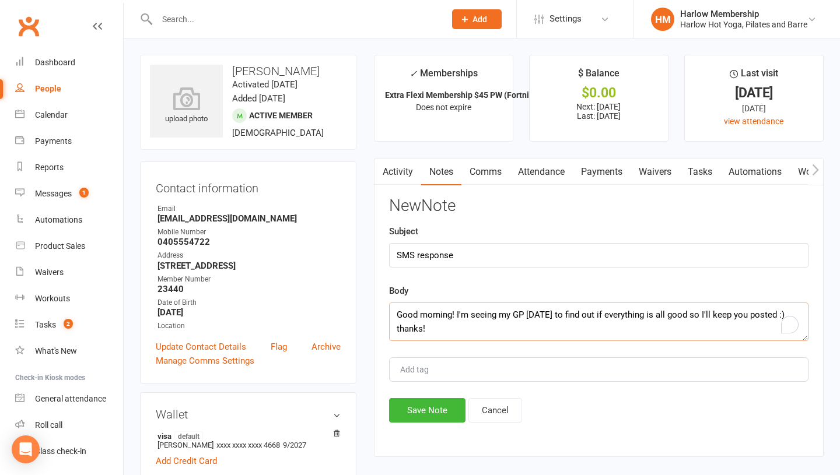
scroll to position [8, 0]
type textarea "Good morning! I'm seeing my GP tomorrow to find out if everything is all good s…"
click at [406, 401] on button "Save Note" at bounding box center [427, 410] width 76 height 24
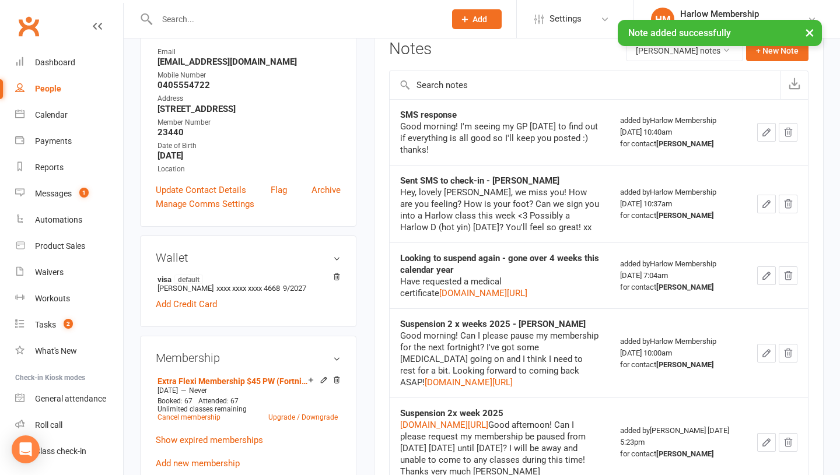
scroll to position [159, 0]
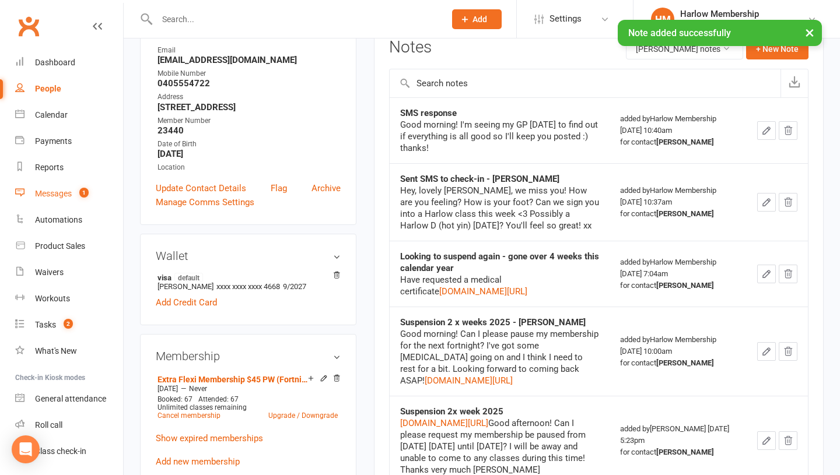
click at [44, 190] on div "Messages" at bounding box center [53, 193] width 37 height 9
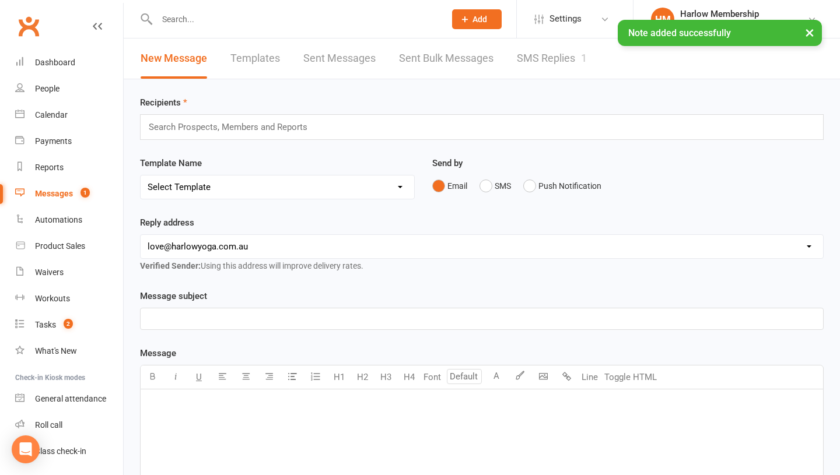
click at [572, 55] on link "SMS Replies 1" at bounding box center [552, 58] width 70 height 40
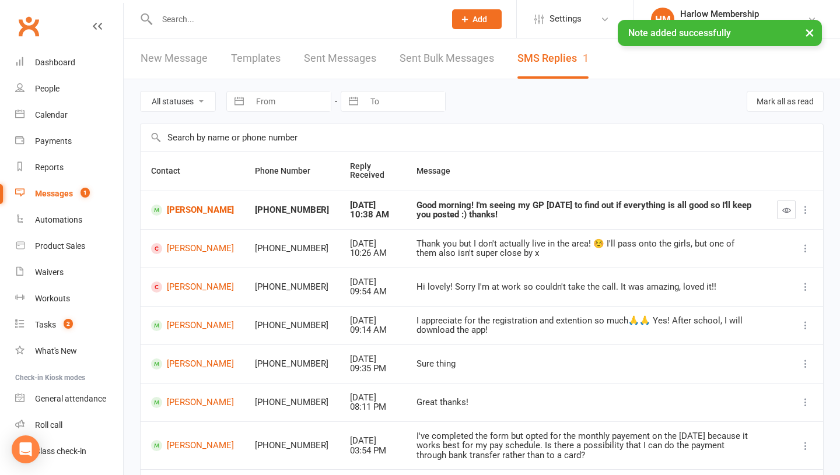
click at [785, 209] on icon "button" at bounding box center [786, 210] width 9 height 9
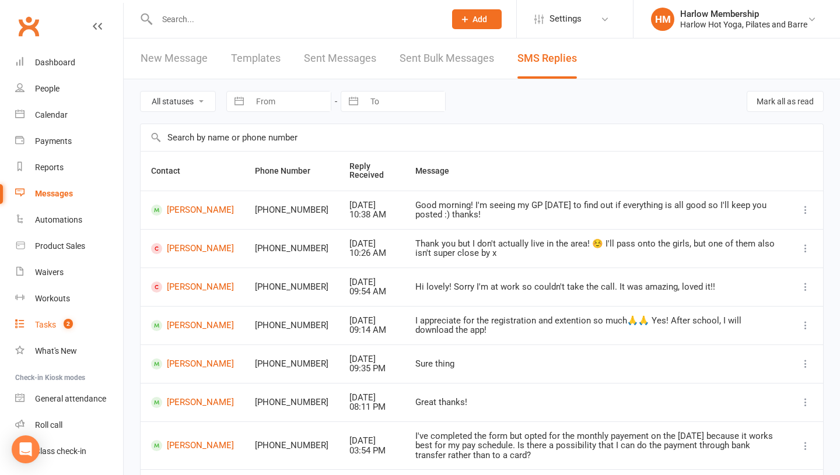
click at [51, 317] on link "Tasks 2" at bounding box center [69, 325] width 108 height 26
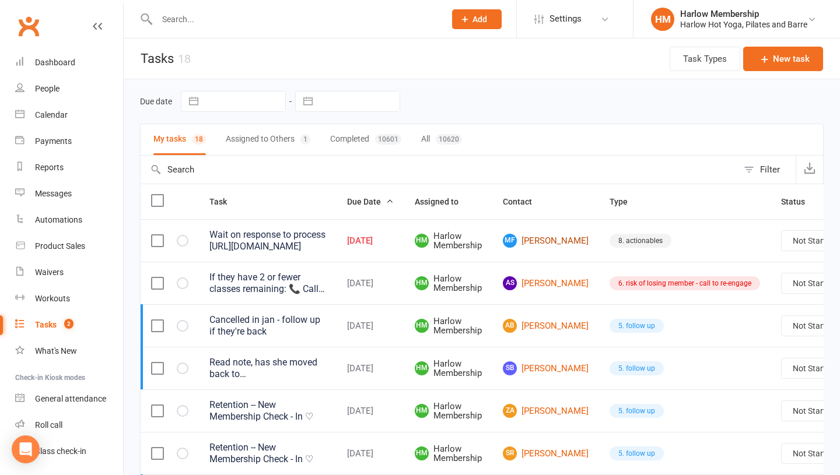
click at [550, 248] on link "MF Megan Foster-Greenwood" at bounding box center [546, 241] width 86 height 14
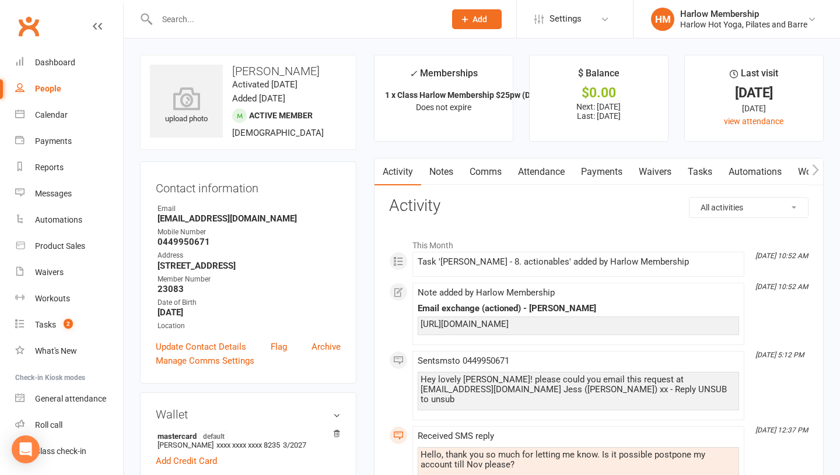
click at [703, 184] on link "Tasks" at bounding box center [699, 172] width 41 height 27
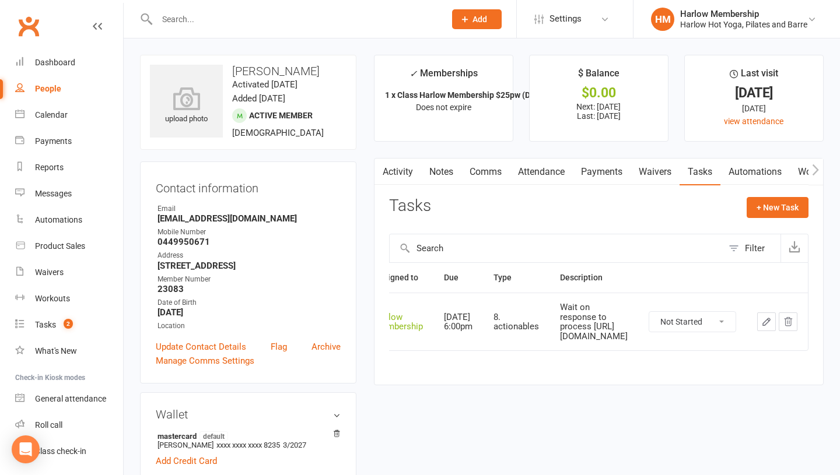
scroll to position [0, 278]
click at [764, 319] on icon "button" at bounding box center [766, 322] width 10 height 10
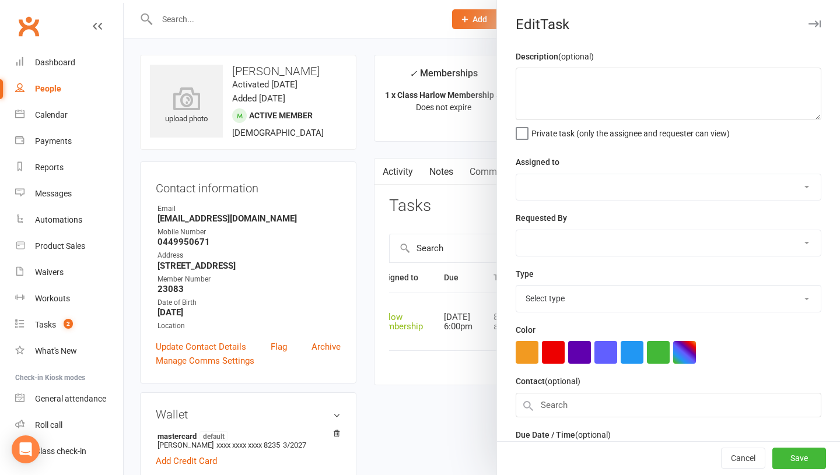
type textarea "Wait on response to process https://mail.google.com/mail/u/1/#inbox/FMfcgzQbgcR…"
select select "47368"
type input "11 Aug 2025"
type input "6:00pm"
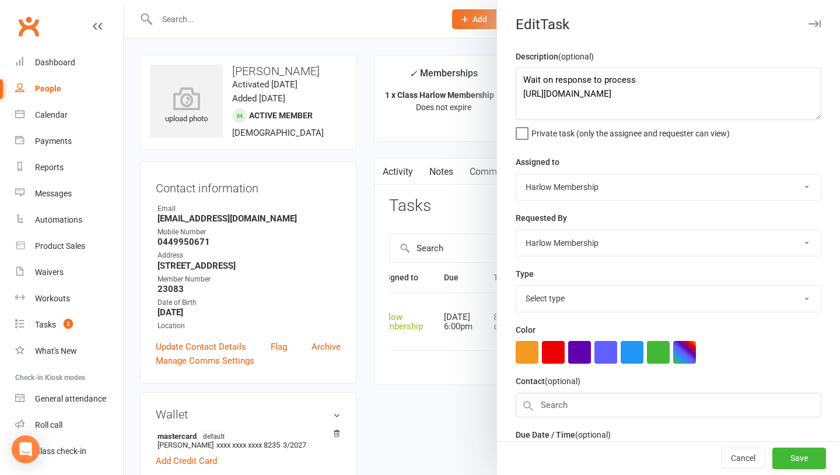
select select "30986"
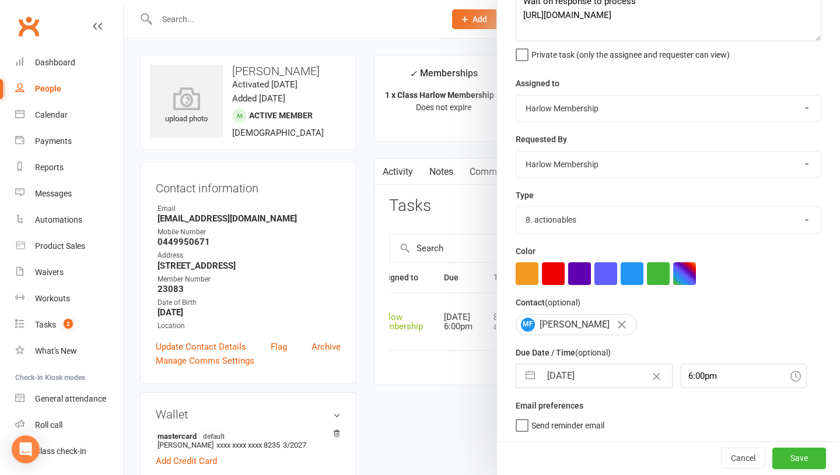
click at [563, 377] on input "11 Aug 2025" at bounding box center [606, 375] width 131 height 23
select select "6"
select select "2025"
select select "7"
select select "2025"
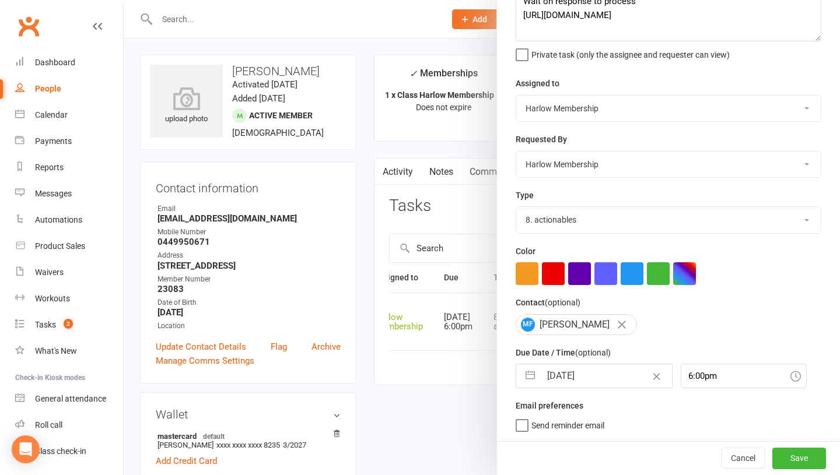
select select "8"
select select "2025"
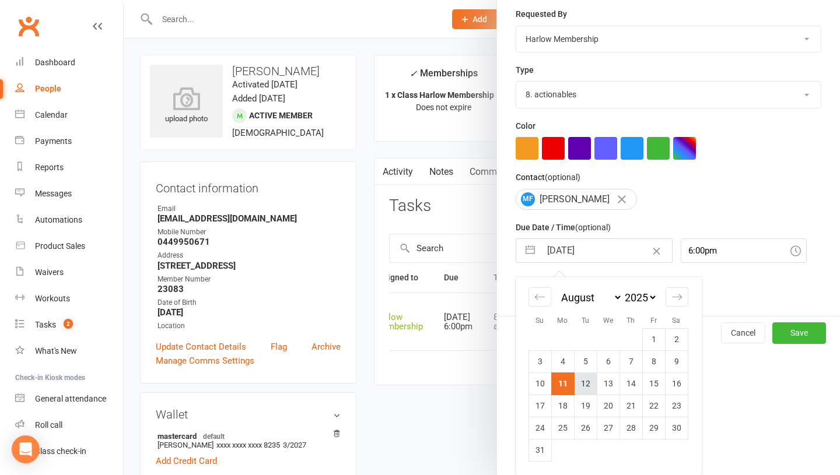
click at [581, 384] on td "12" at bounding box center [585, 384] width 23 height 22
type input "12 Aug 2025"
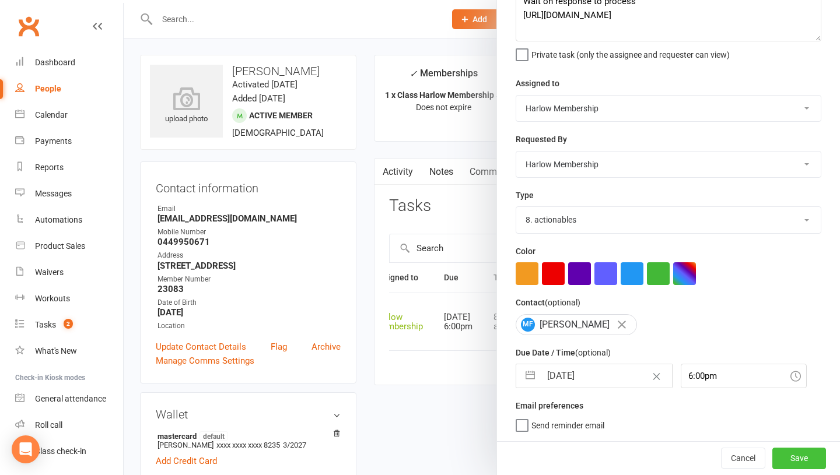
click at [796, 456] on button "Save" at bounding box center [799, 458] width 54 height 21
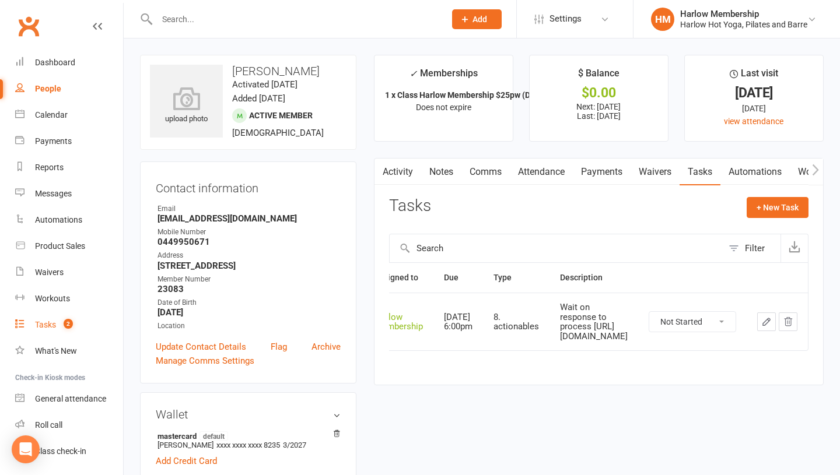
click at [61, 327] on count-badge "2" at bounding box center [65, 324] width 15 height 9
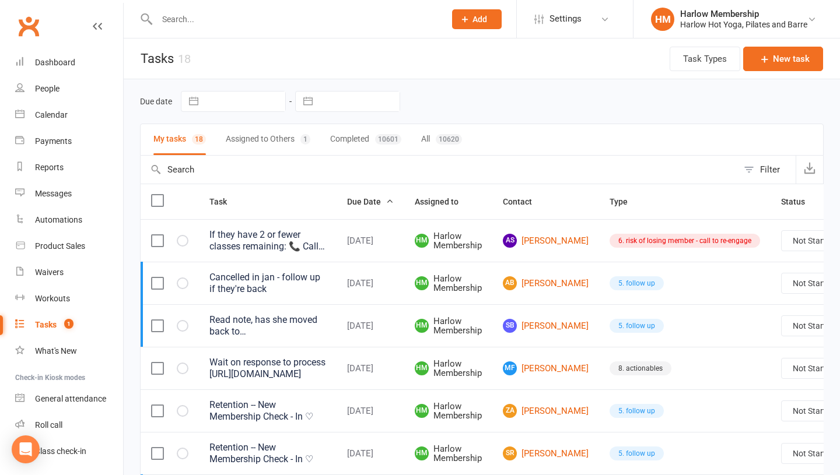
click at [240, 124] on button "Assigned to Others 1" at bounding box center [268, 139] width 85 height 31
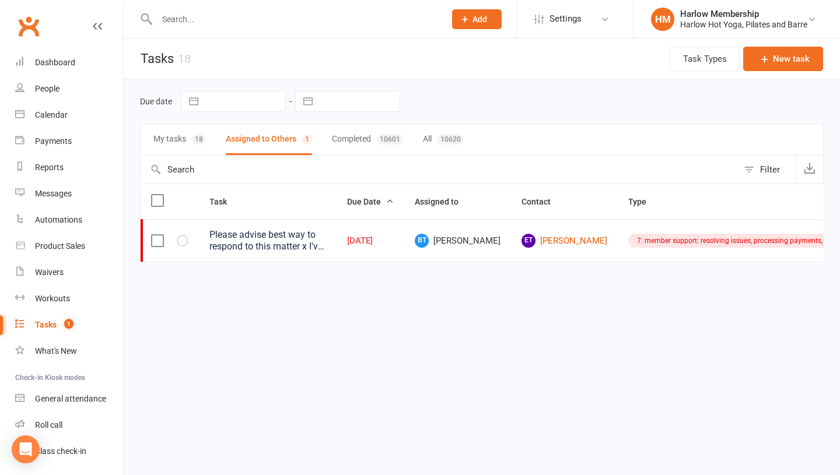
scroll to position [0, 185]
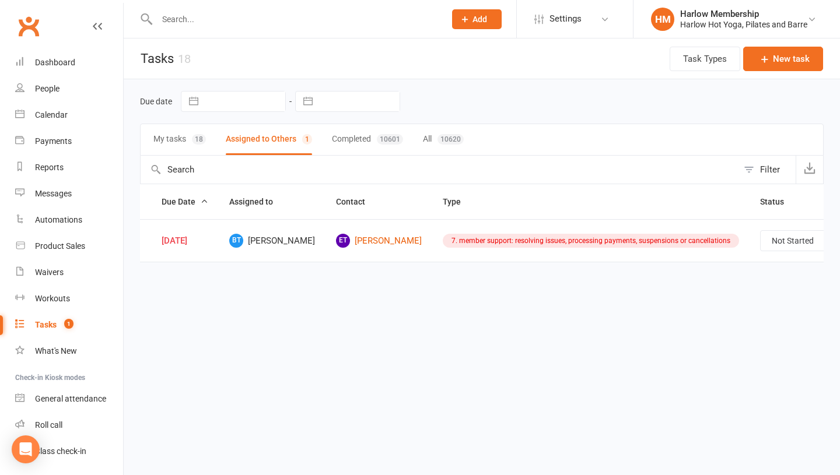
click at [760, 240] on select "Not Started In Progress Waiting Complete" at bounding box center [803, 241] width 86 height 20
select select "unstarted"
click at [159, 139] on button "My tasks 18" at bounding box center [179, 139] width 52 height 31
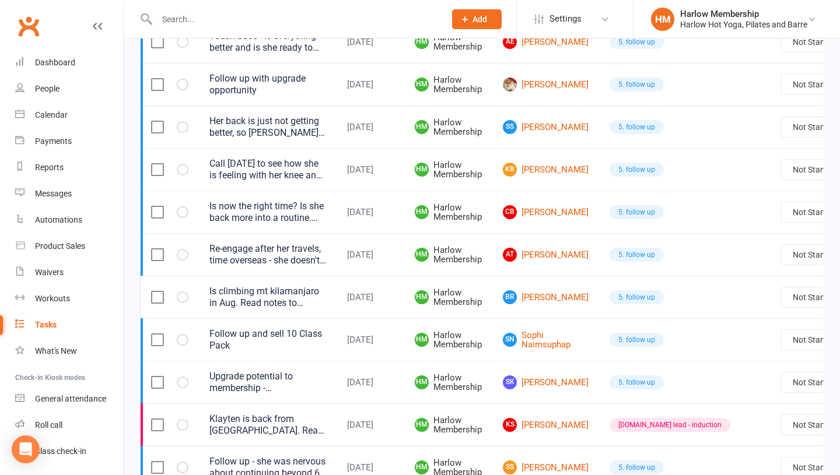
scroll to position [566, 0]
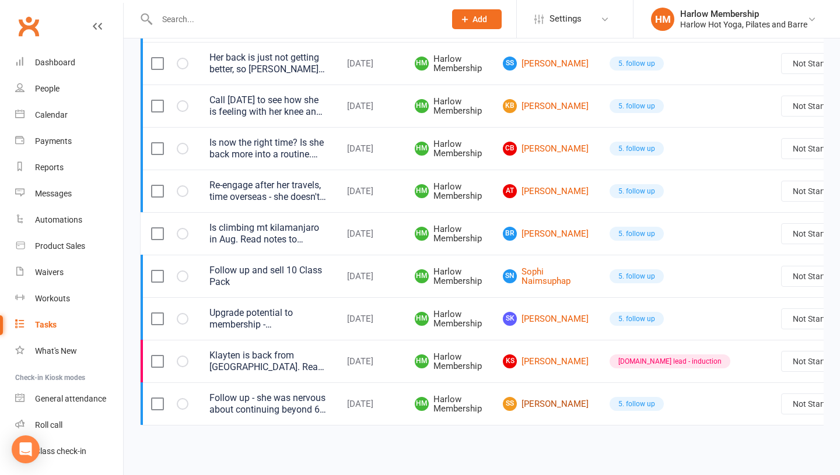
click at [537, 409] on link "SS Sally Salmon" at bounding box center [546, 404] width 86 height 14
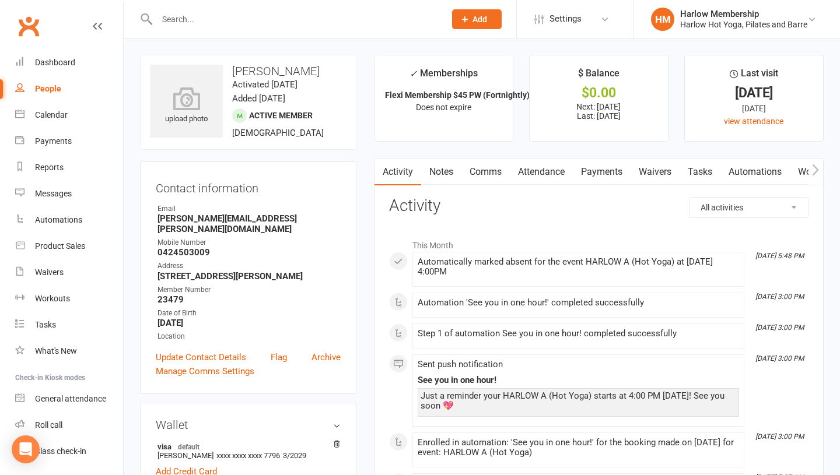
click at [472, 175] on link "Comms" at bounding box center [485, 172] width 48 height 27
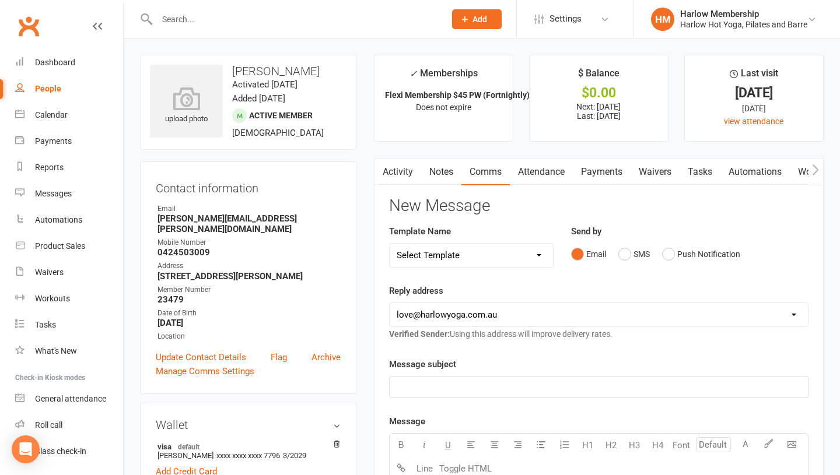
click at [497, 259] on select "Select Template [Email] Birthday Comp Pass [Push Notification] Booking Created …" at bounding box center [471, 255] width 163 height 23
select select "44"
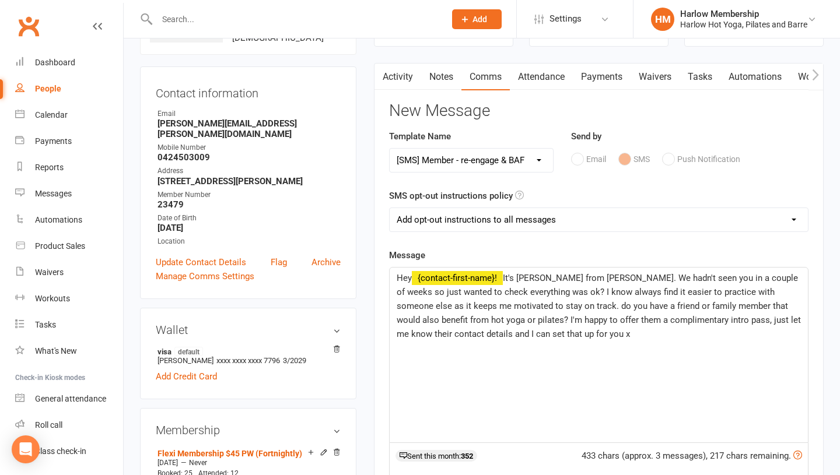
scroll to position [94, 0]
click at [539, 278] on span "It's Lucy from Harlow. We hadn't seen you in a couple of weeks so just wanted t…" at bounding box center [600, 306] width 406 height 66
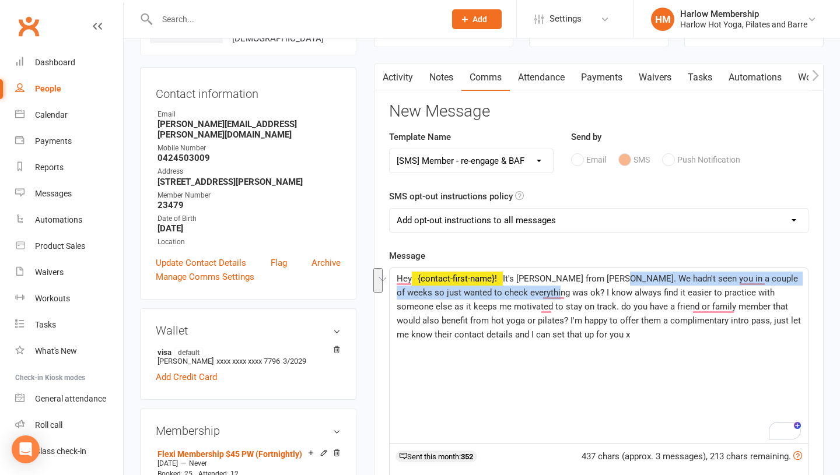
drag, startPoint x: 612, startPoint y: 278, endPoint x: 538, endPoint y: 293, distance: 75.5
click at [538, 293] on span "It's Krystyna from Harlow. We hadn't seen you in a couple of weeks so just want…" at bounding box center [600, 306] width 406 height 66
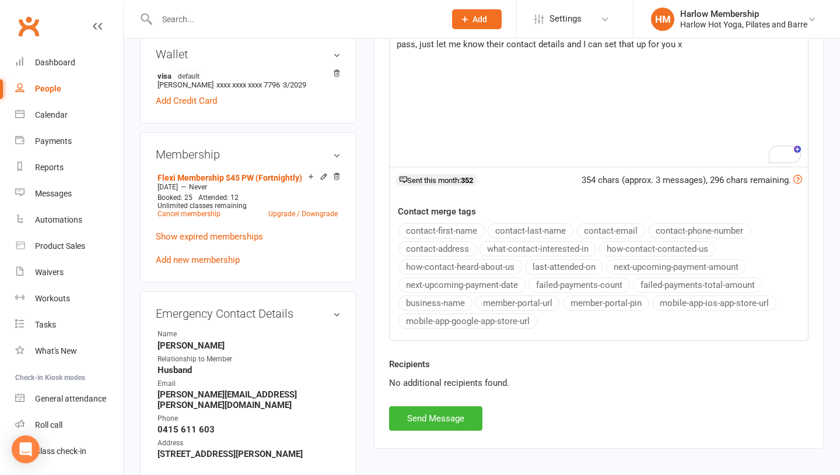
scroll to position [376, 0]
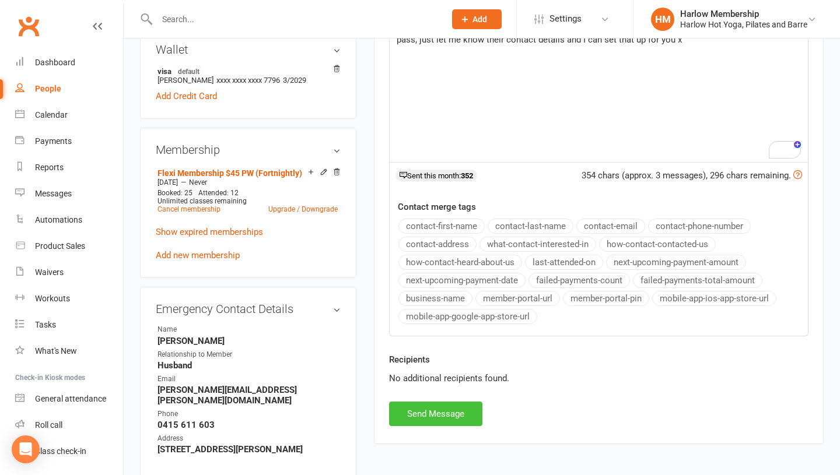
click at [454, 422] on button "Send Message" at bounding box center [435, 414] width 93 height 24
select select
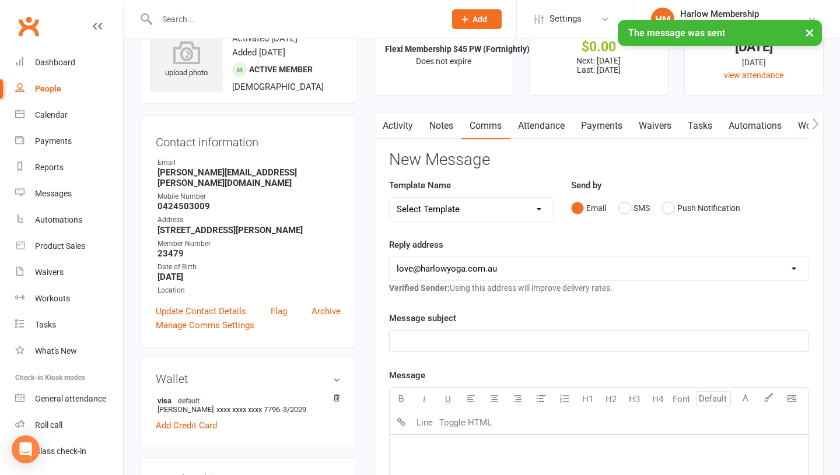
scroll to position [0, 0]
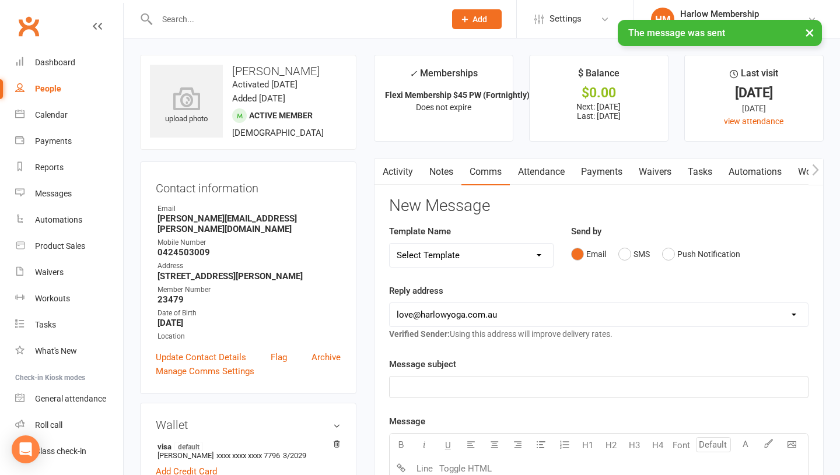
click at [699, 177] on link "Tasks" at bounding box center [699, 172] width 41 height 27
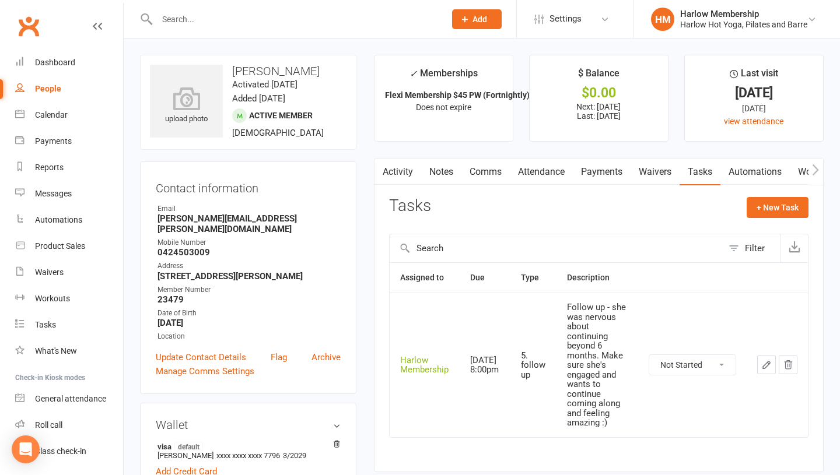
click at [232, 19] on input "text" at bounding box center [294, 19] width 283 height 16
paste input "[PERSON_NAME]"
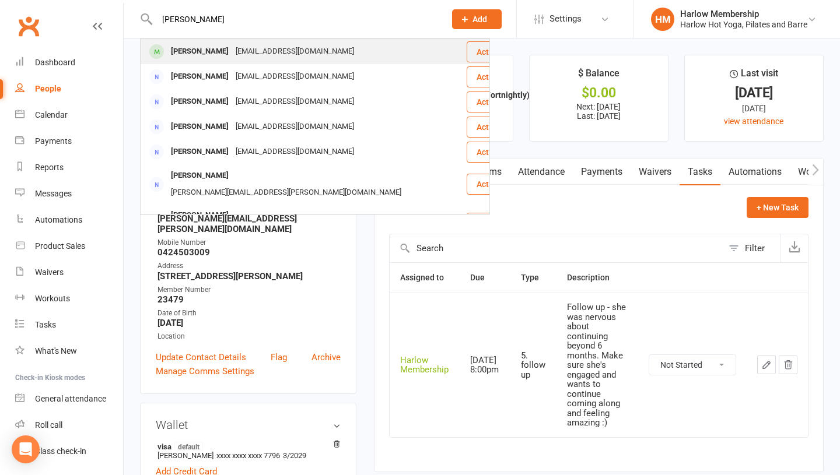
type input "[PERSON_NAME]"
click at [204, 50] on div "[PERSON_NAME]" at bounding box center [199, 51] width 65 height 17
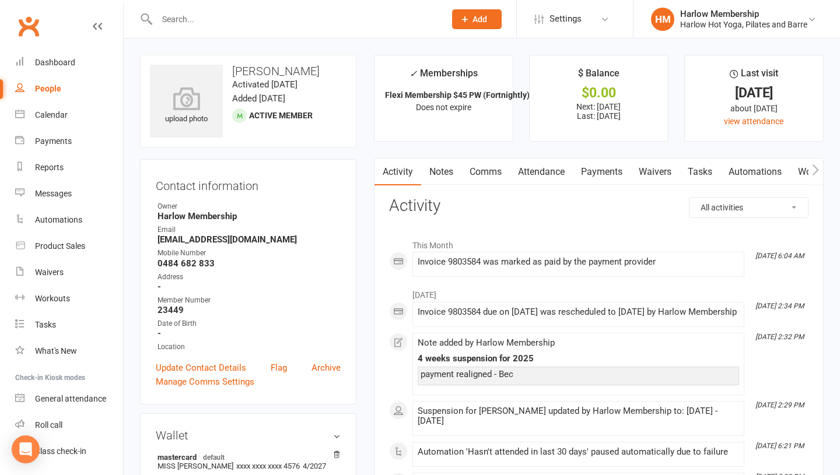
click at [445, 168] on link "Notes" at bounding box center [441, 172] width 40 height 27
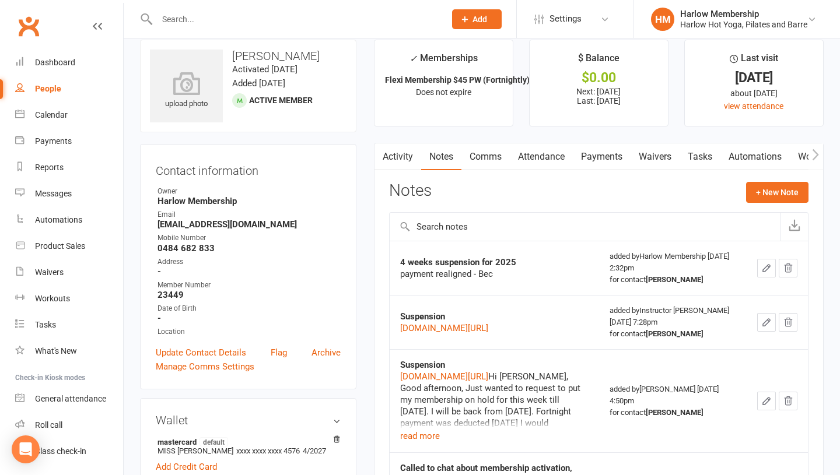
scroll to position [21, 0]
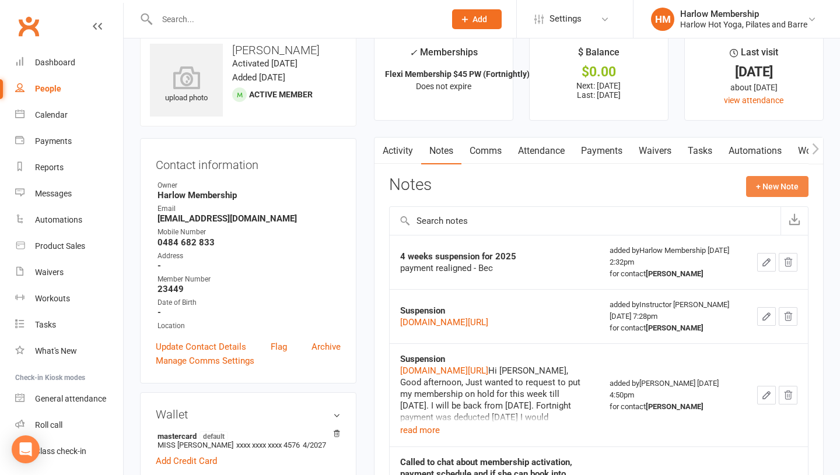
click at [750, 190] on button "+ New Note" at bounding box center [777, 186] width 62 height 21
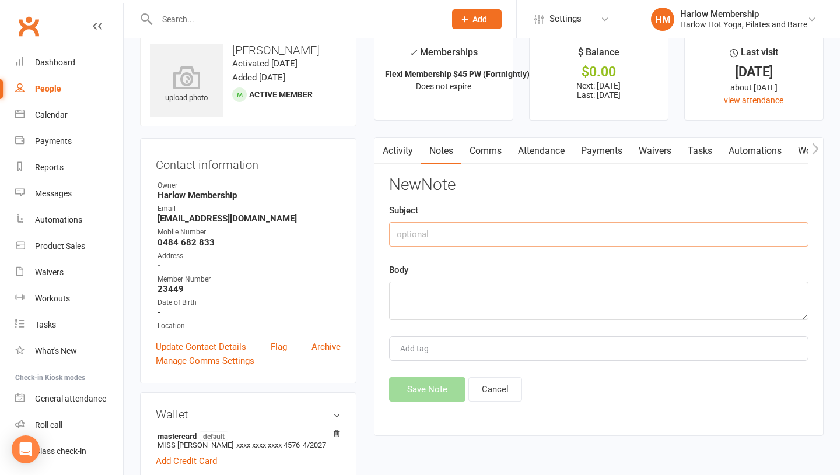
click at [471, 238] on input "text" at bounding box center [598, 234] width 419 height 24
type input "Cancellation request"
click at [486, 299] on textarea at bounding box center [598, 301] width 419 height 38
paste textarea "[URL][DOMAIN_NAME]"
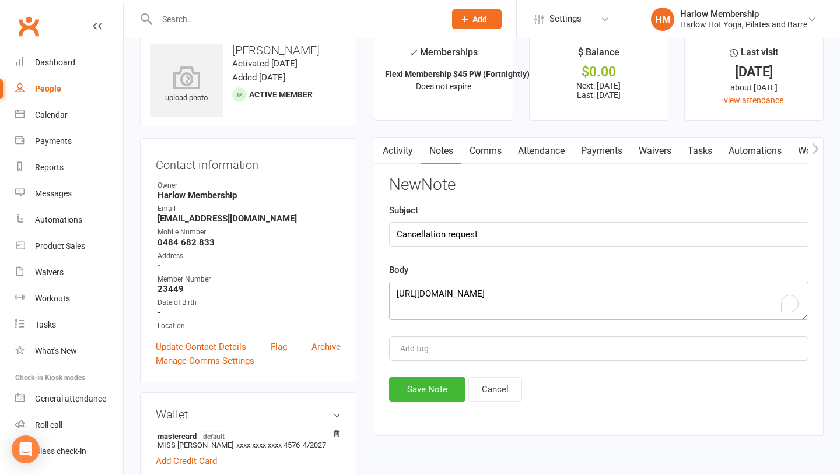
type textarea "[URL][DOMAIN_NAME]"
click at [516, 241] on input "Cancellation request" at bounding box center [598, 234] width 419 height 24
type input "Cancellation request - [PERSON_NAME]"
click at [422, 386] on button "Save Note" at bounding box center [427, 389] width 76 height 24
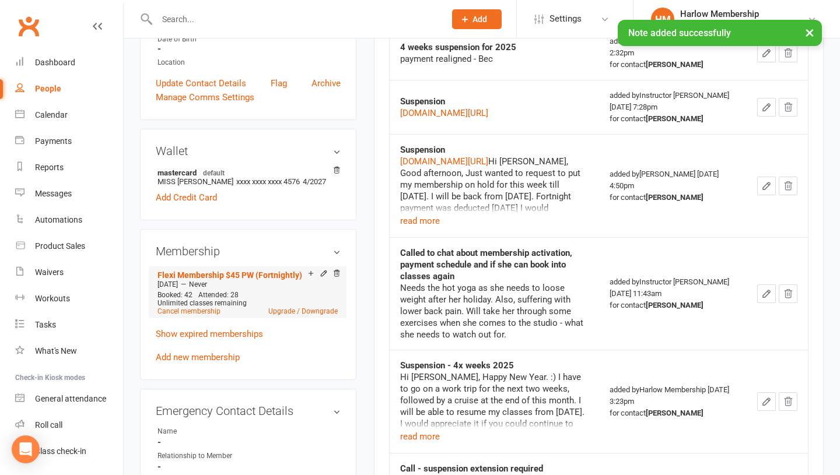
scroll to position [0, 0]
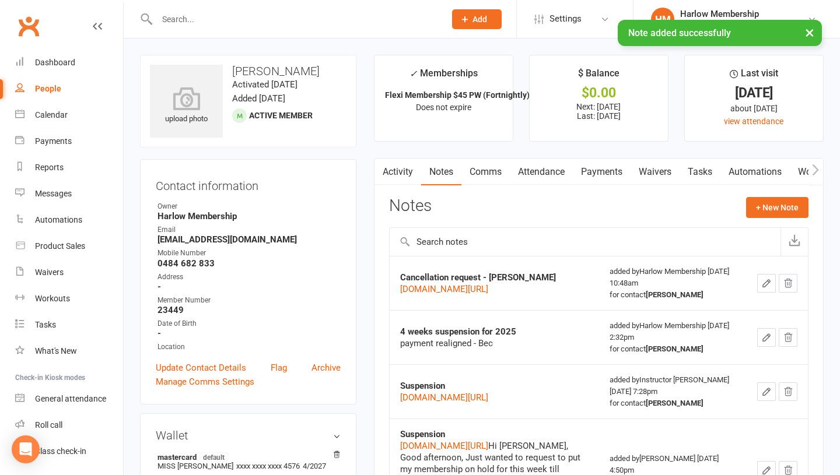
click at [598, 180] on link "Payments" at bounding box center [602, 172] width 58 height 27
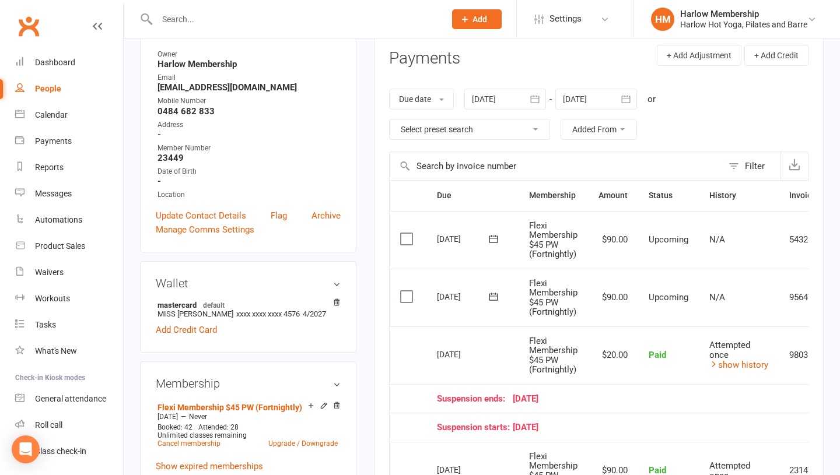
scroll to position [148, 0]
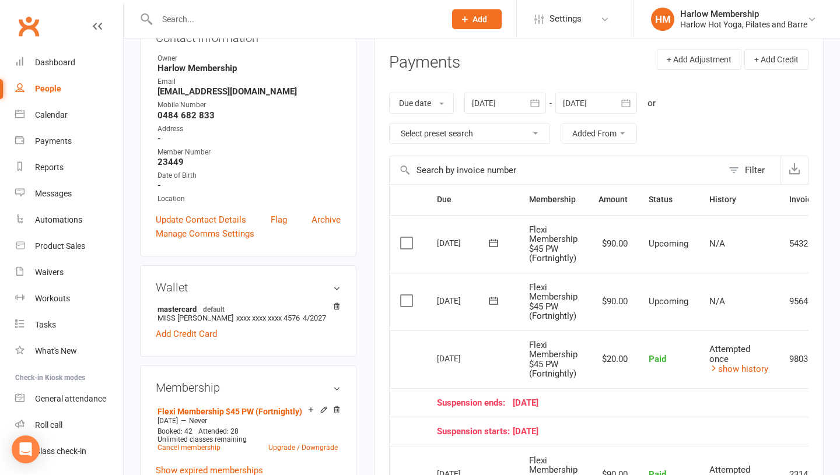
click at [599, 100] on div at bounding box center [596, 103] width 82 height 21
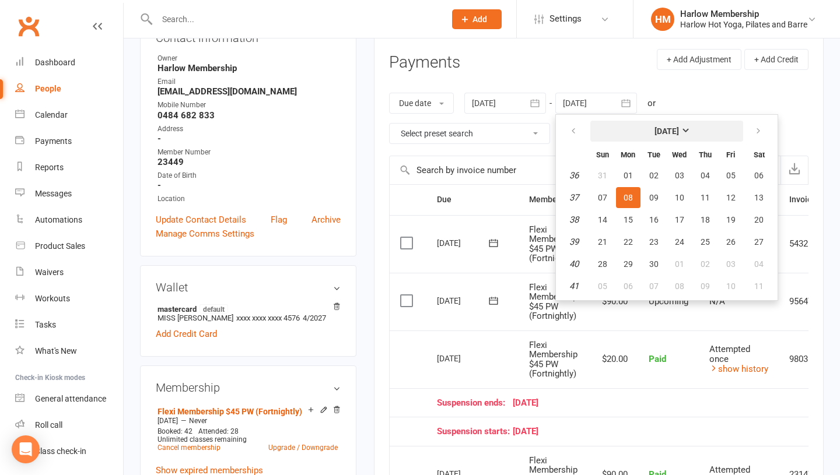
click at [679, 134] on strong "[DATE]" at bounding box center [666, 131] width 24 height 9
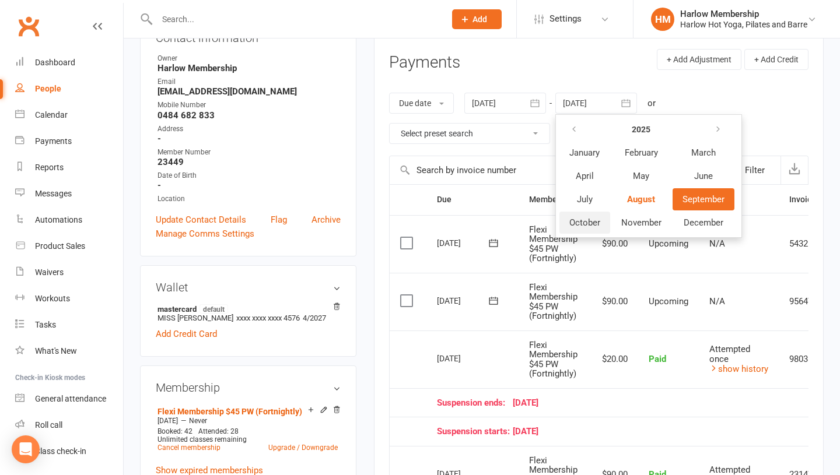
click at [581, 215] on button "October" at bounding box center [584, 223] width 51 height 22
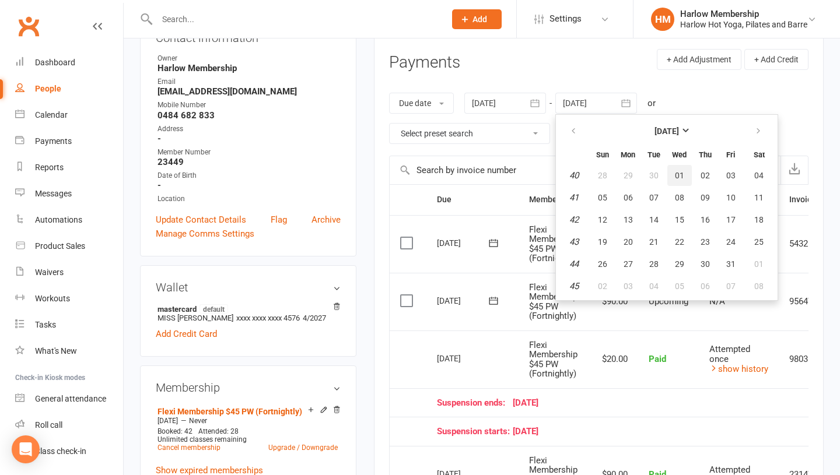
click at [684, 175] on span "01" at bounding box center [679, 175] width 9 height 9
type input "[DATE]"
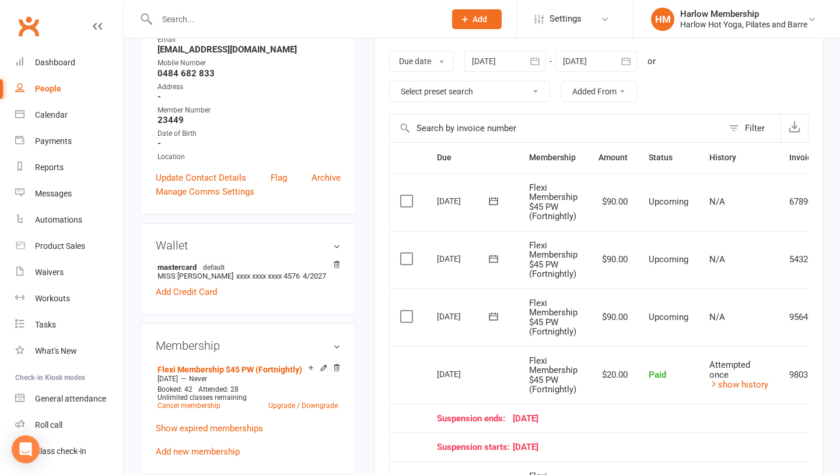
scroll to position [199, 0]
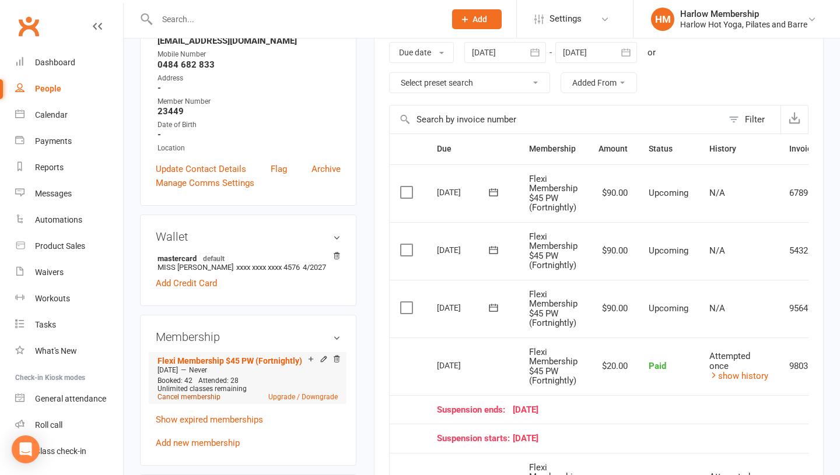
click at [184, 399] on link "Cancel membership" at bounding box center [188, 397] width 63 height 8
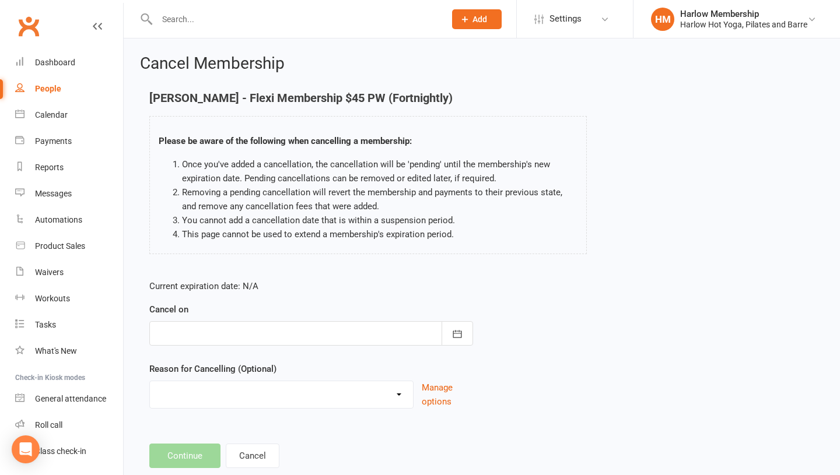
click at [217, 339] on div at bounding box center [311, 333] width 324 height 24
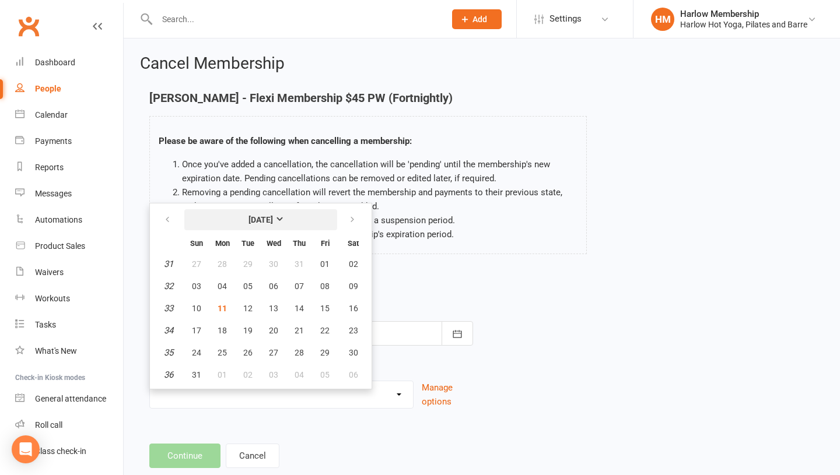
click at [287, 227] on button "[DATE]" at bounding box center [260, 219] width 153 height 21
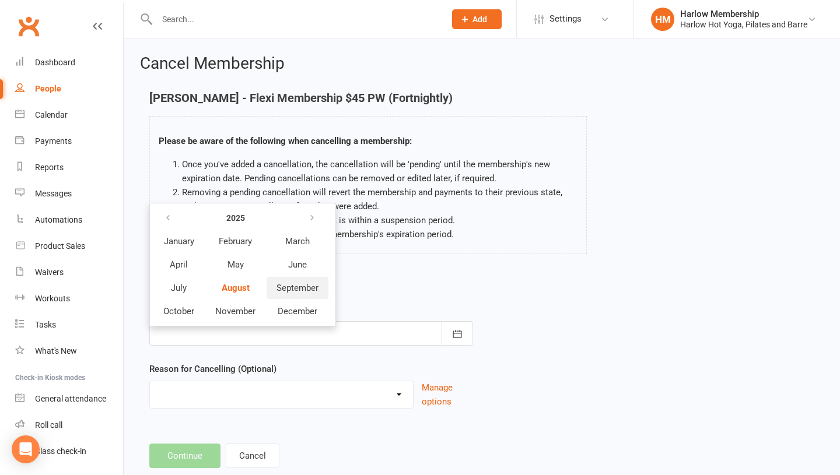
click at [295, 292] on span "September" at bounding box center [297, 288] width 42 height 10
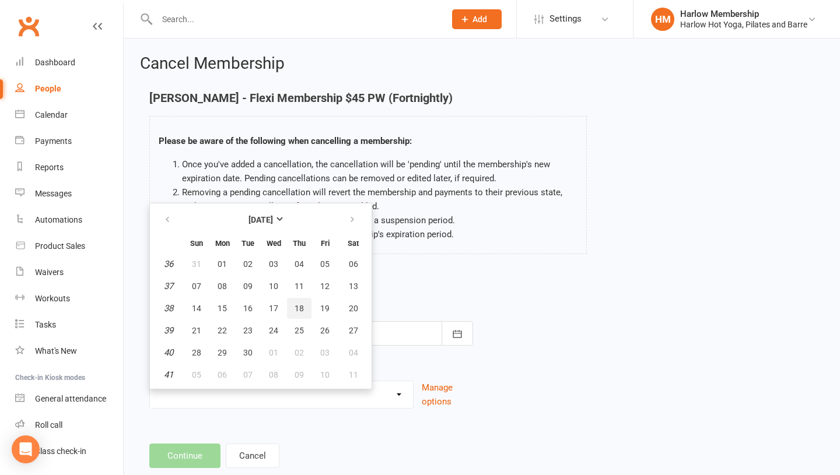
click at [300, 306] on span "18" at bounding box center [298, 308] width 9 height 9
type input "[DATE]"
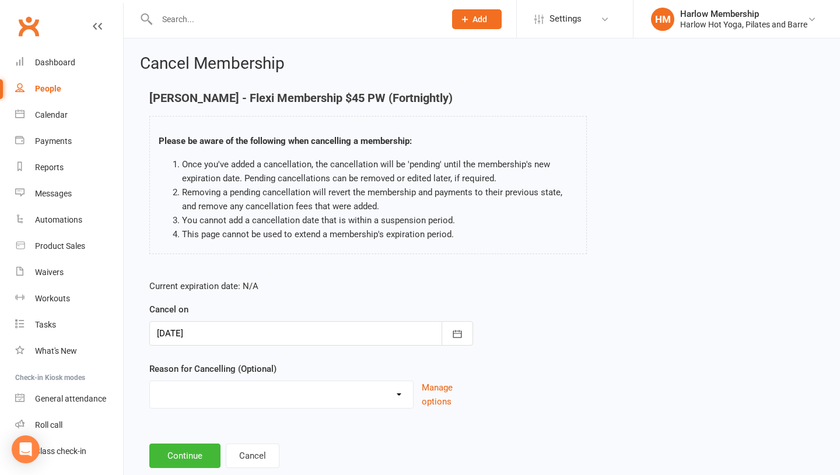
scroll to position [29, 0]
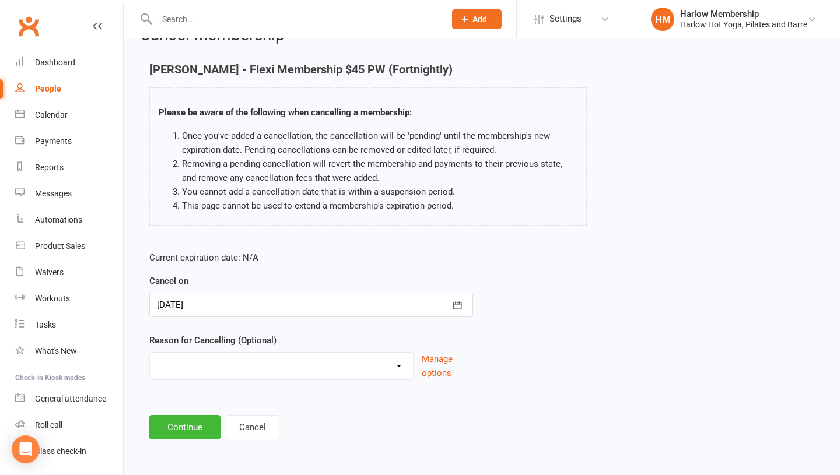
click at [268, 360] on select "Don’t enjoy classes Holiday Injury Joined somewhere else Move out of area Movin…" at bounding box center [281, 364] width 263 height 23
click at [254, 418] on input at bounding box center [311, 427] width 324 height 24
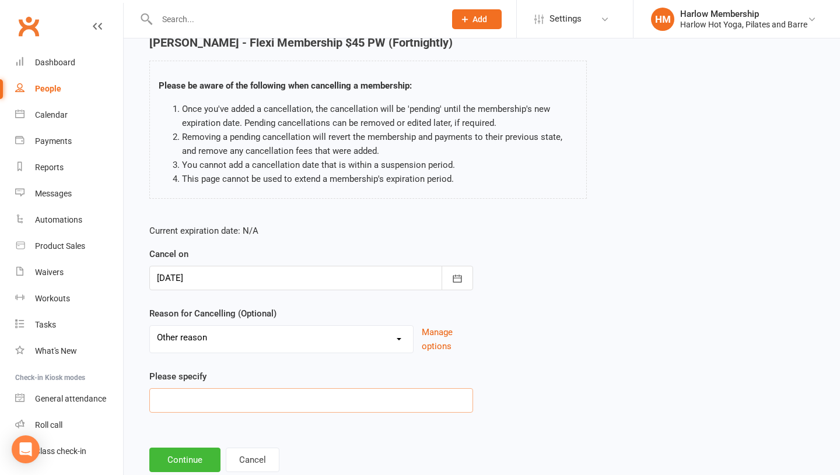
scroll to position [56, 0]
click at [275, 343] on select "Don’t enjoy classes Holiday Injury Joined somewhere else Move out of area Movin…" at bounding box center [281, 336] width 263 height 23
select select "8"
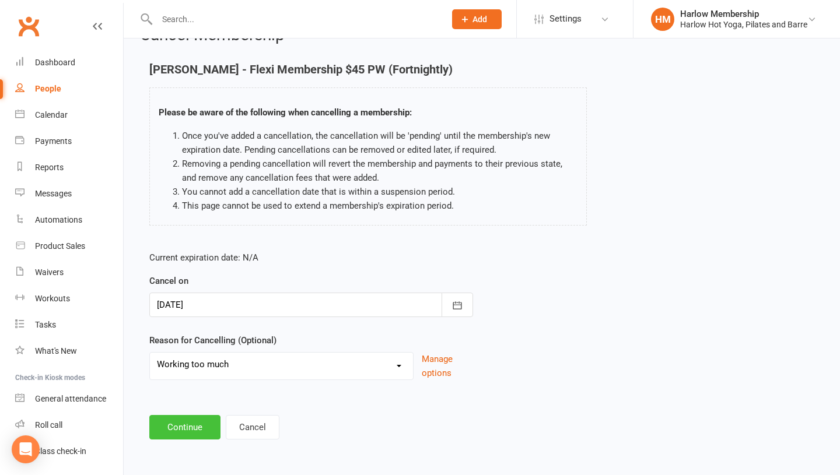
click at [188, 432] on button "Continue" at bounding box center [184, 427] width 71 height 24
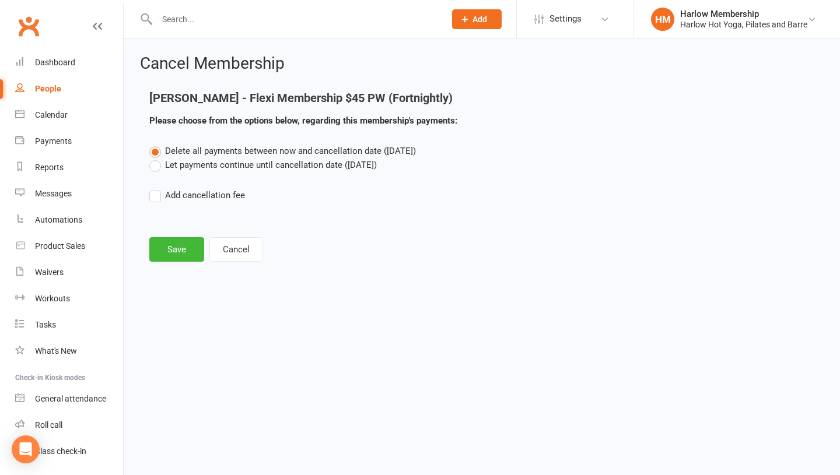
scroll to position [0, 0]
click at [160, 168] on label "Let payments continue until cancellation date ([DATE])" at bounding box center [262, 165] width 227 height 14
click at [157, 158] on input "Let payments continue until cancellation date ([DATE])" at bounding box center [153, 158] width 8 height 0
click at [169, 252] on button "Save" at bounding box center [176, 249] width 55 height 24
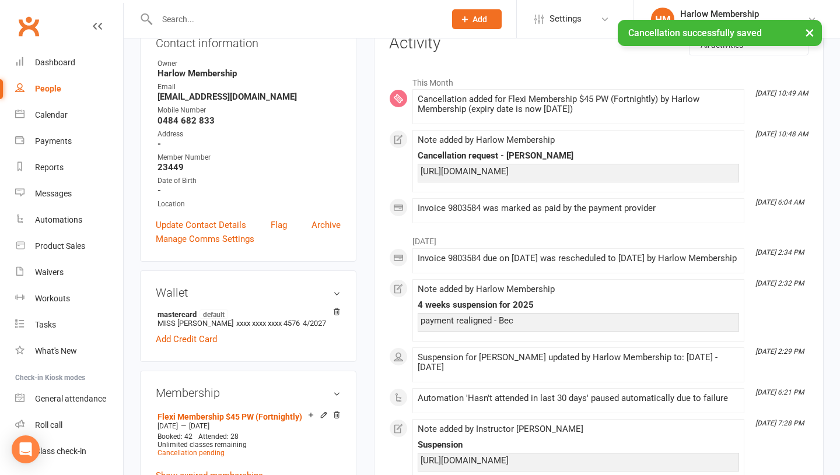
scroll to position [167, 0]
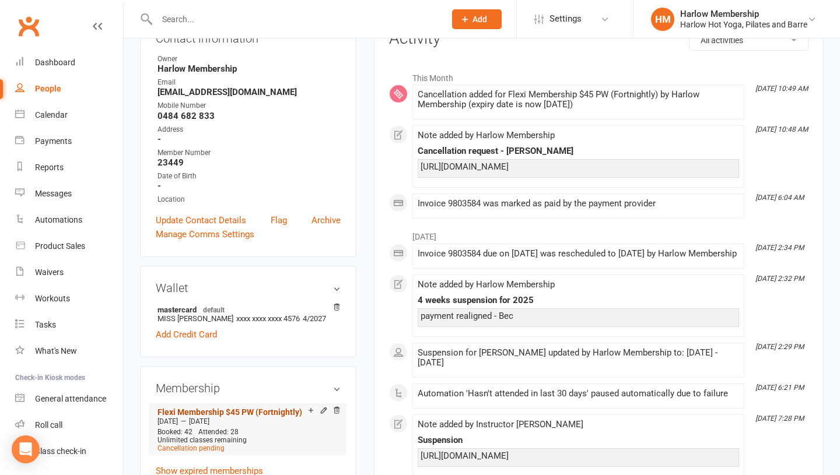
click at [211, 415] on link "Flexi Membership $45 PW (Fortnightly)" at bounding box center [229, 412] width 145 height 9
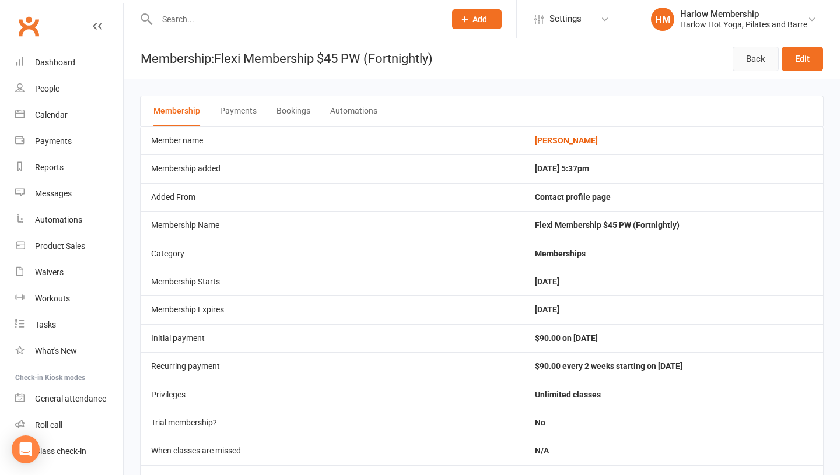
click at [745, 64] on link "Back" at bounding box center [755, 59] width 46 height 24
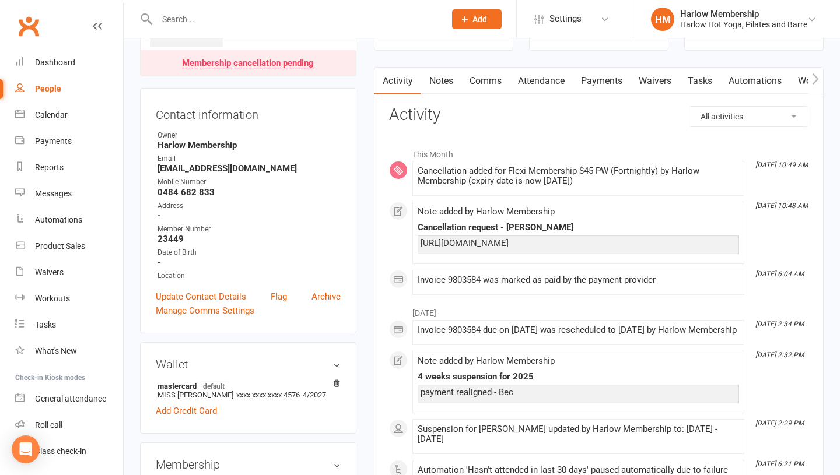
scroll to position [31, 0]
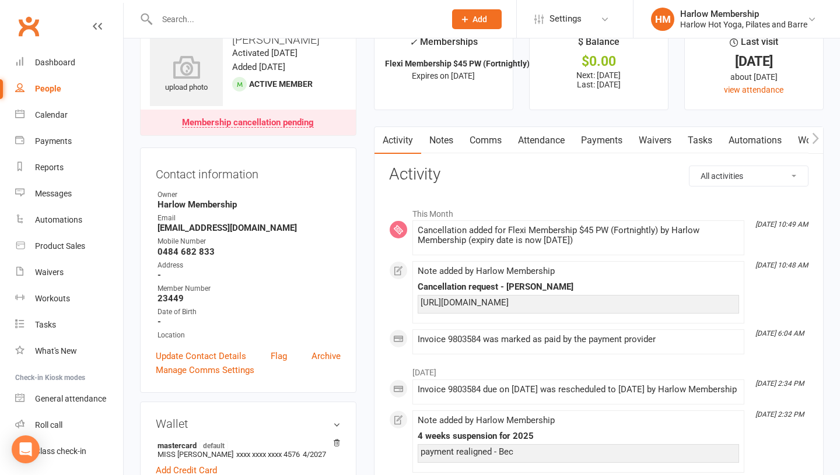
click at [440, 142] on link "Notes" at bounding box center [441, 140] width 40 height 27
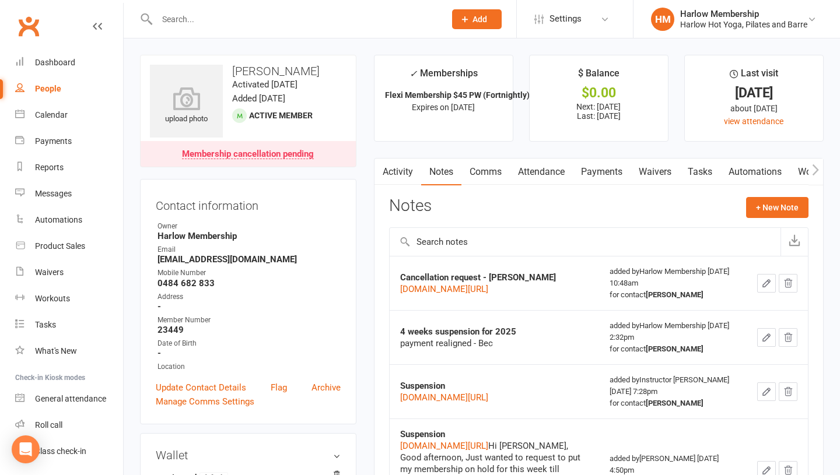
click at [771, 289] on icon "button" at bounding box center [766, 283] width 10 height 10
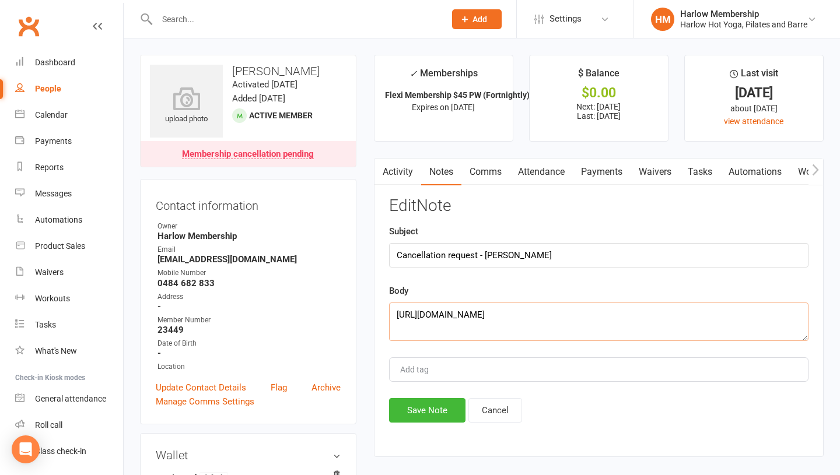
click at [400, 314] on textarea "[URL][DOMAIN_NAME]" at bounding box center [598, 322] width 419 height 38
click at [529, 313] on textarea "No minimum term as per notes. [URL][DOMAIN_NAME]" at bounding box center [598, 322] width 419 height 38
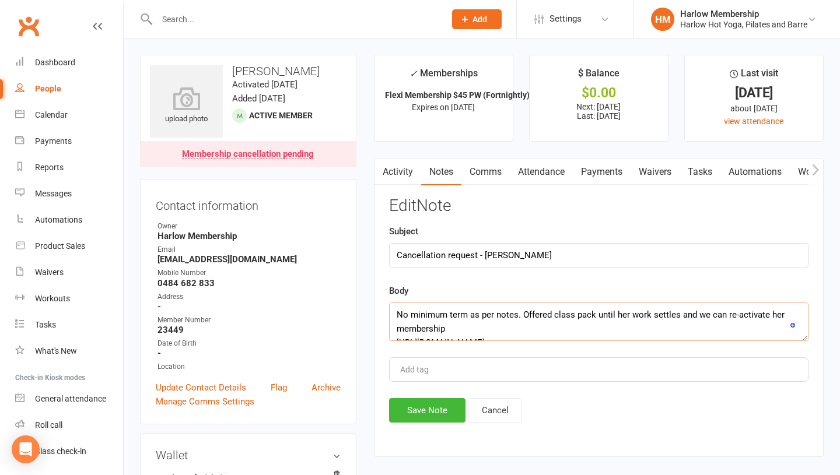
scroll to position [8, 0]
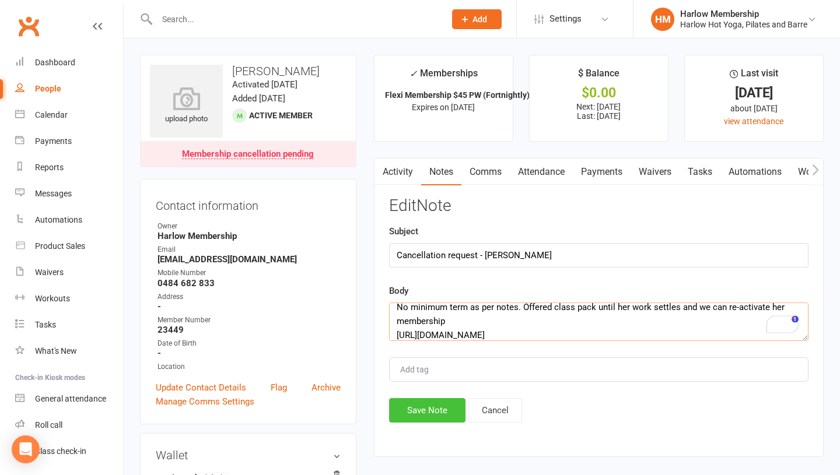
type textarea "No minimum term as per notes. Offered class pack until her work settles and we …"
click at [434, 407] on button "Save Note" at bounding box center [427, 410] width 76 height 24
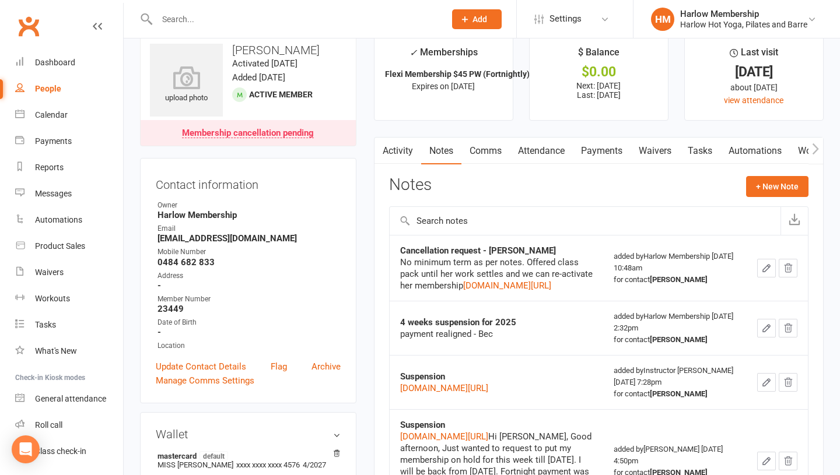
scroll to position [22, 0]
click at [690, 162] on link "Tasks" at bounding box center [699, 150] width 41 height 27
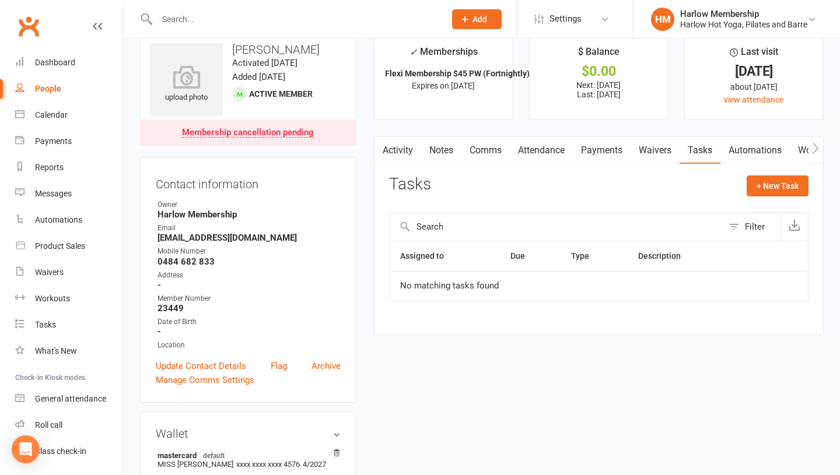
click at [453, 145] on link "Notes" at bounding box center [441, 150] width 40 height 27
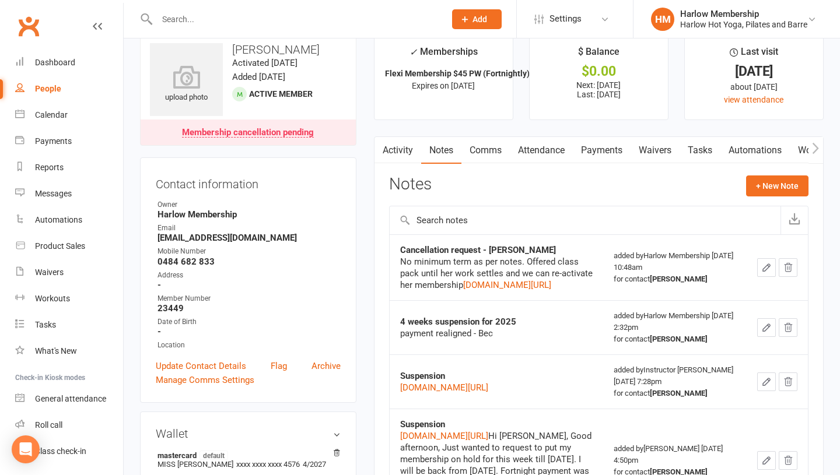
click at [268, 50] on h3 "[PERSON_NAME]" at bounding box center [248, 49] width 197 height 13
copy h3 "[PERSON_NAME]"
click at [576, 156] on link "Payments" at bounding box center [602, 150] width 58 height 27
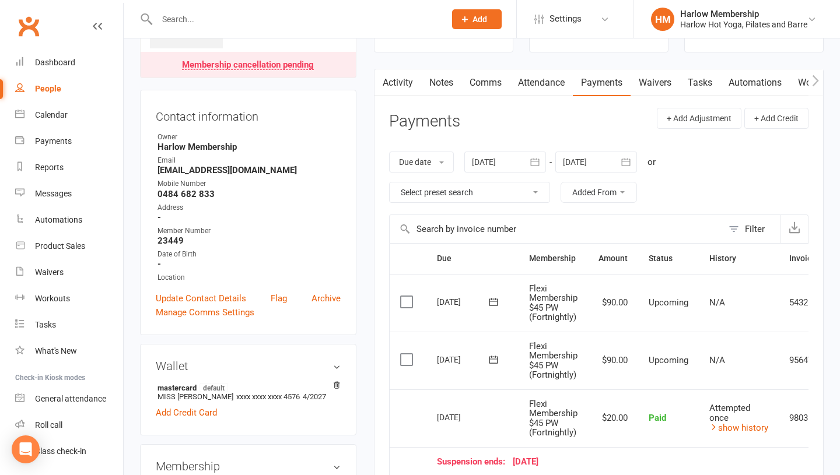
scroll to position [110, 0]
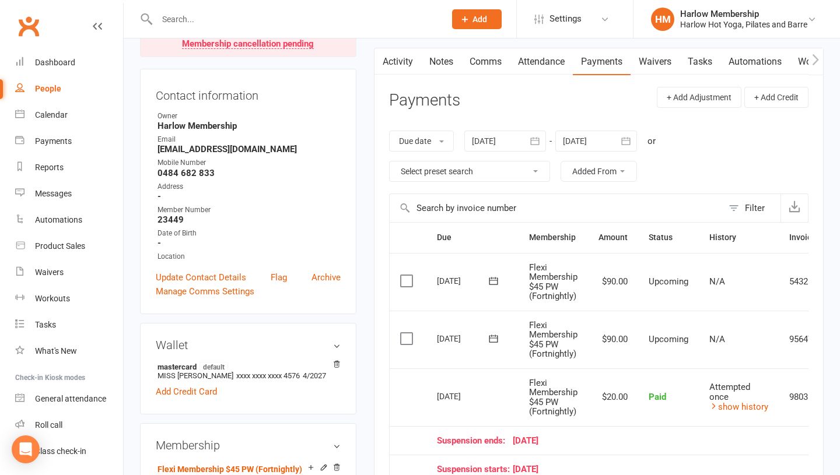
click at [586, 137] on div at bounding box center [596, 141] width 82 height 21
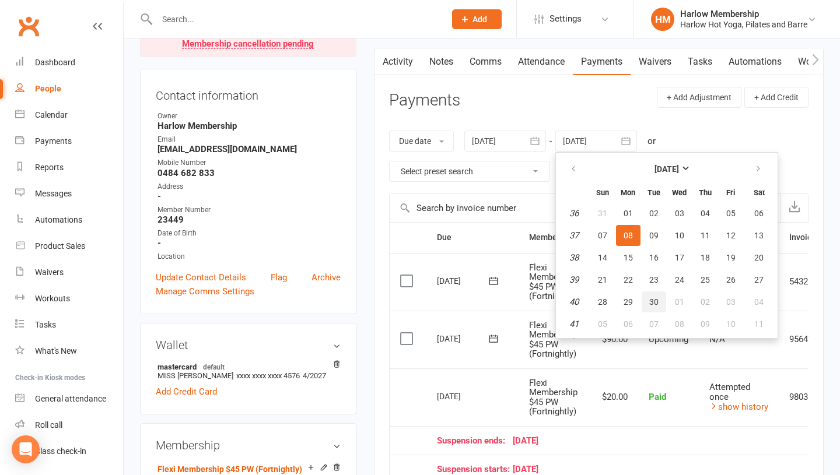
click at [651, 305] on span "30" at bounding box center [653, 301] width 9 height 9
type input "30 Sep 2025"
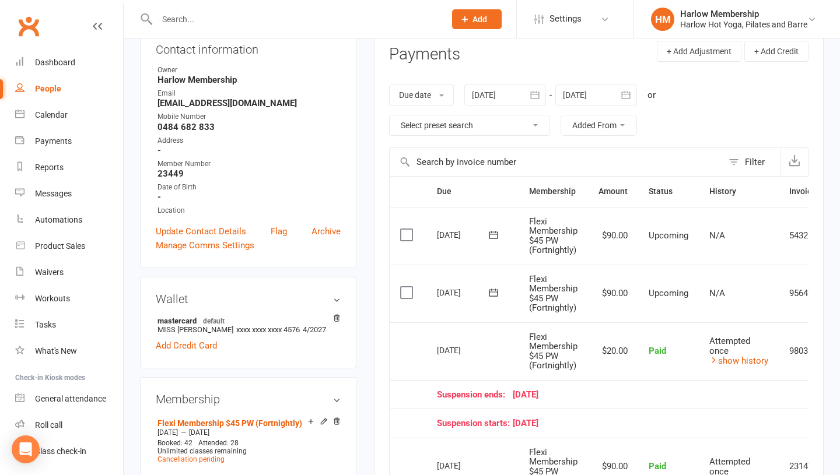
scroll to position [0, 0]
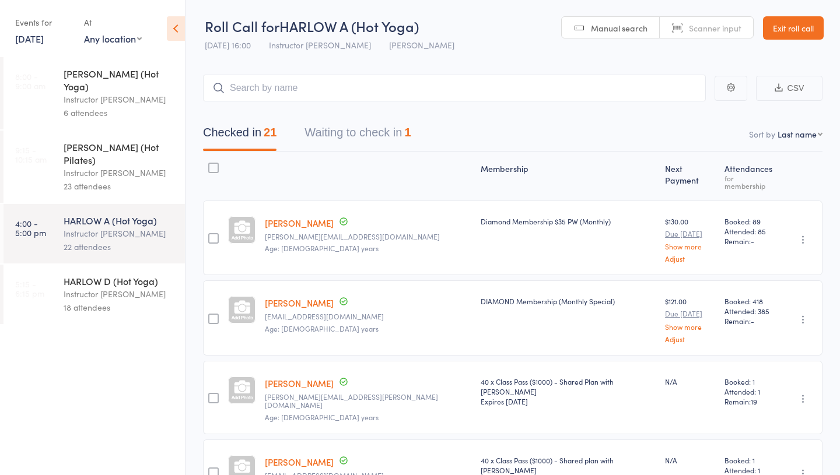
click at [40, 43] on link "[DATE]" at bounding box center [29, 38] width 29 height 13
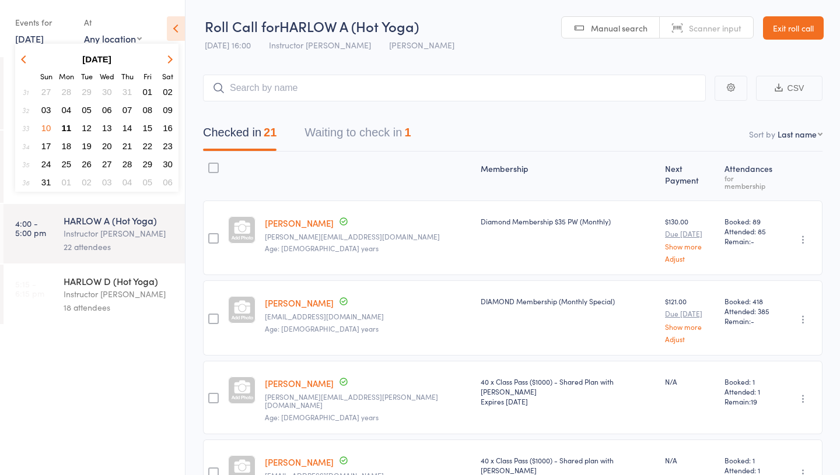
click at [70, 129] on span "11" at bounding box center [67, 128] width 10 height 10
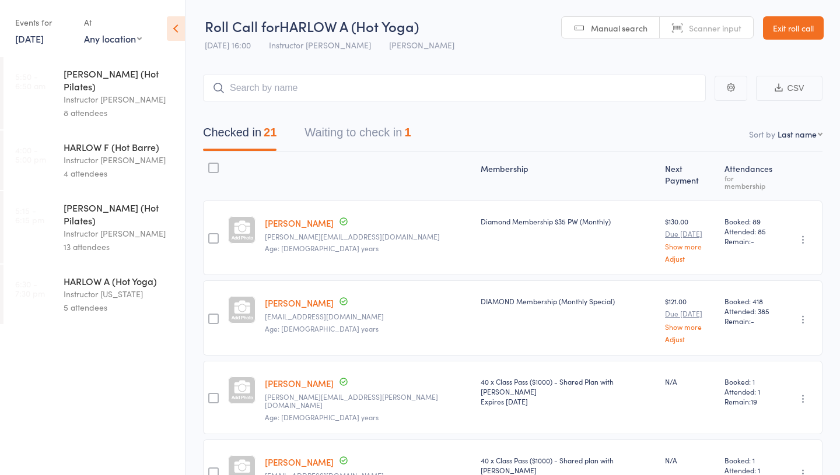
click at [26, 58] on link "5:50 - 6:50 am HARLOW C (Hot Pilates) Instructor [PERSON_NAME] 8 attendees" at bounding box center [93, 93] width 181 height 72
click at [34, 44] on link "[DATE]" at bounding box center [29, 38] width 29 height 13
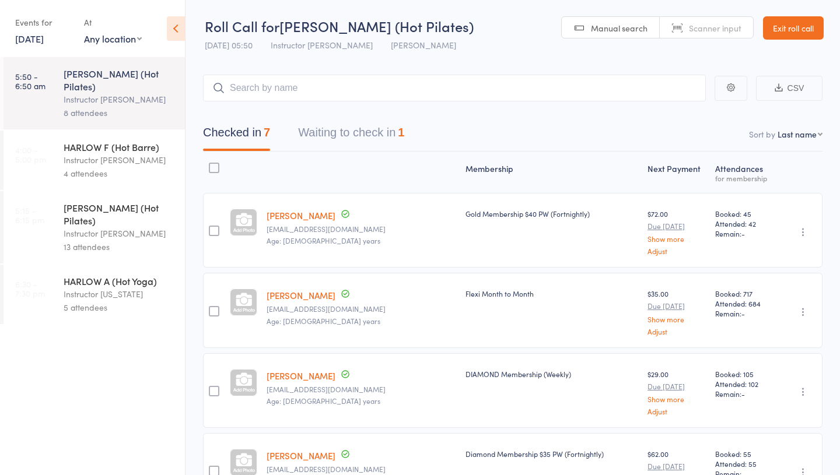
click at [26, 41] on link "[DATE]" at bounding box center [29, 38] width 29 height 13
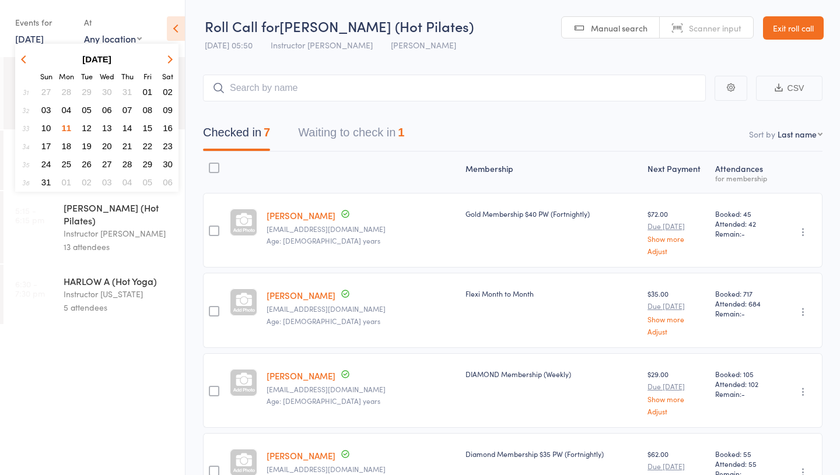
click at [25, 59] on icon "button" at bounding box center [25, 59] width 8 height 8
click at [84, 142] on span "24" at bounding box center [87, 146] width 10 height 10
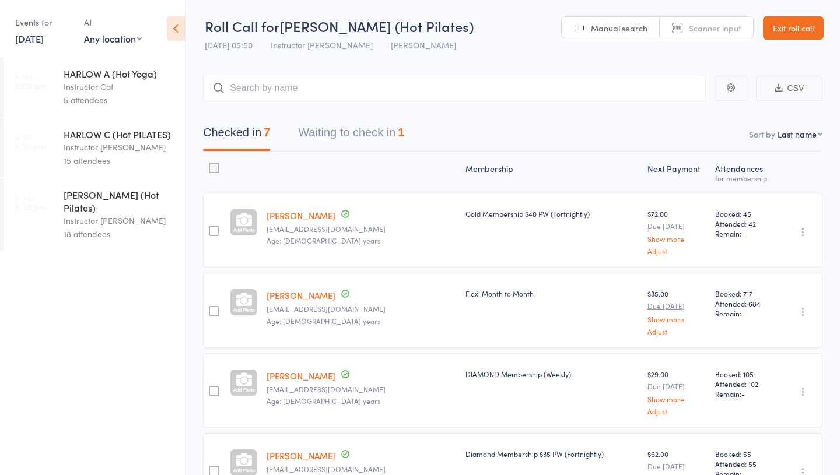
click at [84, 143] on div "Instructor [PERSON_NAME]" at bounding box center [119, 147] width 111 height 13
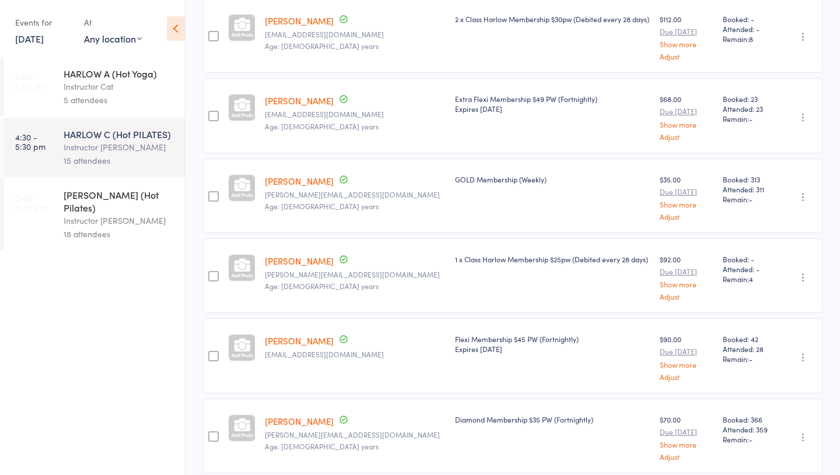
scroll to position [716, 0]
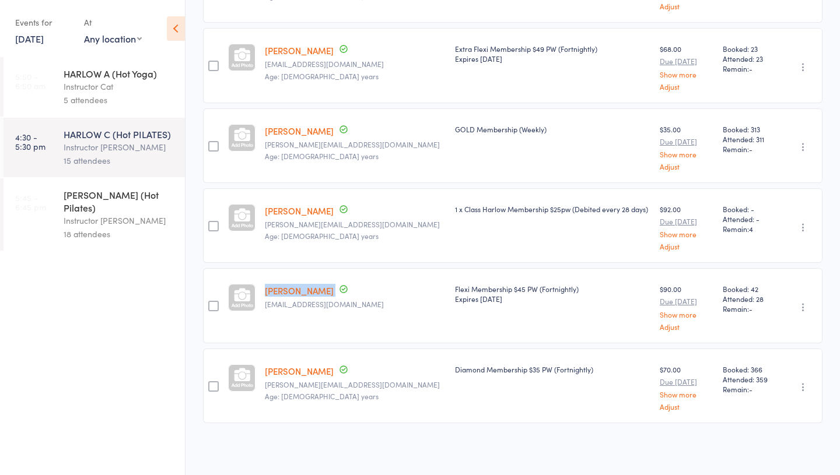
drag, startPoint x: 264, startPoint y: 292, endPoint x: 334, endPoint y: 296, distance: 70.1
click at [334, 296] on div "[PERSON_NAME] Up to date [EMAIL_ADDRESS][DOMAIN_NAME]" at bounding box center [355, 305] width 190 height 75
copy div "[PERSON_NAME]"
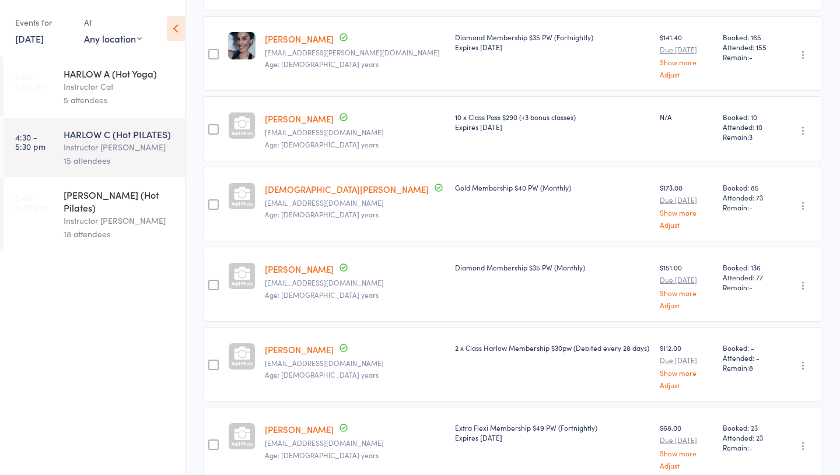
scroll to position [0, 0]
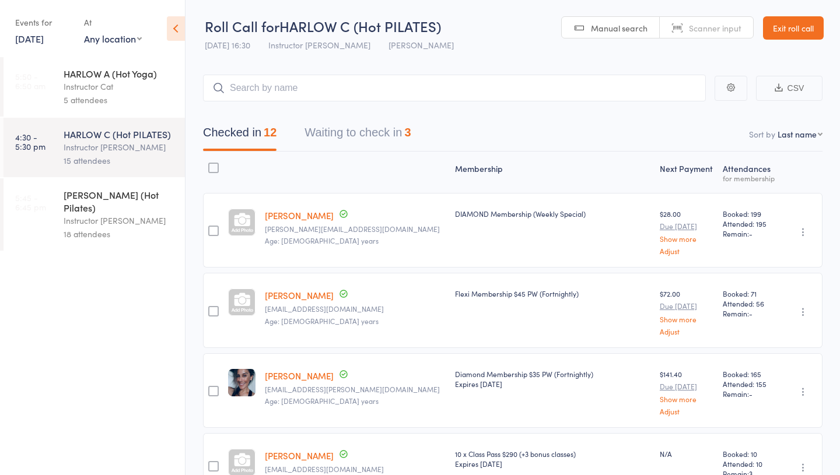
click at [799, 25] on link "Exit roll call" at bounding box center [793, 27] width 61 height 23
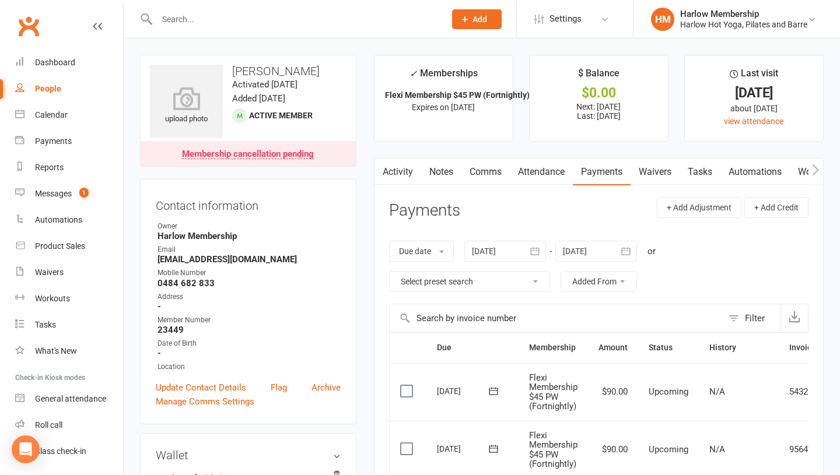
click at [181, 27] on input "text" at bounding box center [294, 19] width 283 height 16
click at [60, 84] on link "People" at bounding box center [69, 89] width 108 height 26
select select "100"
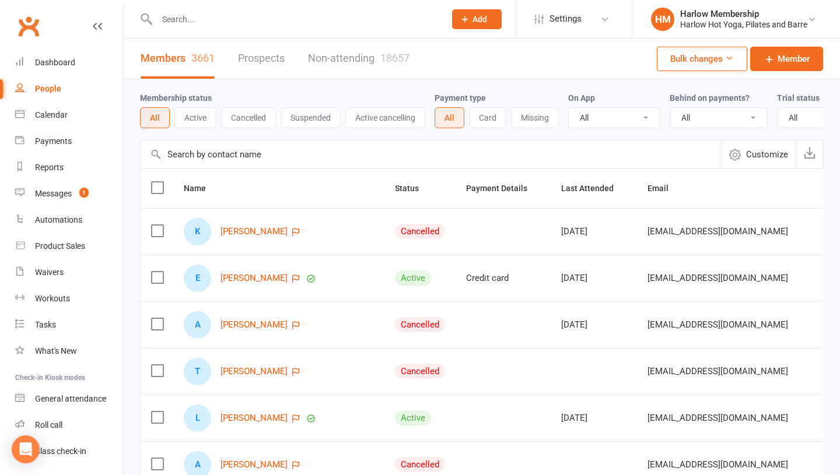
click at [189, 17] on input "text" at bounding box center [294, 19] width 283 height 16
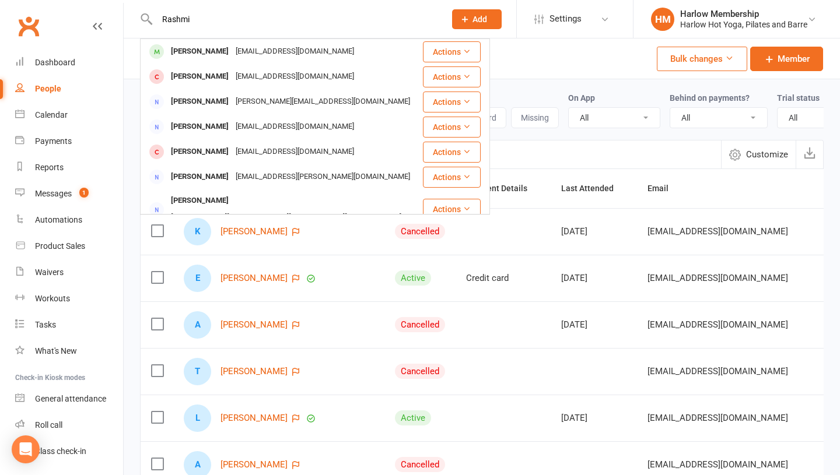
click at [225, 16] on input "Rashmi" at bounding box center [294, 19] width 283 height 16
type input "Rashmi"
click at [542, 97] on div "Payment type All Card Missing" at bounding box center [501, 109] width 134 height 37
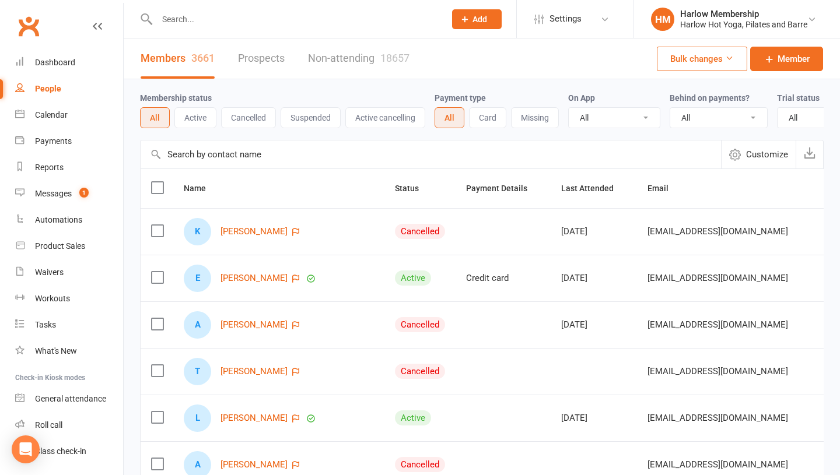
click at [195, 121] on button "Active" at bounding box center [195, 117] width 42 height 21
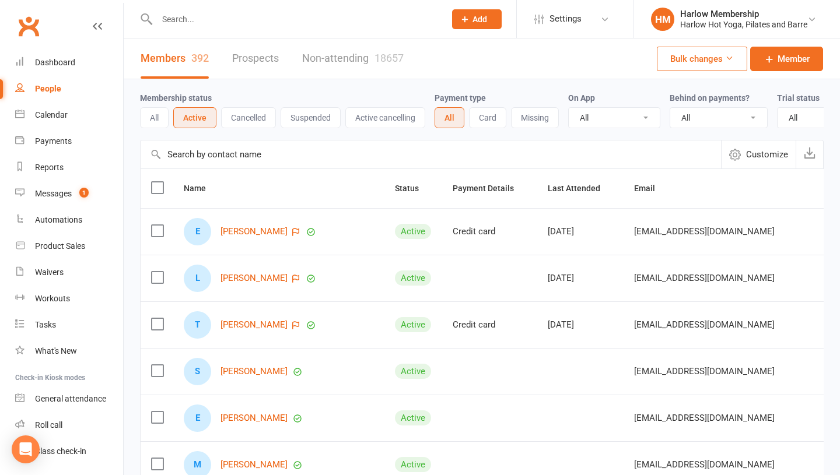
click at [224, 152] on input "text" at bounding box center [431, 155] width 580 height 28
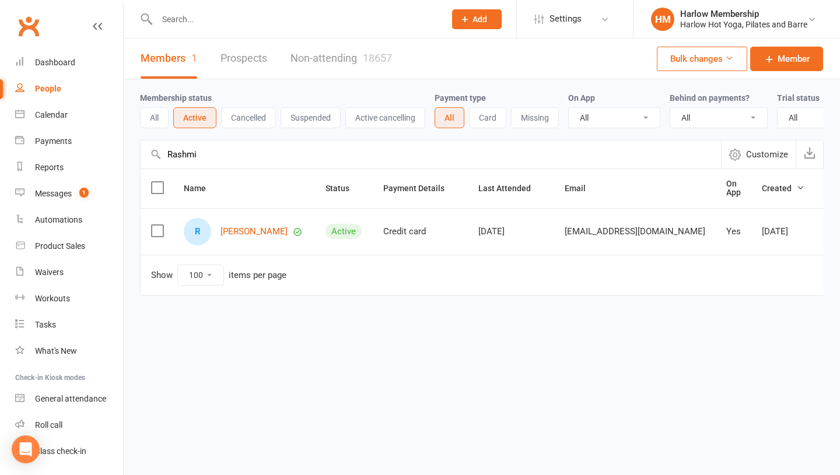
type input "Rashmi"
drag, startPoint x: 212, startPoint y: 231, endPoint x: 284, endPoint y: 230, distance: 71.7
click at [284, 230] on div "R Rashmi Shanker" at bounding box center [244, 231] width 121 height 27
copy div "Rashmi Shanker"
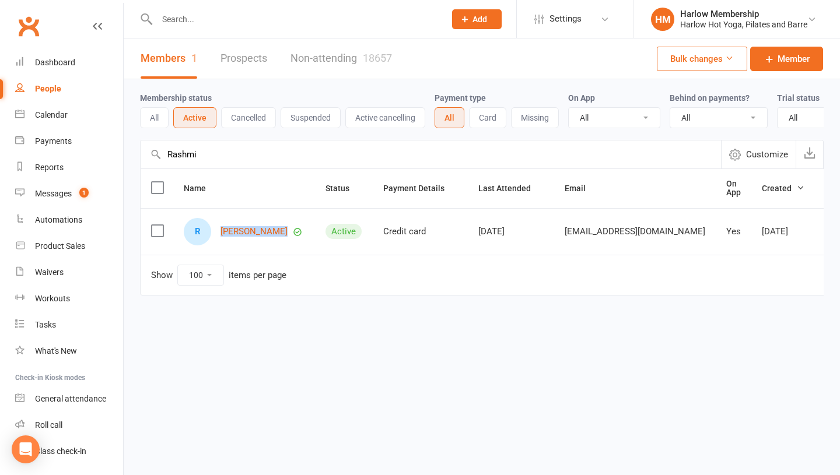
click at [237, 253] on td "R Rashmi Shanker" at bounding box center [244, 231] width 142 height 47
click at [254, 247] on td "R Rashmi Shanker" at bounding box center [244, 231] width 142 height 47
click at [306, 300] on div "Name Status Payment Details Last Attended Email On App Created R Rashmi Shanker…" at bounding box center [481, 240] width 683 height 143
copy link "Rashmi Shanker"
drag, startPoint x: 282, startPoint y: 234, endPoint x: 658, endPoint y: 12, distance: 436.5
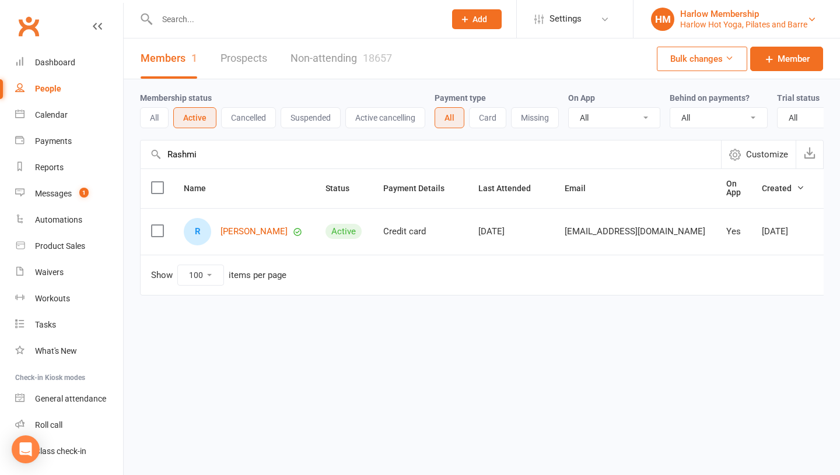
click at [0, 3] on ui-view "Prospect Member Non-attending contact Class / event Appointment Task Membership…" at bounding box center [420, 172] width 840 height 338
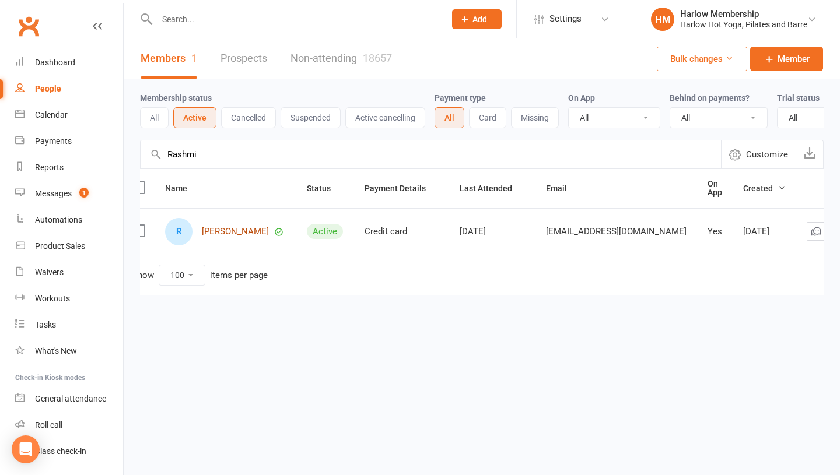
scroll to position [0, 20]
click at [296, 243] on td "Active" at bounding box center [323, 231] width 58 height 47
click at [217, 257] on td "Show 10 25 50 100 items per page" at bounding box center [496, 275] width 752 height 40
copy link "Rashmi Shanker"
click at [217, 251] on td "R Rashmi Shanker" at bounding box center [224, 231] width 142 height 47
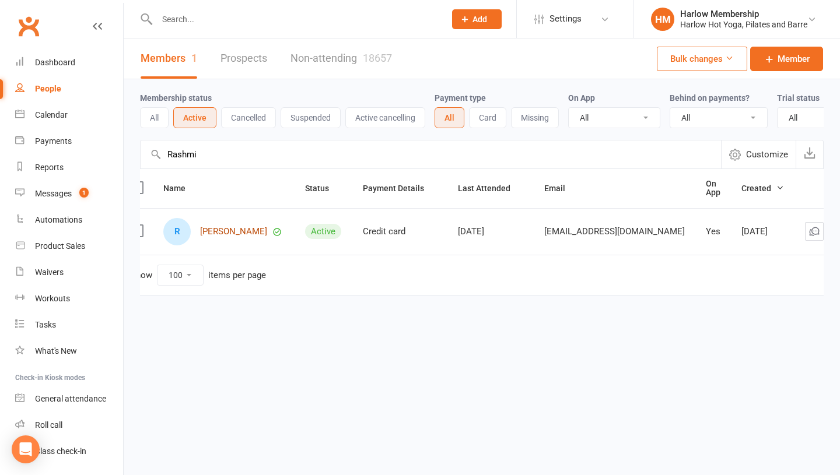
drag, startPoint x: 199, startPoint y: 230, endPoint x: 261, endPoint y: 230, distance: 61.2
click at [261, 230] on link "Rashmi Shanker" at bounding box center [233, 232] width 67 height 10
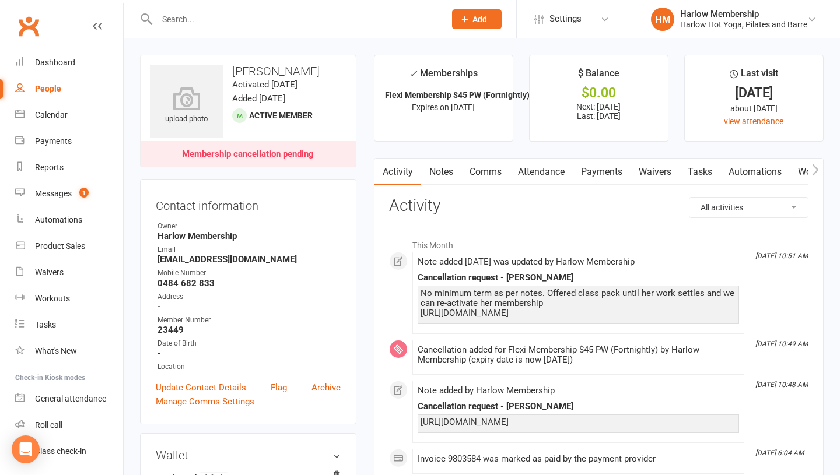
click at [545, 173] on link "Attendance" at bounding box center [541, 172] width 63 height 27
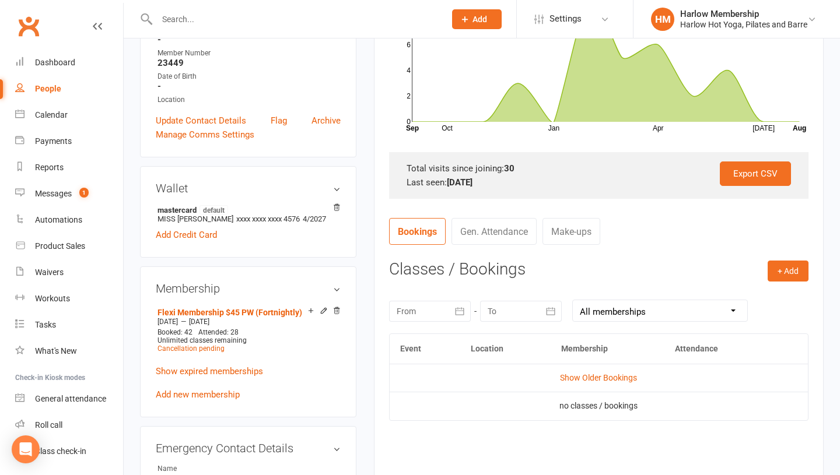
scroll to position [310, 0]
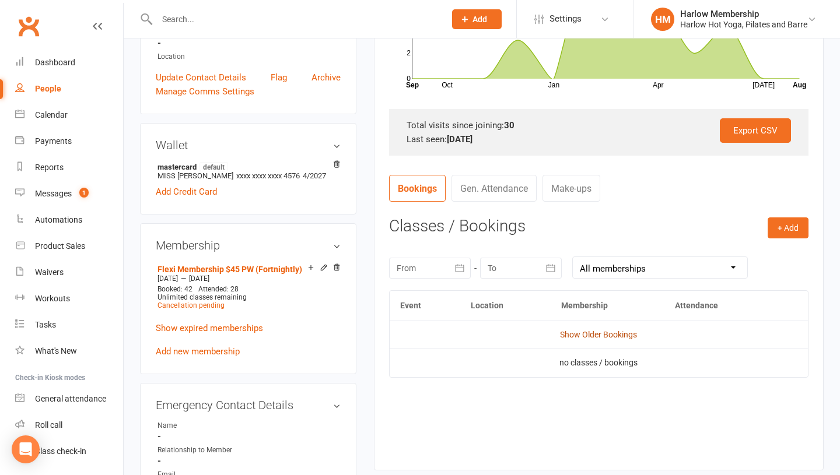
click at [590, 331] on link "Show Older Bookings" at bounding box center [598, 334] width 77 height 9
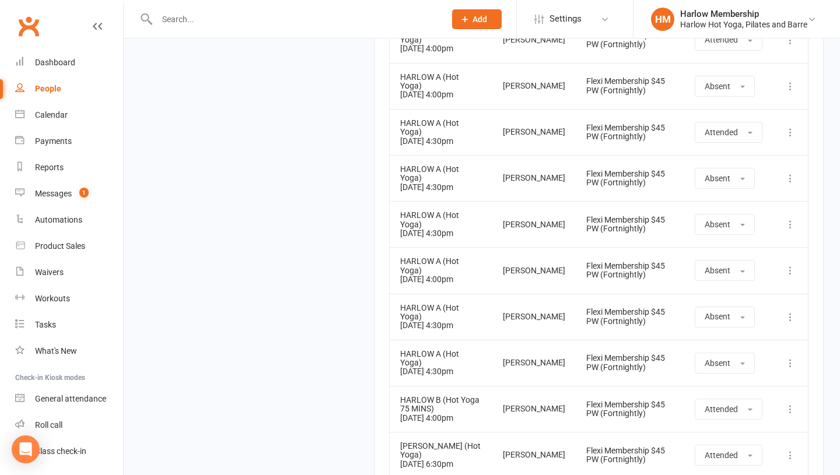
scroll to position [2383, 0]
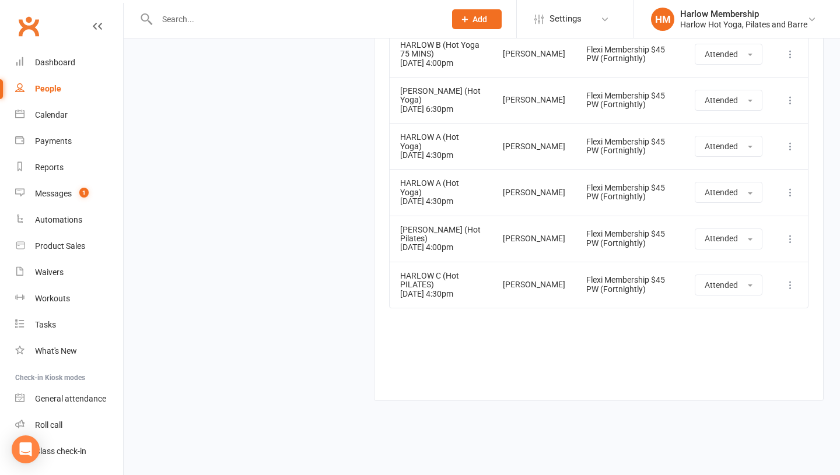
click at [411, 280] on div "HARLOW C (Hot PILATES)" at bounding box center [441, 281] width 82 height 18
click at [55, 194] on div "Messages" at bounding box center [53, 193] width 37 height 9
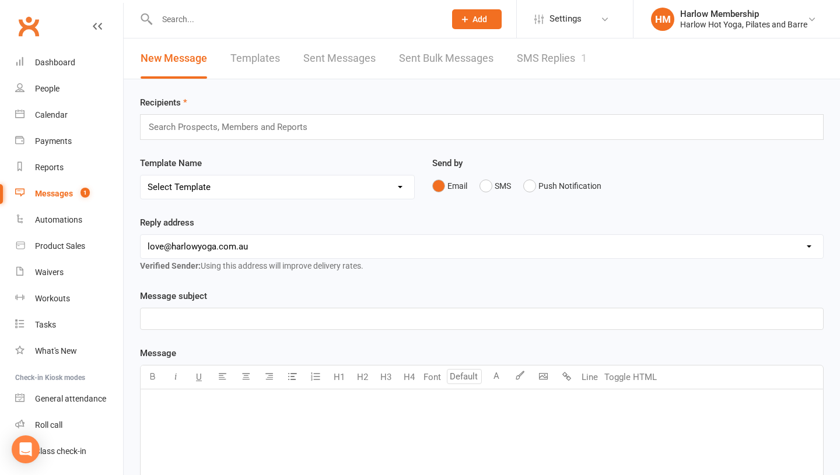
click at [562, 47] on link "SMS Replies 1" at bounding box center [552, 58] width 70 height 40
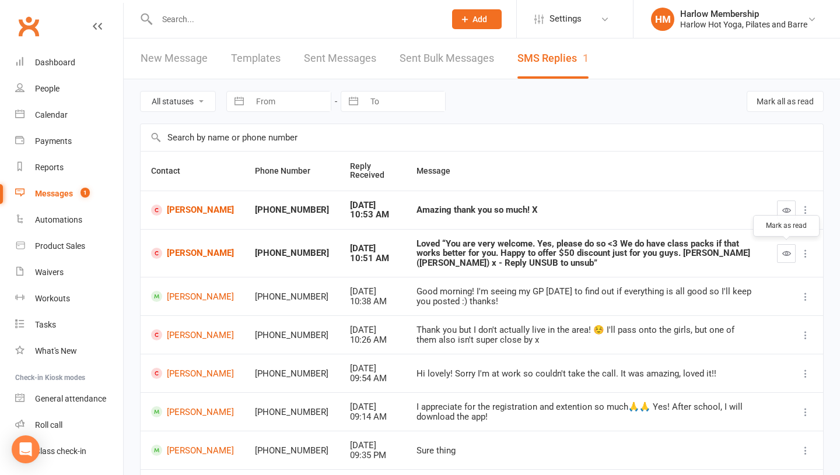
click at [784, 253] on icon "button" at bounding box center [786, 253] width 9 height 9
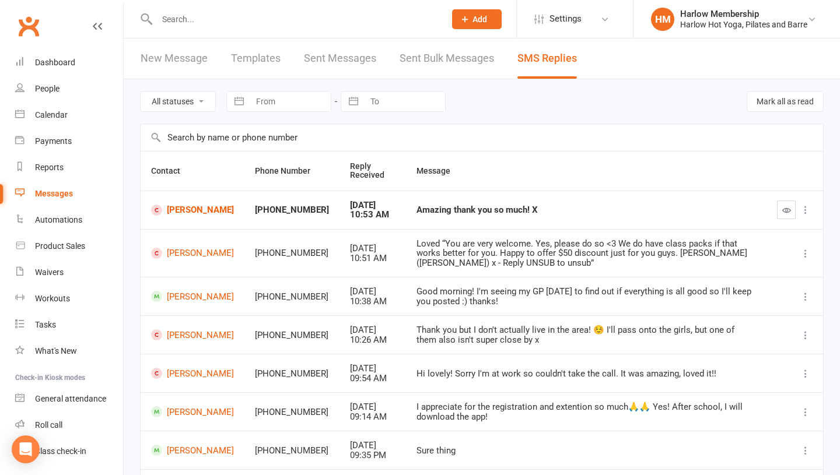
click at [208, 29] on div at bounding box center [288, 19] width 297 height 38
click at [176, 16] on input "text" at bounding box center [294, 19] width 283 height 16
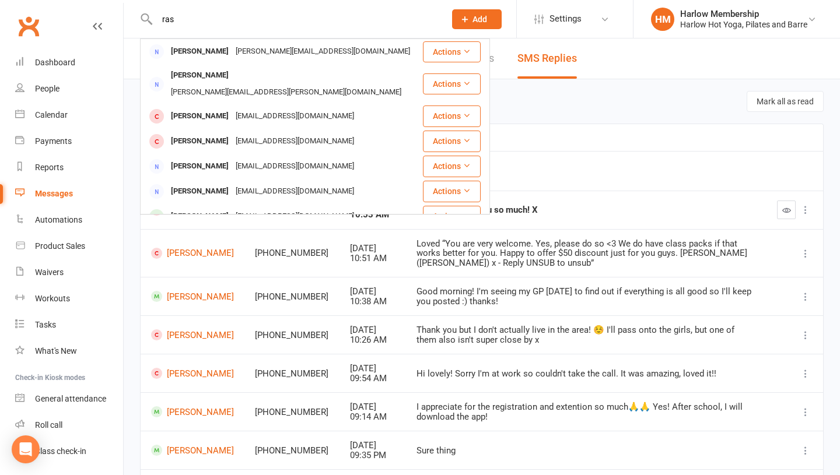
type input "ras"
click at [550, 114] on div "All statuses Read only Unread only Navigate forward to interact with the calend…" at bounding box center [481, 101] width 683 height 44
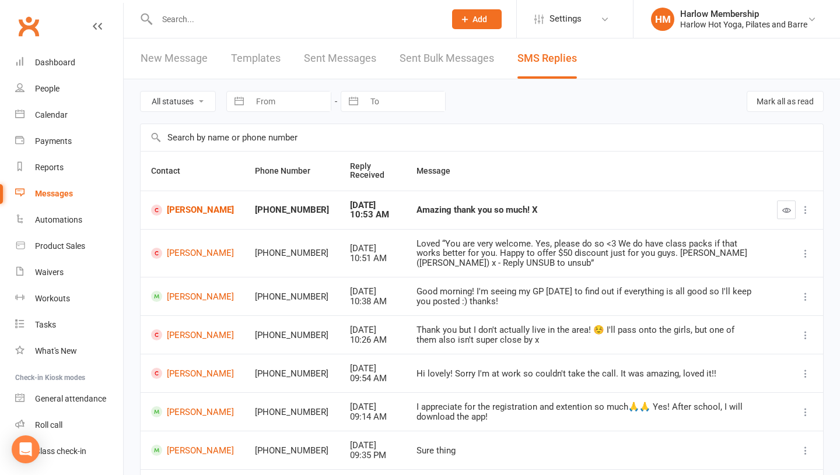
click at [213, 141] on input "text" at bounding box center [482, 137] width 682 height 27
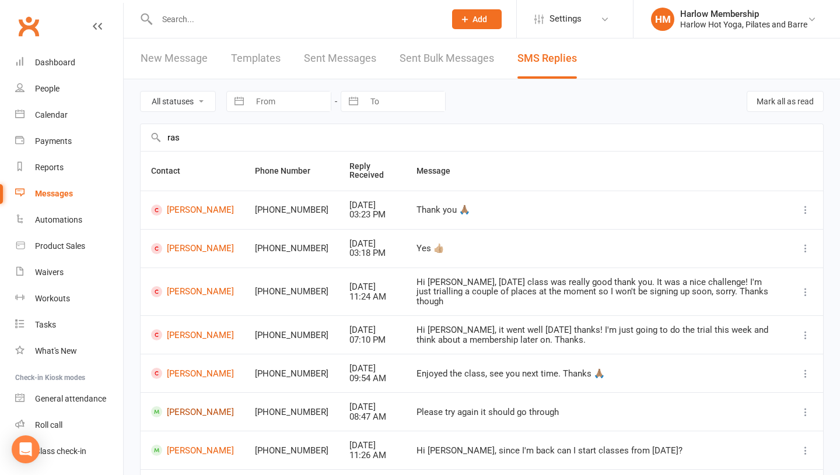
type input "ras"
drag, startPoint x: 222, startPoint y: 406, endPoint x: 167, endPoint y: 405, distance: 54.8
click at [167, 405] on td "Rashmi Shanker" at bounding box center [193, 411] width 104 height 38
copy link "Rashmi Shanker"
click at [239, 409] on td "Rashmi Shanker" at bounding box center [193, 411] width 104 height 38
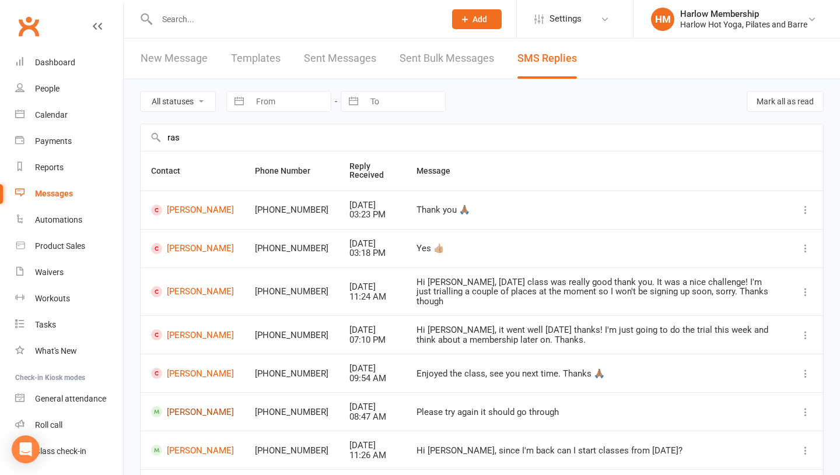
copy link "Rashmi Shanker"
click at [136, 413] on div "All statuses Read only Unread only Navigate forward to interact with the calend…" at bounding box center [482, 367] width 716 height 576
drag, startPoint x: 252, startPoint y: 405, endPoint x: 169, endPoint y: 404, distance: 82.8
click at [169, 404] on tr "Rashmi Shanker +61484682833 Jun 13, 2025 08:47 AM Please try again it should go…" at bounding box center [482, 411] width 682 height 38
copy link "Rashmi Shanker"
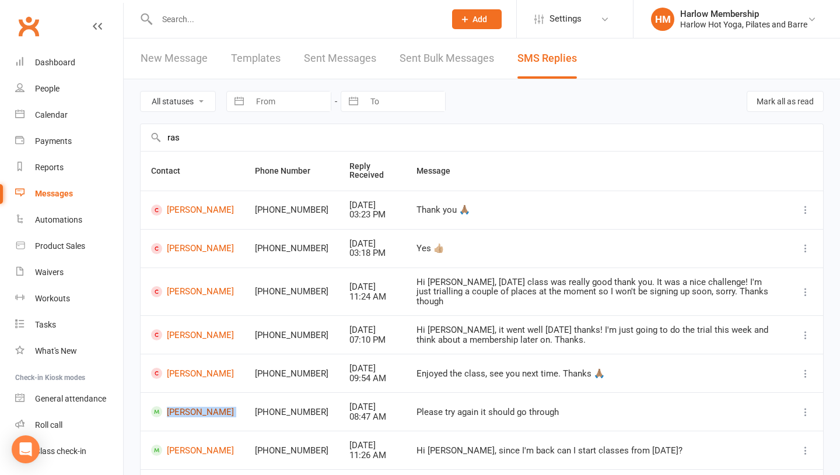
click at [152, 406] on span at bounding box center [156, 411] width 11 height 11
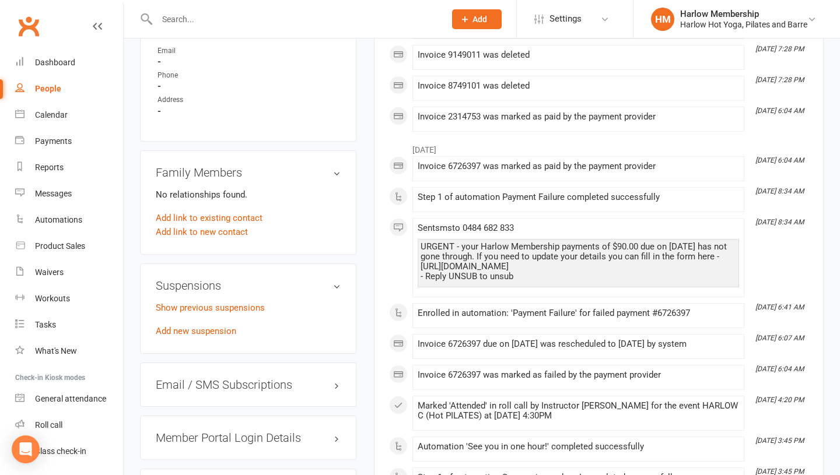
scroll to position [746, 0]
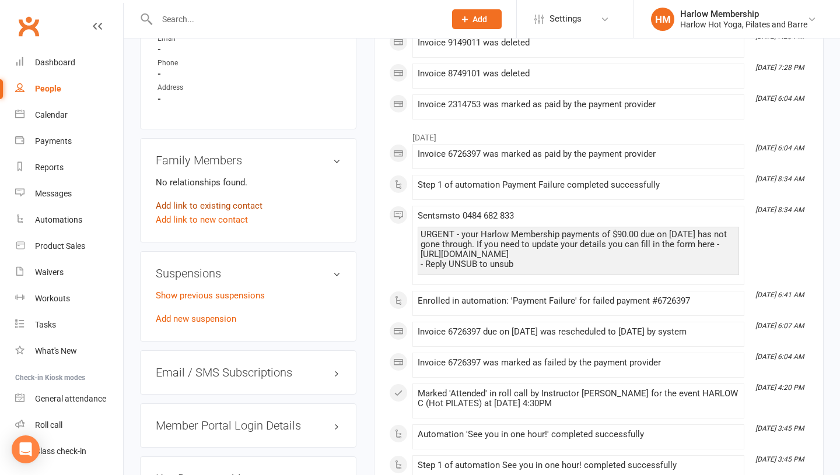
click at [194, 208] on link "Add link to existing contact" at bounding box center [209, 206] width 107 height 14
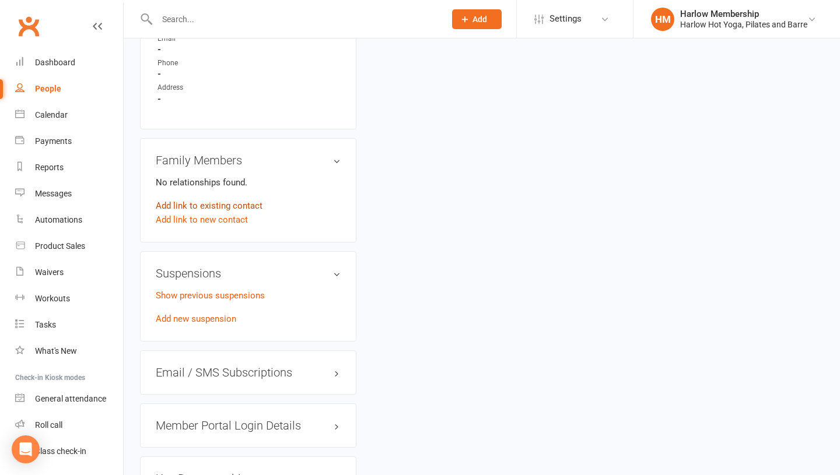
scroll to position [0, 0]
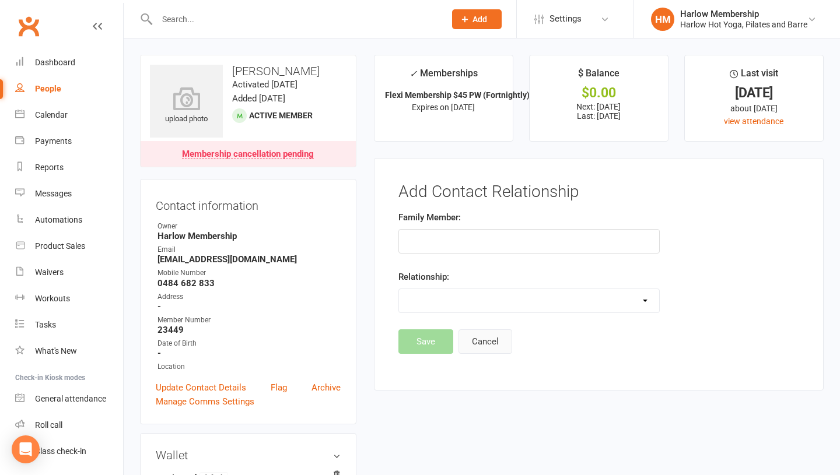
click at [486, 344] on button "Cancel" at bounding box center [485, 341] width 54 height 24
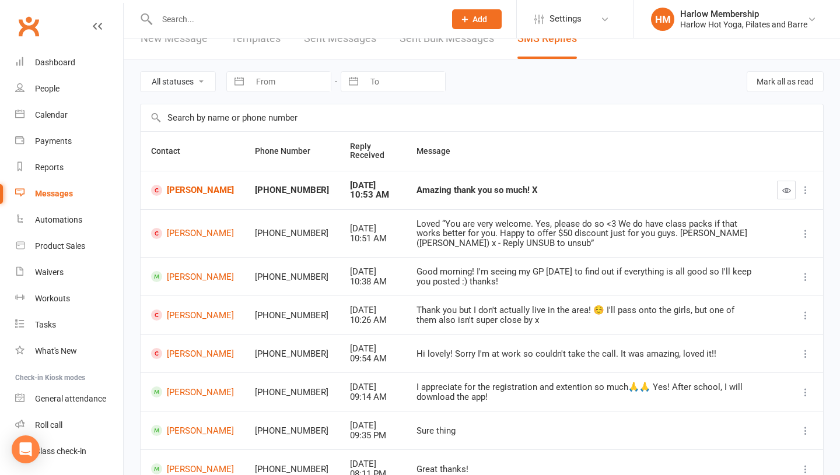
scroll to position [9, 0]
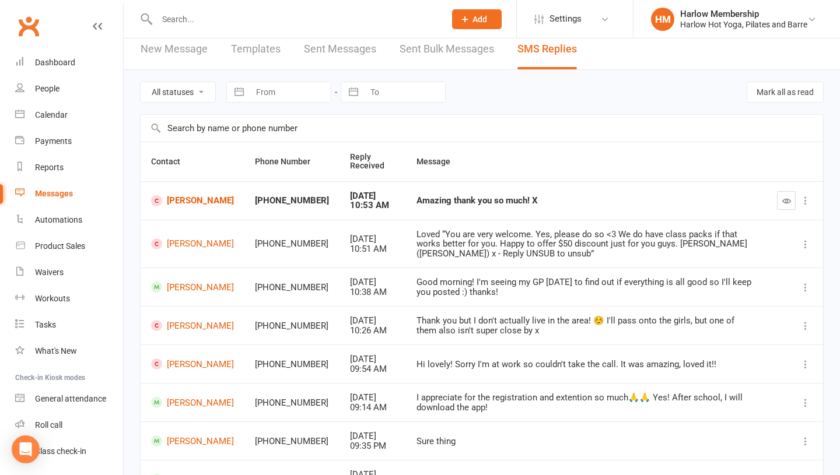
click at [187, 124] on input "text" at bounding box center [482, 128] width 682 height 27
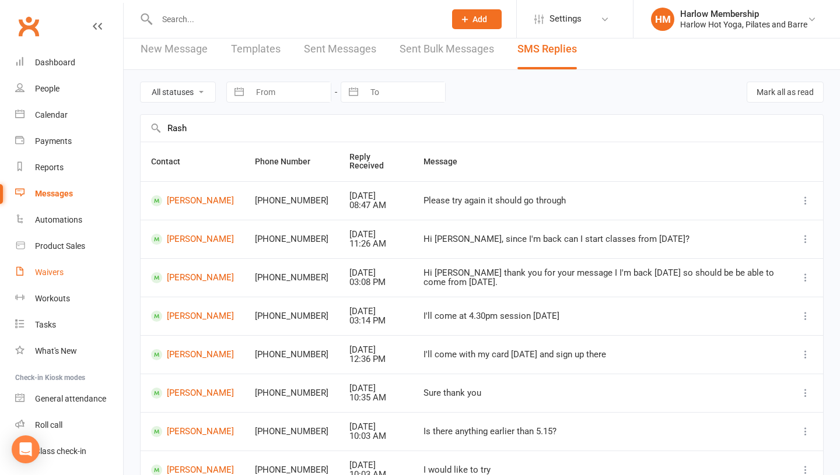
type input "Rash"
click at [35, 272] on div "Waivers" at bounding box center [49, 272] width 29 height 9
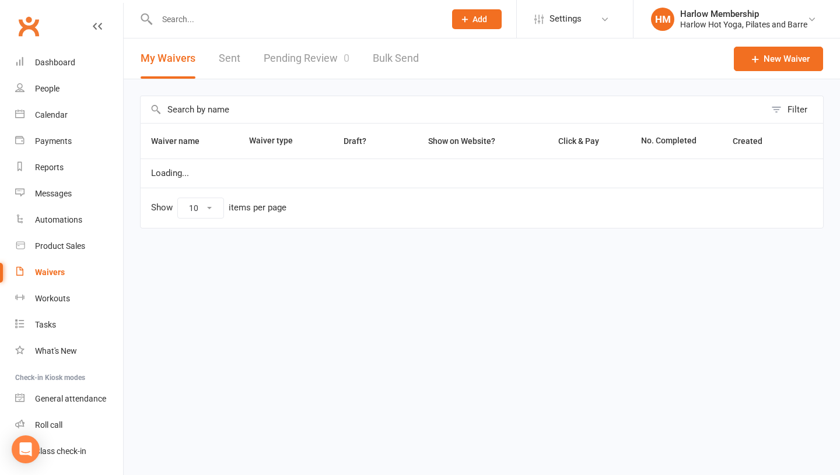
select select "100"
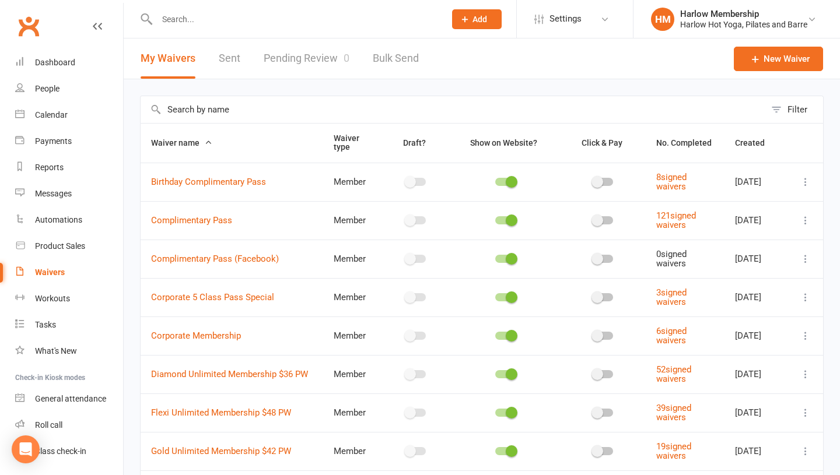
click at [191, 108] on input "text" at bounding box center [453, 109] width 625 height 27
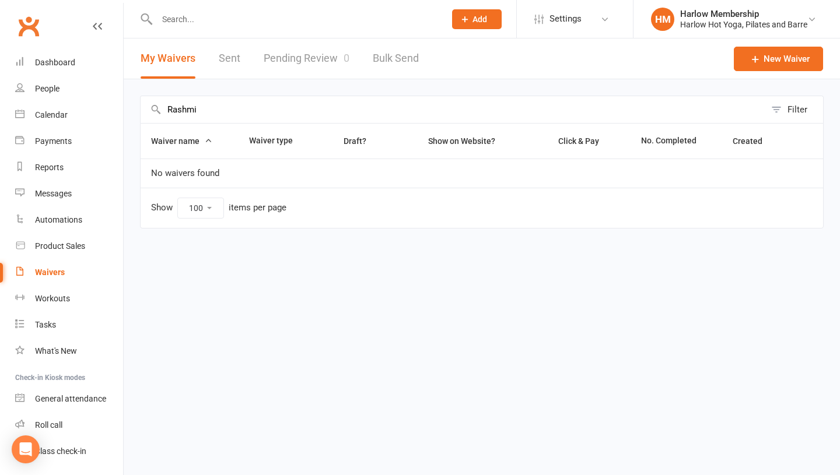
type input "Rashmi"
click at [247, 59] on div "My Waivers Sent Pending Review 0 Bulk Send" at bounding box center [280, 58] width 312 height 40
click at [215, 59] on div "My Waivers Sent Pending Review 0 Bulk Send" at bounding box center [280, 58] width 312 height 40
click at [219, 59] on link "Sent" at bounding box center [230, 58] width 22 height 40
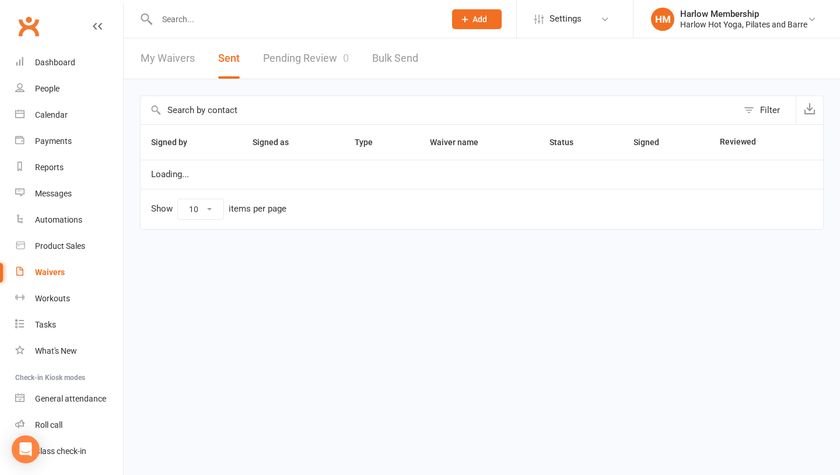
select select "100"
click at [188, 111] on input "text" at bounding box center [439, 110] width 597 height 28
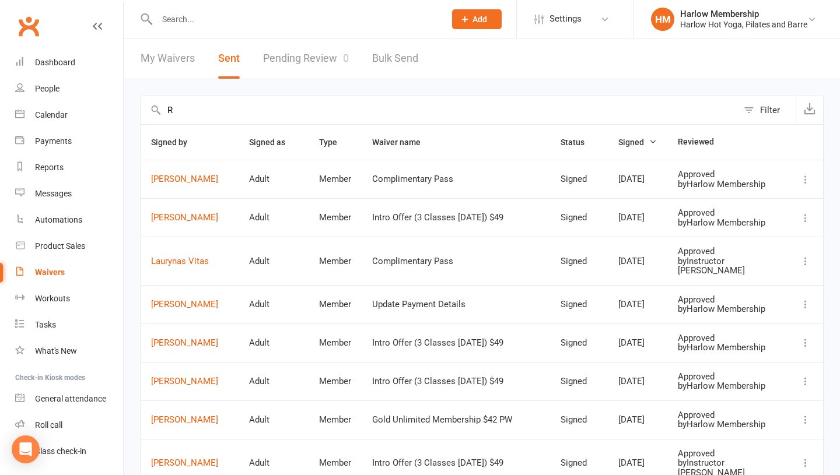
type input "R"
click at [149, 60] on link "My Waivers" at bounding box center [168, 58] width 54 height 40
select select "100"
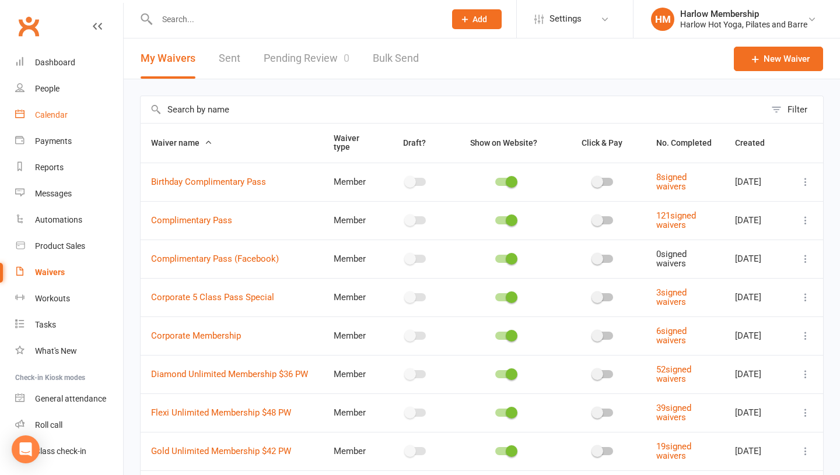
click at [51, 113] on div "Calendar" at bounding box center [51, 114] width 33 height 9
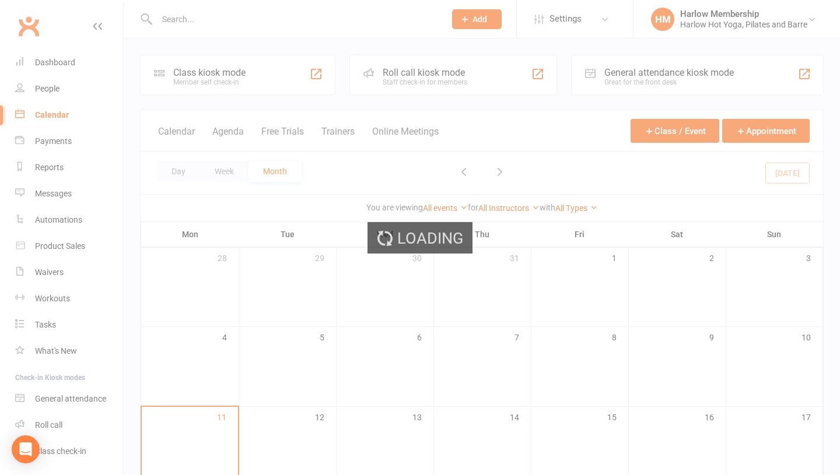
click at [47, 92] on div "Loading" at bounding box center [420, 237] width 840 height 475
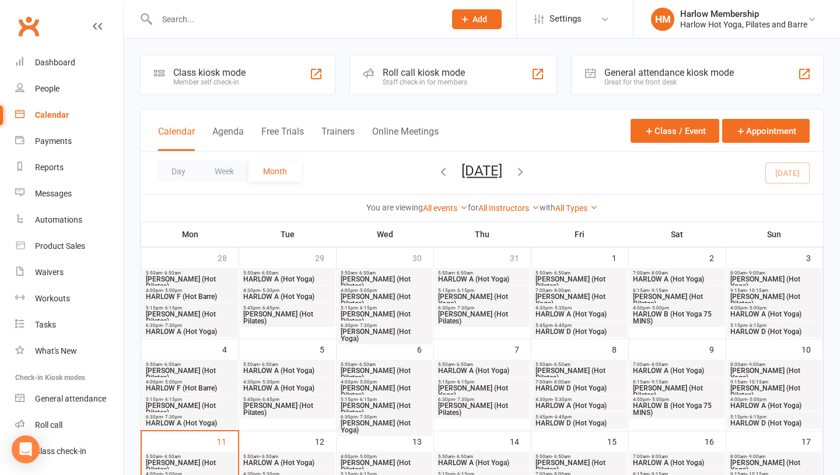
click at [194, 29] on div at bounding box center [288, 19] width 297 height 38
click at [168, 22] on input "text" at bounding box center [294, 19] width 283 height 16
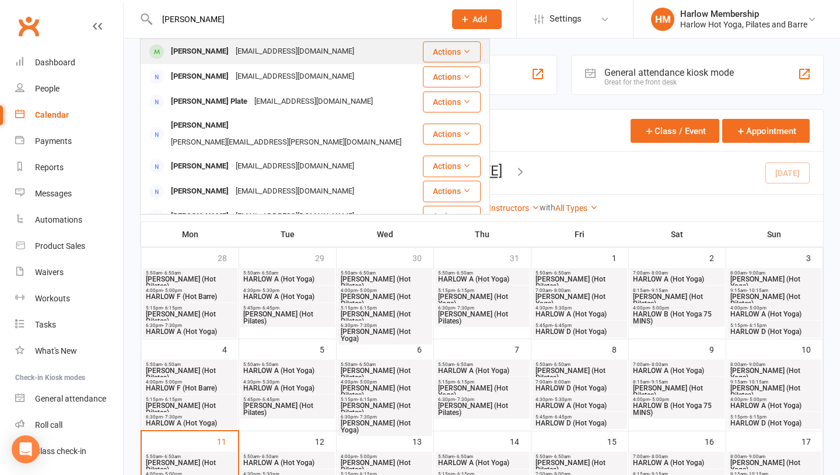
type input "Sian Curtis"
click at [167, 49] on div "Sian Curtis" at bounding box center [199, 51] width 65 height 17
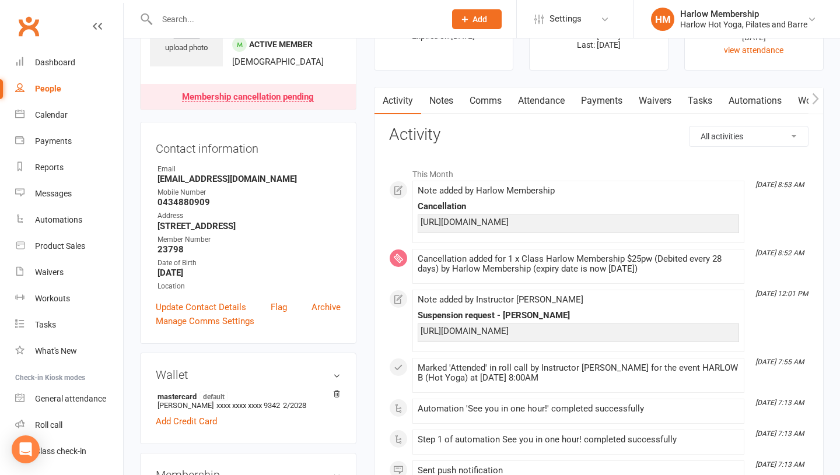
scroll to position [60, 0]
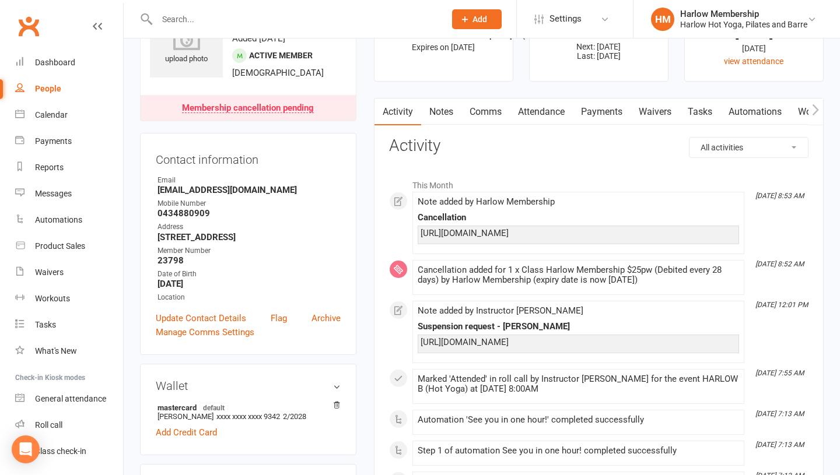
click at [589, 109] on link "Payments" at bounding box center [602, 112] width 58 height 27
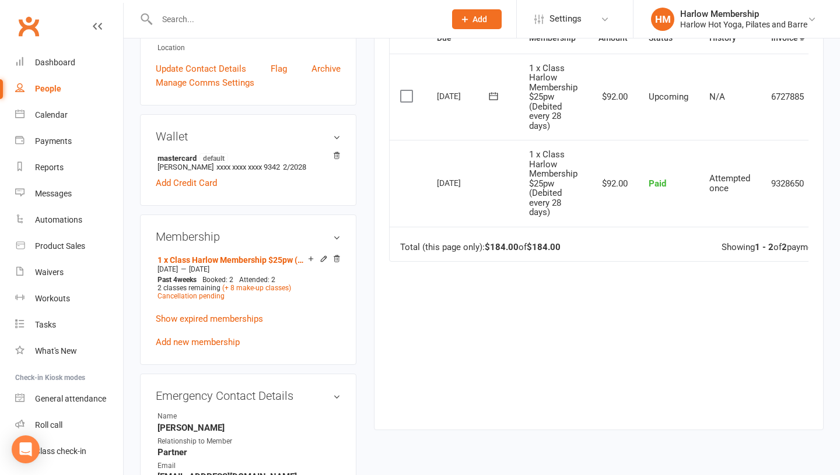
scroll to position [252, 0]
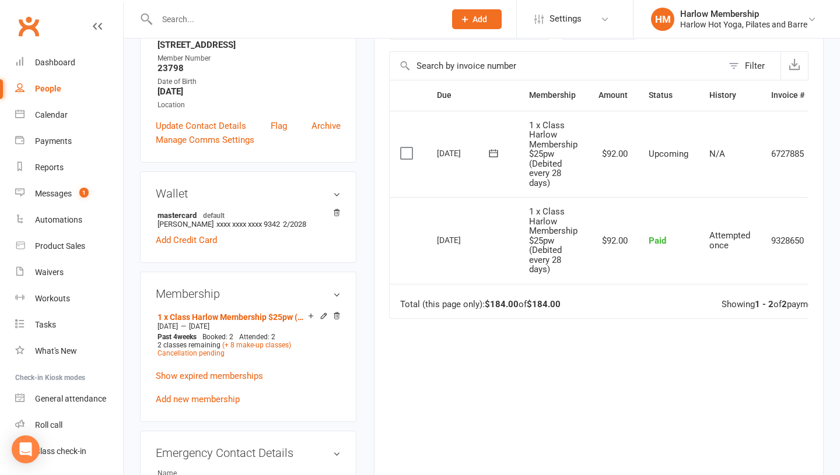
scroll to position [252, 0]
click at [569, 22] on span "Settings" at bounding box center [565, 19] width 32 height 26
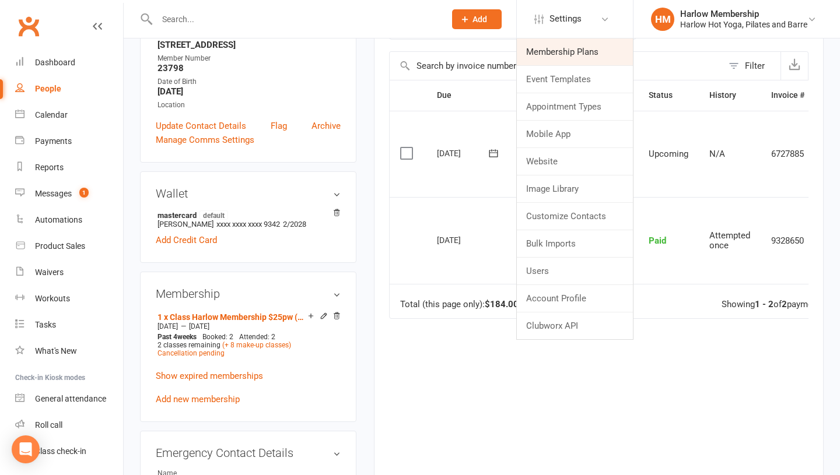
click at [556, 50] on link "Membership Plans" at bounding box center [575, 51] width 116 height 27
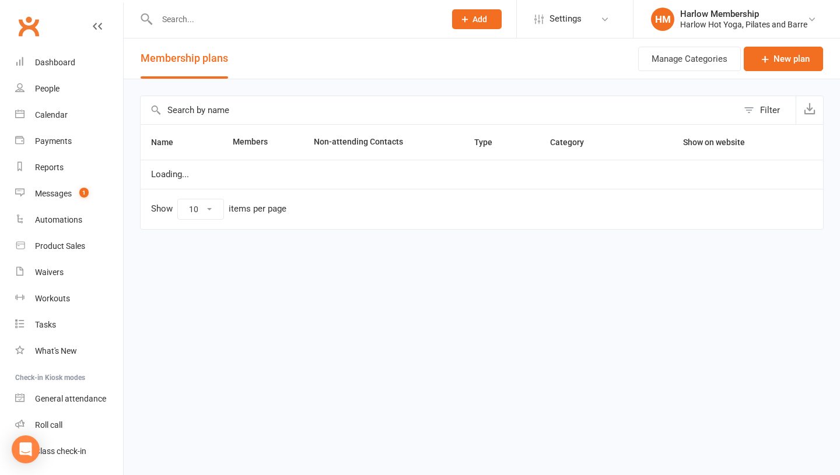
select select "100"
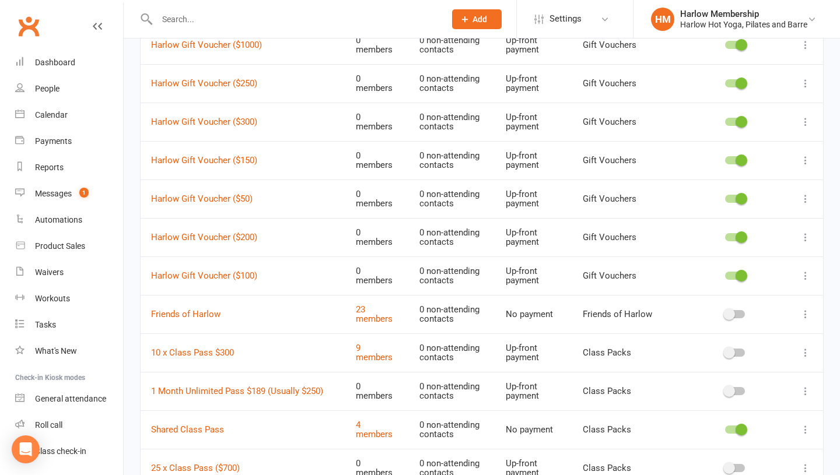
scroll to position [800, 0]
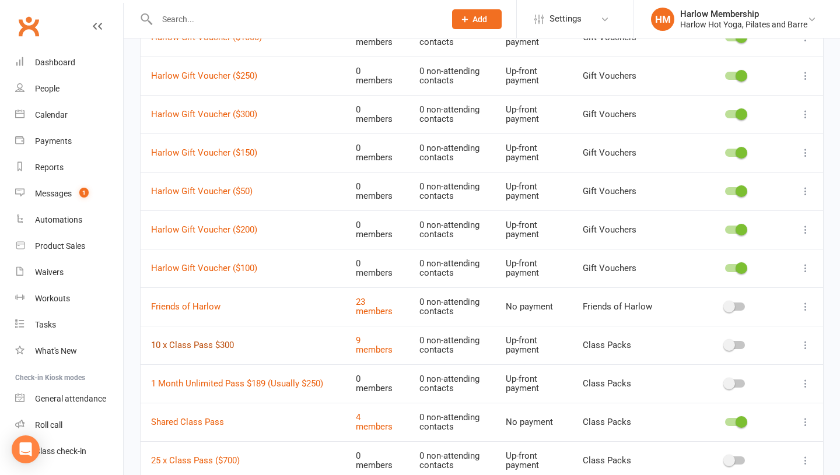
click at [226, 342] on link "10 x Class Pass $300" at bounding box center [192, 345] width 83 height 10
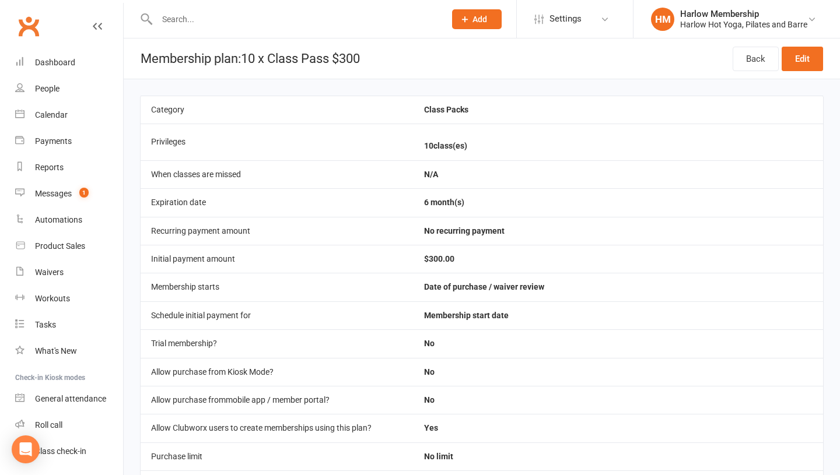
scroll to position [417, 0]
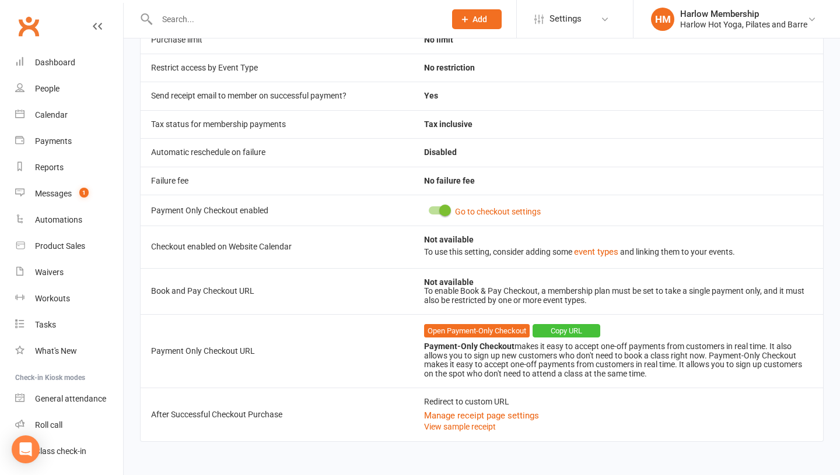
click at [563, 326] on button "Copy URL" at bounding box center [566, 331] width 68 height 14
click at [65, 194] on div "Messages" at bounding box center [53, 193] width 37 height 9
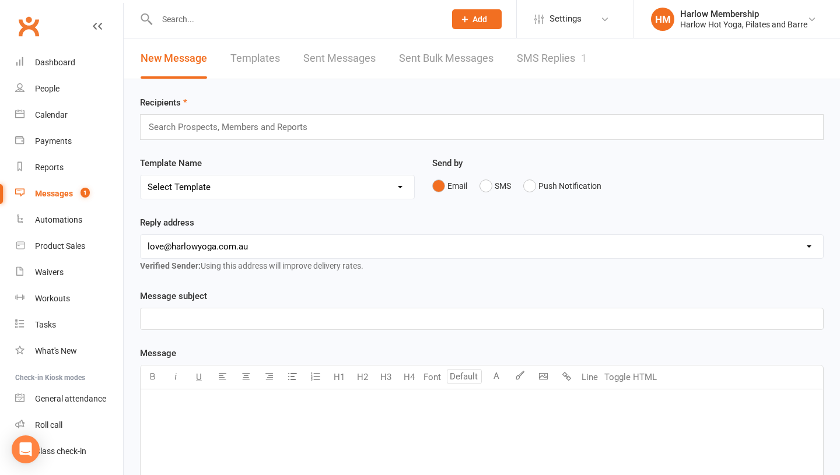
click at [540, 61] on link "SMS Replies 1" at bounding box center [552, 58] width 70 height 40
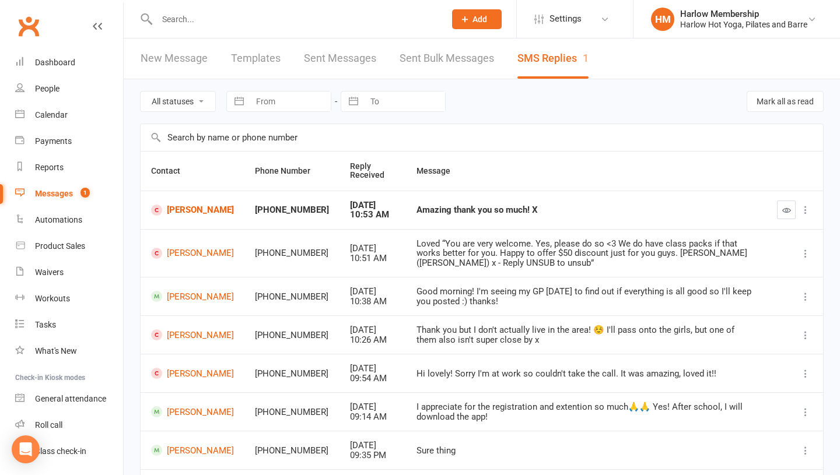
click at [180, 23] on input "text" at bounding box center [294, 19] width 283 height 16
paste input "[EMAIL_ADDRESS][DOMAIN_NAME]"
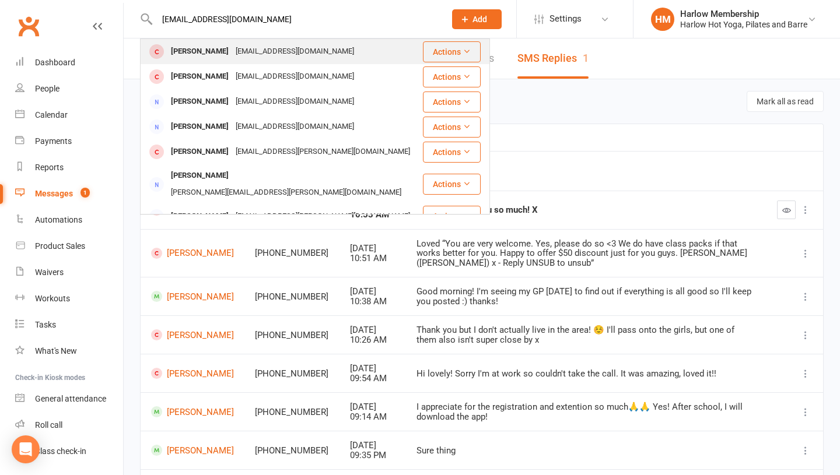
type input "[EMAIL_ADDRESS][DOMAIN_NAME]"
click at [182, 48] on div "[PERSON_NAME]" at bounding box center [199, 51] width 65 height 17
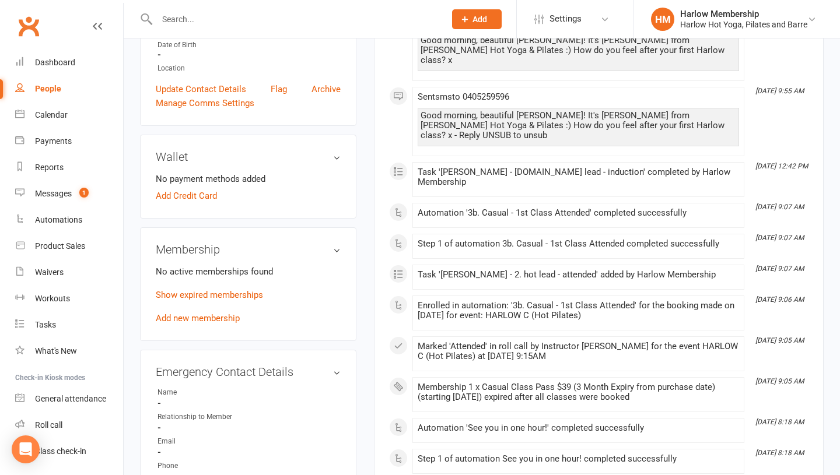
scroll to position [286, 0]
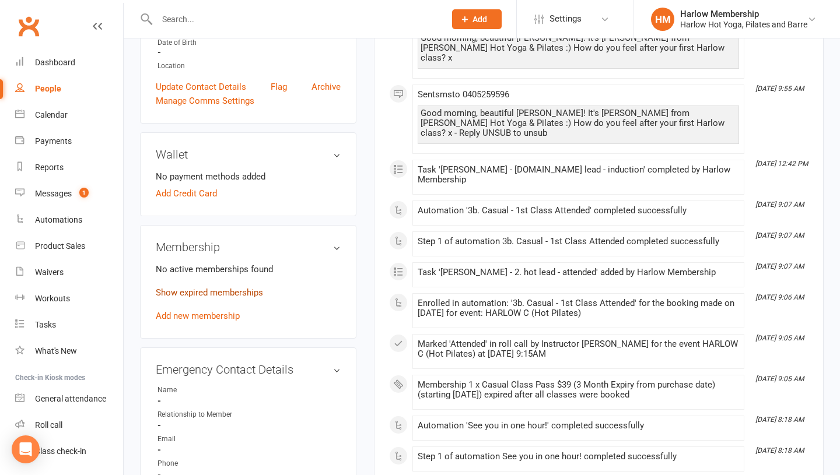
click at [192, 292] on link "Show expired memberships" at bounding box center [209, 292] width 107 height 10
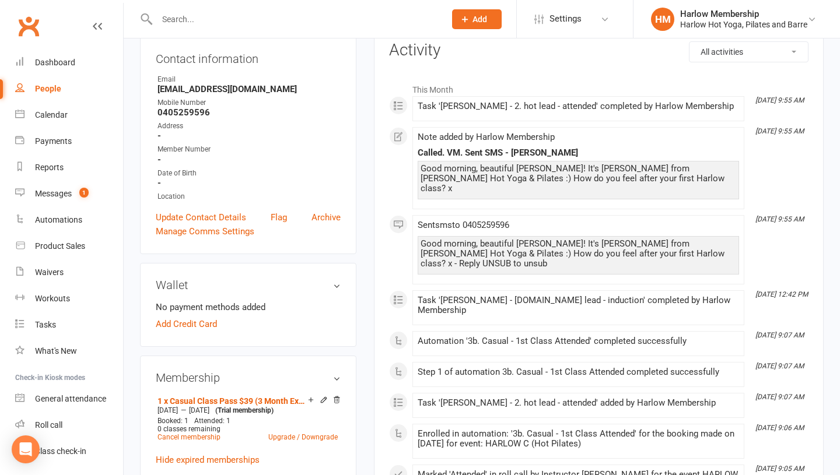
scroll to position [0, 0]
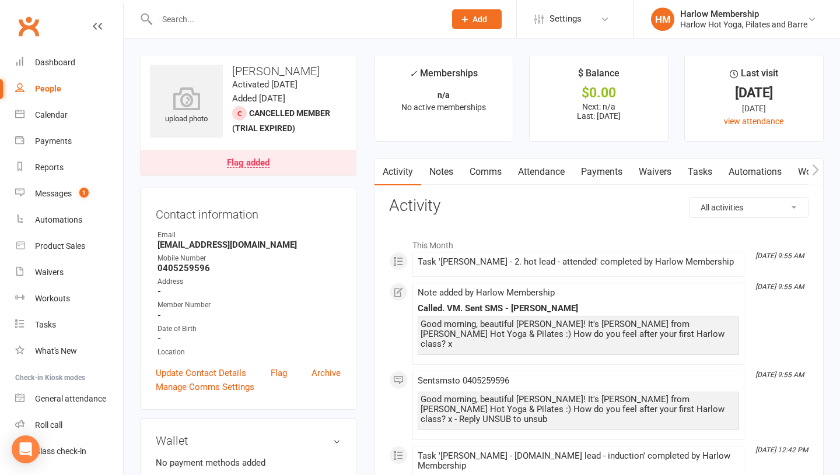
click at [208, 20] on input "text" at bounding box center [294, 19] width 283 height 16
paste input "[PERSON_NAME]"
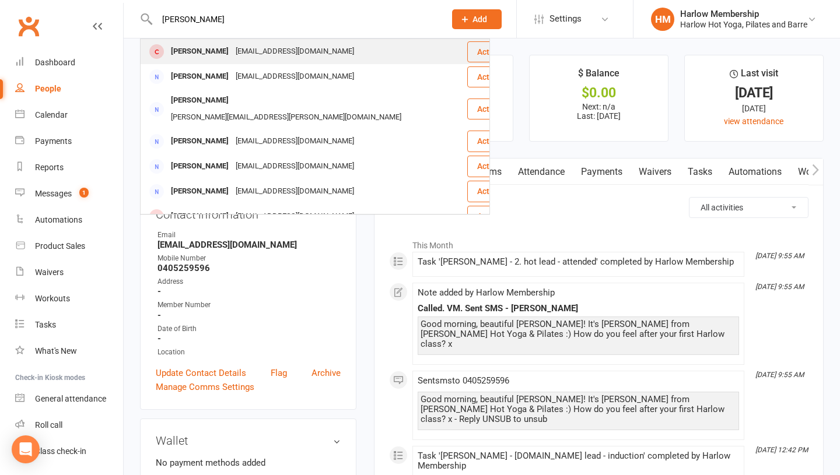
type input "[PERSON_NAME]"
click at [199, 55] on div "[PERSON_NAME]" at bounding box center [199, 51] width 65 height 17
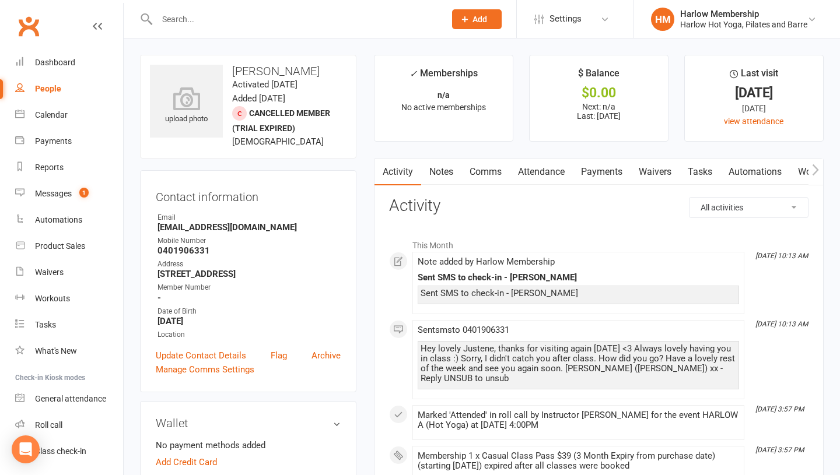
click at [229, 17] on input "text" at bounding box center [294, 19] width 283 height 16
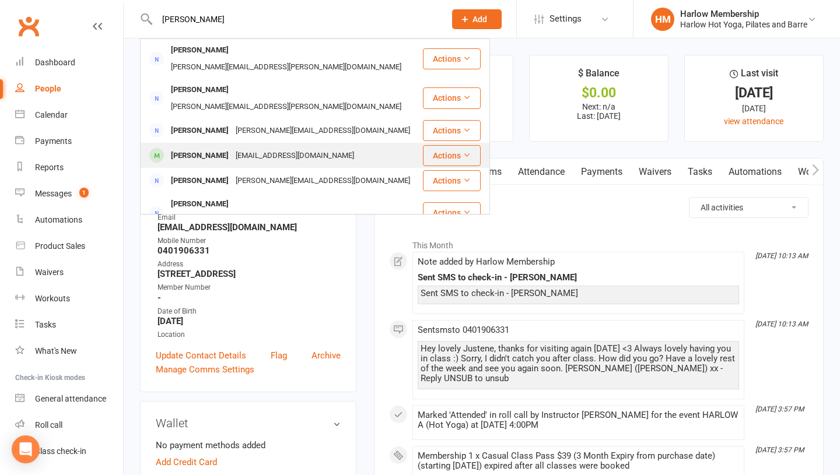
type input "Emily Toin"
click at [197, 148] on div "Emily Toniotti" at bounding box center [199, 156] width 65 height 17
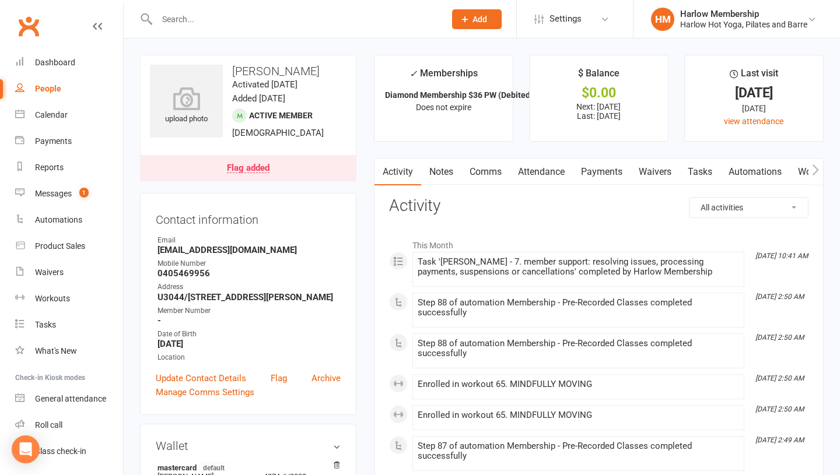
click at [487, 176] on link "Comms" at bounding box center [485, 172] width 48 height 27
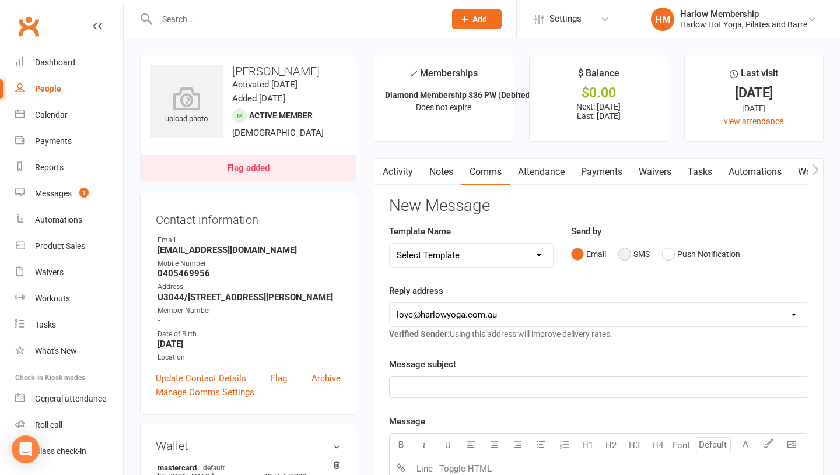
click at [621, 257] on button "SMS" at bounding box center [633, 254] width 31 height 22
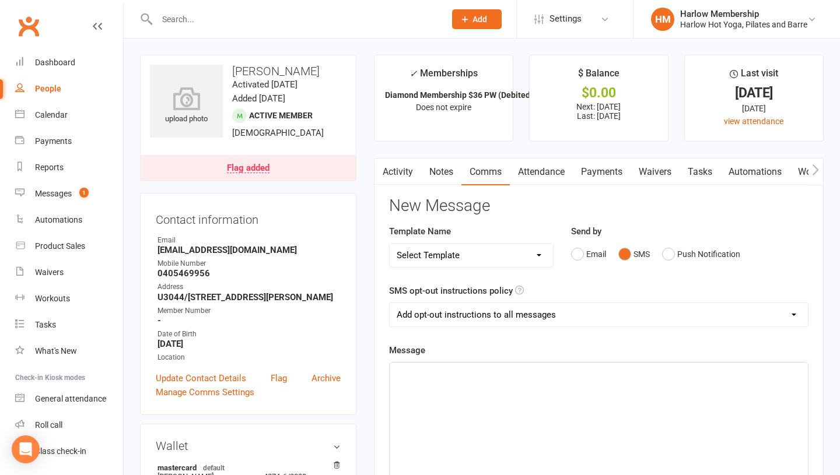
click at [536, 415] on div "﻿" at bounding box center [599, 450] width 418 height 175
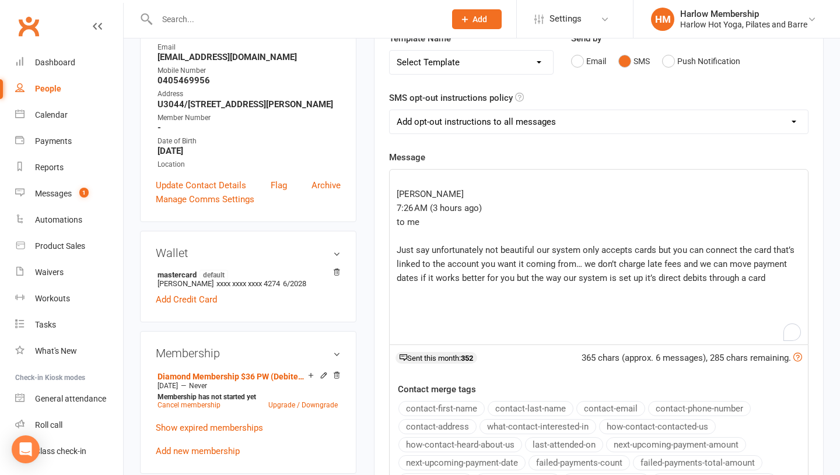
scroll to position [180, 0]
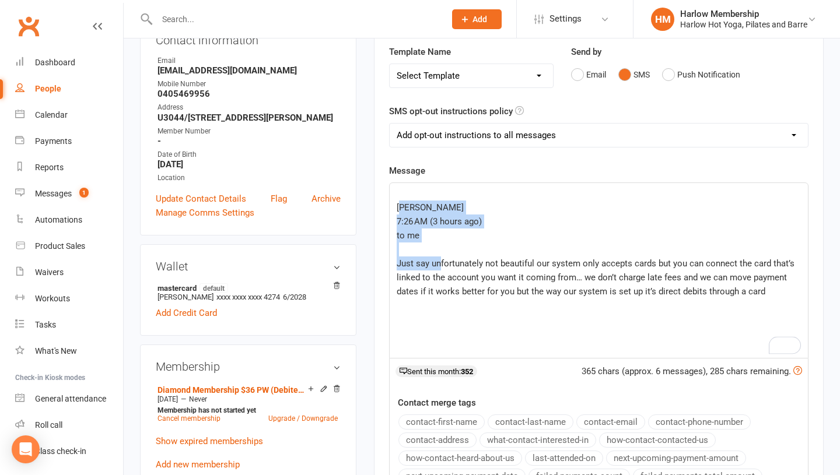
drag, startPoint x: 441, startPoint y: 257, endPoint x: 401, endPoint y: 215, distance: 57.7
click at [401, 215] on div "﻿ Bec Taylor 7:26 AM (3 hours ago) to me ﻿ Just say unfortunately not beautiful…" at bounding box center [599, 270] width 418 height 175
click at [408, 244] on p "﻿" at bounding box center [599, 250] width 404 height 14
click at [387, 178] on div "Activity Notes Comms Attendance Payments Waivers Tasks Automations Workouts Mob…" at bounding box center [599, 308] width 450 height 661
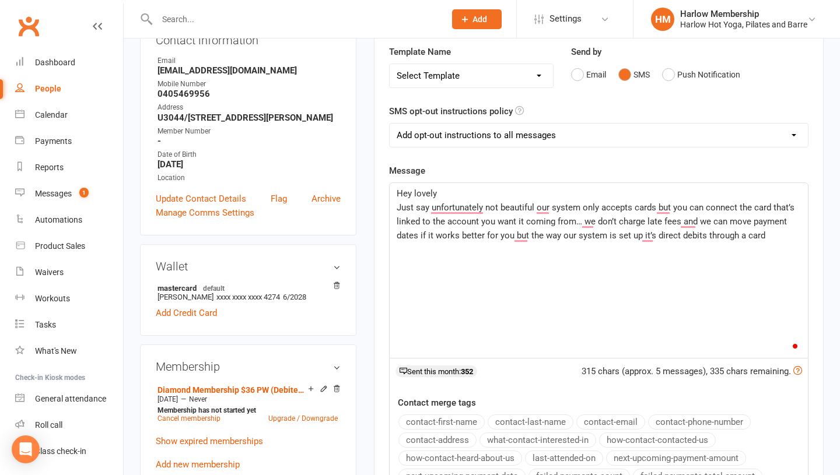
click at [457, 201] on p "Just say unfortunately not beautiful our system only accepts cards but you can …" at bounding box center [599, 222] width 404 height 42
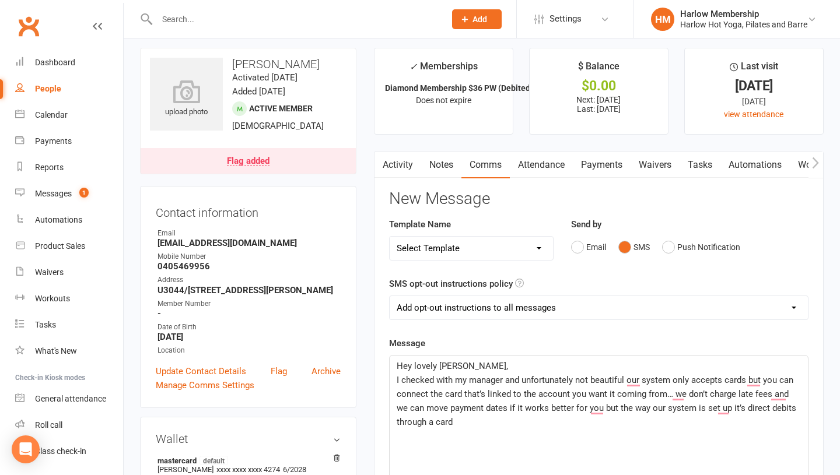
scroll to position [26, 0]
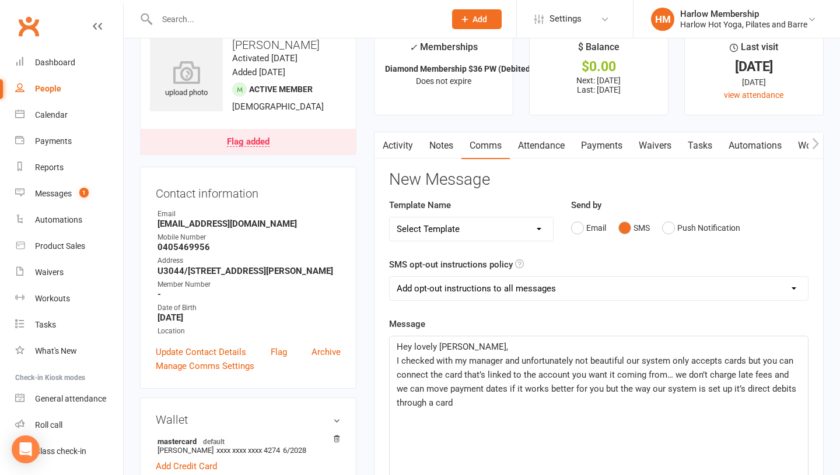
click at [510, 409] on p "I checked with my manager and unfortunately not beautiful our system only accep…" at bounding box center [599, 382] width 404 height 56
click at [409, 360] on span "I checked with my manager and unfortunately not beautiful our system only accep…" at bounding box center [598, 382] width 402 height 52
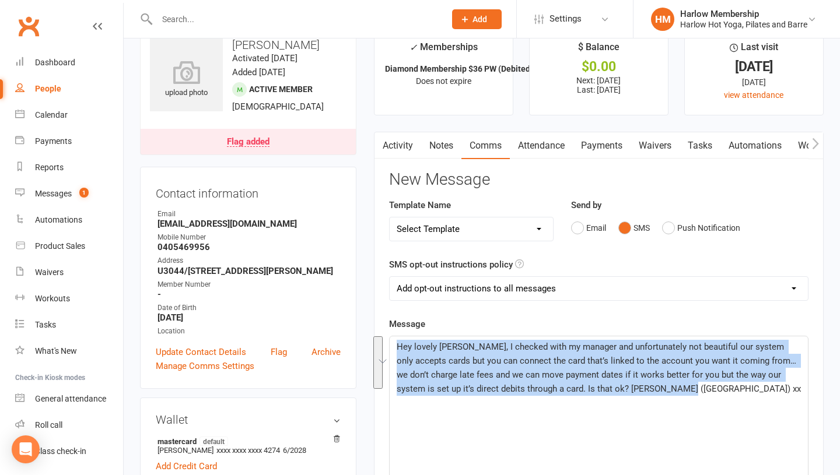
drag, startPoint x: 681, startPoint y: 391, endPoint x: 374, endPoint y: 311, distance: 316.9
click at [374, 311] on div "Activity Notes Comms Attendance Payments Waivers Tasks Automations Workouts Mob…" at bounding box center [599, 462] width 450 height 661
copy span "Hey lovely Emily, I checked with my manager and unfortunately not beautiful our…"
click at [443, 143] on link "Notes" at bounding box center [441, 145] width 40 height 27
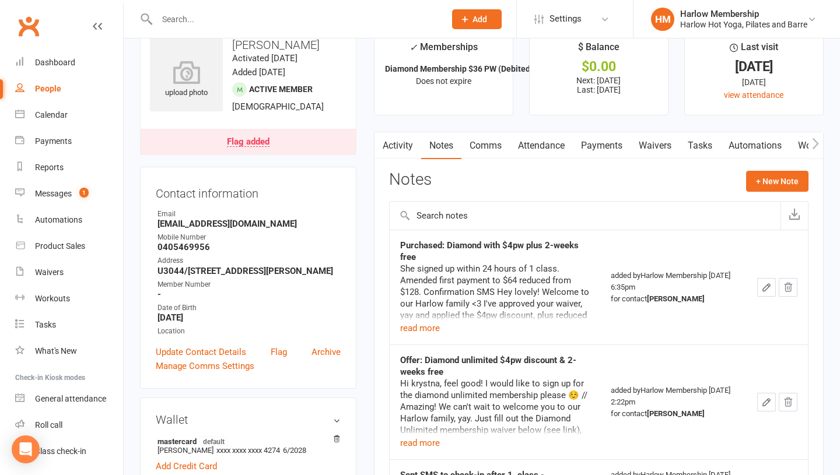
click at [412, 149] on link "Activity" at bounding box center [397, 145] width 47 height 27
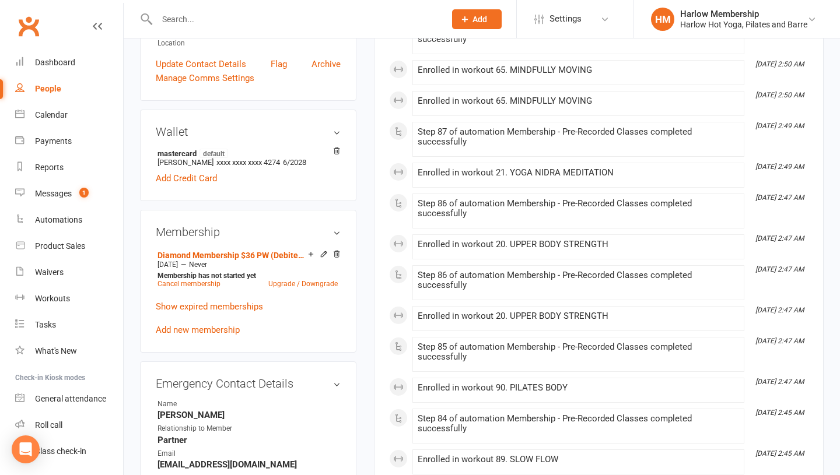
scroll to position [314, 0]
click at [49, 198] on link "Messages 1" at bounding box center [69, 194] width 108 height 26
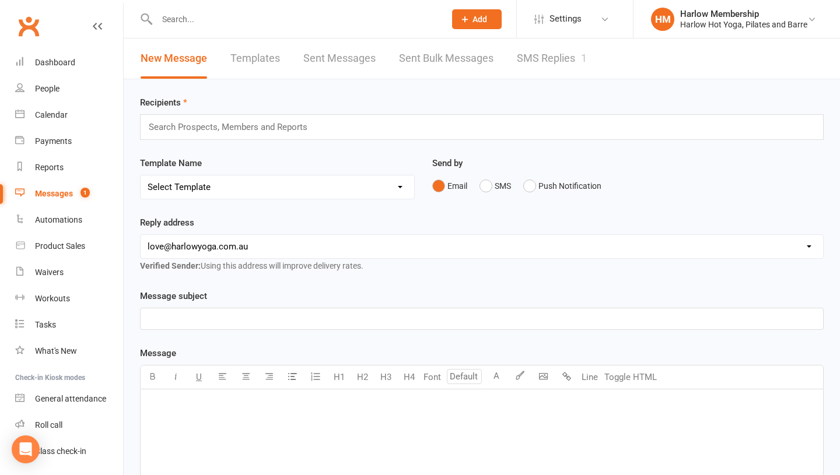
click at [555, 73] on link "SMS Replies 1" at bounding box center [552, 58] width 70 height 40
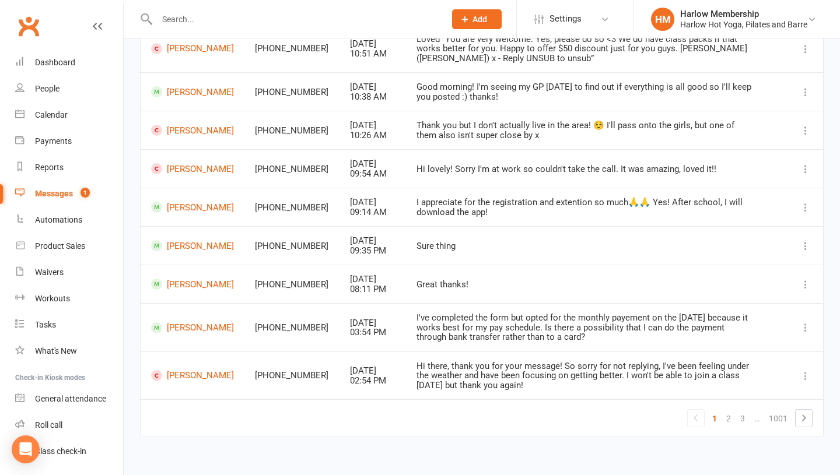
scroll to position [216, 0]
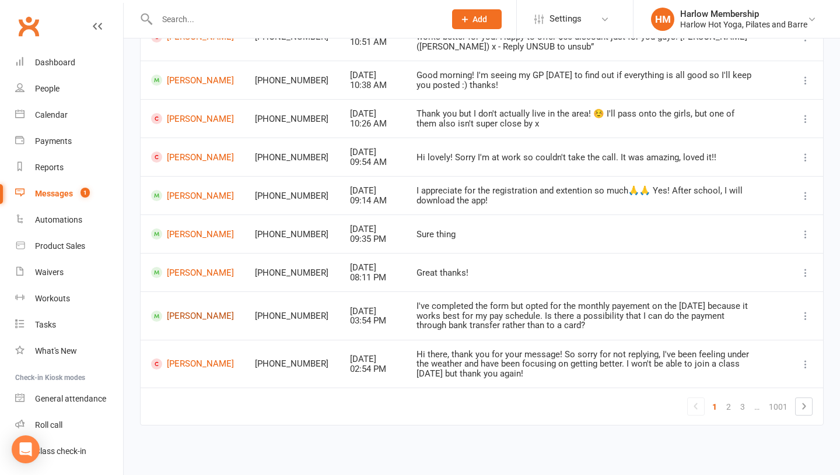
click at [176, 312] on link "[PERSON_NAME]" at bounding box center [192, 316] width 83 height 11
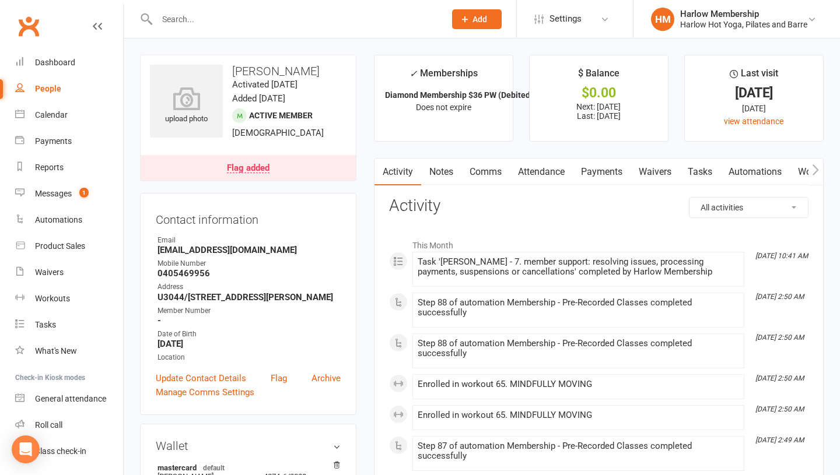
click at [486, 171] on link "Comms" at bounding box center [485, 172] width 48 height 27
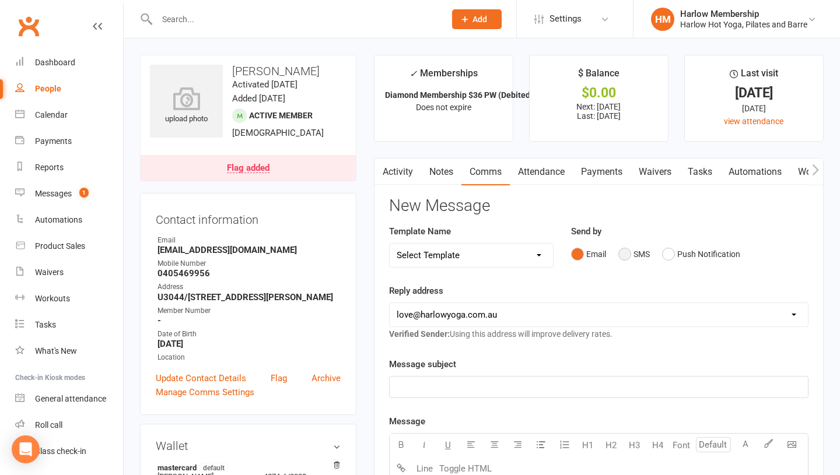
click at [622, 252] on button "SMS" at bounding box center [633, 254] width 31 height 22
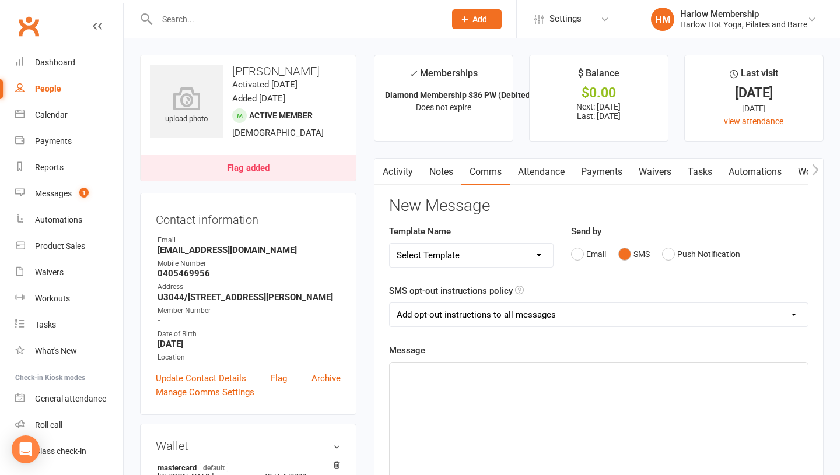
click at [557, 383] on div "﻿" at bounding box center [599, 450] width 418 height 175
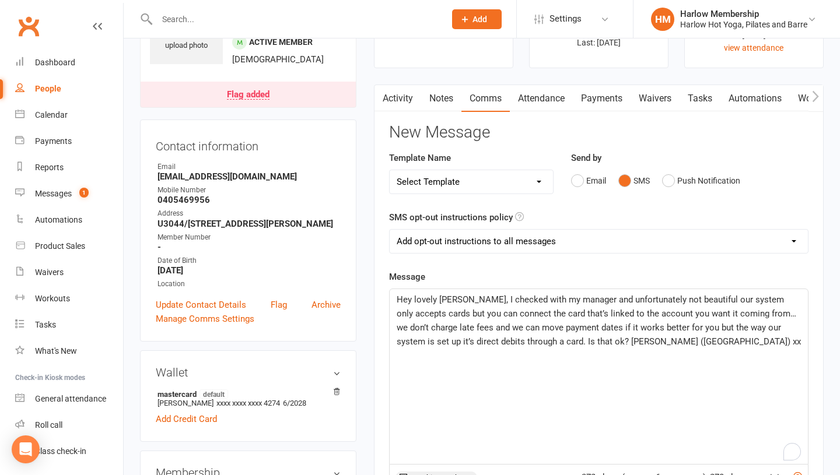
scroll to position [86, 0]
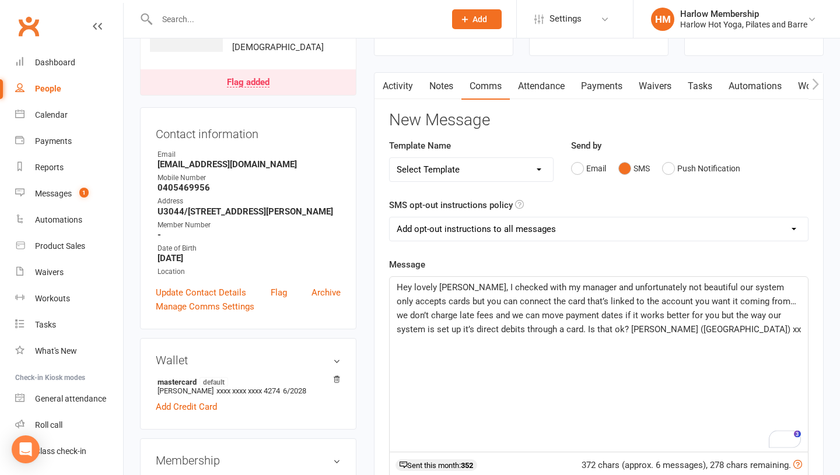
click at [636, 286] on span "Hey lovely Emily, I checked with my manager and unfortunately not beautiful our…" at bounding box center [599, 308] width 404 height 52
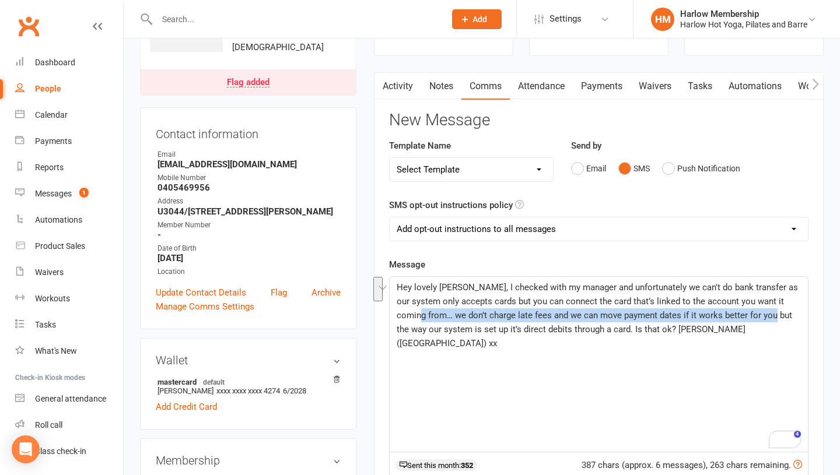
drag, startPoint x: 746, startPoint y: 314, endPoint x: 397, endPoint y: 318, distance: 348.7
click at [397, 318] on span "Hey lovely Emily, I checked with my manager and unfortunately we can't do bank …" at bounding box center [599, 315] width 404 height 66
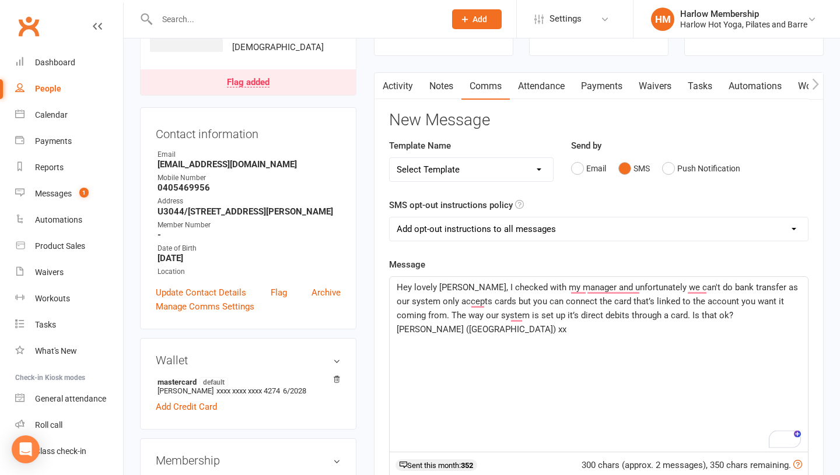
scroll to position [94, 0]
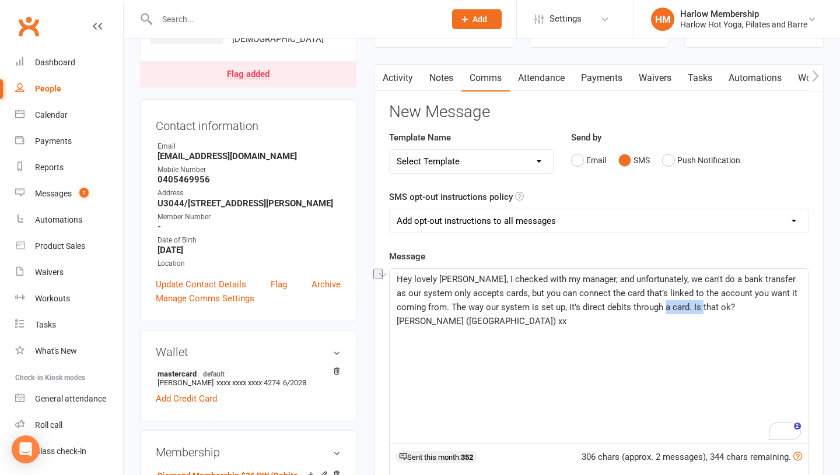
drag, startPoint x: 701, startPoint y: 308, endPoint x: 661, endPoint y: 310, distance: 40.3
click at [661, 310] on span "Hey lovely Emily, I checked with my manager, and unfortunately, we can't do a b…" at bounding box center [598, 300] width 403 height 52
drag, startPoint x: 436, startPoint y: 278, endPoint x: 413, endPoint y: 276, distance: 22.8
click at [413, 276] on span "Hey lovely Emily, I checked with my manager, and unfortunately, we can't do a b…" at bounding box center [598, 300] width 403 height 52
drag, startPoint x: 700, startPoint y: 306, endPoint x: 665, endPoint y: 306, distance: 35.0
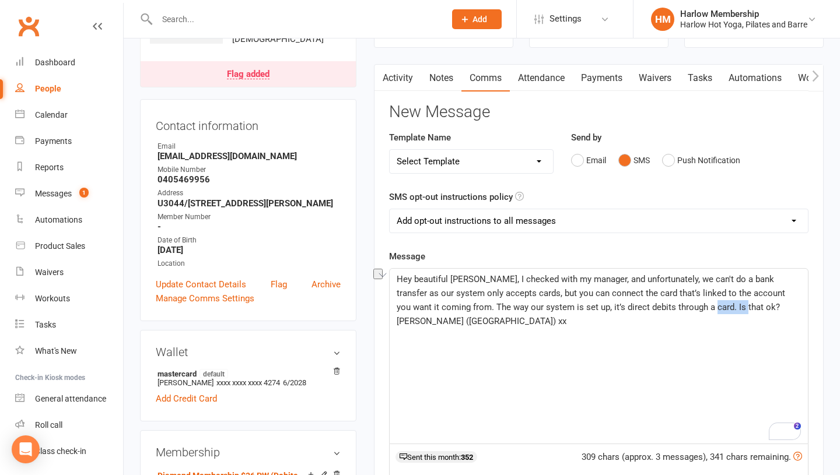
click at [665, 307] on span "Hey beautiful Emily, I checked with my manager, and unfortunately, we can't do …" at bounding box center [592, 300] width 391 height 52
click at [665, 306] on span "Hey beautiful Emily, I checked with my manager, and unfortunately, we can't do …" at bounding box center [592, 300] width 391 height 52
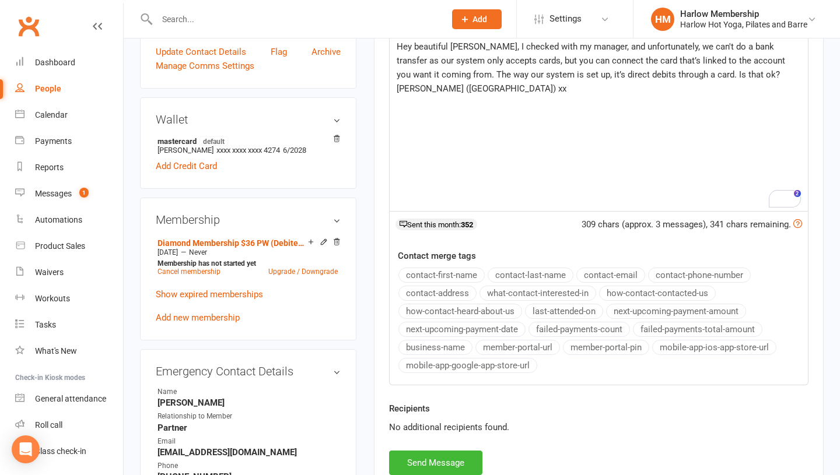
scroll to position [327, 0]
click at [422, 462] on button "Send Message" at bounding box center [435, 462] width 93 height 24
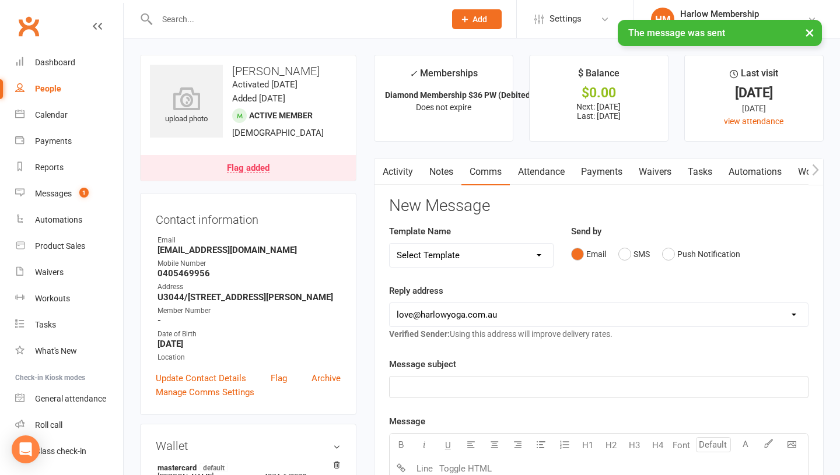
click at [438, 177] on link "Notes" at bounding box center [441, 172] width 40 height 27
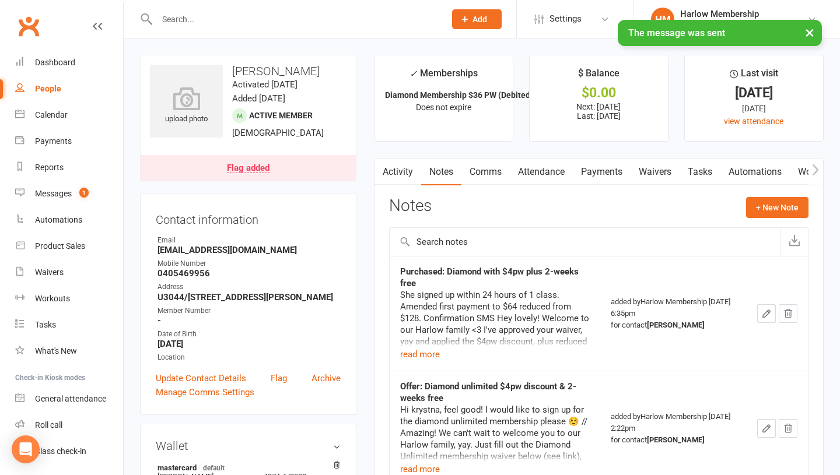
click at [690, 167] on link "Tasks" at bounding box center [699, 172] width 41 height 27
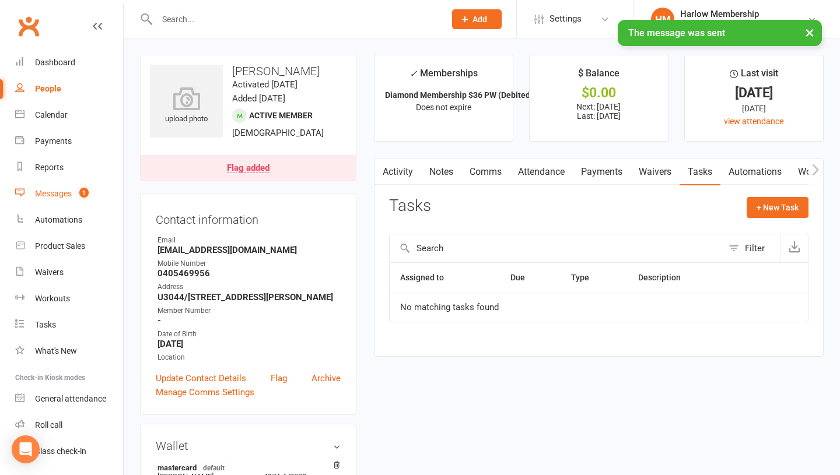
click at [54, 195] on div "Messages" at bounding box center [53, 193] width 37 height 9
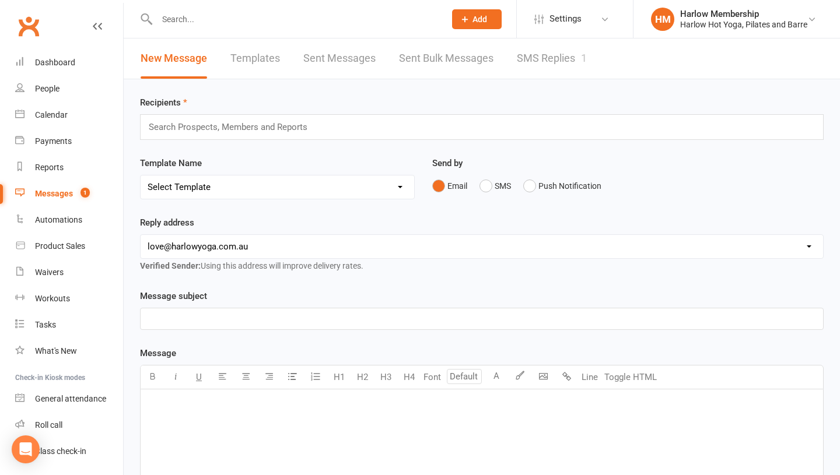
click at [529, 61] on link "SMS Replies 1" at bounding box center [552, 58] width 70 height 40
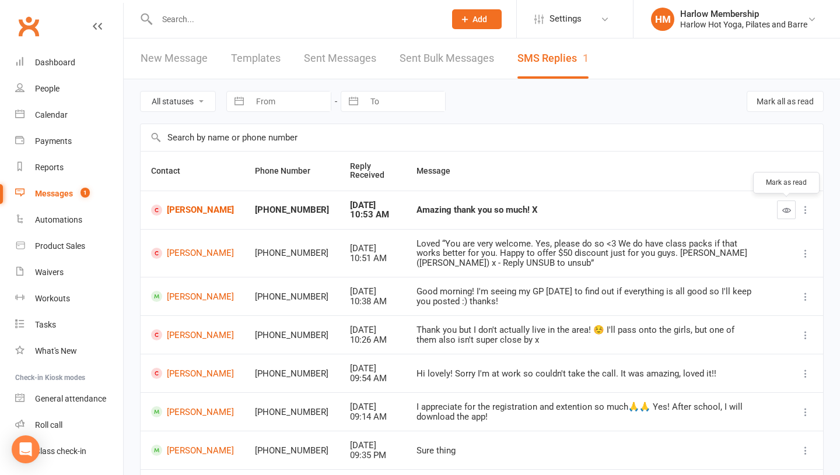
click at [782, 209] on icon "button" at bounding box center [786, 210] width 9 height 9
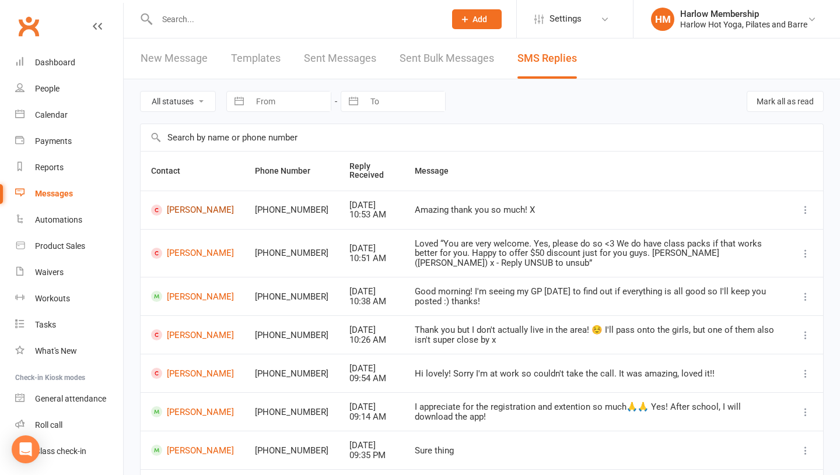
click at [177, 215] on link "[PERSON_NAME]" at bounding box center [192, 210] width 83 height 11
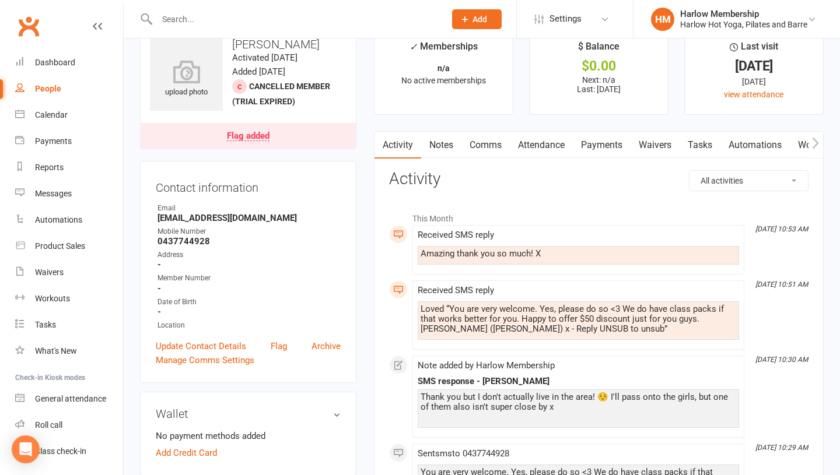
scroll to position [37, 0]
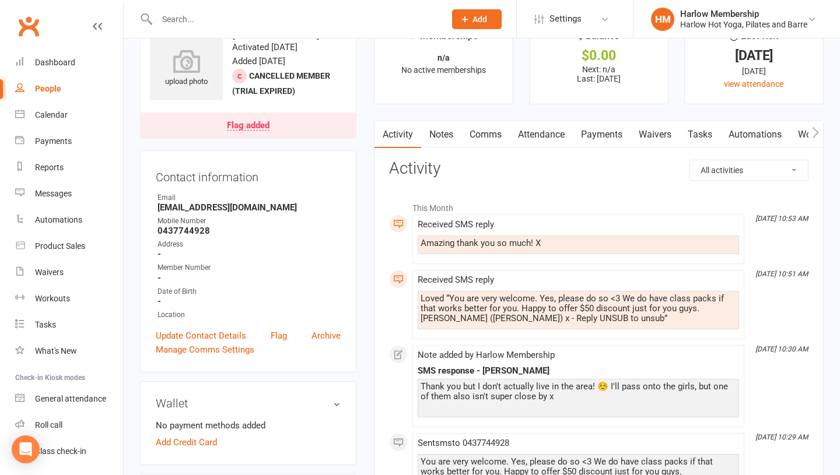
click at [466, 142] on link "Comms" at bounding box center [485, 134] width 48 height 27
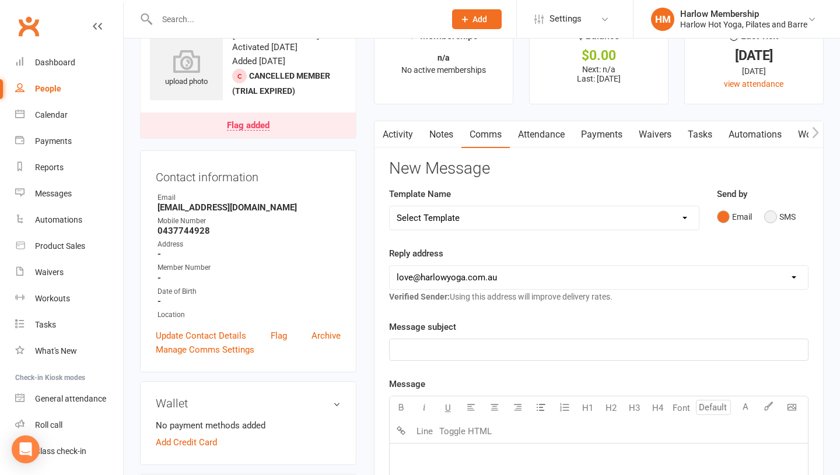
click at [772, 227] on button "SMS" at bounding box center [779, 217] width 31 height 22
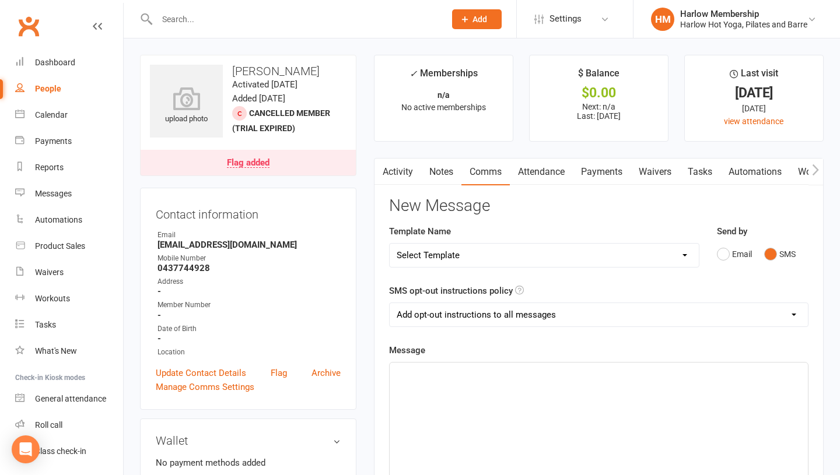
click at [458, 405] on div "﻿" at bounding box center [599, 450] width 418 height 175
click at [771, 367] on p "Just let me know if you'd prefer 10, 25 or 40 and I'll send through the link wi…" at bounding box center [599, 373] width 404 height 14
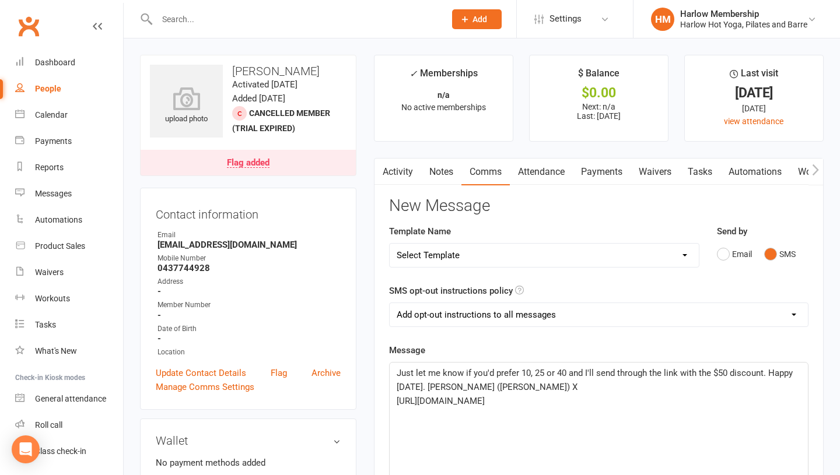
click at [432, 387] on span "Just let me know if you'd prefer 10, 25 or 40 and I'll send through the link wi…" at bounding box center [596, 380] width 398 height 24
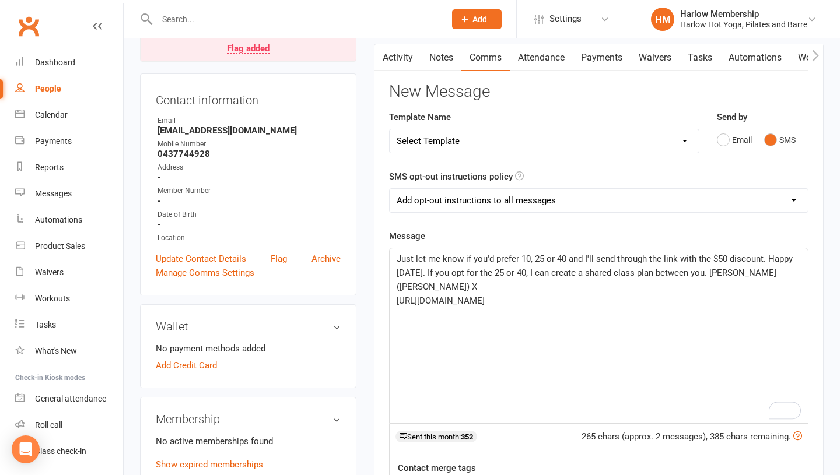
scroll to position [115, 0]
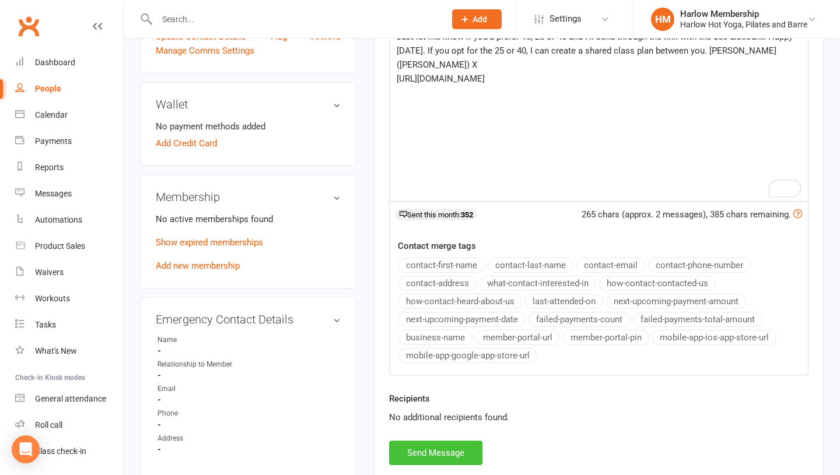
click at [434, 455] on button "Send Message" at bounding box center [435, 453] width 93 height 24
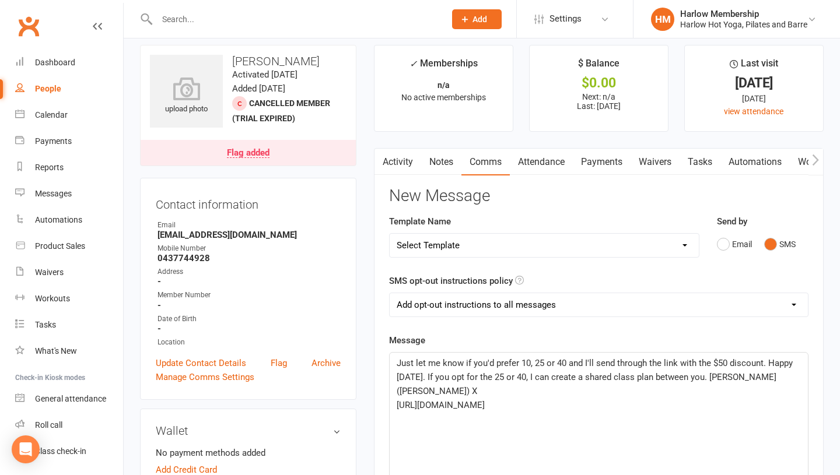
scroll to position [0, 0]
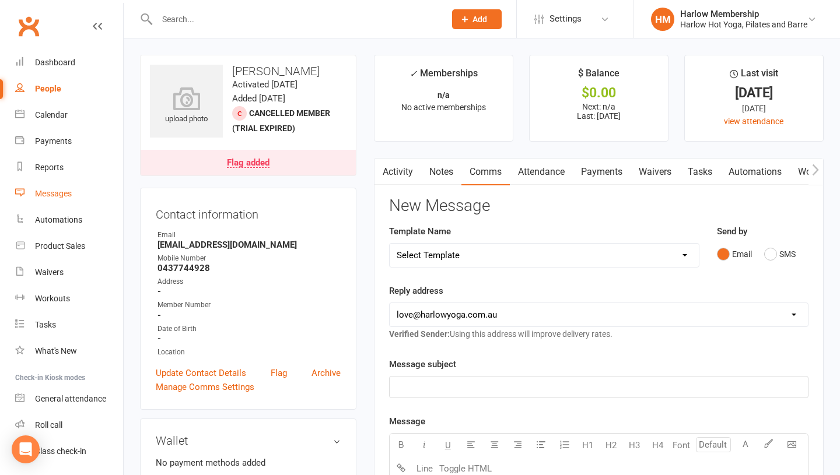
click at [55, 195] on div "Messages" at bounding box center [53, 193] width 37 height 9
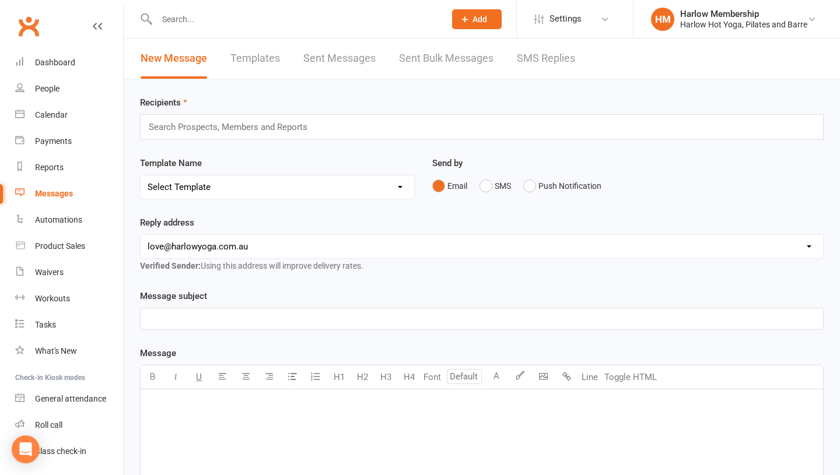
click at [527, 68] on link "SMS Replies" at bounding box center [546, 58] width 58 height 40
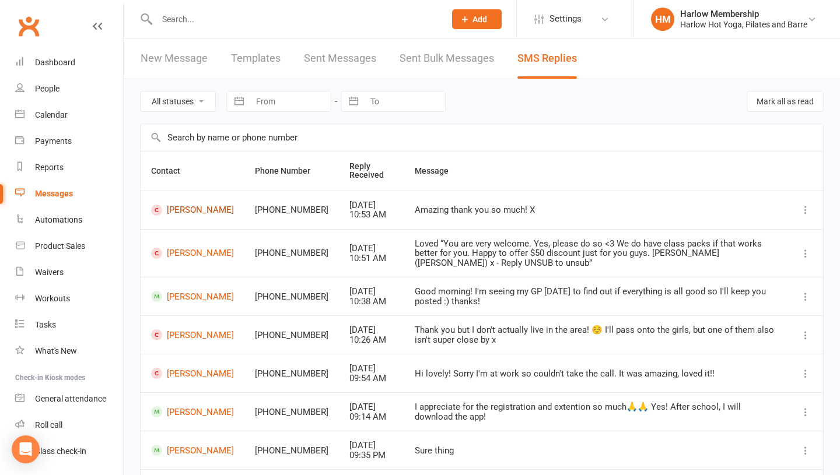
click at [177, 211] on link "[PERSON_NAME]" at bounding box center [192, 210] width 83 height 11
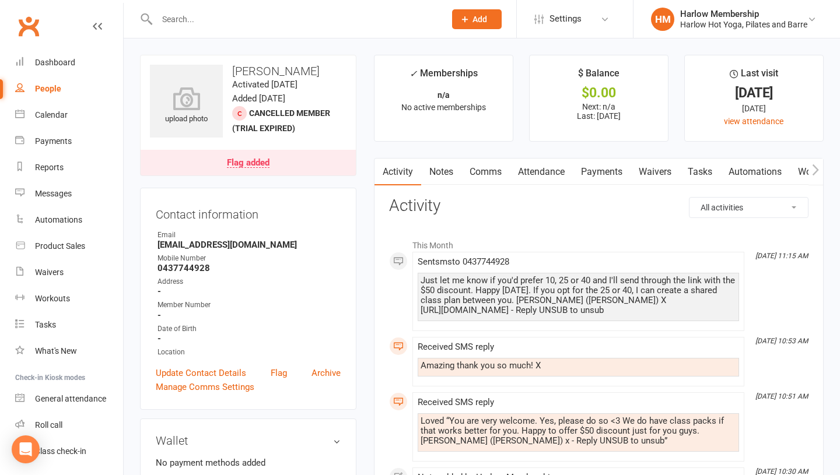
click at [698, 168] on link "Tasks" at bounding box center [699, 172] width 41 height 27
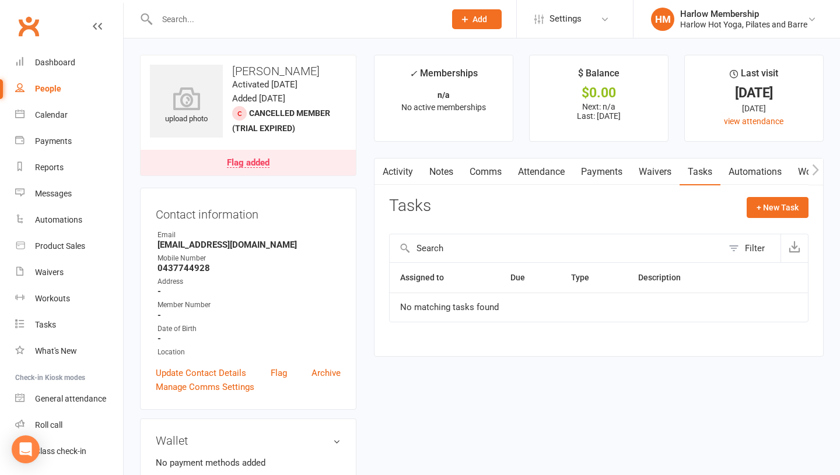
click at [208, 20] on input "text" at bounding box center [294, 19] width 283 height 16
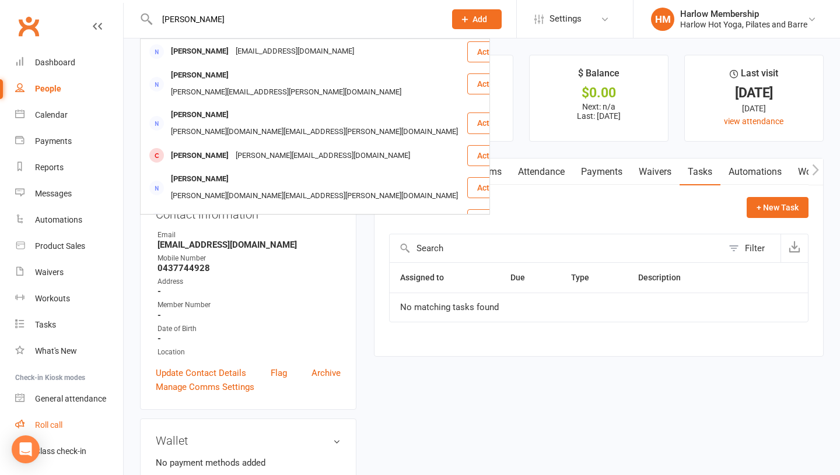
type input "[PERSON_NAME]"
click at [60, 431] on link "Roll call" at bounding box center [69, 425] width 108 height 26
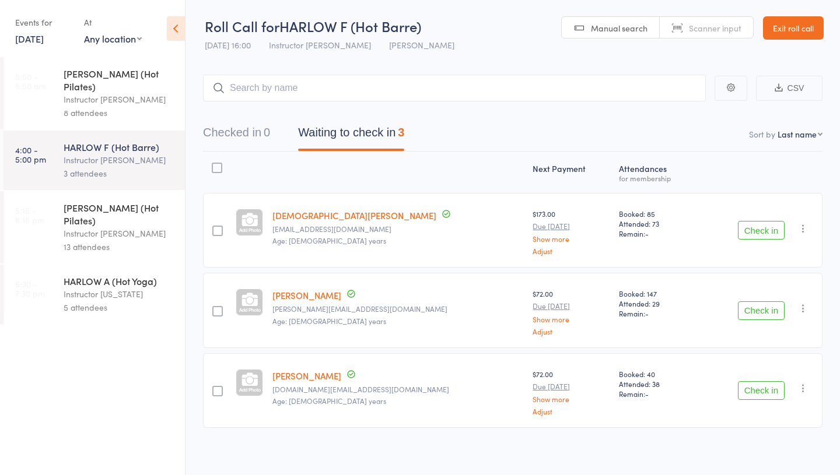
click at [29, 39] on link "[DATE]" at bounding box center [29, 38] width 29 height 13
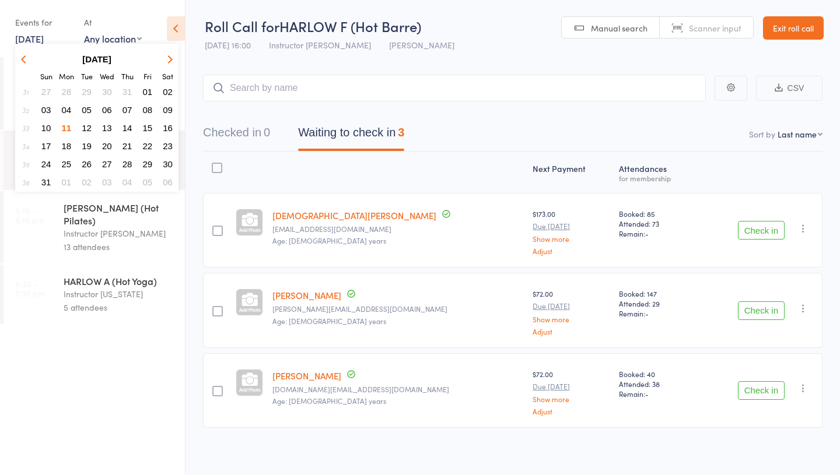
click at [51, 127] on button "10" at bounding box center [46, 128] width 18 height 16
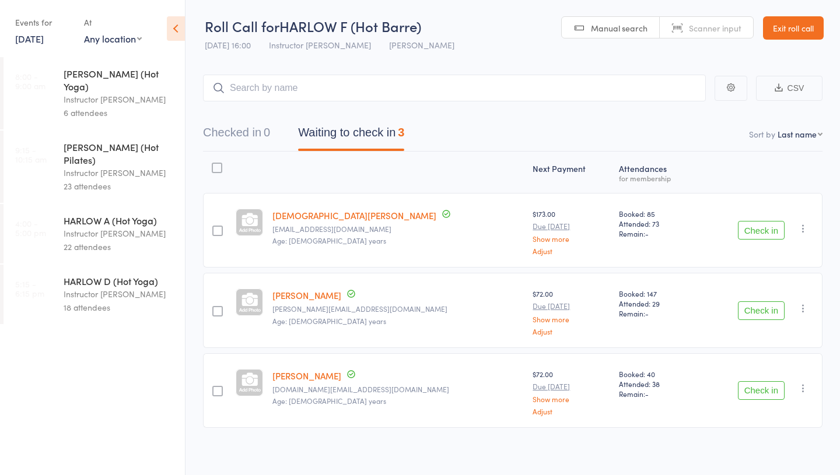
click at [85, 287] on div "Instructor [PERSON_NAME]" at bounding box center [119, 293] width 111 height 13
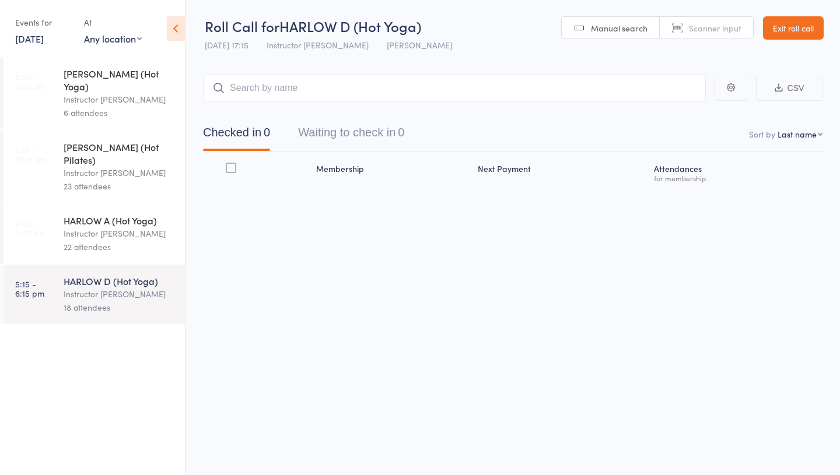
click at [79, 227] on div "Instructor [PERSON_NAME]" at bounding box center [119, 233] width 111 height 13
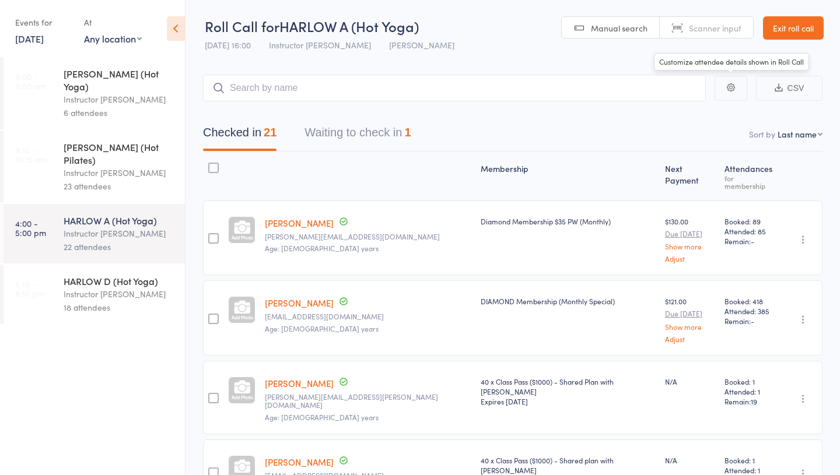
click at [783, 23] on link "Exit roll call" at bounding box center [793, 27] width 61 height 23
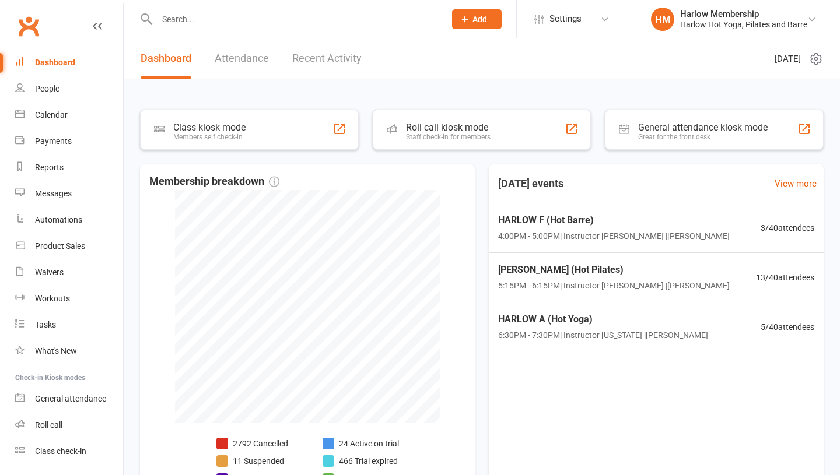
click at [185, 18] on input "text" at bounding box center [294, 19] width 283 height 16
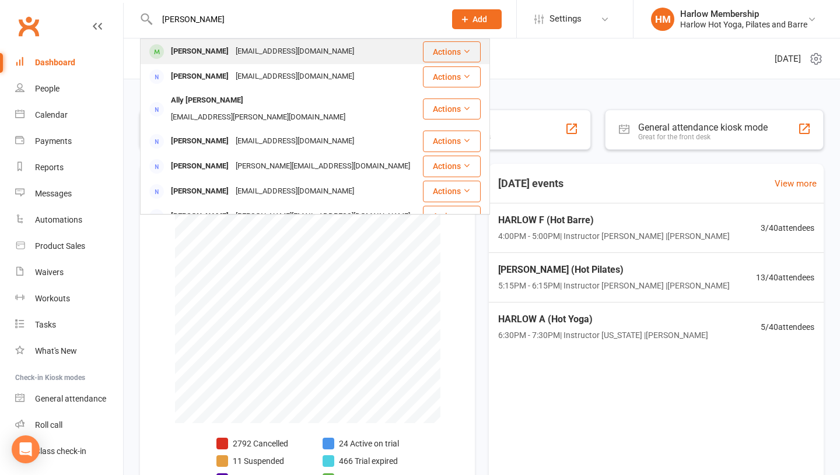
type input "[PERSON_NAME]"
click at [187, 50] on div "[PERSON_NAME]" at bounding box center [199, 51] width 65 height 17
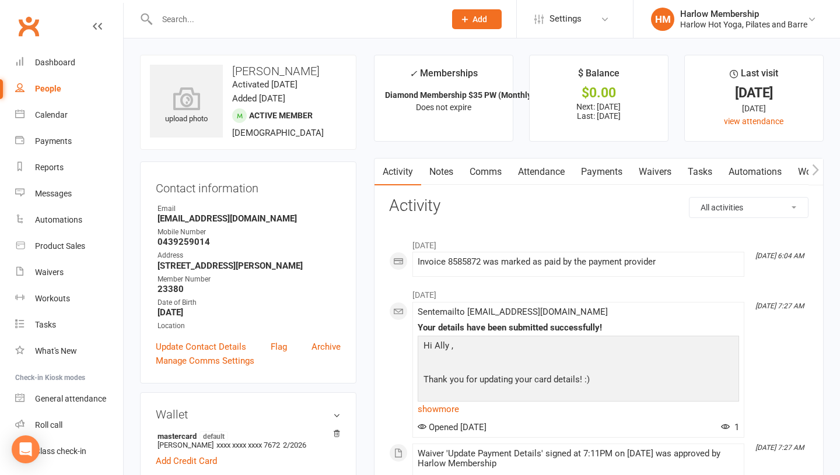
click at [526, 173] on link "Attendance" at bounding box center [541, 172] width 63 height 27
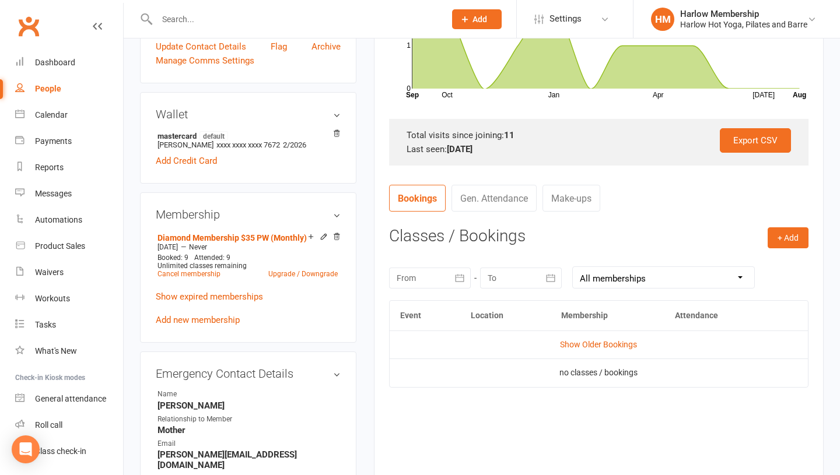
scroll to position [299, 0]
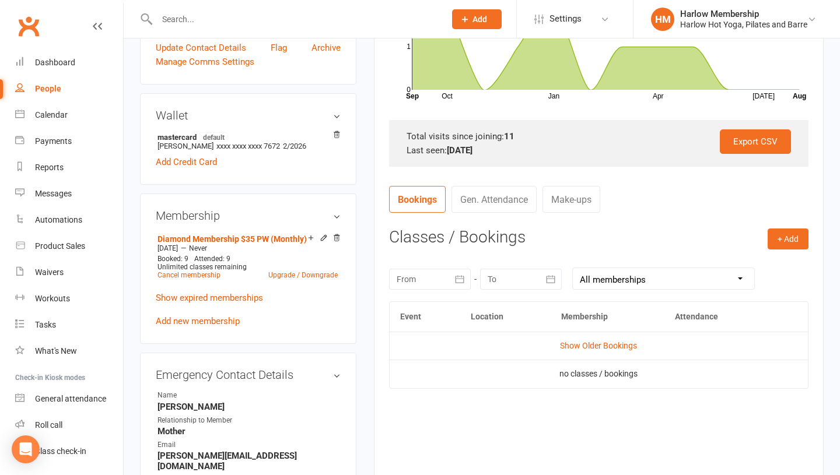
click at [588, 350] on td "Show Older Bookings" at bounding box center [599, 346] width 418 height 28
click at [592, 348] on link "Show Older Bookings" at bounding box center [598, 345] width 77 height 9
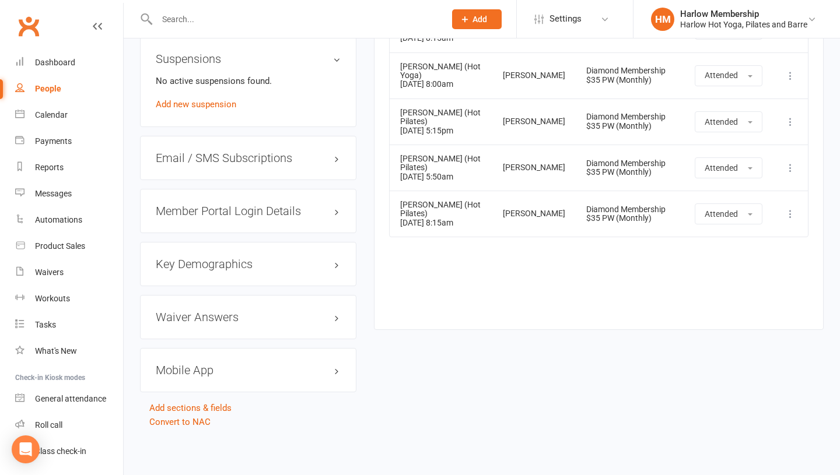
scroll to position [0, 0]
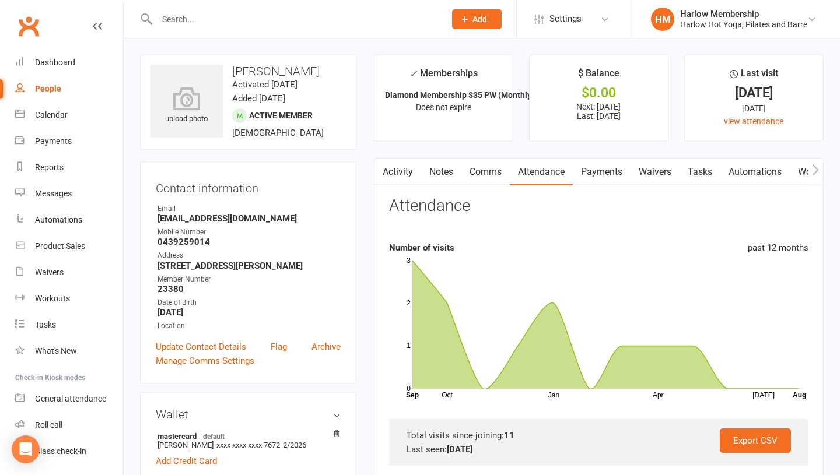
click at [584, 172] on link "Payments" at bounding box center [602, 172] width 58 height 27
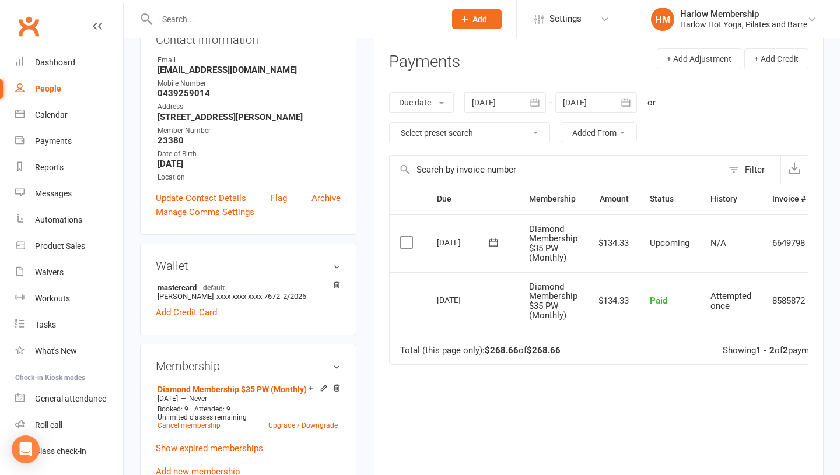
scroll to position [148, 0]
click at [216, 15] on input "text" at bounding box center [294, 19] width 283 height 16
paste input "[PERSON_NAME]"
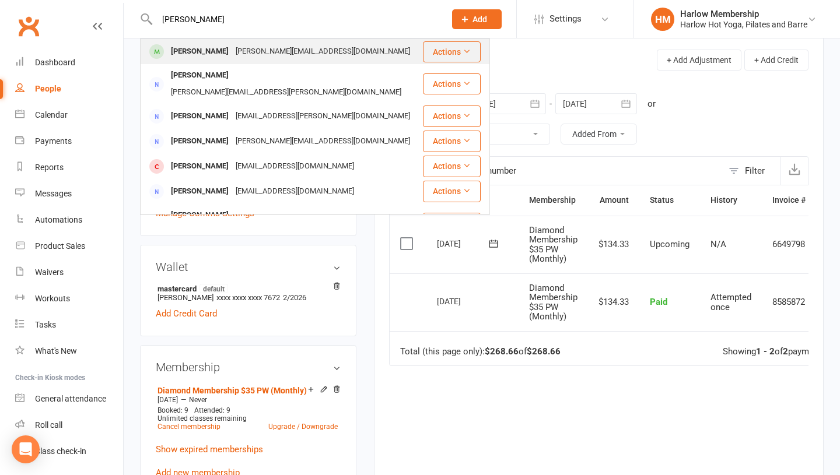
type input "[PERSON_NAME]"
click at [203, 44] on div "[PERSON_NAME]" at bounding box center [199, 51] width 65 height 17
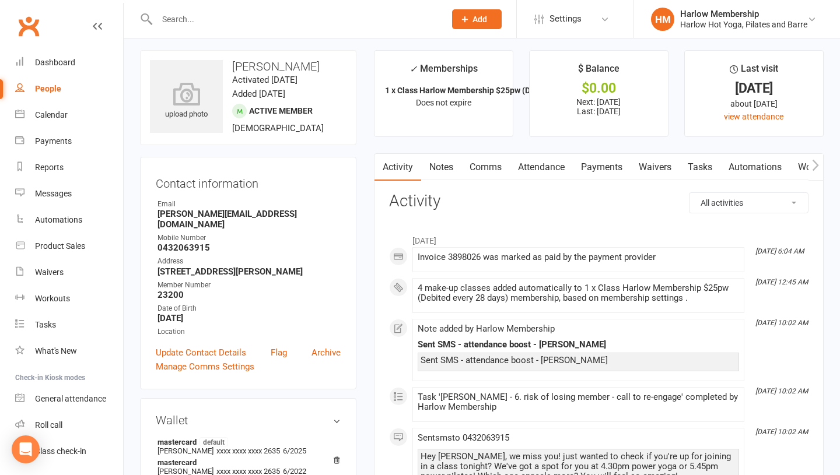
scroll to position [4, 0]
click at [545, 168] on link "Attendance" at bounding box center [541, 168] width 63 height 27
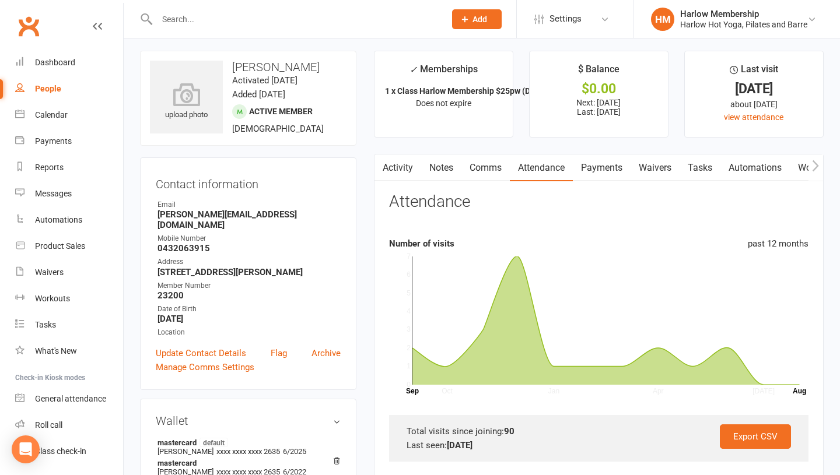
click at [592, 170] on link "Payments" at bounding box center [602, 168] width 58 height 27
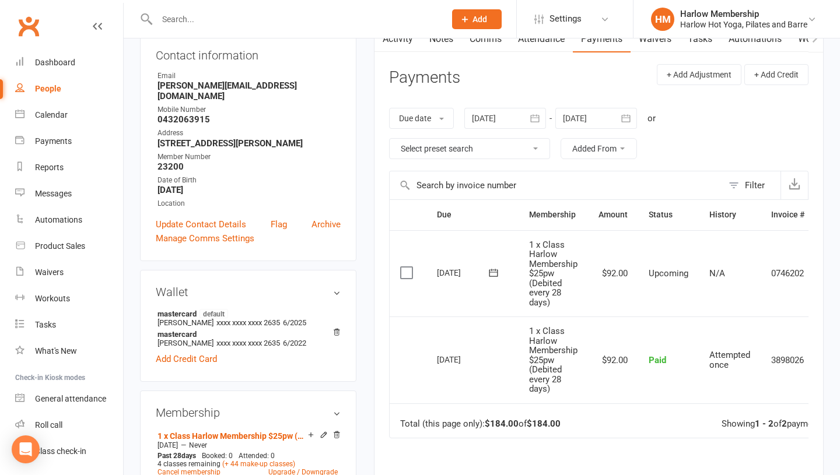
scroll to position [127, 0]
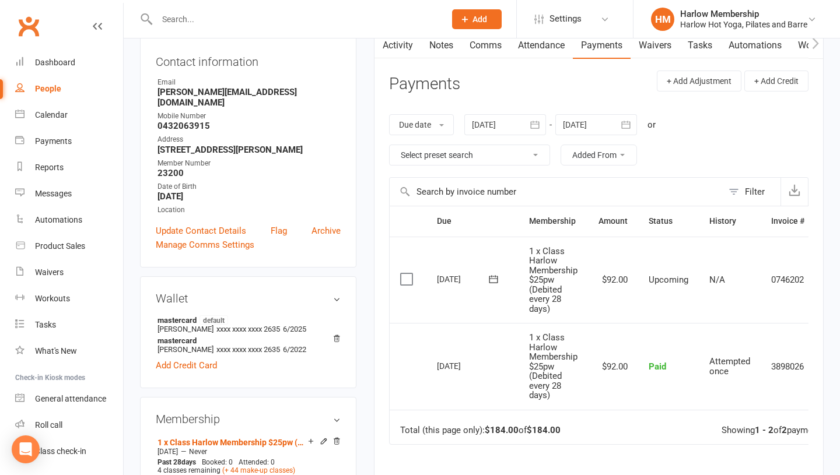
click at [580, 128] on div at bounding box center [596, 124] width 82 height 21
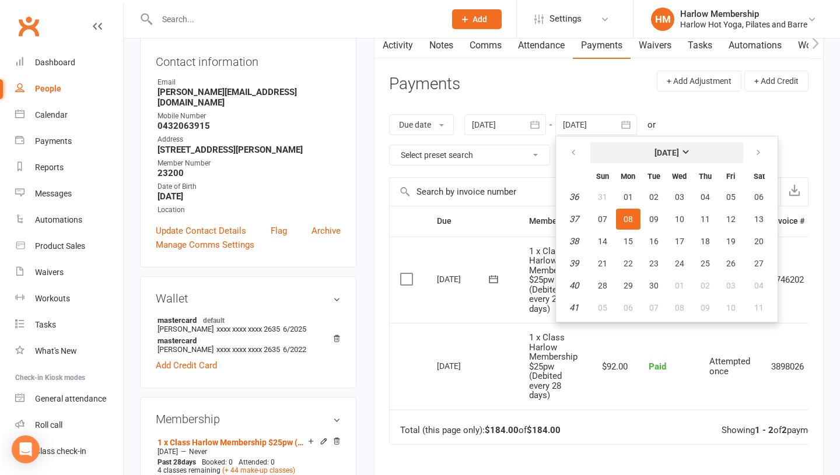
click at [690, 159] on button "September 2025" at bounding box center [666, 152] width 153 height 21
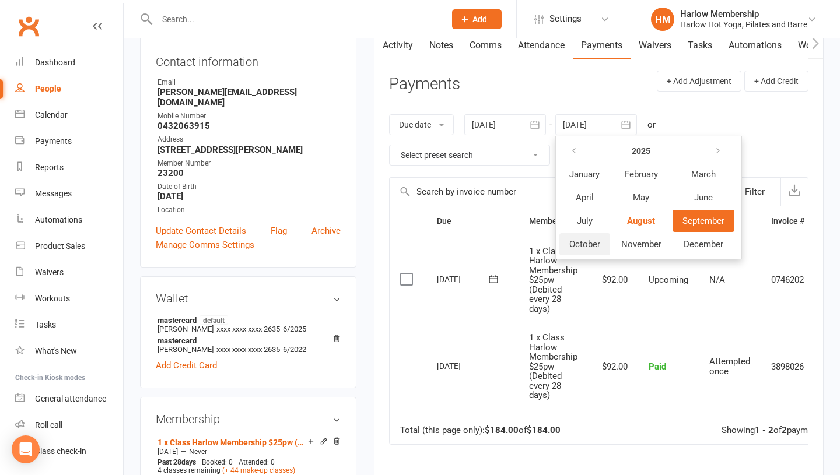
click at [598, 240] on span "October" at bounding box center [584, 244] width 31 height 10
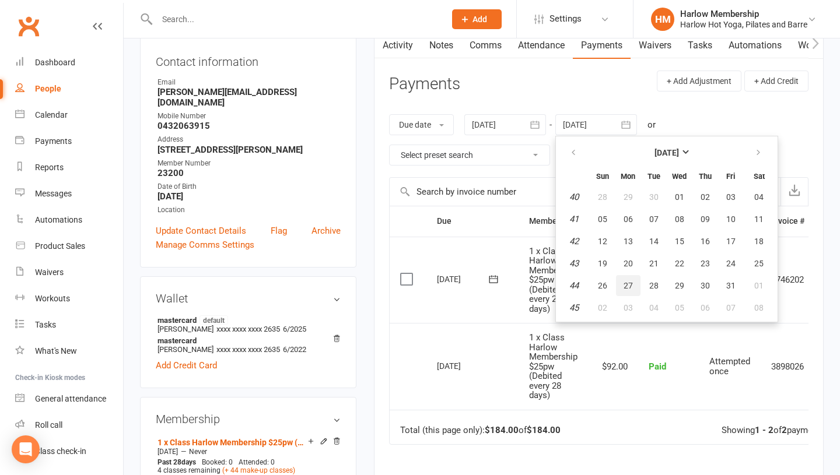
click at [638, 290] on button "27" at bounding box center [628, 285] width 24 height 21
type input "27 Oct 2025"
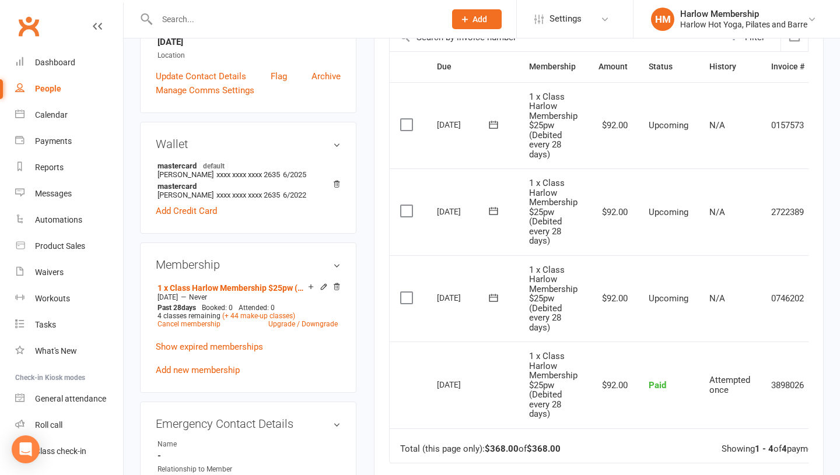
scroll to position [0, 0]
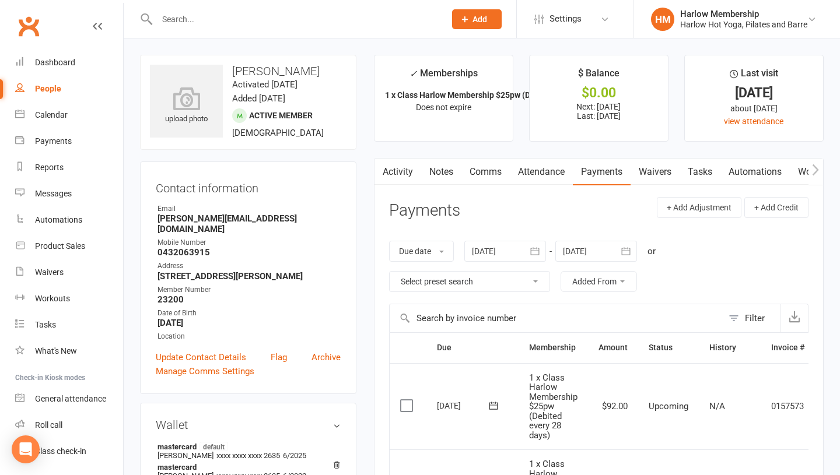
drag, startPoint x: 233, startPoint y: 71, endPoint x: 314, endPoint y: 68, distance: 81.1
click at [314, 68] on h3 "Vanessa Santos" at bounding box center [248, 71] width 197 height 13
copy h3 "Vanessa Santos"
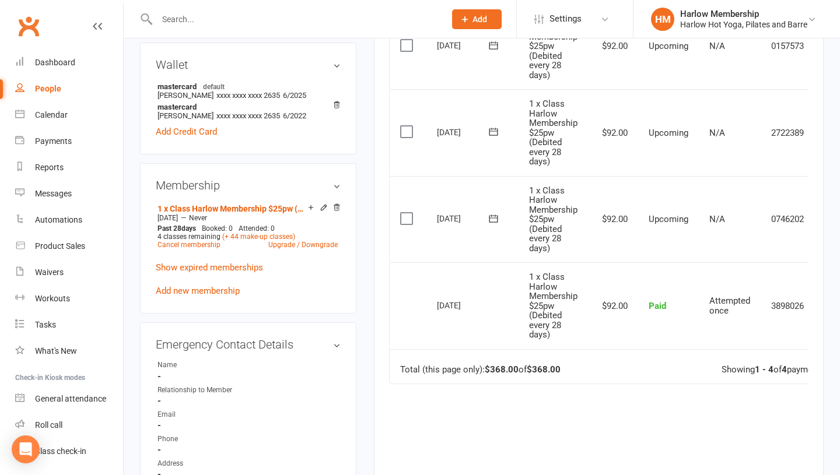
scroll to position [374, 0]
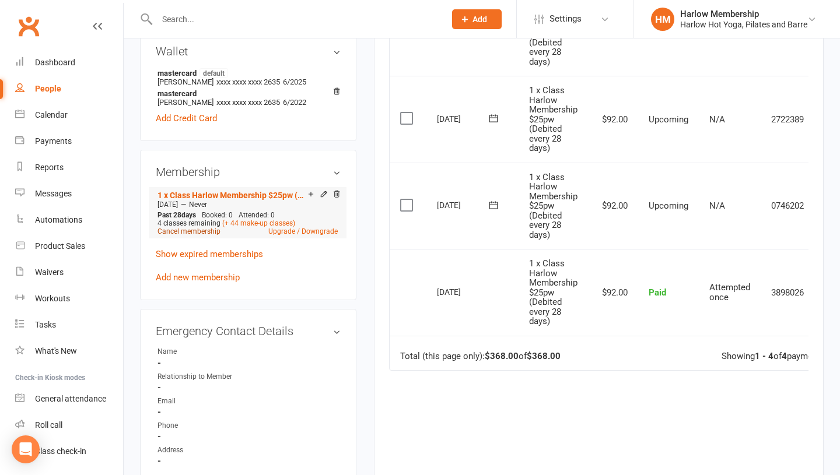
click at [171, 227] on link "Cancel membership" at bounding box center [188, 231] width 63 height 8
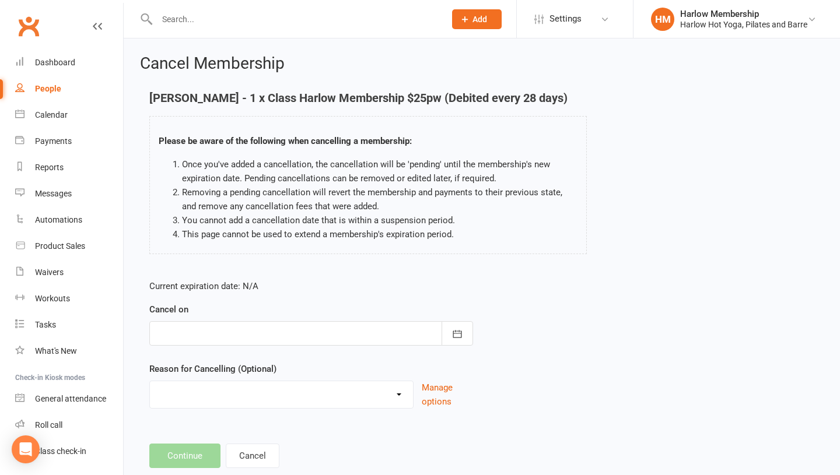
click at [227, 330] on div at bounding box center [311, 333] width 324 height 24
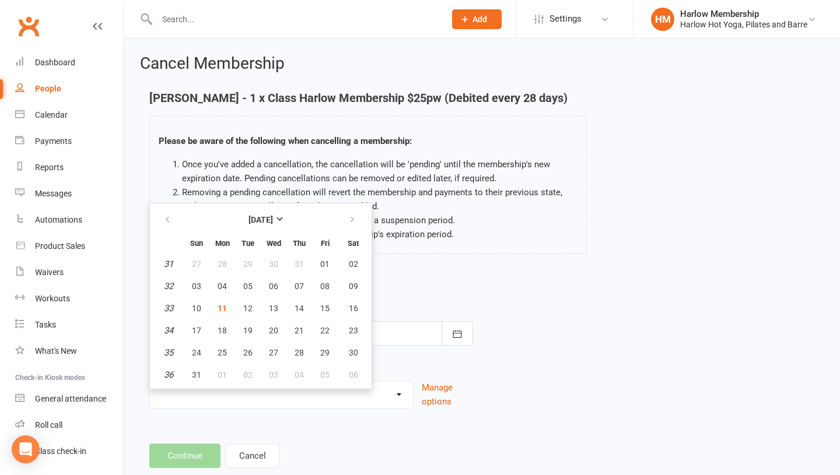
click at [471, 289] on p "Current expiration date: N/A" at bounding box center [311, 286] width 324 height 14
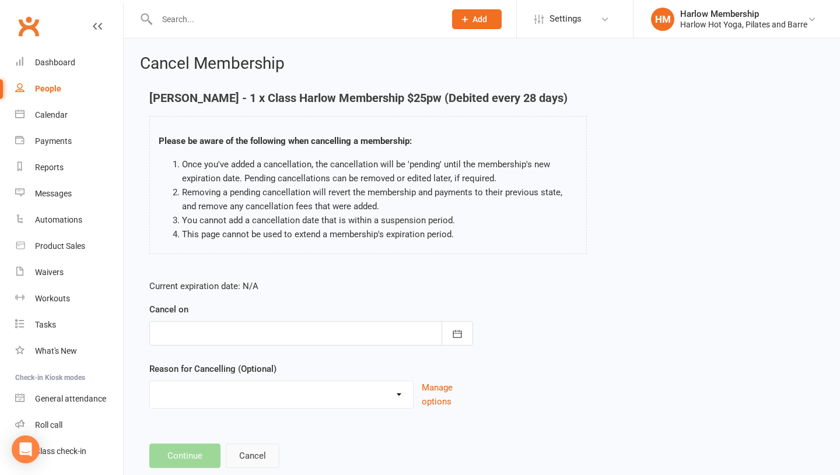
click at [244, 456] on button "Cancel" at bounding box center [253, 456] width 54 height 24
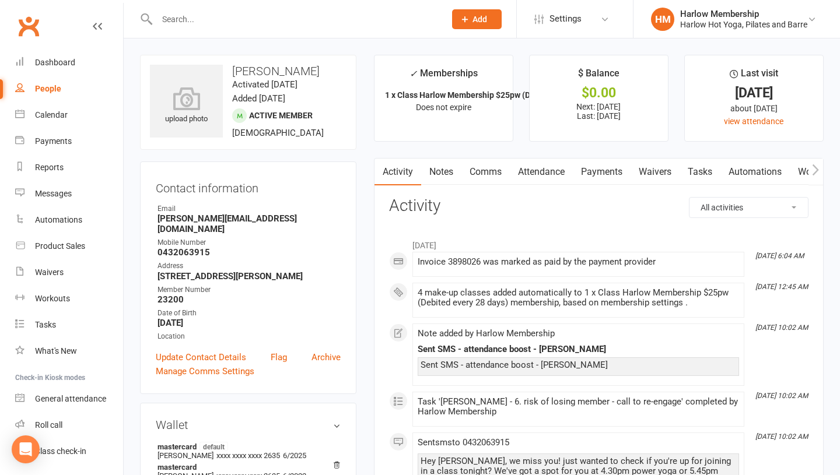
click at [599, 170] on link "Payments" at bounding box center [602, 172] width 58 height 27
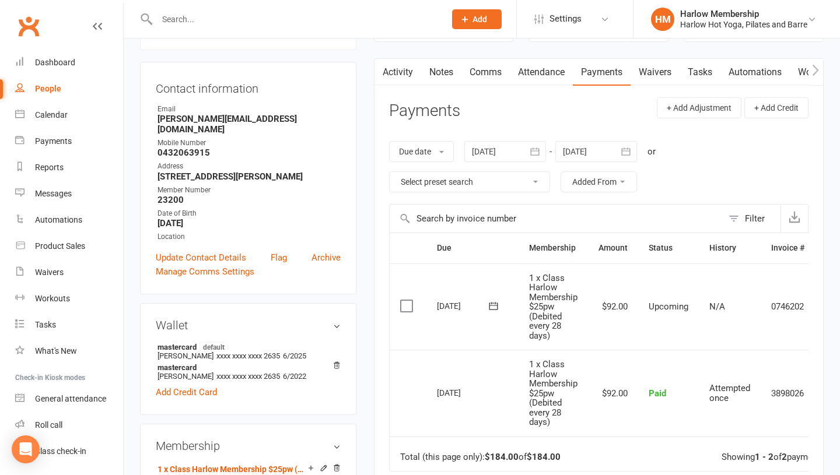
scroll to position [99, 0]
click at [581, 152] on div at bounding box center [596, 152] width 82 height 21
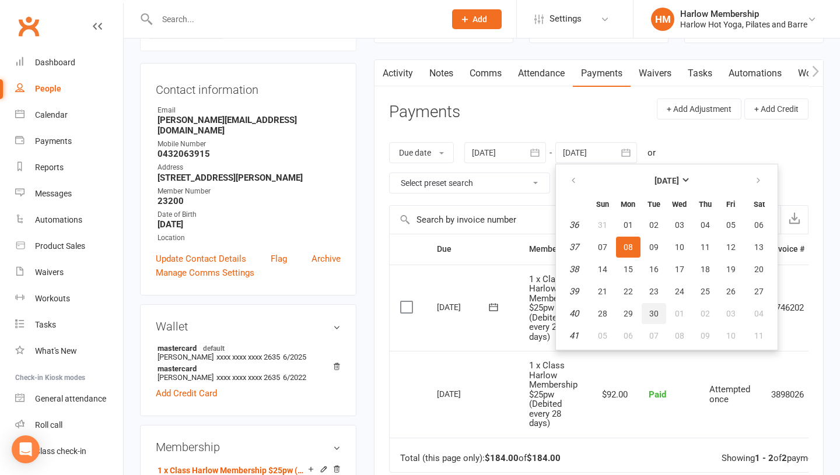
click at [655, 313] on span "30" at bounding box center [653, 313] width 9 height 9
type input "30 Sep 2025"
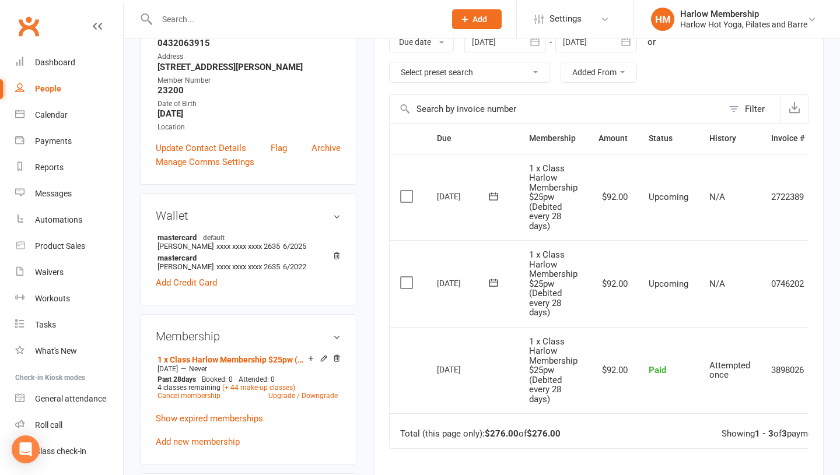
scroll to position [210, 0]
click at [170, 391] on link "Cancel membership" at bounding box center [188, 395] width 63 height 8
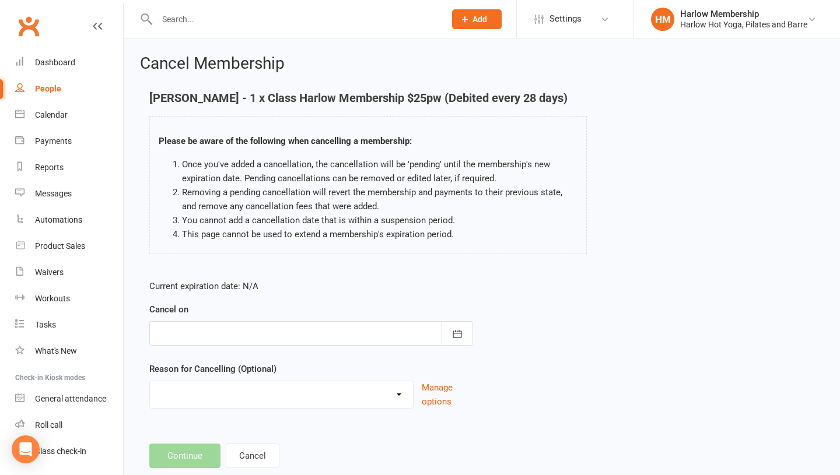
click at [230, 338] on div at bounding box center [311, 333] width 324 height 24
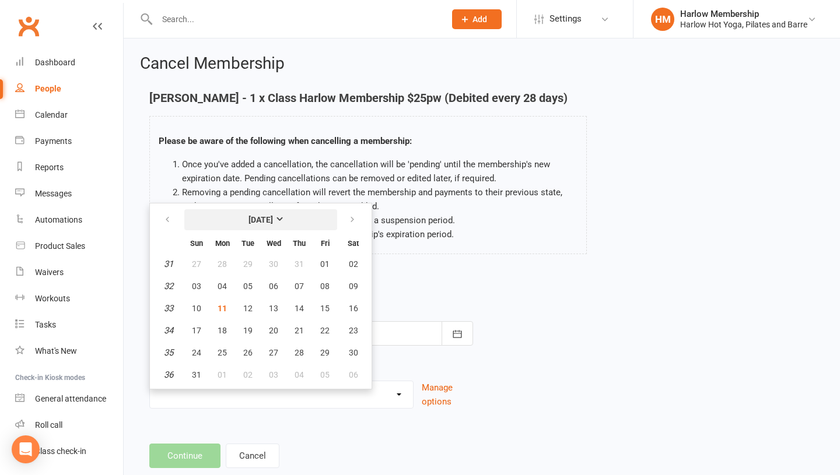
click at [273, 223] on strong "[DATE]" at bounding box center [260, 219] width 24 height 9
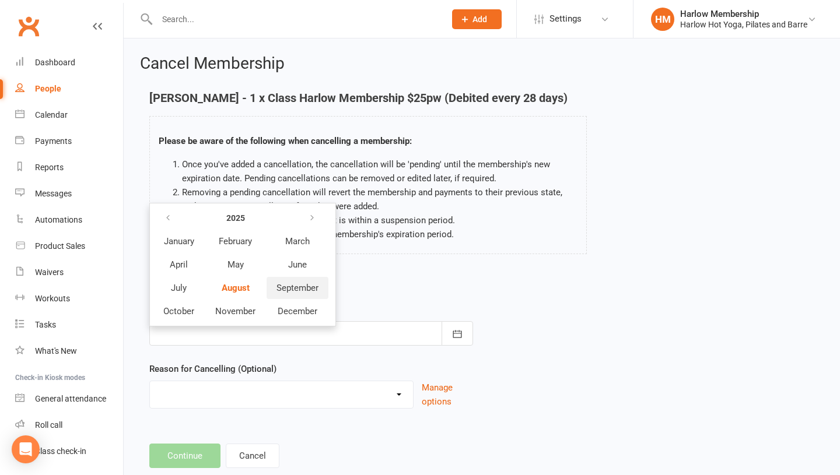
click at [285, 285] on span "September" at bounding box center [297, 288] width 42 height 10
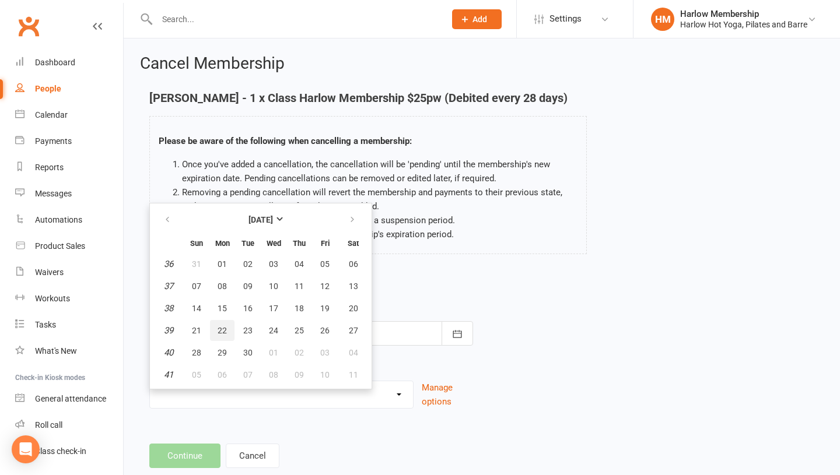
click at [214, 326] on button "22" at bounding box center [222, 330] width 24 height 21
type input "22 Sep 2025"
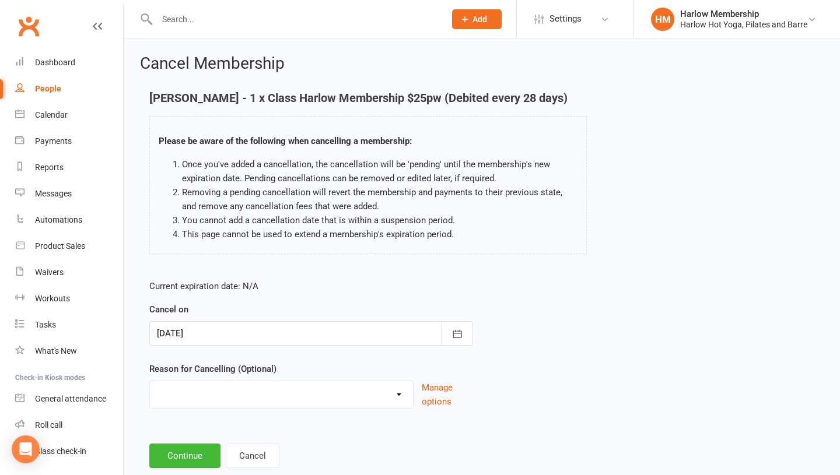
scroll to position [29, 0]
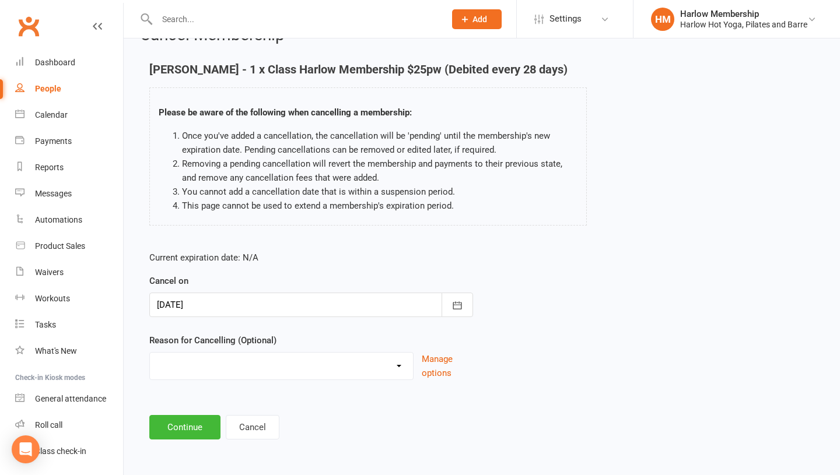
click at [208, 367] on select "Don’t enjoy classes Holiday Injury Joined somewhere else Move out of area Movin…" at bounding box center [281, 364] width 263 height 23
select select "6"
click at [188, 430] on button "Continue" at bounding box center [184, 427] width 71 height 24
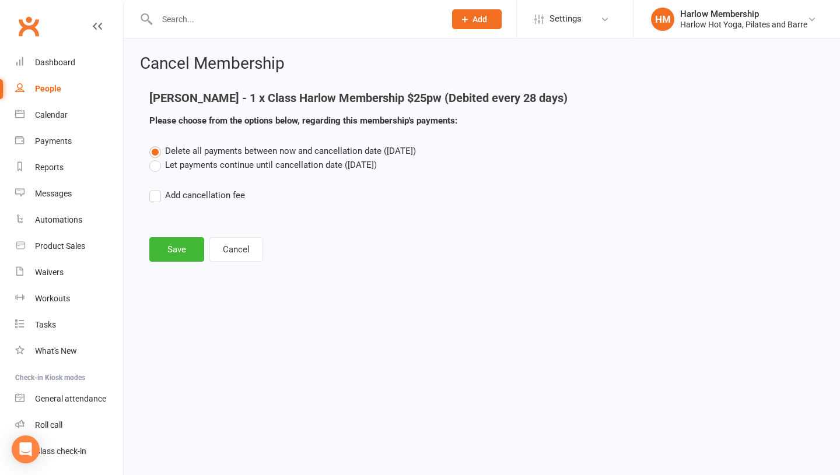
click at [163, 172] on div "Delete all payments between now and cancellation date (Sep 22, 2025) Let paymen…" at bounding box center [482, 181] width 682 height 75
click at [159, 170] on label "Let payments continue until cancellation date (Sep 22, 2025)" at bounding box center [262, 165] width 227 height 14
click at [157, 158] on input "Let payments continue until cancellation date (Sep 22, 2025)" at bounding box center [153, 158] width 8 height 0
click at [169, 255] on button "Save" at bounding box center [176, 249] width 55 height 24
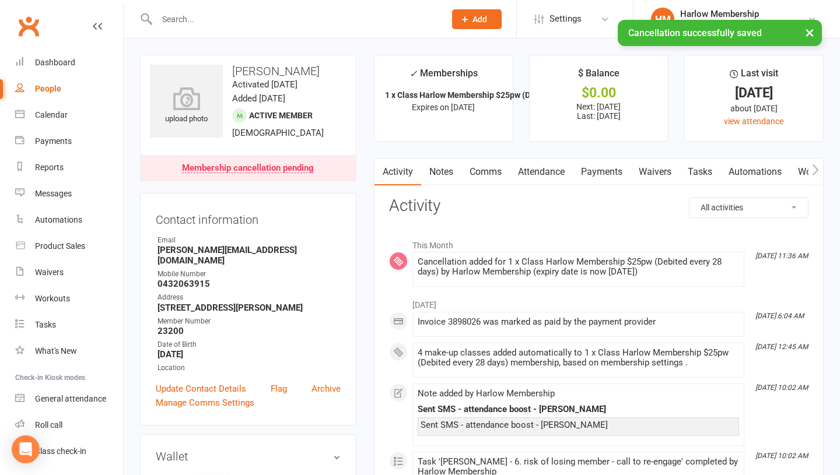
click at [437, 170] on link "Notes" at bounding box center [441, 172] width 40 height 27
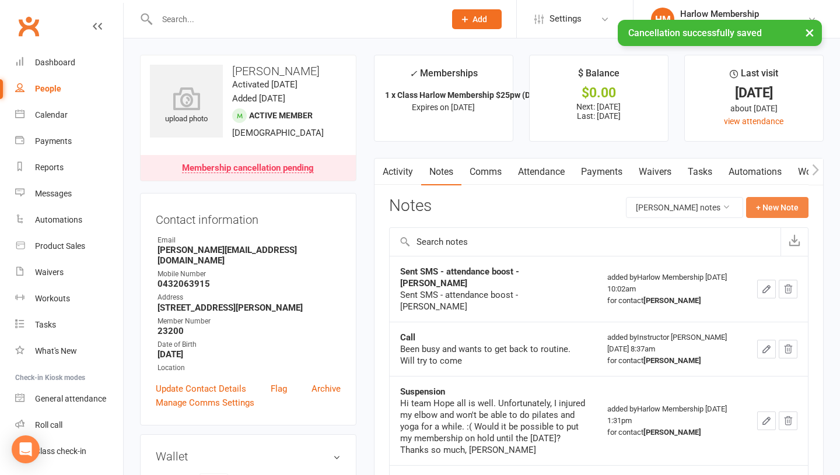
click at [765, 213] on button "+ New Note" at bounding box center [777, 207] width 62 height 21
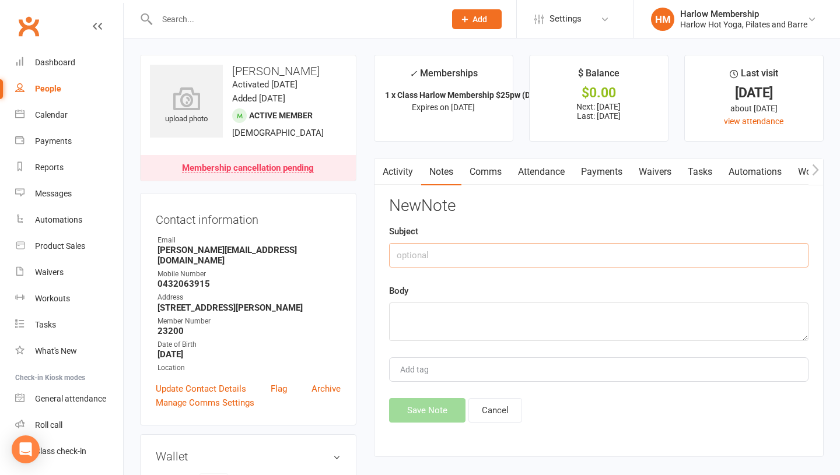
click at [481, 251] on input "text" at bounding box center [598, 255] width 419 height 24
type input "Cancellation request - [PERSON_NAME]"
click at [482, 331] on textarea at bounding box center [598, 322] width 419 height 38
paste textarea "[PERSON_NAME]"
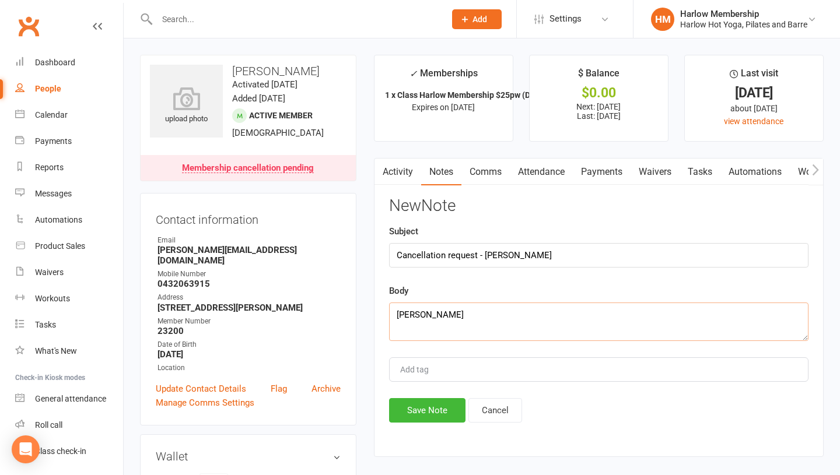
type textarea "[PERSON_NAME]"
click at [466, 319] on textarea "[PERSON_NAME]" at bounding box center [598, 322] width 419 height 38
paste textarea "https://mail.google.com/mail/u/1/#drafts/FMfcgzQcpKbBMLZMwdtrgGKmvdSKfQbX"
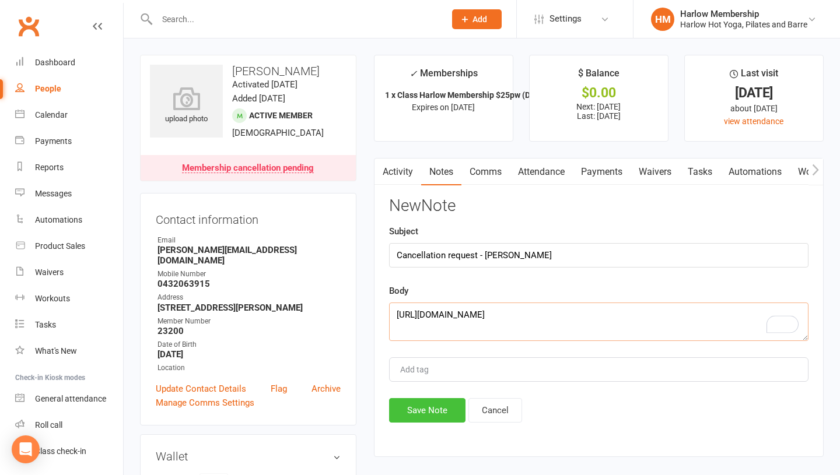
type textarea "https://mail.google.com/mail/u/1/#drafts/FMfcgzQcpKbBMLZMwdtrgGKmvdSKfQbX"
click at [429, 419] on button "Save Note" at bounding box center [427, 410] width 76 height 24
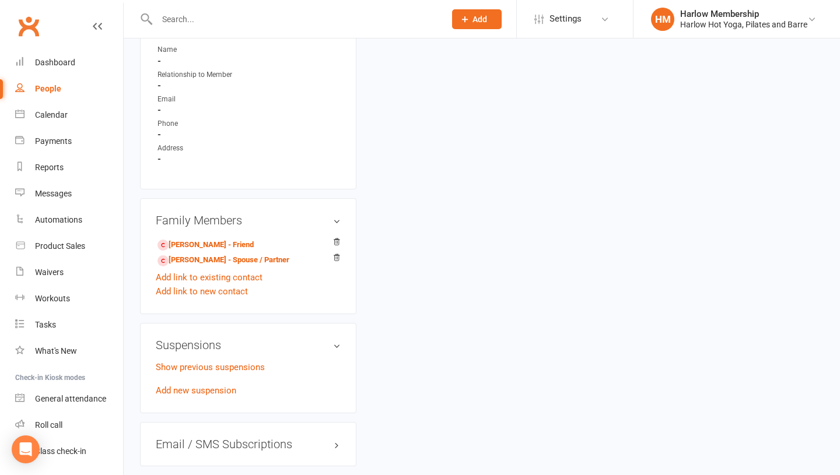
scroll to position [826, 0]
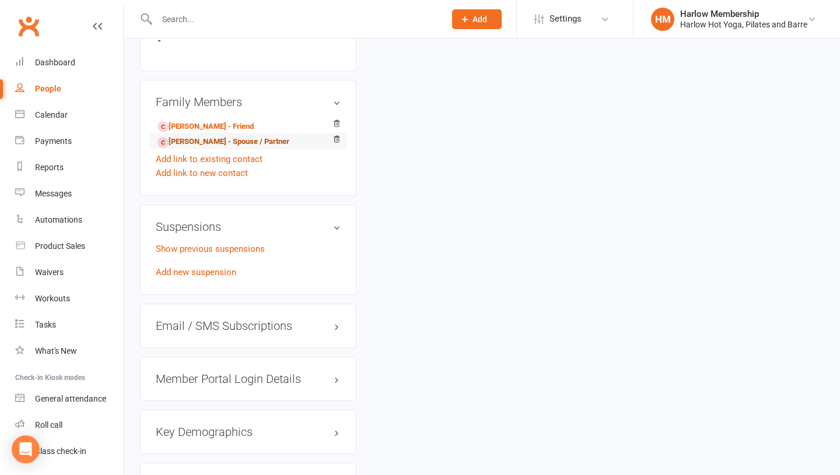
click at [195, 136] on link "Max Nall - Spouse / Partner" at bounding box center [223, 142] width 132 height 12
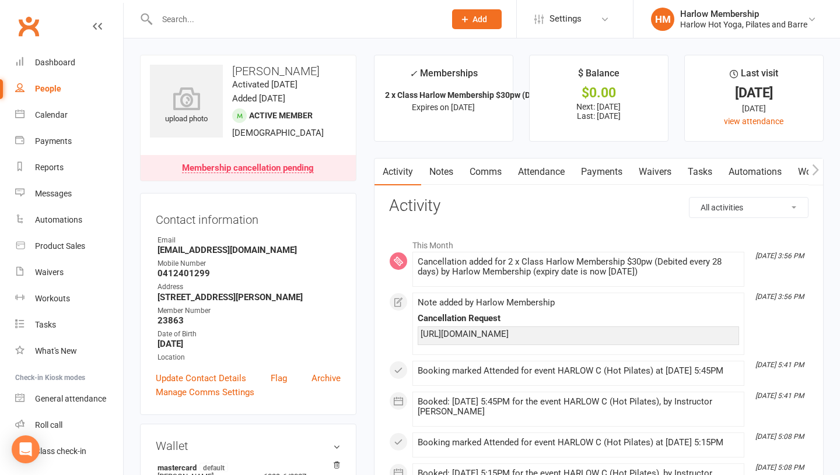
click at [432, 170] on link "Notes" at bounding box center [441, 172] width 40 height 27
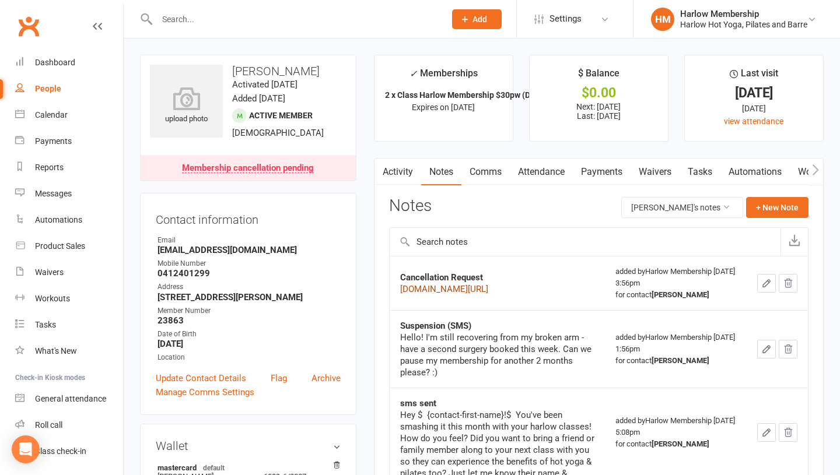
click at [469, 294] on link "[DOMAIN_NAME][URL]" at bounding box center [444, 289] width 88 height 10
click at [285, 68] on h3 "[PERSON_NAME]" at bounding box center [248, 71] width 197 height 13
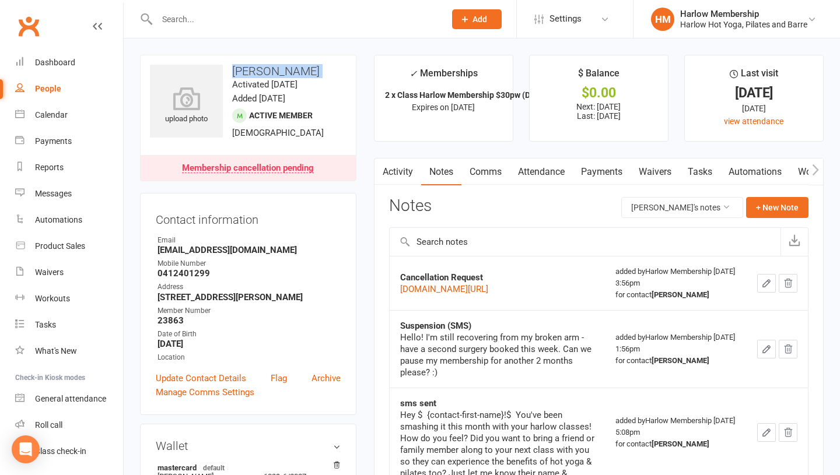
copy h3 "[PERSON_NAME]"
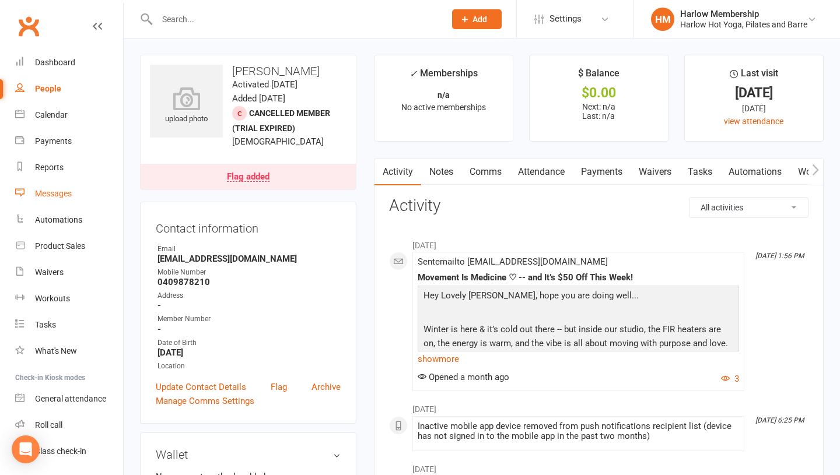
click at [58, 189] on div "Messages" at bounding box center [53, 193] width 37 height 9
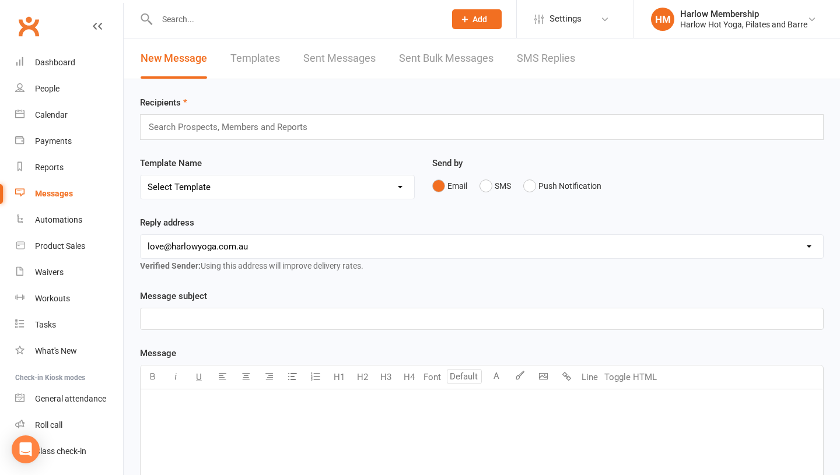
click at [556, 51] on link "SMS Replies" at bounding box center [546, 58] width 58 height 40
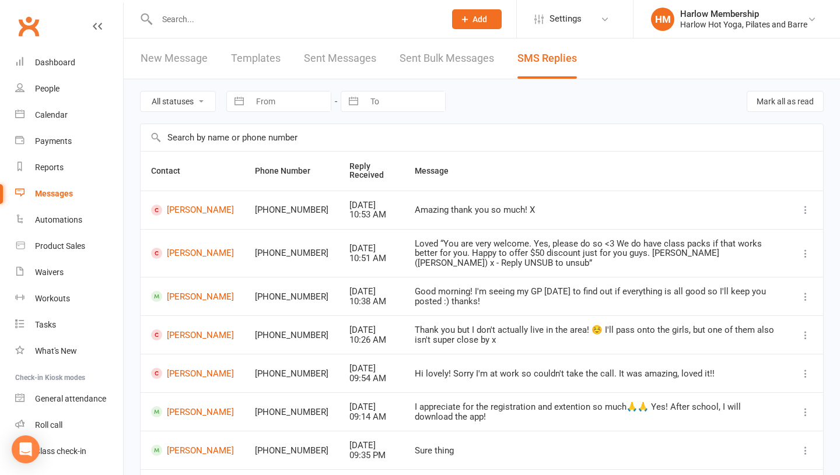
click at [195, 138] on input "text" at bounding box center [482, 137] width 682 height 27
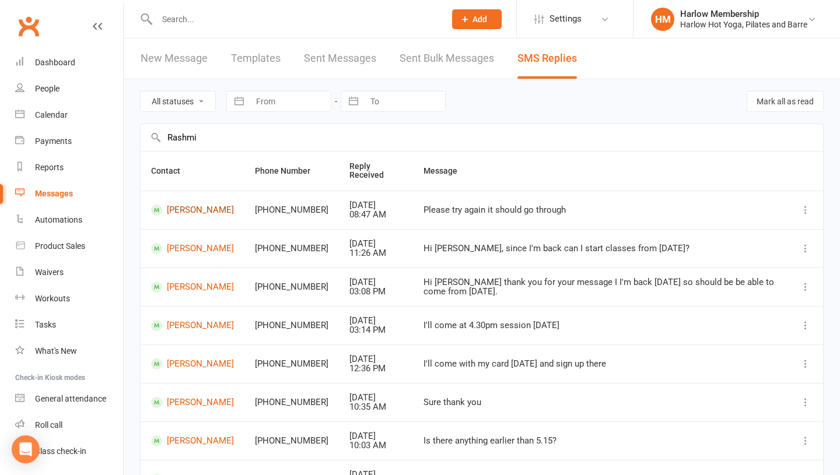
type input "Rashmi"
drag, startPoint x: 151, startPoint y: 195, endPoint x: 200, endPoint y: 214, distance: 52.6
click at [200, 214] on td "[PERSON_NAME]" at bounding box center [193, 210] width 104 height 38
copy link "[PERSON_NAME]"
click at [190, 14] on input "text" at bounding box center [294, 19] width 283 height 16
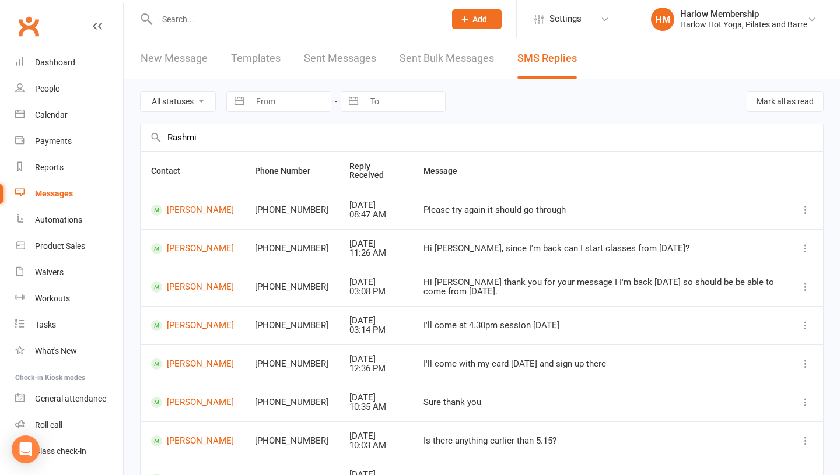
paste input "[PERSON_NAME]"
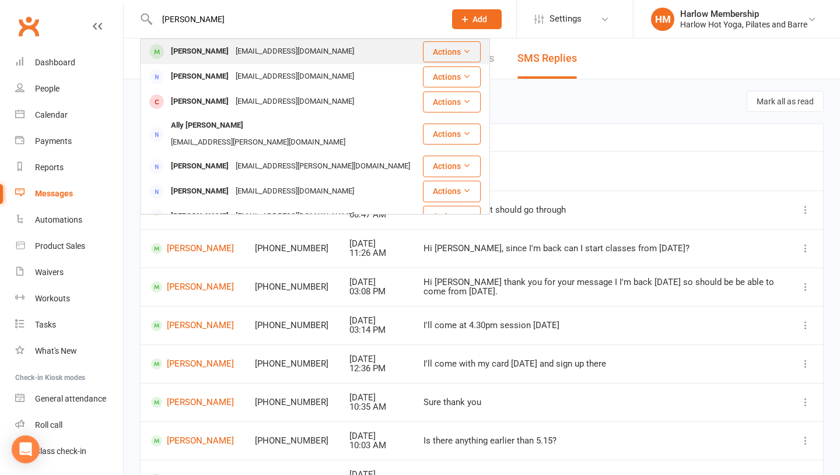
type input "[PERSON_NAME]"
click at [186, 52] on div "[PERSON_NAME]" at bounding box center [199, 51] width 65 height 17
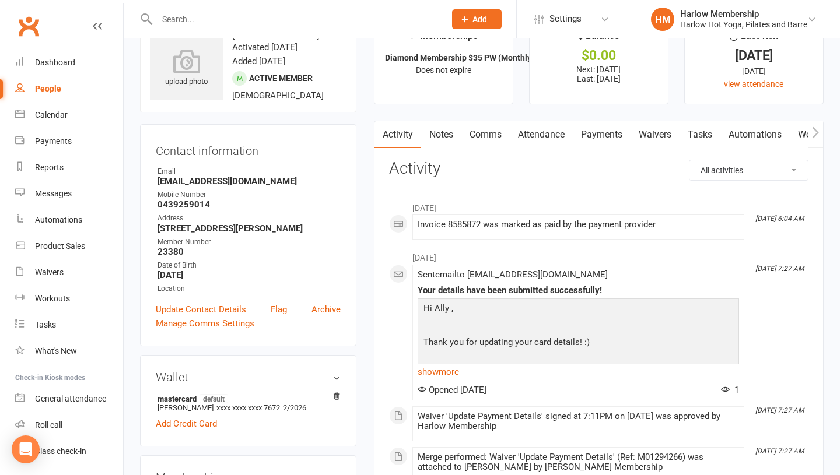
scroll to position [33, 0]
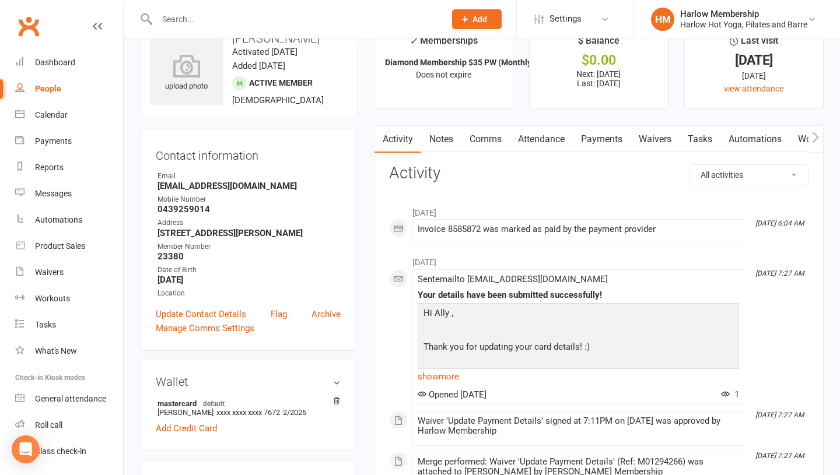
click at [444, 141] on link "Notes" at bounding box center [441, 139] width 40 height 27
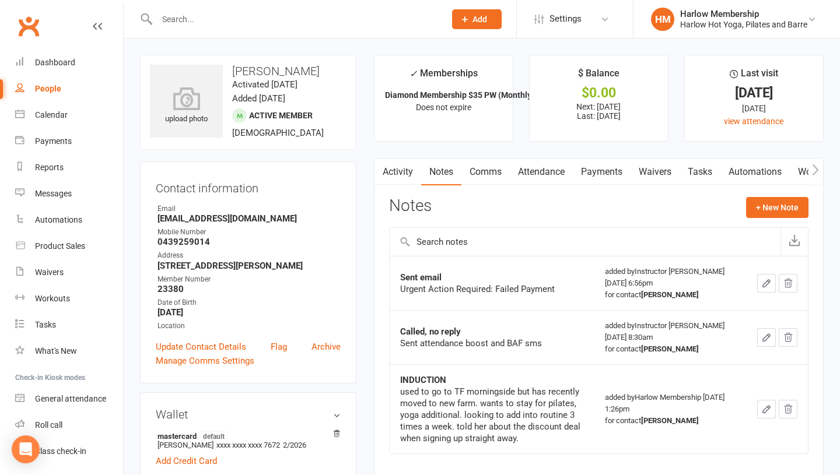
click at [604, 174] on link "Payments" at bounding box center [602, 172] width 58 height 27
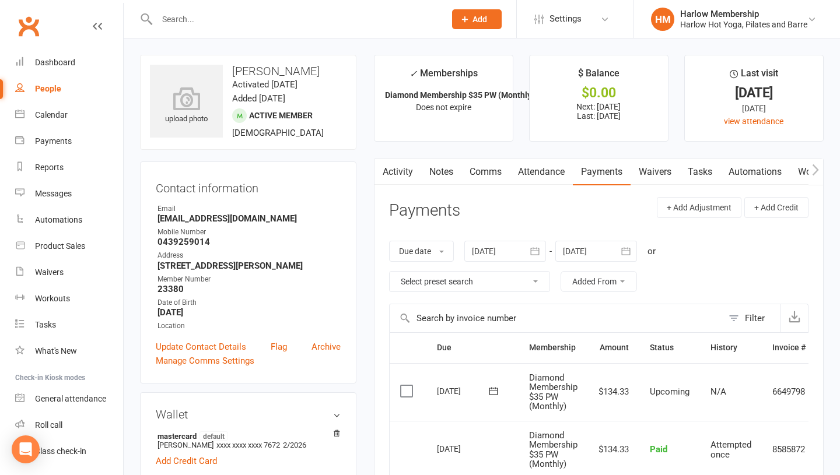
click at [467, 177] on link "Comms" at bounding box center [485, 172] width 48 height 27
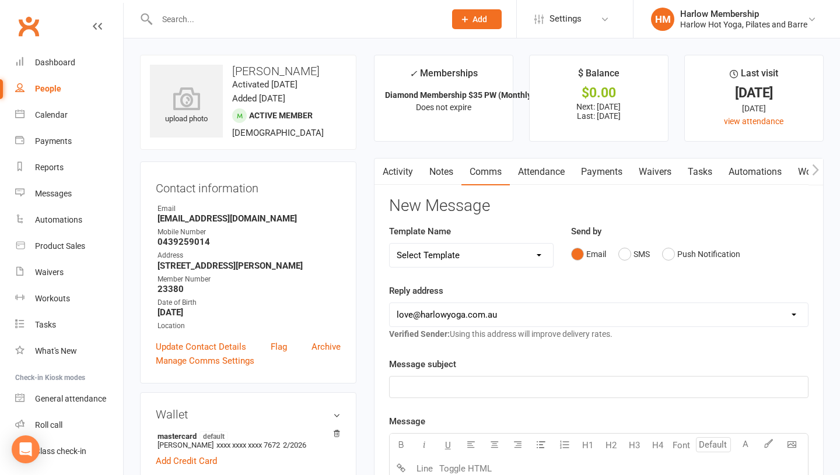
click at [450, 167] on link "Notes" at bounding box center [441, 172] width 40 height 27
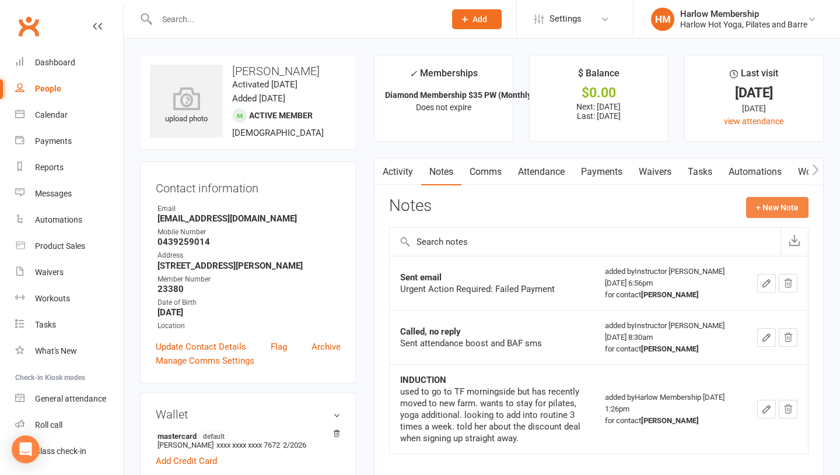
click at [752, 215] on button "+ New Note" at bounding box center [777, 207] width 62 height 21
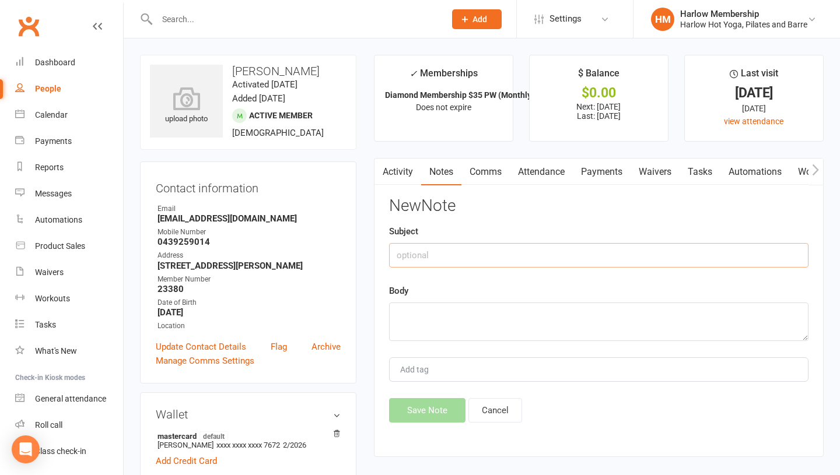
click at [450, 254] on input "text" at bounding box center [598, 255] width 419 height 24
type input "Cancellation request - [PERSON_NAME]"
click at [443, 327] on textarea at bounding box center [598, 322] width 419 height 38
paste textarea "[URL][DOMAIN_NAME]"
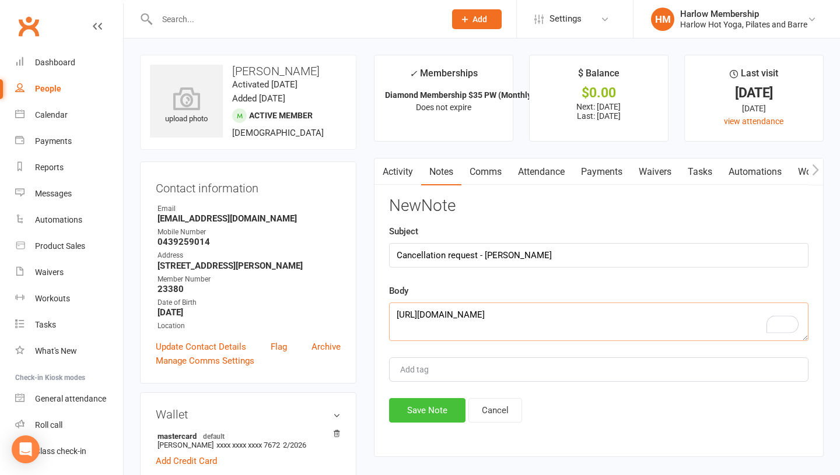
type textarea "[URL][DOMAIN_NAME]"
click at [421, 414] on button "Save Note" at bounding box center [427, 410] width 76 height 24
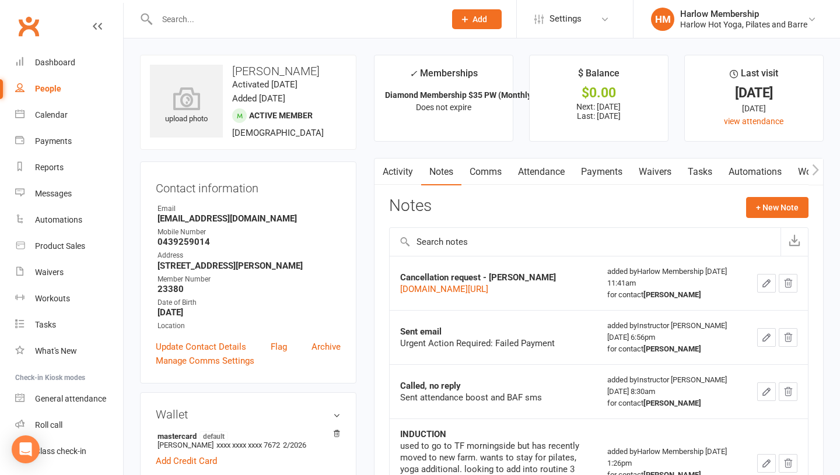
click at [599, 174] on link "Payments" at bounding box center [602, 172] width 58 height 27
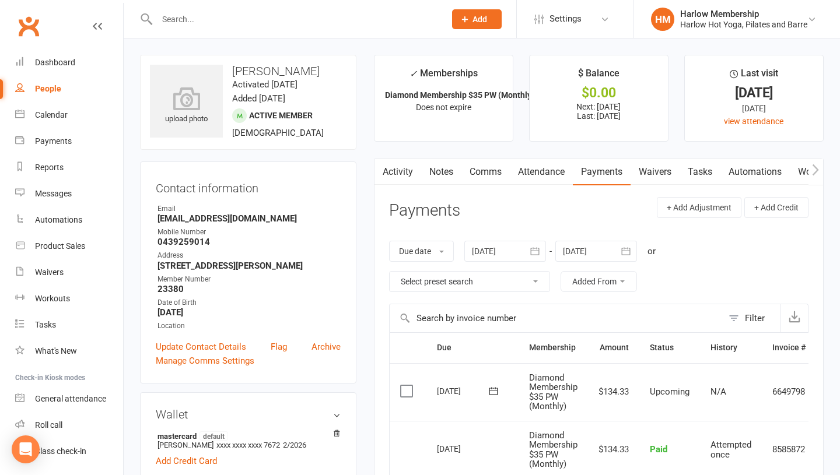
scroll to position [27, 0]
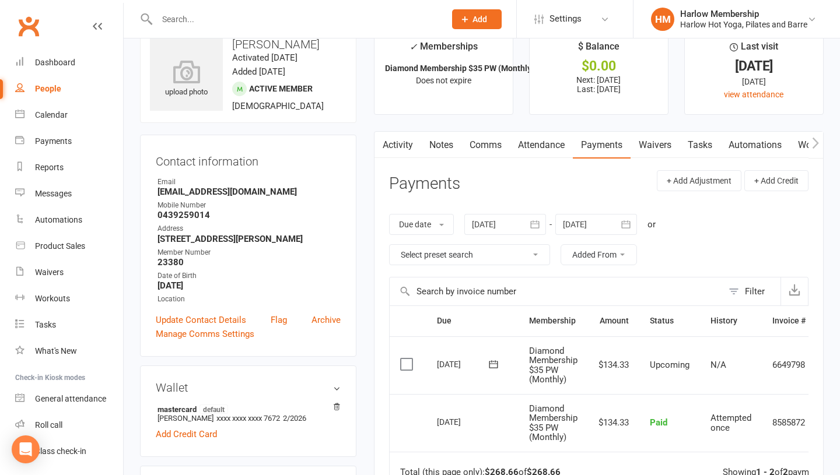
click at [595, 220] on div at bounding box center [596, 224] width 82 height 21
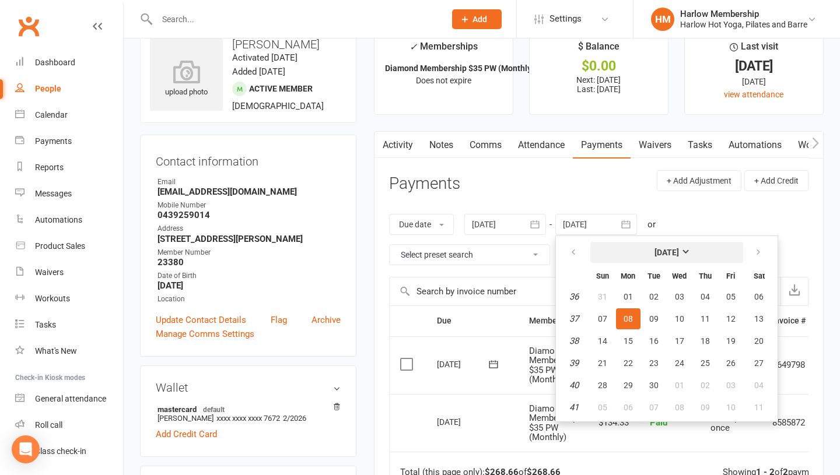
click at [693, 246] on button "September 2025" at bounding box center [666, 252] width 153 height 21
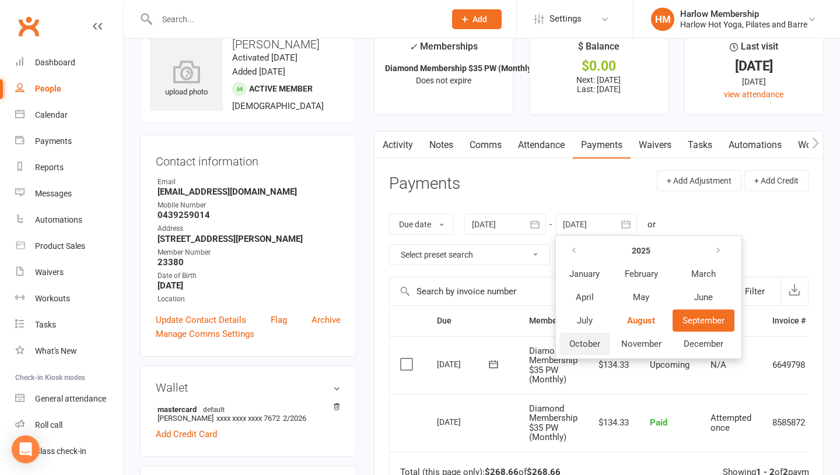
click at [600, 340] on span "October" at bounding box center [584, 344] width 31 height 10
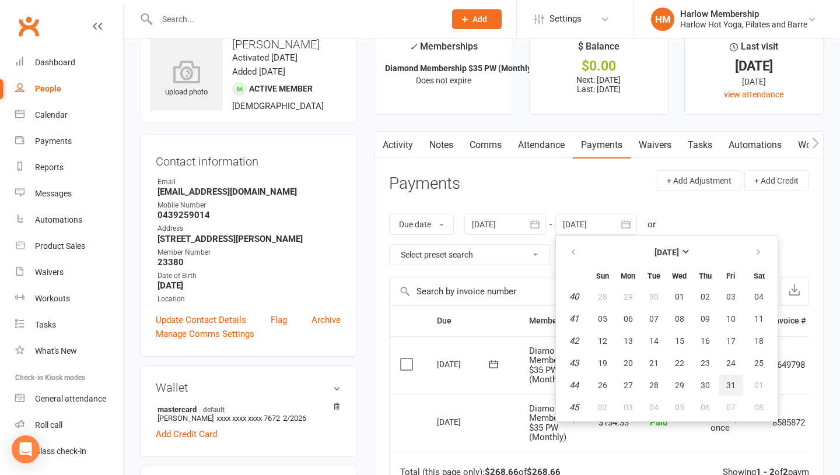
click at [724, 382] on button "31" at bounding box center [730, 385] width 24 height 21
type input "31 Oct 2025"
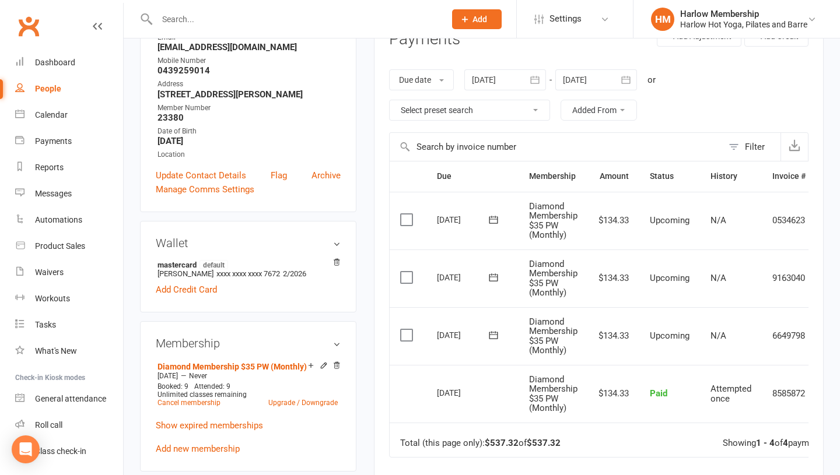
scroll to position [212, 0]
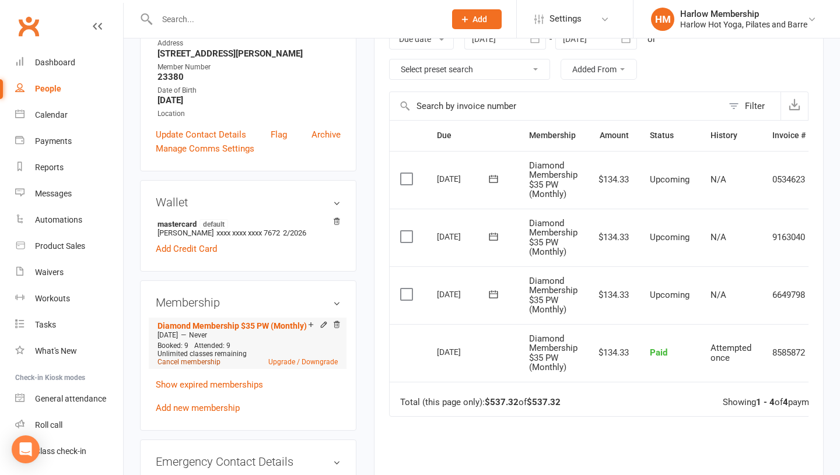
click at [190, 366] on link "Cancel membership" at bounding box center [188, 362] width 63 height 8
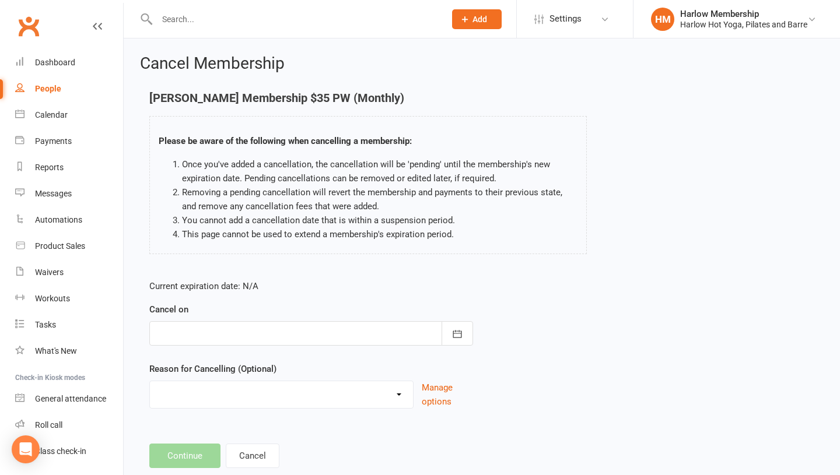
click at [272, 342] on div at bounding box center [311, 333] width 324 height 24
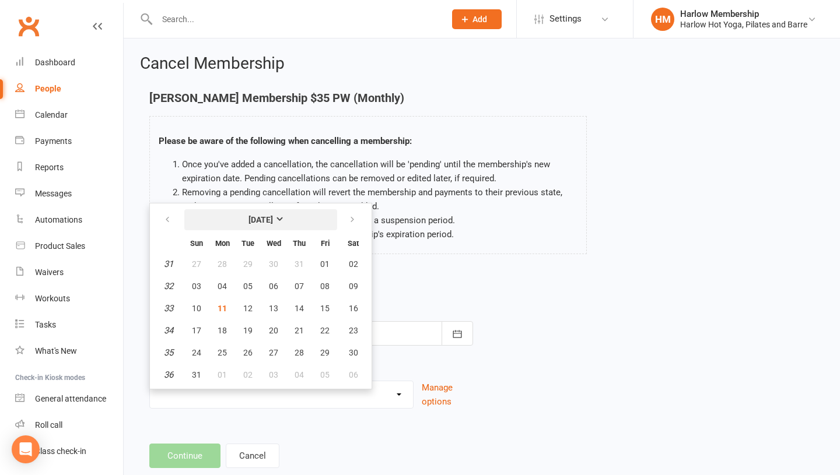
click at [273, 219] on strong "[DATE]" at bounding box center [260, 219] width 24 height 9
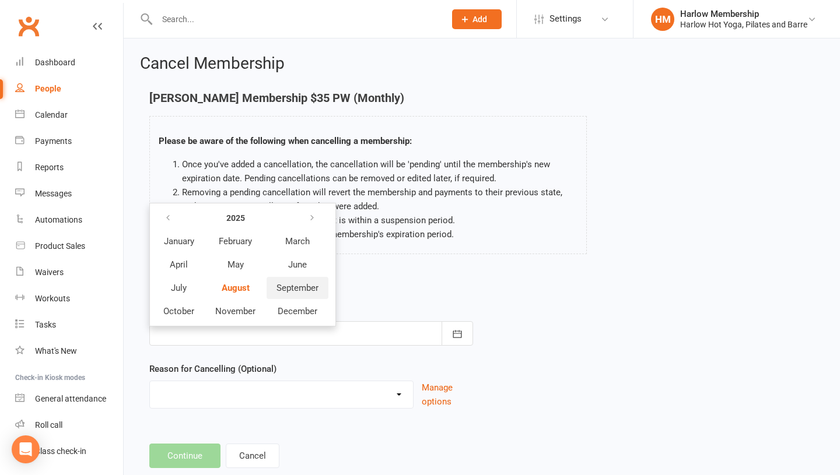
click at [286, 289] on span "September" at bounding box center [297, 288] width 42 height 10
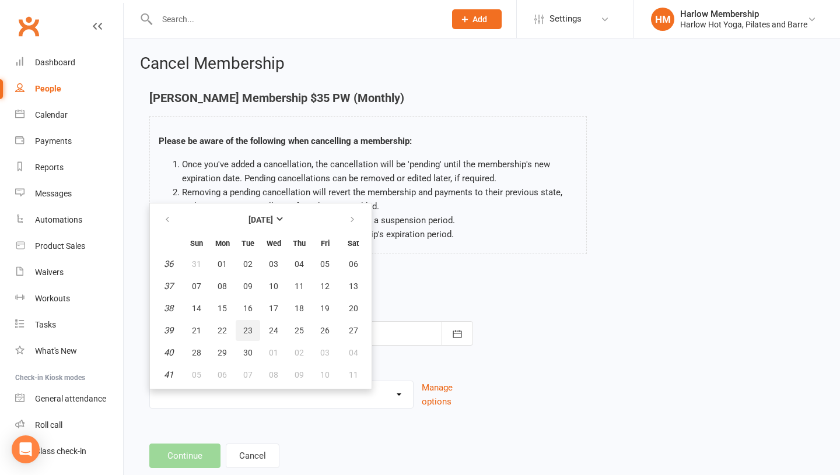
click at [251, 327] on span "23" at bounding box center [247, 330] width 9 height 9
type input "23 Sep 2025"
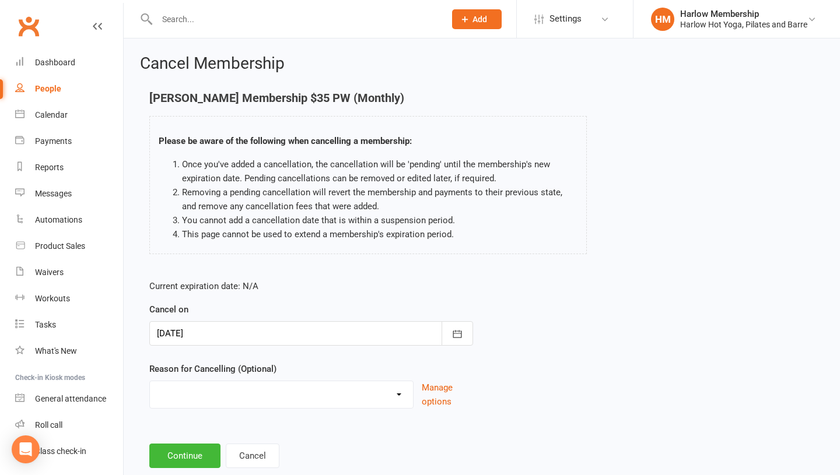
click at [256, 399] on select "Don’t enjoy classes Holiday Injury Joined somewhere else Move out of area Movin…" at bounding box center [281, 392] width 263 height 23
select select "6"
click at [234, 399] on select "Don’t enjoy classes Holiday Injury Joined somewhere else Move out of area Movin…" at bounding box center [281, 392] width 263 height 23
click at [172, 445] on button "Continue" at bounding box center [184, 456] width 71 height 24
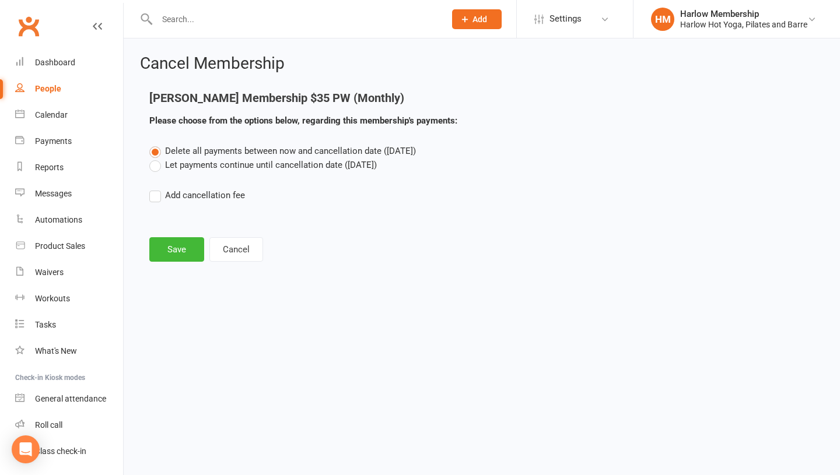
click at [160, 201] on label "Add cancellation fee" at bounding box center [197, 195] width 96 height 14
click at [157, 188] on input "Add cancellation fee" at bounding box center [153, 188] width 8 height 0
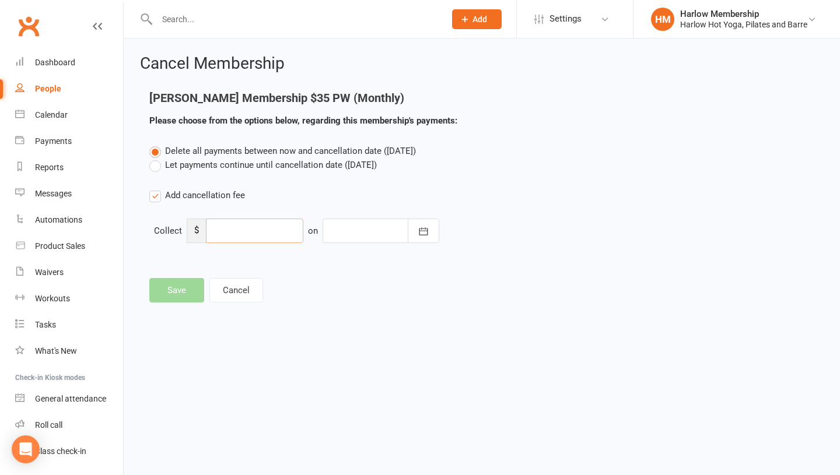
click at [230, 231] on input "number" at bounding box center [254, 231] width 97 height 24
type input "195"
click at [156, 171] on label "Let payments continue until cancellation date (Sep 23, 2025)" at bounding box center [262, 165] width 227 height 14
click at [156, 158] on input "Let payments continue until cancellation date (Sep 23, 2025)" at bounding box center [153, 158] width 8 height 0
click at [361, 230] on div at bounding box center [380, 231] width 117 height 24
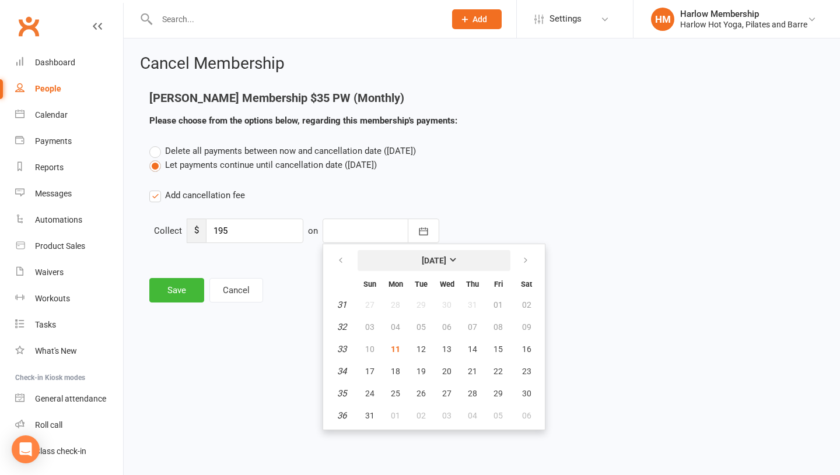
click at [456, 260] on button "[DATE]" at bounding box center [433, 260] width 153 height 21
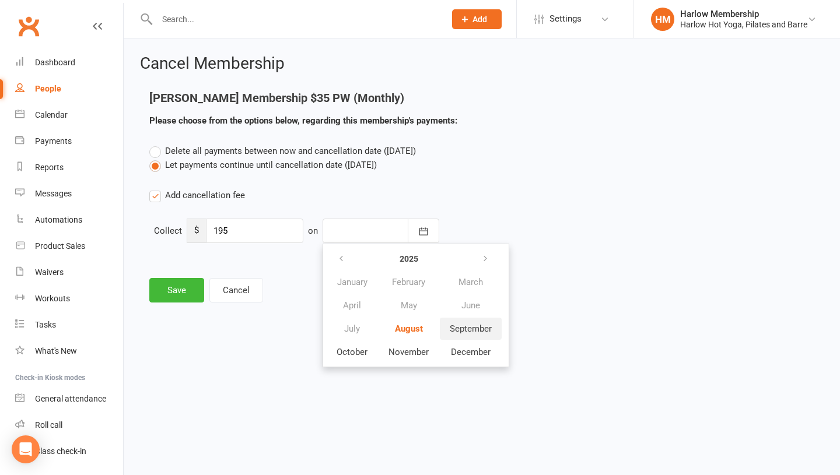
click at [462, 325] on span "September" at bounding box center [471, 329] width 42 height 10
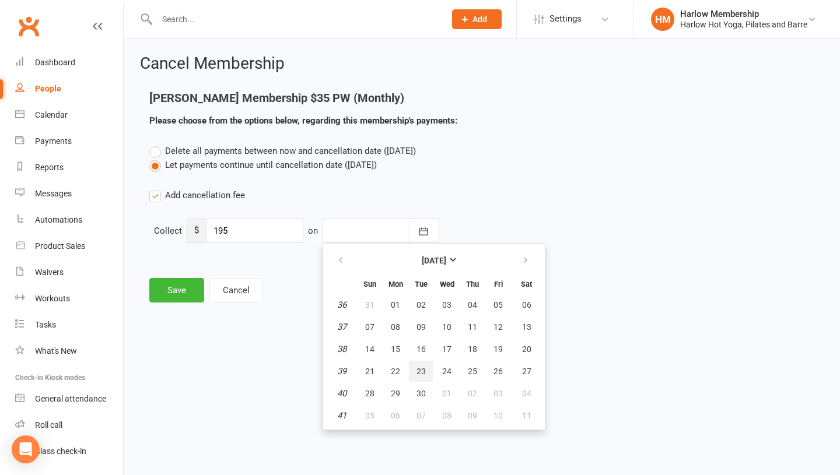
click at [420, 371] on span "23" at bounding box center [420, 371] width 9 height 9
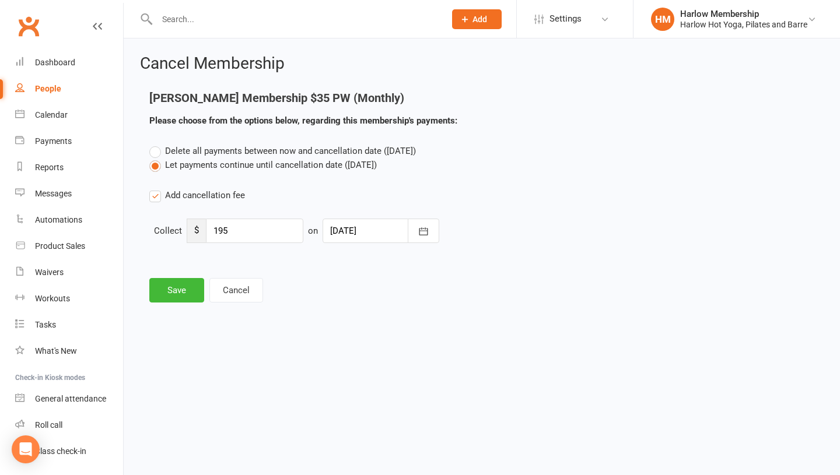
click at [348, 224] on div at bounding box center [380, 231] width 117 height 24
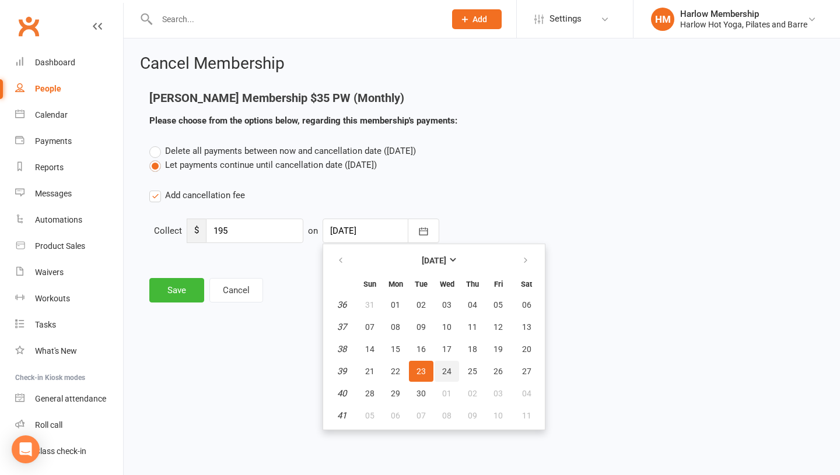
click at [449, 373] on span "24" at bounding box center [446, 371] width 9 height 9
type input "24 Sep 2025"
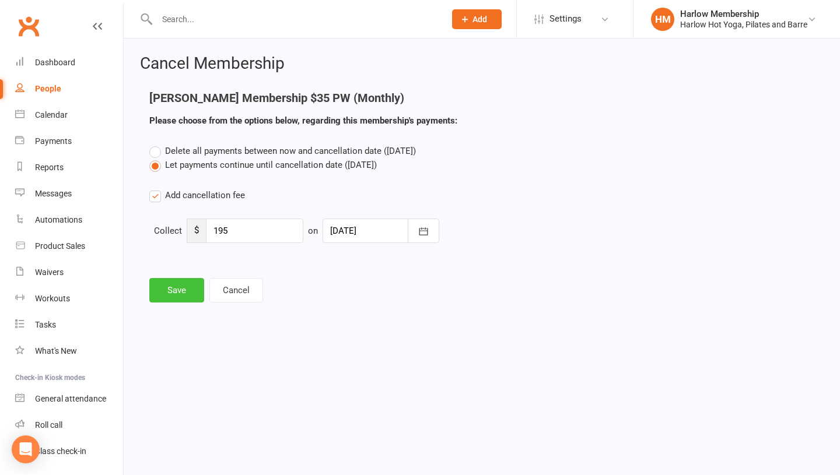
click at [165, 283] on button "Save" at bounding box center [176, 290] width 55 height 24
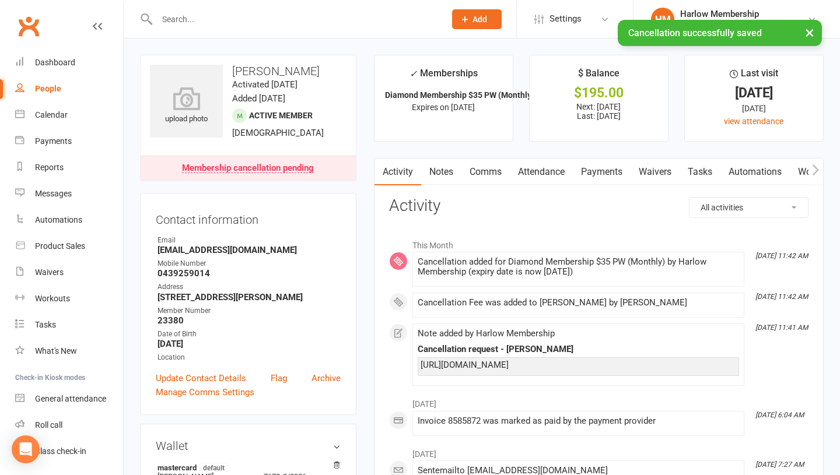
click at [599, 174] on link "Payments" at bounding box center [602, 172] width 58 height 27
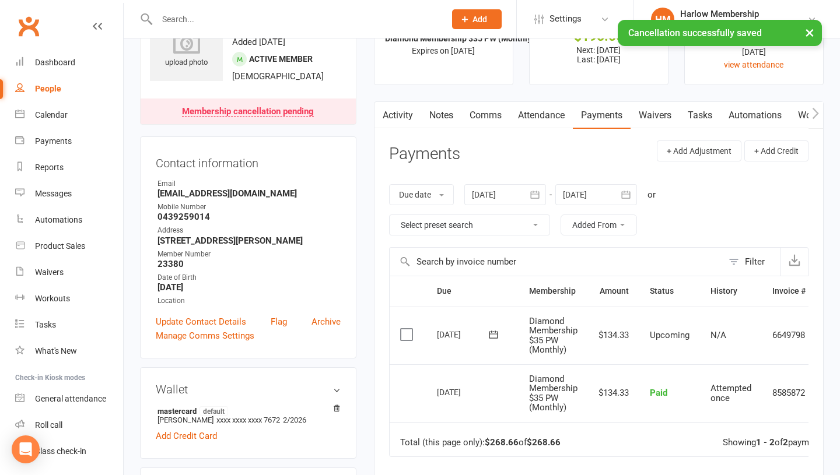
scroll to position [57, 0]
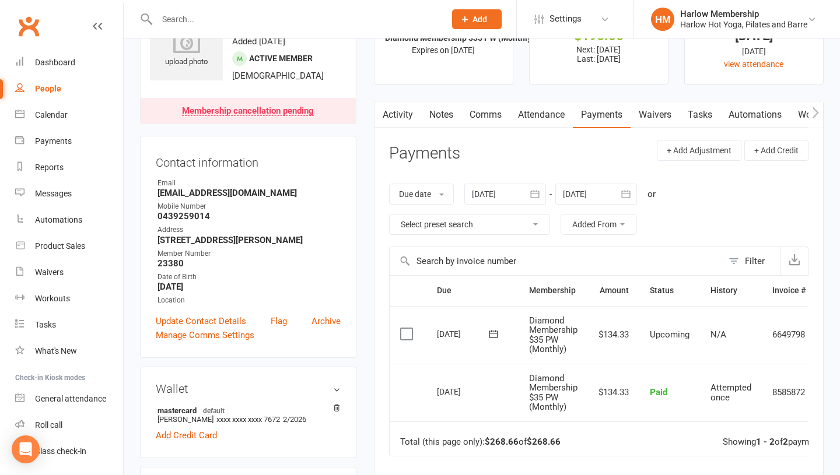
click at [591, 192] on div at bounding box center [596, 194] width 82 height 21
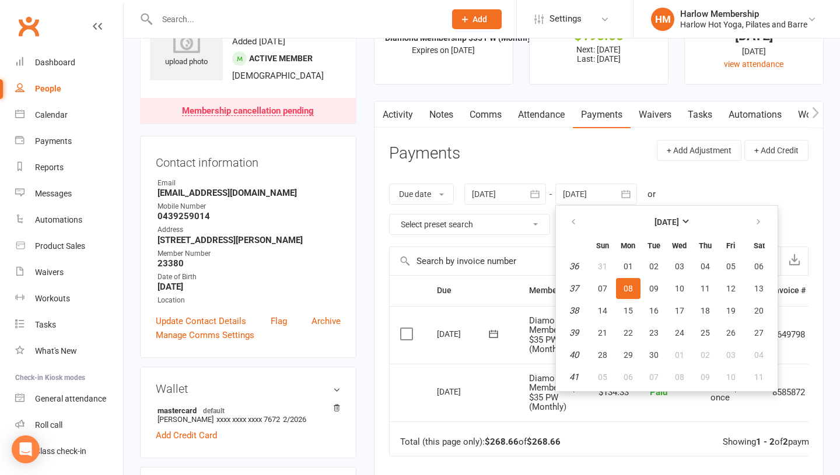
click at [522, 337] on td "Diamond Membership $35 PW (Monthly)" at bounding box center [552, 335] width 69 height 58
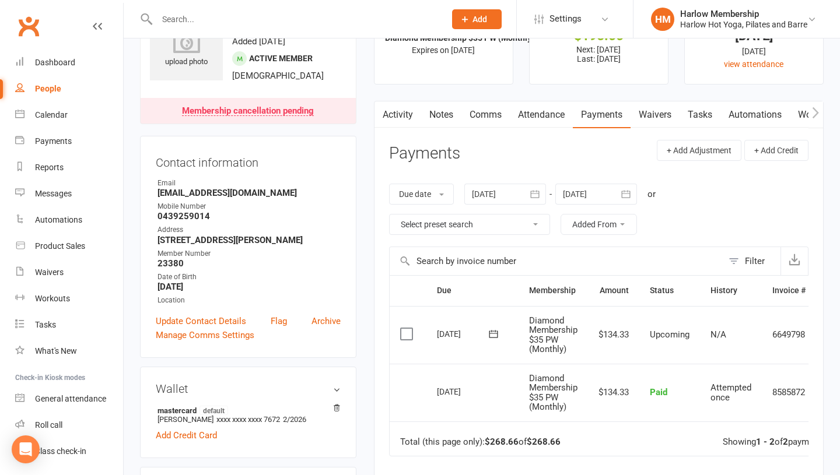
click at [574, 200] on div at bounding box center [596, 194] width 82 height 21
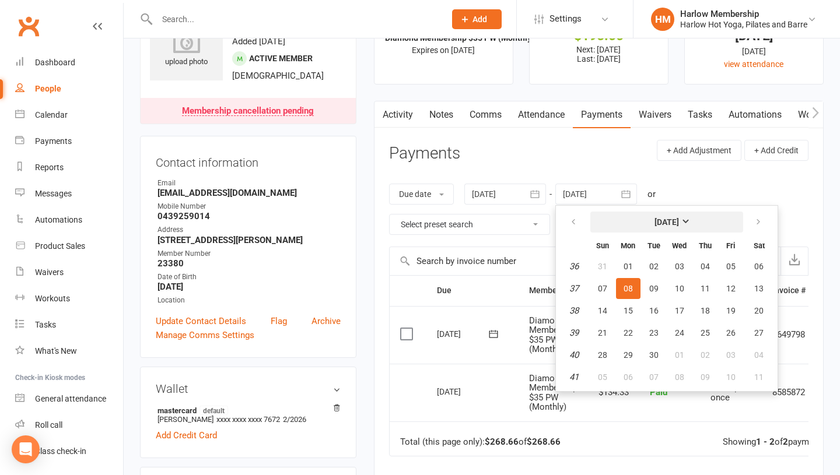
click at [654, 228] on button "September 2025" at bounding box center [666, 222] width 153 height 21
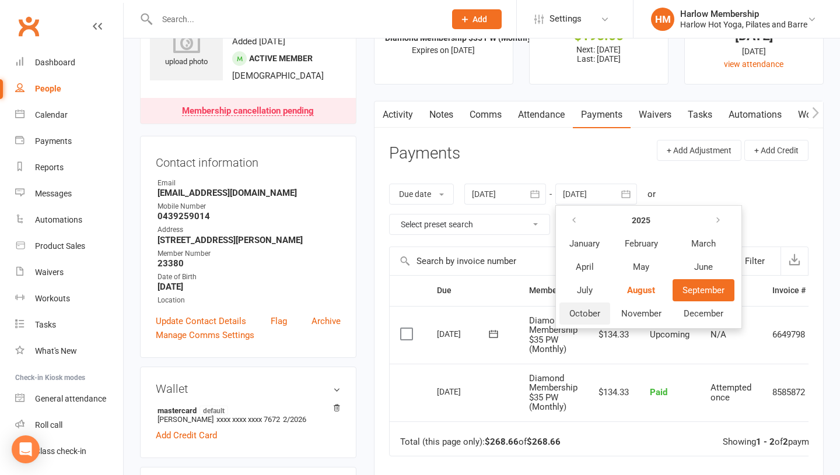
click at [581, 310] on span "October" at bounding box center [584, 313] width 31 height 10
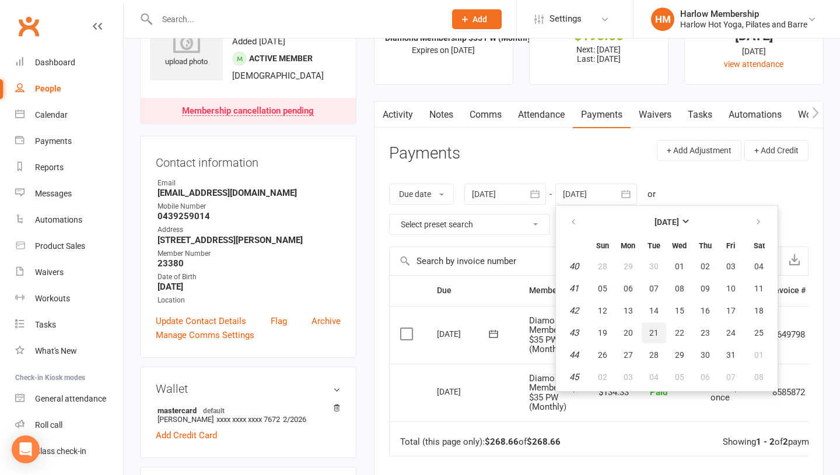
click at [654, 342] on button "21" at bounding box center [653, 332] width 24 height 21
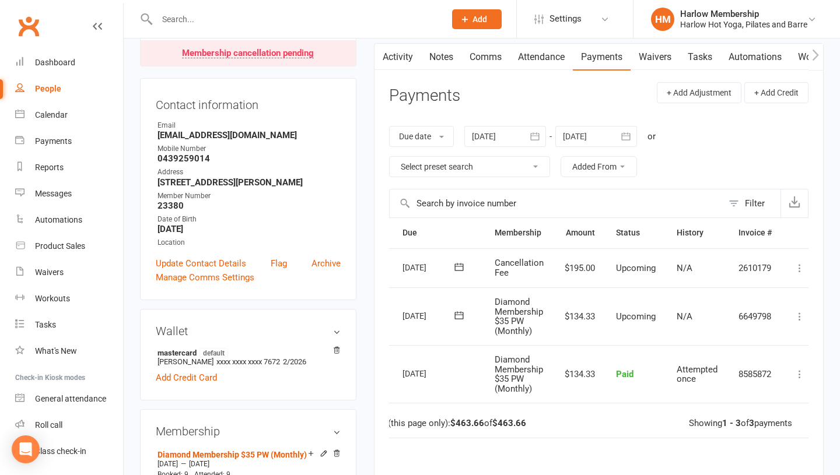
scroll to position [0, 46]
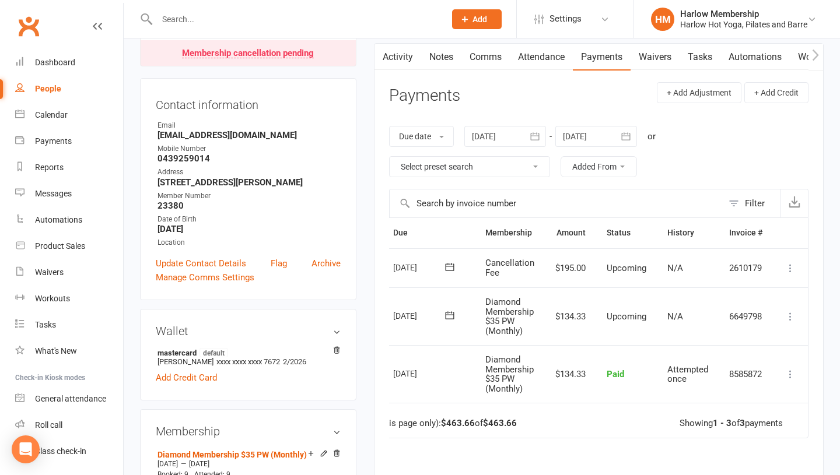
click at [790, 268] on icon at bounding box center [790, 268] width 12 height 12
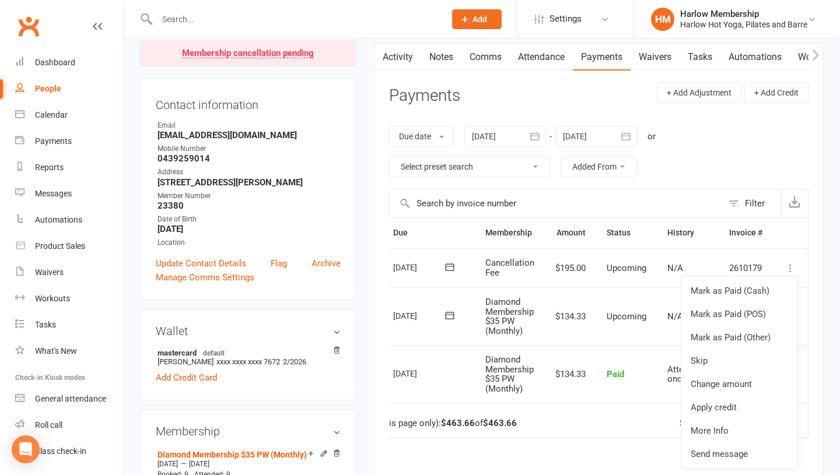
scroll to position [0, 0]
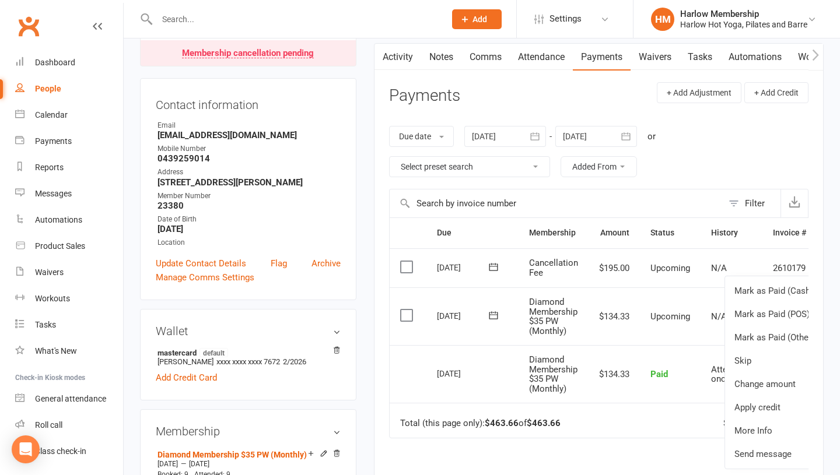
click at [497, 266] on icon at bounding box center [493, 267] width 9 height 8
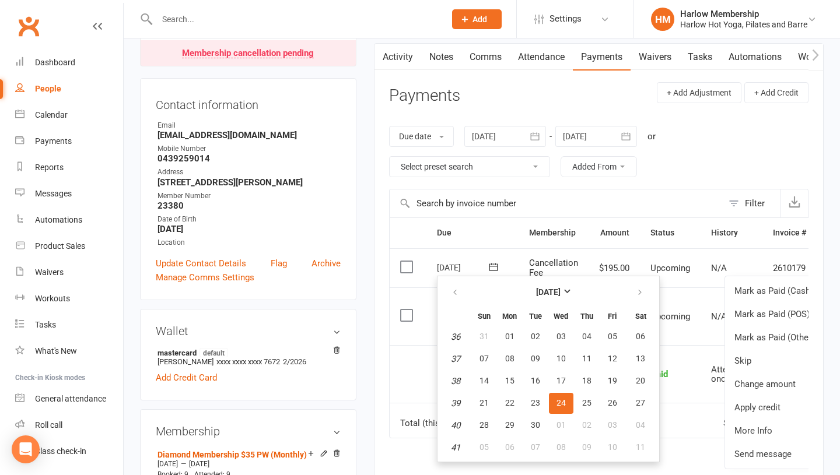
click at [497, 266] on icon at bounding box center [493, 267] width 9 height 8
click at [534, 400] on span "23" at bounding box center [535, 402] width 9 height 9
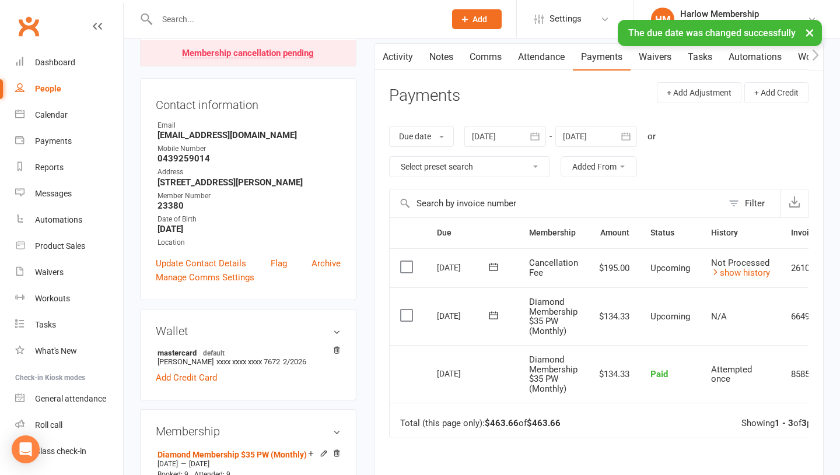
click at [581, 135] on div at bounding box center [596, 136] width 82 height 21
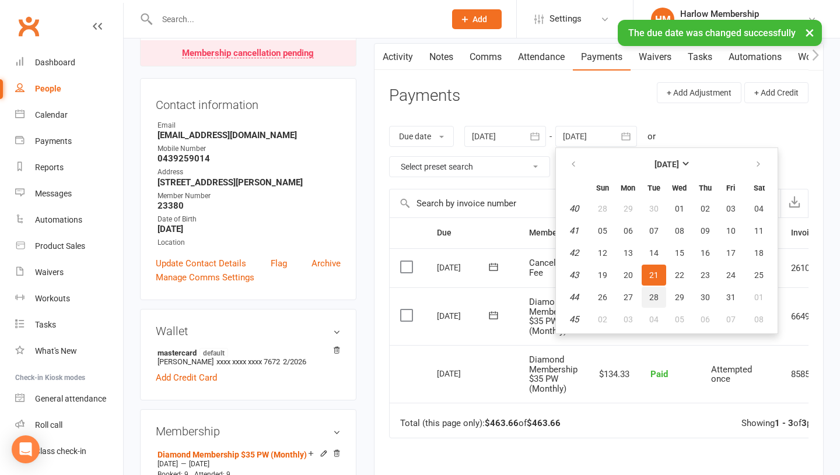
click at [655, 293] on span "28" at bounding box center [653, 297] width 9 height 9
type input "28 Oct 2025"
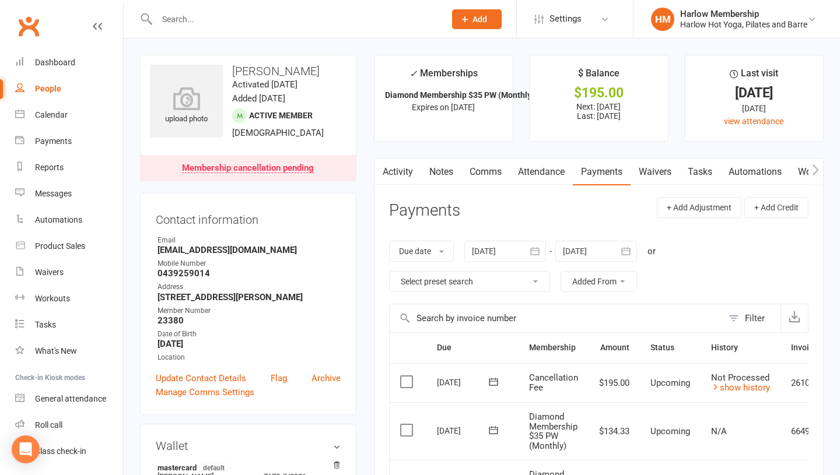
click at [63, 92] on link "People" at bounding box center [69, 89] width 108 height 26
select select "100"
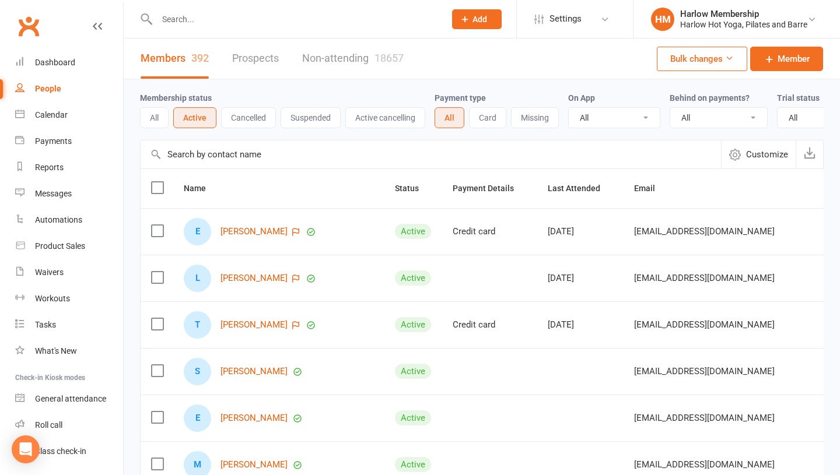
click at [184, 19] on input "text" at bounding box center [294, 19] width 283 height 16
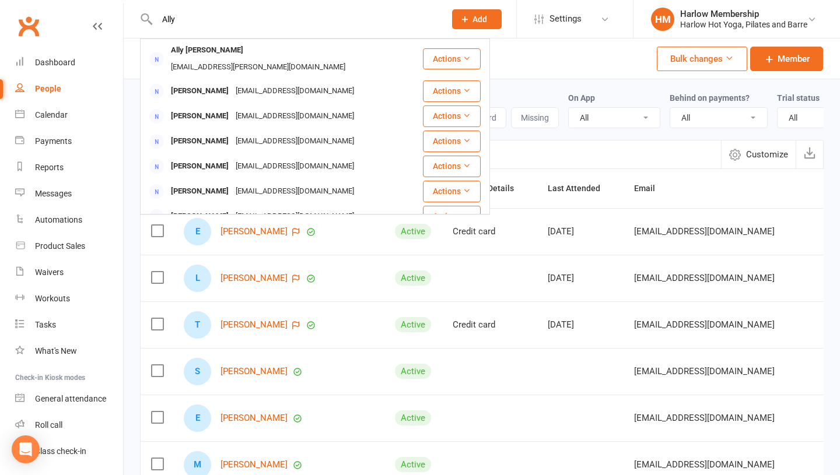
click at [204, 17] on input "Ally" at bounding box center [294, 19] width 283 height 16
type input "Ally"
click at [564, 76] on div "Members 392 Prospects Non-attending 18657 Bulk changes Member" at bounding box center [482, 58] width 716 height 41
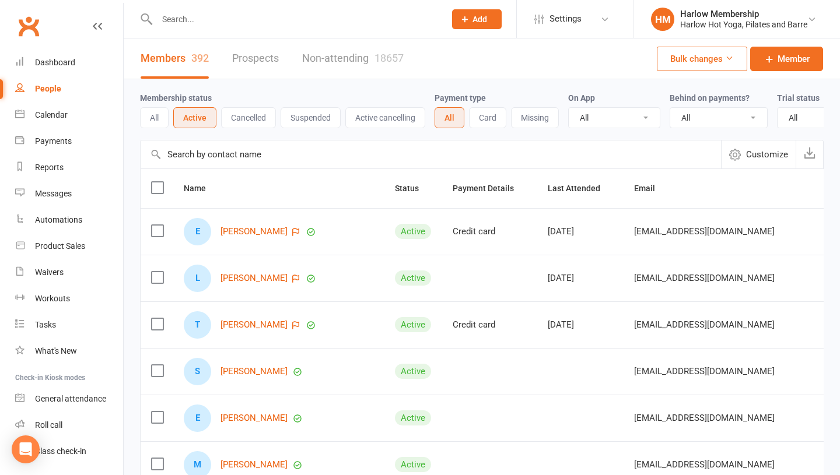
click at [181, 150] on input "text" at bounding box center [431, 155] width 580 height 28
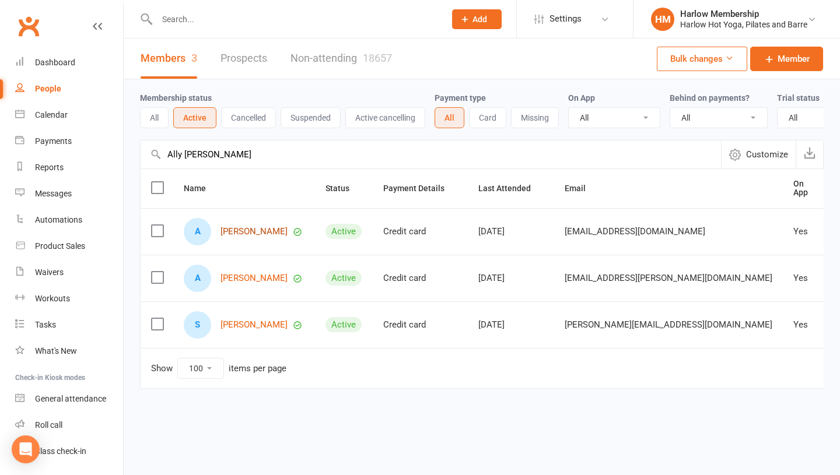
type input "Ally Moffa"
drag, startPoint x: 269, startPoint y: 233, endPoint x: 220, endPoint y: 228, distance: 49.3
click at [220, 228] on div "A Ally Moffett" at bounding box center [244, 231] width 121 height 27
copy link "Ally Moffett"
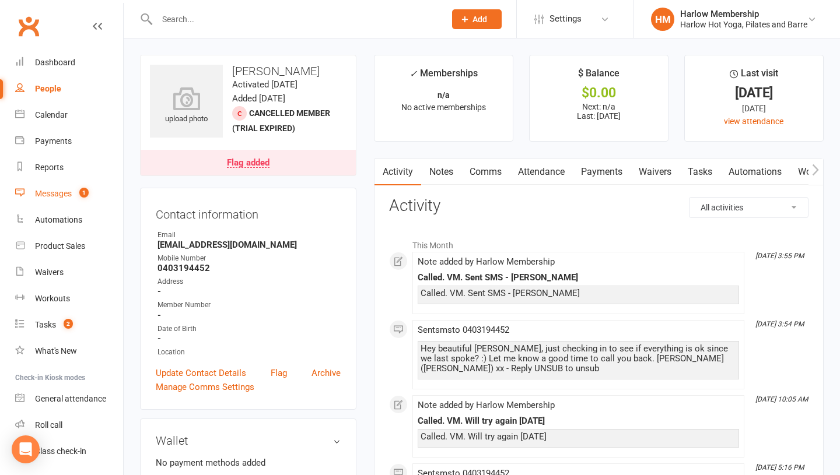
click at [76, 191] on count-badge "1" at bounding box center [80, 193] width 15 height 9
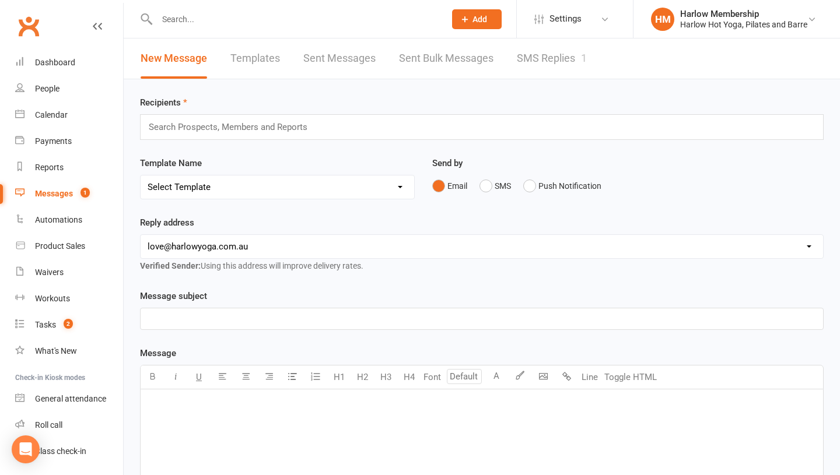
click at [547, 53] on link "SMS Replies 1" at bounding box center [552, 58] width 70 height 40
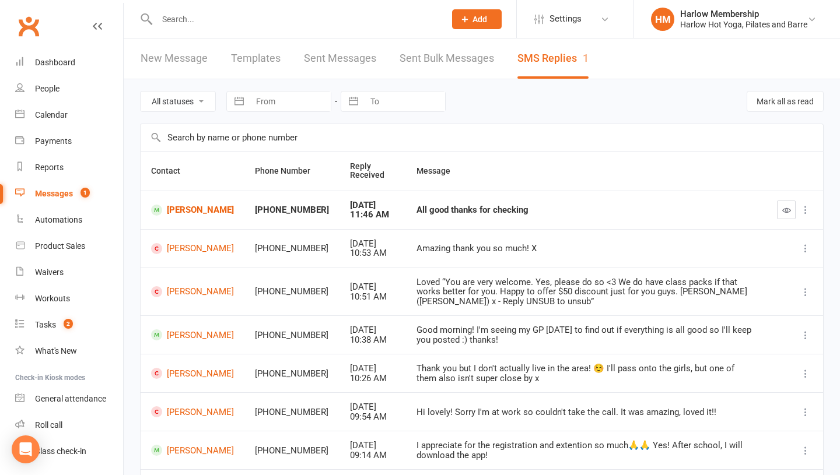
scroll to position [24, 0]
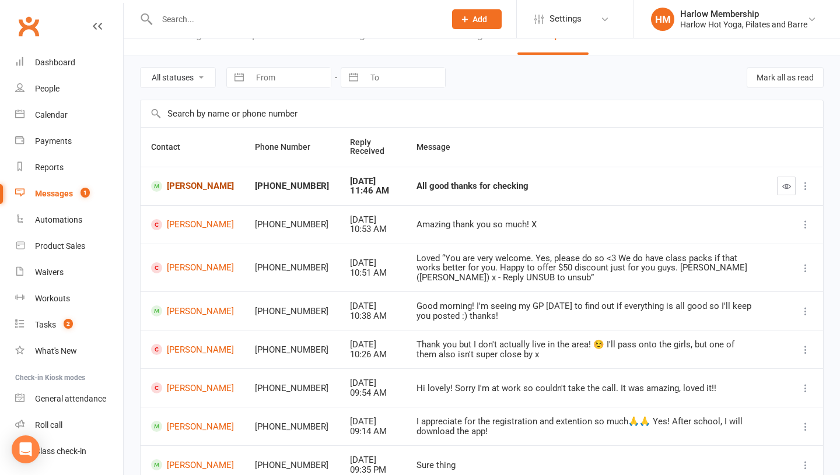
click at [179, 184] on link "[PERSON_NAME]" at bounding box center [192, 186] width 83 height 11
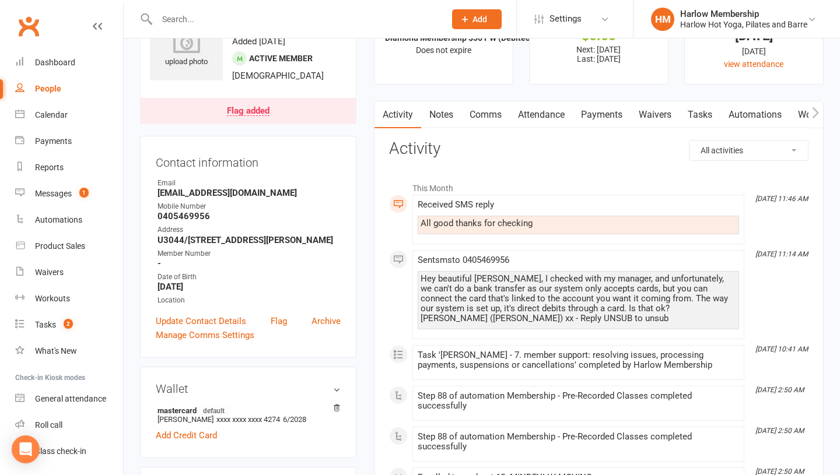
scroll to position [57, 0]
click at [479, 120] on link "Comms" at bounding box center [485, 115] width 48 height 27
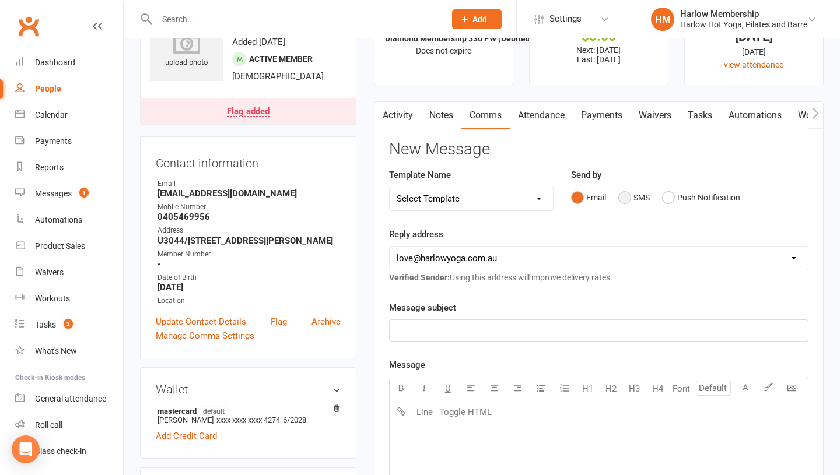
click at [626, 197] on button "SMS" at bounding box center [633, 198] width 31 height 22
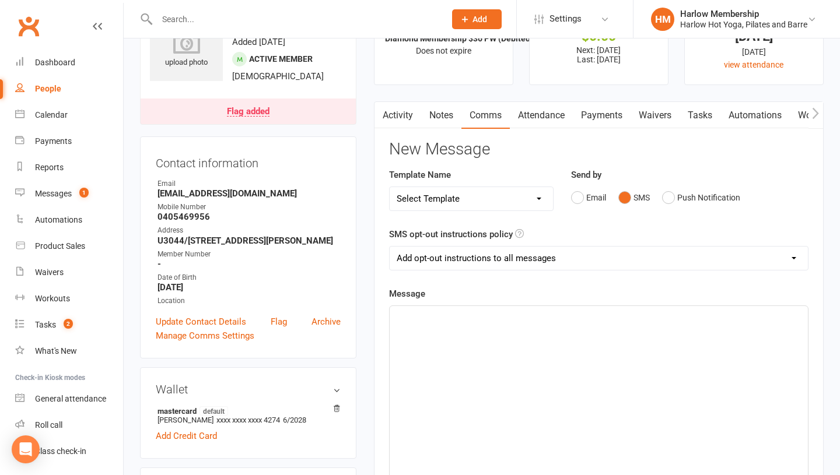
click at [486, 369] on div "﻿" at bounding box center [599, 393] width 418 height 175
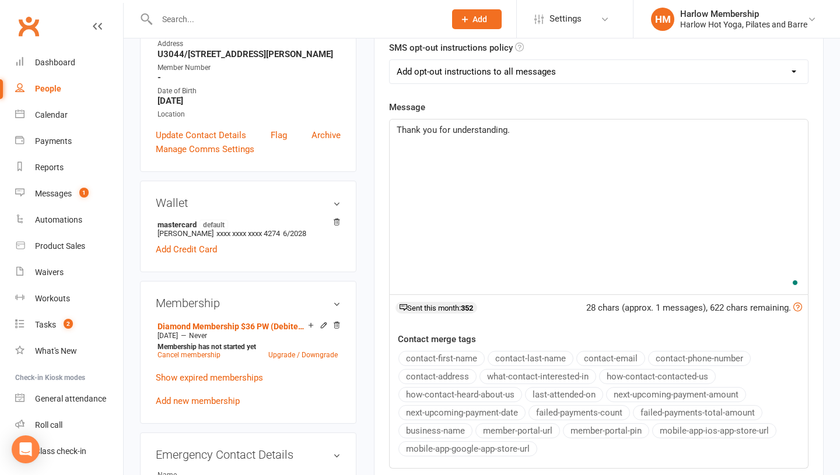
scroll to position [245, 0]
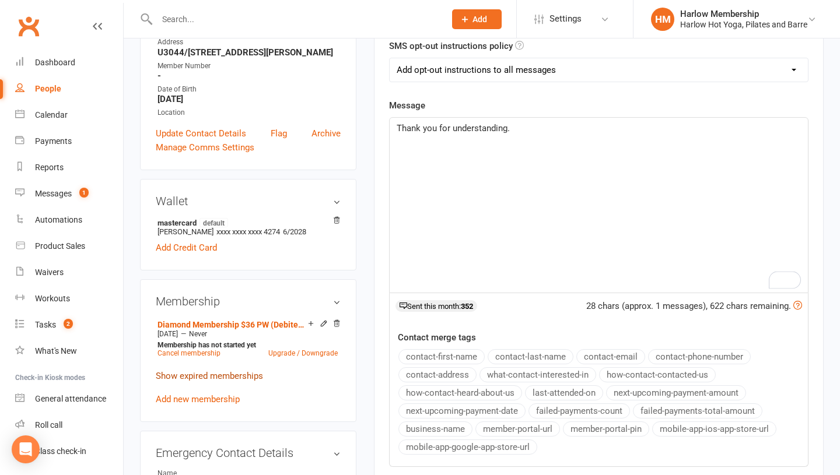
click at [206, 381] on link "Show expired memberships" at bounding box center [209, 376] width 107 height 10
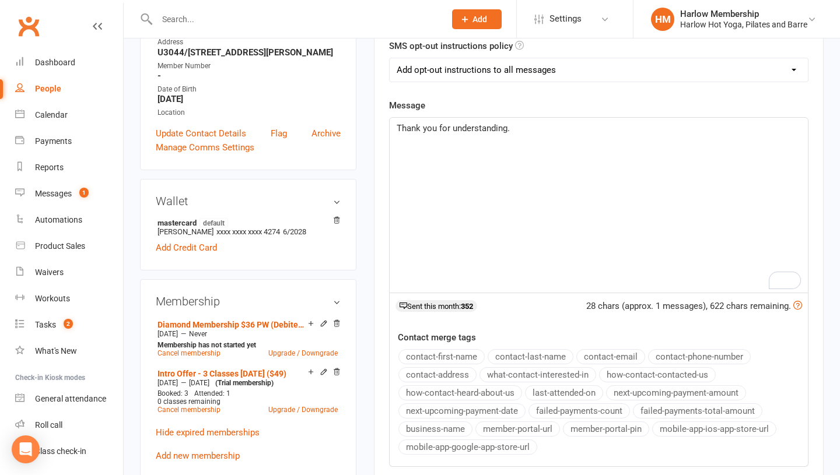
scroll to position [46, 0]
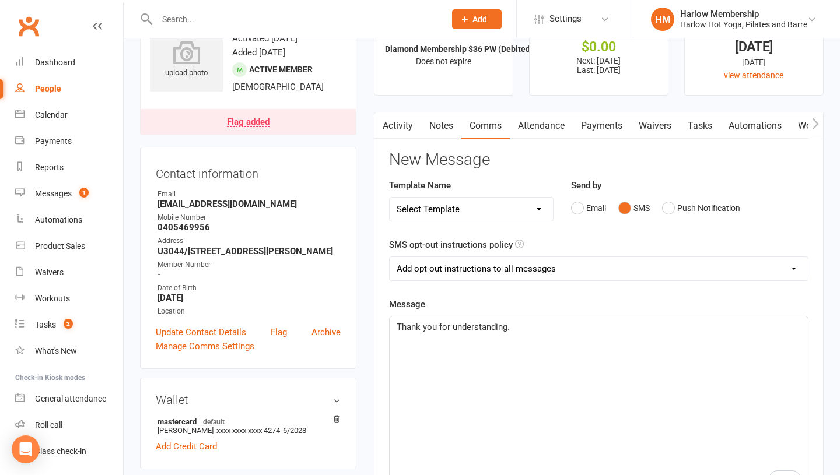
click at [526, 329] on p "Thank you for understanding." at bounding box center [599, 327] width 404 height 14
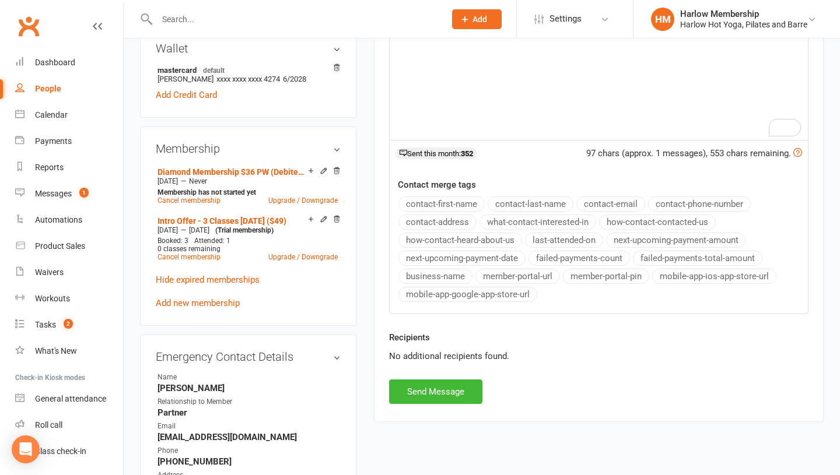
scroll to position [397, 0]
click at [424, 397] on button "Send Message" at bounding box center [435, 392] width 93 height 24
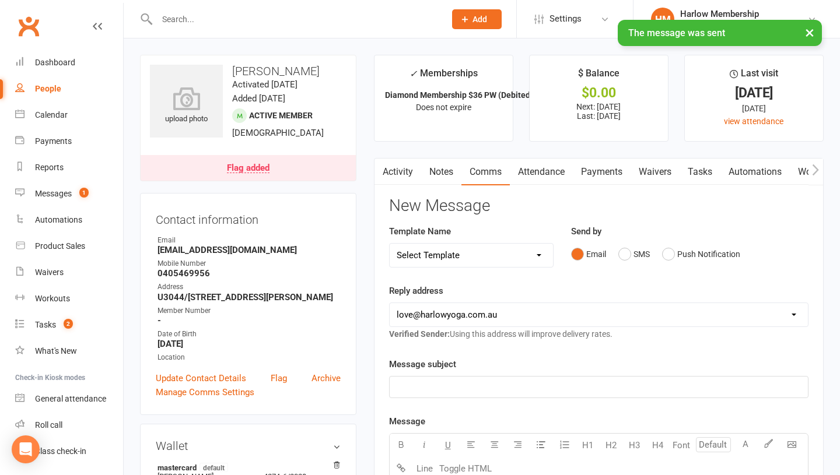
click at [434, 166] on link "Notes" at bounding box center [441, 172] width 40 height 27
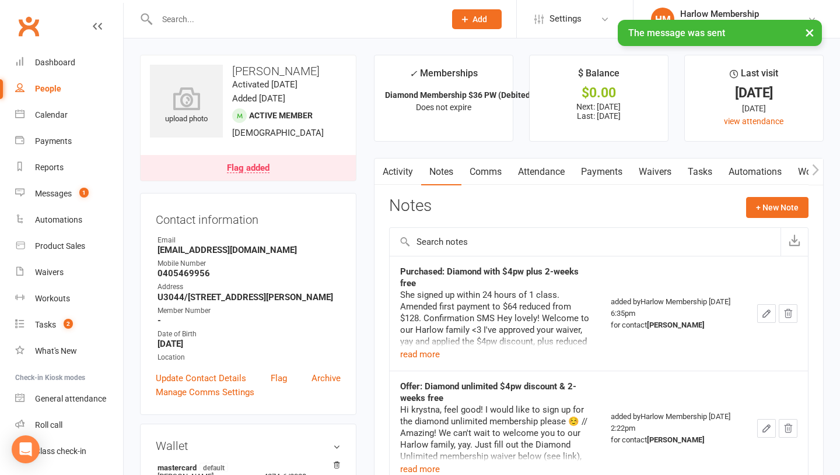
click at [536, 174] on link "Attendance" at bounding box center [541, 172] width 63 height 27
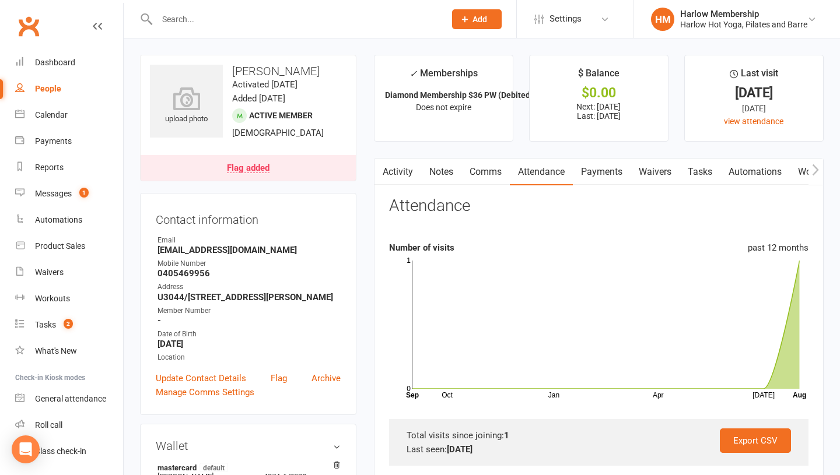
click at [690, 180] on link "Tasks" at bounding box center [699, 172] width 41 height 27
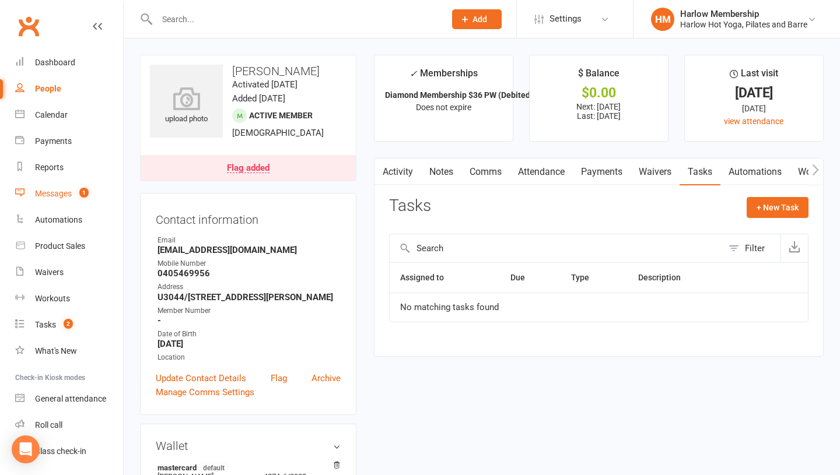
click at [62, 192] on div "Messages" at bounding box center [53, 193] width 37 height 9
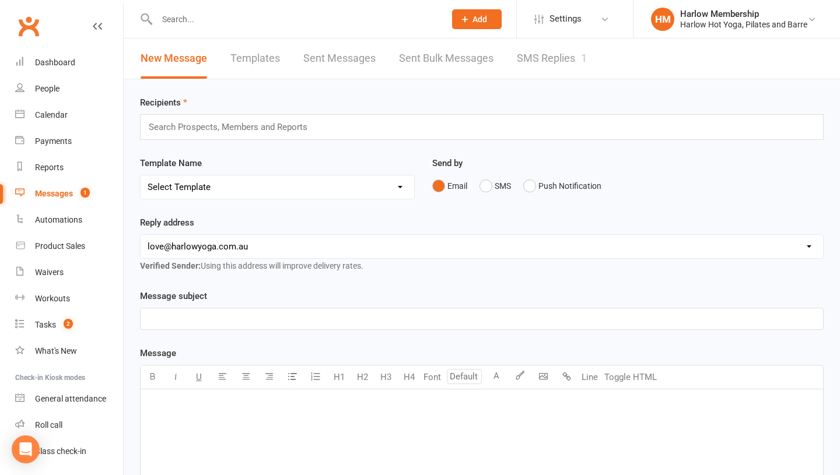
click at [562, 64] on link "SMS Replies 1" at bounding box center [552, 58] width 70 height 40
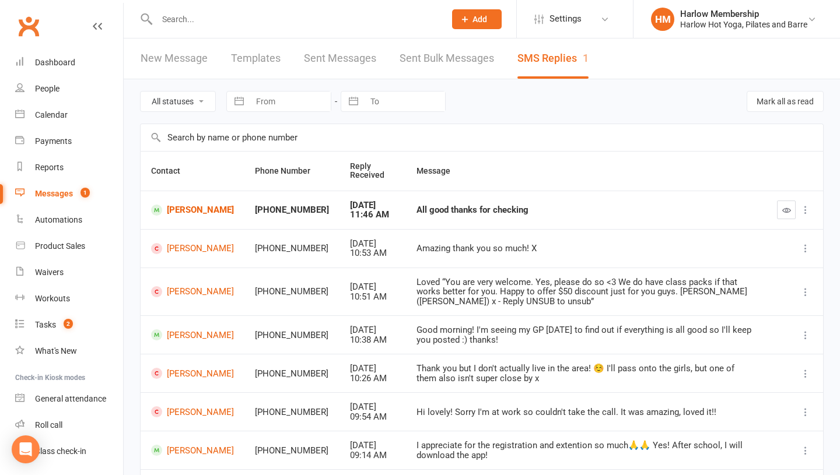
click at [778, 216] on button "button" at bounding box center [786, 210] width 19 height 19
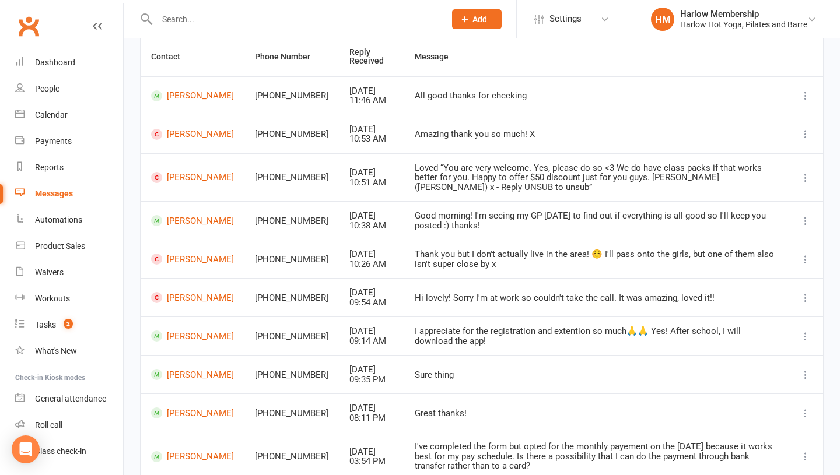
scroll to position [197, 0]
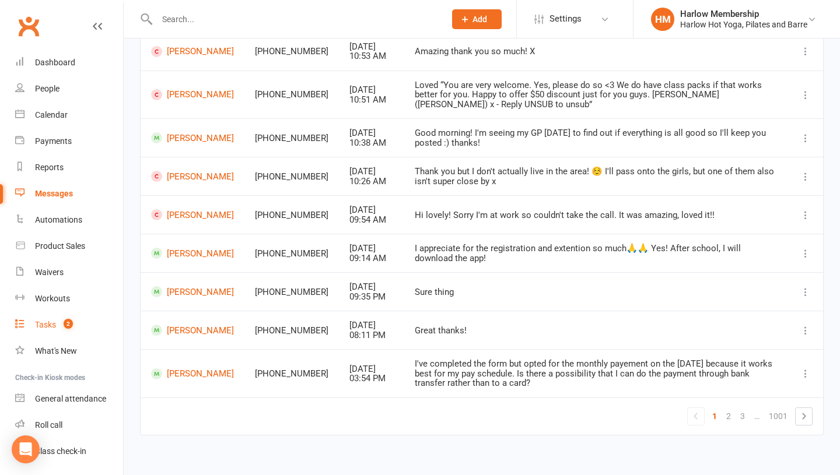
click at [72, 328] on count-badge "2" at bounding box center [65, 324] width 15 height 9
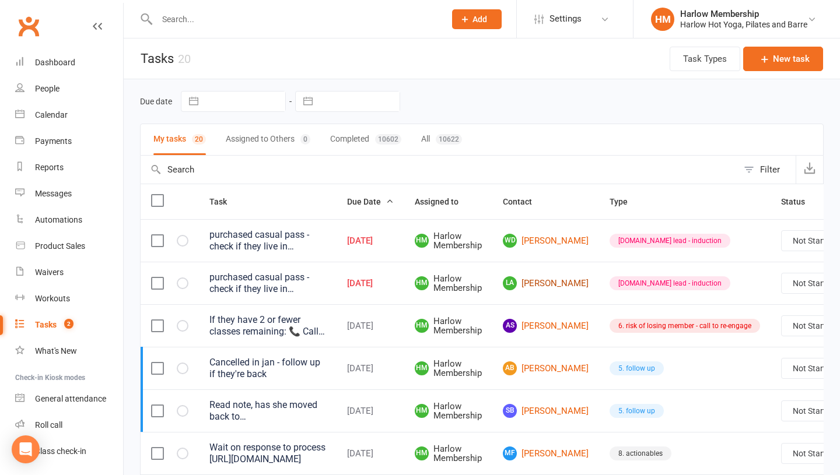
click at [548, 284] on link "LA [PERSON_NAME]" at bounding box center [546, 283] width 86 height 14
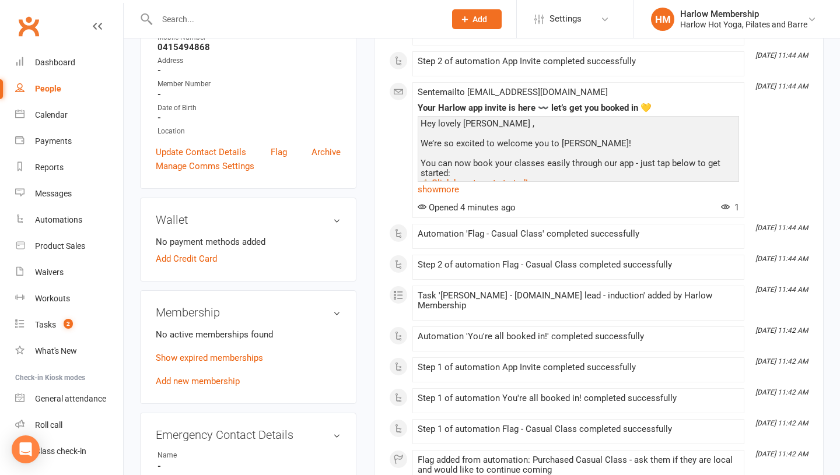
scroll to position [245, 0]
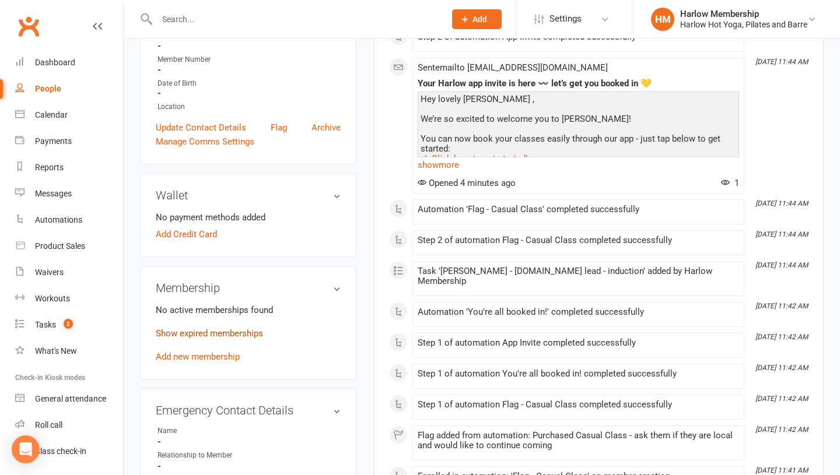
click at [211, 337] on link "Show expired memberships" at bounding box center [209, 333] width 107 height 10
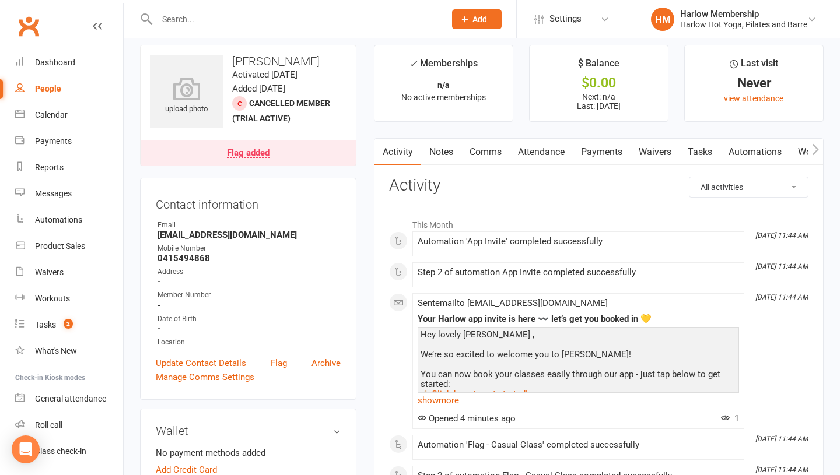
scroll to position [0, 0]
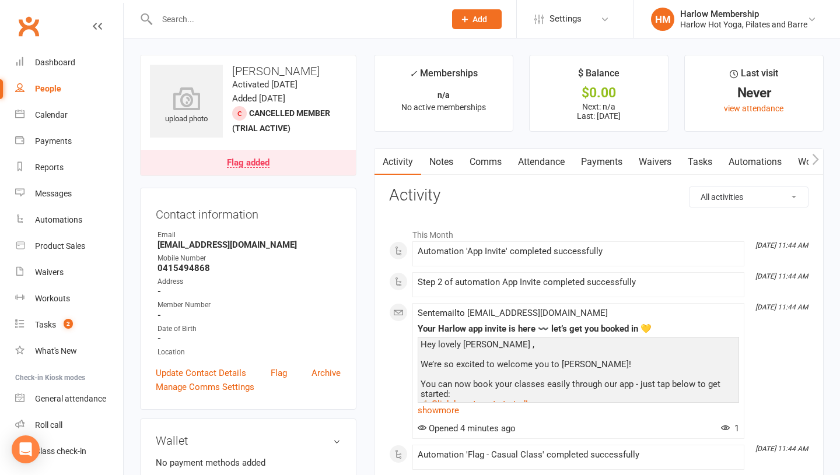
click at [545, 163] on link "Attendance" at bounding box center [541, 162] width 63 height 27
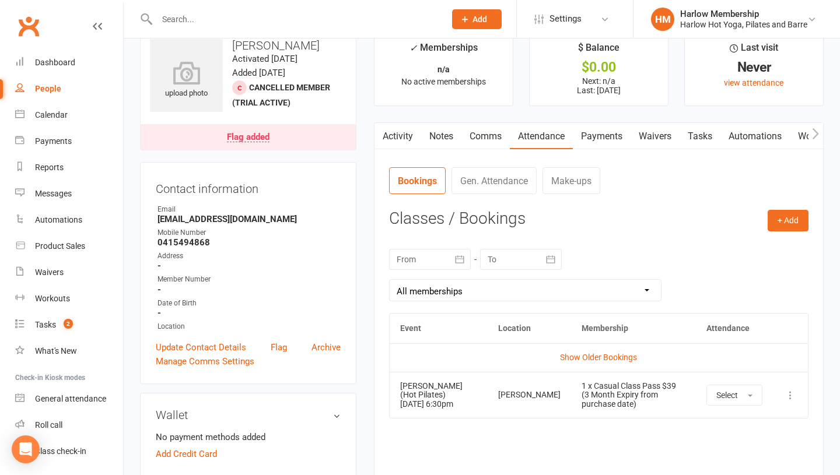
scroll to position [25, 0]
click at [455, 150] on div "Activity Notes Comms Attendance Payments Waivers Tasks Automations Workouts Mob…" at bounding box center [599, 317] width 450 height 389
click at [444, 140] on link "Notes" at bounding box center [441, 137] width 40 height 27
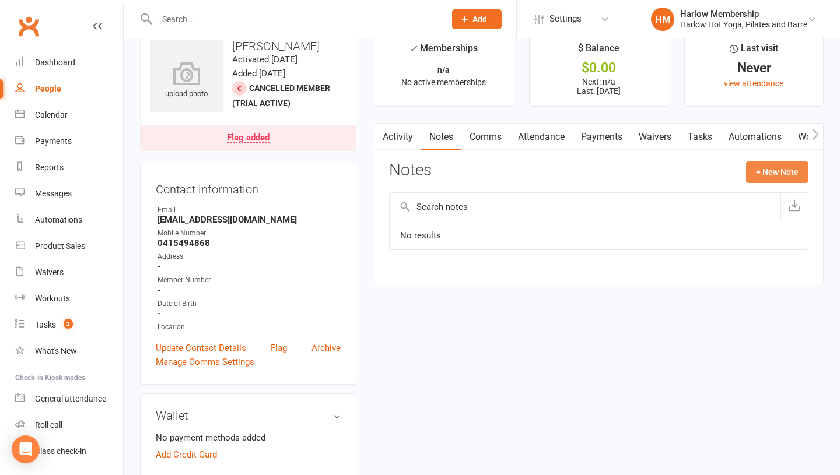
click at [774, 170] on button "+ New Note" at bounding box center [777, 172] width 62 height 21
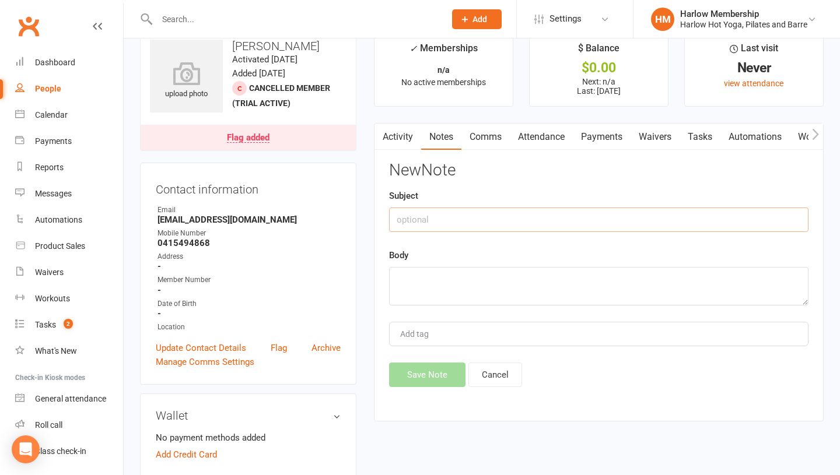
click at [473, 219] on input "text" at bounding box center [598, 220] width 419 height 24
click at [453, 225] on input "Called. VM. Sent SMS - [PERSON_NAME]" at bounding box center [598, 220] width 419 height 24
type input "Called. VM. Sent SMS - [PERSON_NAME]"
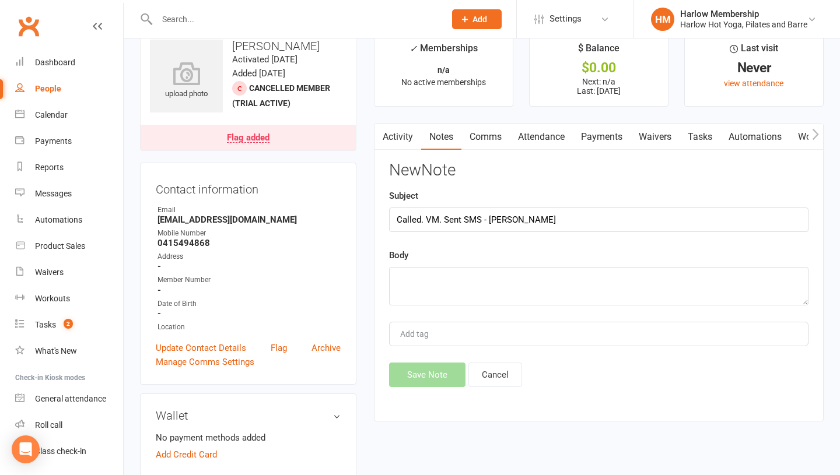
click at [447, 310] on div "New Note Subject Called. VM. Sent SMS - [PERSON_NAME] Body Add tag Save Note Ca…" at bounding box center [598, 275] width 419 height 226
click at [429, 296] on textarea at bounding box center [598, 286] width 419 height 38
paste textarea "Called. VM. Sent SMS - [PERSON_NAME]"
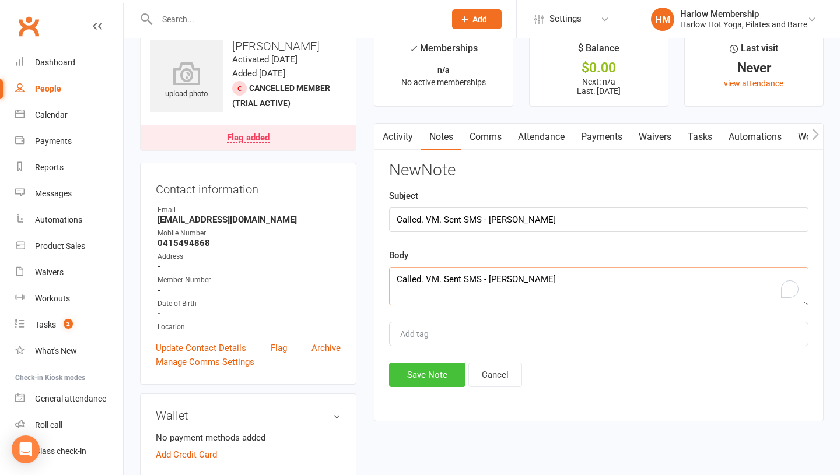
type textarea "Called. VM. Sent SMS - [PERSON_NAME]"
click at [431, 383] on button "Save Note" at bounding box center [427, 375] width 76 height 24
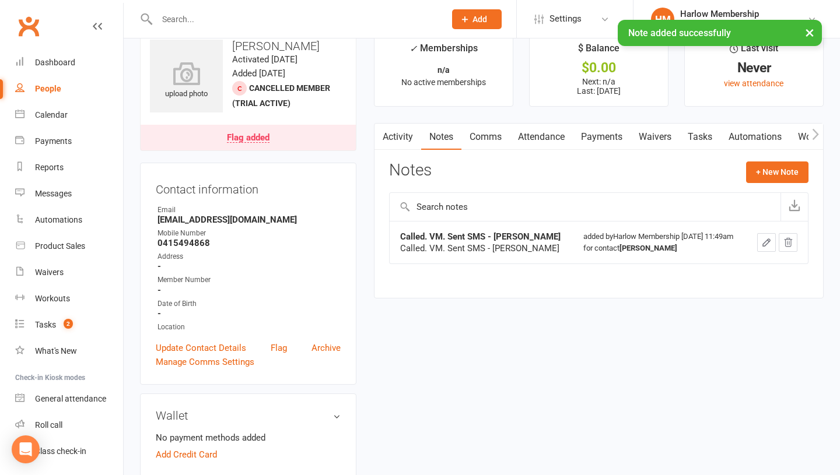
click at [487, 134] on link "Comms" at bounding box center [485, 137] width 48 height 27
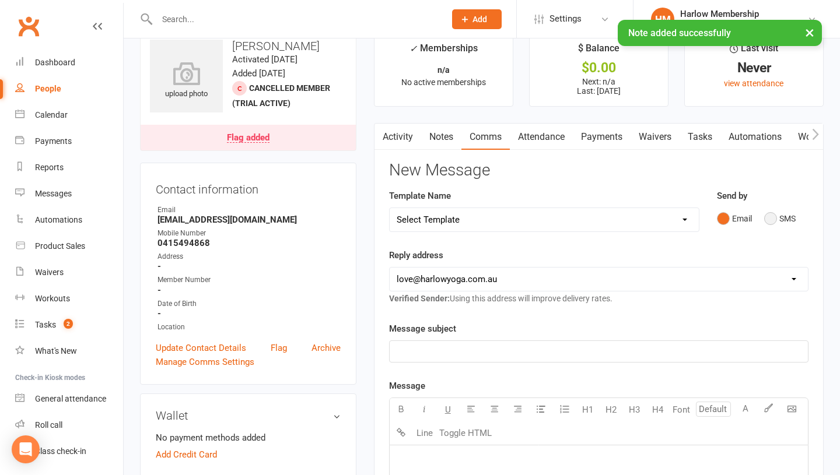
click at [764, 218] on button "SMS" at bounding box center [779, 219] width 31 height 22
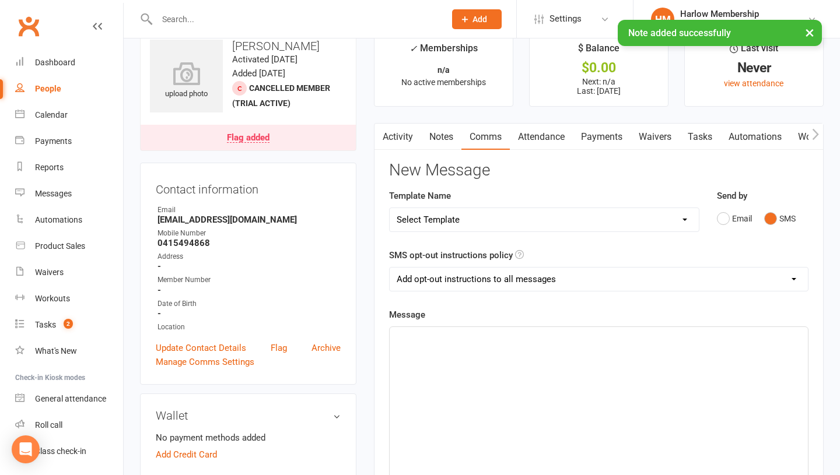
click at [617, 355] on div "﻿" at bounding box center [599, 414] width 418 height 175
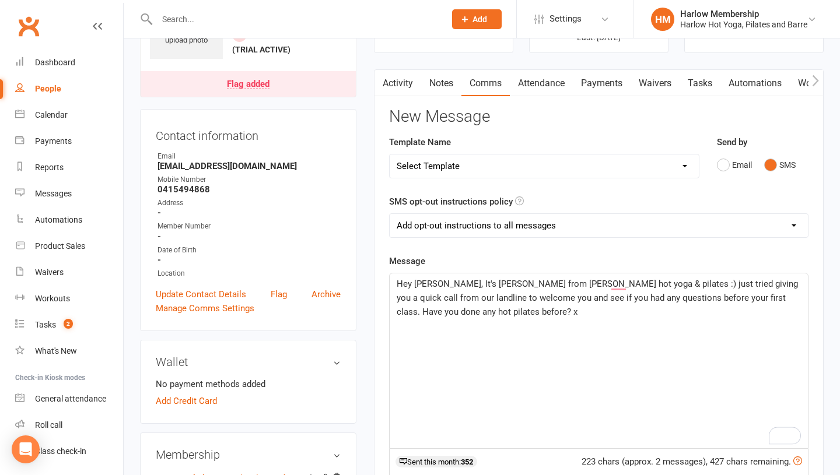
scroll to position [80, 0]
click at [565, 312] on p "Hey [PERSON_NAME], It's [PERSON_NAME] from [PERSON_NAME] hot yoga & pilates :) …" at bounding box center [599, 297] width 404 height 42
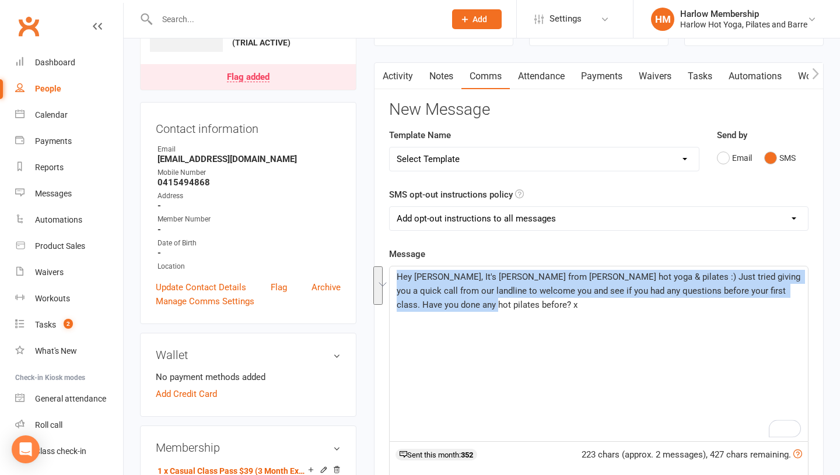
drag, startPoint x: 565, startPoint y: 312, endPoint x: 398, endPoint y: 273, distance: 171.9
click at [398, 273] on div "Hey [PERSON_NAME], It's [PERSON_NAME] from [PERSON_NAME] hot yoga & pilates :) …" at bounding box center [599, 353] width 418 height 175
copy span "Hey [PERSON_NAME], It's [PERSON_NAME] from [PERSON_NAME] hot yoga & pilates :) …"
click at [425, 276] on span "Hey [PERSON_NAME], It's [PERSON_NAME] from [PERSON_NAME] hot yoga & pilates :) …" at bounding box center [600, 291] width 406 height 38
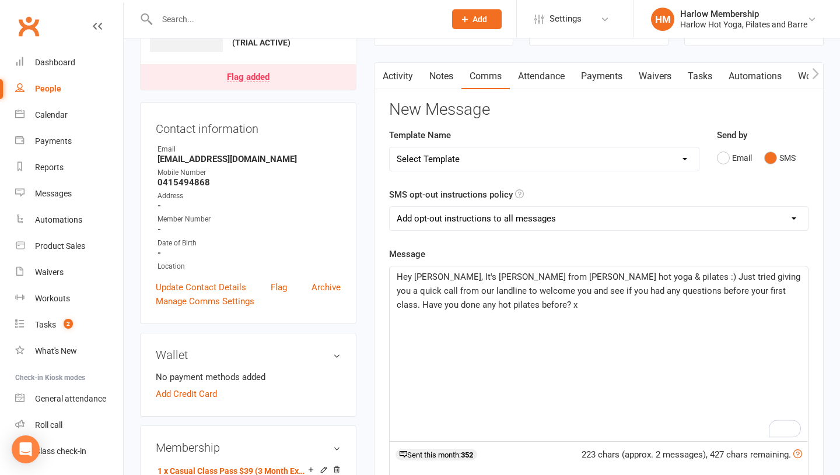
click at [408, 276] on span "Hey [PERSON_NAME], It's [PERSON_NAME] from [PERSON_NAME] hot yoga & pilates :) …" at bounding box center [600, 291] width 406 height 38
click at [413, 276] on span "Hey [PERSON_NAME], It's [PERSON_NAME] from [PERSON_NAME] hot yoga & pilates :) …" at bounding box center [600, 291] width 406 height 38
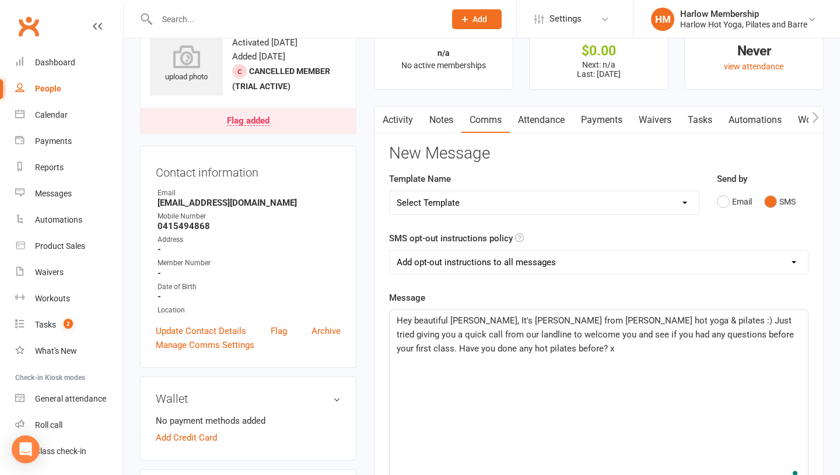
scroll to position [43, 0]
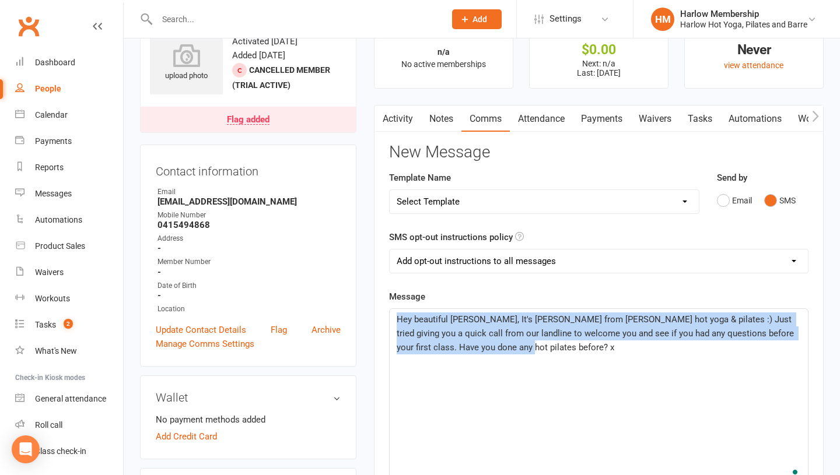
drag, startPoint x: 496, startPoint y: 351, endPoint x: 386, endPoint y: 309, distance: 117.9
click at [386, 309] on div "Activity Notes Comms Attendance Payments Waivers Tasks Automations Workouts Mob…" at bounding box center [599, 435] width 450 height 661
copy span "Hey beautiful [PERSON_NAME], It's [PERSON_NAME] from [PERSON_NAME] hot yoga & p…"
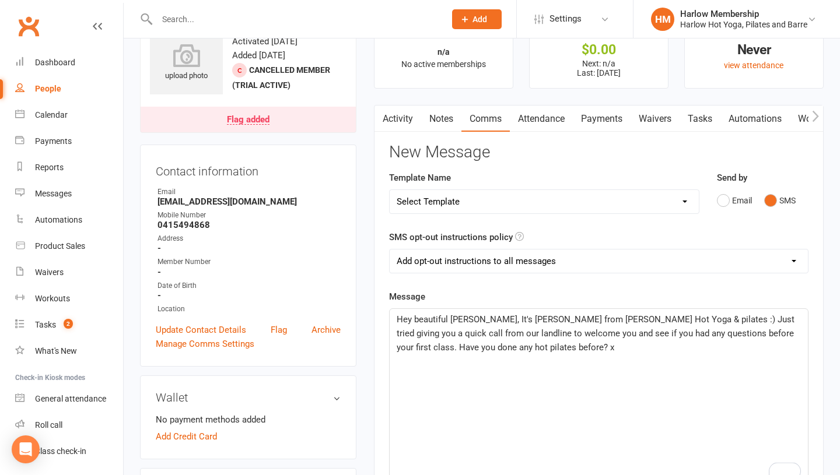
click at [617, 319] on span "Hey beautiful [PERSON_NAME], It's [PERSON_NAME] from [PERSON_NAME] Hot Yoga & p…" at bounding box center [597, 333] width 400 height 38
click at [625, 374] on div "Hey beautiful [PERSON_NAME], It's [PERSON_NAME] from [PERSON_NAME] Hot Yoga & P…" at bounding box center [599, 396] width 418 height 175
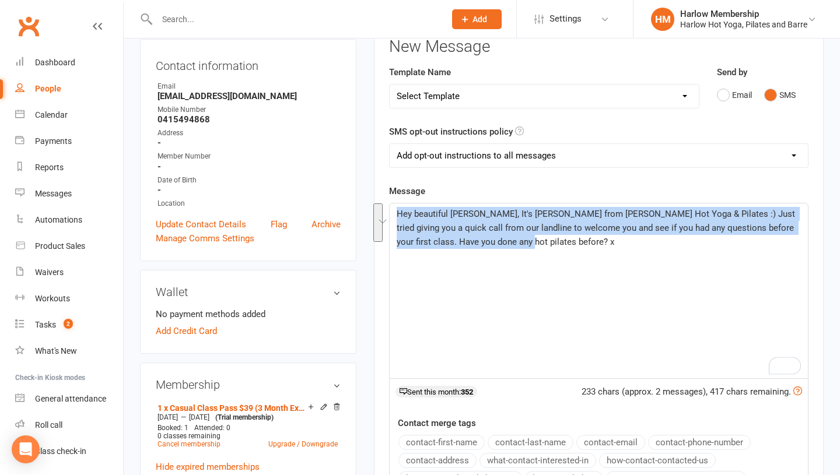
drag, startPoint x: 551, startPoint y: 262, endPoint x: 397, endPoint y: 213, distance: 162.1
click at [397, 213] on div "Hey beautiful [PERSON_NAME], It's [PERSON_NAME] from [PERSON_NAME] Hot Yoga & P…" at bounding box center [599, 291] width 418 height 175
copy span "Hey beautiful [PERSON_NAME], It's [PERSON_NAME] from [PERSON_NAME] Hot Yoga & P…"
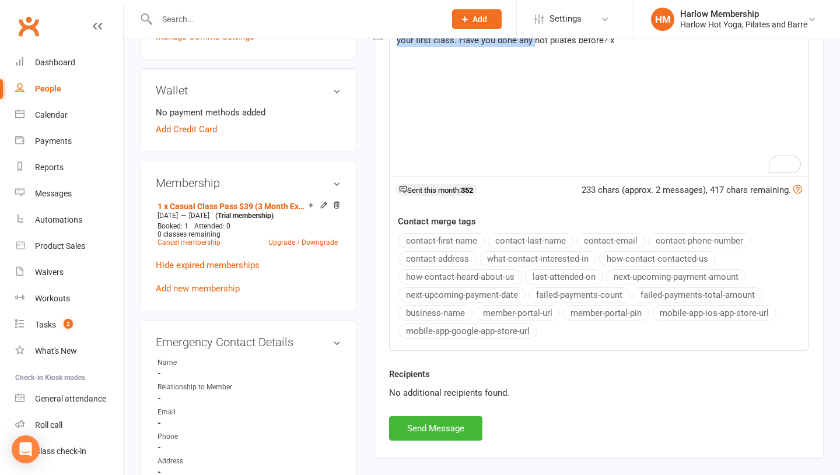
scroll to position [357, 0]
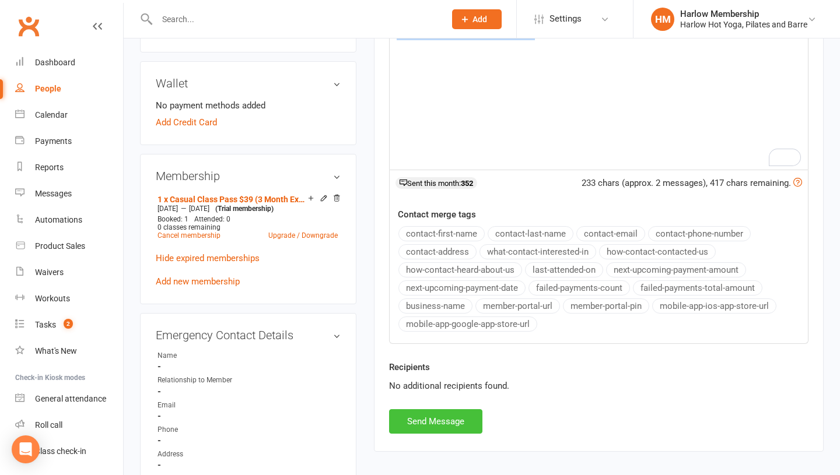
click at [437, 418] on button "Send Message" at bounding box center [435, 421] width 93 height 24
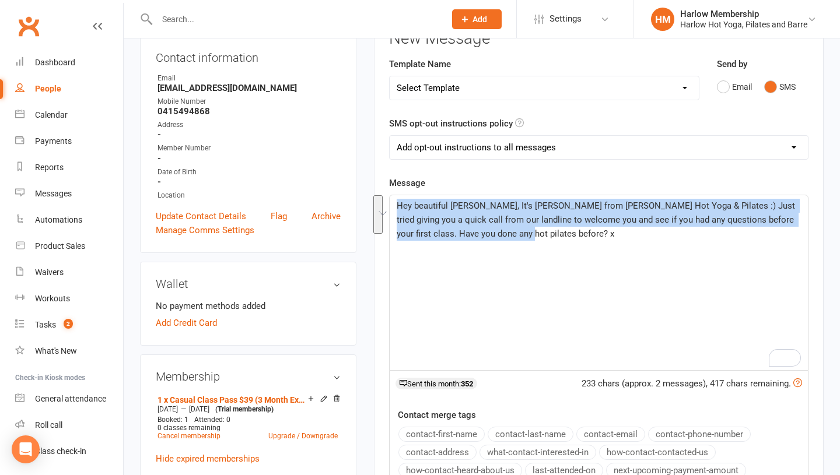
scroll to position [0, 0]
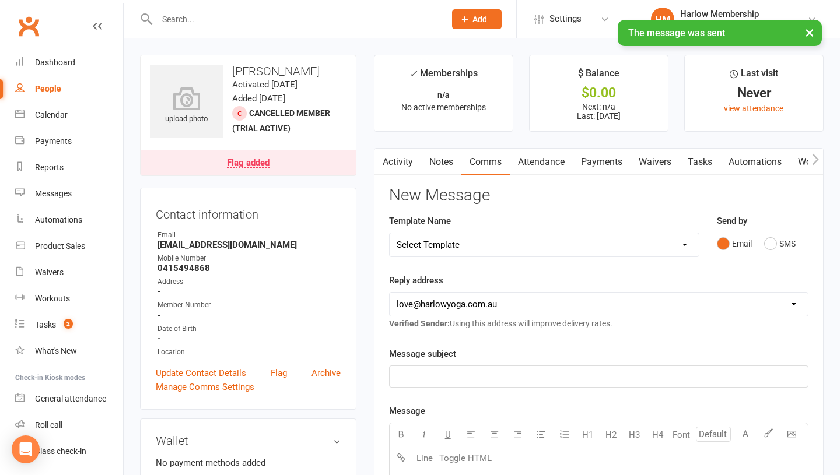
click at [439, 158] on link "Notes" at bounding box center [441, 162] width 40 height 27
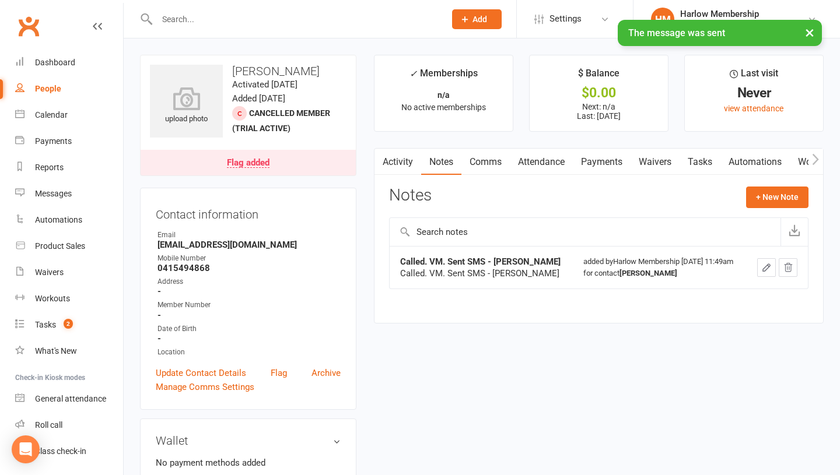
click at [682, 164] on link "Tasks" at bounding box center [699, 162] width 41 height 27
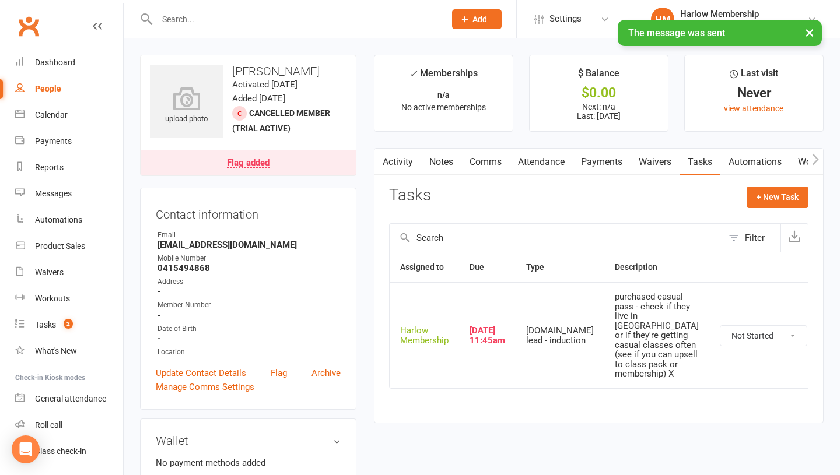
click at [720, 346] on select "Not Started In Progress Waiting Complete" at bounding box center [763, 336] width 86 height 20
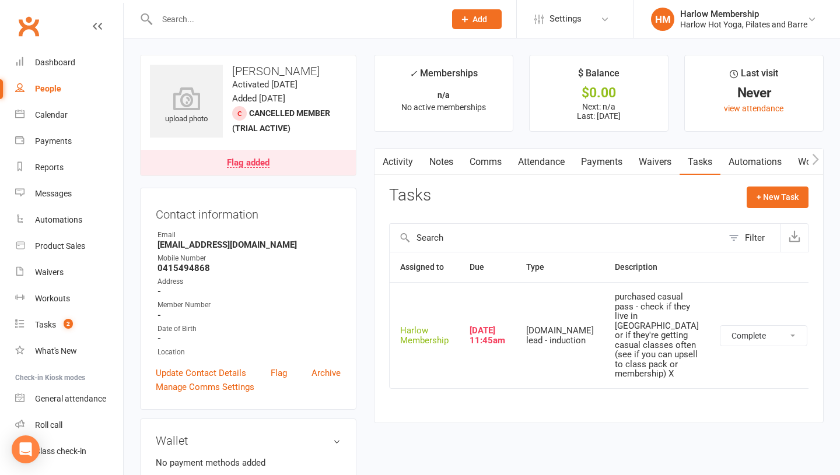
select select "unstarted"
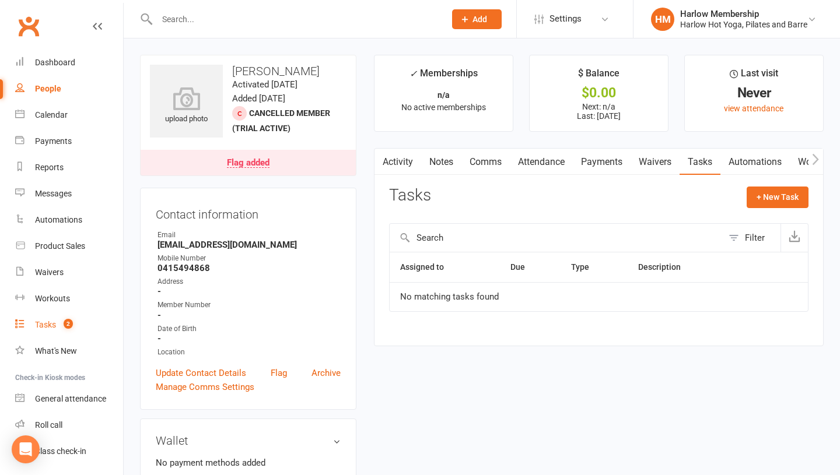
click at [44, 324] on div "Tasks" at bounding box center [45, 324] width 21 height 9
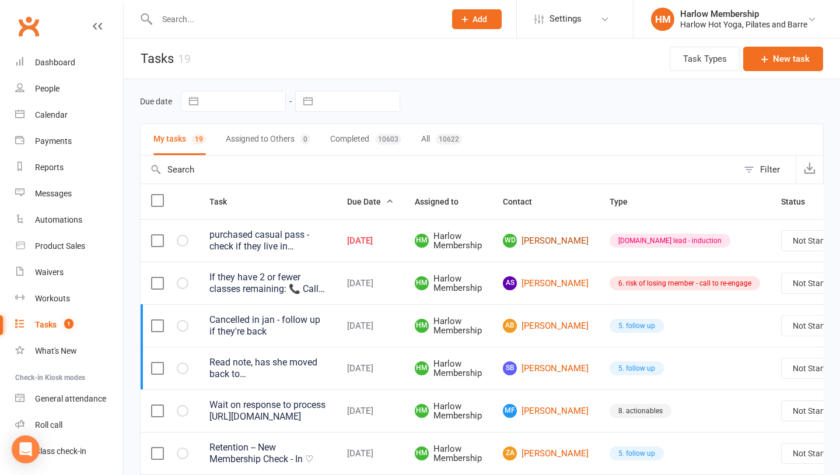
click at [541, 238] on link "WD [PERSON_NAME]" at bounding box center [546, 241] width 86 height 14
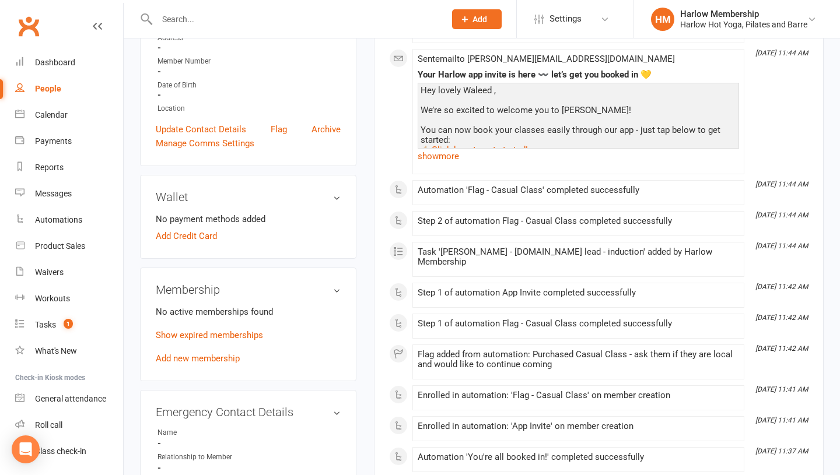
scroll to position [268, 0]
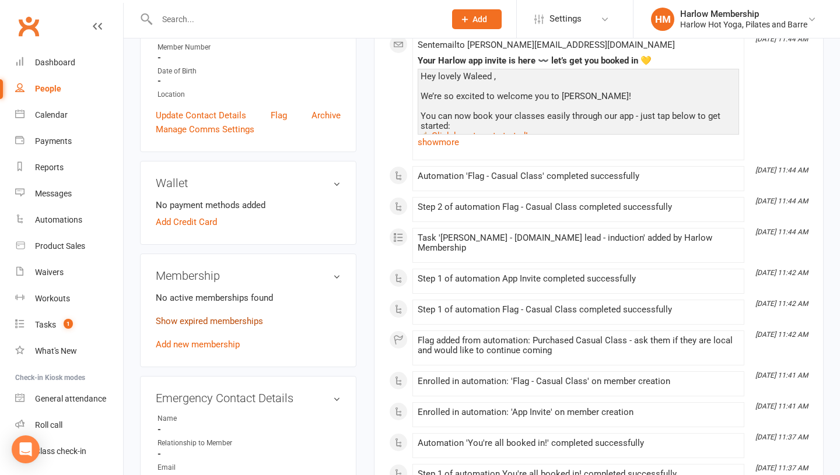
click at [238, 316] on link "Show expired memberships" at bounding box center [209, 321] width 107 height 10
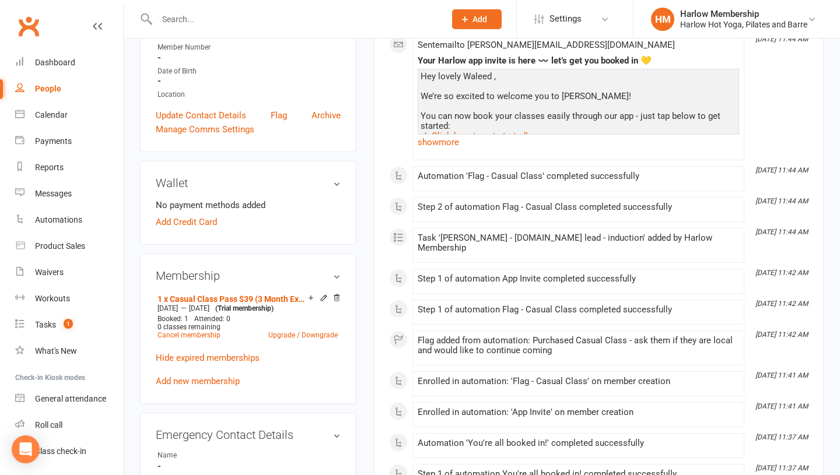
scroll to position [0, 0]
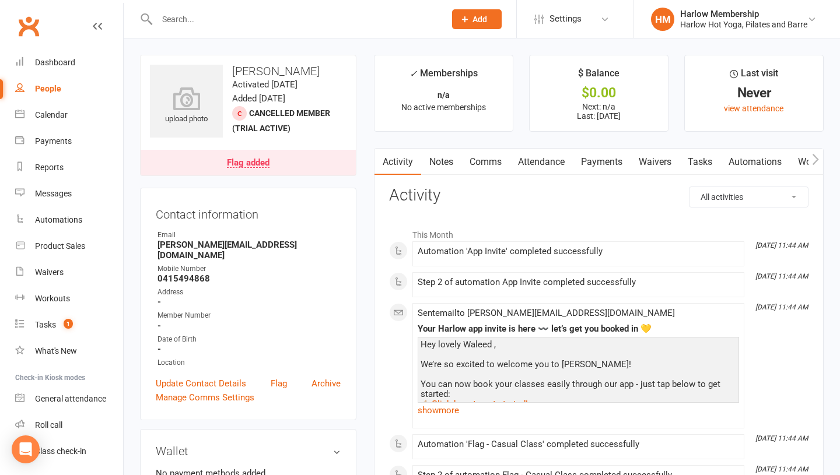
click at [532, 157] on link "Attendance" at bounding box center [541, 162] width 63 height 27
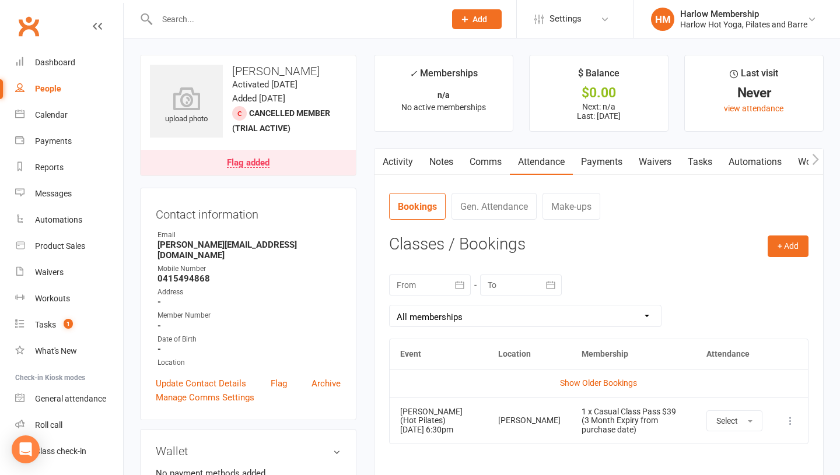
scroll to position [27, 0]
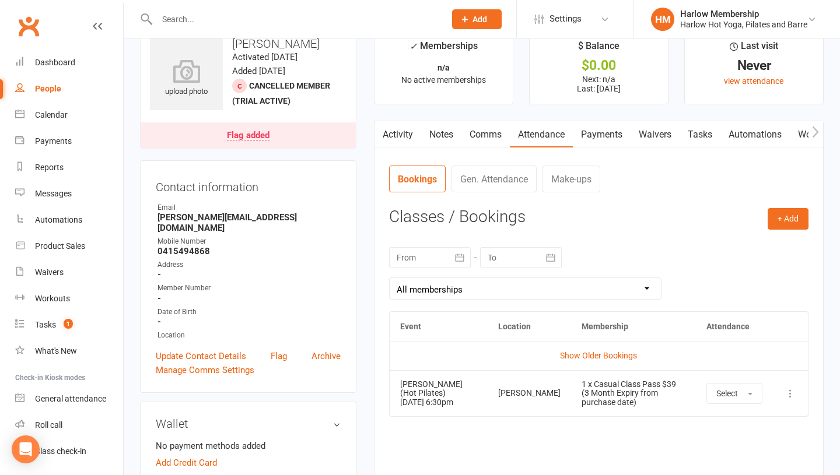
click at [441, 124] on link "Notes" at bounding box center [441, 134] width 40 height 27
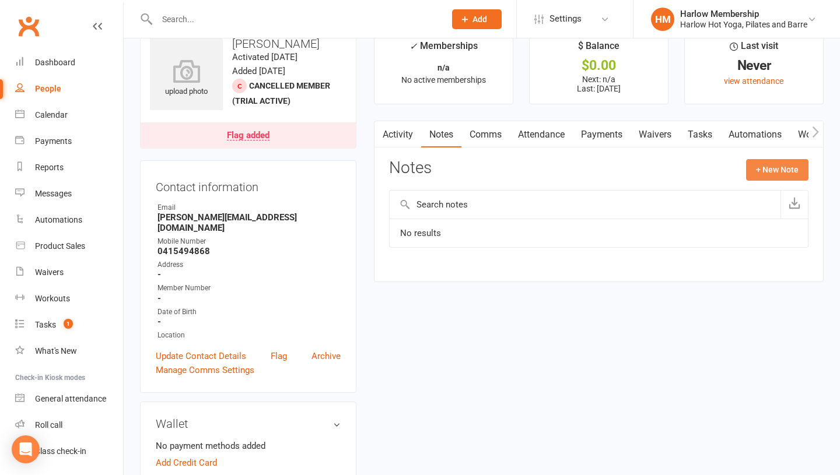
click at [763, 173] on button "+ New Note" at bounding box center [777, 169] width 62 height 21
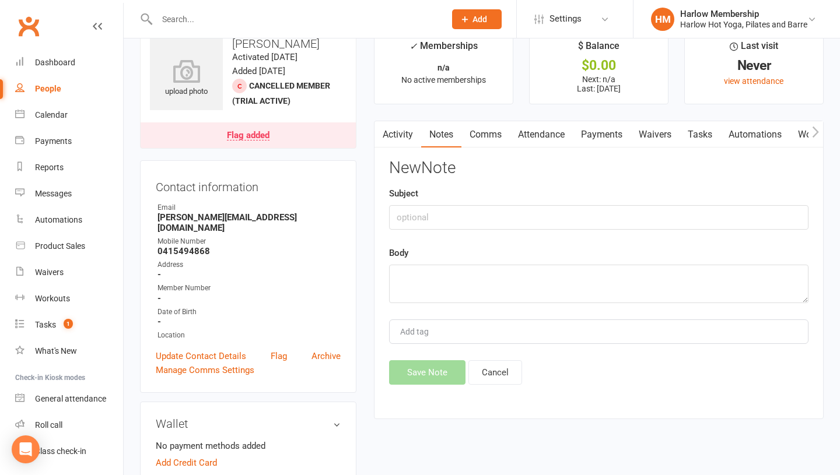
click at [452, 204] on div "Subject" at bounding box center [598, 208] width 419 height 43
click at [434, 216] on input "text" at bounding box center [598, 217] width 419 height 24
type input "Called"
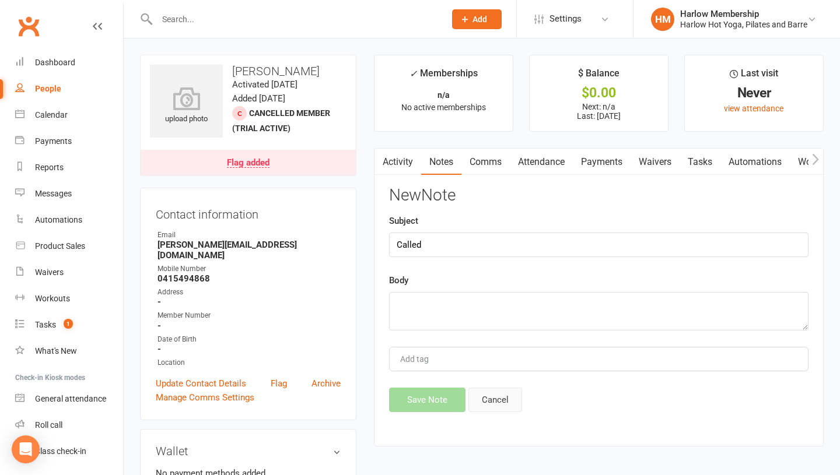
click at [490, 396] on button "Cancel" at bounding box center [495, 400] width 54 height 24
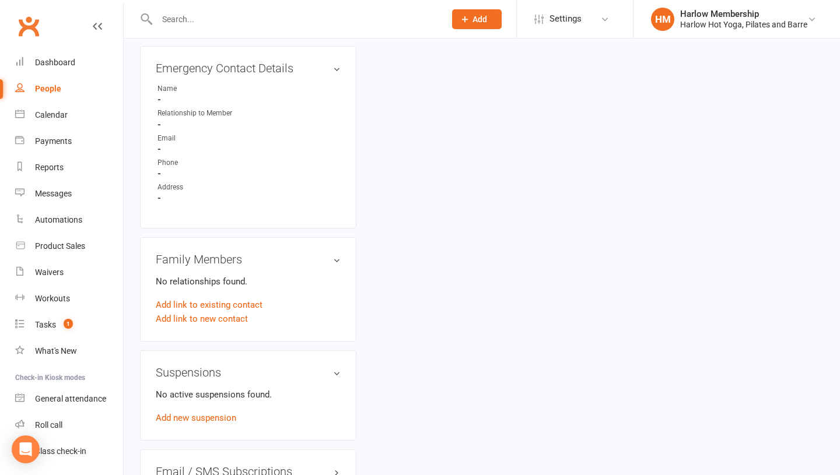
scroll to position [634, 0]
click at [204, 299] on link "Add link to existing contact" at bounding box center [209, 306] width 107 height 14
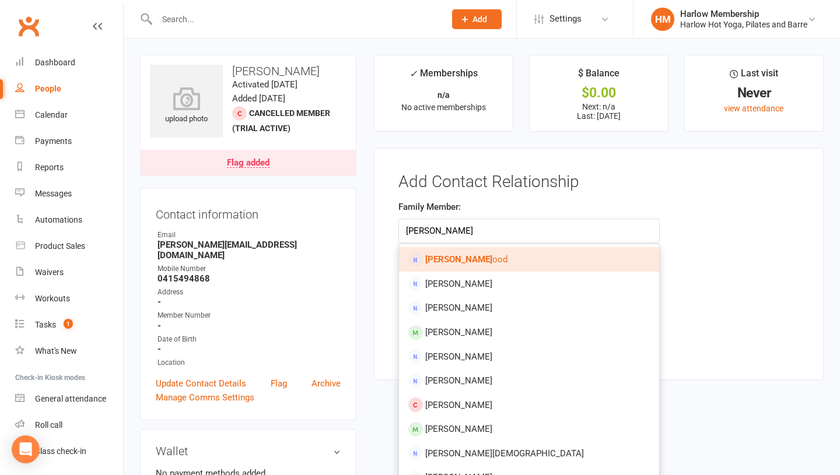
type input "lara h"
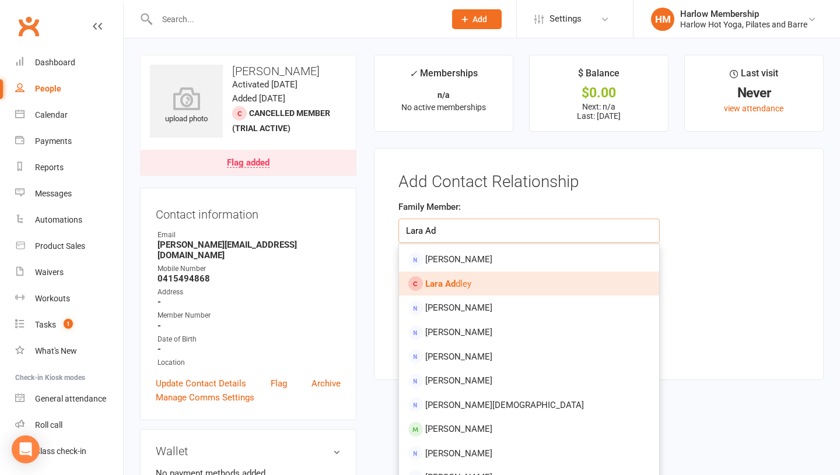
type input "Lara Ad"
click at [431, 282] on strong "Lara Ad" at bounding box center [440, 284] width 30 height 10
type input "[PERSON_NAME]"
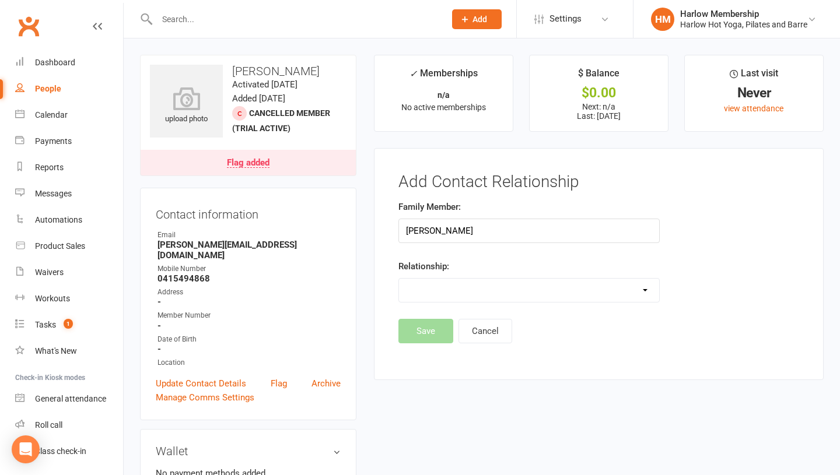
click at [437, 291] on select "Parent / Guardian Child Sibling (parent not in system) Spouse / Partner Cousin …" at bounding box center [529, 290] width 260 height 23
select select "5"
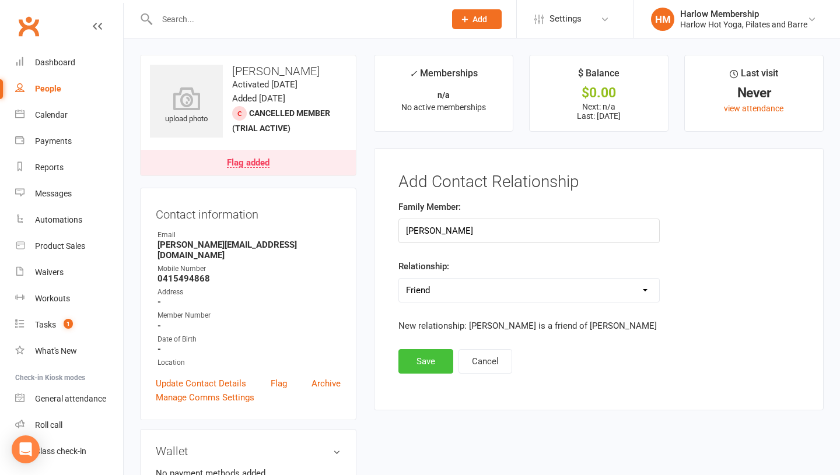
click at [424, 373] on button "Save" at bounding box center [425, 361] width 55 height 24
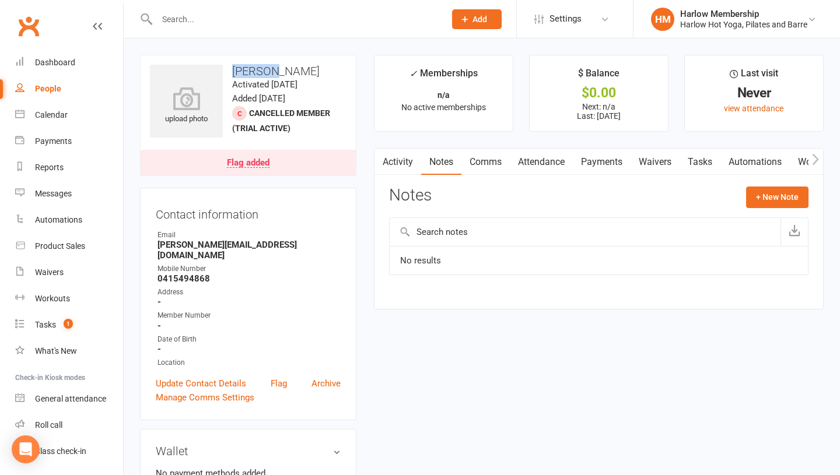
drag, startPoint x: 271, startPoint y: 70, endPoint x: 232, endPoint y: 67, distance: 39.2
click at [232, 67] on h3 "[PERSON_NAME]" at bounding box center [248, 71] width 197 height 13
copy h3 "Waleed"
click at [52, 321] on div "Tasks" at bounding box center [45, 324] width 21 height 9
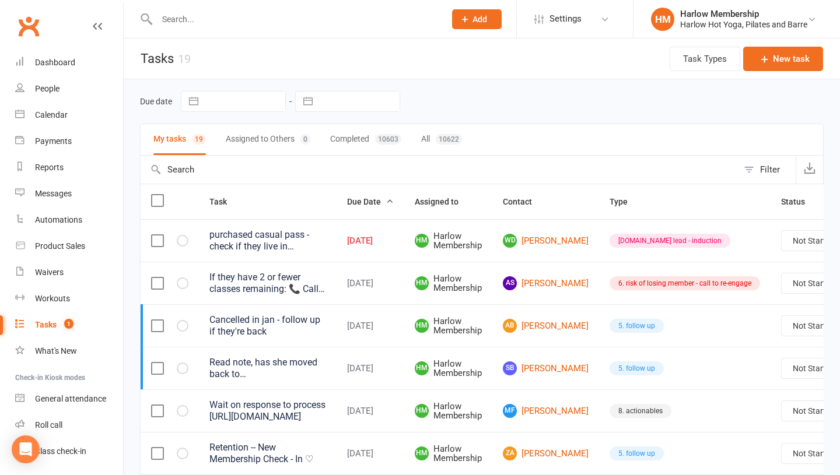
click at [787, 238] on select "Not Started In Progress Waiting Complete" at bounding box center [824, 241] width 86 height 20
select select "unstarted"
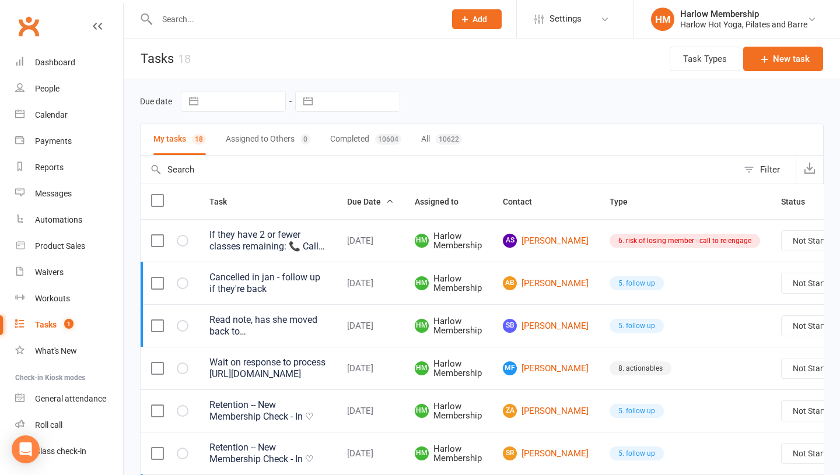
click at [192, 17] on input "text" at bounding box center [294, 19] width 283 height 16
paste input "Waleed"
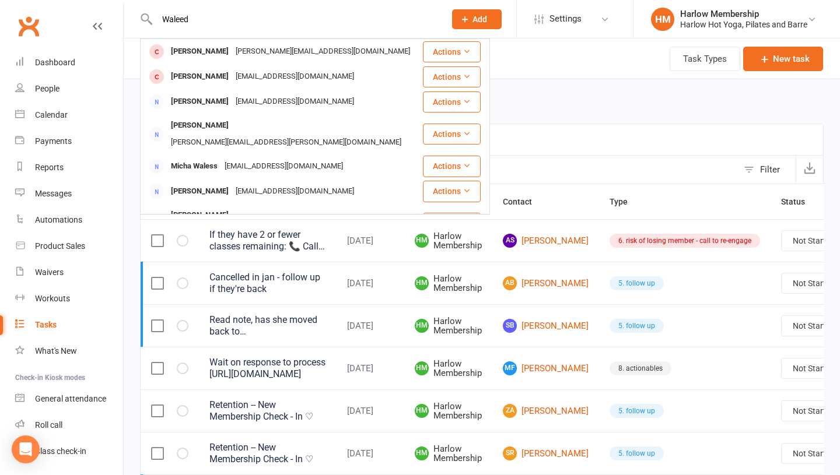
drag, startPoint x: 192, startPoint y: 17, endPoint x: 144, endPoint y: 17, distance: 47.8
click at [144, 17] on div "Waleed Waleed Diab lara@hairjamm.com Actions Danny Wales d_wales@hotmail.co.uk …" at bounding box center [288, 19] width 297 height 38
type input "Waleed"
click at [69, 191] on div "Messages" at bounding box center [53, 193] width 37 height 9
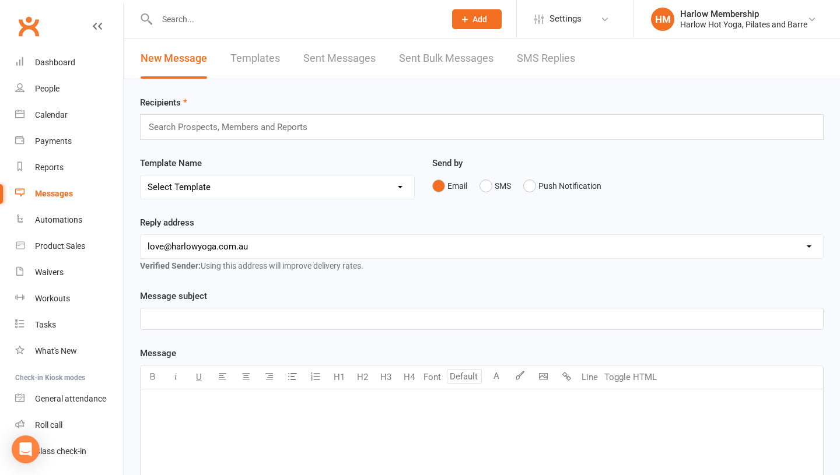
click at [558, 56] on link "SMS Replies" at bounding box center [546, 58] width 58 height 40
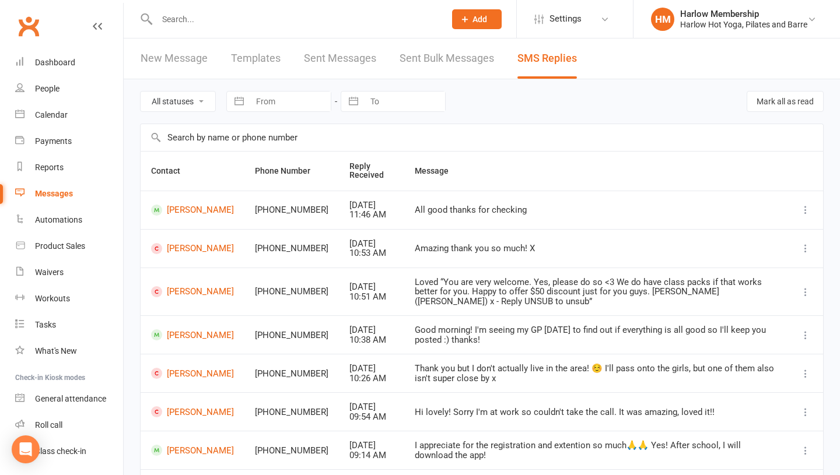
click at [413, 61] on link "Sent Bulk Messages" at bounding box center [446, 58] width 94 height 40
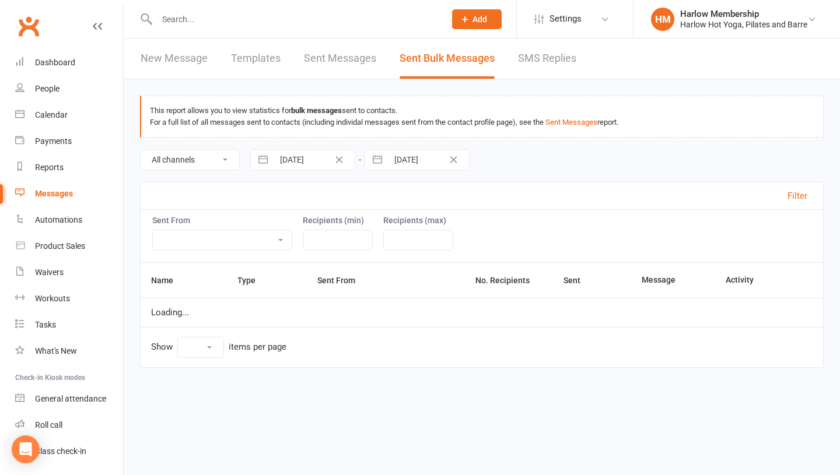
select select "100"
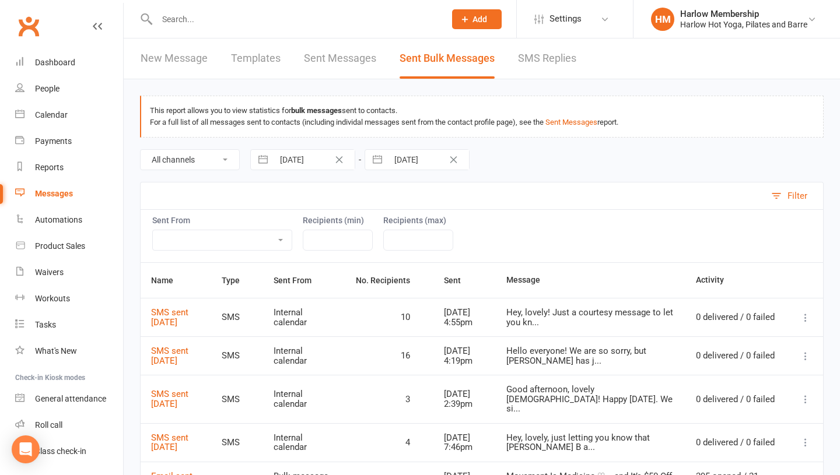
click at [312, 67] on link "Sent Messages" at bounding box center [340, 58] width 72 height 40
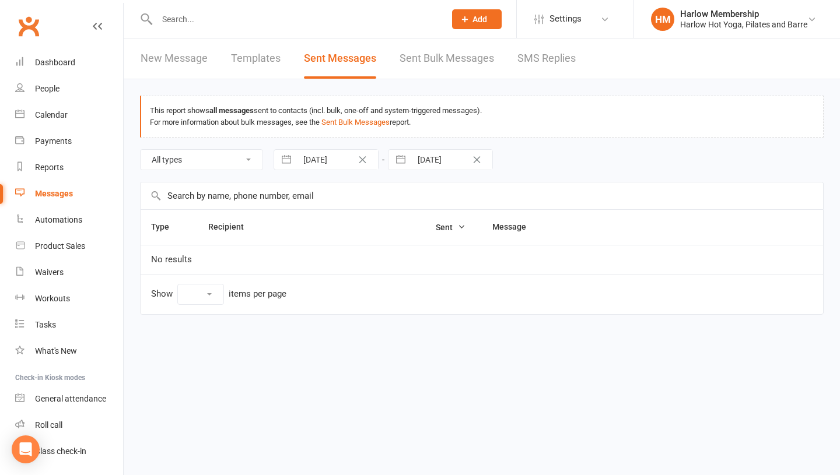
select select "10"
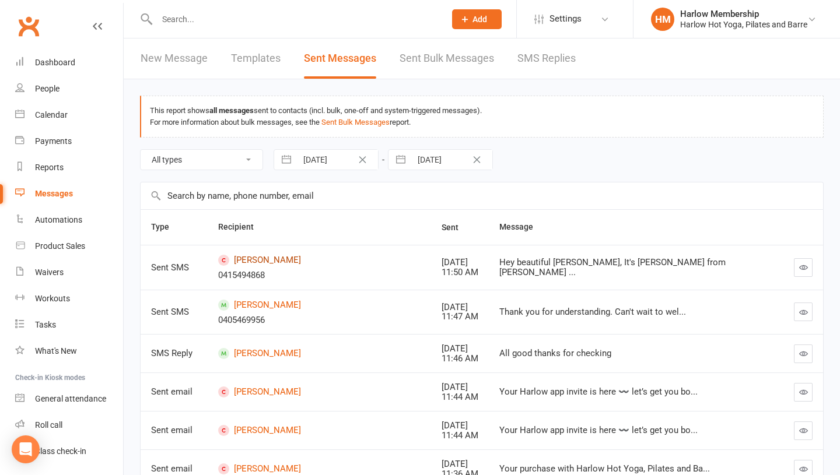
click at [246, 261] on link "[PERSON_NAME]" at bounding box center [319, 260] width 202 height 11
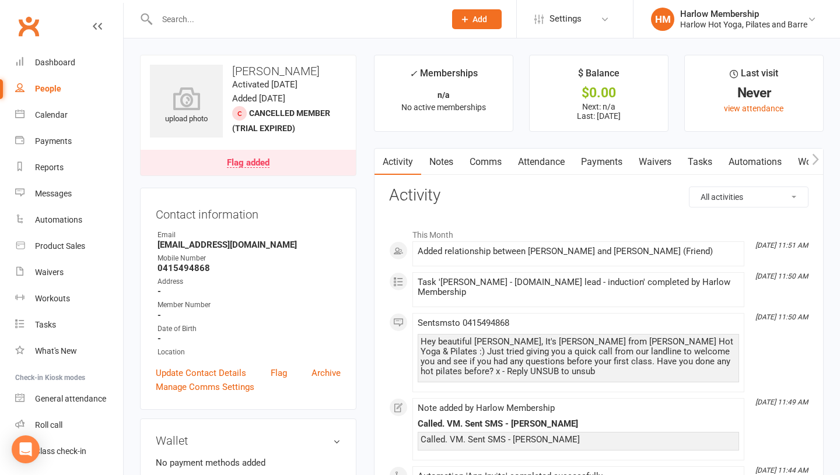
click at [486, 164] on link "Comms" at bounding box center [485, 162] width 48 height 27
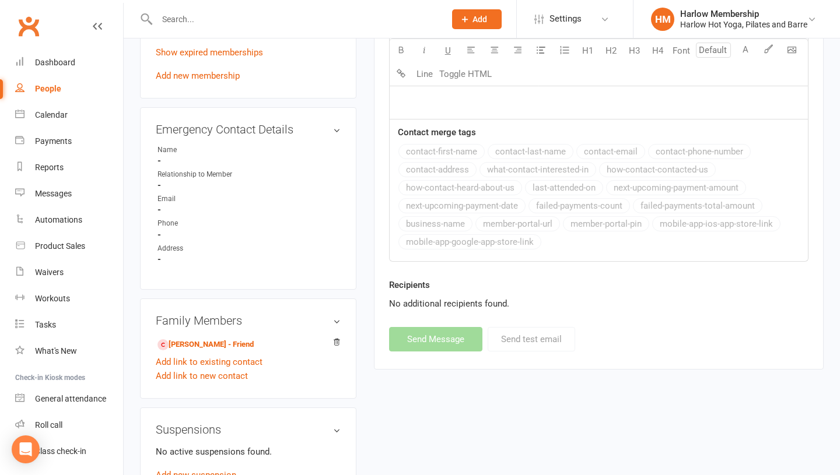
scroll to position [530, 0]
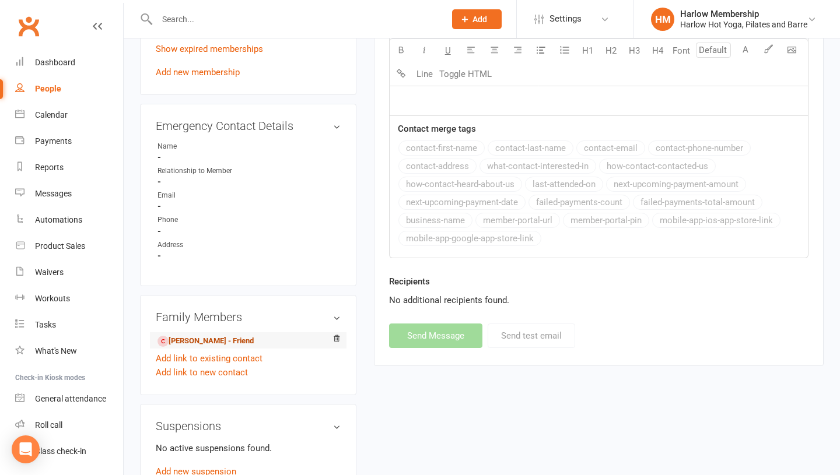
click at [206, 338] on link "Waleed Diab - Friend" at bounding box center [205, 341] width 96 height 12
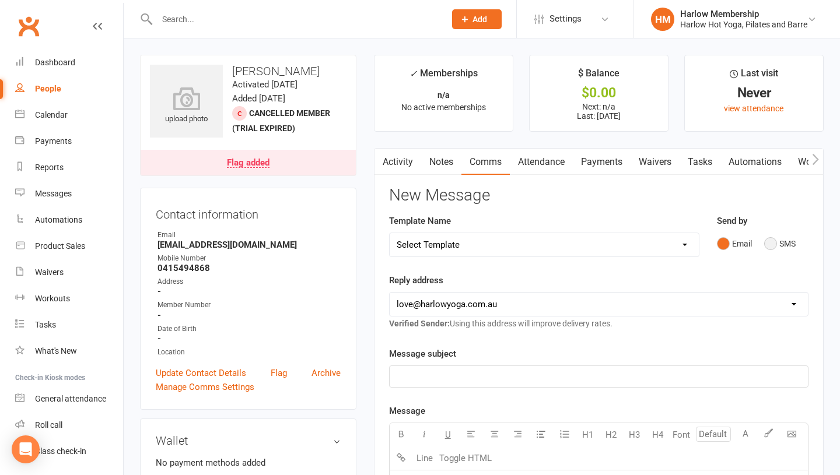
click at [778, 245] on button "SMS" at bounding box center [779, 244] width 31 height 22
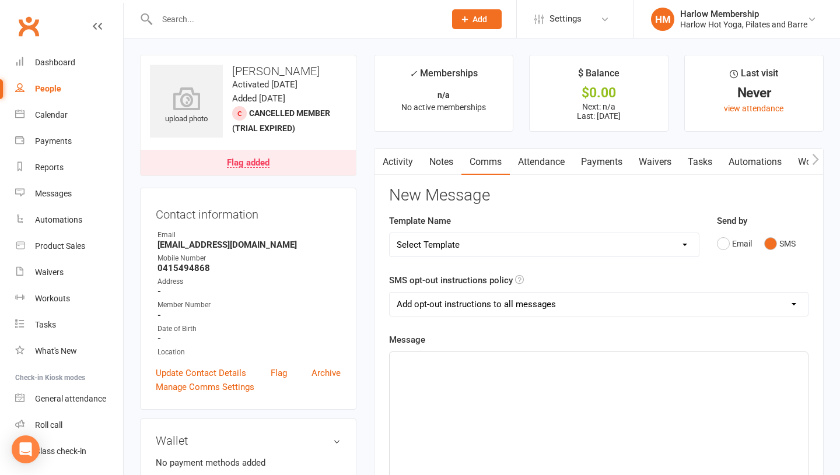
click at [538, 390] on div "﻿" at bounding box center [599, 439] width 418 height 175
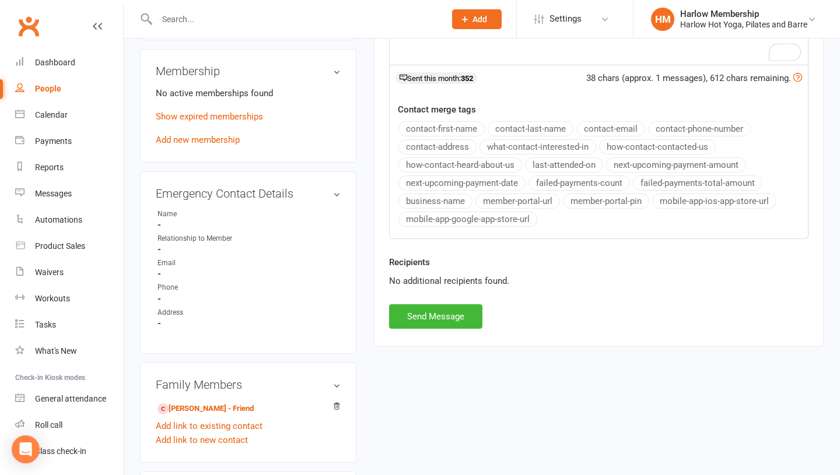
scroll to position [468, 0]
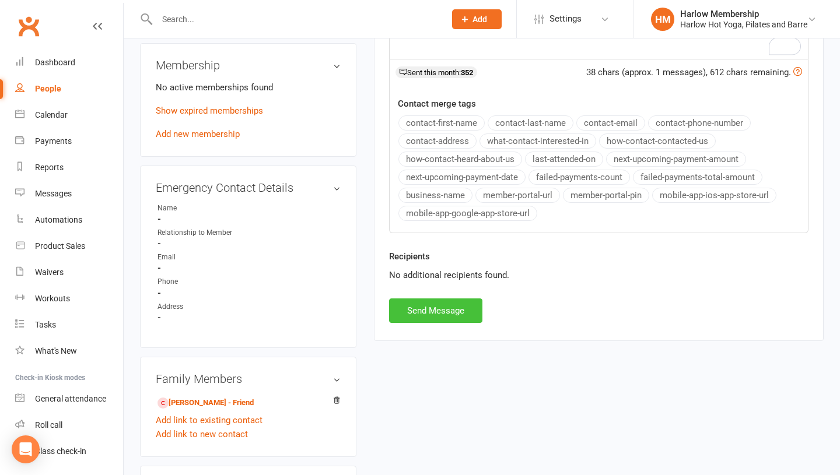
click at [420, 313] on button "Send Message" at bounding box center [435, 311] width 93 height 24
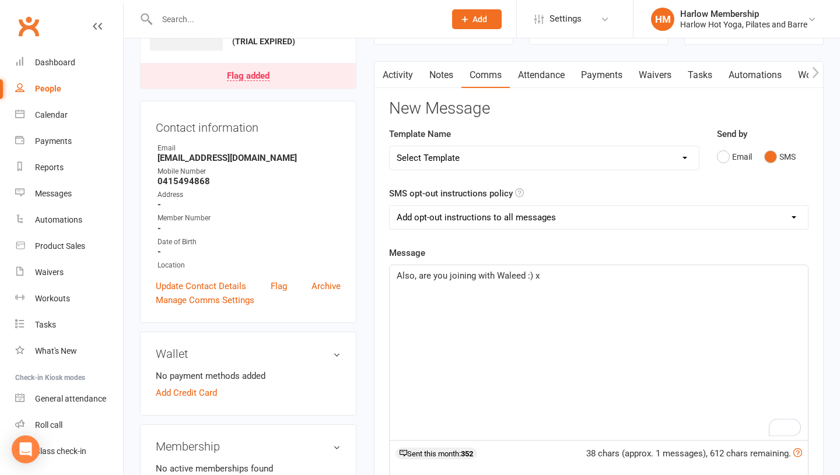
scroll to position [0, 0]
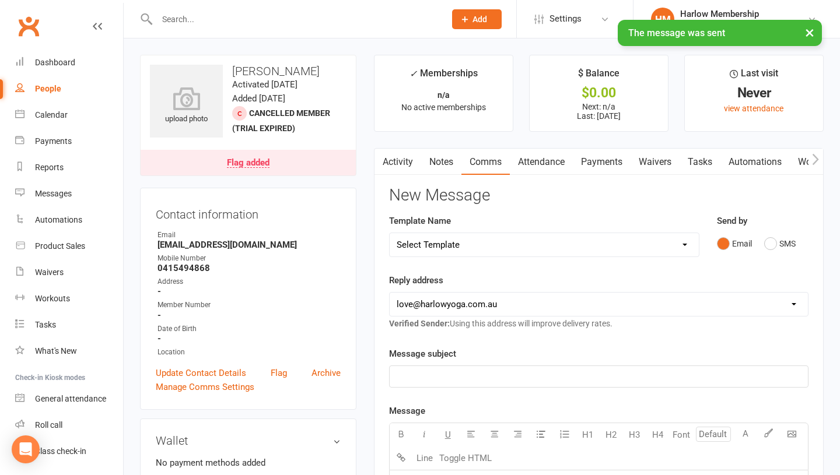
click at [440, 149] on link "Notes" at bounding box center [441, 162] width 40 height 27
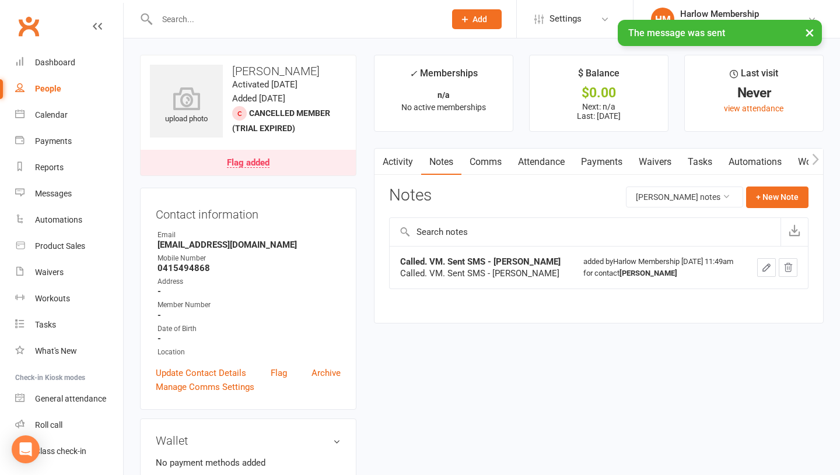
click at [707, 161] on link "Tasks" at bounding box center [699, 162] width 41 height 27
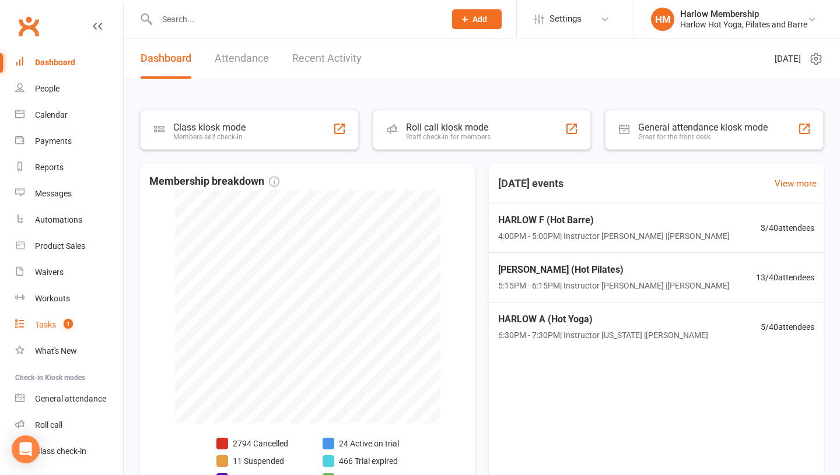
click at [43, 325] on div "Tasks" at bounding box center [45, 324] width 21 height 9
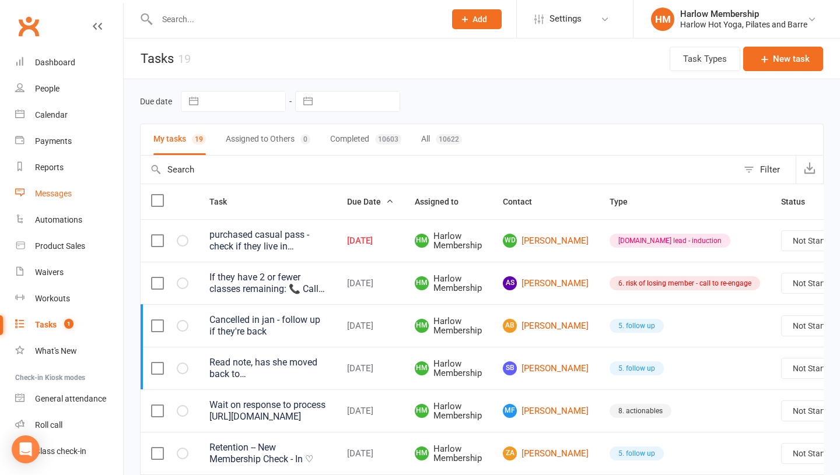
click at [51, 187] on link "Messages" at bounding box center [69, 194] width 108 height 26
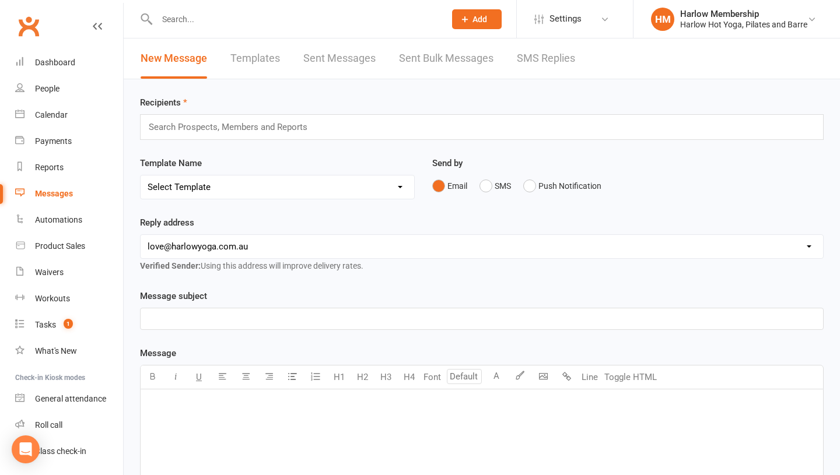
click at [355, 50] on link "Sent Messages" at bounding box center [339, 58] width 72 height 40
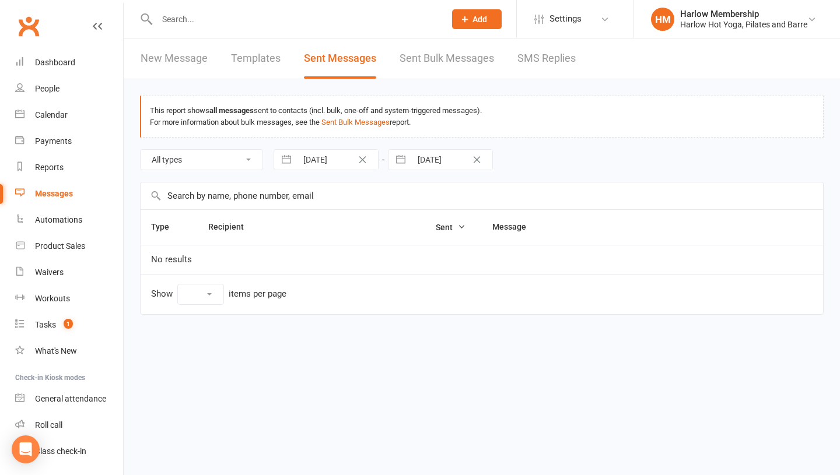
select select "10"
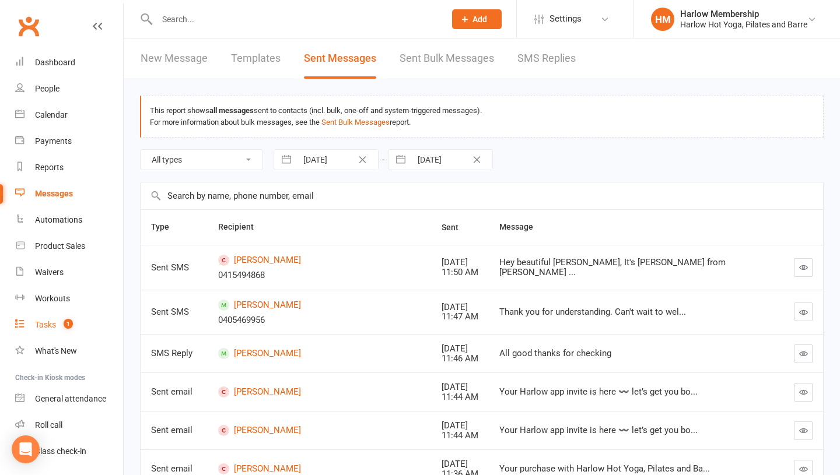
click at [65, 325] on span "1" at bounding box center [68, 324] width 9 height 10
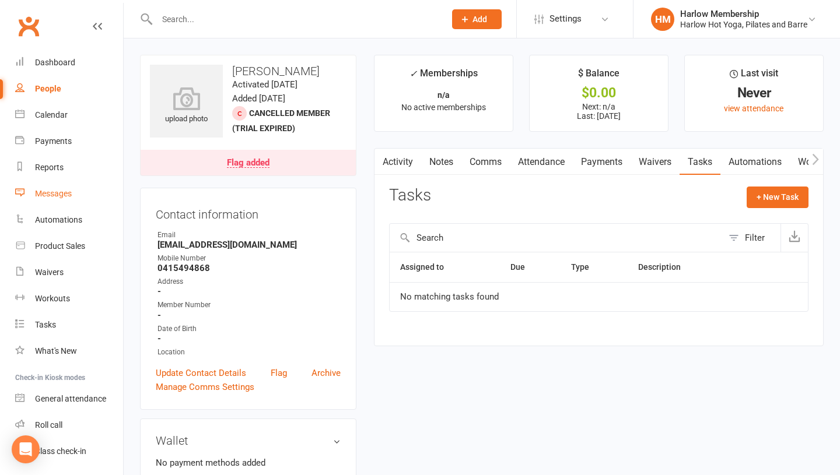
click at [43, 192] on div "Messages" at bounding box center [53, 193] width 37 height 9
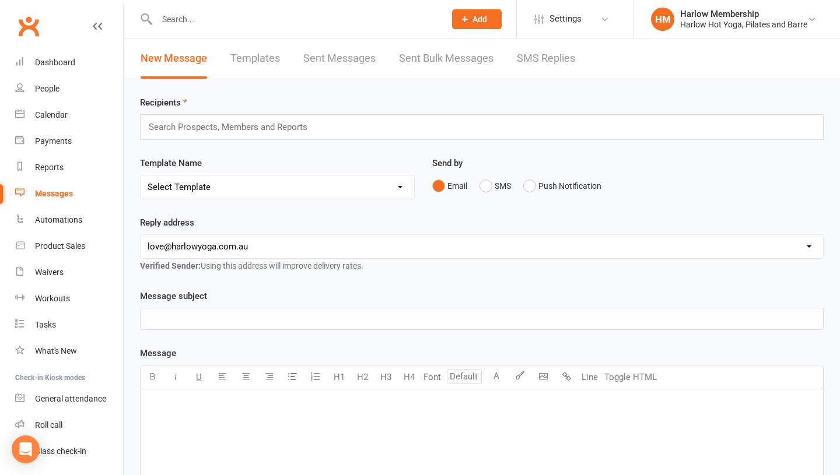
click at [540, 61] on link "SMS Replies" at bounding box center [546, 58] width 58 height 40
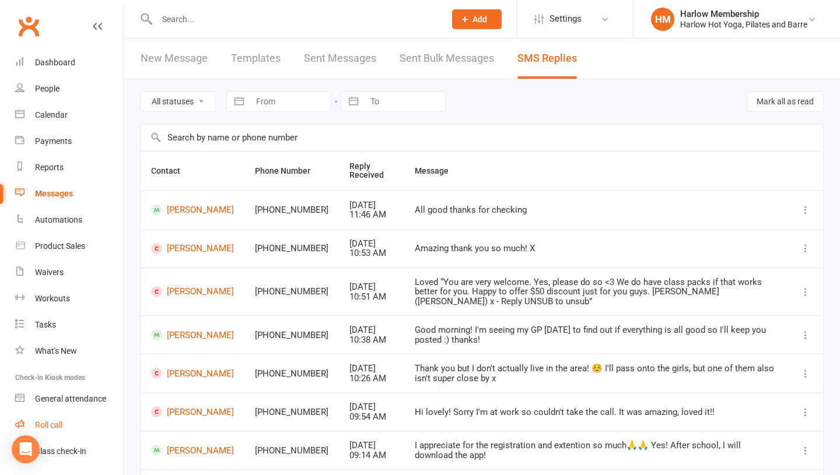
click at [68, 415] on link "Roll call" at bounding box center [69, 425] width 108 height 26
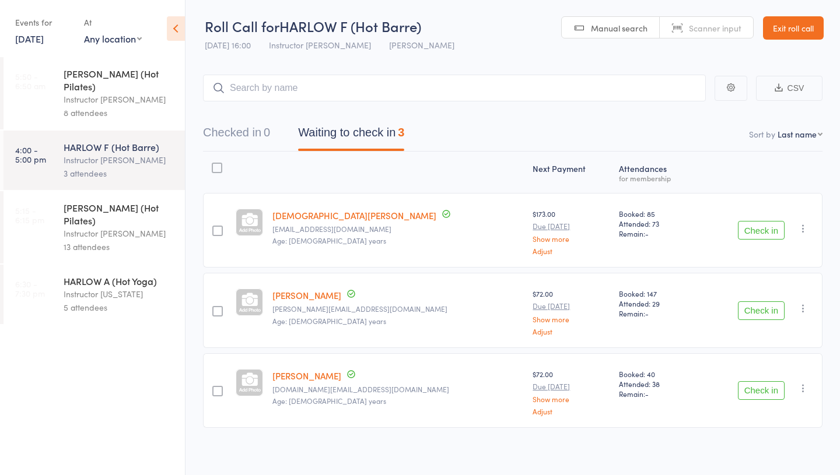
scroll to position [5, 0]
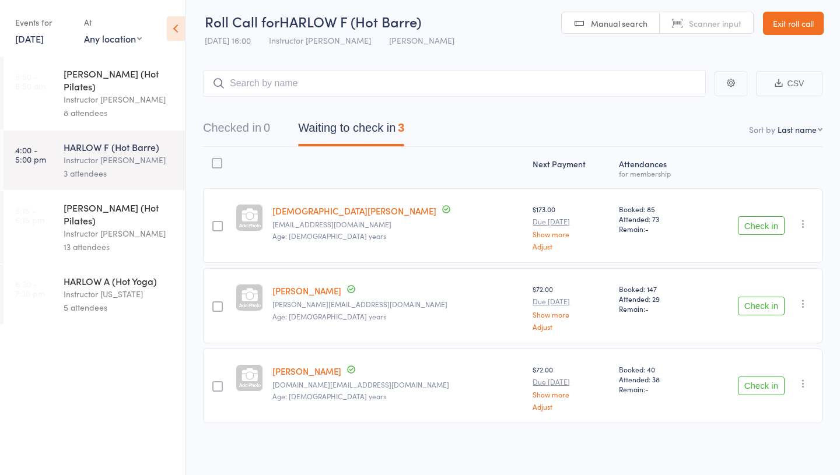
click at [106, 265] on div "HARLOW A (Hot Yoga) Instructor [US_STATE] 5 attendees" at bounding box center [124, 294] width 121 height 59
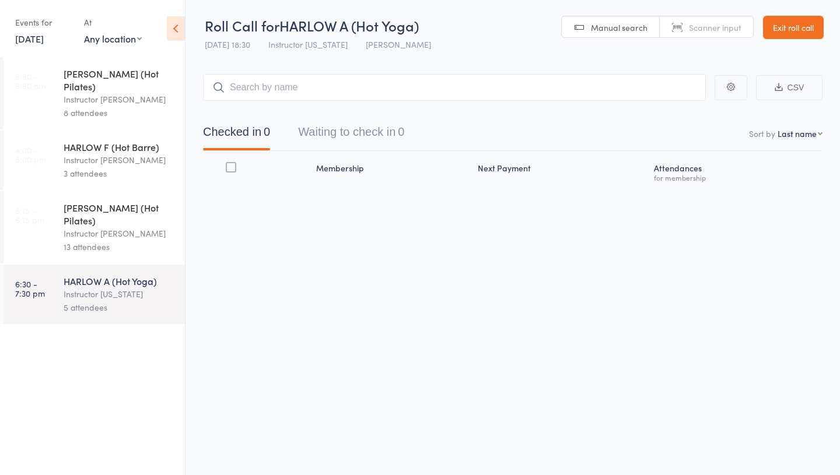
click at [86, 227] on div "Instructor [PERSON_NAME]" at bounding box center [119, 233] width 111 height 13
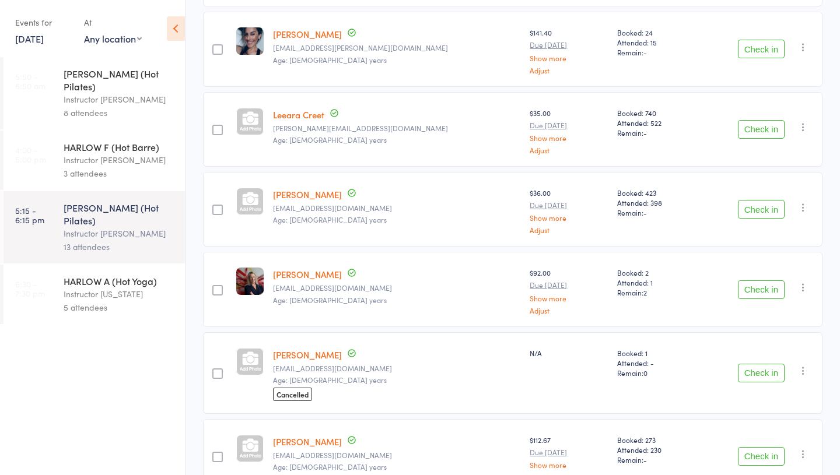
scroll to position [481, 0]
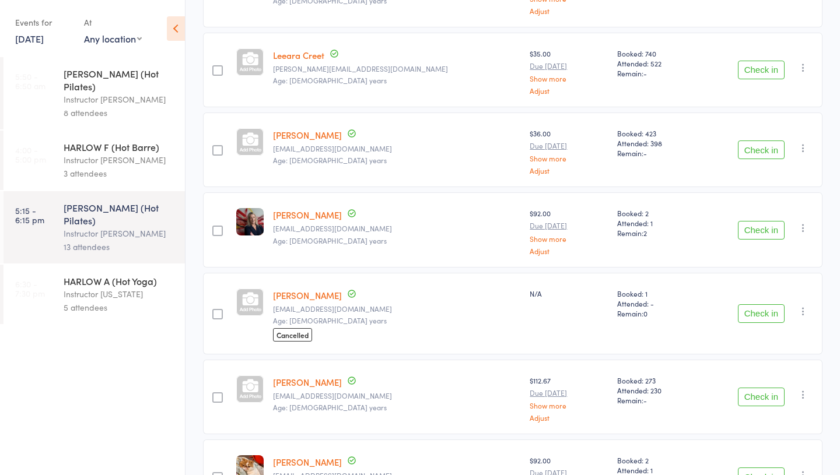
click at [296, 292] on link "[PERSON_NAME]" at bounding box center [307, 295] width 69 height 12
click at [44, 43] on link "[DATE]" at bounding box center [29, 38] width 29 height 13
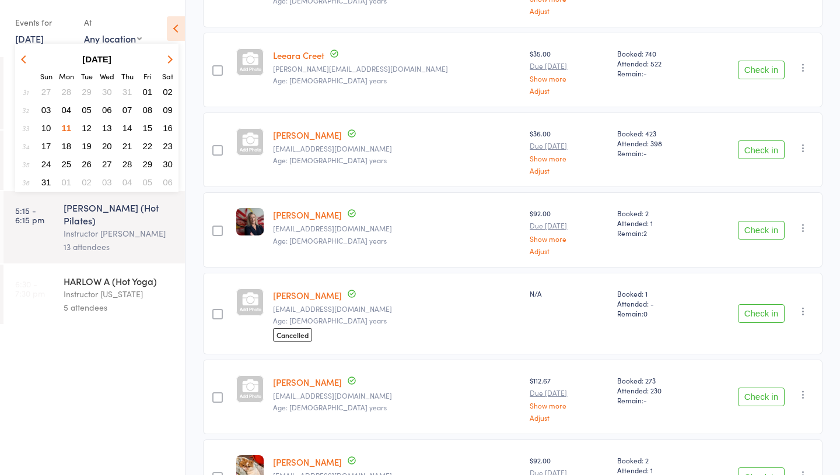
click at [47, 145] on span "17" at bounding box center [46, 146] width 10 height 10
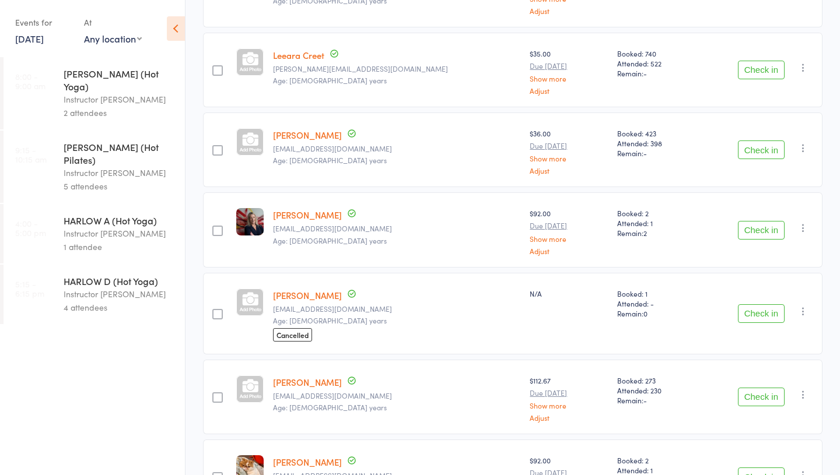
click at [75, 287] on div "Instructor [PERSON_NAME]" at bounding box center [119, 293] width 111 height 13
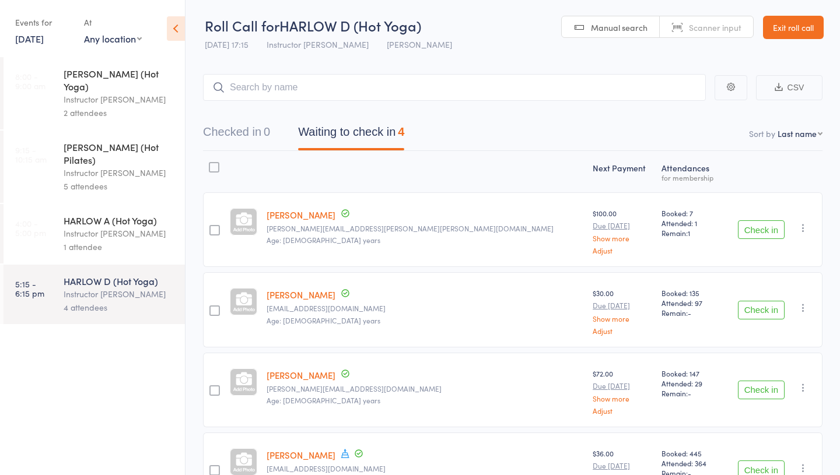
type input "[PERSON_NAME]"
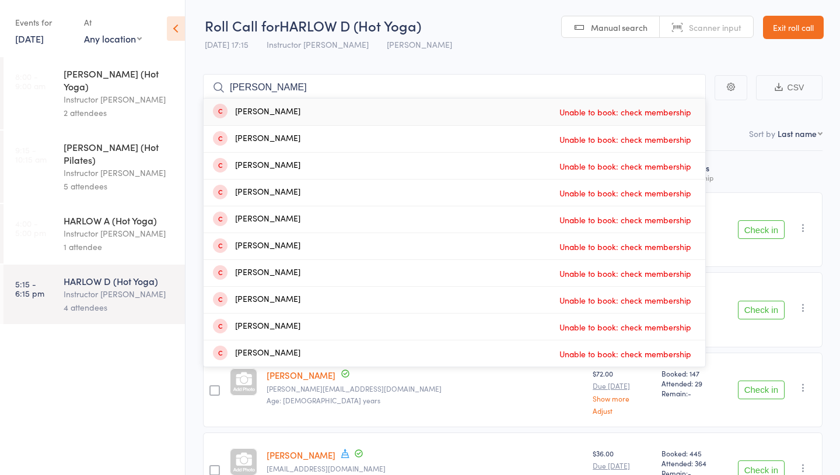
click at [268, 83] on input "[PERSON_NAME]" at bounding box center [454, 87] width 503 height 27
click at [268, 83] on input "Morgan Lee" at bounding box center [454, 87] width 503 height 27
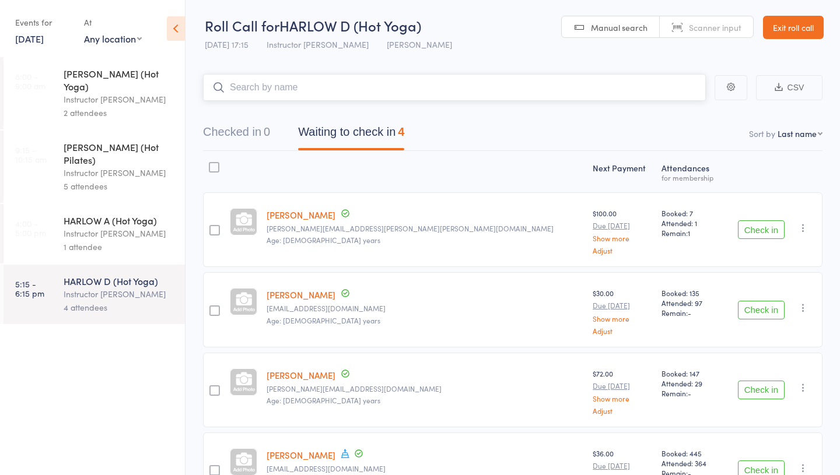
paste input "Morgan Lee"
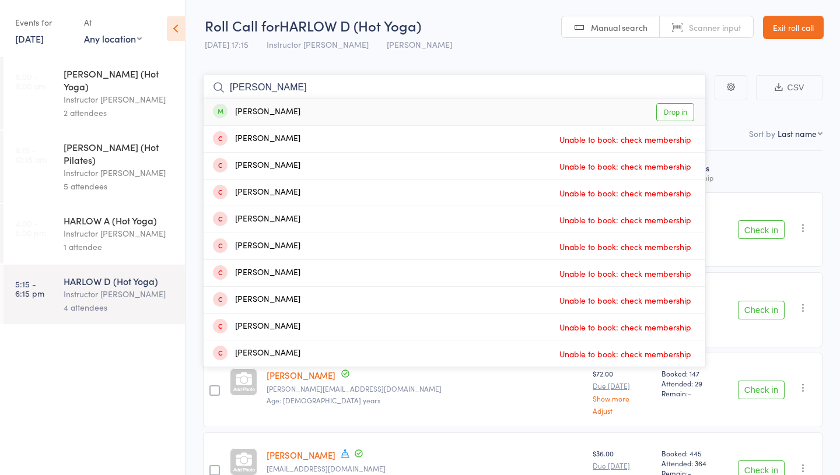
type input "Morgan Lee"
click at [679, 118] on link "Drop in" at bounding box center [675, 112] width 38 height 18
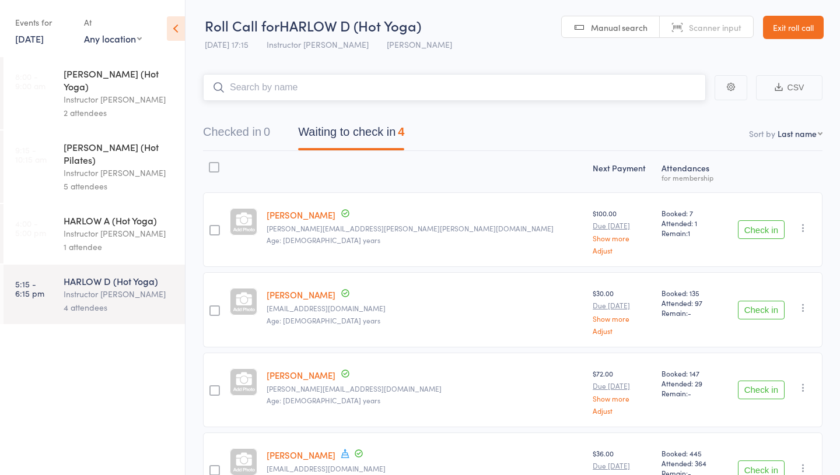
click at [270, 141] on button "Checked in 0" at bounding box center [236, 135] width 67 height 31
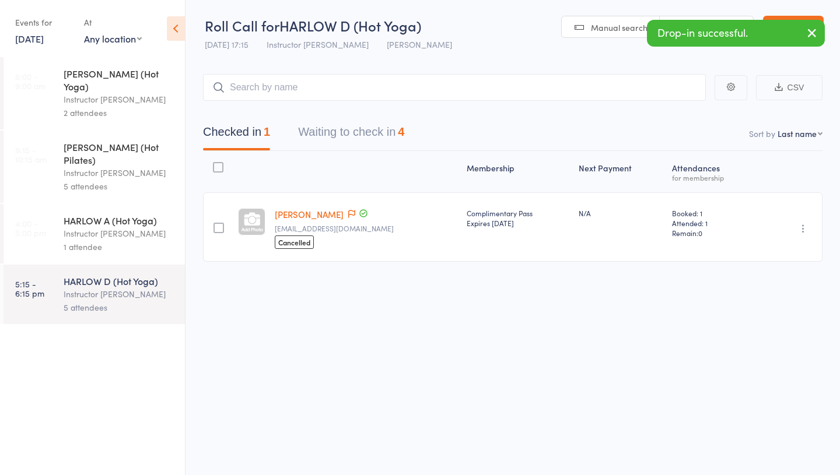
click at [805, 229] on icon "button" at bounding box center [803, 229] width 12 height 12
click at [773, 250] on li "Undo check-in" at bounding box center [761, 251] width 96 height 15
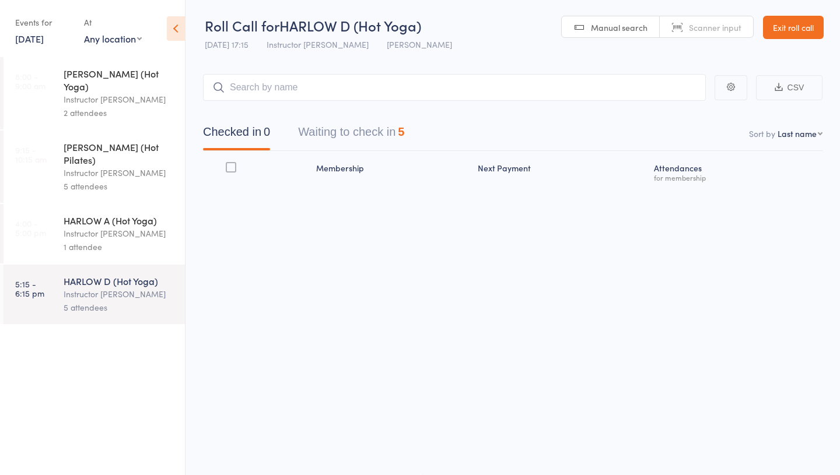
click at [791, 23] on link "Exit roll call" at bounding box center [793, 27] width 61 height 23
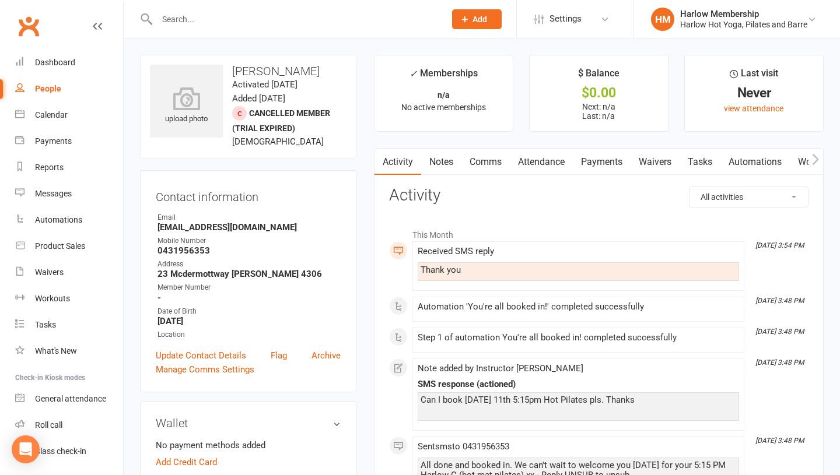
click at [706, 163] on link "Tasks" at bounding box center [699, 162] width 41 height 27
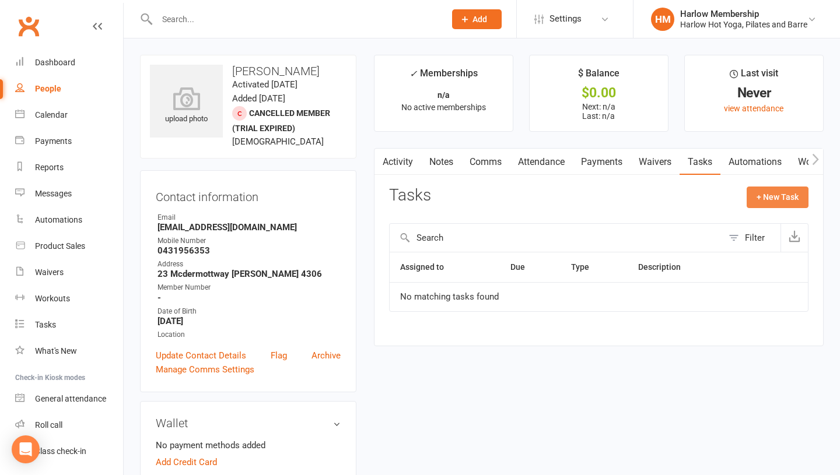
click at [760, 201] on button "+ New Task" at bounding box center [777, 197] width 62 height 21
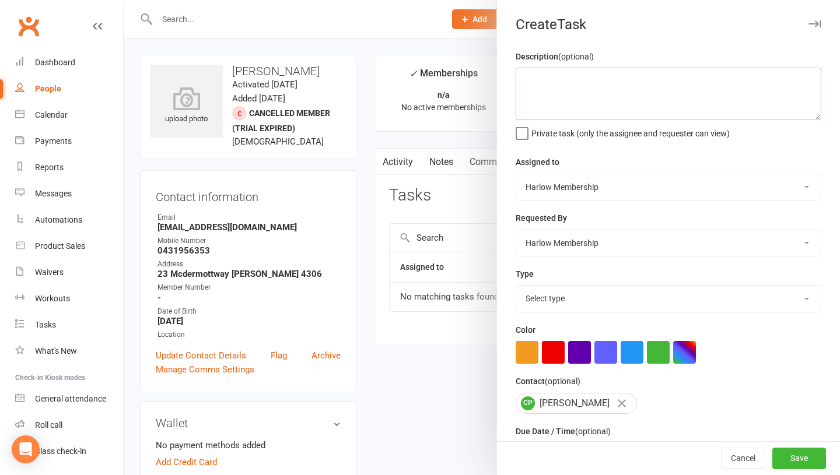
click at [574, 113] on textarea at bounding box center [668, 94] width 306 height 52
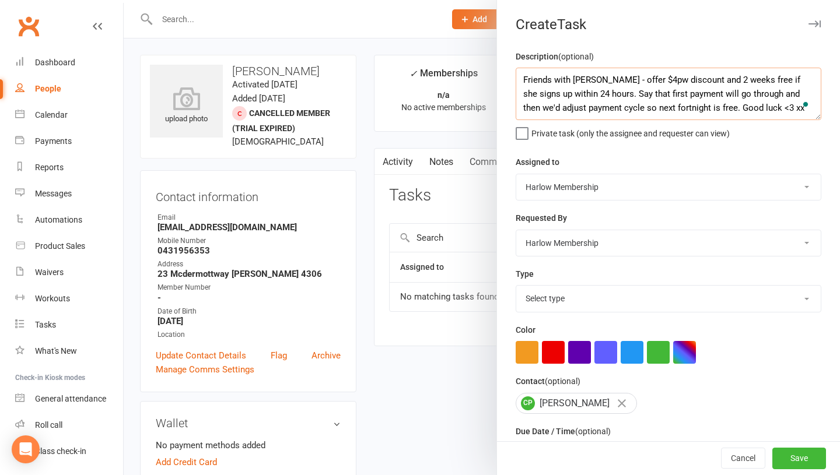
type textarea "Friends with Ettie - offer $4pw discount and 2 weeks free if she signs up withi…"
click at [567, 306] on select "Select type 1.new lead - induction 1. won membership 2. hot lead - attended 3. …" at bounding box center [668, 299] width 304 height 26
select select "27128"
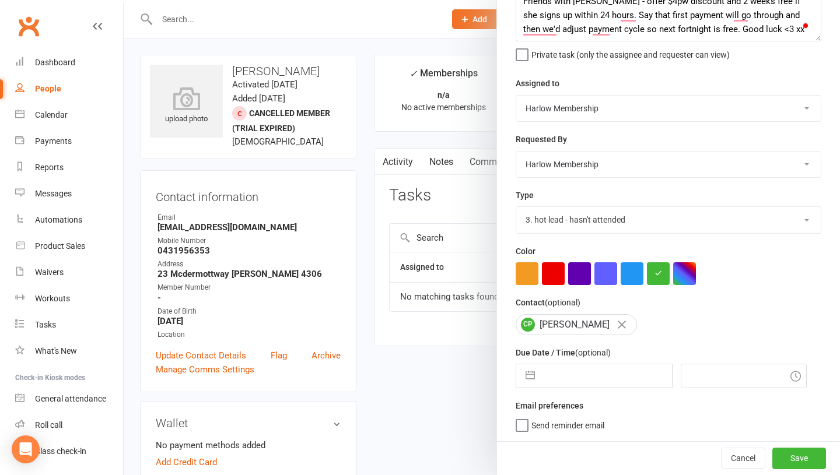
click at [542, 373] on input "text" at bounding box center [606, 375] width 131 height 23
select select "6"
select select "2025"
select select "7"
select select "2025"
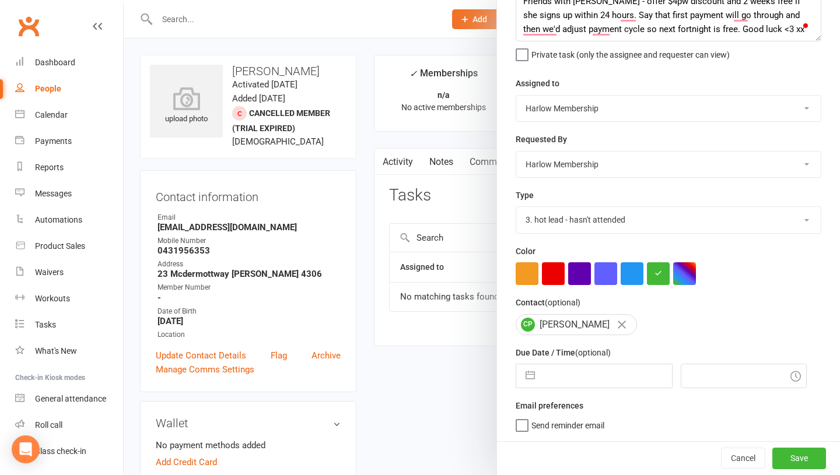
select select "8"
select select "2025"
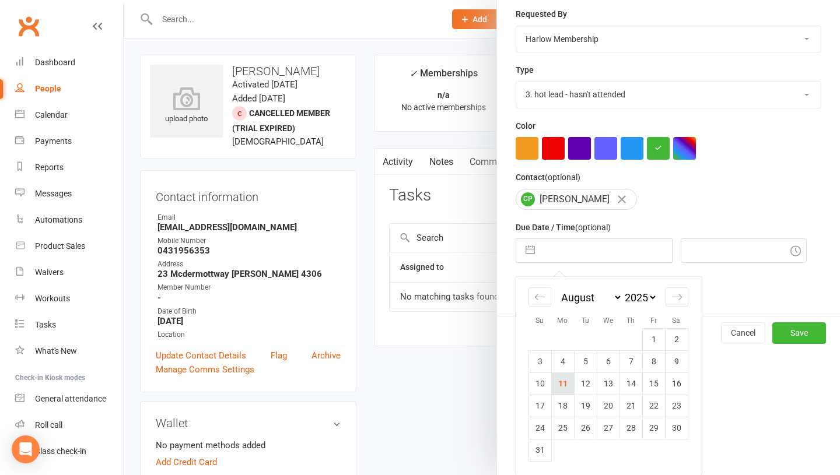
click at [566, 380] on td "11" at bounding box center [562, 384] width 23 height 22
type input "11 Aug 2025"
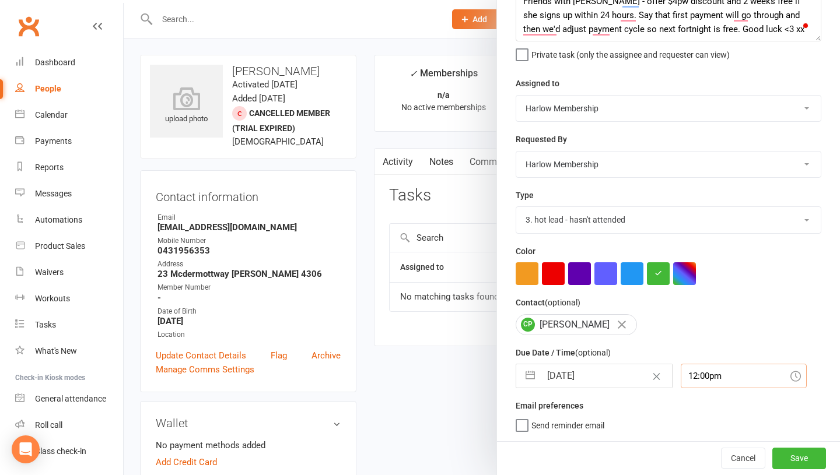
click at [680, 371] on div "12:00pm" at bounding box center [743, 376] width 126 height 24
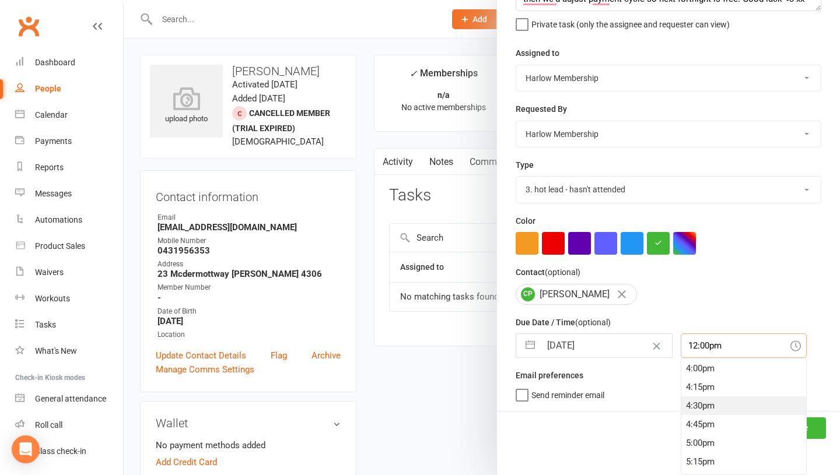
scroll to position [1193, 0]
click at [681, 440] on div "5:00pm" at bounding box center [743, 444] width 125 height 19
type input "5:00pm"
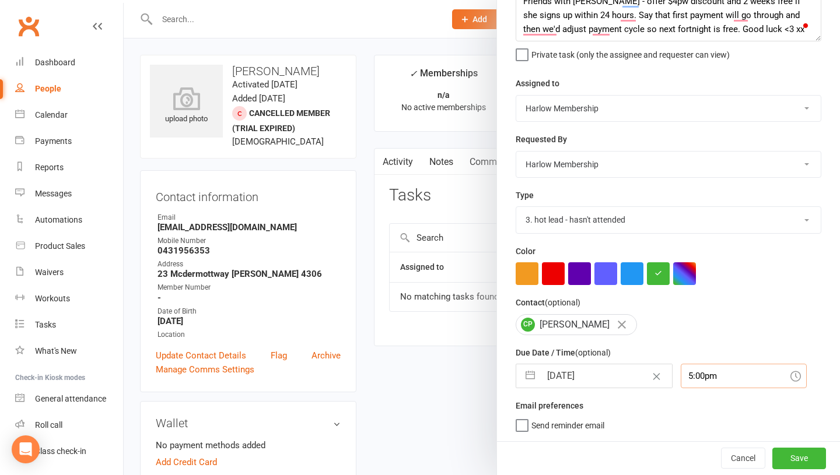
scroll to position [61, 0]
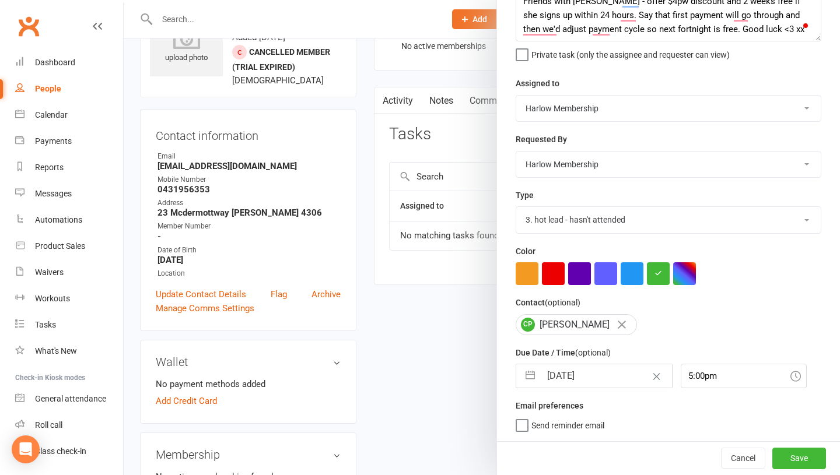
click at [558, 96] on select "Harlow Membership Instructor Georgia Instructor Emma Harlow Accounts Lucy Baile…" at bounding box center [668, 109] width 304 height 26
click at [566, 121] on select "Harlow Membership Instructor Georgia Instructor Emma Harlow Accounts Lucy Baile…" at bounding box center [668, 109] width 304 height 26
select select "53181"
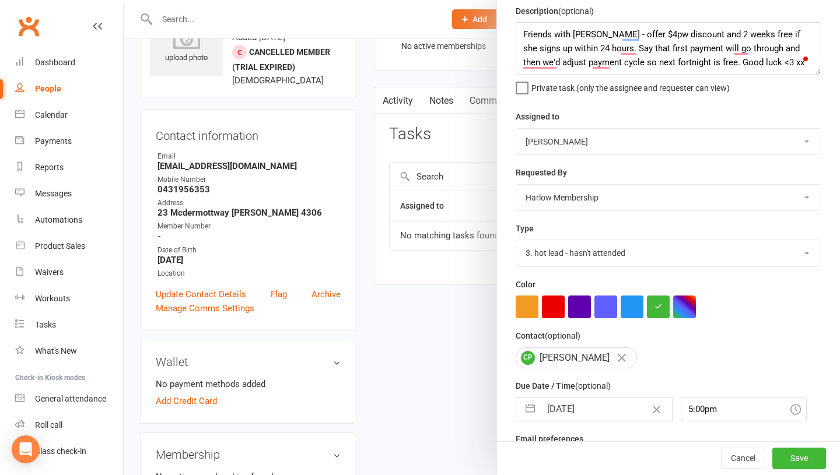
scroll to position [0, 0]
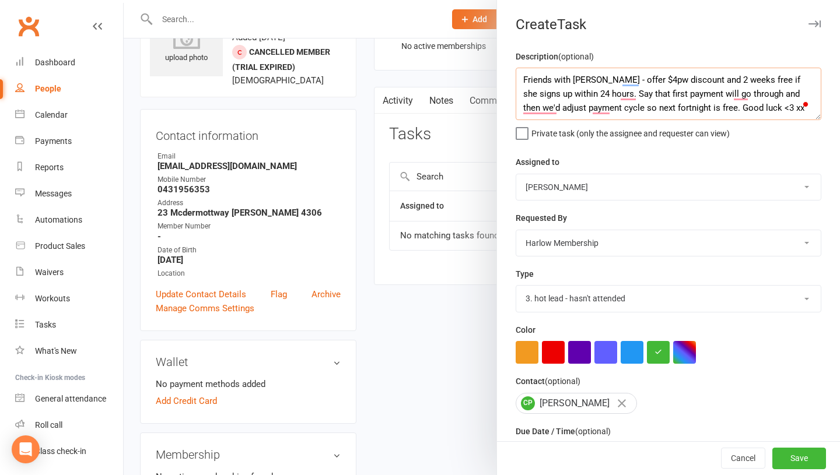
click at [524, 81] on textarea "Friends with Ettie - offer $4pw discount and 2 weeks free if she signs up withi…" at bounding box center [668, 94] width 306 height 52
click at [637, 94] on textarea "Hey beautiful! Friends with Ettie - offer $4pw discount and 2 weeks free if she…" at bounding box center [668, 94] width 306 height 52
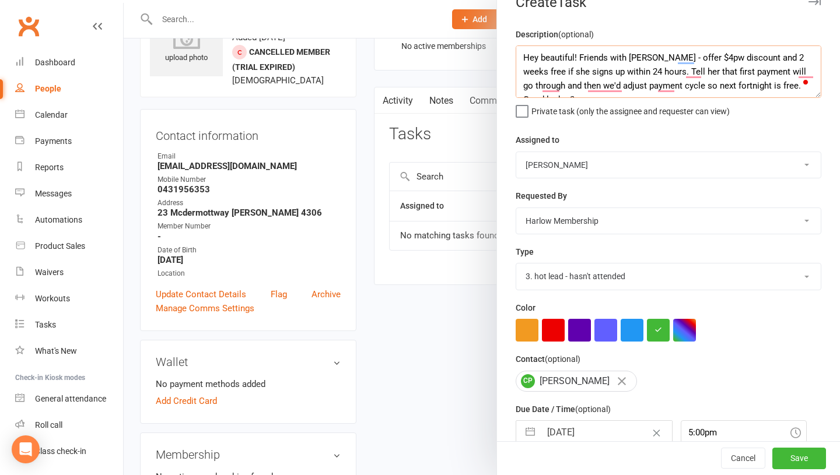
scroll to position [25, 0]
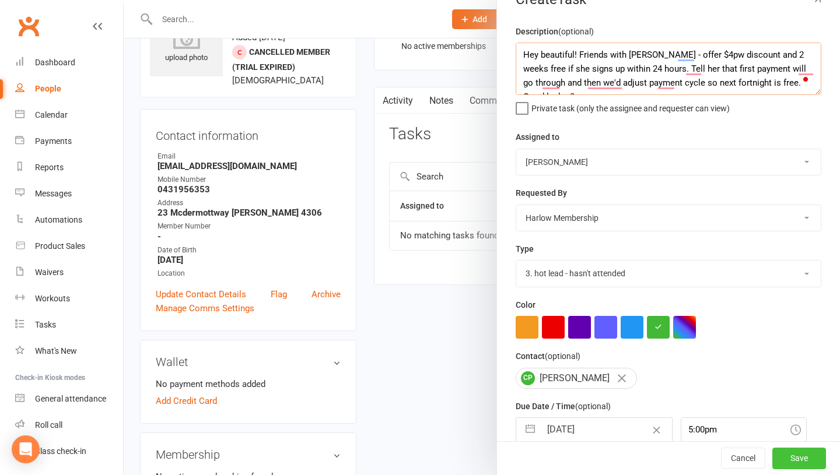
type textarea "Hey beautiful! Friends with Ettie - offer $4pw discount and 2 weeks free if she…"
click at [799, 453] on button "Save" at bounding box center [799, 458] width 54 height 21
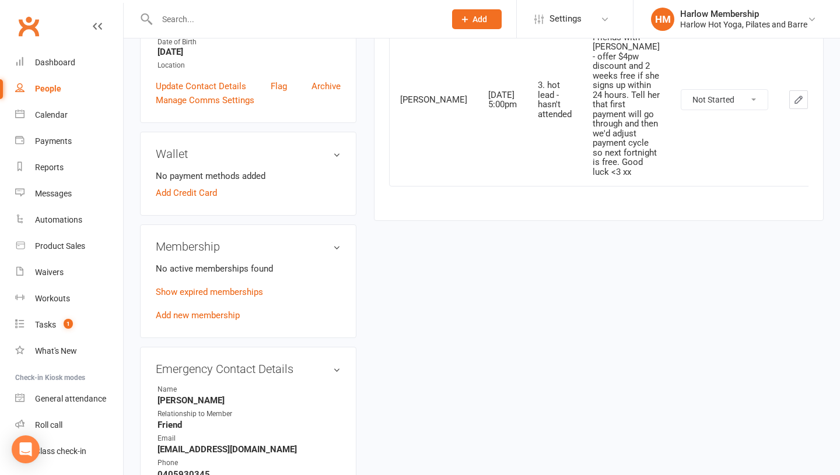
scroll to position [416, 0]
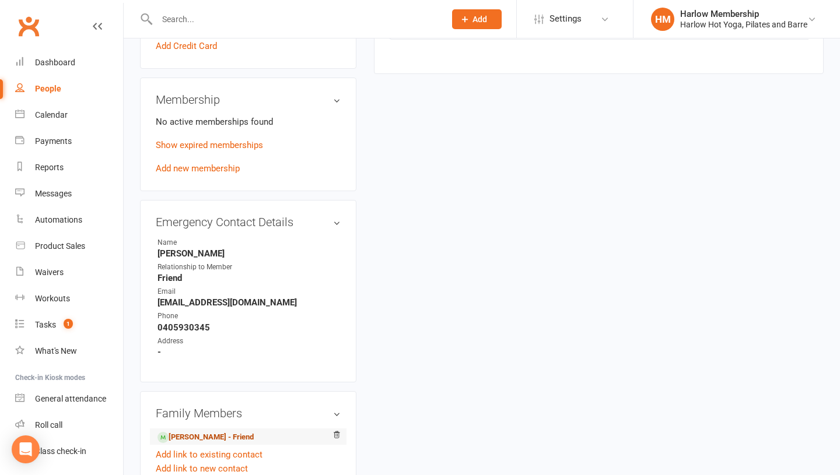
click at [216, 438] on link "Ettie Chansang - Friend" at bounding box center [205, 437] width 96 height 12
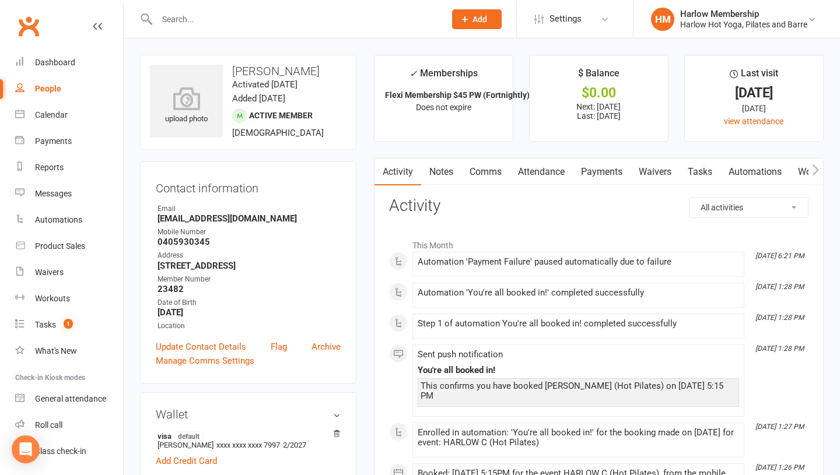
click at [208, 24] on input "text" at bounding box center [294, 19] width 283 height 16
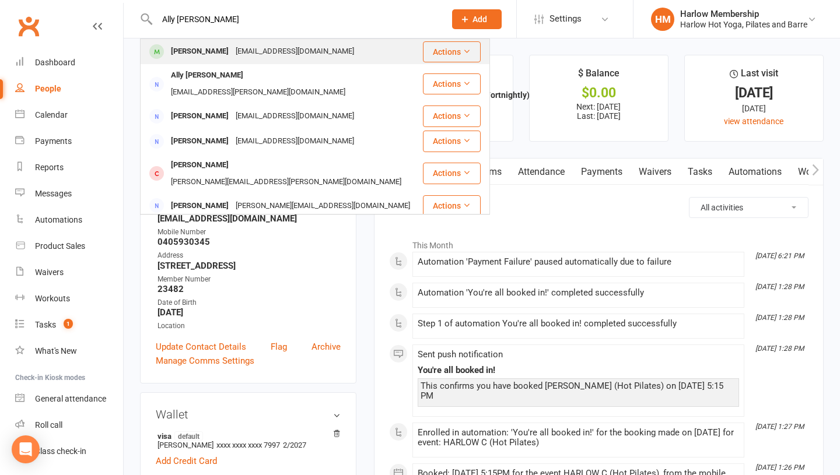
type input "Ally moffet"
click at [204, 45] on div "Ally Moffett" at bounding box center [199, 51] width 65 height 17
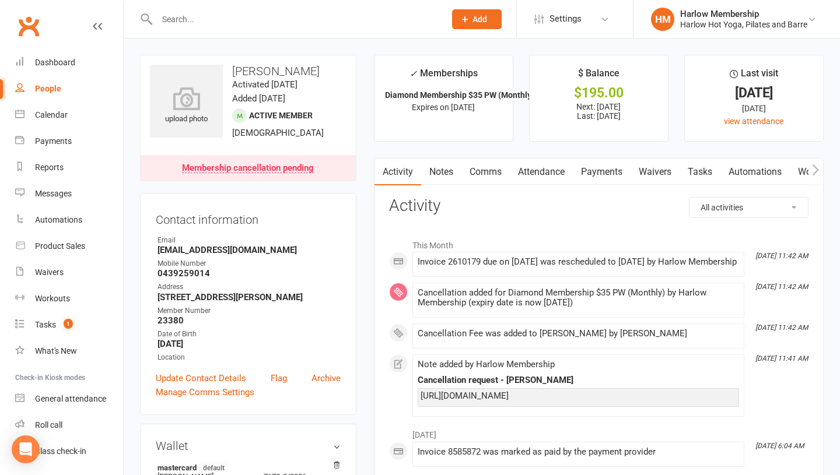
click at [618, 185] on link "Payments" at bounding box center [602, 172] width 58 height 27
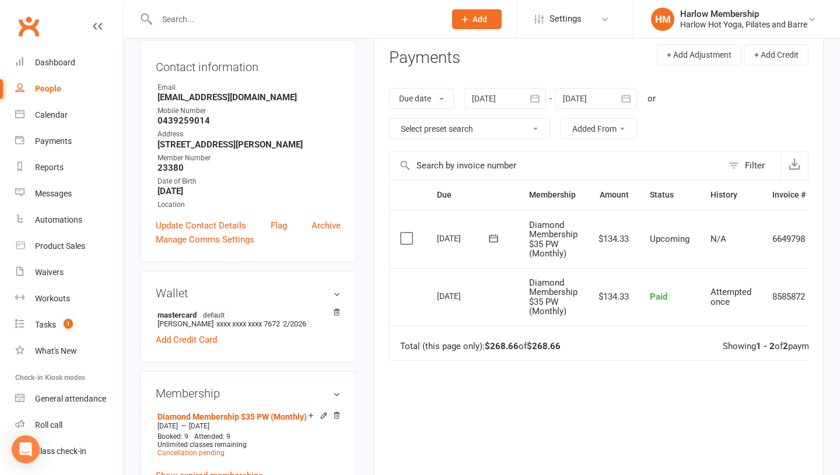
scroll to position [154, 0]
drag, startPoint x: 482, startPoint y: 237, endPoint x: 431, endPoint y: 233, distance: 51.4
click at [431, 233] on td "24 Aug 2025" at bounding box center [472, 238] width 92 height 58
click at [589, 97] on div at bounding box center [596, 97] width 82 height 21
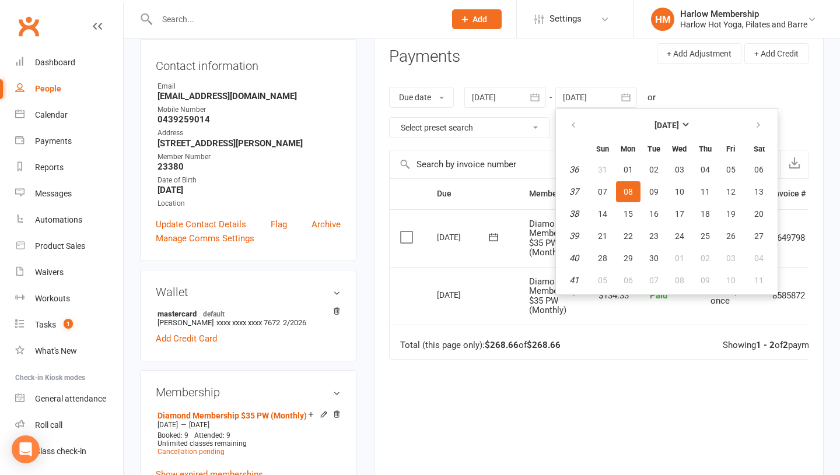
click at [589, 97] on div at bounding box center [596, 97] width 82 height 21
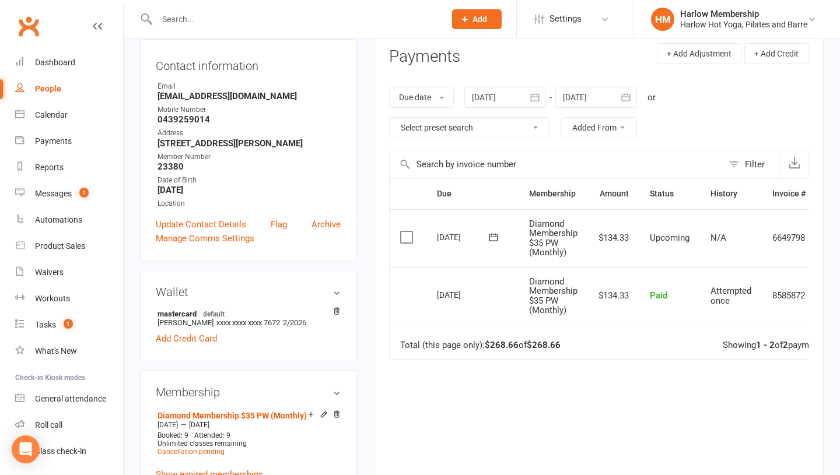
click at [581, 94] on div at bounding box center [596, 97] width 82 height 21
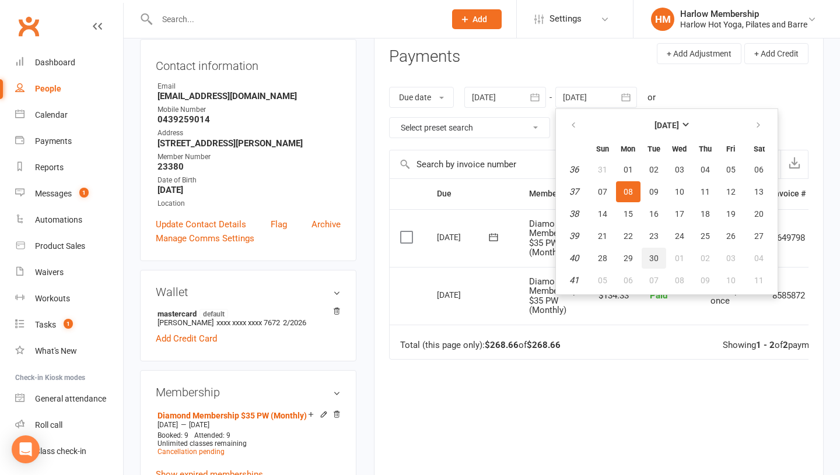
click at [655, 258] on span "30" at bounding box center [653, 258] width 9 height 9
type input "[DATE]"
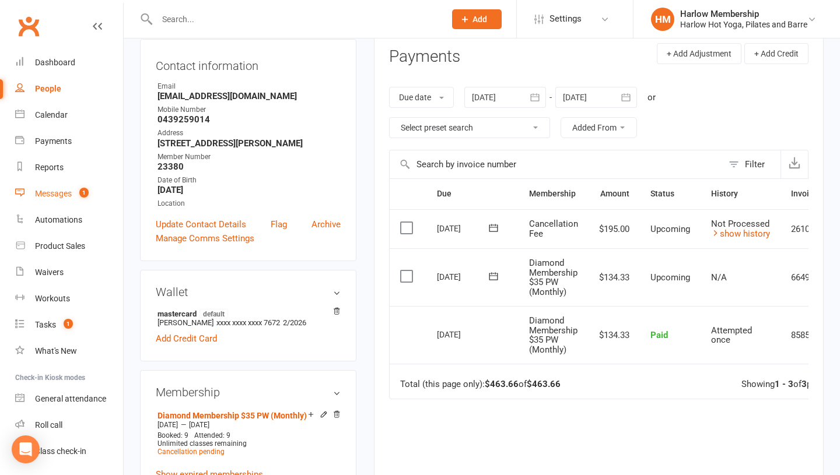
click at [51, 191] on div "Messages" at bounding box center [53, 193] width 37 height 9
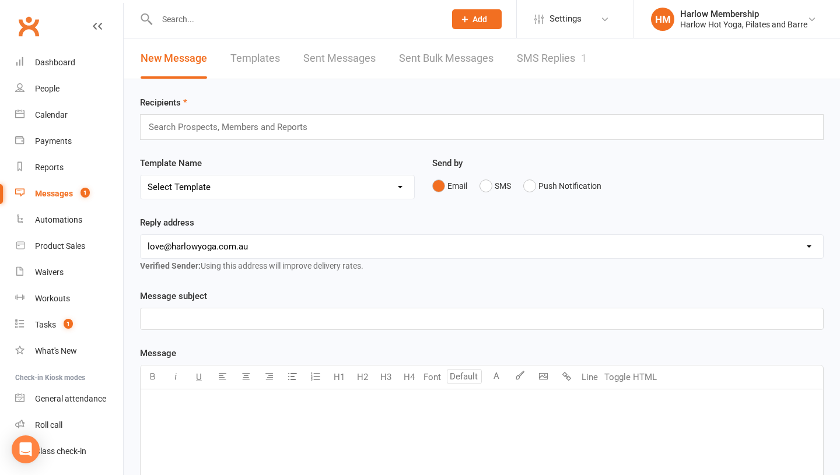
click at [543, 50] on link "SMS Replies 1" at bounding box center [552, 58] width 70 height 40
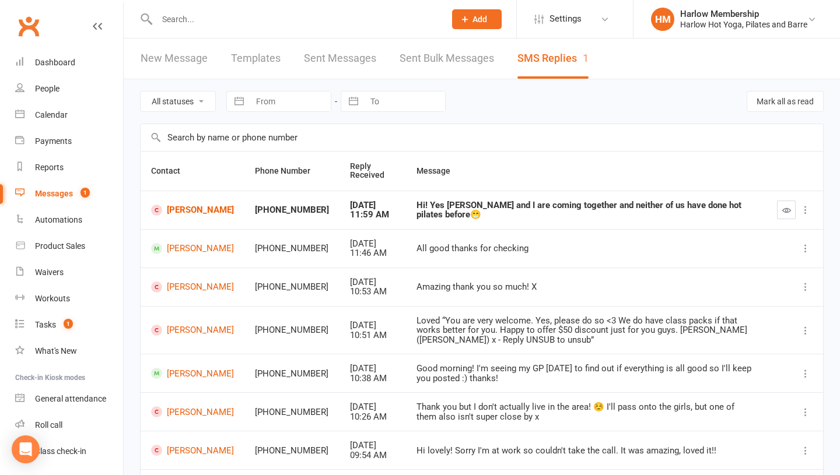
click at [555, 209] on div "Hi! Yes [PERSON_NAME] and I are coming together and neither of us have done hot…" at bounding box center [585, 210] width 339 height 19
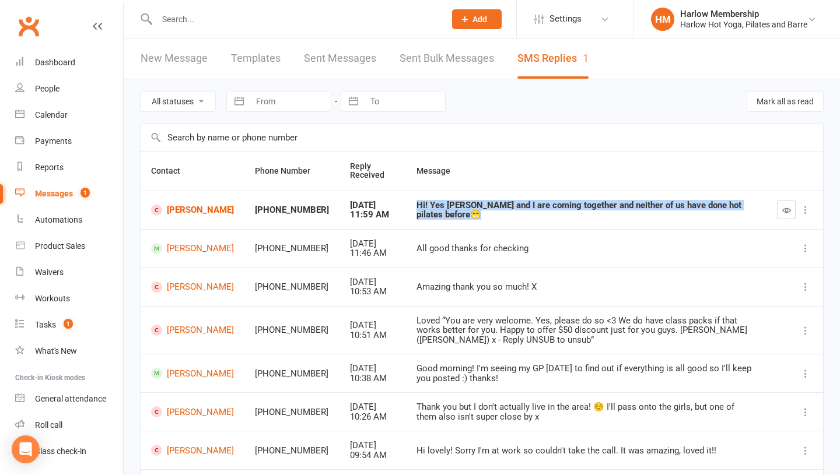
click at [555, 209] on div "Hi! Yes [PERSON_NAME] and I are coming together and neither of us have done hot…" at bounding box center [585, 210] width 339 height 19
copy div "Hi! Yes [PERSON_NAME] and I are coming together and neither of us have done hot…"
click at [181, 210] on link "[PERSON_NAME]" at bounding box center [192, 210] width 83 height 11
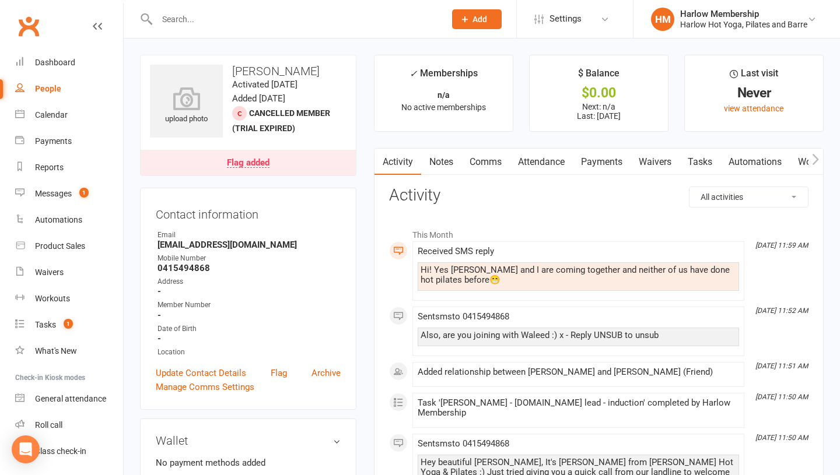
click at [488, 160] on link "Comms" at bounding box center [485, 162] width 48 height 27
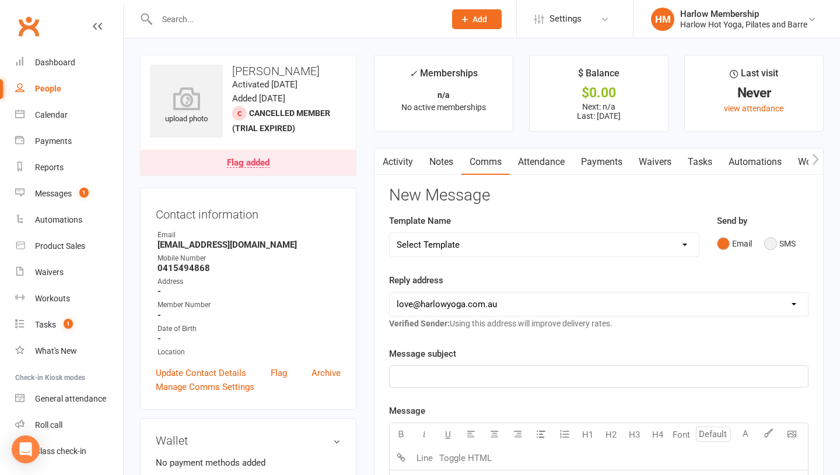
click at [771, 241] on button "SMS" at bounding box center [779, 244] width 31 height 22
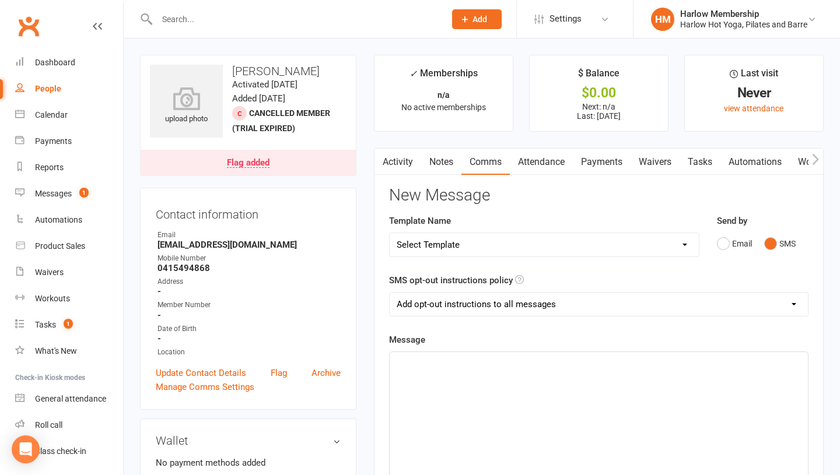
click at [508, 384] on div "﻿" at bounding box center [599, 439] width 418 height 175
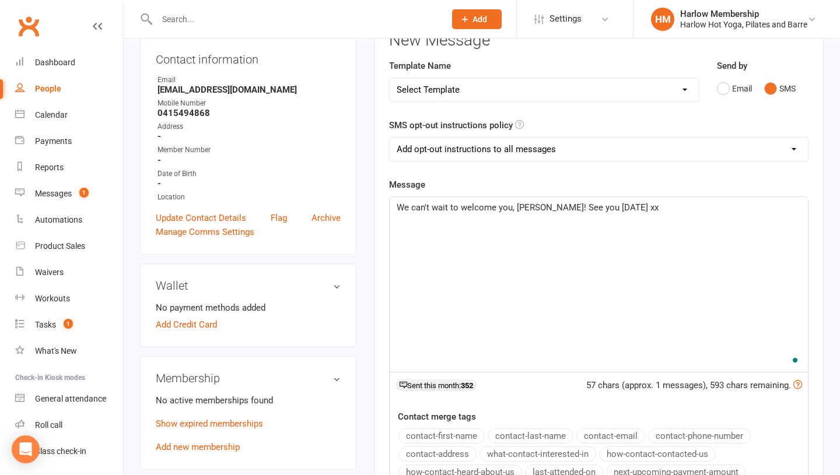
scroll to position [154, 0]
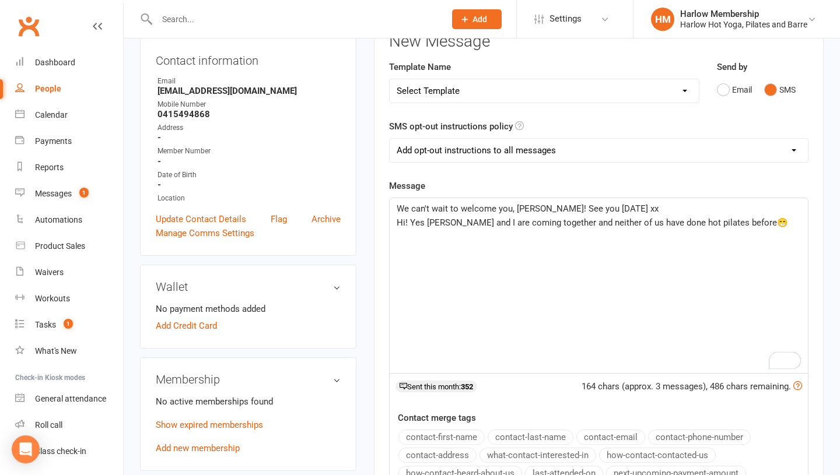
click at [513, 224] on span "Hi! Yes [PERSON_NAME] and I are coming together and neither of us have done hot…" at bounding box center [592, 222] width 391 height 10
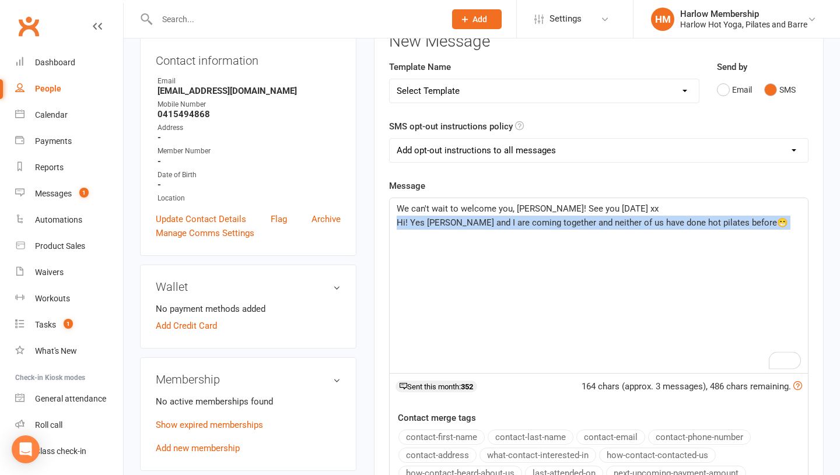
click at [513, 224] on span "Hi! Yes [PERSON_NAME] and I are coming together and neither of us have done hot…" at bounding box center [592, 222] width 391 height 10
copy span "Hi! Yes [PERSON_NAME] and I are coming together and neither of us have done hot…"
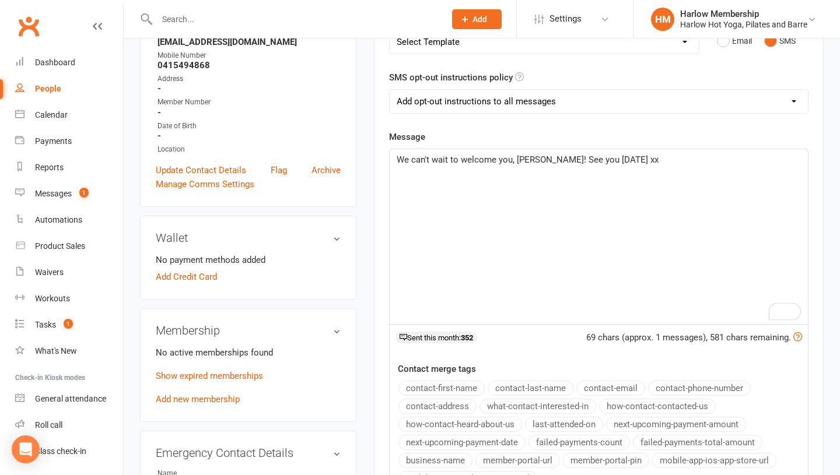
scroll to position [343, 0]
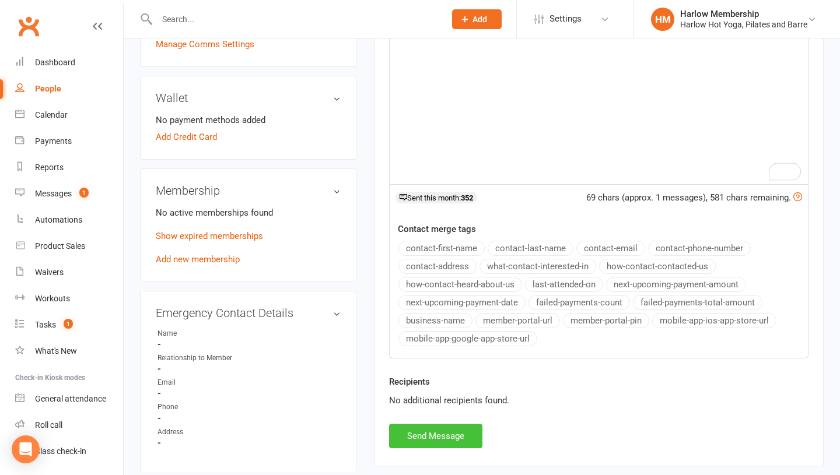
click at [447, 433] on button "Send Message" at bounding box center [435, 436] width 93 height 24
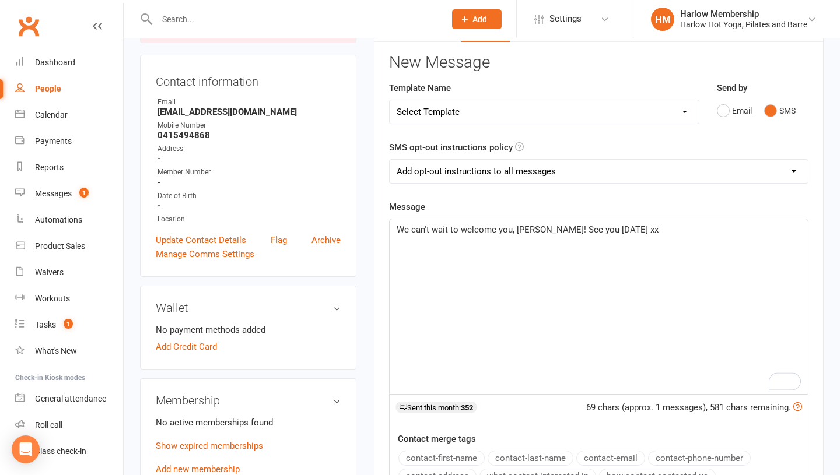
scroll to position [0, 0]
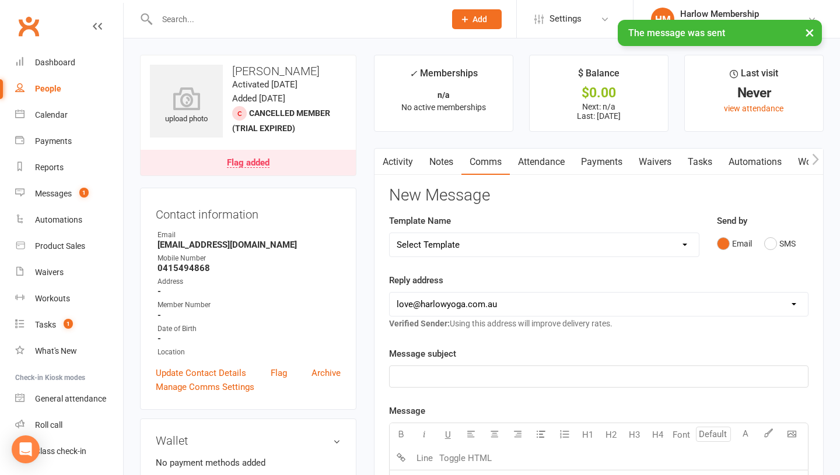
click at [437, 156] on link "Notes" at bounding box center [441, 162] width 40 height 27
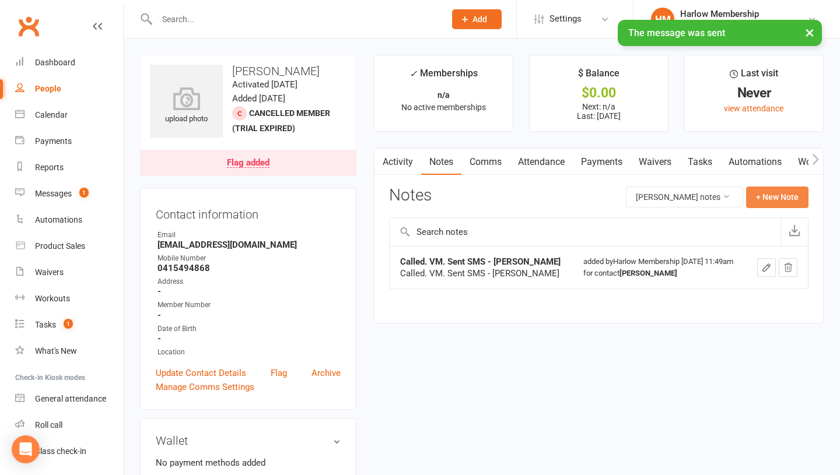
click at [766, 198] on button "+ New Note" at bounding box center [777, 197] width 62 height 21
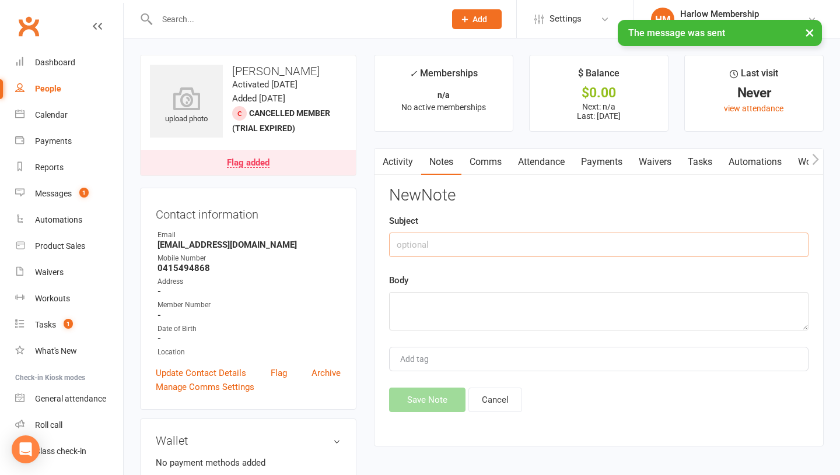
click at [412, 244] on input "text" at bounding box center [598, 245] width 419 height 24
type input "SMS response"
click at [417, 300] on textarea at bounding box center [598, 311] width 419 height 38
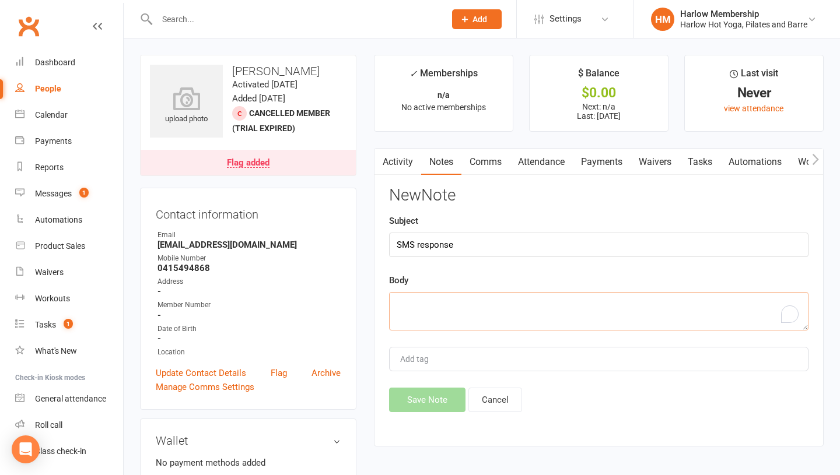
paste textarea "Hi! Yes [PERSON_NAME] and I are coming together and neither of us have done hot…"
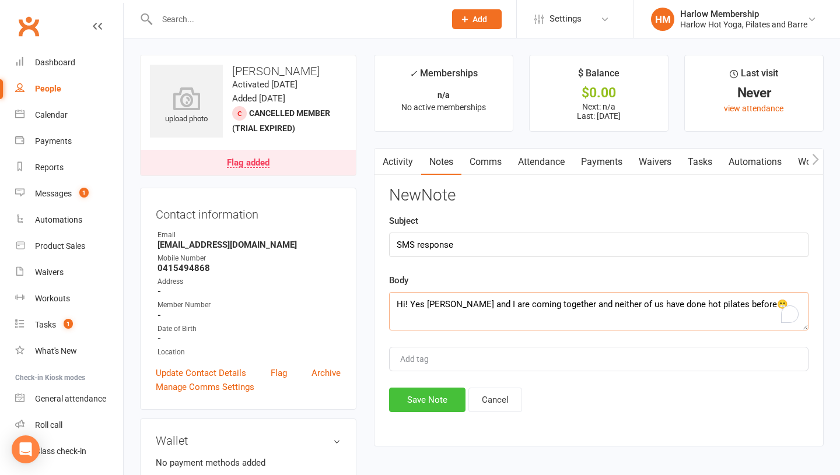
type textarea "Hi! Yes [PERSON_NAME] and I are coming together and neither of us have done hot…"
click at [414, 409] on button "Save Note" at bounding box center [427, 400] width 76 height 24
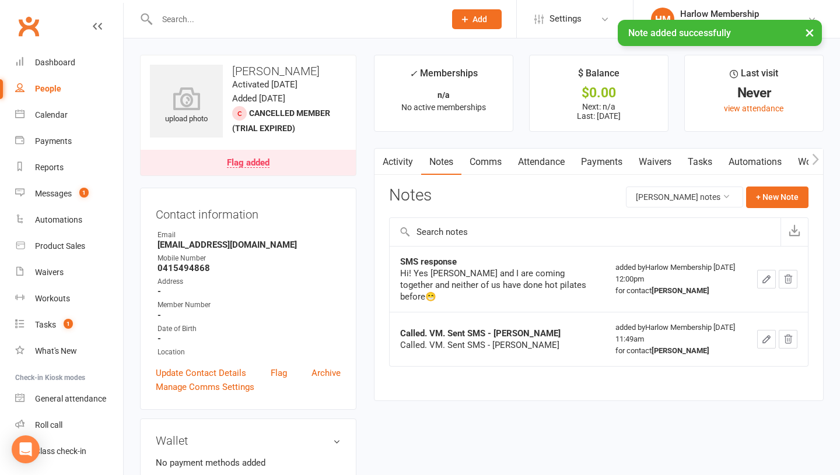
click at [708, 162] on link "Tasks" at bounding box center [699, 162] width 41 height 27
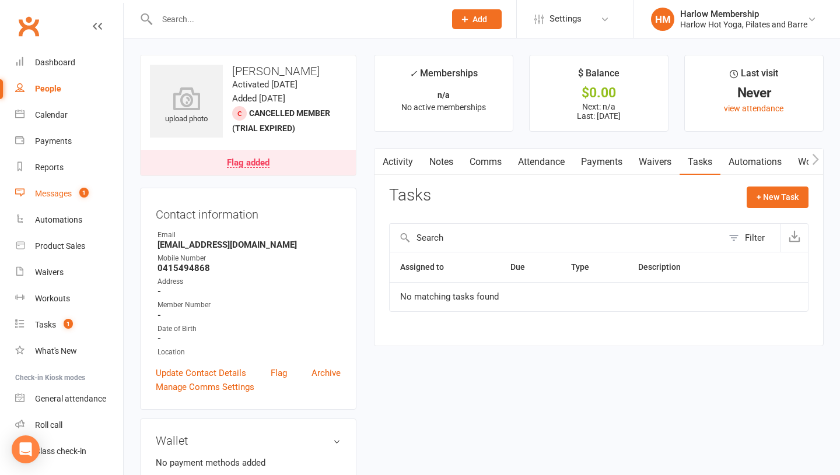
click at [38, 194] on div "Messages" at bounding box center [53, 193] width 37 height 9
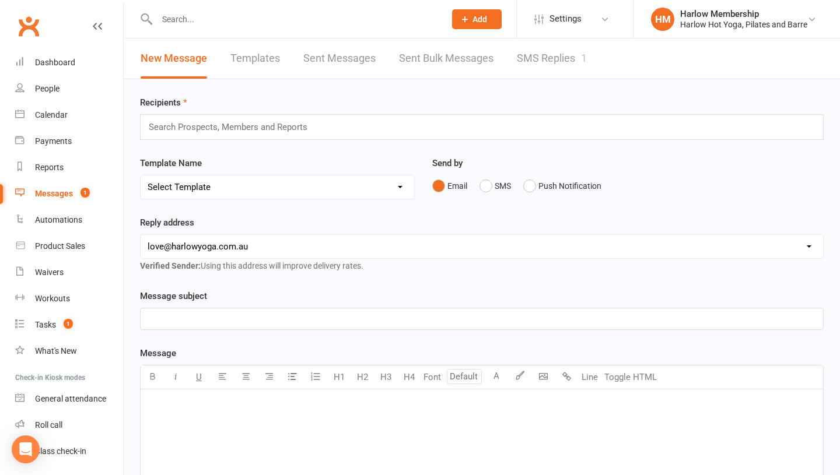
click at [573, 59] on link "SMS Replies 1" at bounding box center [552, 58] width 70 height 40
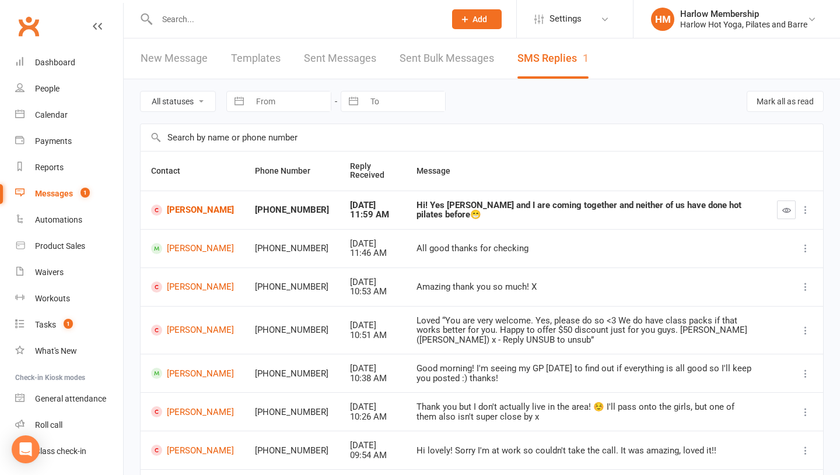
click at [794, 208] on button "button" at bounding box center [786, 210] width 19 height 19
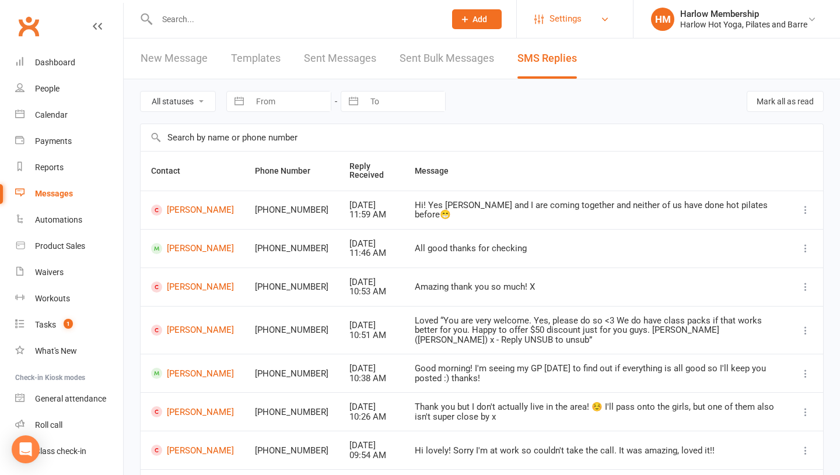
click at [551, 23] on span "Settings" at bounding box center [565, 19] width 32 height 26
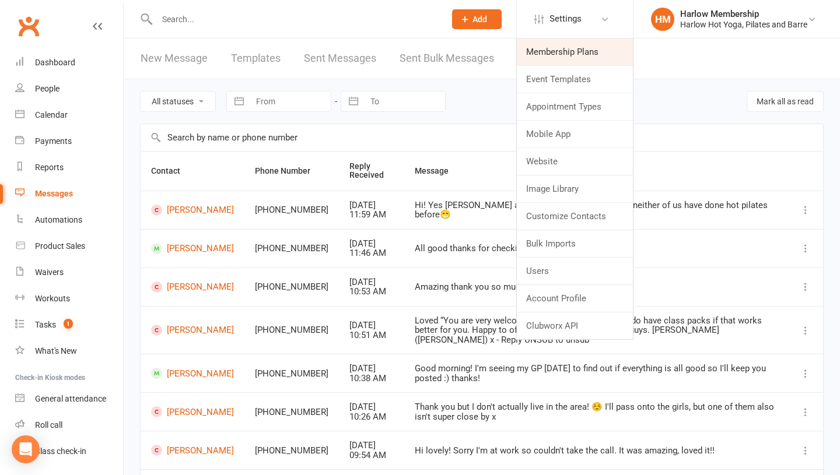
click at [546, 47] on link "Membership Plans" at bounding box center [575, 51] width 116 height 27
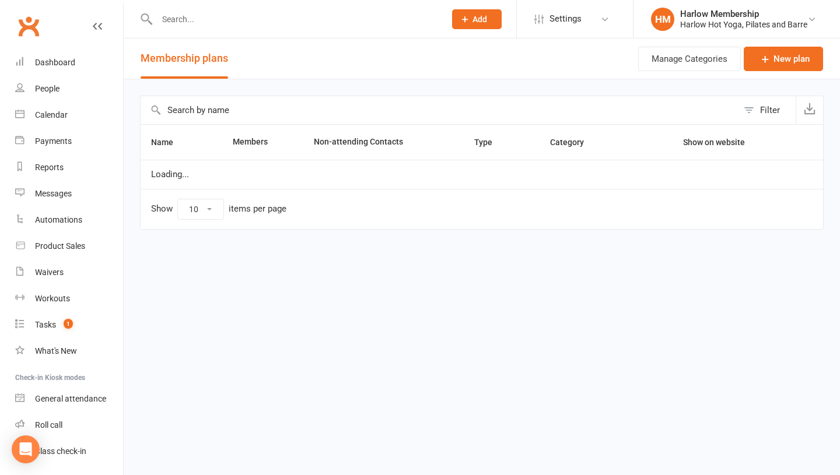
select select "100"
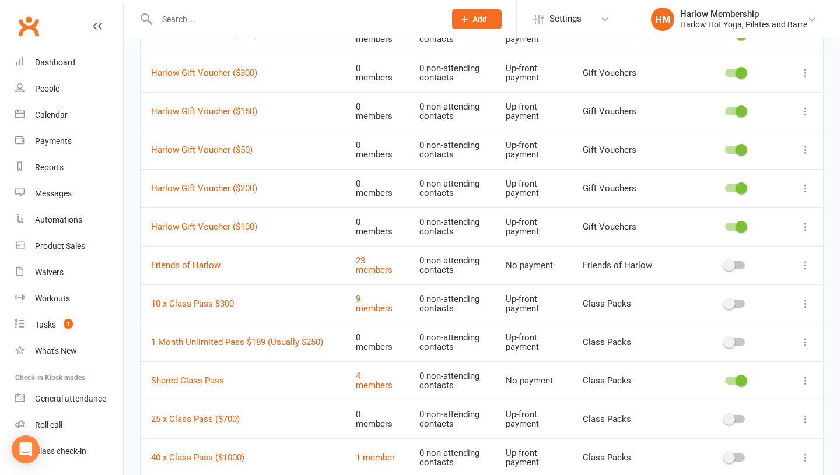
scroll to position [843, 0]
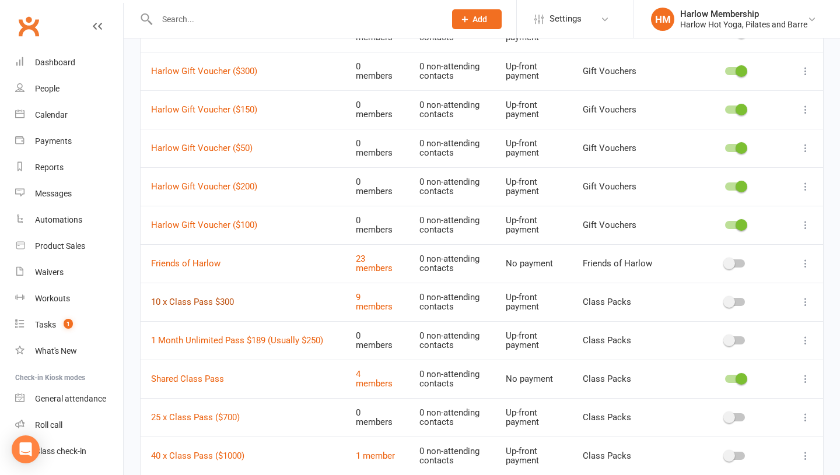
click at [185, 301] on link "10 x Class Pass $300" at bounding box center [192, 302] width 83 height 10
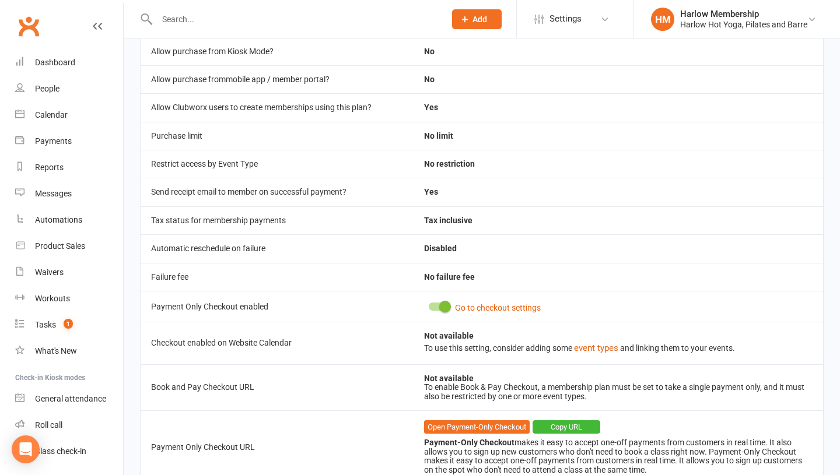
scroll to position [417, 0]
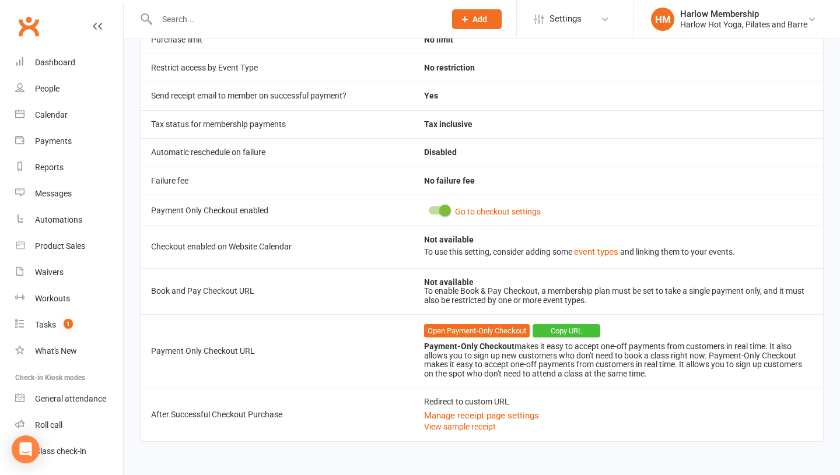
click at [564, 328] on button "Copy URL" at bounding box center [566, 331] width 68 height 14
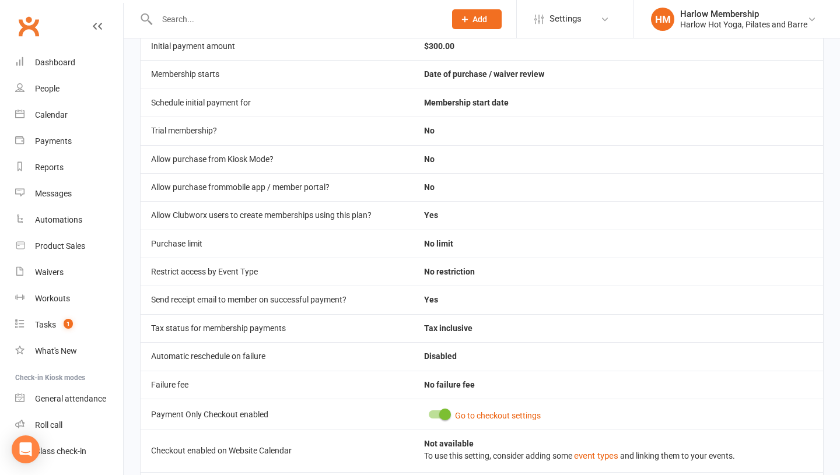
scroll to position [354, 0]
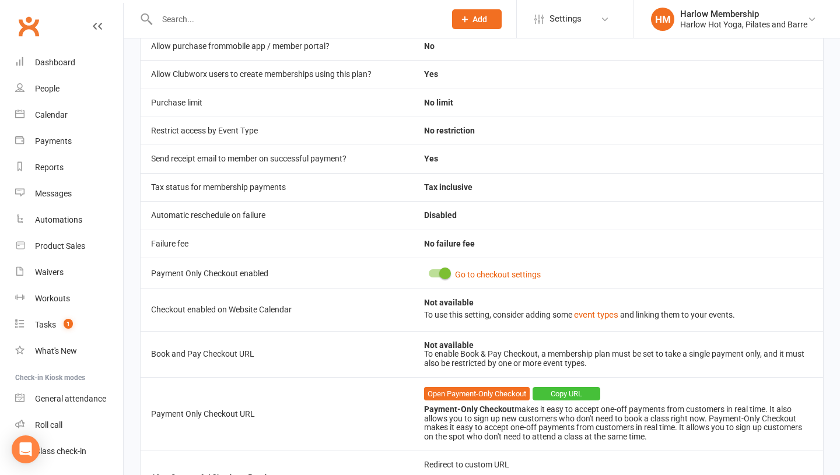
click at [566, 398] on button "Copy URL" at bounding box center [566, 394] width 68 height 14
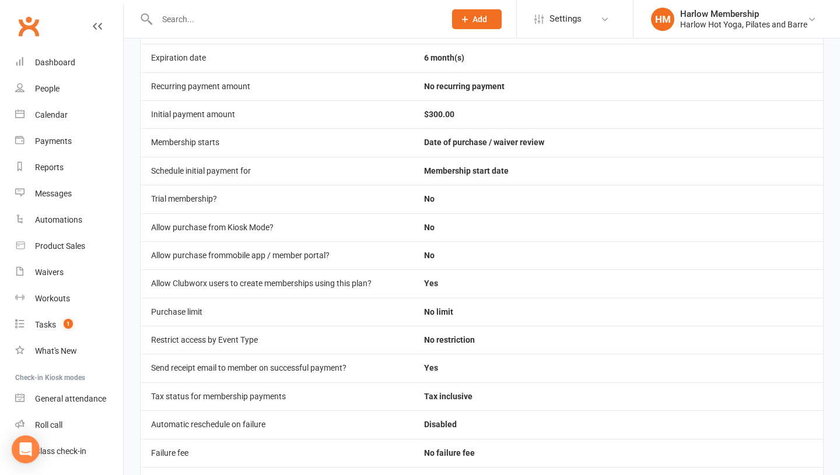
scroll to position [0, 0]
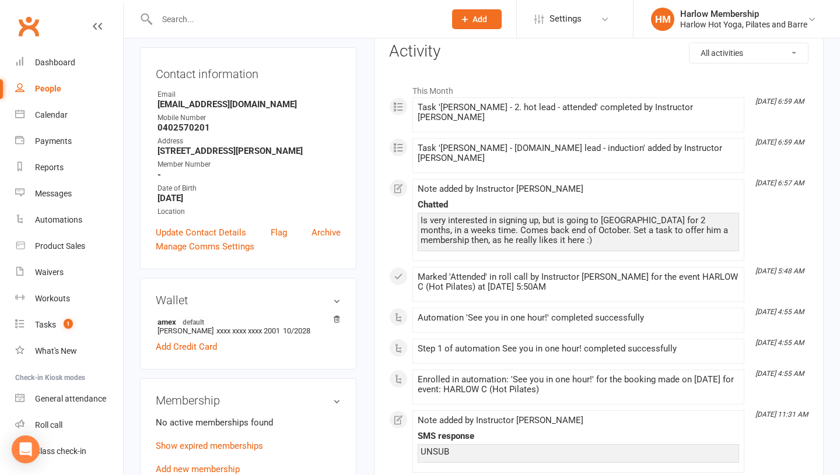
scroll to position [226, 0]
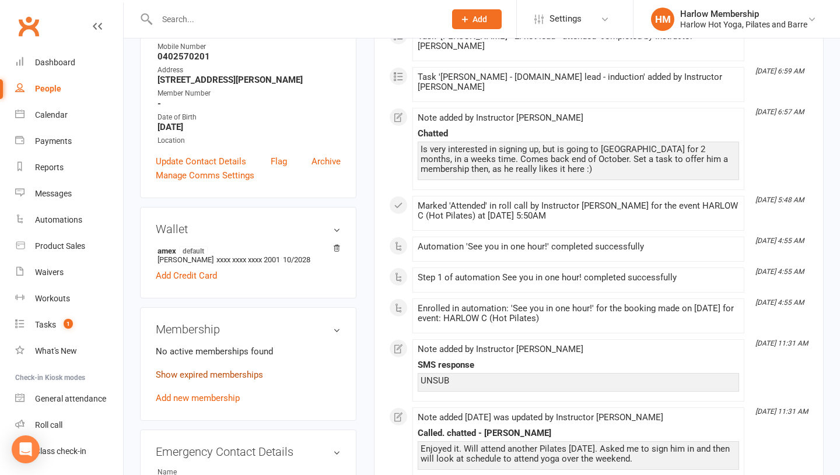
click at [219, 372] on link "Show expired memberships" at bounding box center [209, 375] width 107 height 10
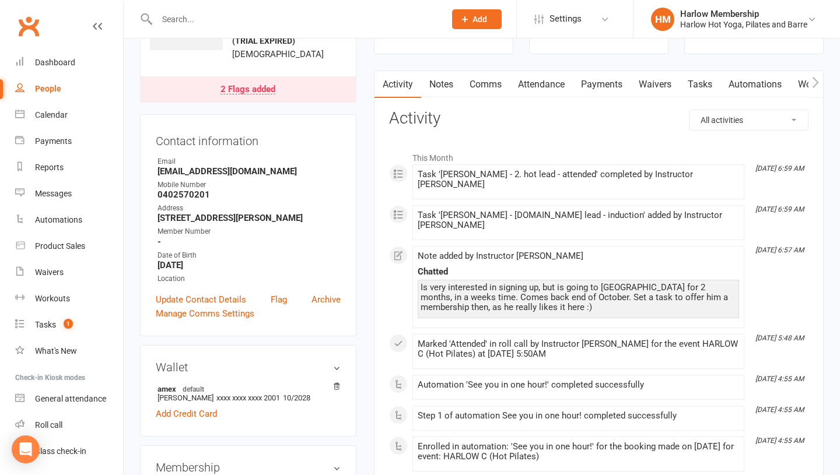
scroll to position [83, 0]
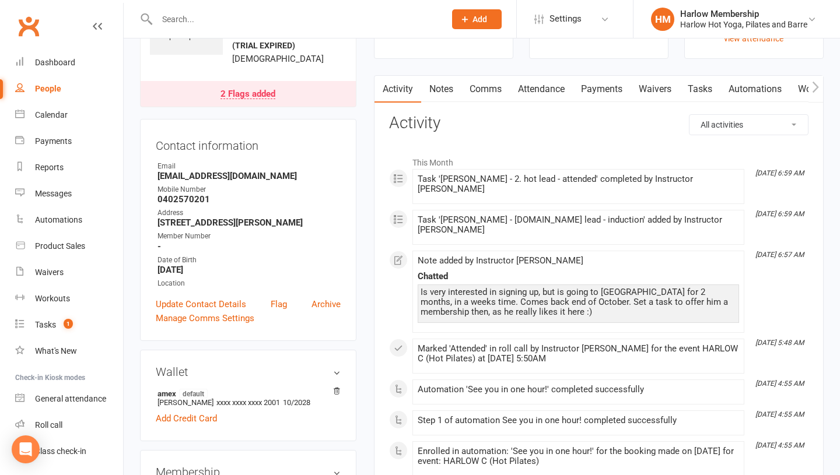
click at [697, 91] on link "Tasks" at bounding box center [699, 89] width 41 height 27
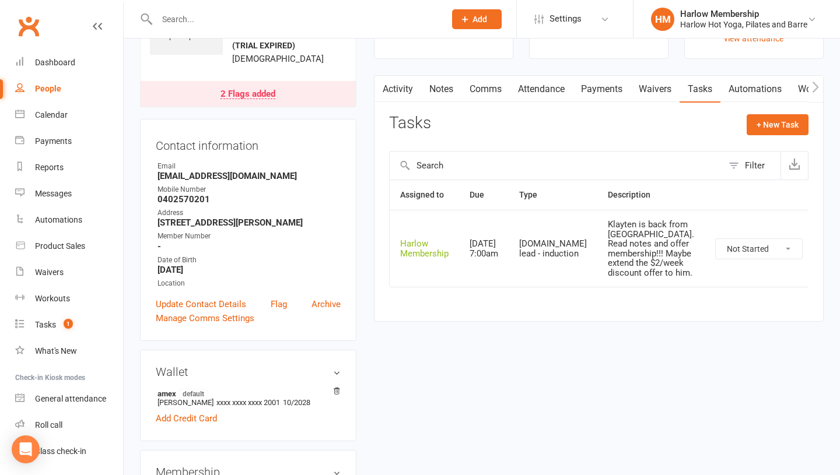
click at [444, 84] on link "Notes" at bounding box center [441, 89] width 40 height 27
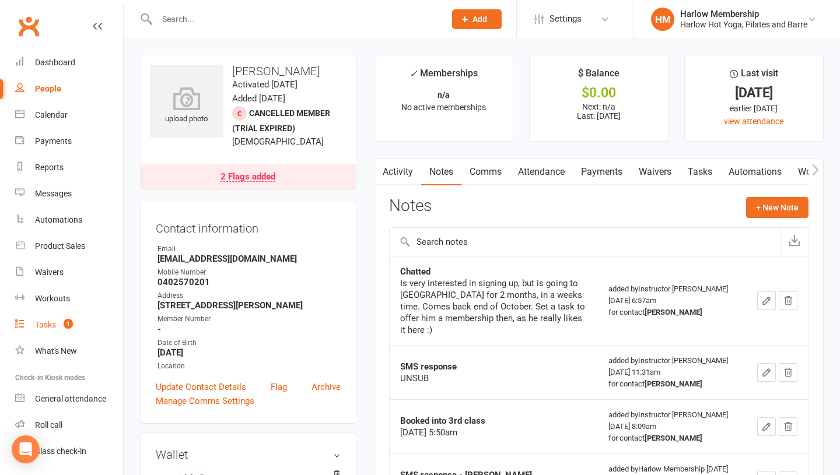
click at [54, 331] on link "Tasks 1" at bounding box center [69, 325] width 108 height 26
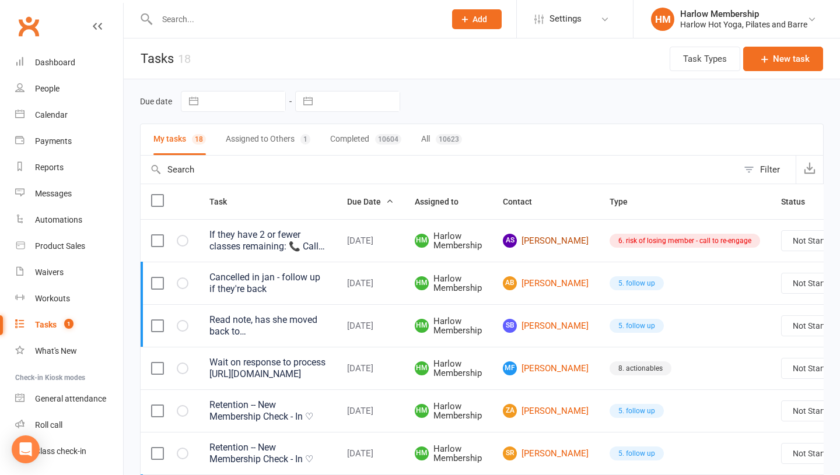
click at [559, 240] on link "AS Agnieszka Sobolewska" at bounding box center [546, 241] width 86 height 14
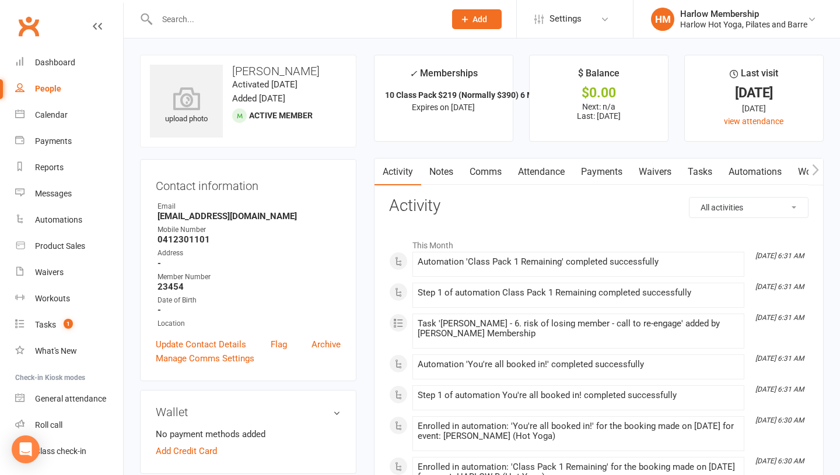
click at [481, 173] on link "Comms" at bounding box center [485, 172] width 48 height 27
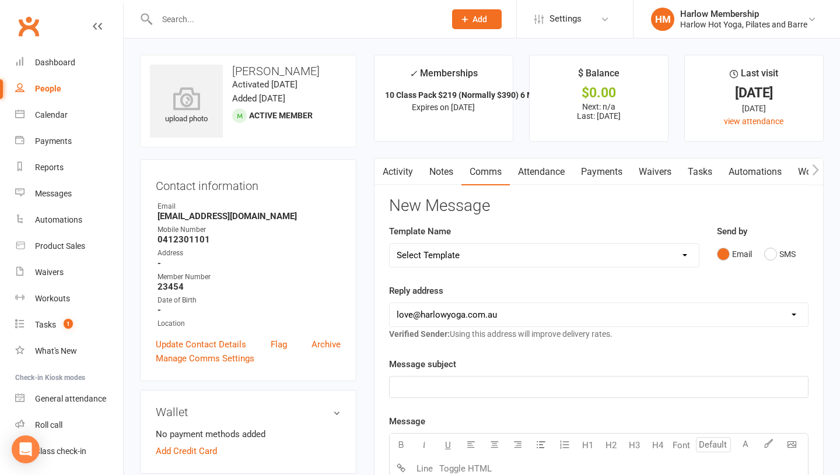
click at [496, 250] on select "Select Template [Email] Birthday Comp Pass [Push Notification] Booking Created …" at bounding box center [544, 255] width 309 height 23
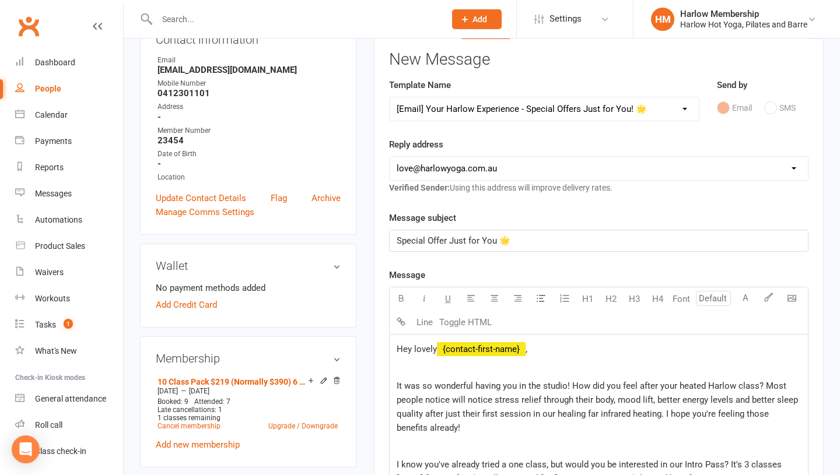
scroll to position [139, 0]
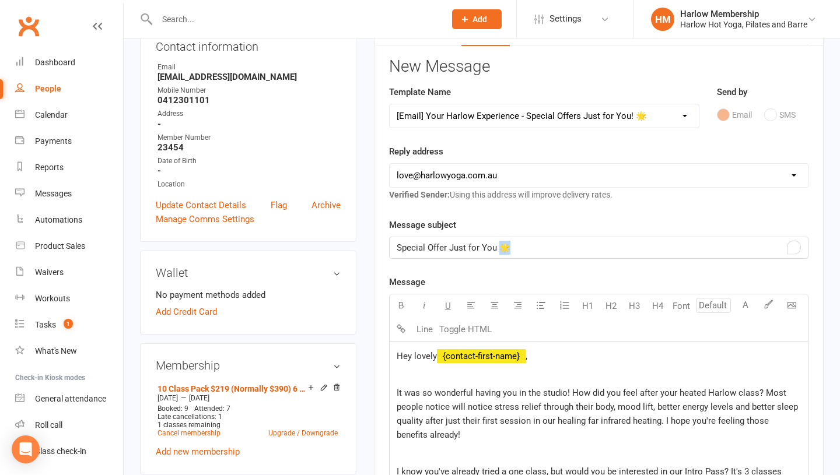
drag, startPoint x: 518, startPoint y: 253, endPoint x: 500, endPoint y: 246, distance: 18.8
click at [501, 251] on p "Special Offer Just for You 🌟" at bounding box center [599, 248] width 404 height 14
copy span "🌟"
click at [522, 121] on select "Select Template [Email] Birthday Comp Pass [Push Notification] Booking Created …" at bounding box center [544, 115] width 309 height 23
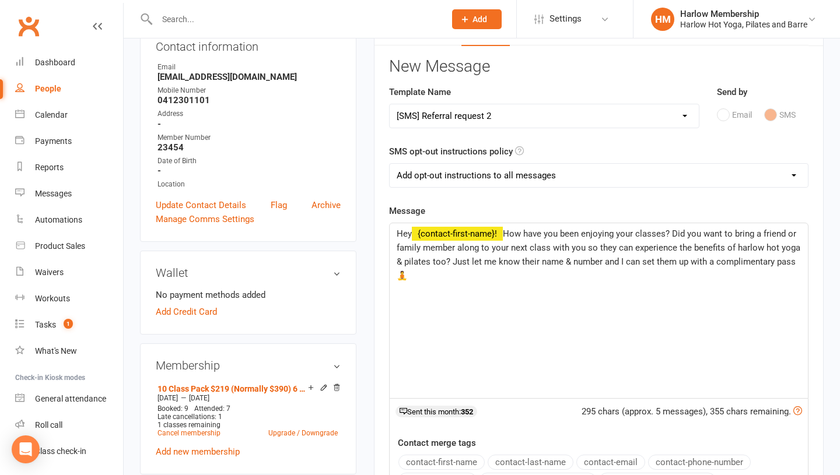
click at [506, 117] on select "Select Template [Email] Birthday Comp Pass [Push Notification] Booking Created …" at bounding box center [544, 115] width 309 height 23
select select "35"
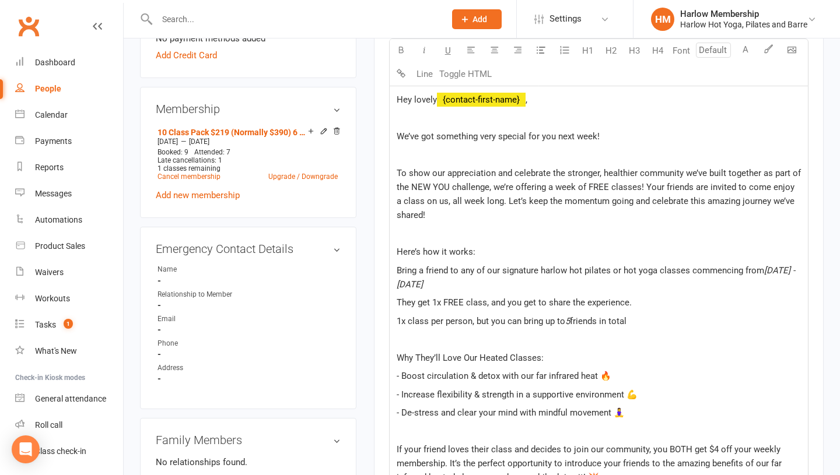
scroll to position [526, 0]
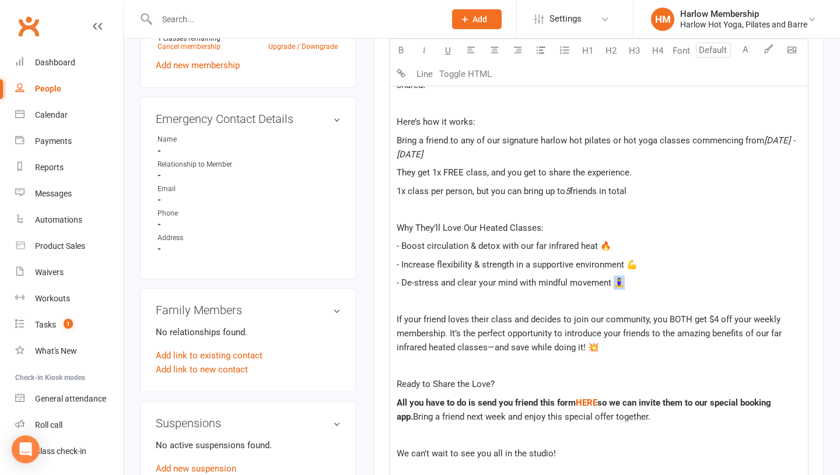
click at [614, 285] on span "- De-stress and clear your mind with mindful movement 🧘‍♀️" at bounding box center [511, 283] width 228 height 10
copy span "🧘‍♀️"
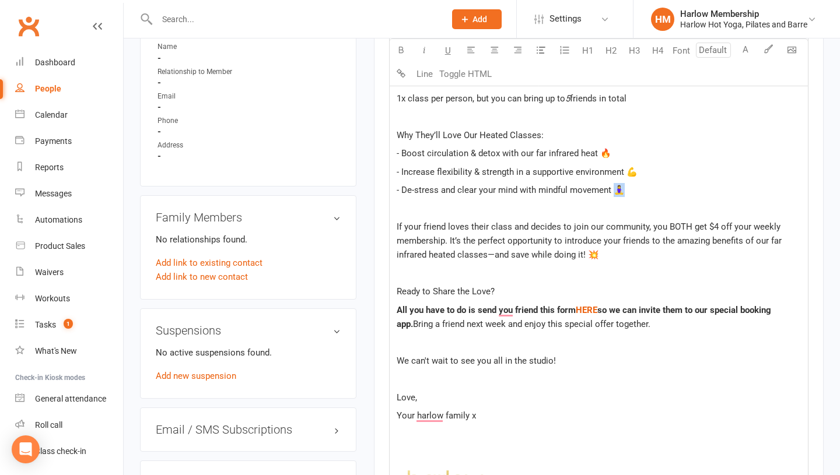
scroll to position [839, 0]
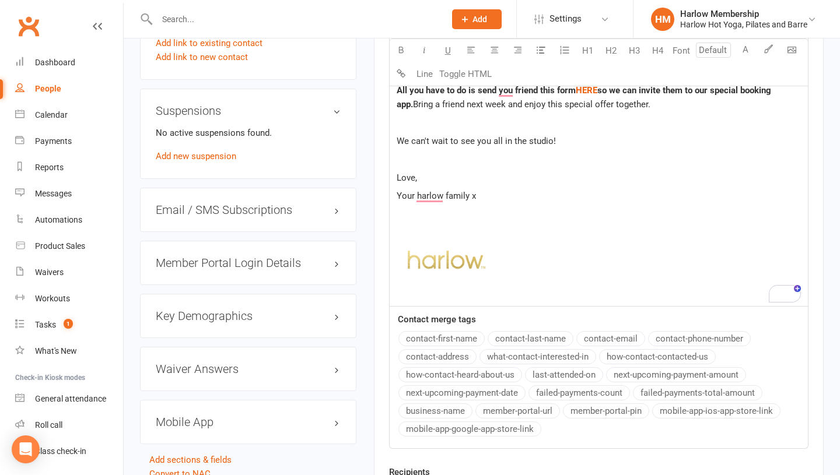
click at [455, 261] on img "To enrich screen reader interactions, please activate Accessibility in Grammarl…" at bounding box center [447, 260] width 101 height 32
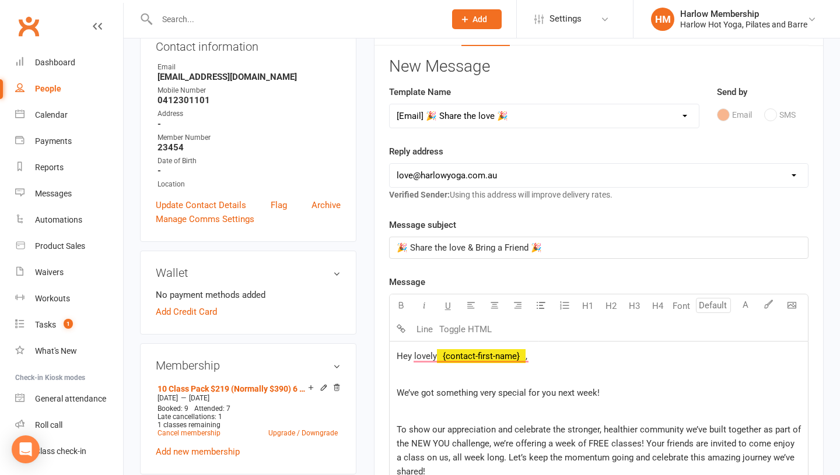
scroll to position [0, 0]
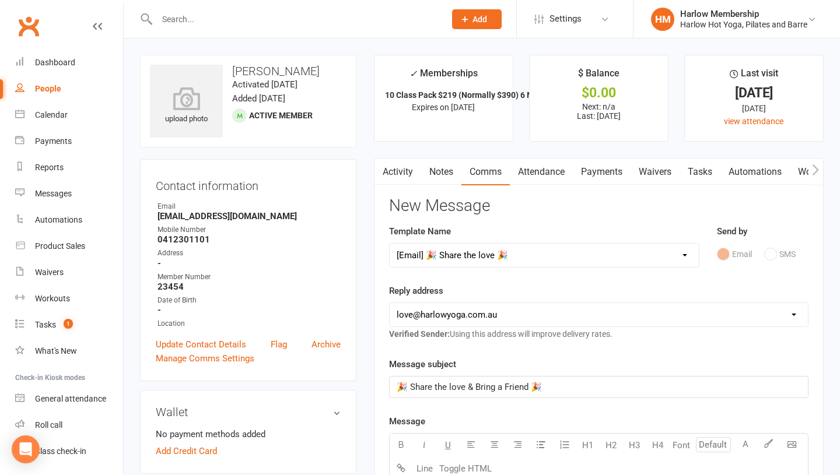
click at [202, 27] on div at bounding box center [288, 19] width 297 height 38
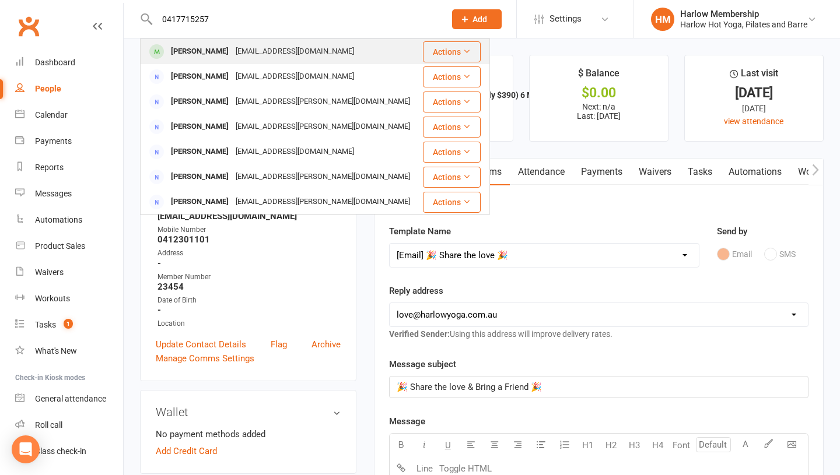
type input "0417715257"
click at [209, 54] on div "Darcie McGrath" at bounding box center [199, 51] width 65 height 17
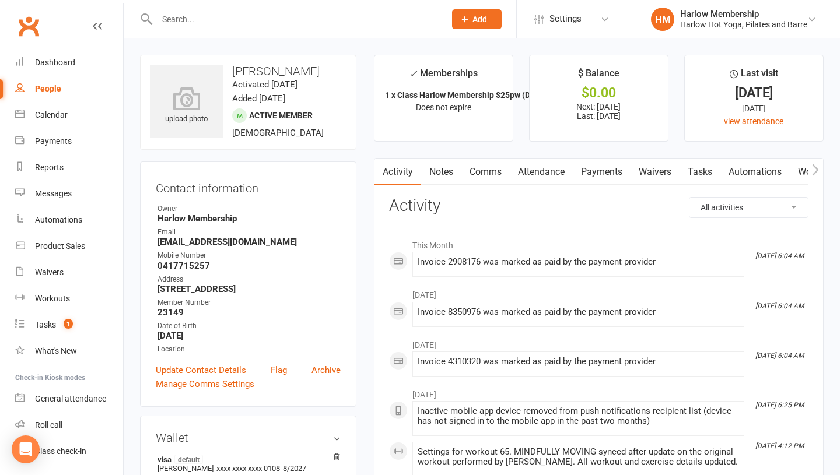
click at [422, 175] on link "Notes" at bounding box center [441, 172] width 40 height 27
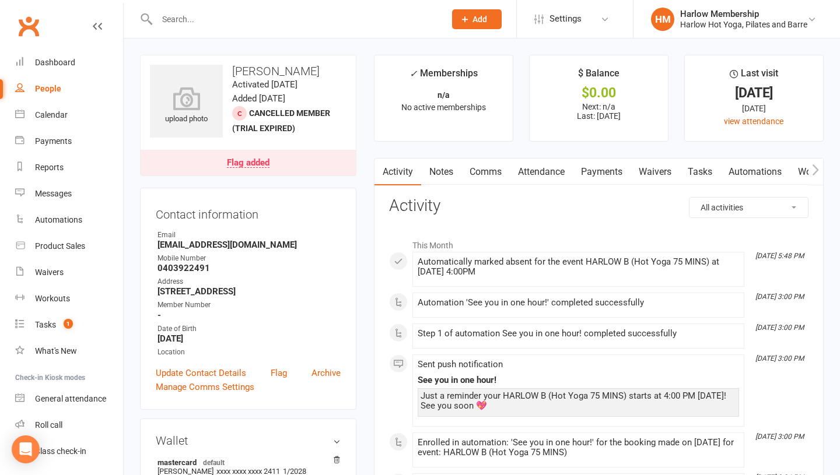
click at [476, 159] on link "Comms" at bounding box center [485, 172] width 48 height 27
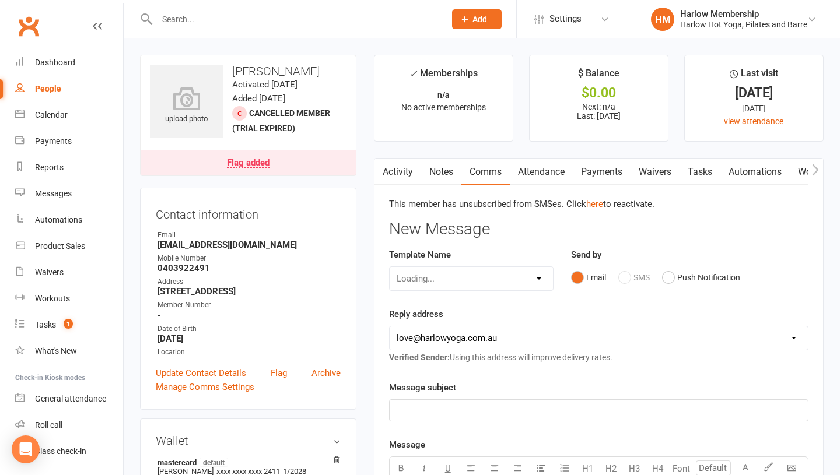
click at [630, 277] on div "Email SMS Push Notification" at bounding box center [689, 277] width 237 height 22
click at [448, 398] on div "Message subject ﻿" at bounding box center [598, 401] width 419 height 41
click at [441, 407] on p "﻿" at bounding box center [599, 411] width 404 height 14
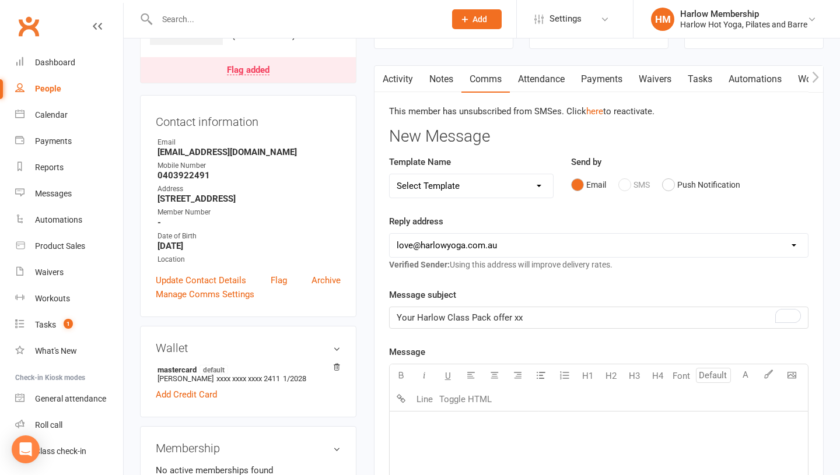
scroll to position [129, 0]
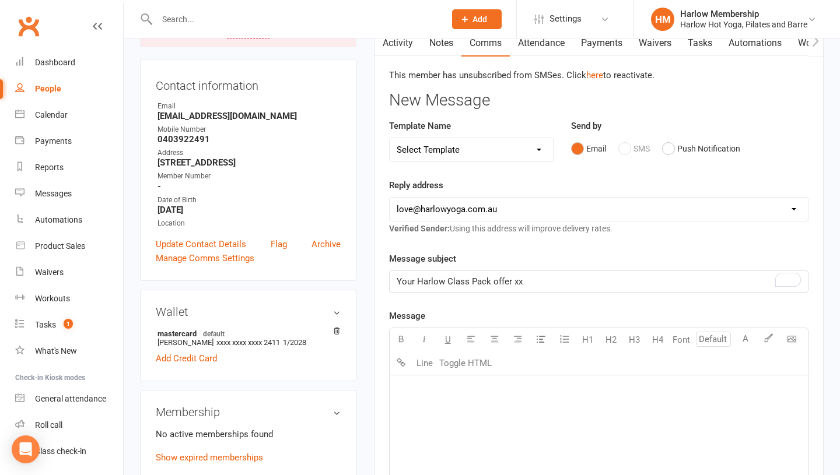
click at [436, 408] on div "﻿" at bounding box center [599, 463] width 418 height 175
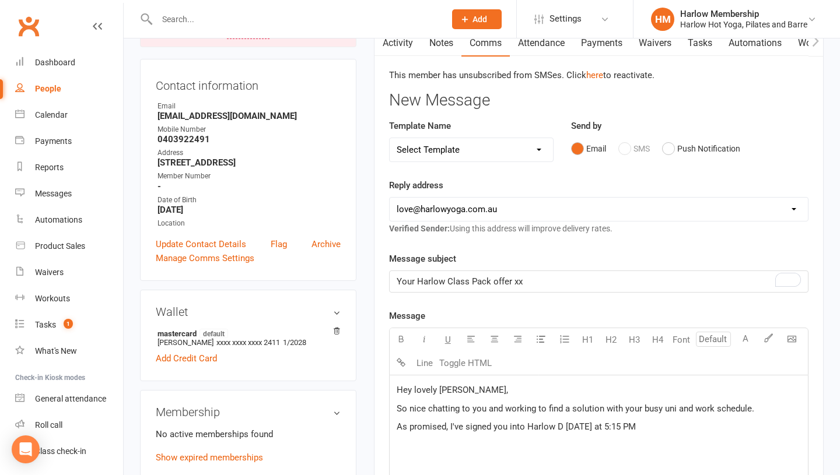
click at [562, 431] on span "As promised, I've signed you into Harlow D [DATE] at 5:15 PM" at bounding box center [516, 427] width 239 height 10
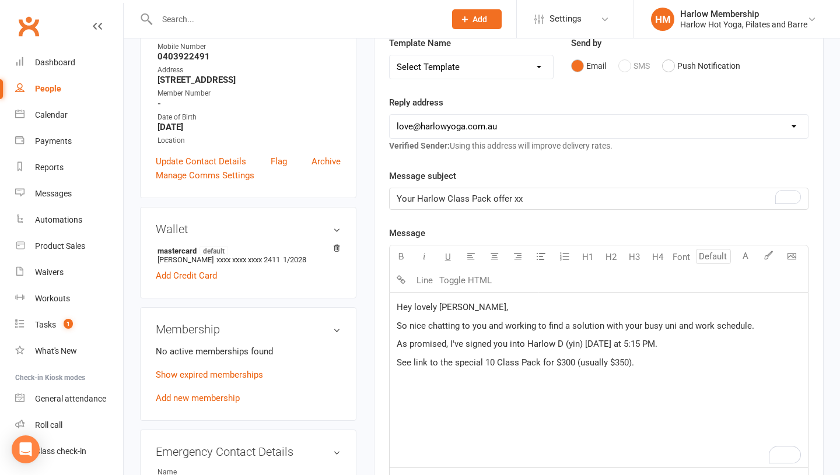
scroll to position [211, 0]
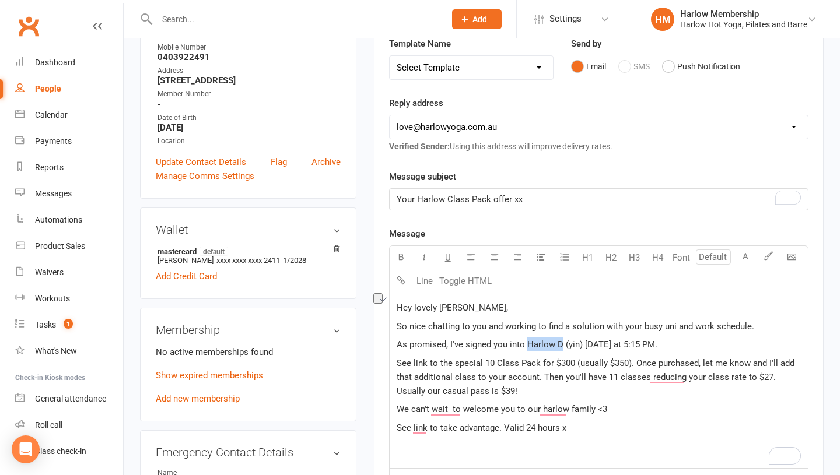
drag, startPoint x: 525, startPoint y: 345, endPoint x: 562, endPoint y: 345, distance: 36.2
click at [562, 345] on span "As promised, I've signed you into Harlow D (yin) [DATE] at 5:15 PM." at bounding box center [527, 344] width 261 height 10
click at [402, 255] on icon "button" at bounding box center [401, 256] width 9 height 9
click at [652, 349] on span "(yin) [DATE] at 5:15 PM." at bounding box center [607, 344] width 92 height 10
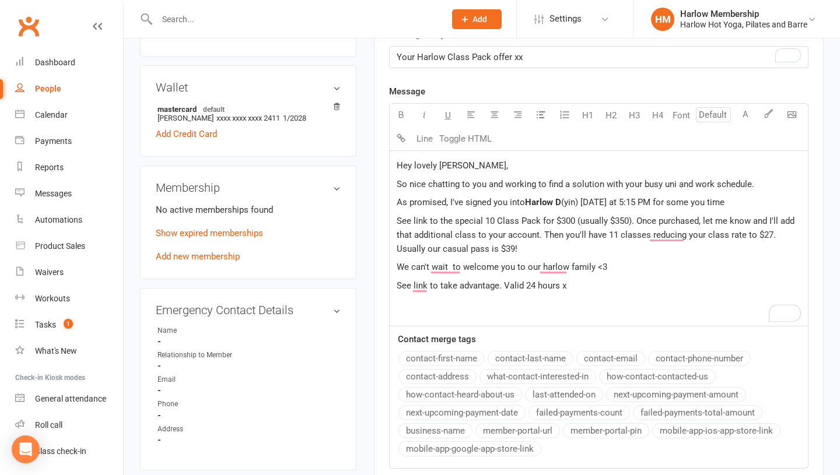
scroll to position [348, 0]
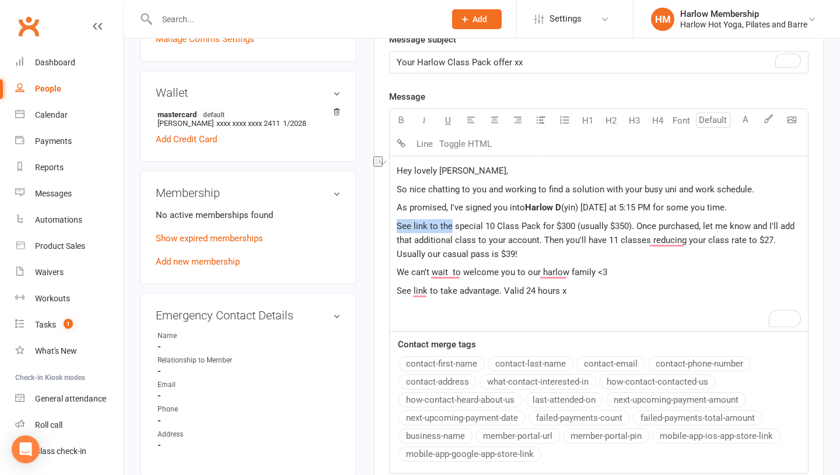
drag, startPoint x: 398, startPoint y: 227, endPoint x: 451, endPoint y: 224, distance: 53.7
click at [451, 224] on span "See link to the special 10 Class Pack for $300 (usually $350). Once purchased, …" at bounding box center [597, 240] width 400 height 38
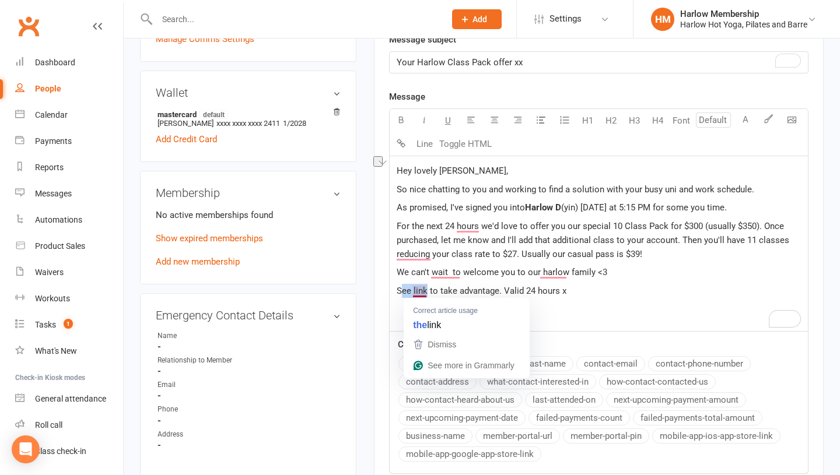
drag, startPoint x: 427, startPoint y: 291, endPoint x: 400, endPoint y: 290, distance: 27.4
click at [400, 290] on span "See link to take advantage. Valid 24 hours x" at bounding box center [482, 291] width 170 height 10
drag, startPoint x: 409, startPoint y: 290, endPoint x: 395, endPoint y: 290, distance: 14.6
click at [395, 290] on div "Hey lovely [PERSON_NAME], So nice chatting to you and working to find a solutio…" at bounding box center [599, 243] width 418 height 175
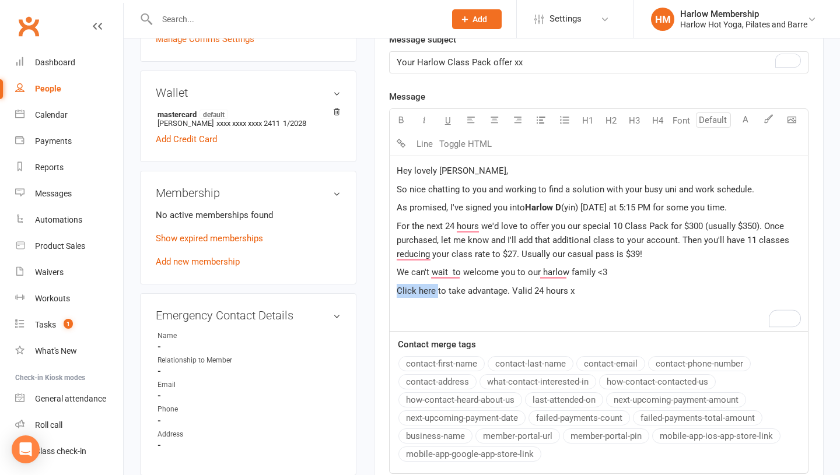
click at [386, 289] on main "✓ Memberships n/a No active memberships $ Balance $0.00 Next: n/a Last: [DATE] …" at bounding box center [598, 150] width 467 height 887
click at [411, 290] on span "Click here" at bounding box center [416, 291] width 39 height 10
click at [426, 293] on span "Click here" at bounding box center [416, 291] width 39 height 10
click at [412, 291] on span "Click here" at bounding box center [416, 291] width 39 height 10
drag, startPoint x: 579, startPoint y: 208, endPoint x: 557, endPoint y: 208, distance: 21.6
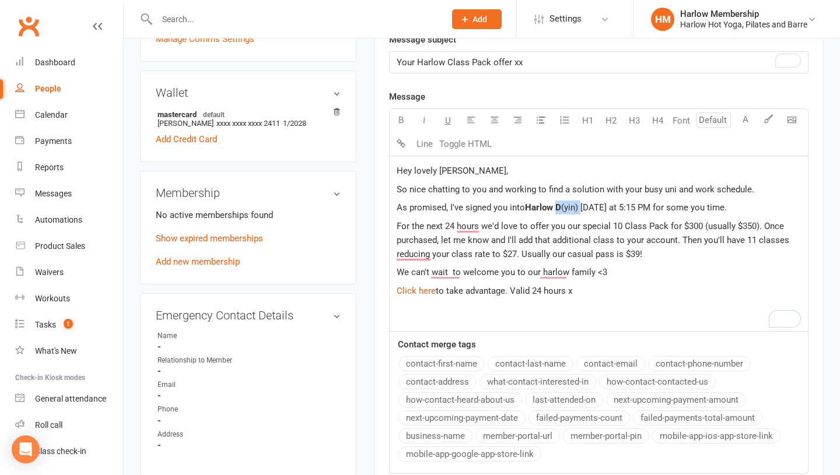
click at [557, 208] on p "As promised, I've signed you into Harlow D (yin) on Sunday at 5:15 PM for some …" at bounding box center [599, 208] width 404 height 14
click at [396, 116] on button "button" at bounding box center [401, 120] width 23 height 23
drag, startPoint x: 613, startPoint y: 227, endPoint x: 703, endPoint y: 223, distance: 89.3
click at [703, 223] on span "For the next 24 hours, we'd love to offer you our special 10 Class Pack for $30…" at bounding box center [594, 240] width 395 height 38
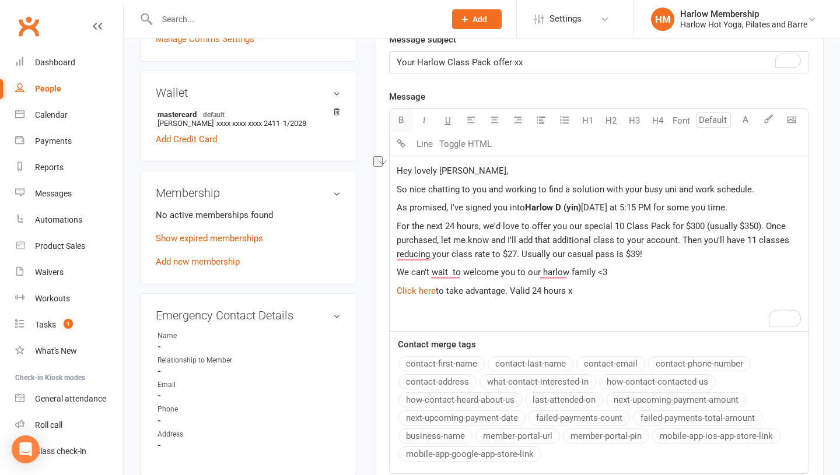
click at [403, 121] on icon "button" at bounding box center [401, 119] width 9 height 9
click at [584, 294] on p "﻿ $ Click here $ to take advantage. Valid 24 hours x" at bounding box center [599, 291] width 404 height 14
drag, startPoint x: 522, startPoint y: 323, endPoint x: 403, endPoint y: 310, distance: 119.7
click at [403, 310] on p "https://app.clubworx.com/websites/harlow/book_and_pay/offers/1f69cd45-f181-4567…" at bounding box center [599, 309] width 404 height 14
click at [583, 290] on p "﻿ $ Click here $ to take advantage. Valid 24 hours x" at bounding box center [599, 291] width 404 height 14
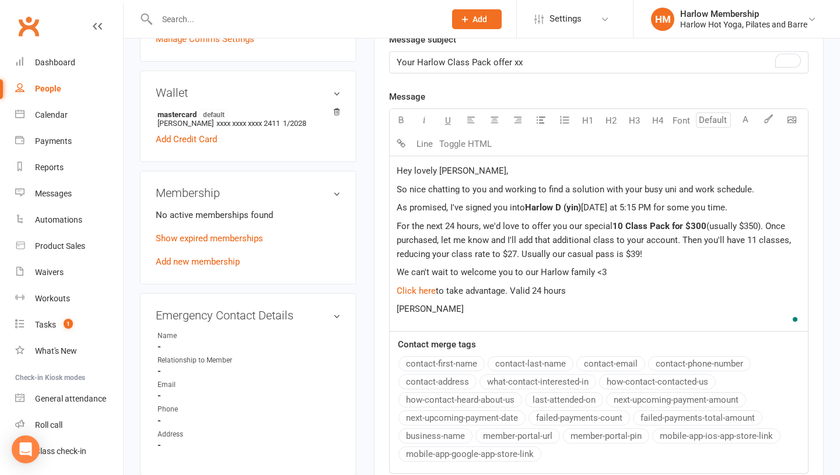
click at [490, 314] on p "Krystyna" at bounding box center [599, 309] width 404 height 14
click at [532, 62] on p "Your Harlow Class Pack offer xx" at bounding box center [599, 62] width 404 height 14
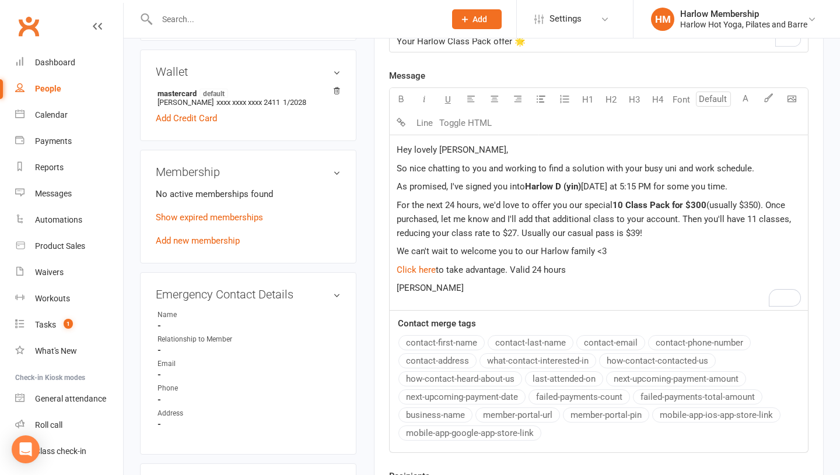
scroll to position [376, 0]
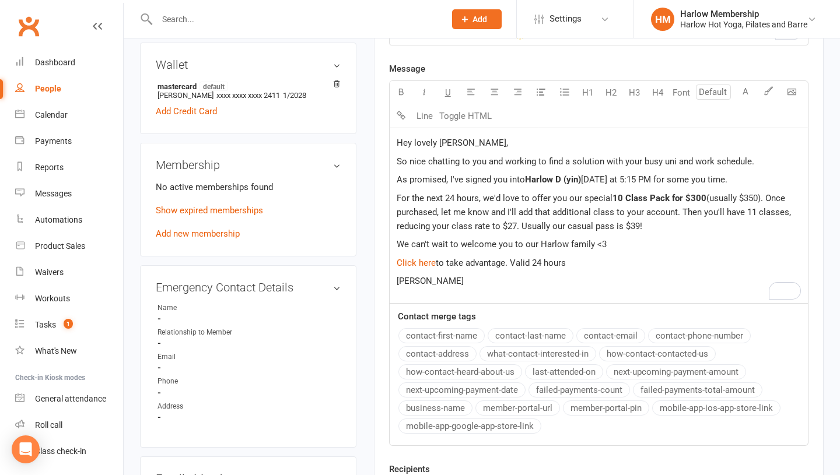
click at [613, 243] on p "We can't wait to welcome you to our Harlow family <3" at bounding box center [599, 244] width 404 height 14
click at [748, 178] on p "As promised, I've signed you into Harlow D (yin) on Sunday at 5:15 PM for some …" at bounding box center [599, 180] width 404 height 14
click at [455, 287] on p "Krystyna" at bounding box center [599, 281] width 404 height 14
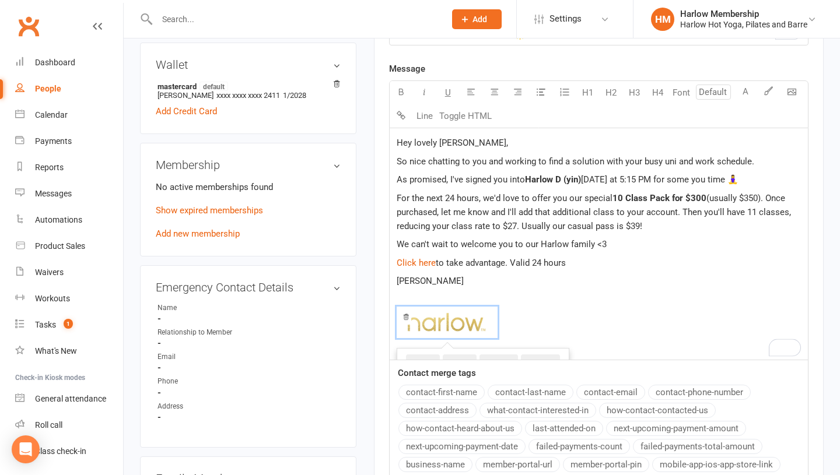
click at [432, 181] on span "As promised, I've signed you into" at bounding box center [461, 179] width 128 height 10
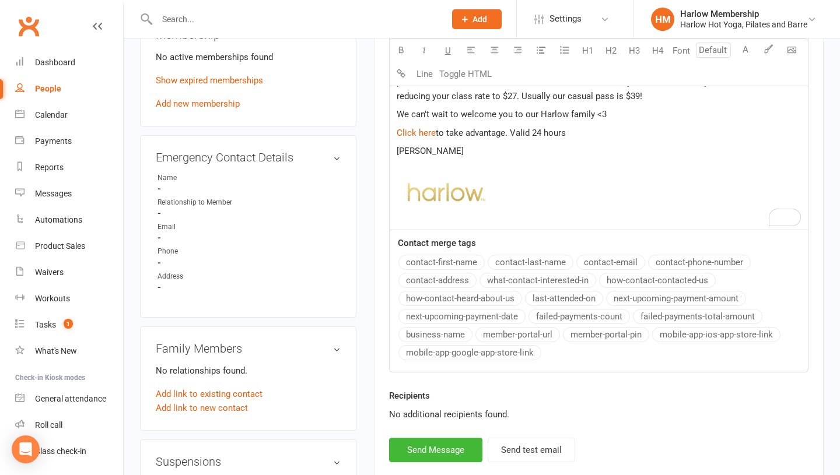
scroll to position [518, 0]
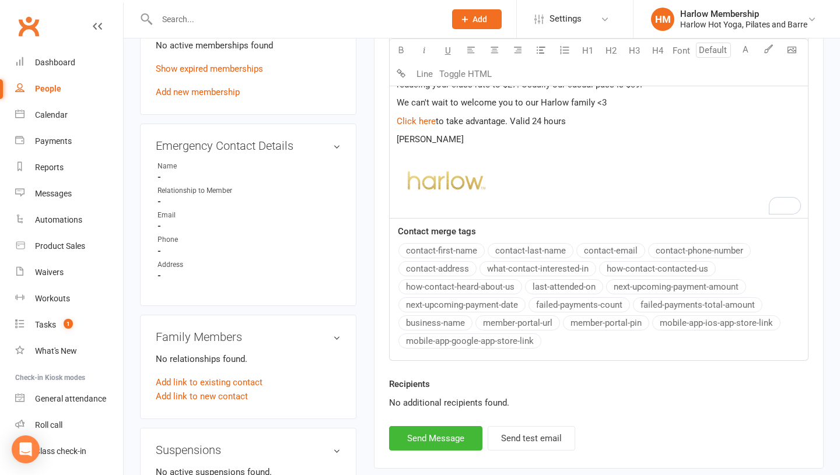
click at [464, 138] on p "Krystyna" at bounding box center [599, 139] width 404 height 14
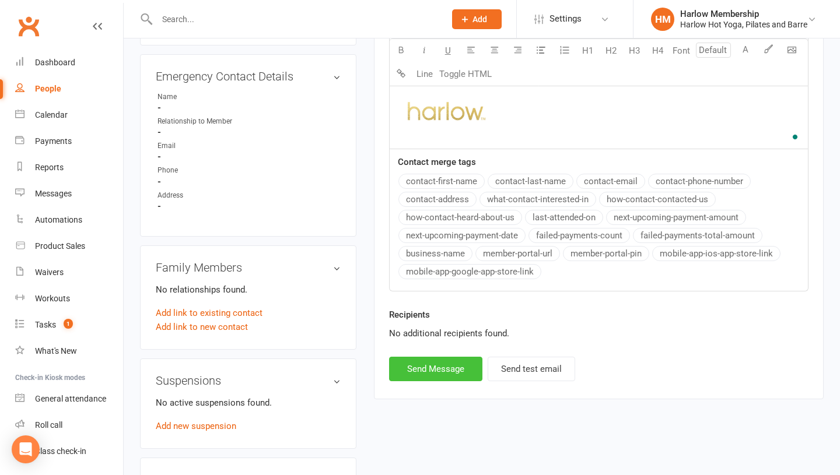
click at [436, 366] on button "Send Message" at bounding box center [435, 369] width 93 height 24
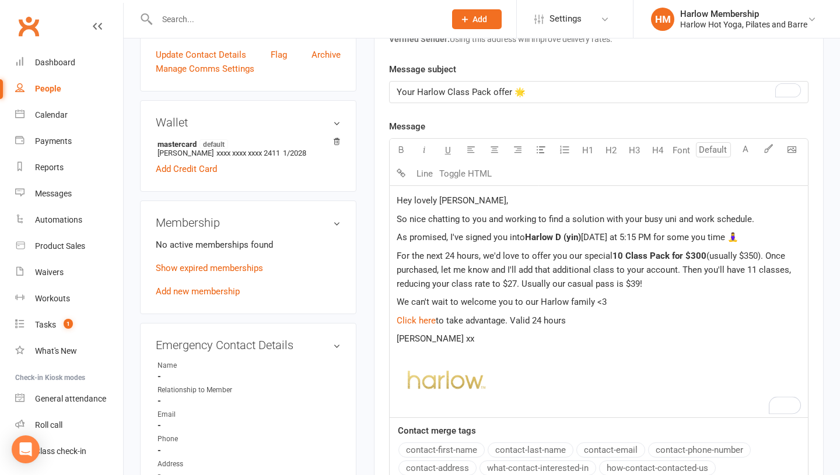
scroll to position [0, 0]
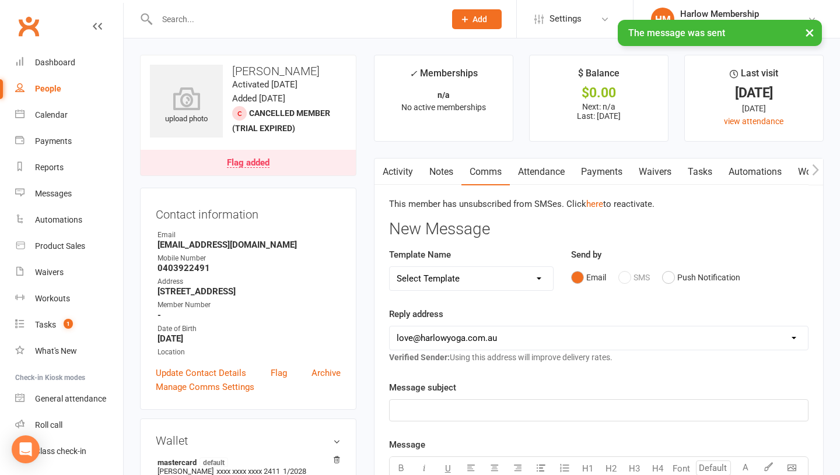
click at [436, 170] on link "Notes" at bounding box center [441, 172] width 40 height 27
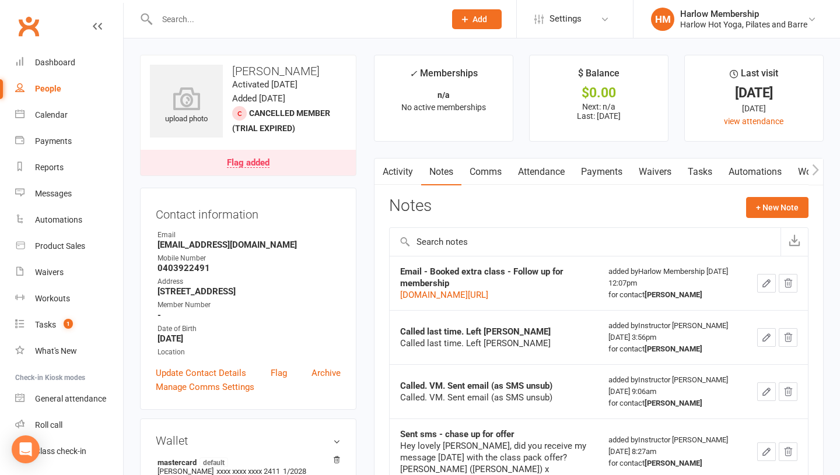
click at [245, 78] on div "upload photo Morgan Lee Activated 27 July, 2025 Added 27 July, 2025 Cancelled m…" at bounding box center [248, 115] width 216 height 121
click at [254, 71] on h3 "Morgan Lee" at bounding box center [248, 71] width 197 height 13
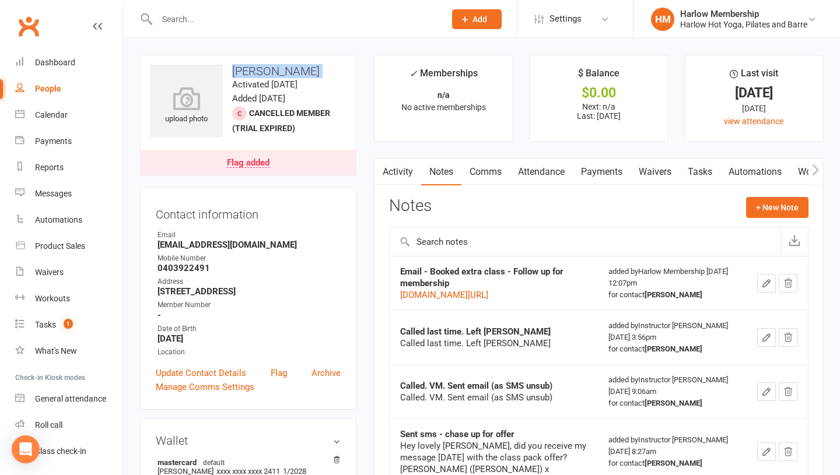
click at [254, 71] on h3 "Morgan Lee" at bounding box center [248, 71] width 197 height 13
copy h3 "Morgan Lee"
click at [397, 164] on link "Activity" at bounding box center [397, 172] width 47 height 27
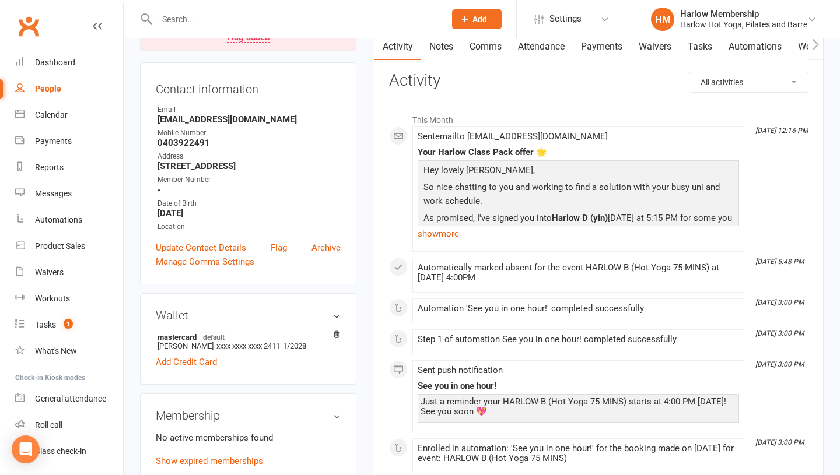
scroll to position [123, 0]
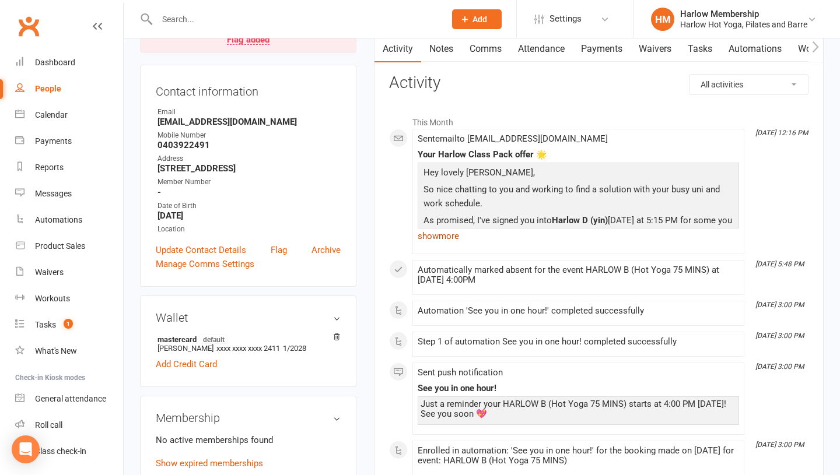
click at [441, 233] on link "show more" at bounding box center [578, 236] width 321 height 16
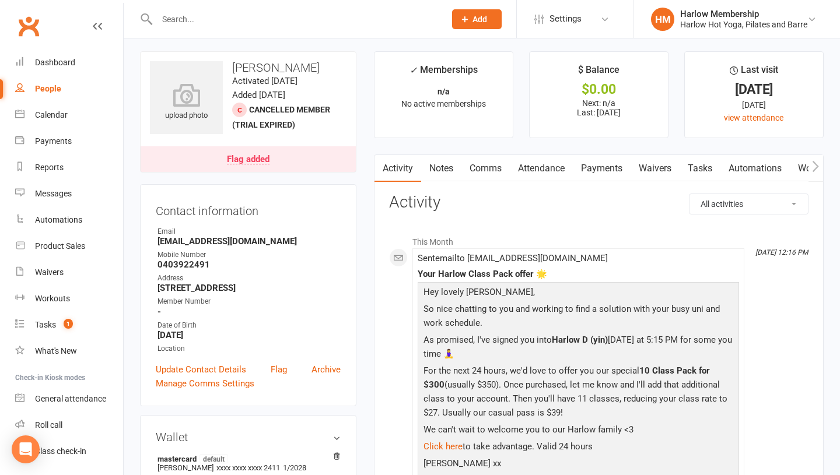
scroll to position [0, 0]
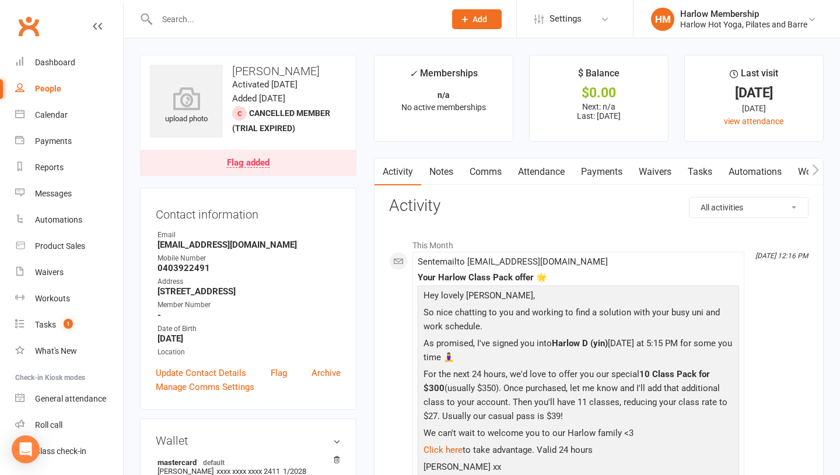
click at [271, 71] on h3 "Morgan Lee" at bounding box center [248, 71] width 197 height 13
copy h3 "Morgan Lee"
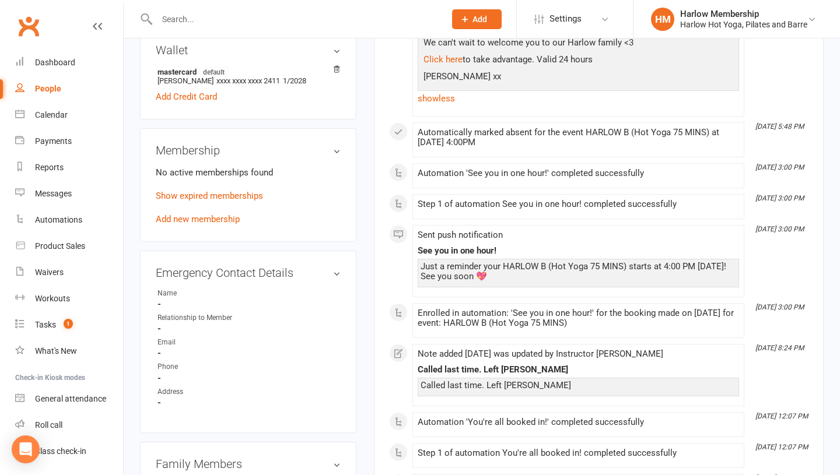
scroll to position [397, 0]
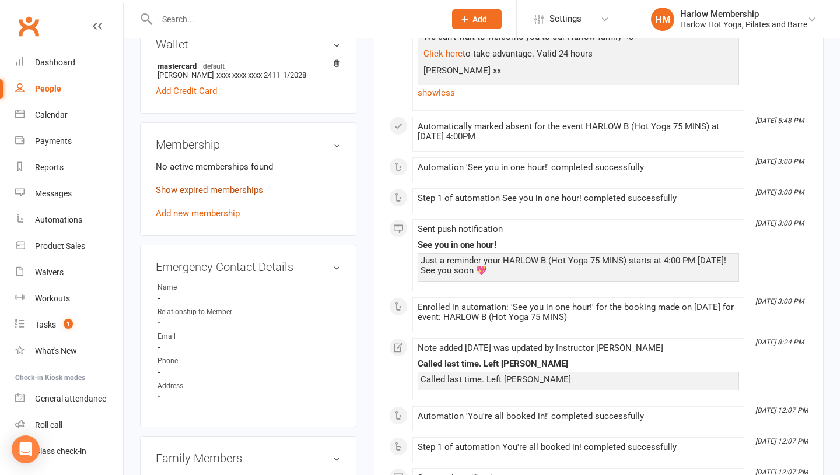
click at [204, 188] on link "Show expired memberships" at bounding box center [209, 190] width 107 height 10
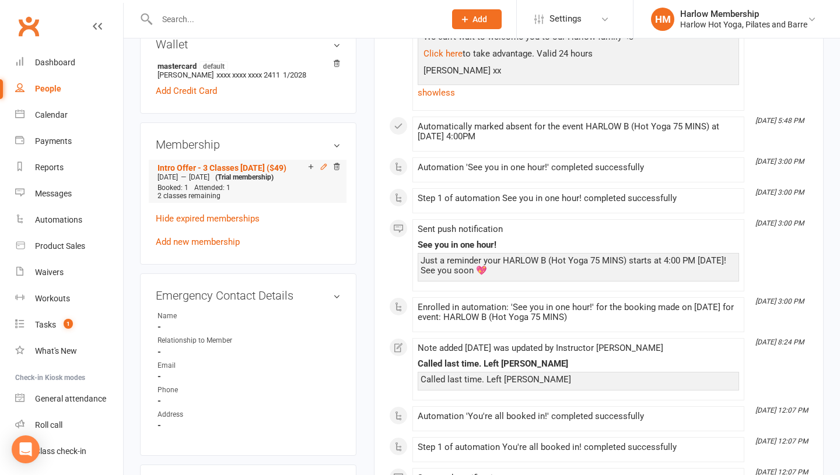
click at [323, 166] on icon at bounding box center [324, 167] width 8 height 8
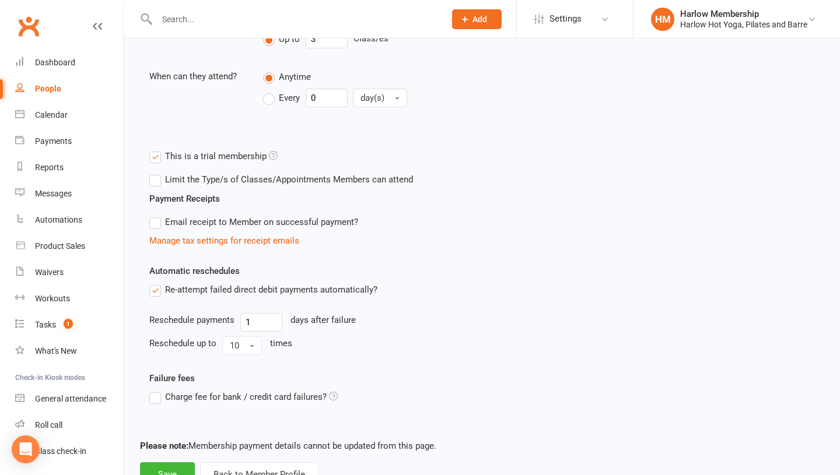
scroll to position [362, 0]
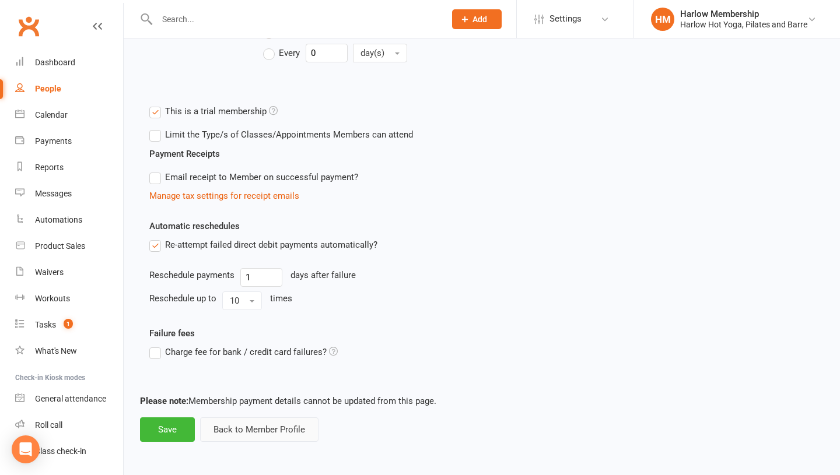
click at [289, 430] on button "Back to Member Profile" at bounding box center [259, 430] width 118 height 24
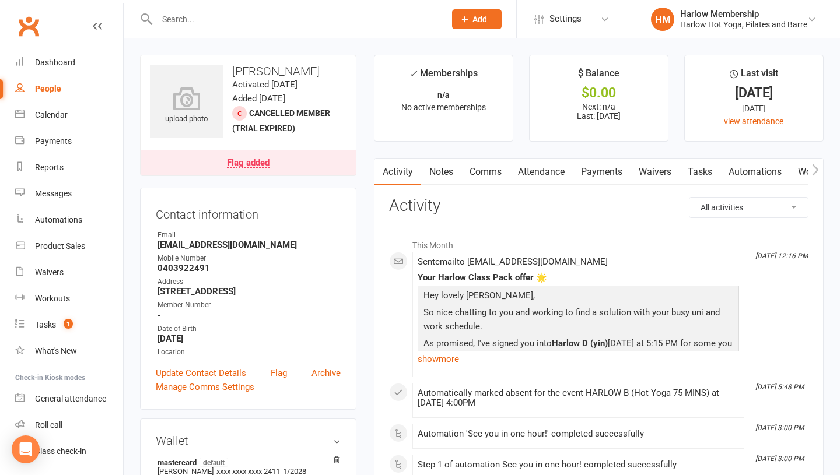
click at [750, 161] on link "Automations" at bounding box center [754, 172] width 69 height 27
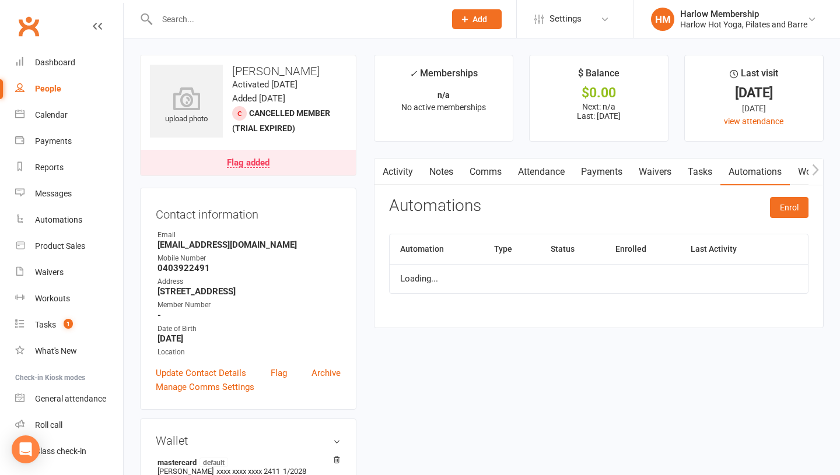
click at [555, 189] on div "Activity Notes Comms Attendance Payments Waivers Tasks Automations Workouts Mob…" at bounding box center [599, 243] width 450 height 170
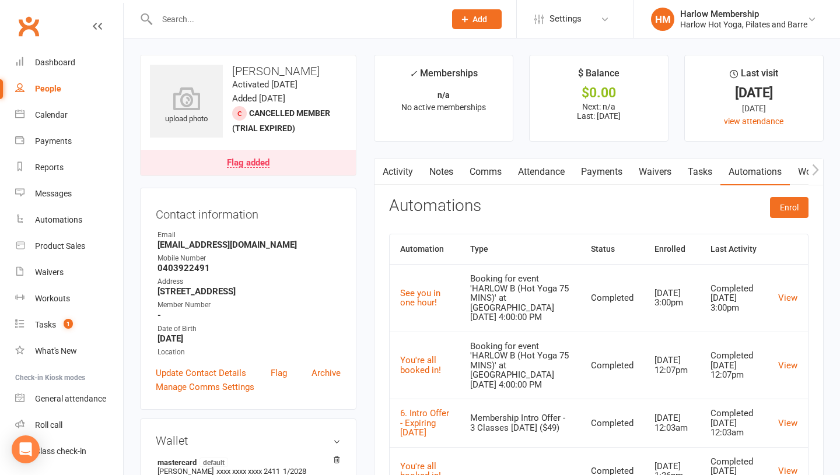
click at [542, 178] on link "Attendance" at bounding box center [541, 172] width 63 height 27
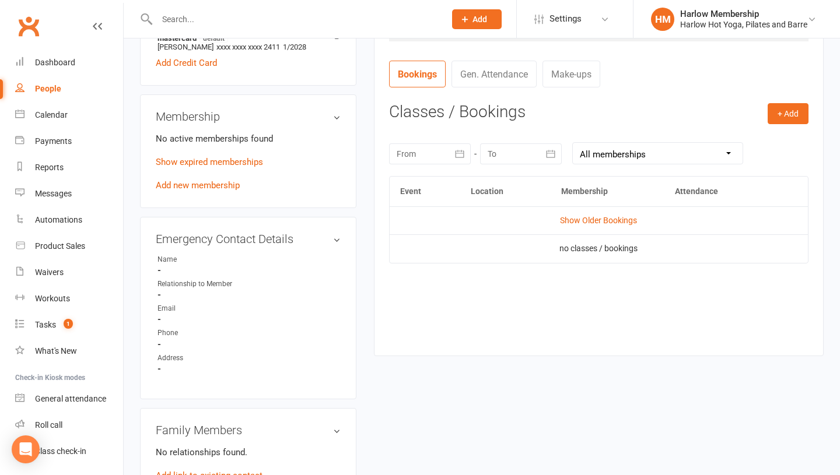
scroll to position [443, 0]
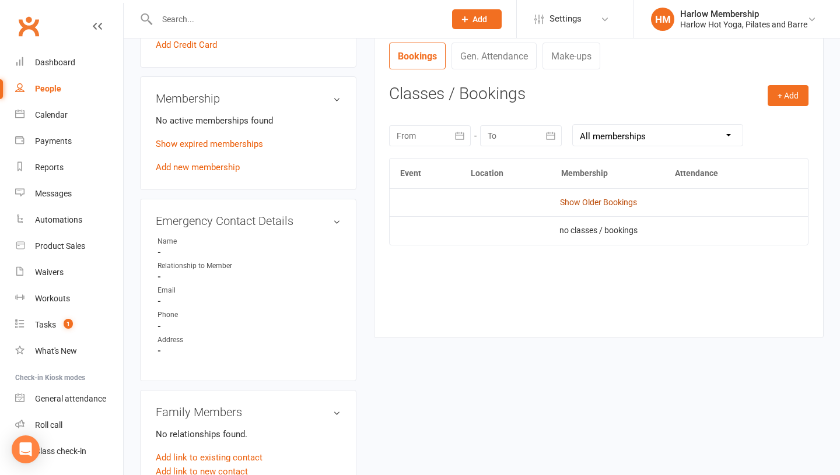
click at [595, 202] on link "Show Older Bookings" at bounding box center [598, 202] width 77 height 9
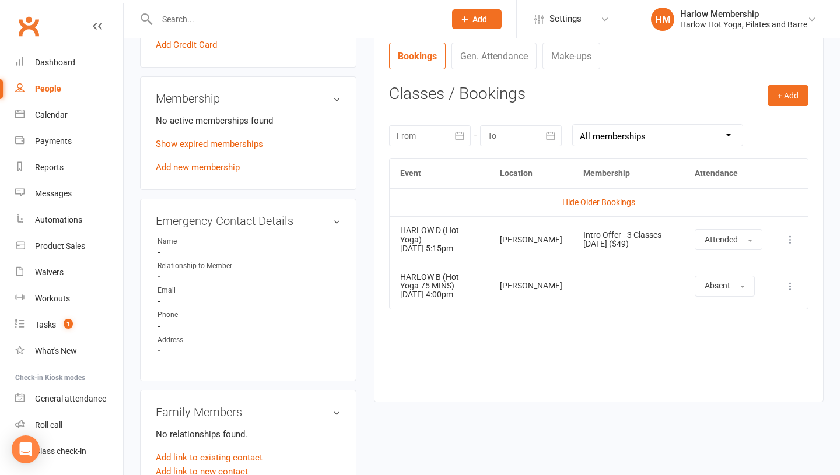
click at [788, 285] on icon at bounding box center [790, 286] width 12 height 12
click at [745, 356] on link "Delete booking" at bounding box center [738, 355] width 115 height 23
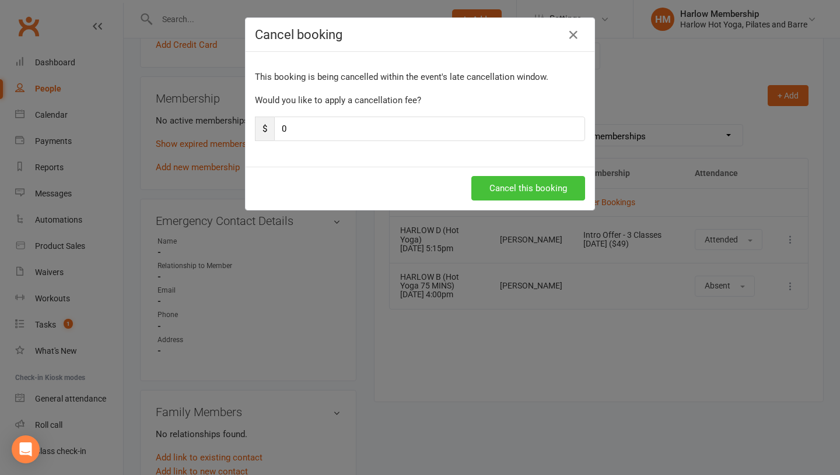
click at [501, 190] on button "Cancel this booking" at bounding box center [528, 188] width 114 height 24
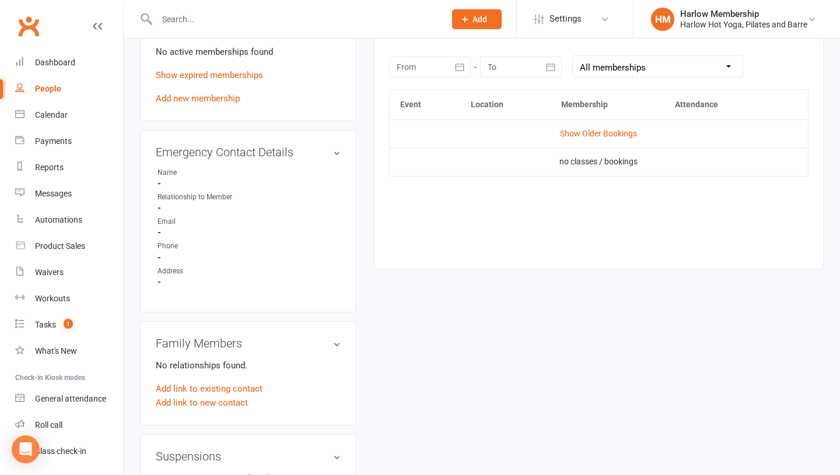
scroll to position [514, 0]
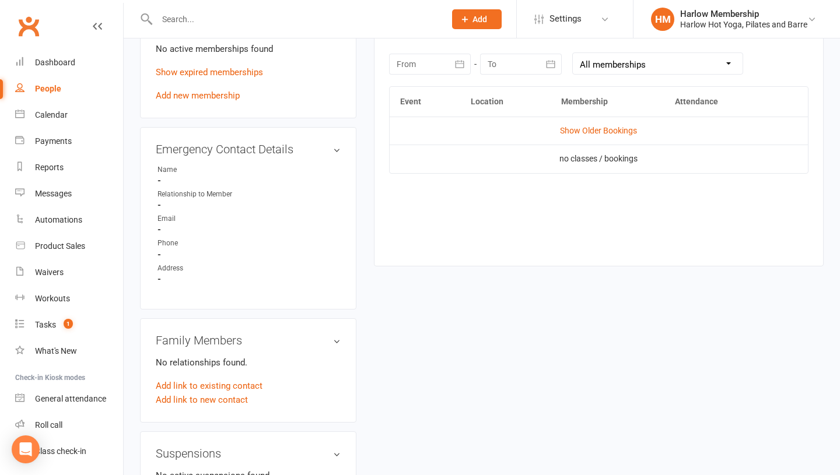
click at [173, 78] on p "Show expired memberships" at bounding box center [248, 72] width 185 height 14
click at [181, 71] on link "Show expired memberships" at bounding box center [209, 72] width 107 height 10
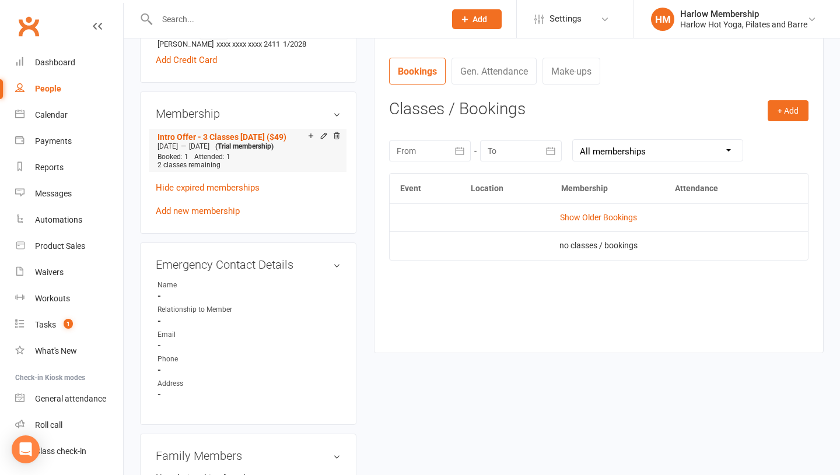
scroll to position [406, 0]
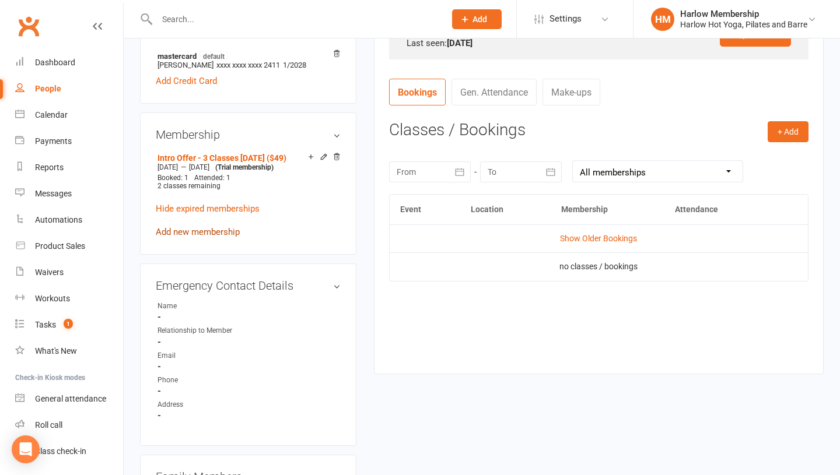
click at [191, 231] on link "Add new membership" at bounding box center [198, 232] width 84 height 10
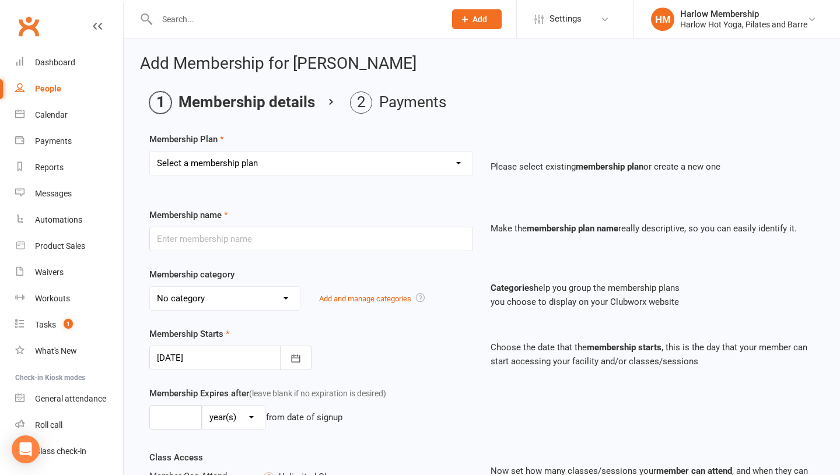
click at [187, 163] on select "Select a membership plan Create new Membership Plan Shared Class Pass Harlow Gi…" at bounding box center [311, 163] width 322 height 23
select select "23"
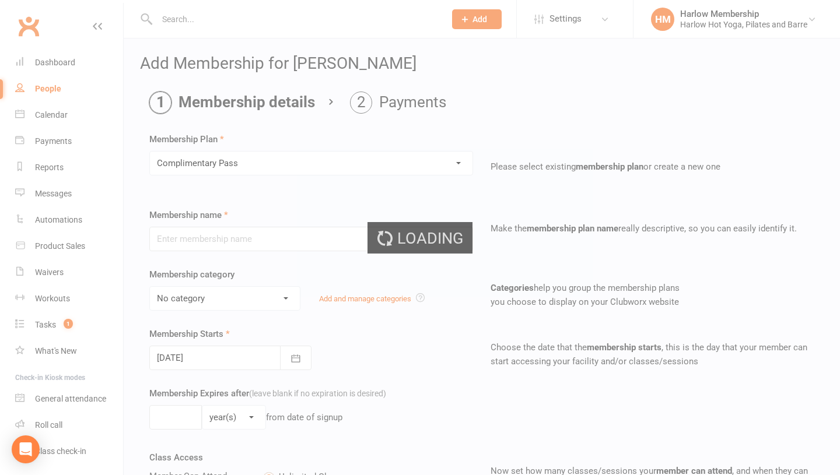
type input "Complimentary Pass"
select select "6"
type input "2"
select select "1"
type input "1"
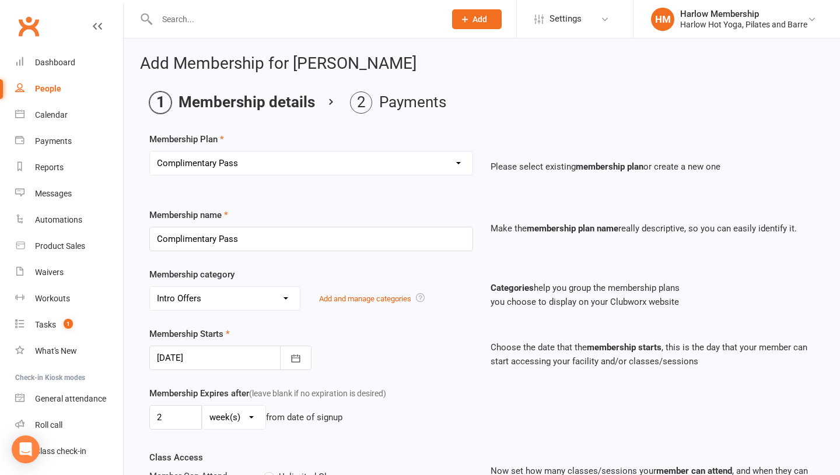
click at [205, 301] on select "No category Casual Class Challenge Class Pack Online Only Specials Class Packs …" at bounding box center [225, 298] width 150 height 23
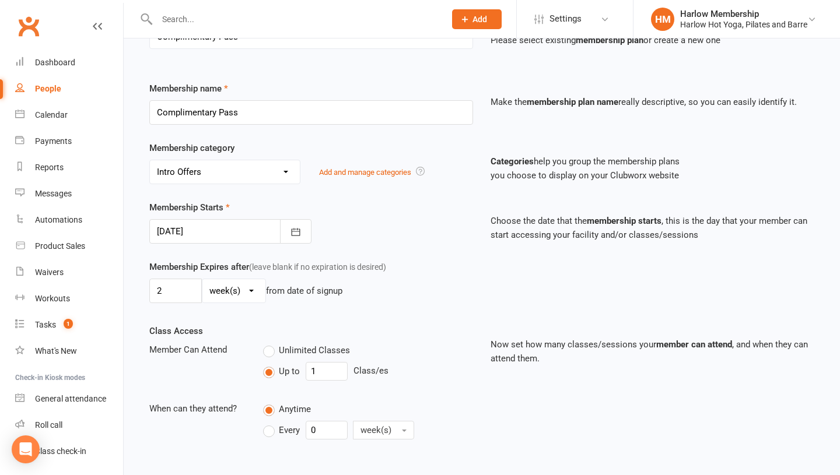
scroll to position [252, 0]
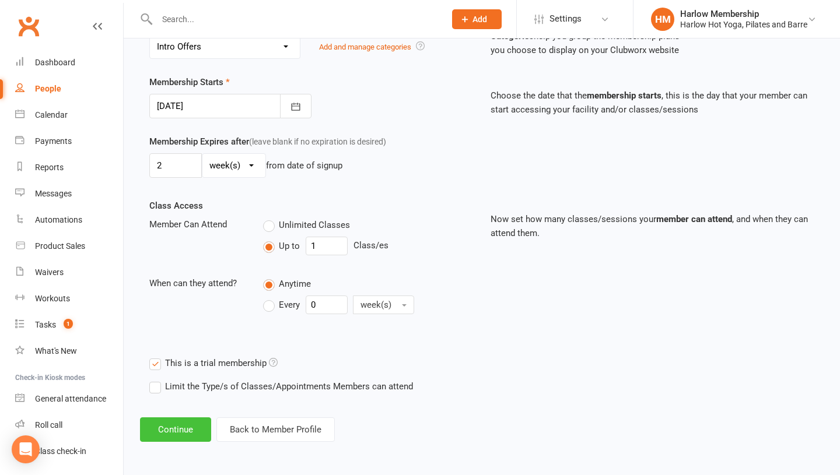
click at [164, 429] on button "Continue" at bounding box center [175, 430] width 71 height 24
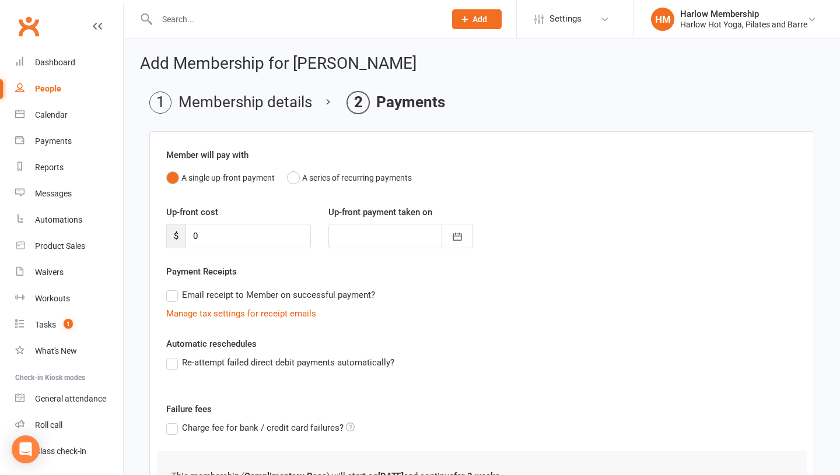
scroll to position [113, 0]
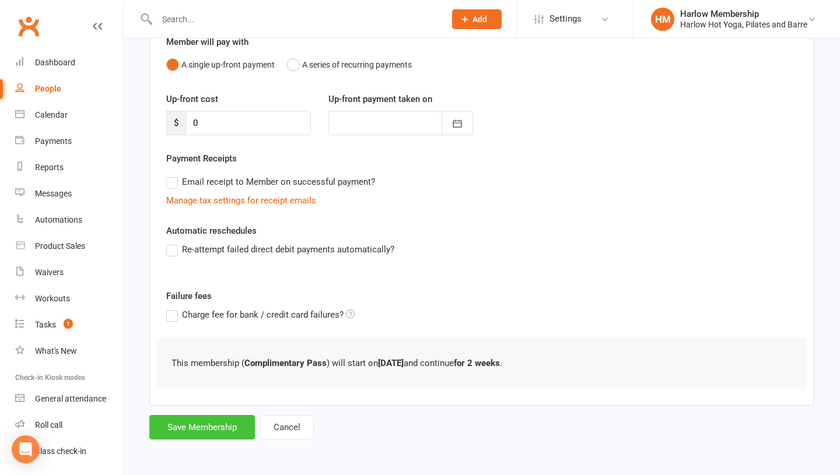
click at [189, 428] on button "Save Membership" at bounding box center [202, 427] width 106 height 24
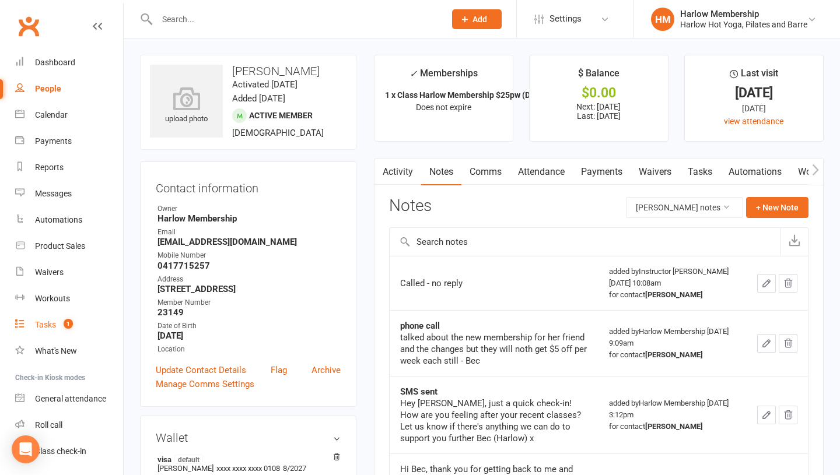
click at [58, 325] on count-badge "1" at bounding box center [65, 324] width 15 height 9
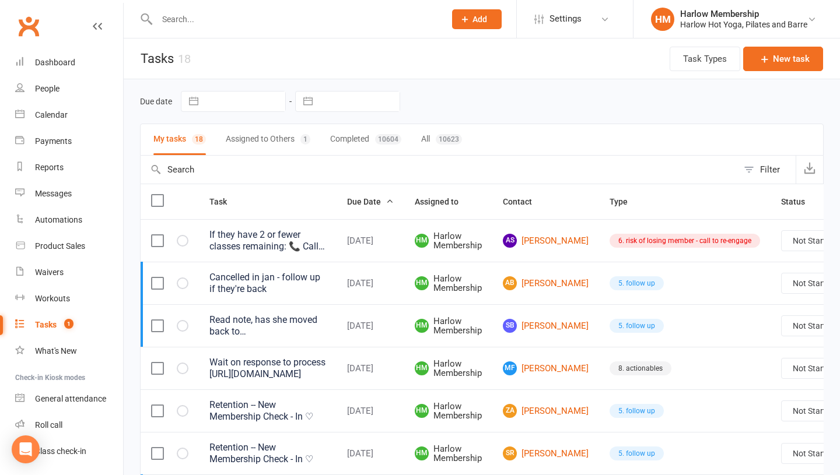
click at [243, 136] on button "Assigned to Others 1" at bounding box center [268, 139] width 85 height 31
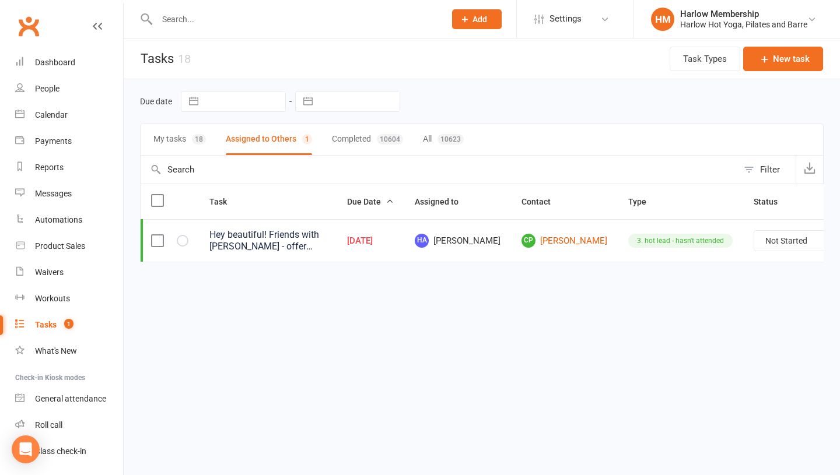
click at [180, 139] on button "My tasks 18" at bounding box center [179, 139] width 52 height 31
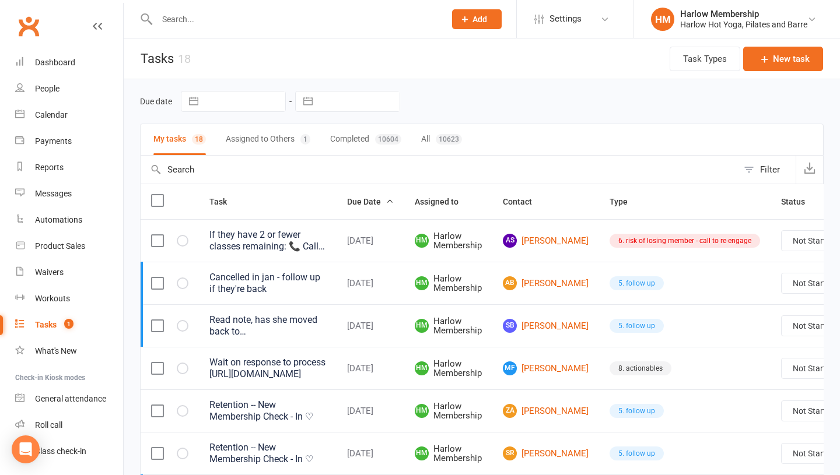
click at [536, 229] on td "AS [PERSON_NAME]" at bounding box center [545, 240] width 107 height 43
click at [537, 243] on link "AS [PERSON_NAME]" at bounding box center [546, 241] width 86 height 14
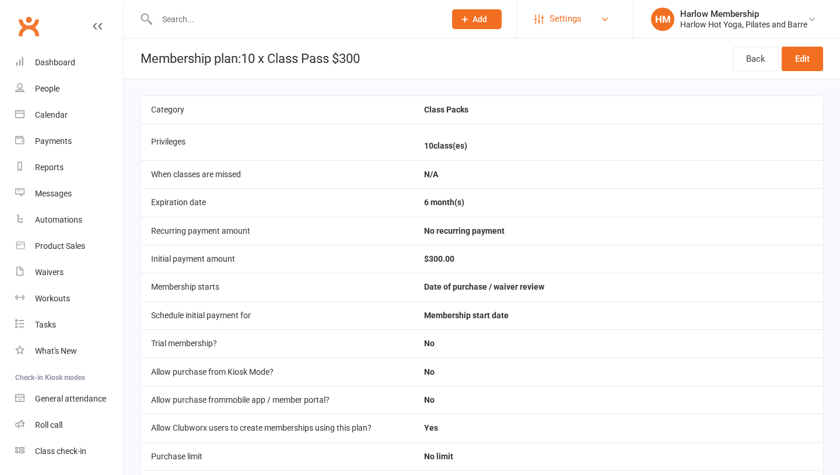
click at [553, 17] on span "Settings" at bounding box center [565, 19] width 32 height 26
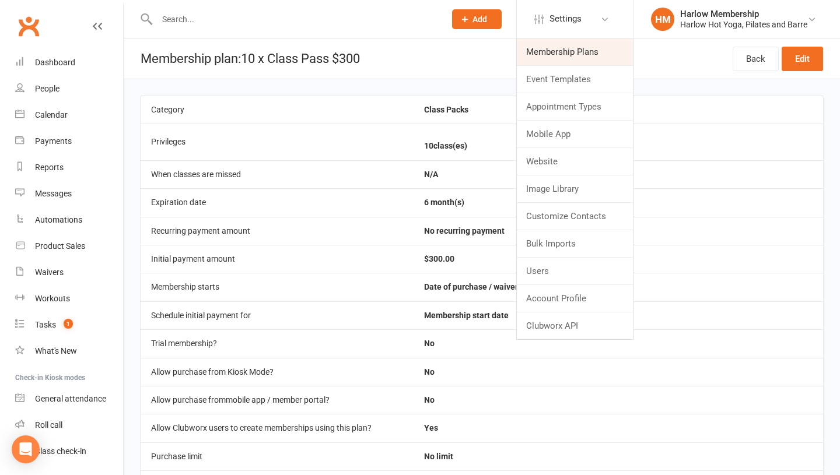
click at [548, 52] on link "Membership Plans" at bounding box center [575, 51] width 116 height 27
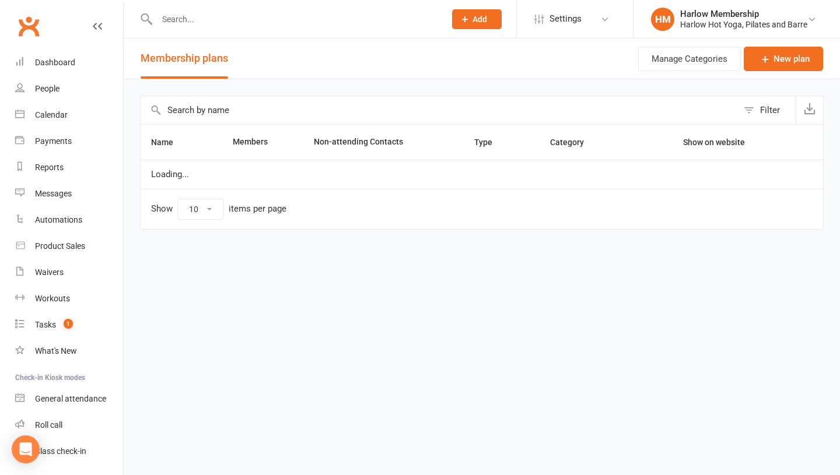
select select "100"
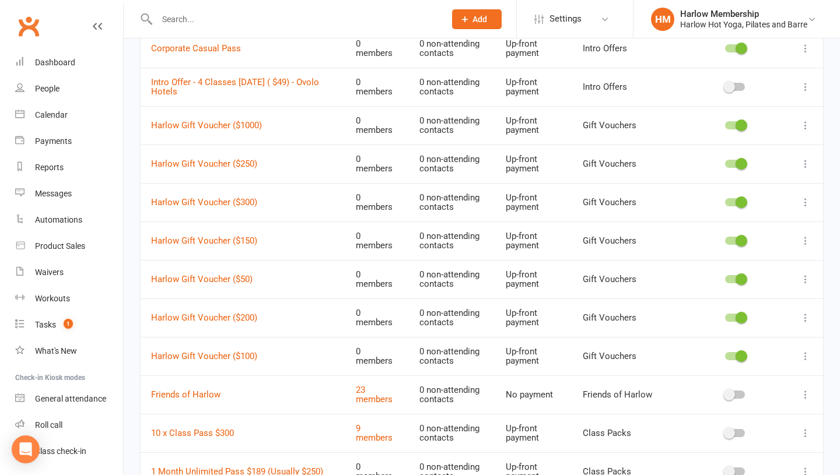
scroll to position [713, 0]
click at [205, 15] on input "text" at bounding box center [294, 19] width 283 height 16
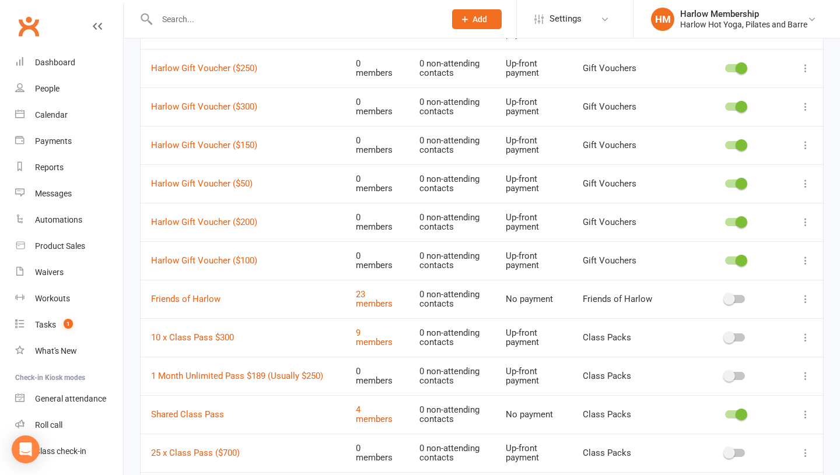
scroll to position [806, 0]
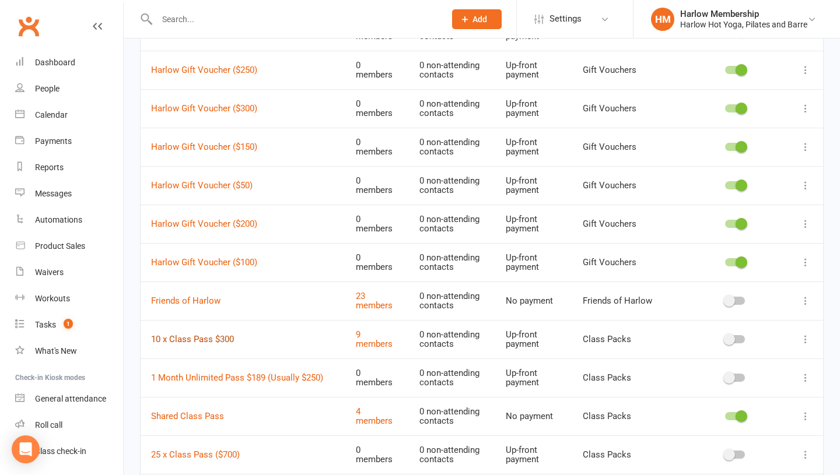
click at [197, 343] on link "10 x Class Pass $300" at bounding box center [192, 339] width 83 height 10
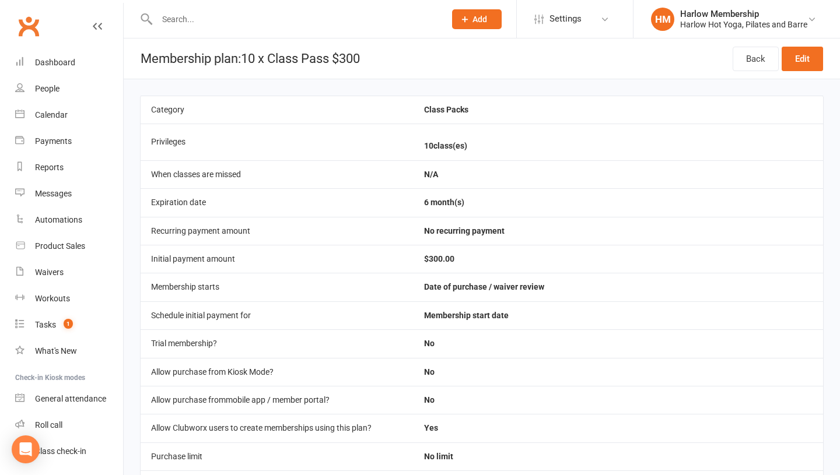
scroll to position [417, 0]
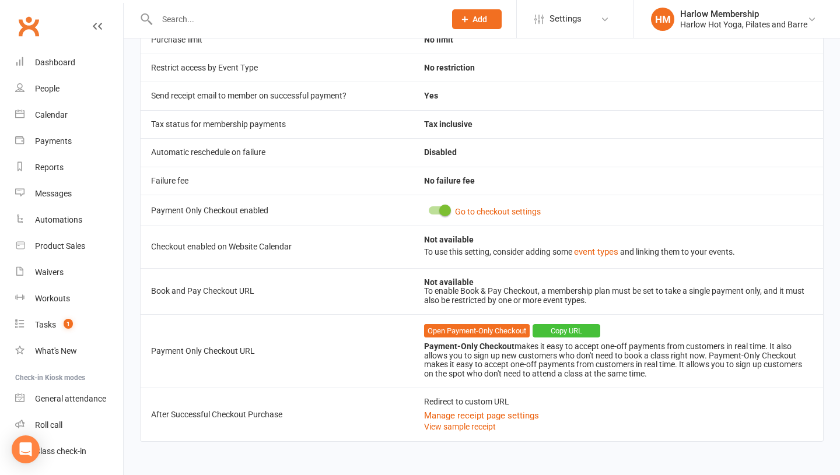
click at [555, 334] on button "Copy URL" at bounding box center [566, 331] width 68 height 14
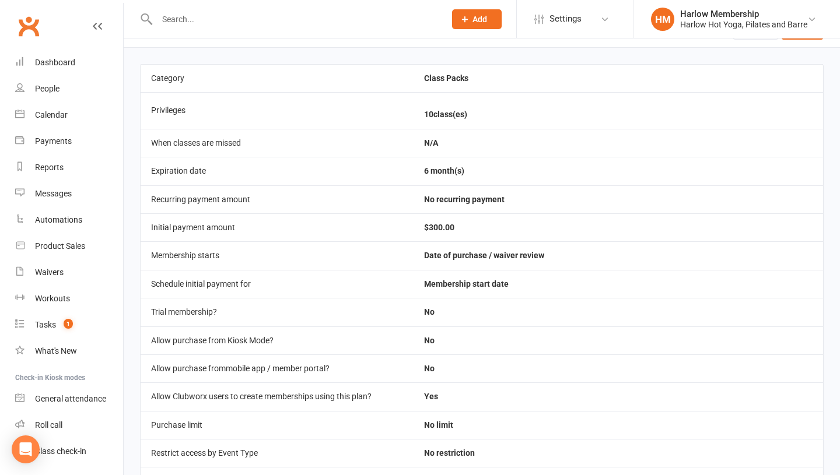
scroll to position [0, 0]
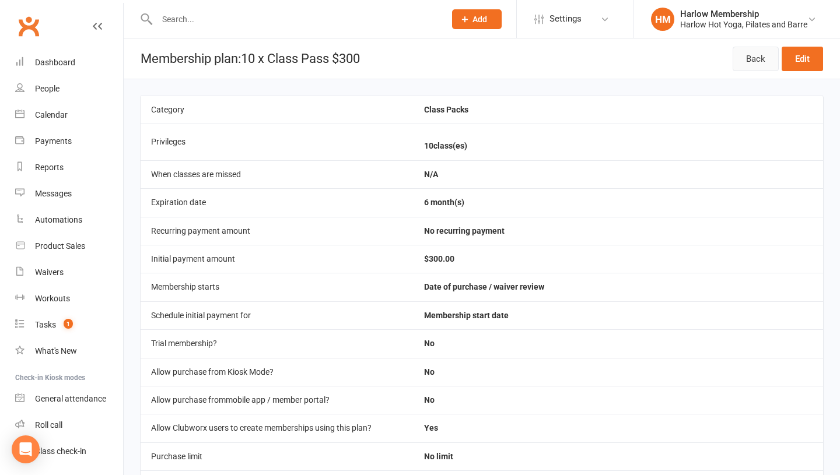
click at [746, 55] on link "Back" at bounding box center [755, 59] width 46 height 24
select select "100"
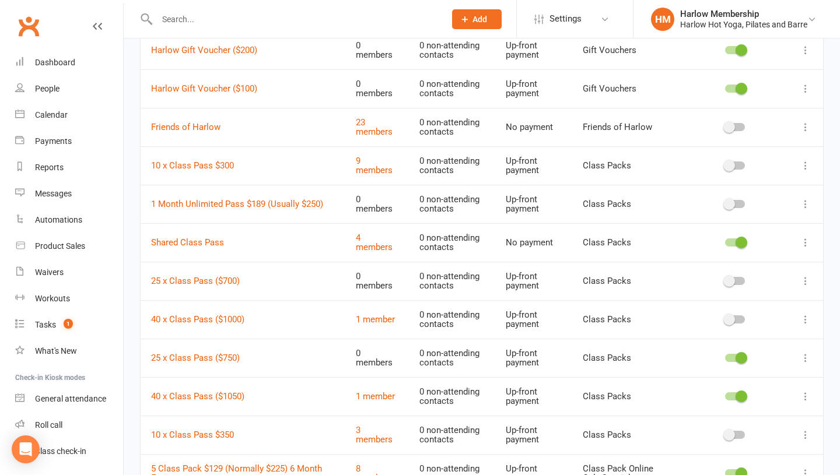
scroll to position [1121, 0]
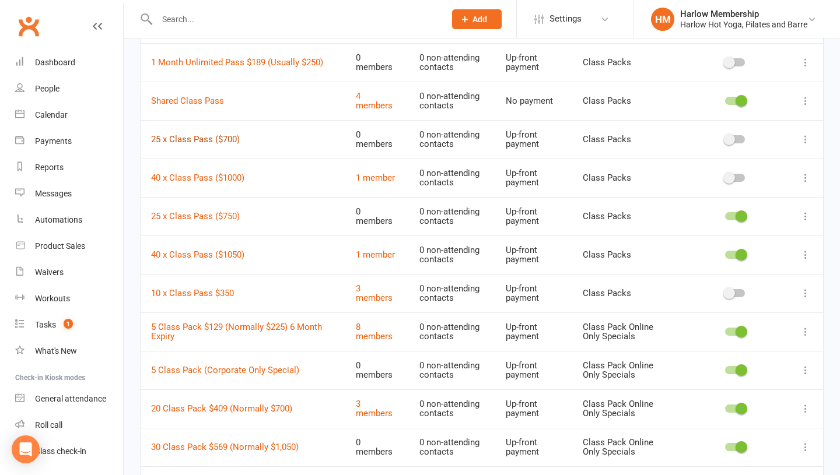
click at [176, 138] on link "25 x Class Pass ($700)" at bounding box center [195, 139] width 89 height 10
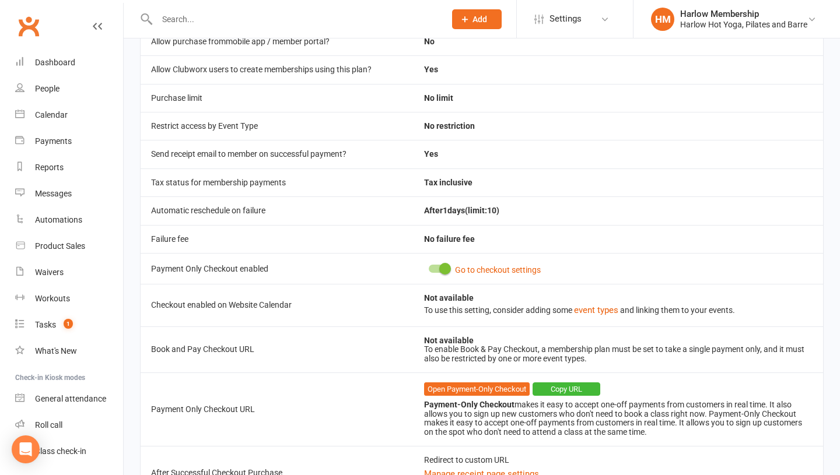
scroll to position [417, 0]
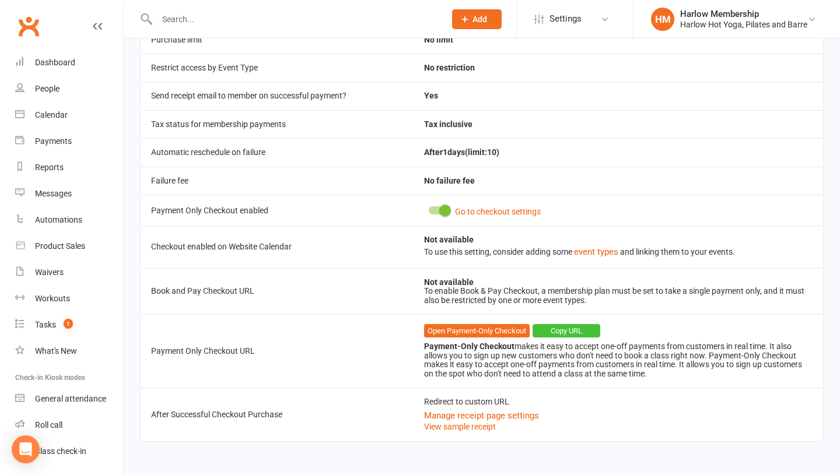
click at [543, 328] on button "Copy URL" at bounding box center [566, 331] width 68 height 14
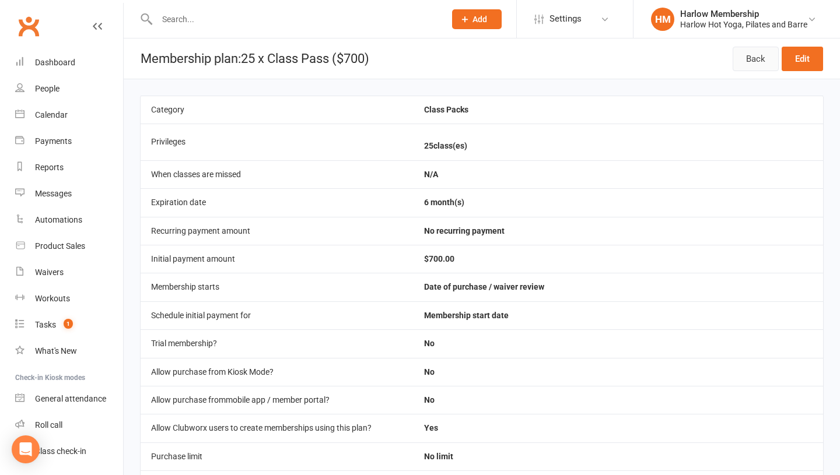
click at [752, 57] on link "Back" at bounding box center [755, 59] width 46 height 24
select select "100"
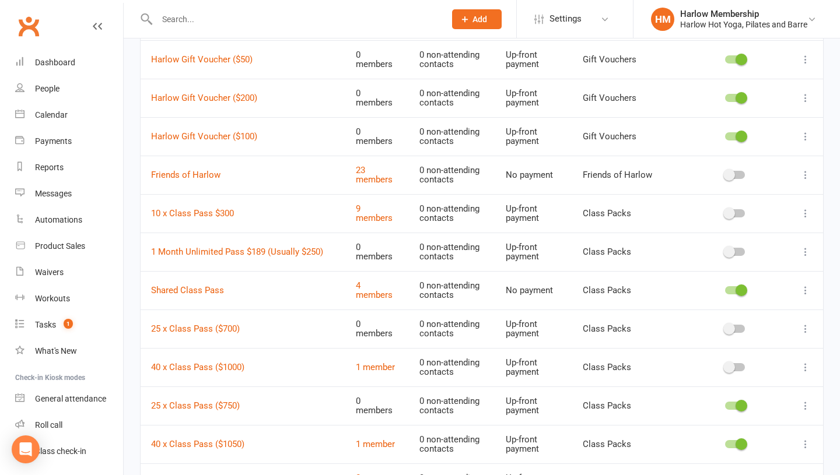
scroll to position [931, 0]
click at [213, 367] on link "40 x Class Pass ($1000)" at bounding box center [197, 368] width 93 height 10
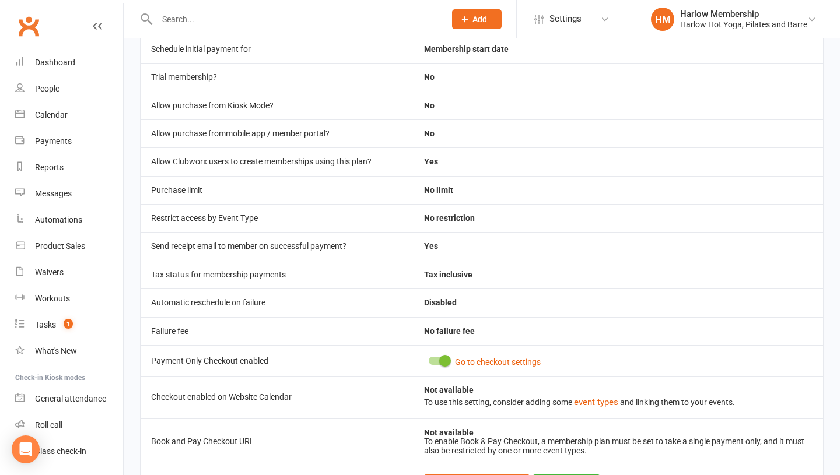
scroll to position [417, 0]
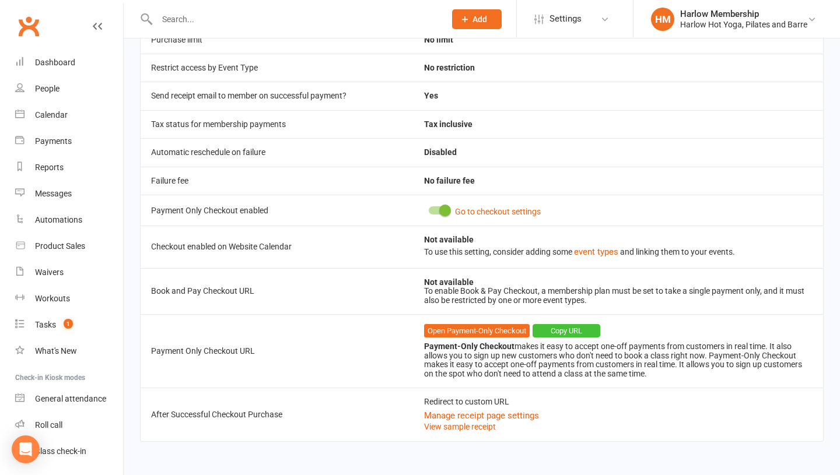
click at [560, 327] on button "Copy URL" at bounding box center [566, 331] width 68 height 14
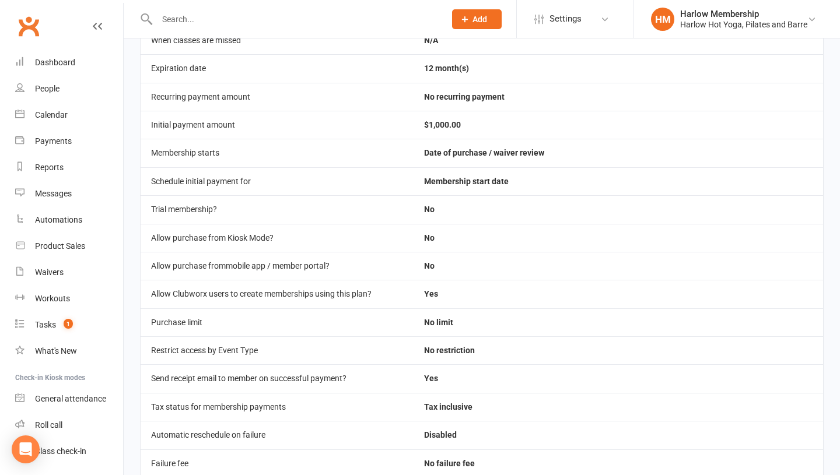
scroll to position [0, 0]
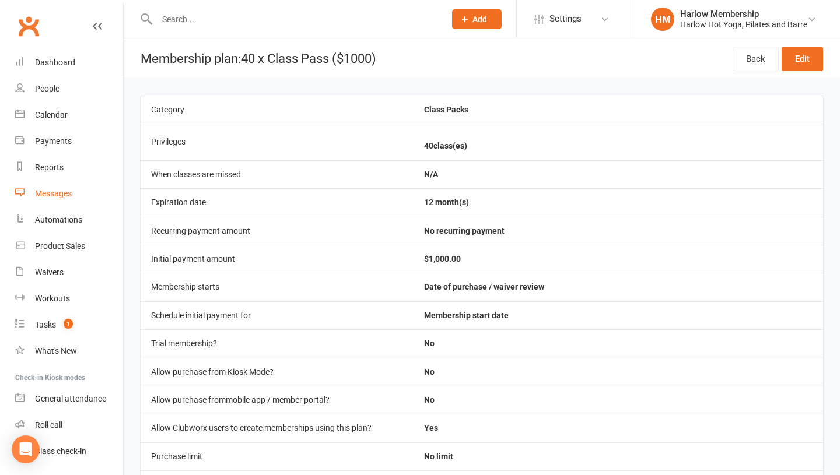
click at [35, 192] on div "Messages" at bounding box center [53, 193] width 37 height 9
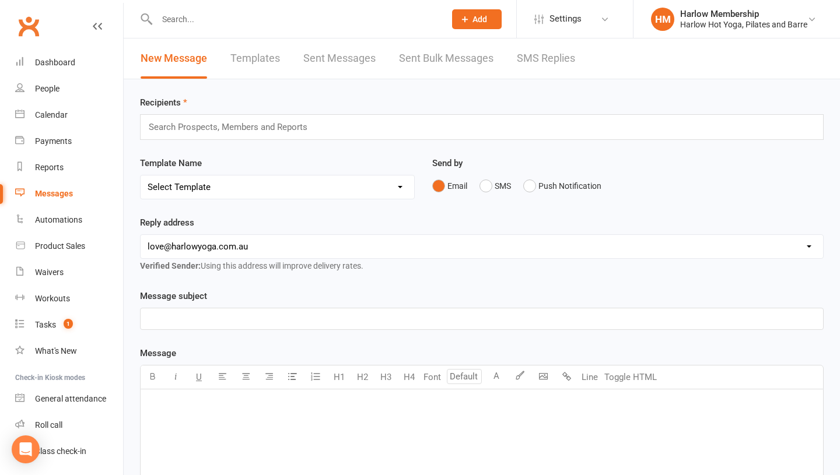
click at [576, 69] on div "New Message Templates Sent Messages Sent Bulk Messages SMS Replies" at bounding box center [358, 58] width 468 height 40
click at [534, 49] on link "SMS Replies" at bounding box center [546, 58] width 58 height 40
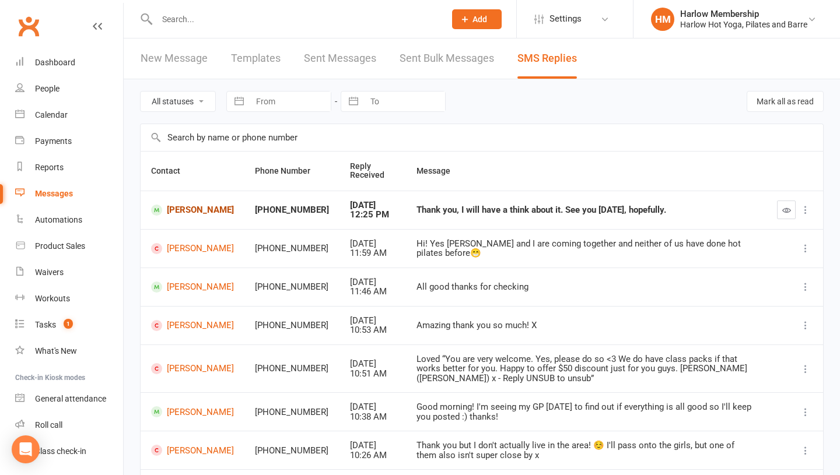
click at [172, 208] on link "Katya Gordon" at bounding box center [192, 210] width 83 height 11
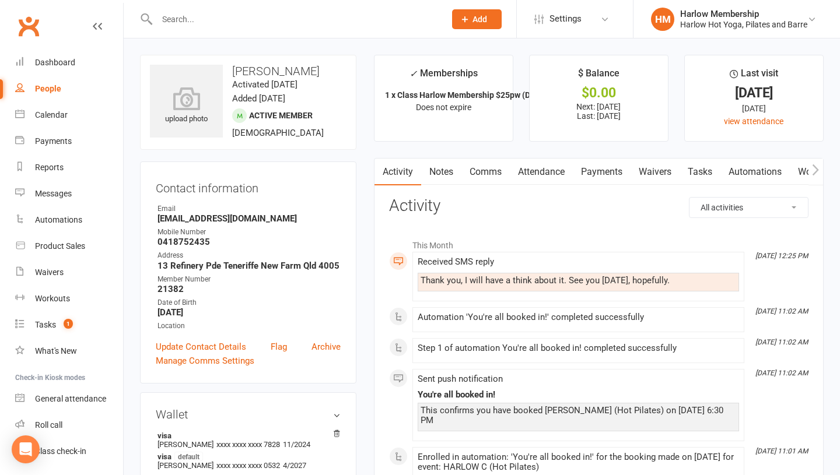
click at [497, 280] on div "Thank you, I will have a think about it. See you on Thursday, hopefully." at bounding box center [577, 281] width 315 height 10
copy div "Thank you, I will have a think about it. See you on Thursday, hopefully."
click at [439, 176] on link "Notes" at bounding box center [441, 172] width 40 height 27
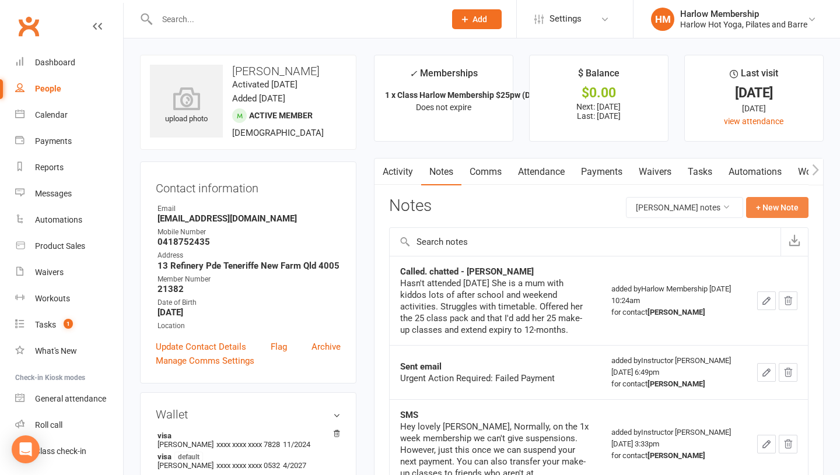
click at [769, 207] on button "+ New Note" at bounding box center [777, 207] width 62 height 21
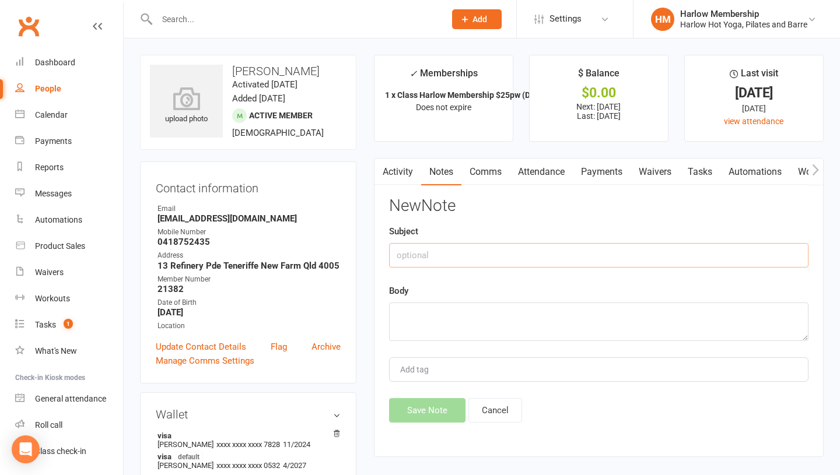
click at [422, 256] on input "text" at bounding box center [598, 255] width 419 height 24
type input "SMS response"
click at [427, 332] on textarea at bounding box center [598, 322] width 419 height 38
paste textarea "Thank you, I will have a think about it. See you on Thursday, hopefully."
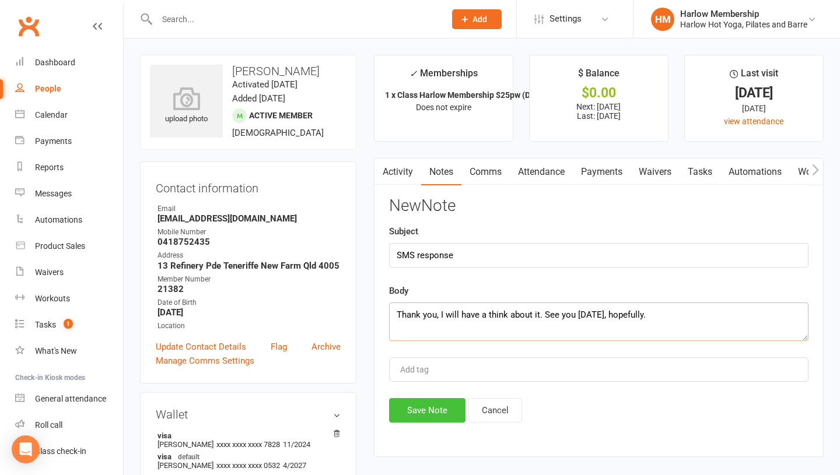
type textarea "Thank you, I will have a think about it. See you on Thursday, hopefully."
click at [413, 405] on button "Save Note" at bounding box center [427, 410] width 76 height 24
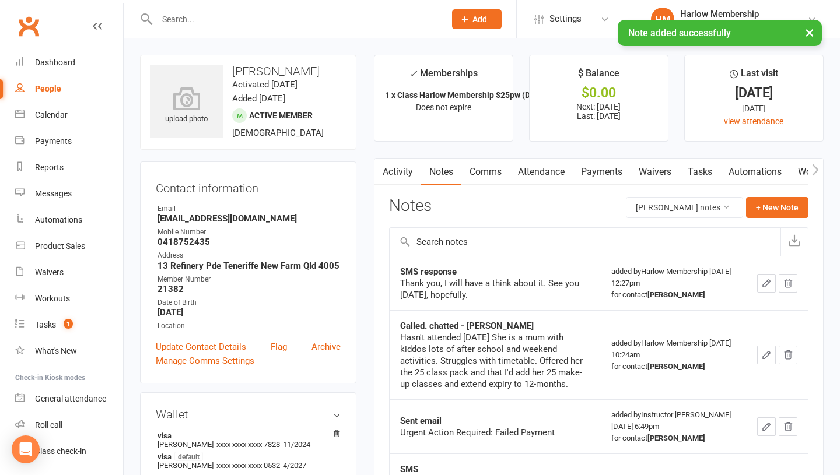
click at [491, 176] on link "Comms" at bounding box center [485, 172] width 48 height 27
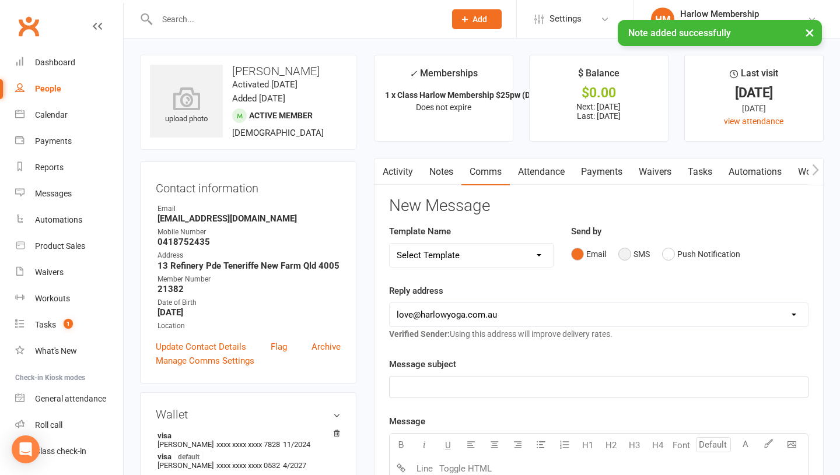
click at [625, 250] on button "SMS" at bounding box center [633, 254] width 31 height 22
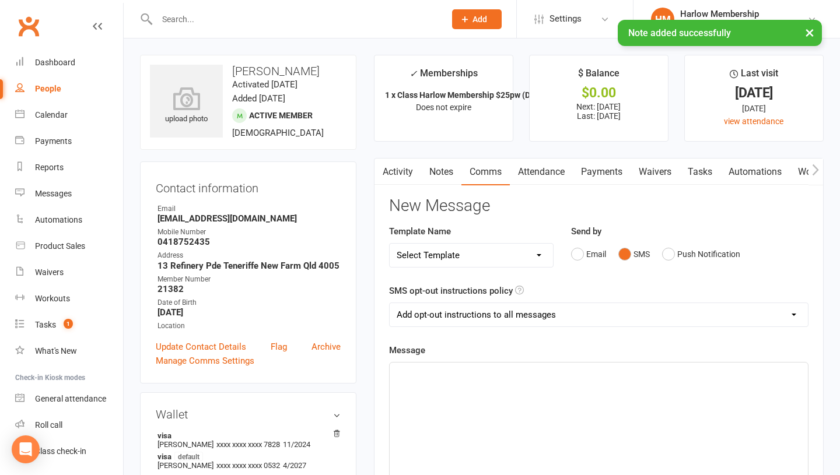
click at [548, 397] on div "﻿" at bounding box center [599, 450] width 418 height 175
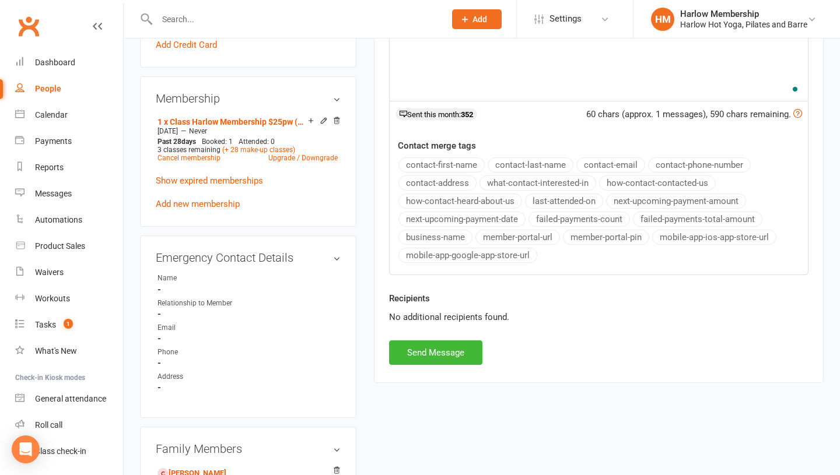
scroll to position [436, 0]
click at [441, 352] on button "Send Message" at bounding box center [435, 353] width 93 height 24
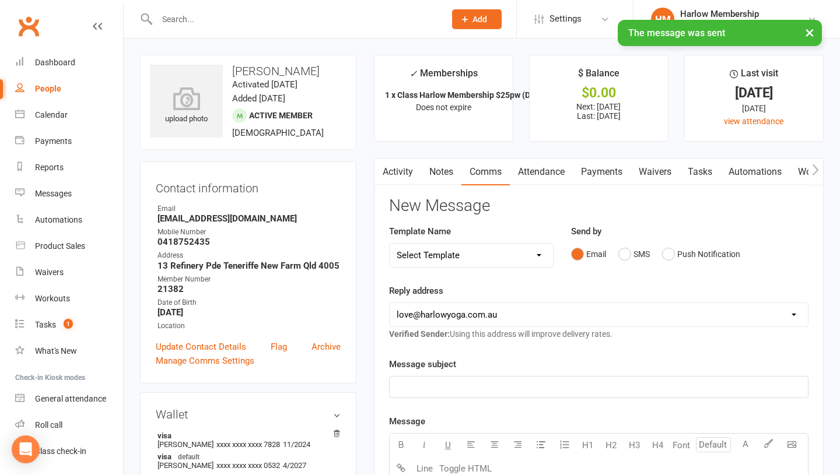
click at [436, 162] on link "Notes" at bounding box center [441, 172] width 40 height 27
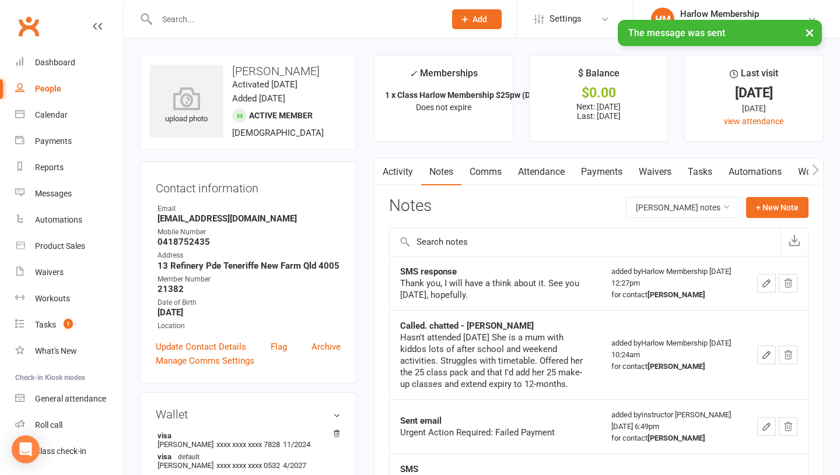
click at [393, 171] on link "Activity" at bounding box center [397, 172] width 47 height 27
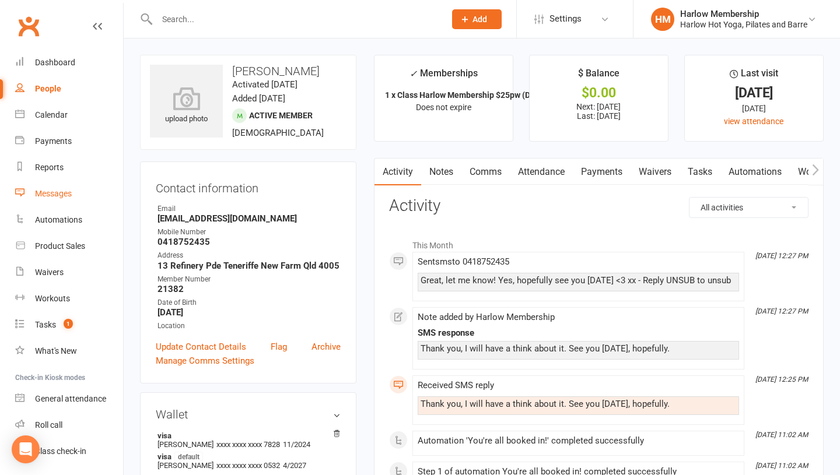
click at [61, 196] on div "Messages" at bounding box center [53, 193] width 37 height 9
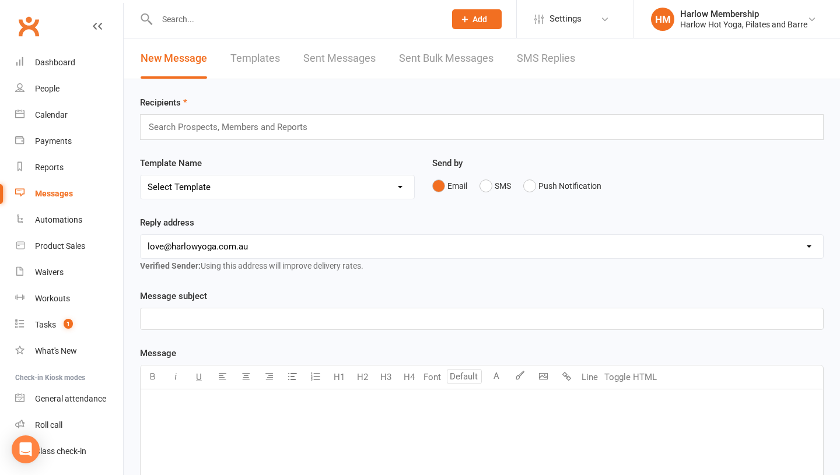
click at [577, 70] on div "New Message Templates Sent Messages Sent Bulk Messages SMS Replies" at bounding box center [358, 58] width 468 height 40
click at [542, 54] on link "SMS Replies" at bounding box center [546, 58] width 58 height 40
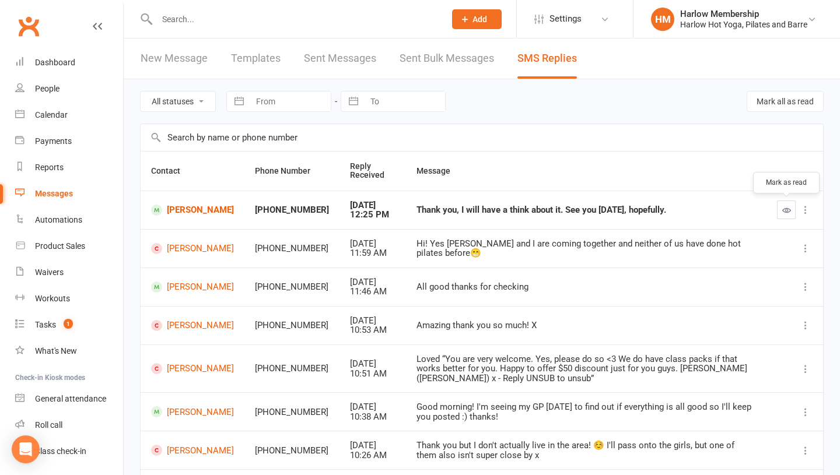
click at [782, 213] on icon "button" at bounding box center [786, 210] width 9 height 9
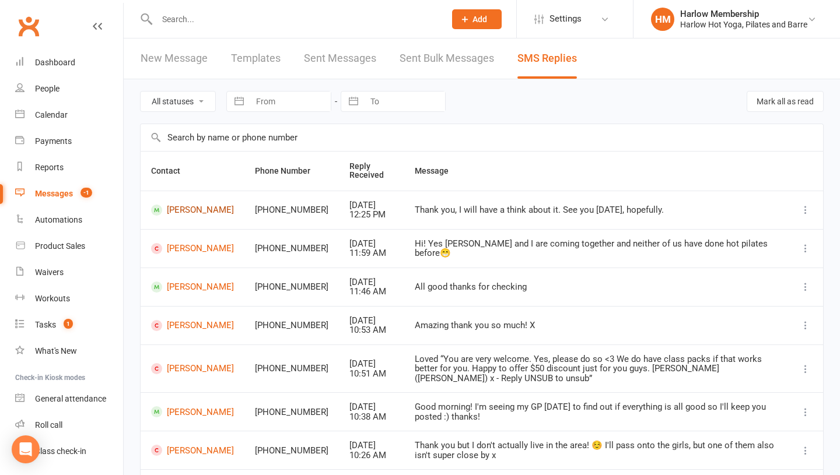
click at [185, 216] on link "Katya Gordon" at bounding box center [192, 210] width 83 height 11
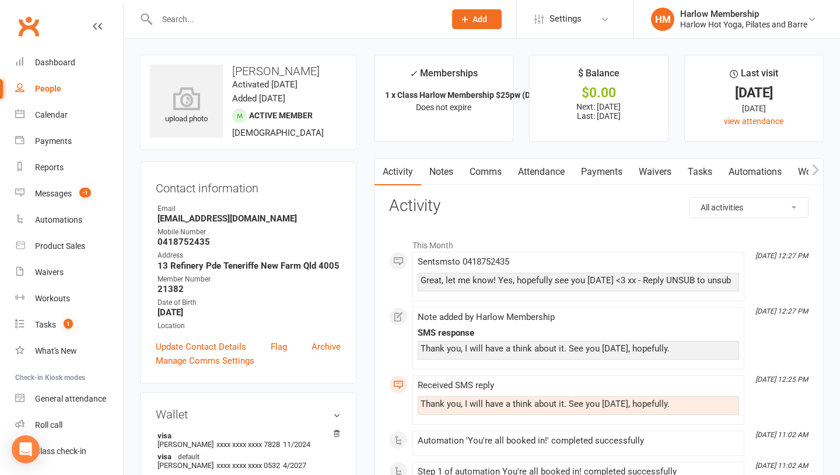
click at [476, 178] on link "Comms" at bounding box center [485, 172] width 48 height 27
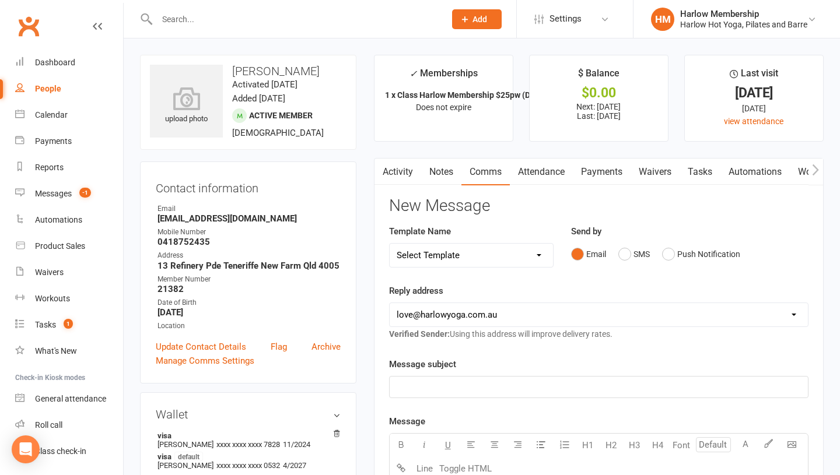
click at [452, 245] on select "Select Template [Email] Birthday Comp Pass [Push Notification] Booking Created …" at bounding box center [471, 255] width 163 height 23
select select "3"
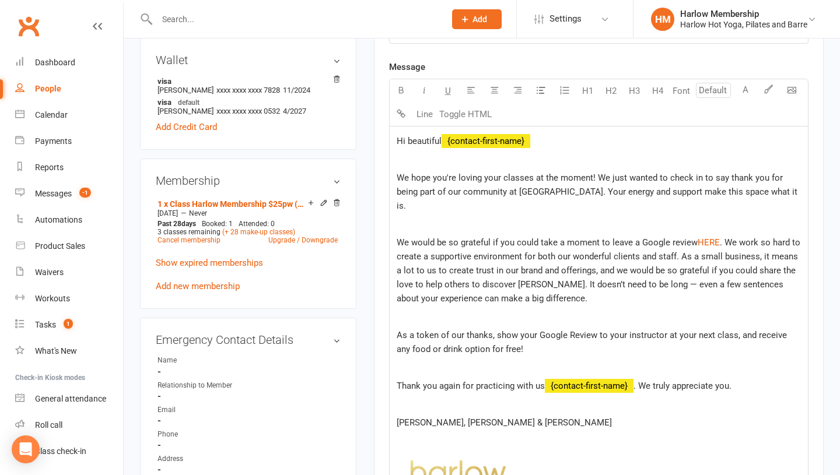
scroll to position [371, 0]
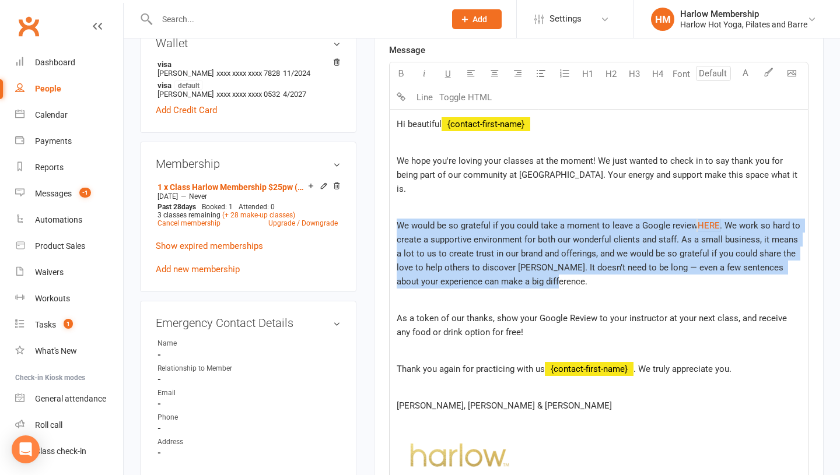
drag, startPoint x: 406, startPoint y: 213, endPoint x: 654, endPoint y: 269, distance: 254.1
click at [654, 269] on p "We would be so grateful if you could take a moment to leave a Google review $ H…" at bounding box center [599, 254] width 404 height 70
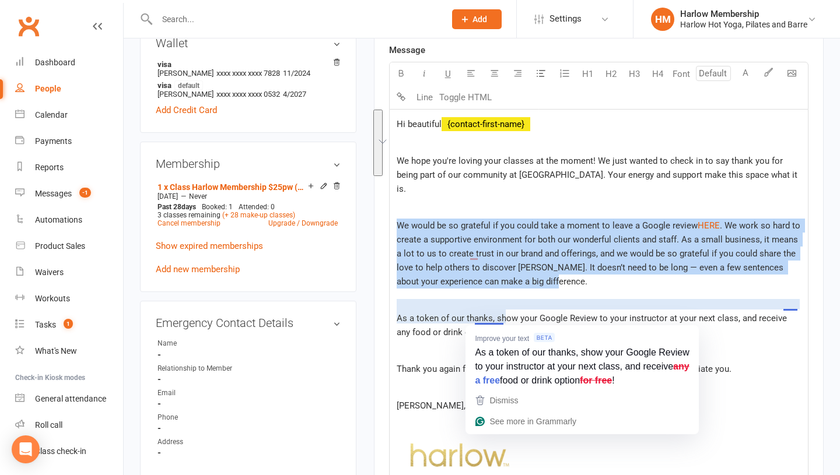
click at [545, 313] on span "As a token of our thanks, show your Google Review to your instructor at your ne…" at bounding box center [593, 325] width 392 height 24
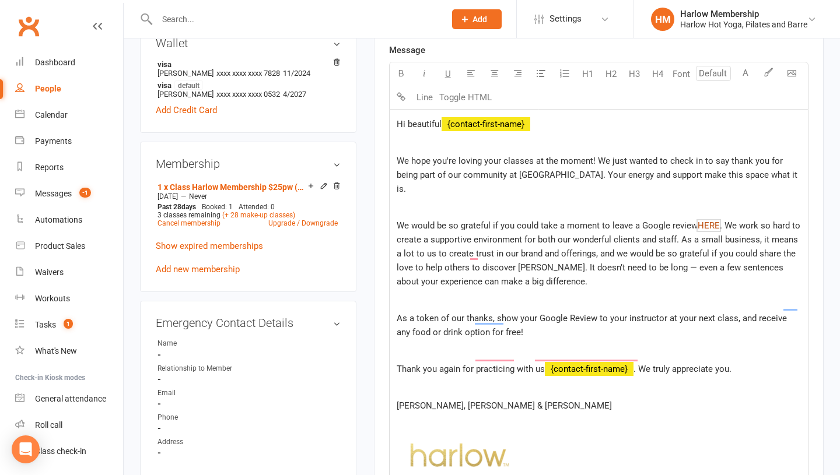
click at [706, 220] on span "HERE" at bounding box center [708, 225] width 22 height 10
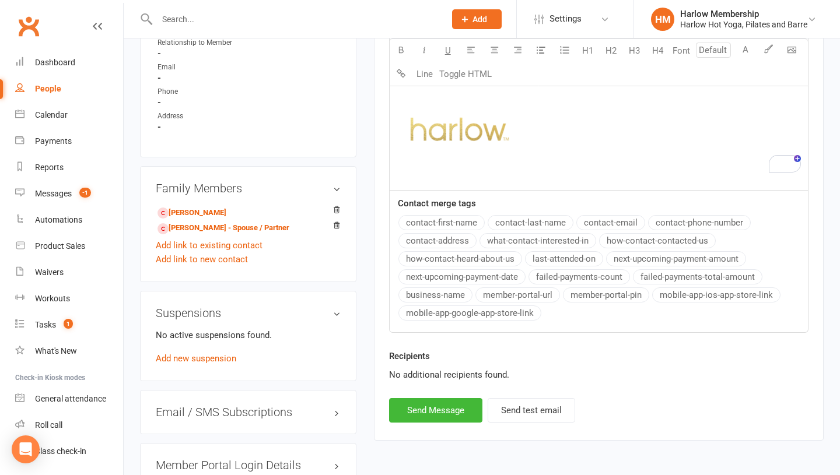
scroll to position [739, 0]
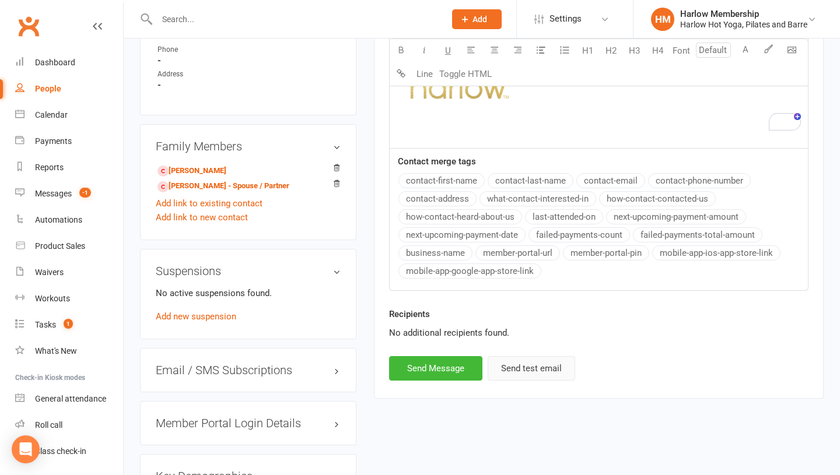
click at [528, 358] on button "Send test email" at bounding box center [530, 368] width 87 height 24
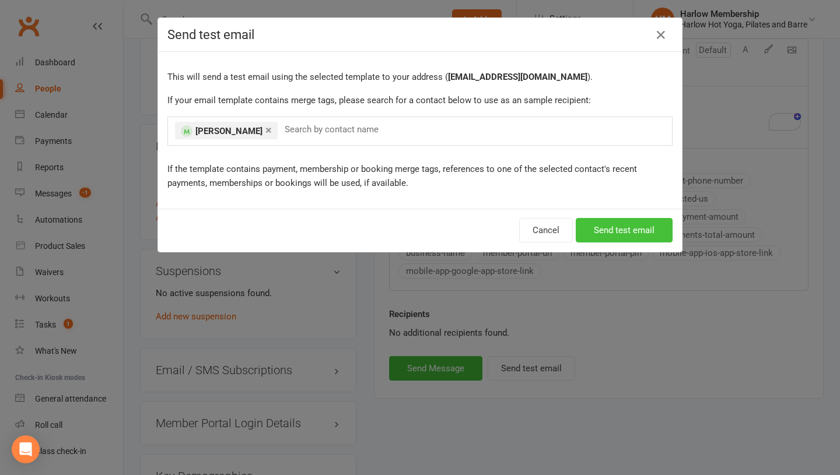
click at [616, 231] on button "Send test email" at bounding box center [624, 230] width 97 height 24
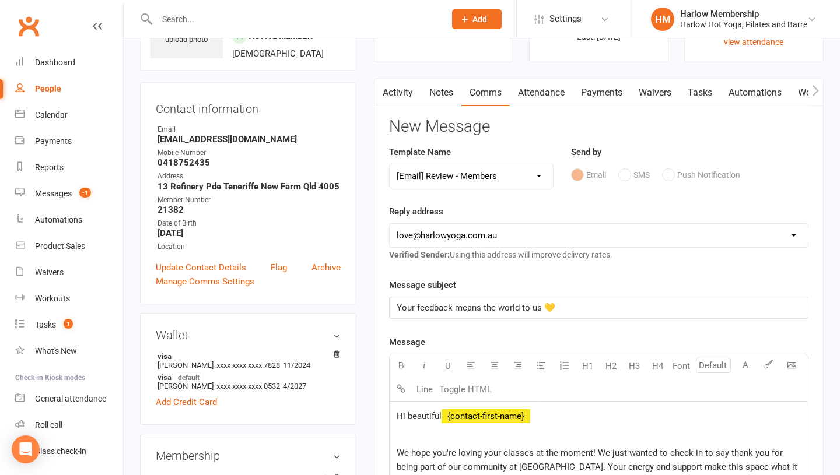
scroll to position [0, 0]
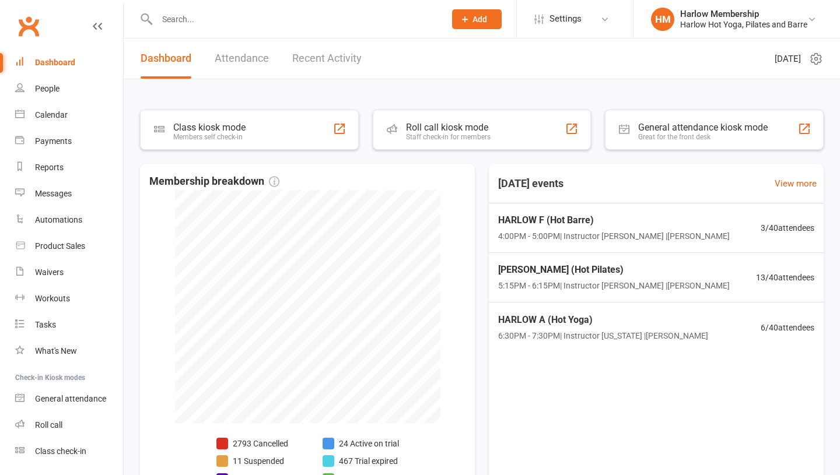
click at [178, 18] on input "text" at bounding box center [294, 19] width 283 height 16
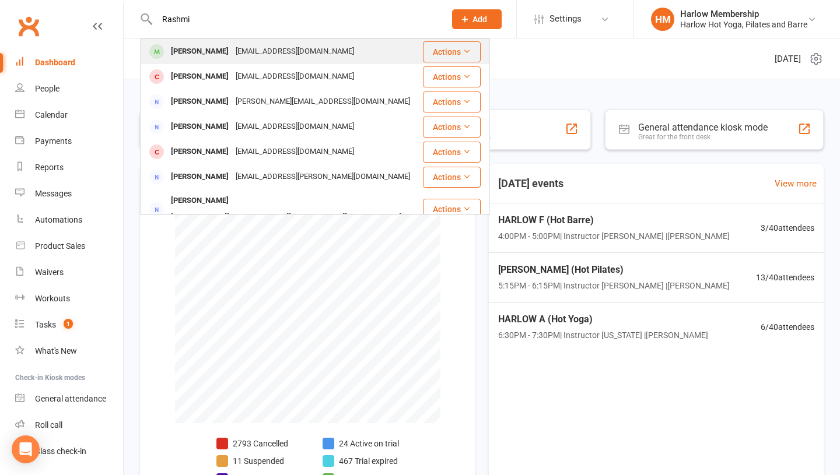
type input "Rashmi"
click at [183, 50] on div "[PERSON_NAME]" at bounding box center [199, 51] width 65 height 17
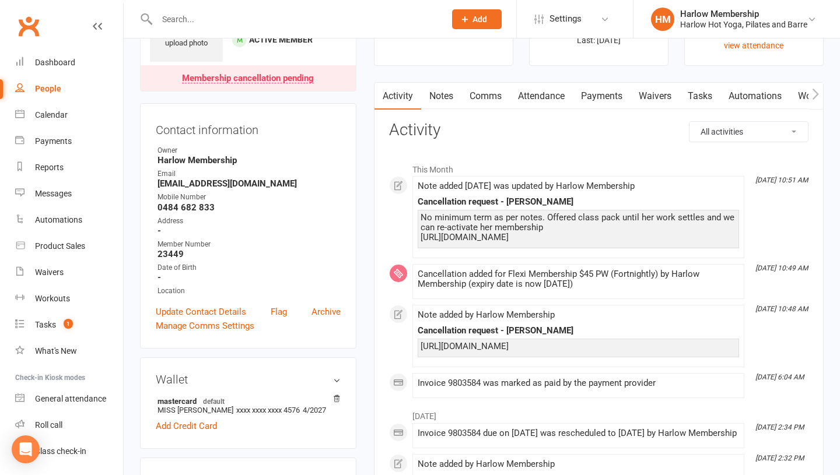
scroll to position [72, 0]
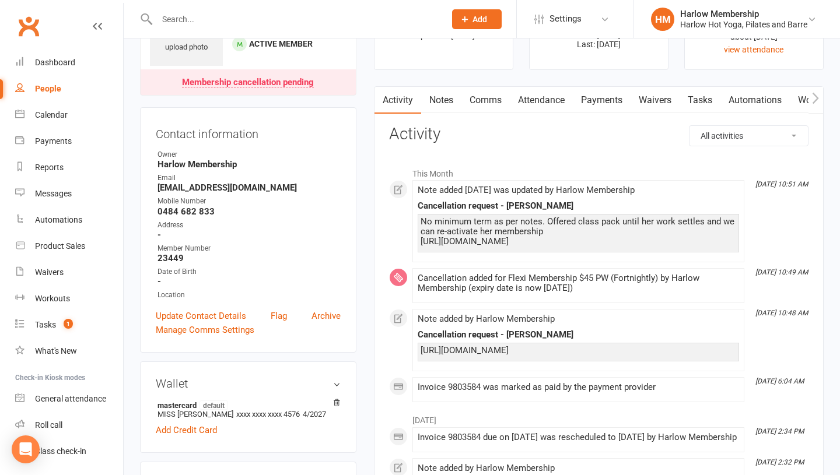
click at [599, 94] on link "Payments" at bounding box center [602, 100] width 58 height 27
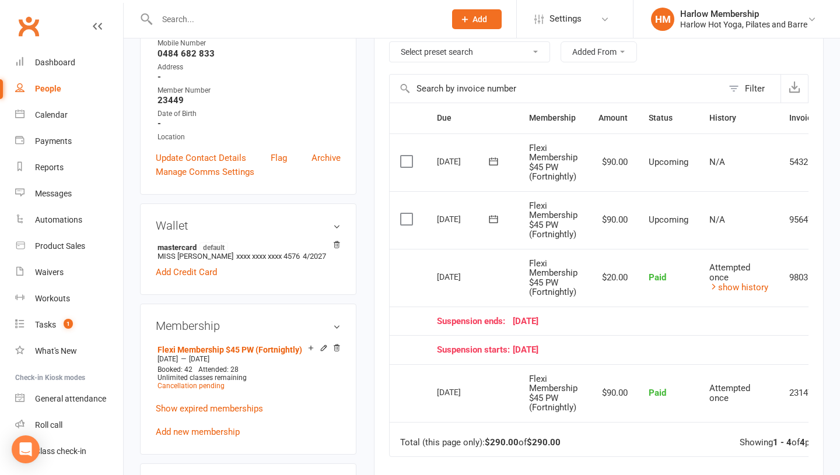
scroll to position [237, 0]
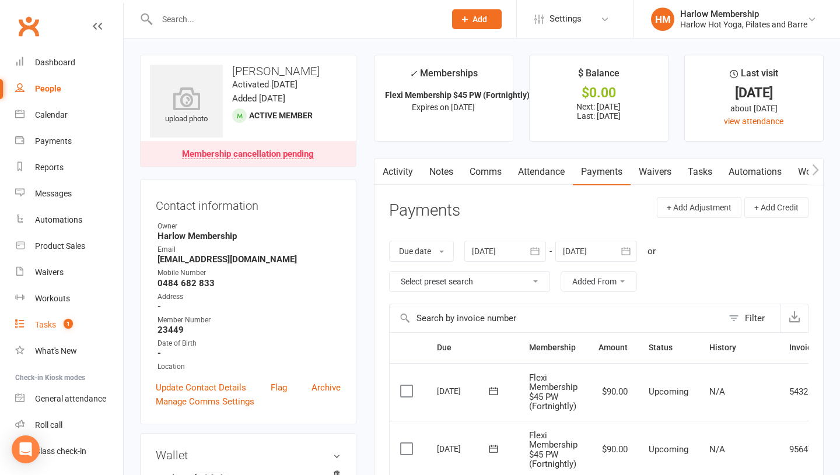
click at [52, 318] on link "Tasks 1" at bounding box center [69, 325] width 108 height 26
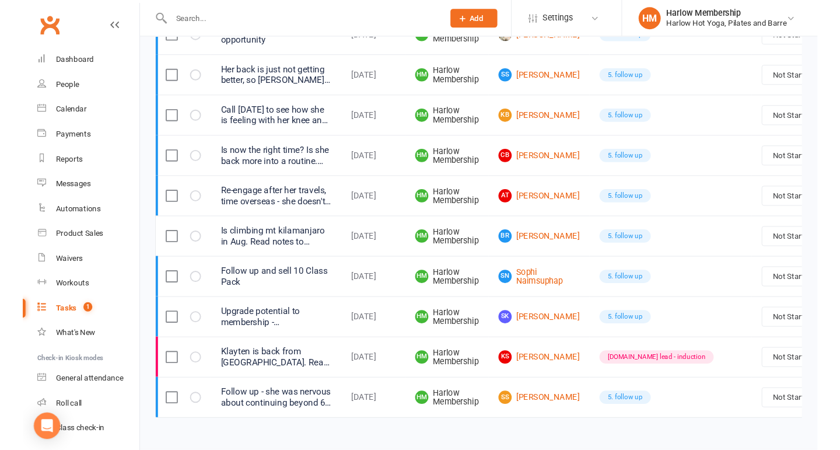
scroll to position [566, 0]
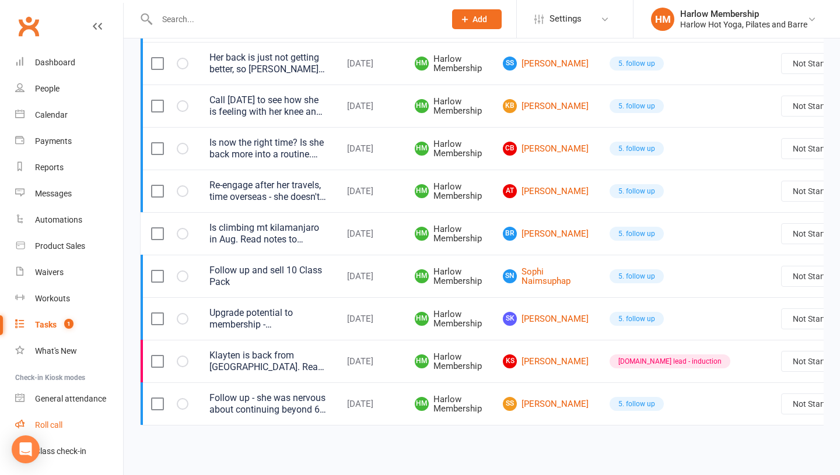
click at [61, 429] on div "Roll call" at bounding box center [48, 424] width 27 height 9
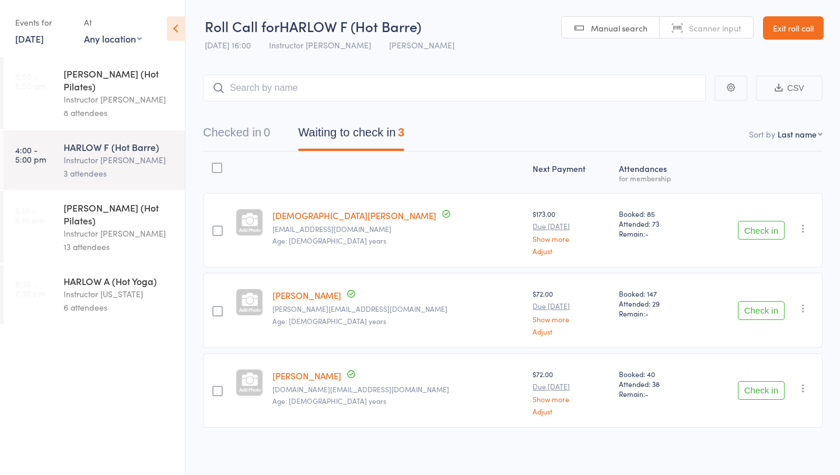
click at [82, 240] on div "13 attendees" at bounding box center [119, 246] width 111 height 13
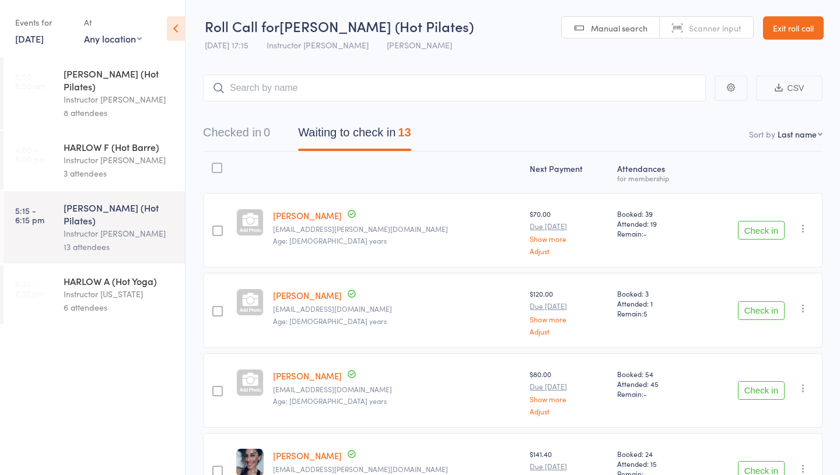
click at [87, 287] on div "Instructor [US_STATE]" at bounding box center [119, 293] width 111 height 13
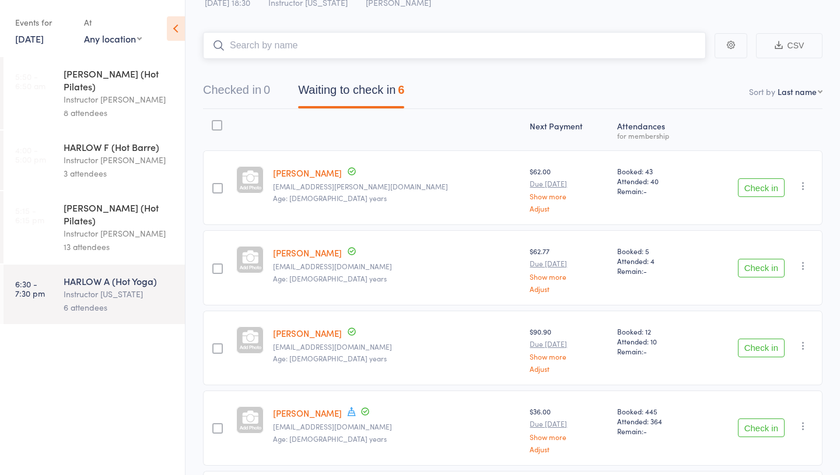
scroll to position [45, 0]
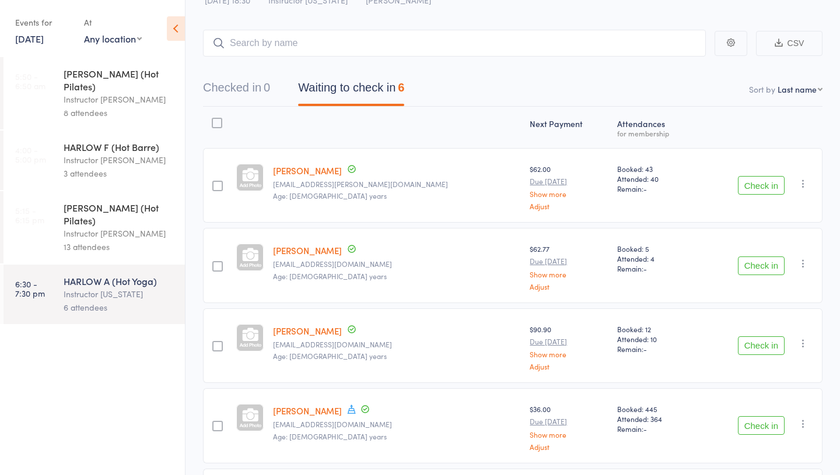
click at [115, 227] on div "Instructor [PERSON_NAME]" at bounding box center [119, 233] width 111 height 13
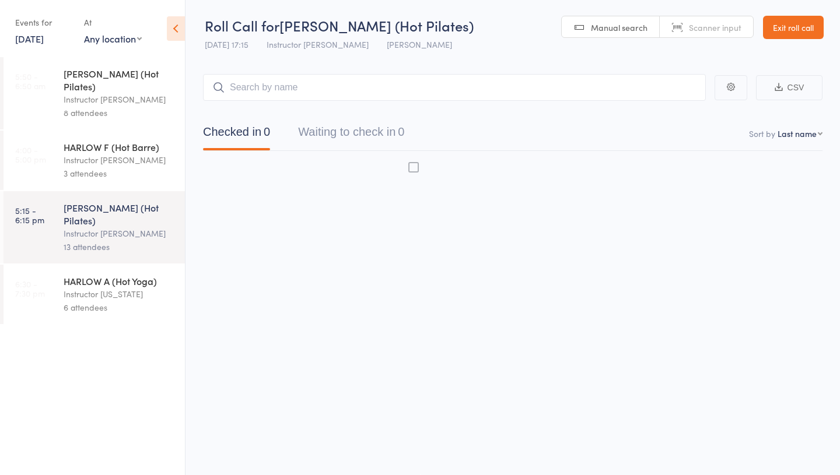
scroll to position [1, 0]
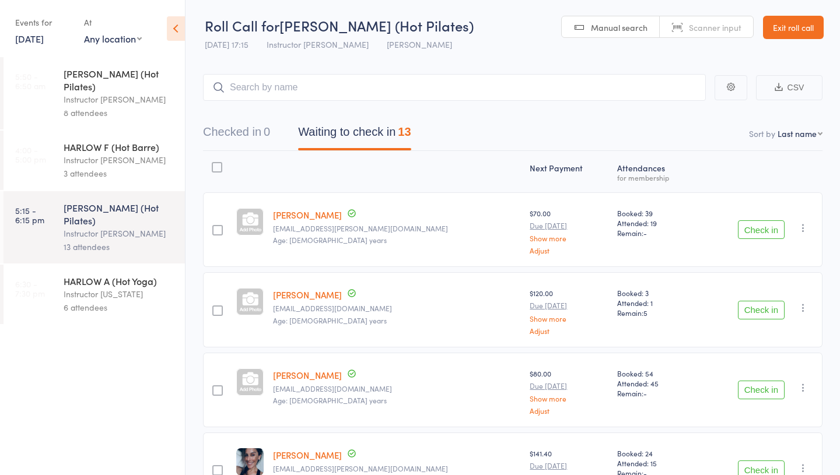
click at [44, 37] on link "[DATE]" at bounding box center [29, 38] width 29 height 13
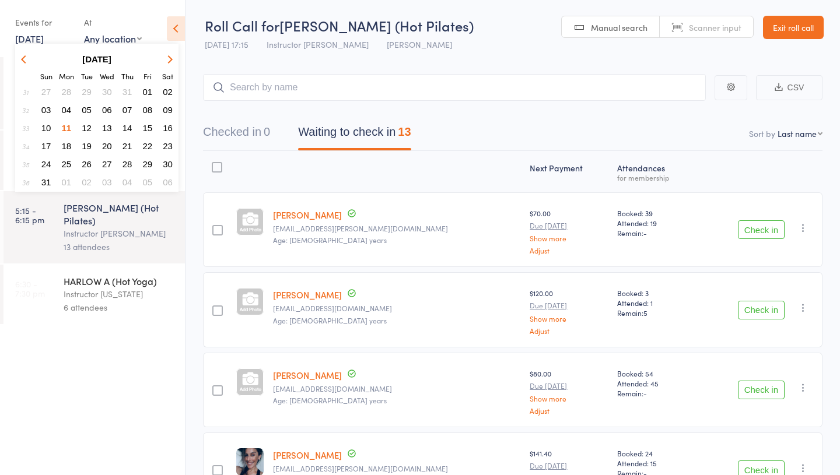
click at [68, 144] on span "18" at bounding box center [67, 146] width 10 height 10
